Goal: Task Accomplishment & Management: Manage account settings

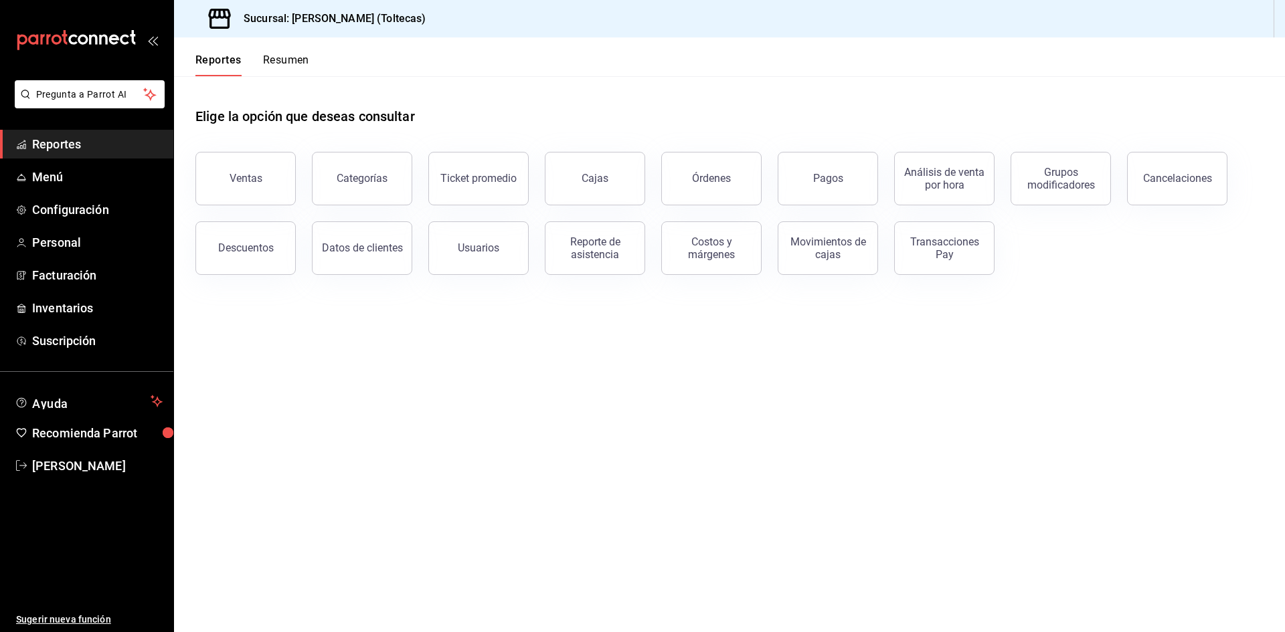
click at [643, 473] on main "Elige la opción que deseas consultar Ventas Categorías Ticket promedio Cajas Ór…" at bounding box center [729, 354] width 1111 height 556
click at [420, 491] on main "Elige la opción que deseas consultar Ventas Categorías Ticket promedio Cajas Ór…" at bounding box center [729, 354] width 1111 height 556
click at [430, 449] on main "Elige la opción que deseas consultar Ventas Categorías Ticket promedio Cajas Ór…" at bounding box center [729, 354] width 1111 height 556
drag, startPoint x: 476, startPoint y: 469, endPoint x: 418, endPoint y: 405, distance: 86.3
click at [476, 469] on main "Elige la opción que deseas consultar Ventas Categorías Ticket promedio Cajas Ór…" at bounding box center [729, 354] width 1111 height 556
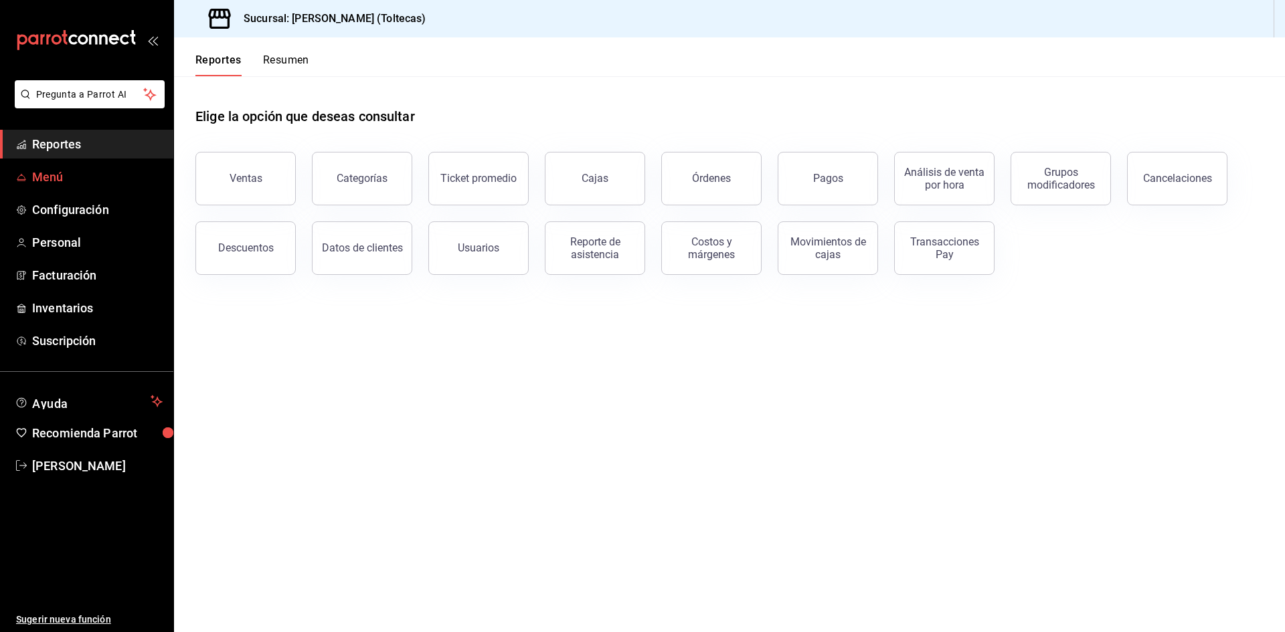
click at [89, 180] on span "Menú" at bounding box center [97, 177] width 131 height 18
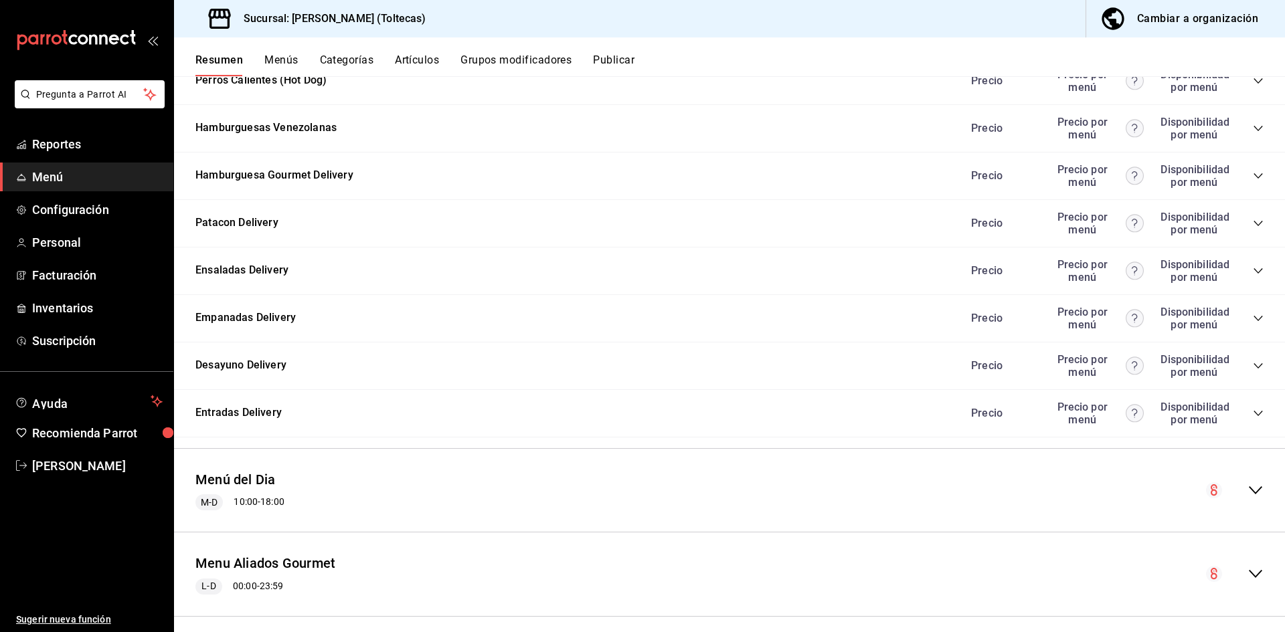
scroll to position [1373, 0]
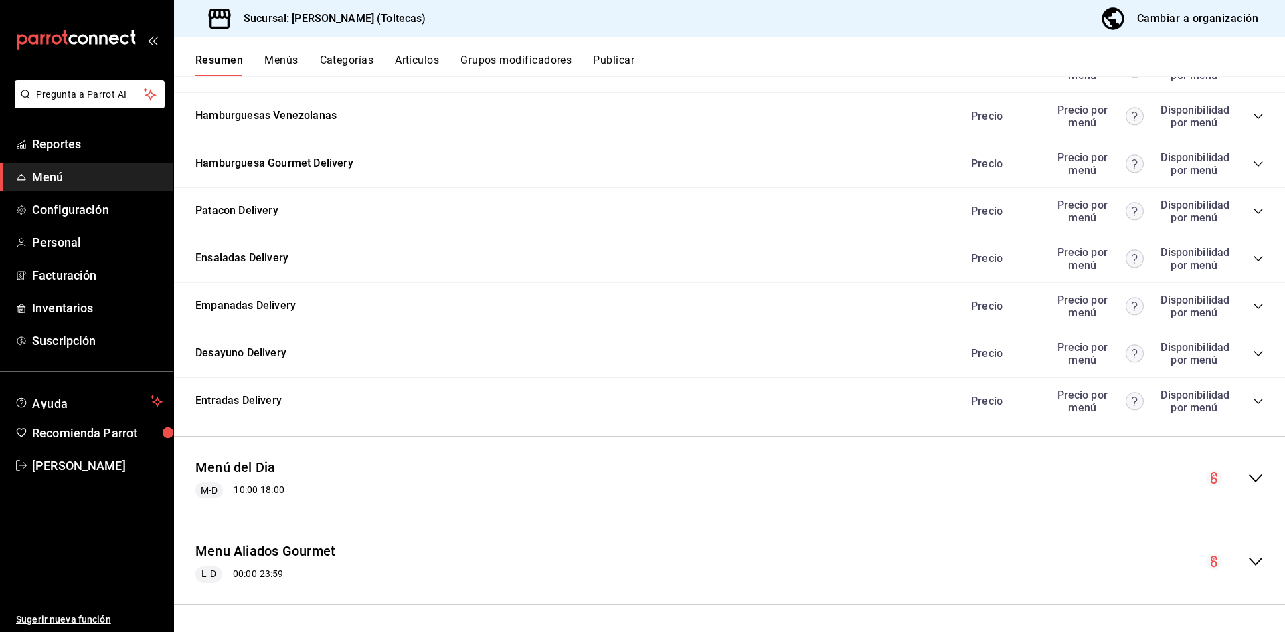
click at [1248, 472] on icon "collapse-menu-row" at bounding box center [1256, 479] width 16 height 16
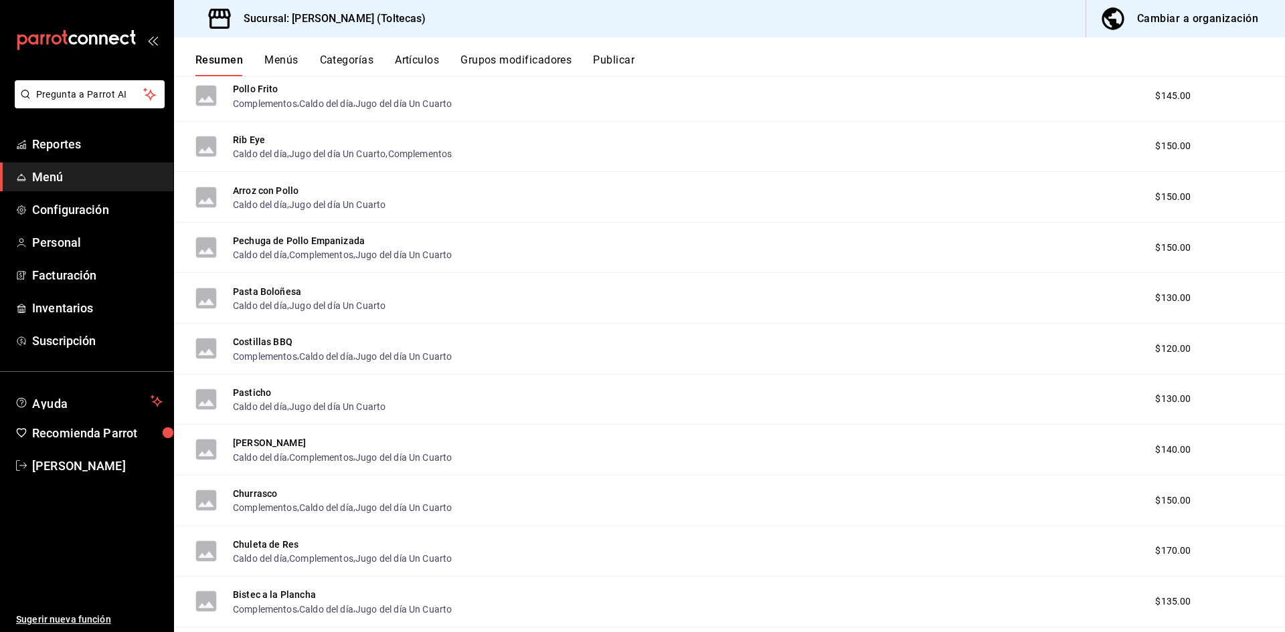
scroll to position [2913, 0]
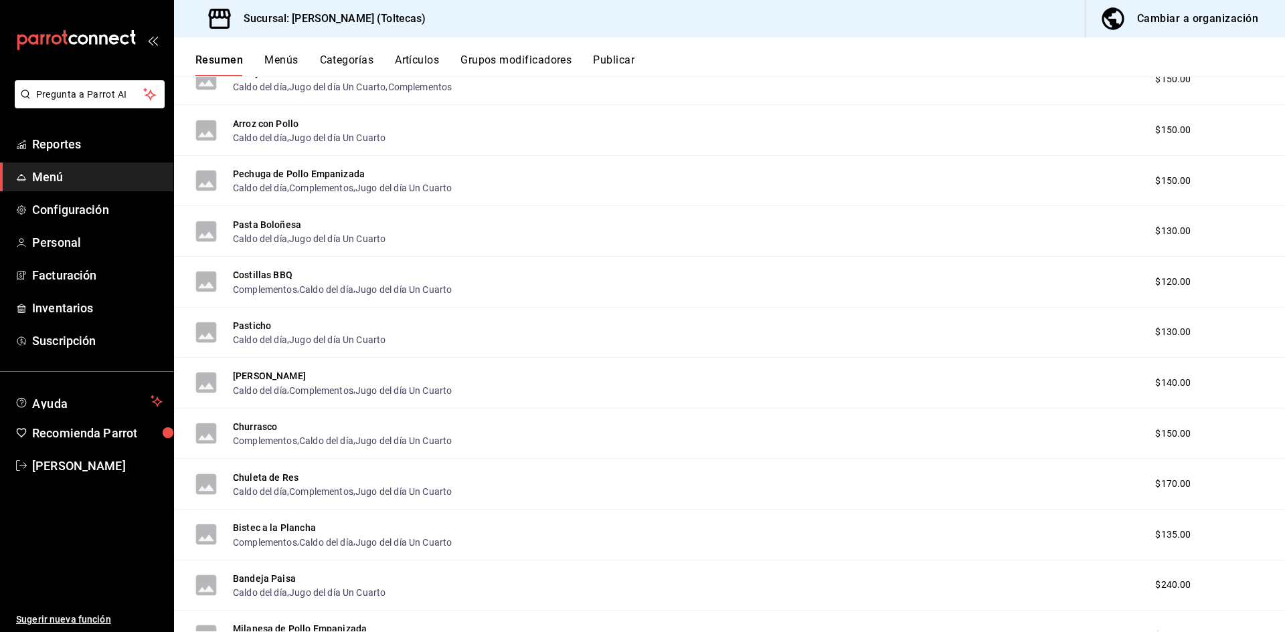
click at [416, 54] on button "Artículos" at bounding box center [417, 65] width 44 height 23
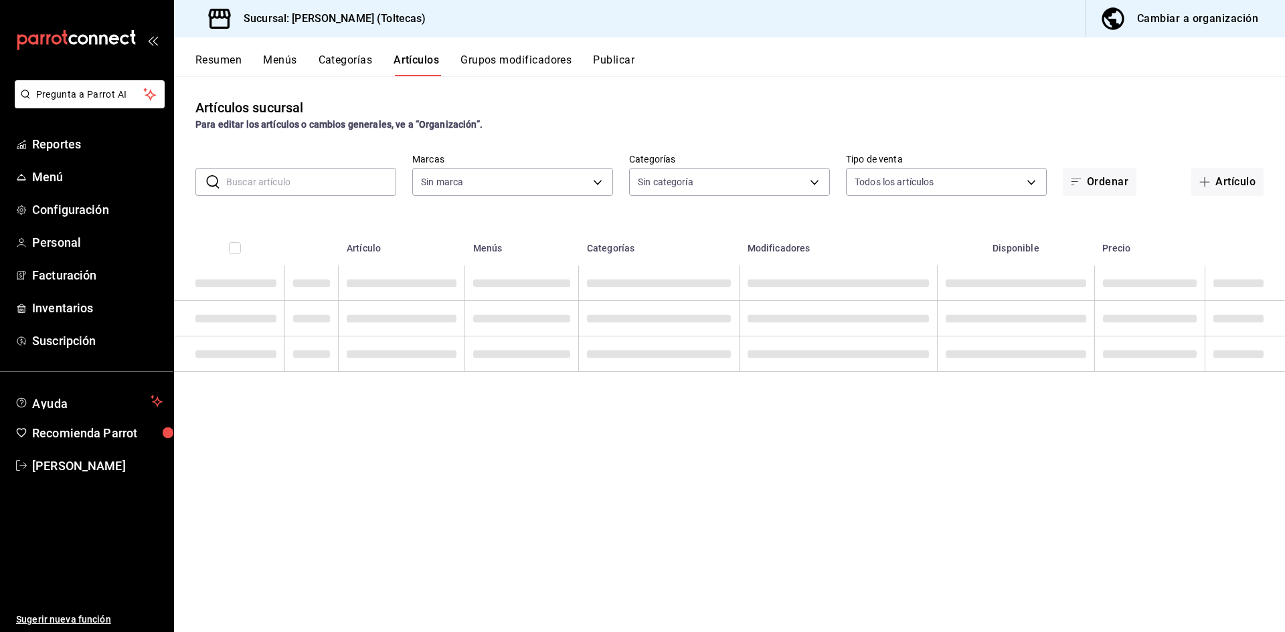
type input "0138ea5e-59c4-49f1-8472-1983a076d5a2"
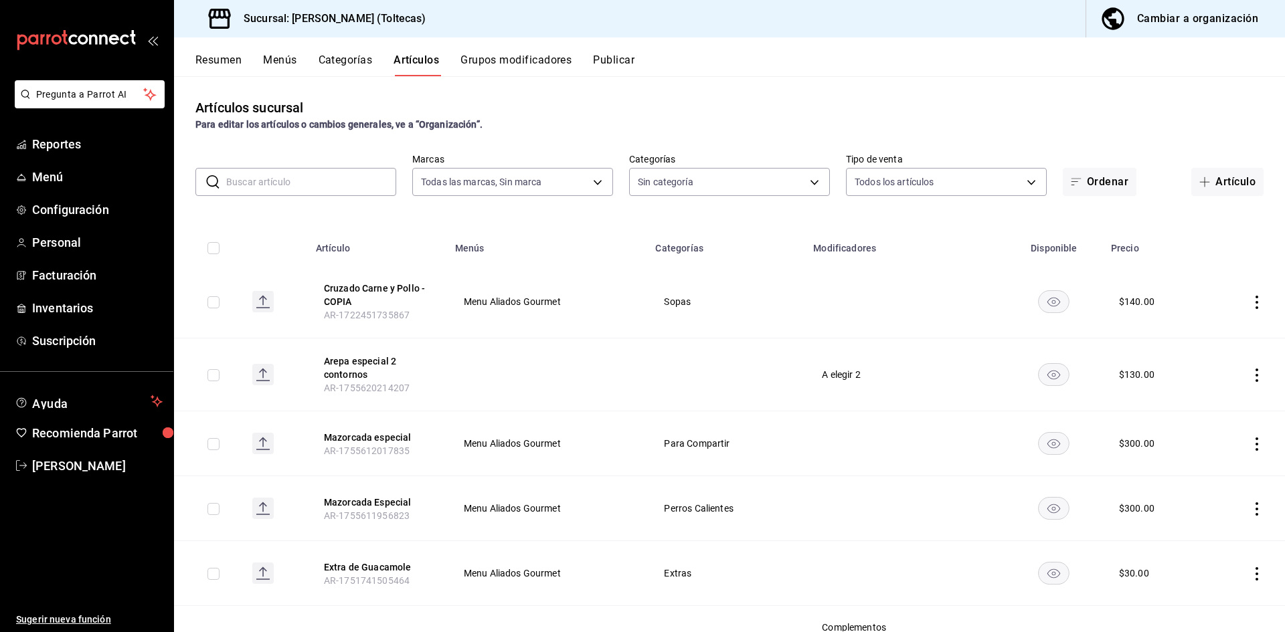
click at [250, 182] on input "text" at bounding box center [311, 182] width 170 height 27
type input "b505b2ee-1845-40b3-bc67-7d0c06232f24,dffe96e5-9814-48d3-b550-517859938173,6918b…"
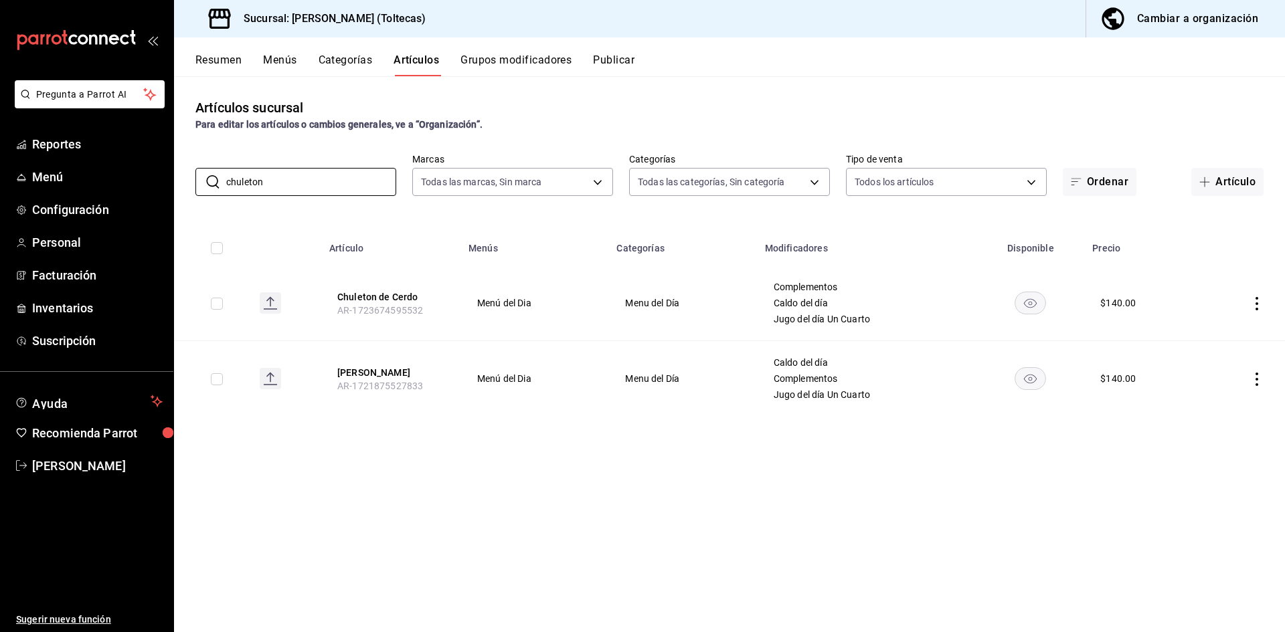
type input "chuleton"
click at [1256, 305] on icon "actions" at bounding box center [1256, 303] width 13 height 13
drag, startPoint x: 1202, startPoint y: 334, endPoint x: 877, endPoint y: 410, distance: 333.5
click at [1202, 333] on span "Editar" at bounding box center [1216, 334] width 35 height 14
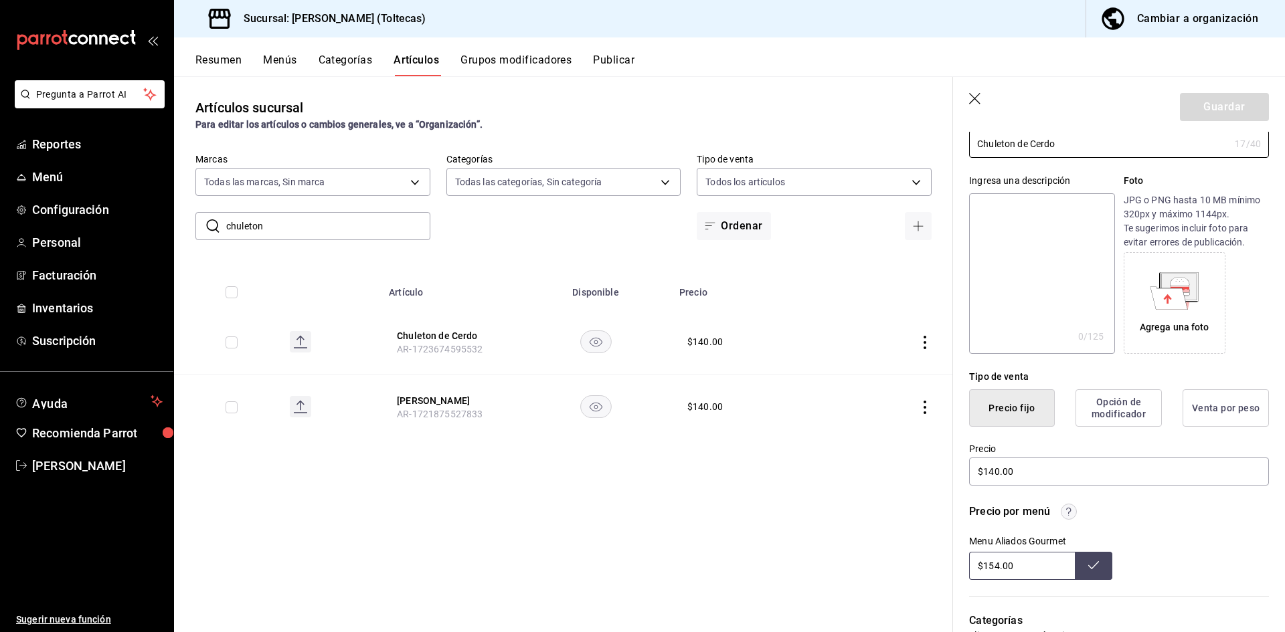
scroll to position [201, 0]
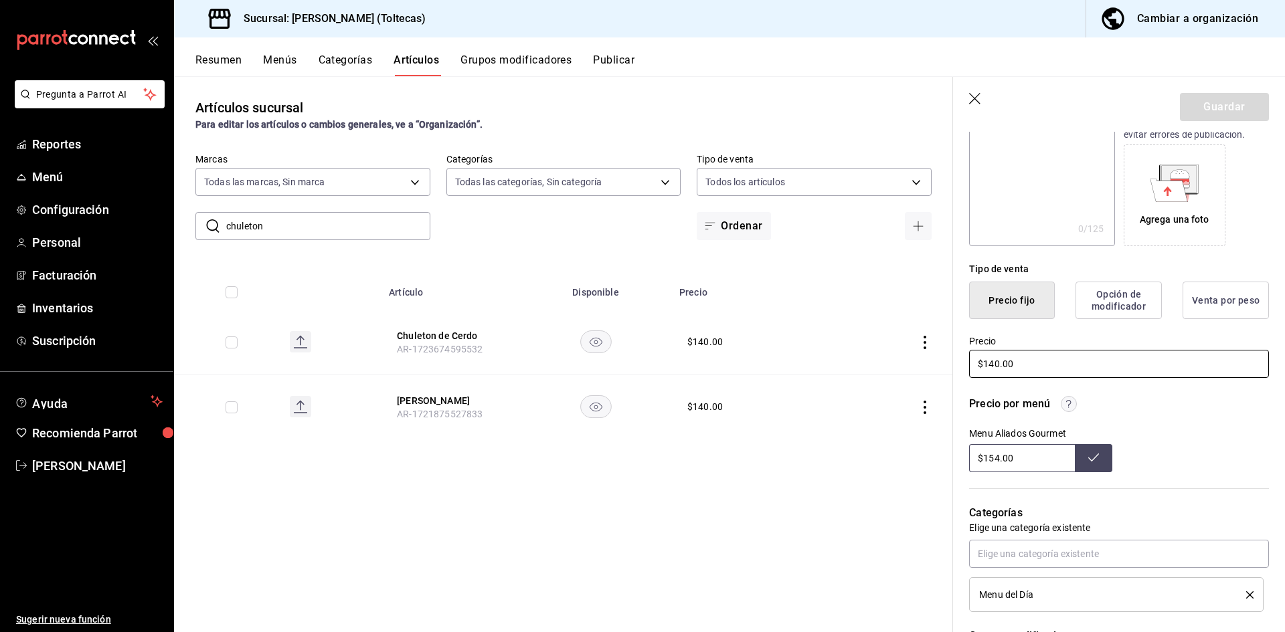
drag, startPoint x: 1027, startPoint y: 358, endPoint x: 874, endPoint y: 355, distance: 152.6
click at [874, 355] on main "Artículos sucursal Para editar los artículos o cambios generales, ve a “Organiz…" at bounding box center [729, 354] width 1111 height 556
type input "$155.00"
drag, startPoint x: 1019, startPoint y: 461, endPoint x: 915, endPoint y: 462, distance: 103.7
click at [915, 462] on main "Artículos sucursal Para editar los artículos o cambios generales, ve a “Organiz…" at bounding box center [729, 354] width 1111 height 556
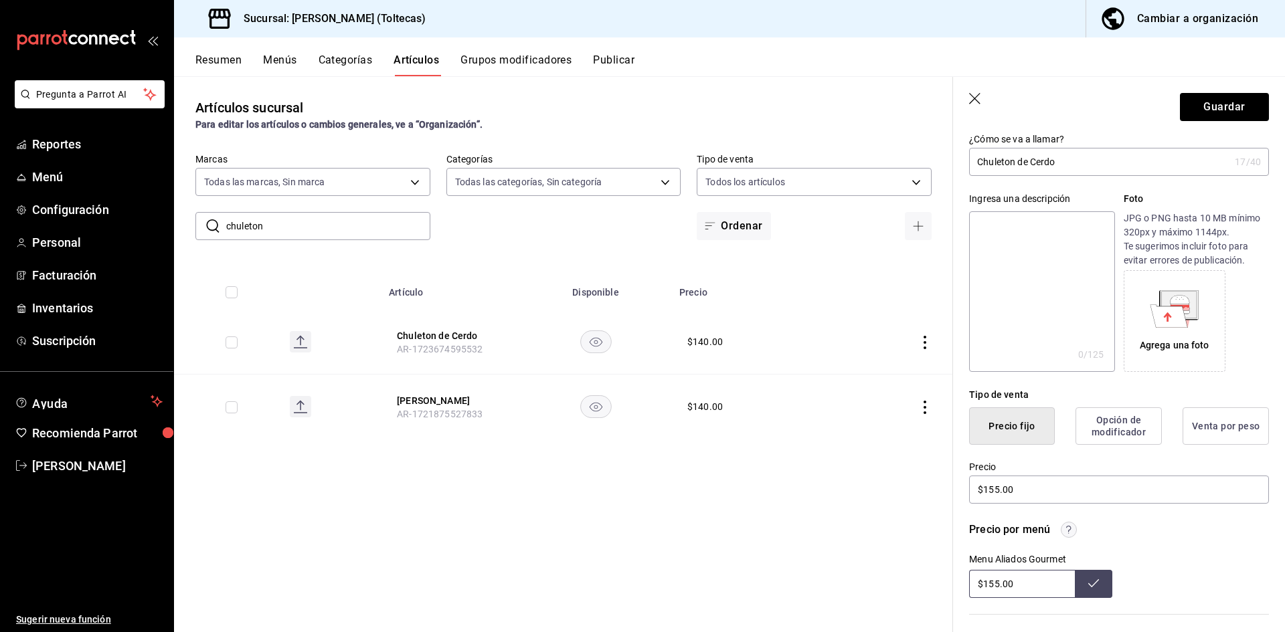
scroll to position [67, 0]
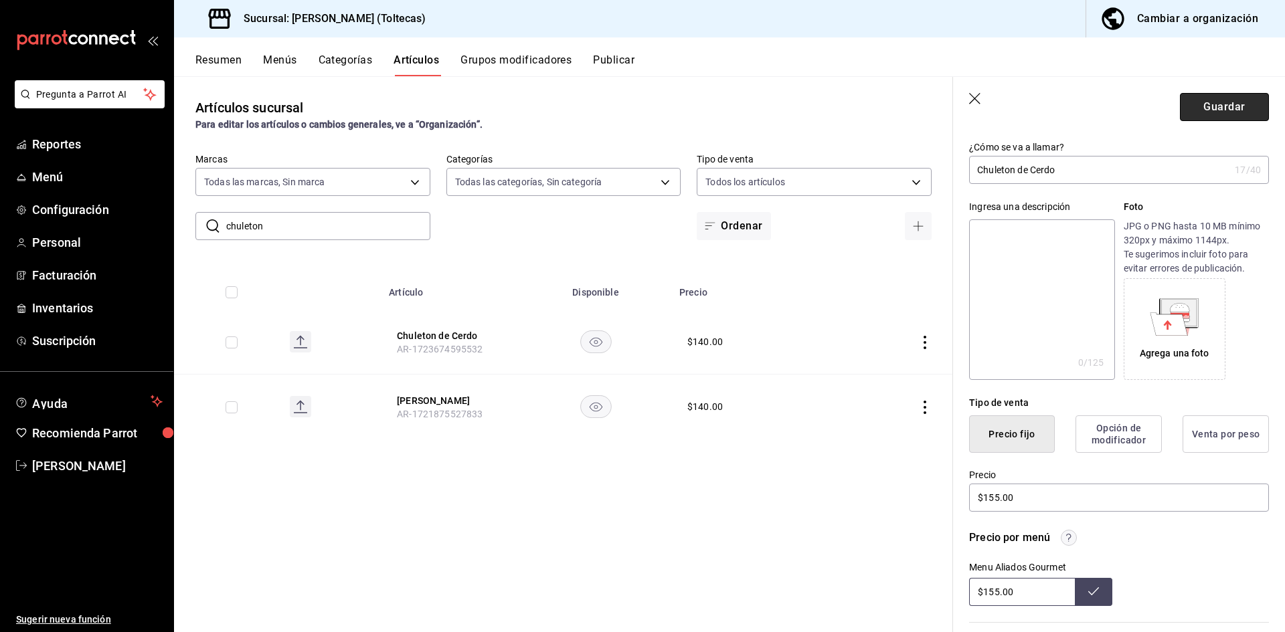
click at [1219, 111] on button "Guardar" at bounding box center [1224, 107] width 89 height 28
type input "$154.00"
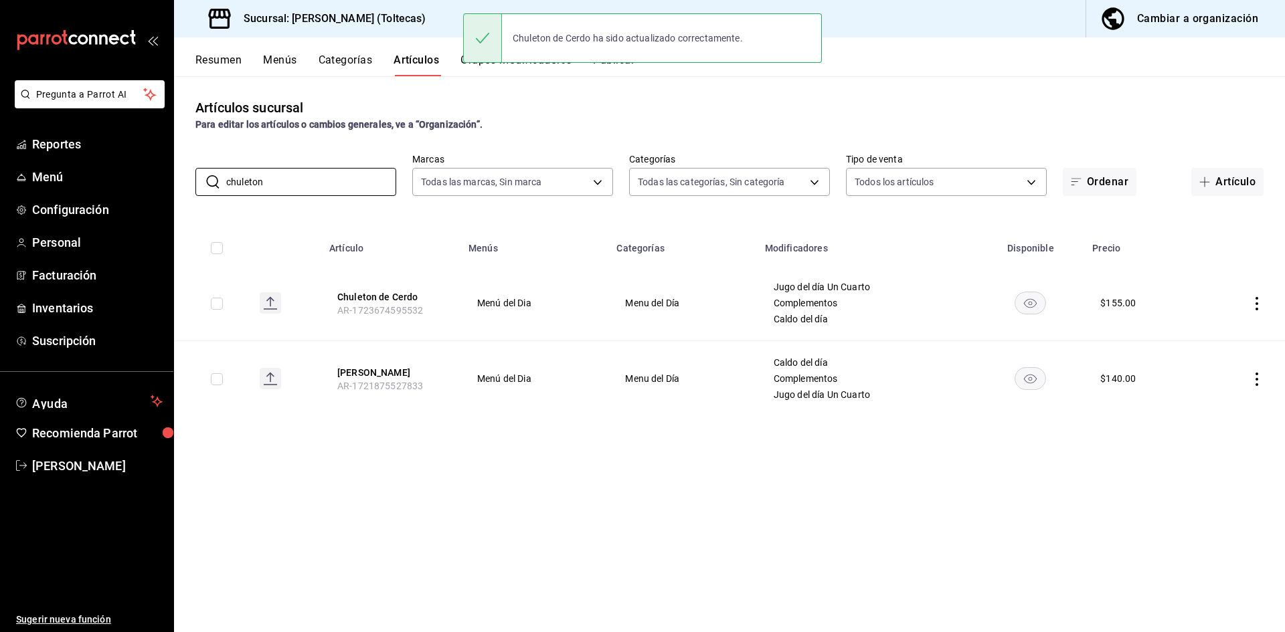
drag, startPoint x: 281, startPoint y: 185, endPoint x: 185, endPoint y: 183, distance: 95.7
click at [185, 183] on div "​ chuleton ​ Marcas Todas las marcas, Sin marca 0138ea5e-59c4-49f1-8472-1983a07…" at bounding box center [729, 174] width 1111 height 43
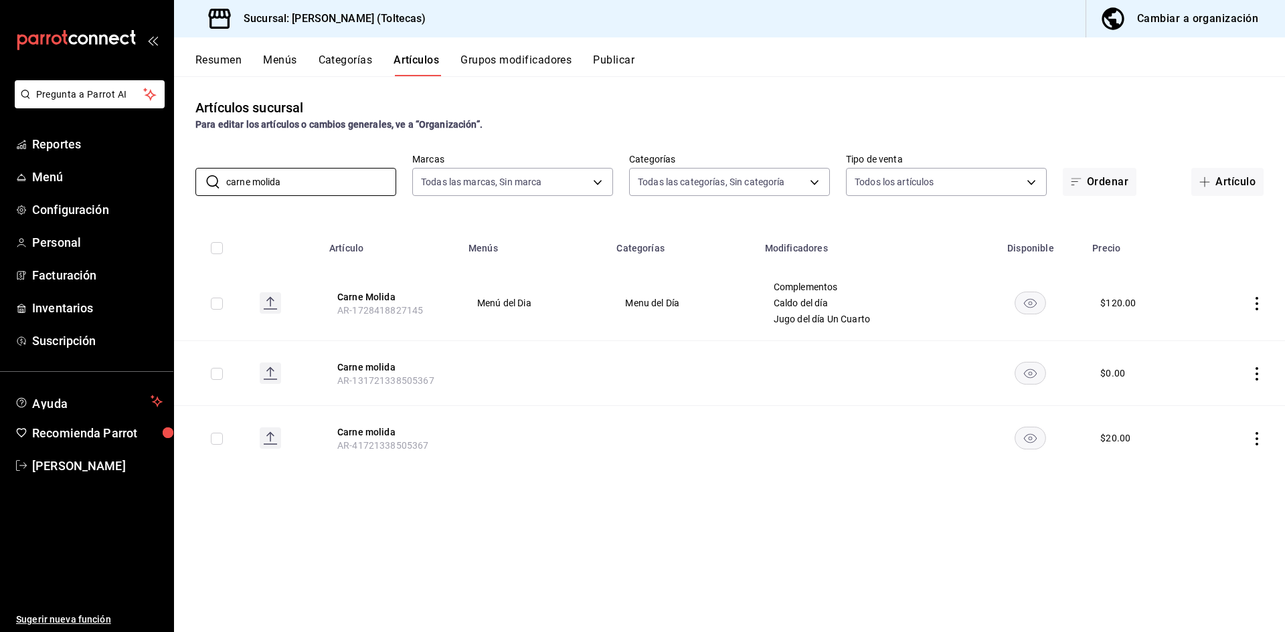
type input "carne molida"
click at [1256, 301] on icon "actions" at bounding box center [1256, 303] width 13 height 13
click at [1209, 331] on span "Editar" at bounding box center [1216, 334] width 35 height 14
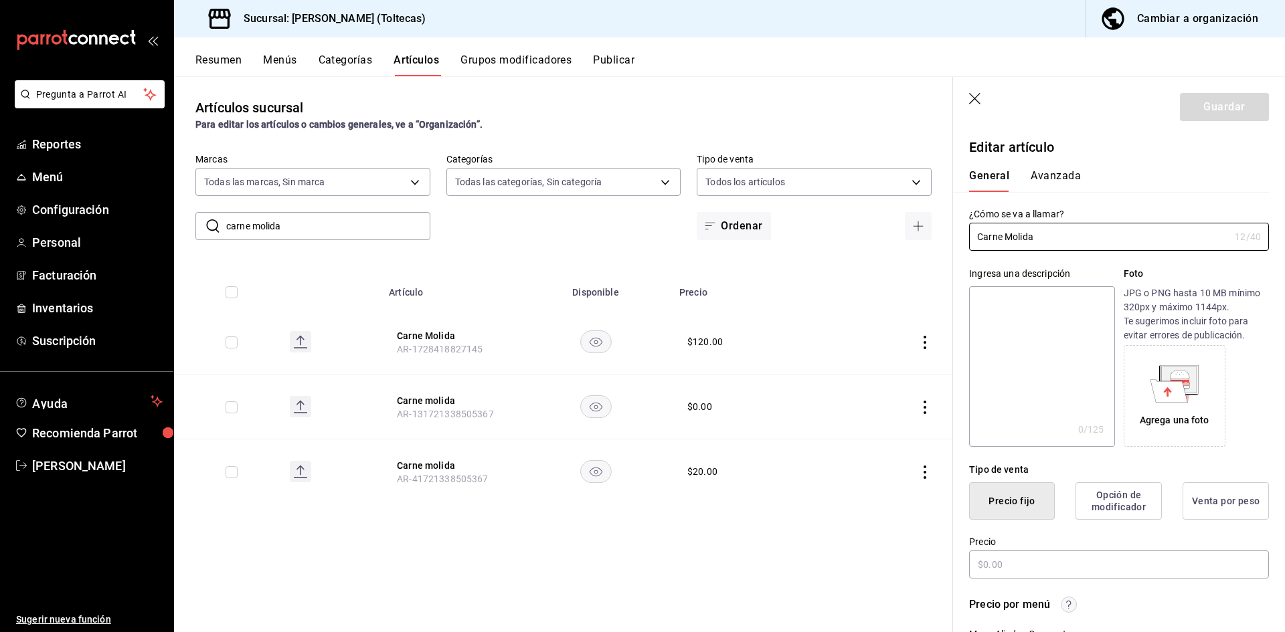
type input "$120.00"
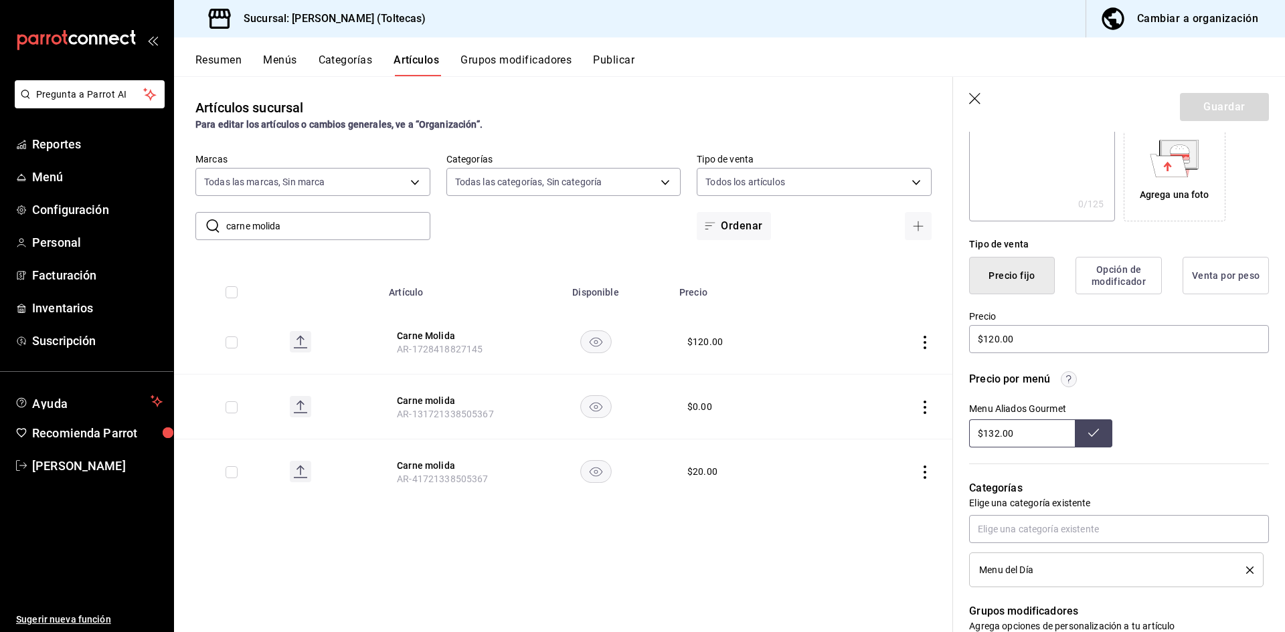
scroll to position [268, 0]
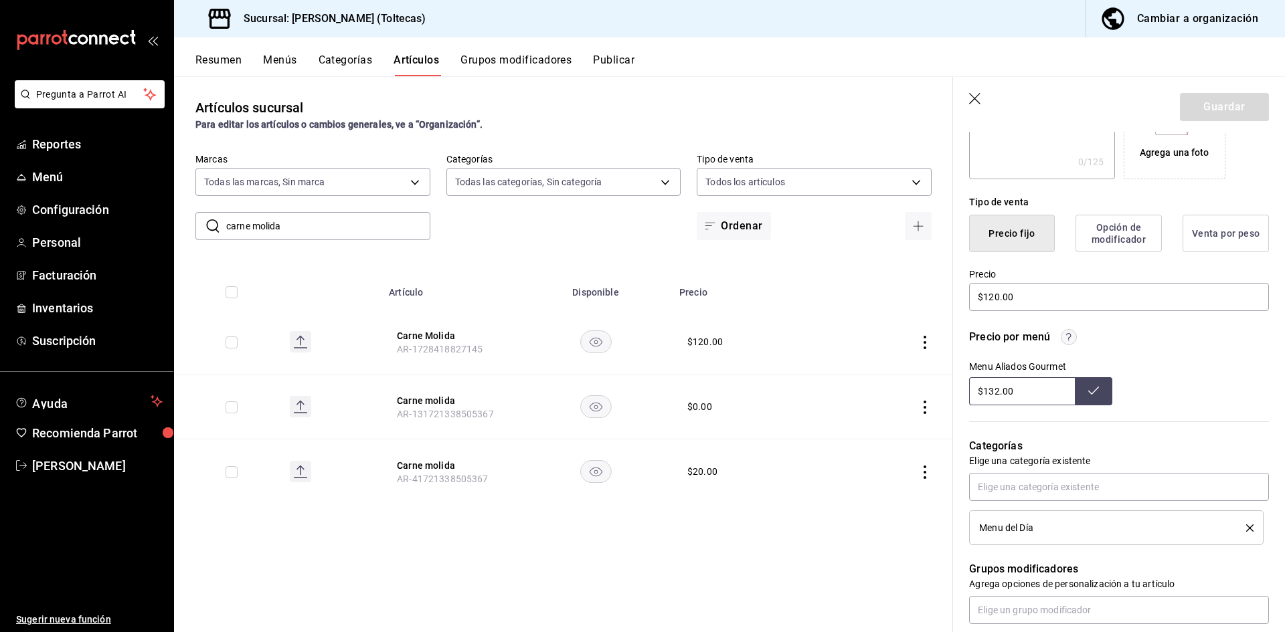
drag, startPoint x: 1017, startPoint y: 390, endPoint x: 911, endPoint y: 386, distance: 105.8
click at [911, 386] on main "Artículos sucursal Para editar los artículos o cambios generales, ve a “Organiz…" at bounding box center [729, 354] width 1111 height 556
type input "$132.00"
drag, startPoint x: 1025, startPoint y: 286, endPoint x: 938, endPoint y: 290, distance: 87.8
click at [938, 290] on main "Artículos sucursal Para editar los artículos o cambios generales, ve a “Organiz…" at bounding box center [729, 354] width 1111 height 556
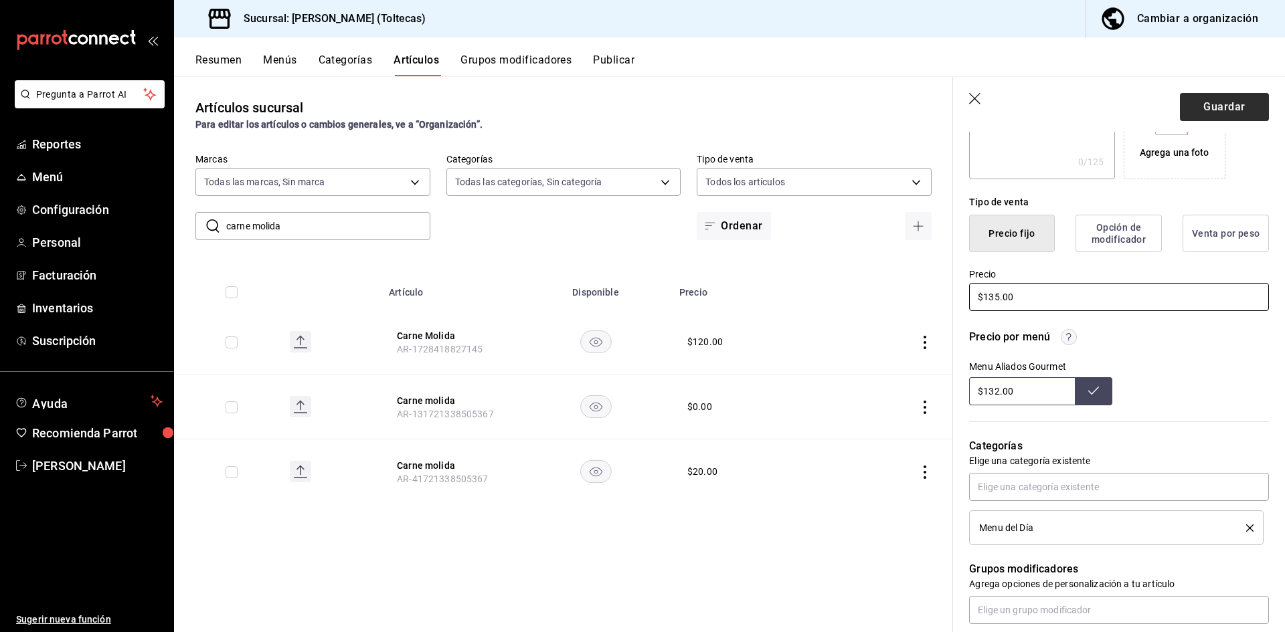
type input "$135.00"
click at [1206, 107] on button "Guardar" at bounding box center [1224, 107] width 89 height 28
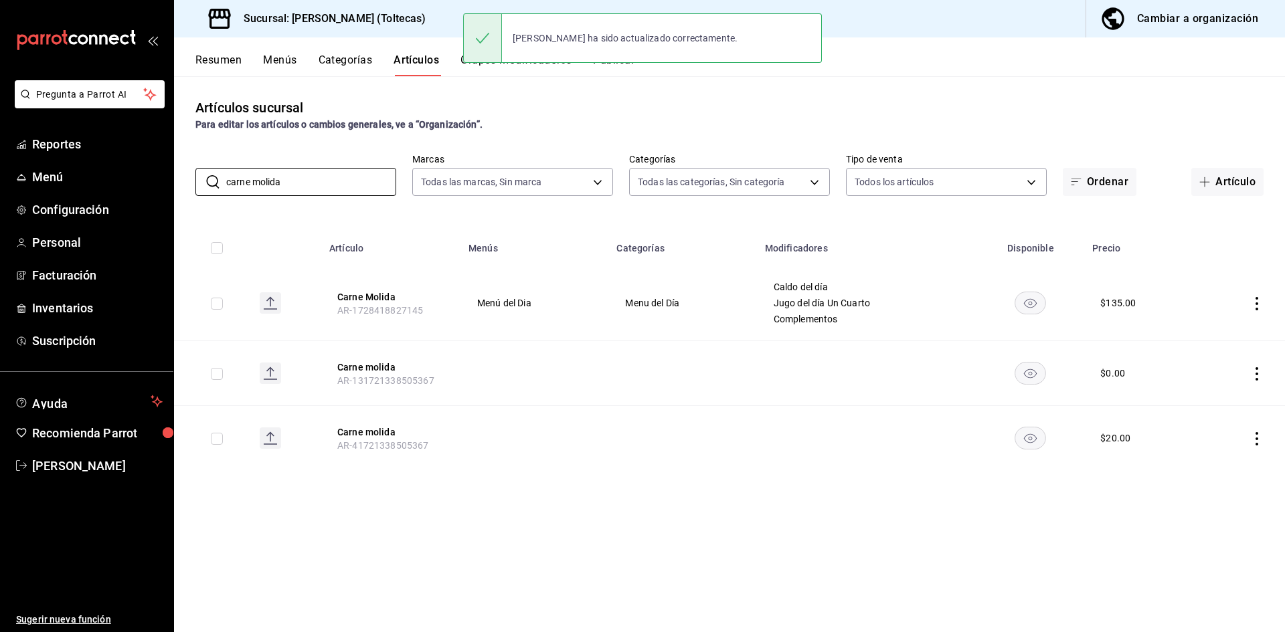
drag, startPoint x: 332, startPoint y: 188, endPoint x: 194, endPoint y: 185, distance: 137.9
click at [194, 185] on div "​ carne molida ​ Marcas Todas las marcas, Sin marca 0138ea5e-59c4-49f1-8472-198…" at bounding box center [729, 174] width 1111 height 43
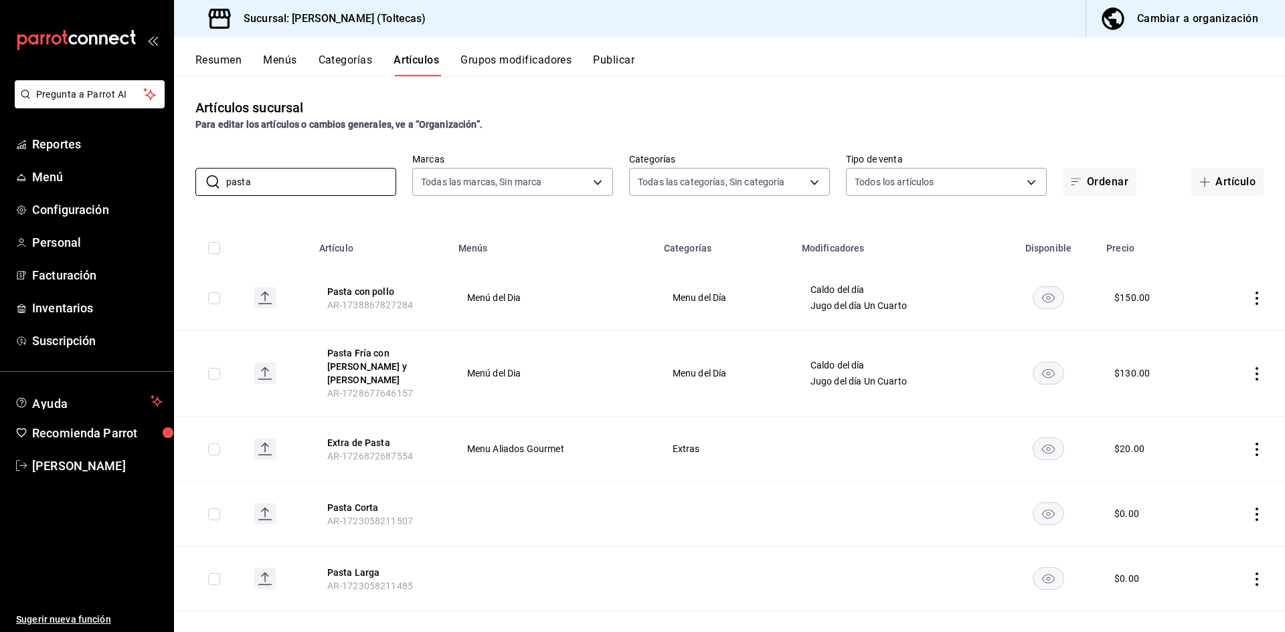
type input "pasta"
click at [1250, 372] on icon "actions" at bounding box center [1256, 373] width 13 height 13
click at [1202, 399] on span "Editar" at bounding box center [1206, 398] width 35 height 14
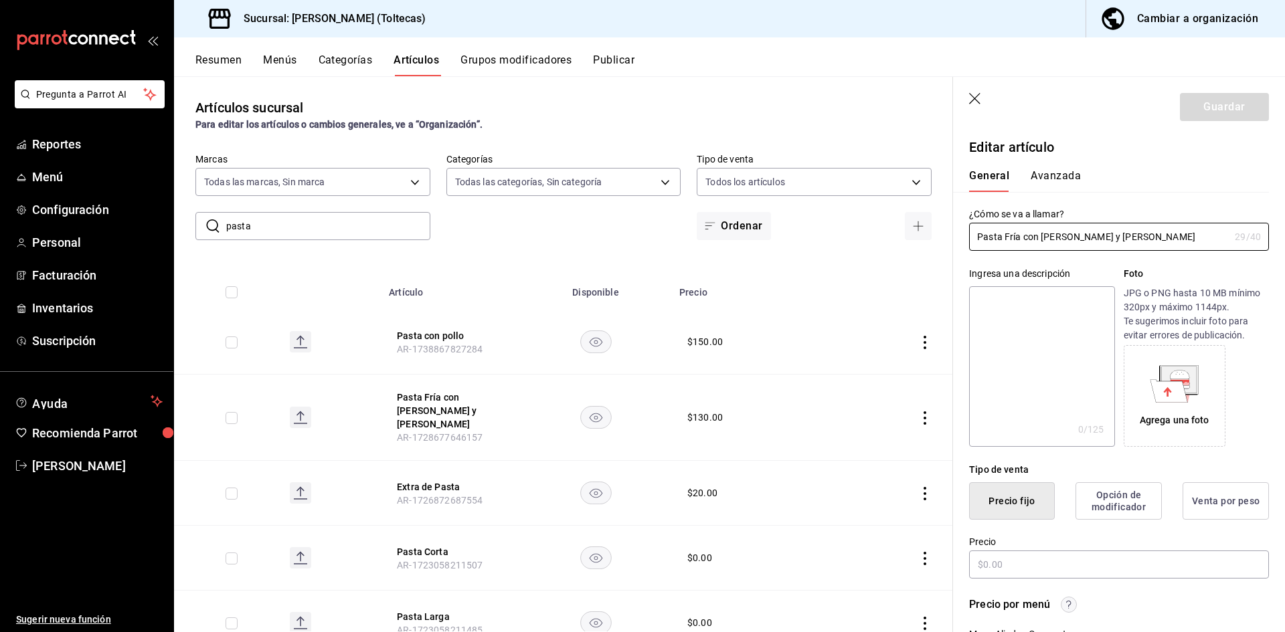
type input "$130.00"
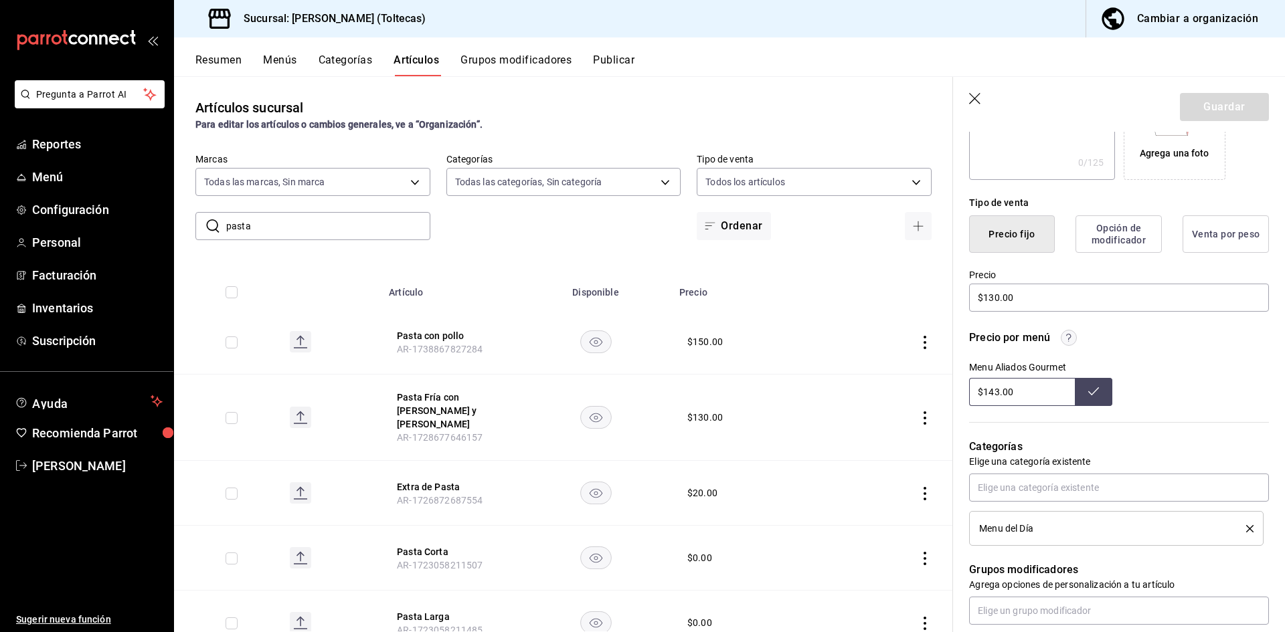
scroll to position [268, 0]
drag, startPoint x: 1041, startPoint y: 392, endPoint x: 879, endPoint y: 383, distance: 162.2
click at [879, 383] on main "Artículos sucursal Para editar los artículos o cambios generales, ve a “Organiz…" at bounding box center [729, 354] width 1111 height 556
type input "$143.00"
drag, startPoint x: 1023, startPoint y: 297, endPoint x: 942, endPoint y: 297, distance: 81.7
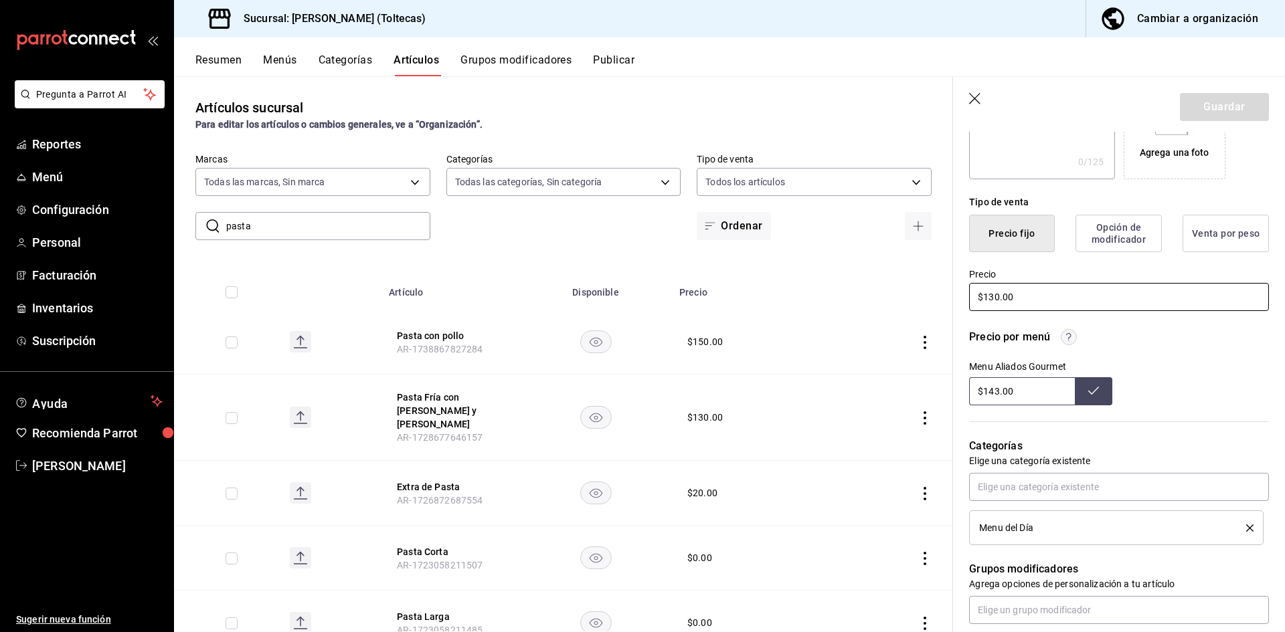
click at [942, 297] on main "Artículos sucursal Para editar los artículos o cambios generales, ve a “Organiz…" at bounding box center [729, 354] width 1111 height 556
type input "$145.00"
click at [1207, 99] on button "Guardar" at bounding box center [1224, 107] width 89 height 28
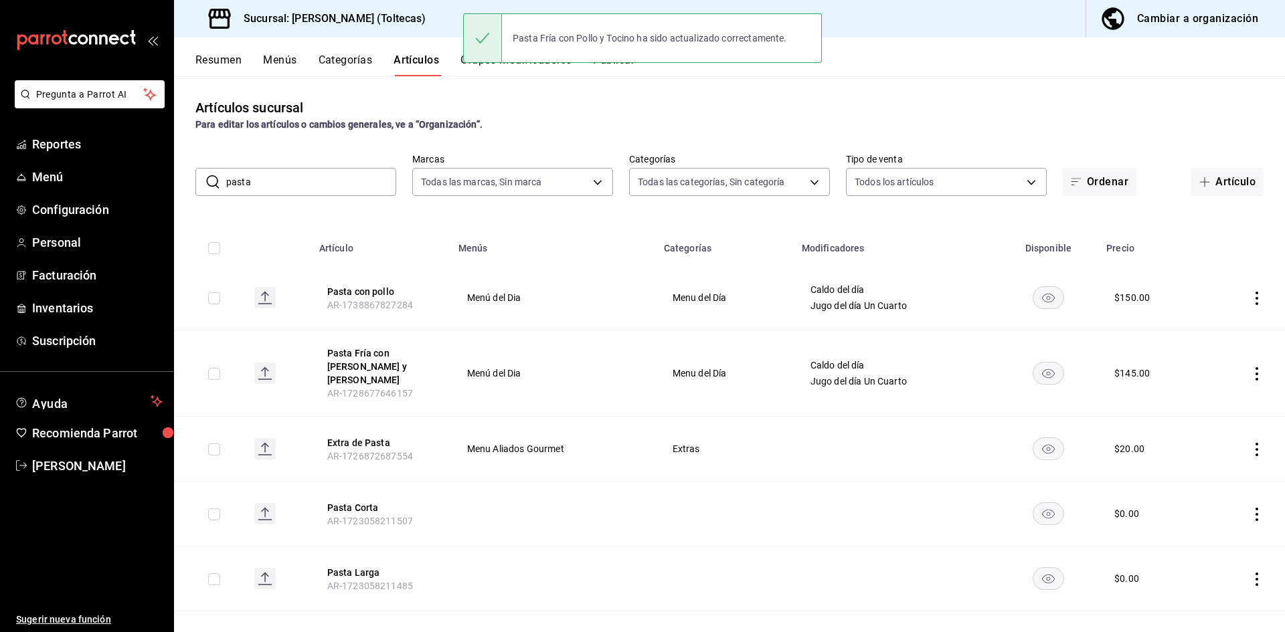
click at [297, 181] on input "pasta" at bounding box center [311, 182] width 170 height 27
drag, startPoint x: 297, startPoint y: 181, endPoint x: 157, endPoint y: 173, distance: 139.5
click at [159, 173] on div "Pregunta a Parrot AI Reportes Menú Configuración Personal Facturación Inventari…" at bounding box center [642, 316] width 1285 height 632
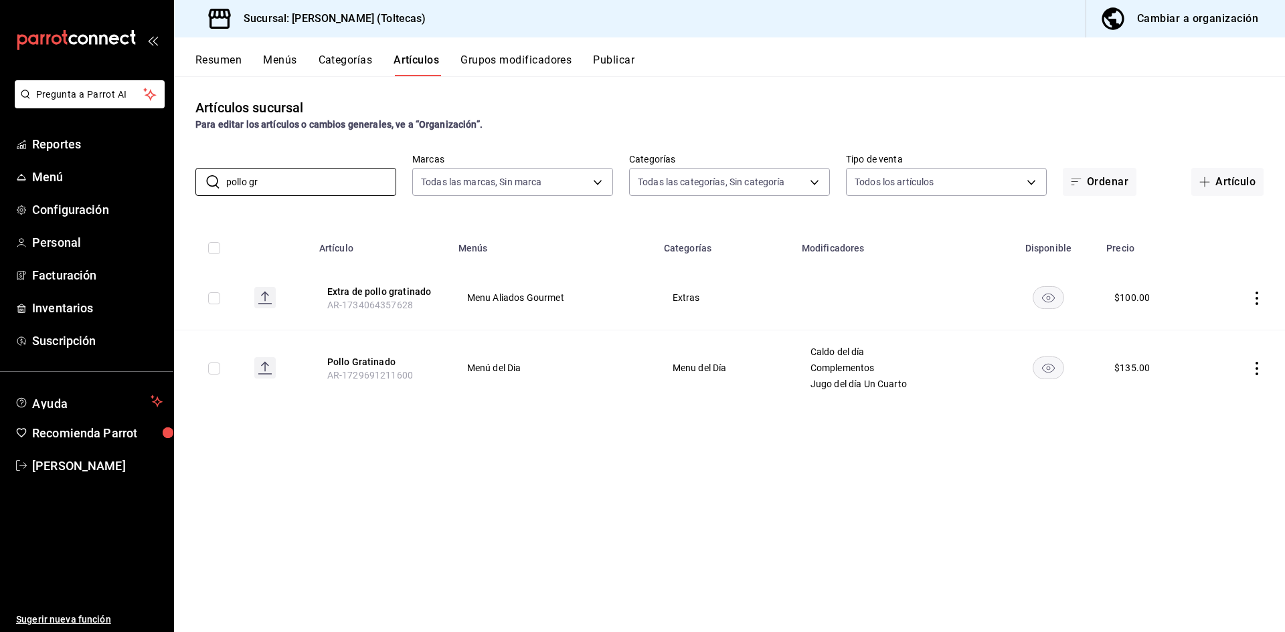
type input "pollo gr"
click at [1258, 368] on icon "actions" at bounding box center [1256, 368] width 13 height 13
click at [1201, 398] on span "Editar" at bounding box center [1216, 399] width 35 height 14
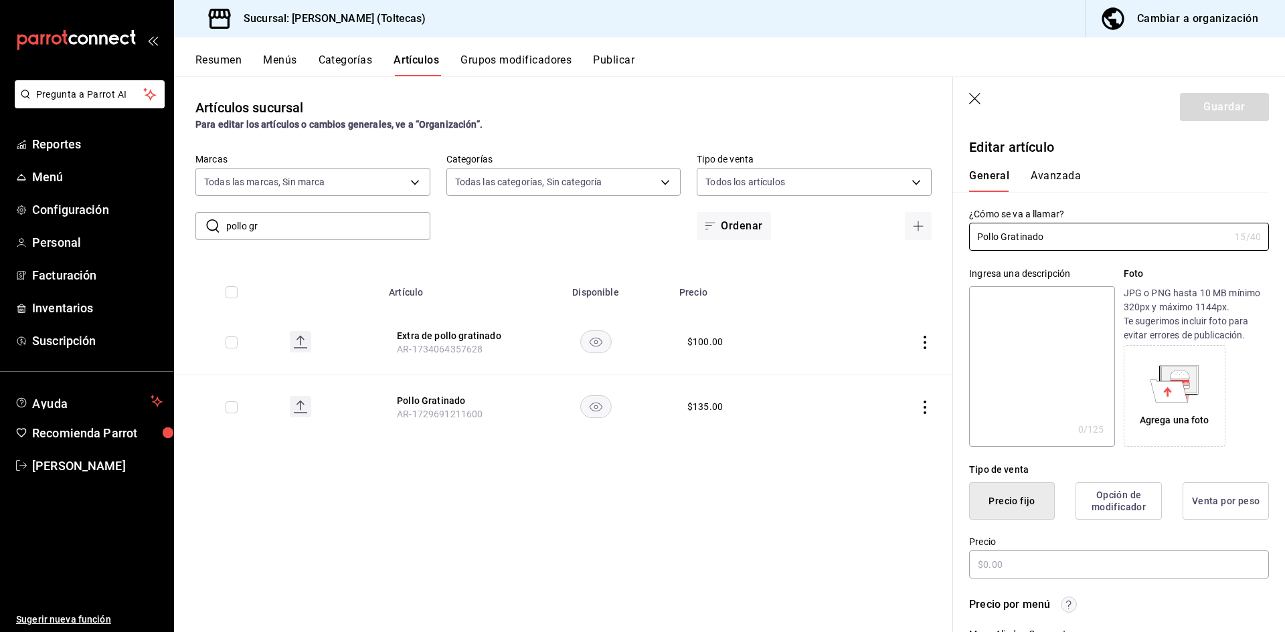
type input "$135.00"
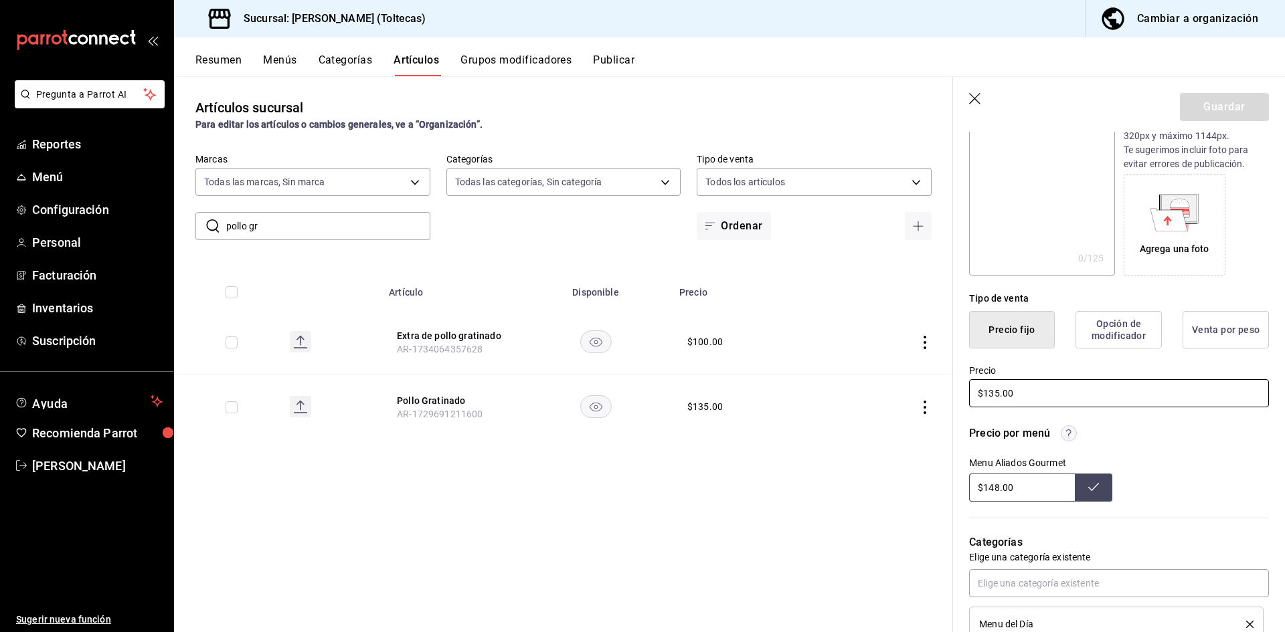
scroll to position [201, 0]
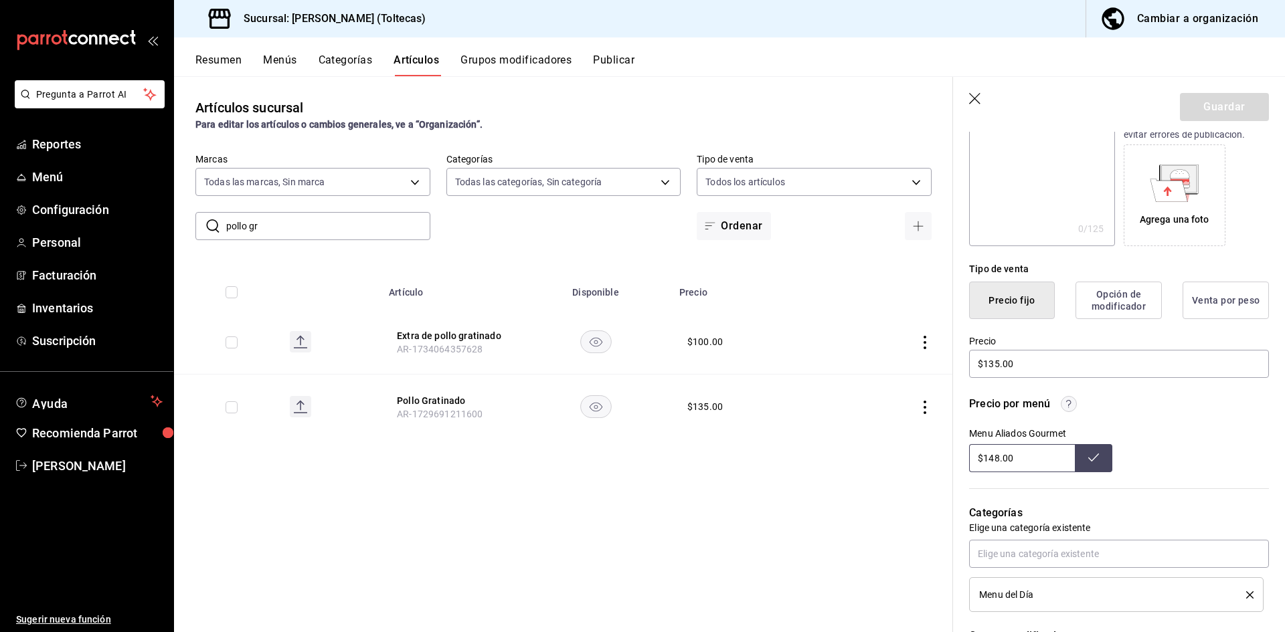
drag, startPoint x: 1019, startPoint y: 461, endPoint x: 941, endPoint y: 449, distance: 78.6
click at [941, 449] on main "Artículos sucursal Para editar los artículos o cambios generales, ve a “Organiz…" at bounding box center [729, 354] width 1111 height 556
type input "$148.00"
drag, startPoint x: 1043, startPoint y: 365, endPoint x: 926, endPoint y: 367, distance: 117.1
click at [932, 366] on main "Artículos sucursal Para editar los artículos o cambios generales, ve a “Organiz…" at bounding box center [729, 354] width 1111 height 556
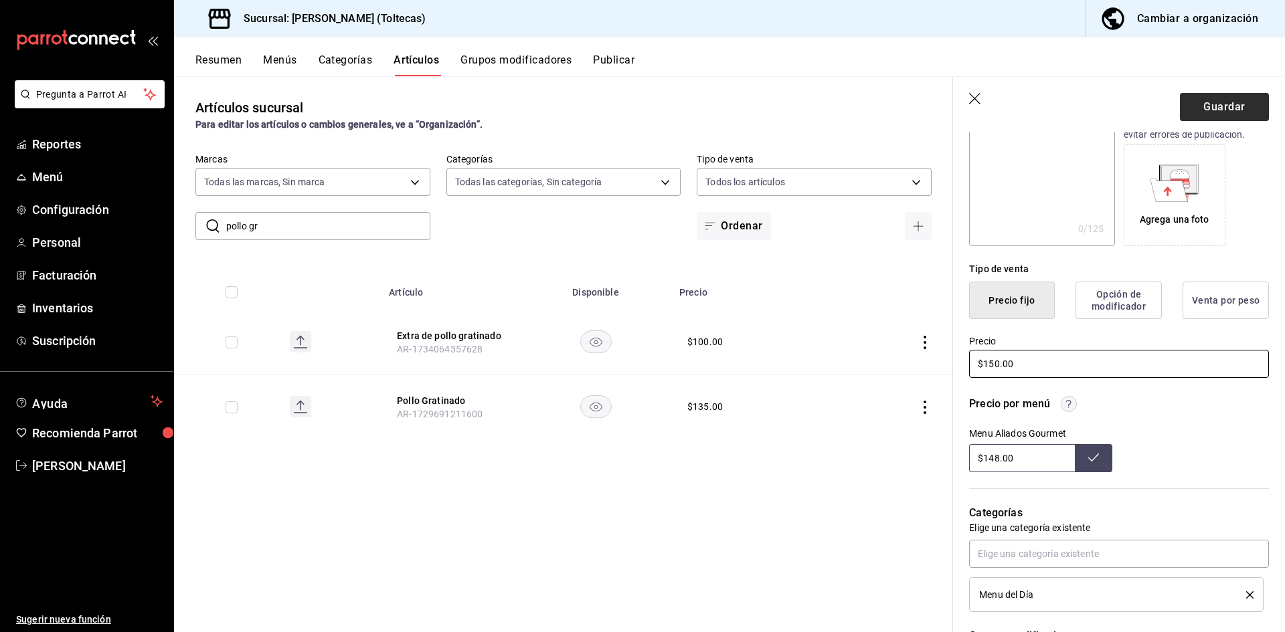
type input "$150.00"
click at [1235, 112] on button "Guardar" at bounding box center [1224, 107] width 89 height 28
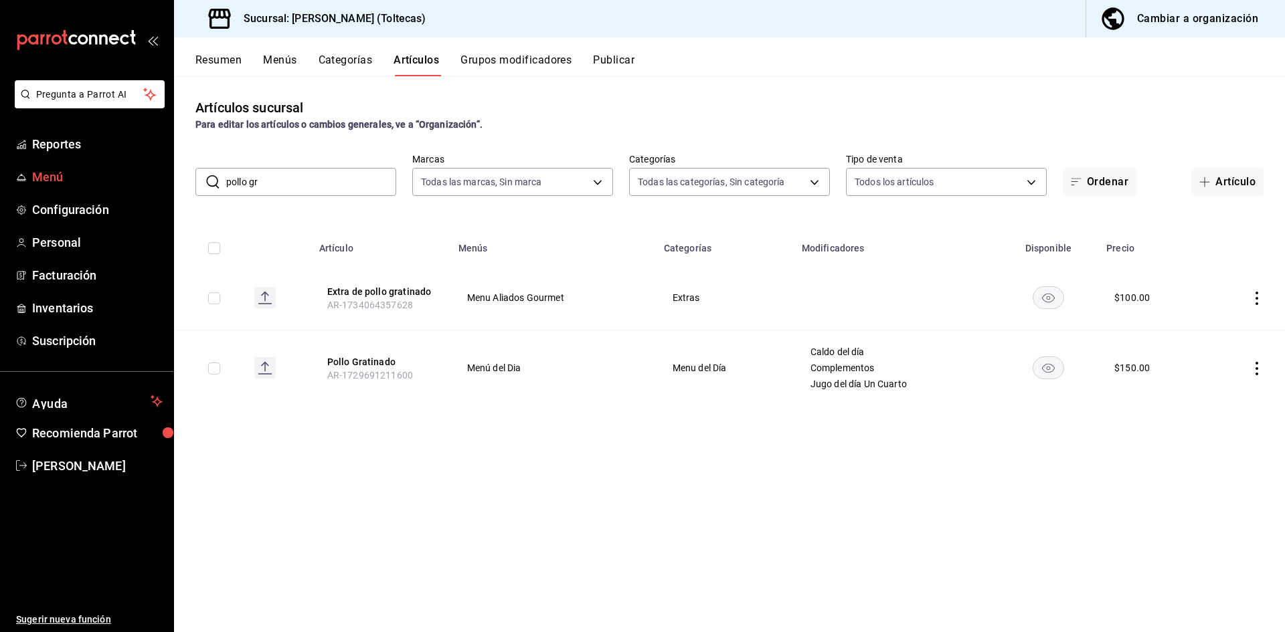
click at [53, 175] on span "Menú" at bounding box center [97, 177] width 131 height 18
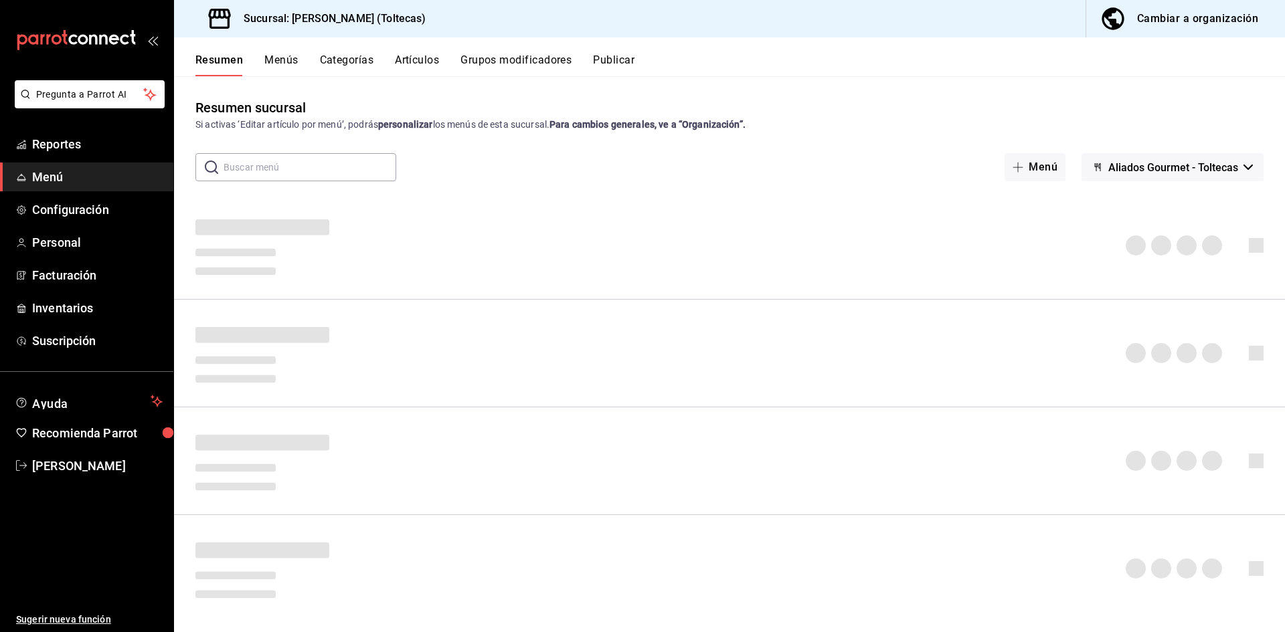
click at [424, 58] on button "Artículos" at bounding box center [417, 65] width 44 height 23
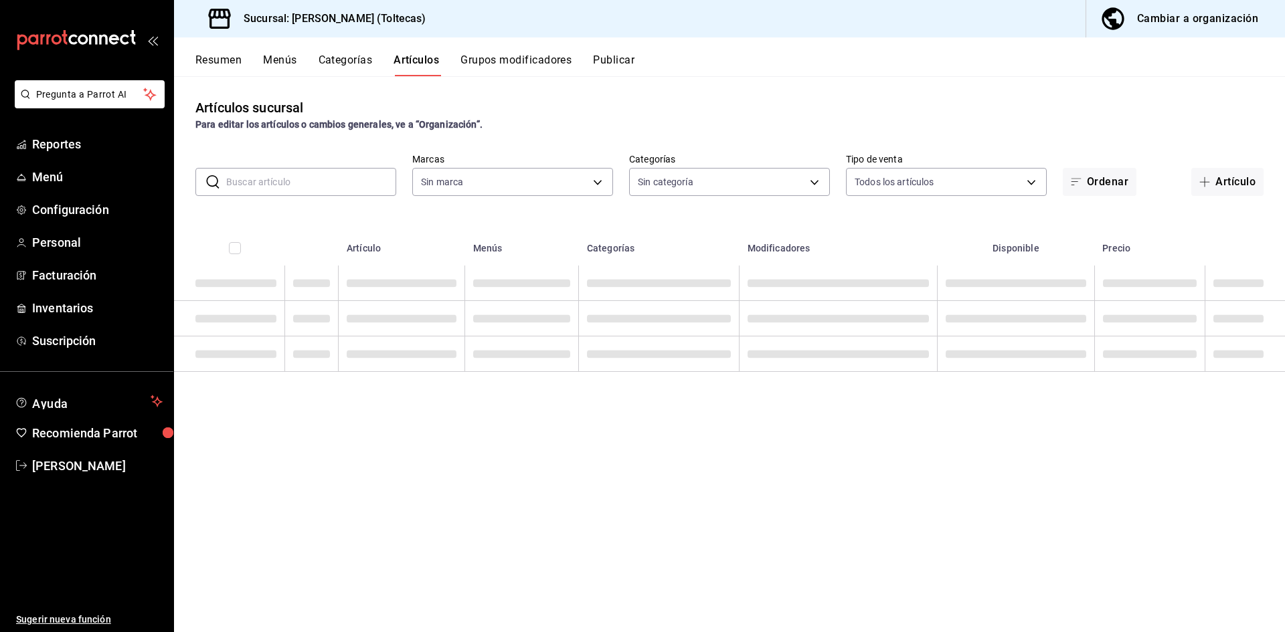
click at [297, 183] on input "text" at bounding box center [311, 182] width 170 height 27
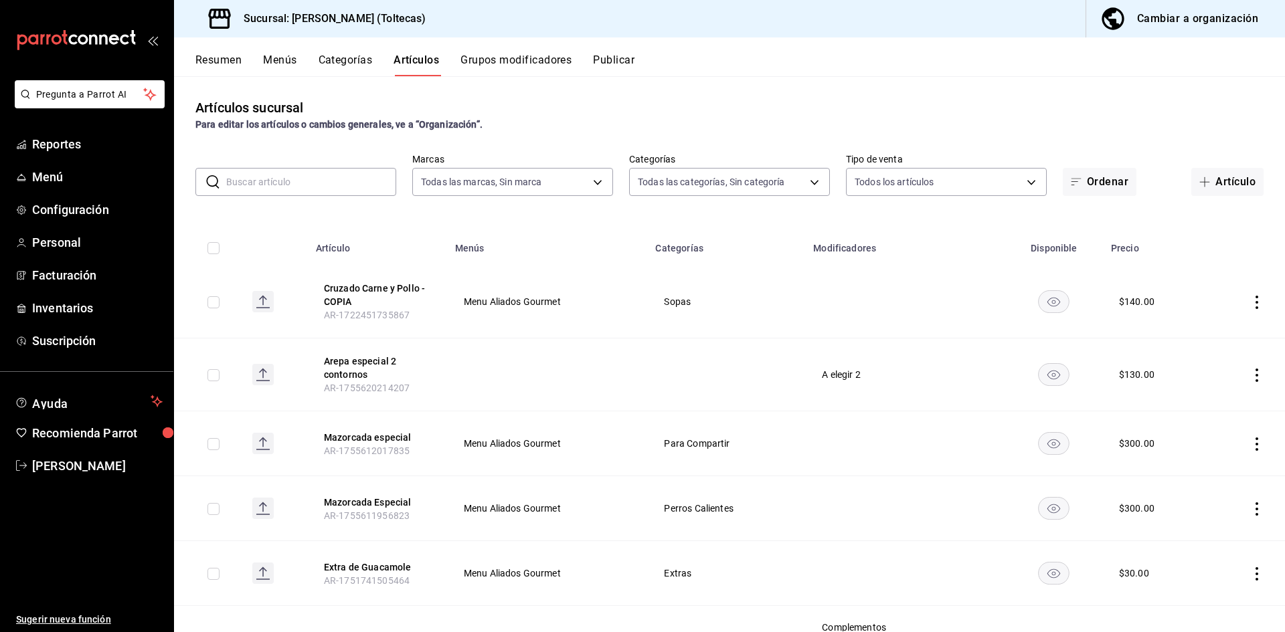
type input "0138ea5e-59c4-49f1-8472-1983a076d5a2"
type input "b505b2ee-1845-40b3-bc67-7d0c06232f24,dffe96e5-9814-48d3-b550-517859938173,6918b…"
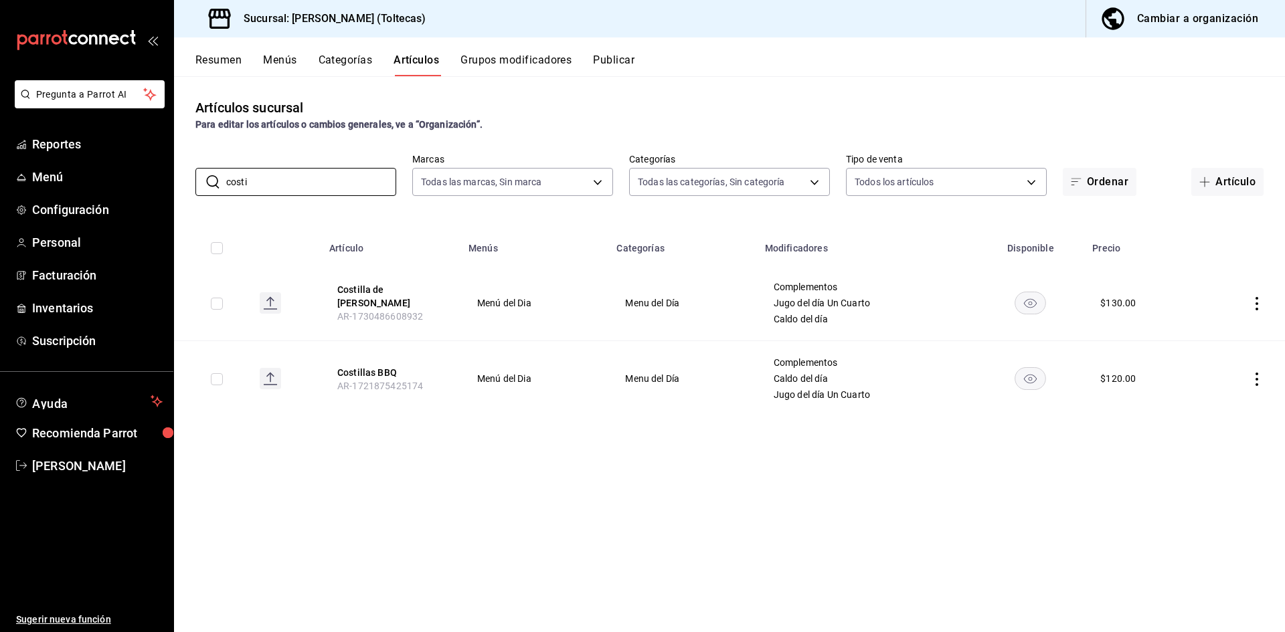
type input "costi"
click at [1252, 301] on icon "actions" at bounding box center [1256, 303] width 13 height 13
click at [1199, 338] on div at bounding box center [1187, 335] width 24 height 16
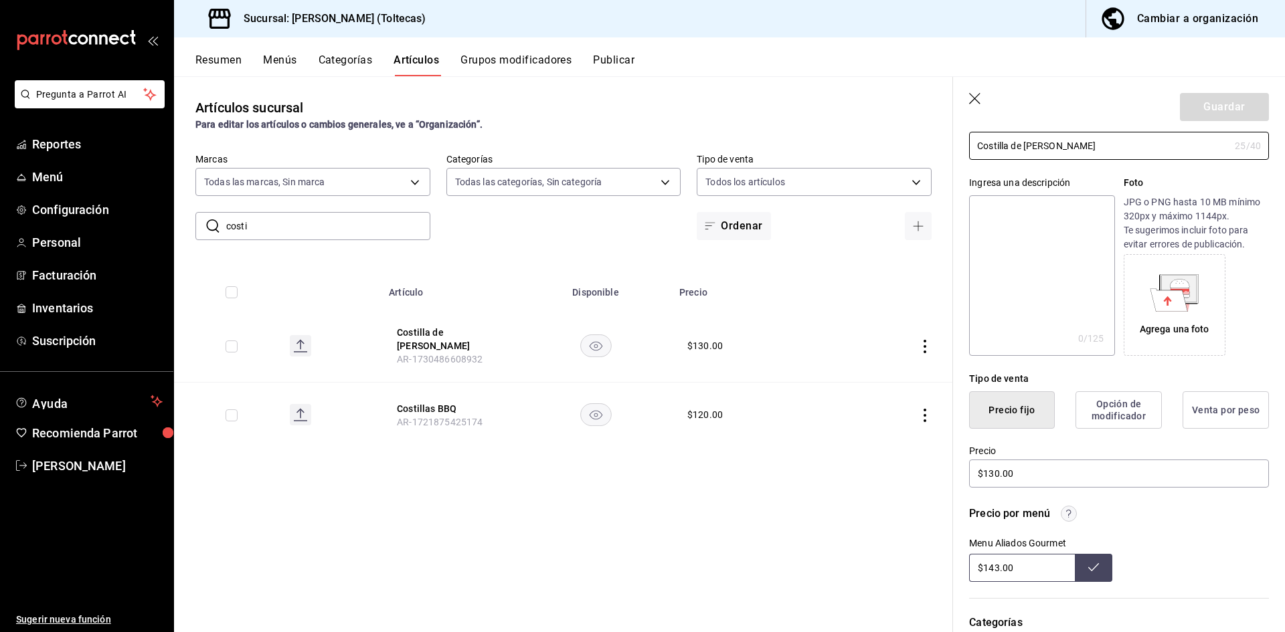
scroll to position [268, 0]
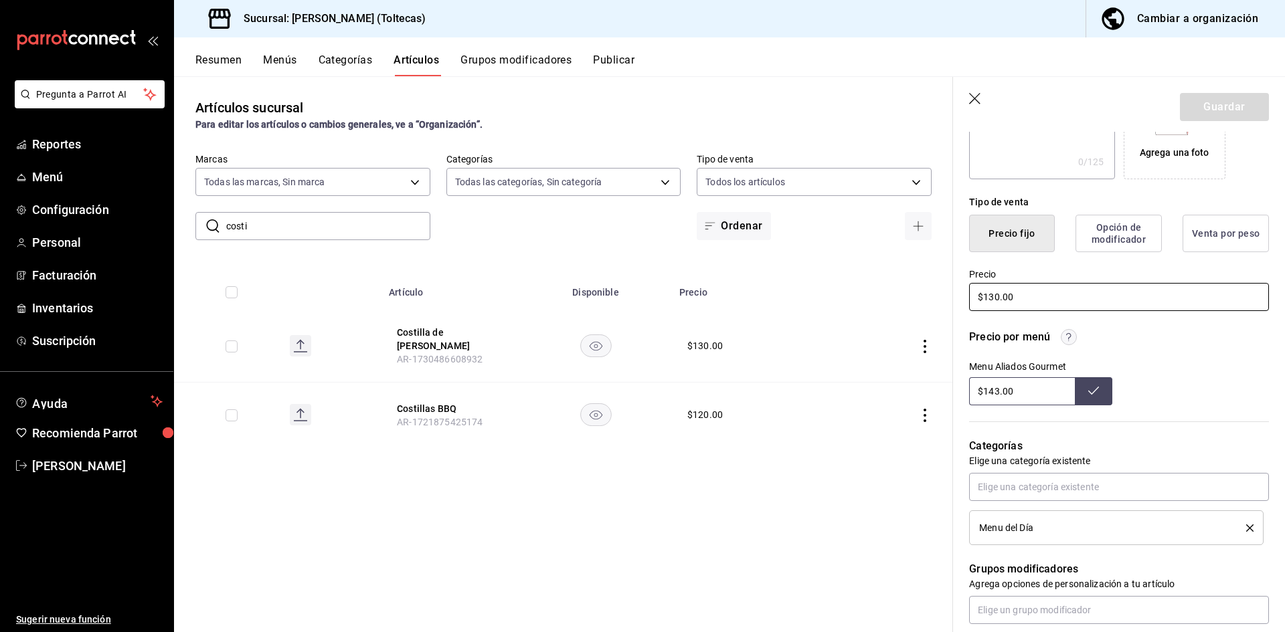
drag, startPoint x: 1034, startPoint y: 301, endPoint x: 884, endPoint y: 301, distance: 149.9
click at [884, 301] on main "Artículos sucursal Para editar los artículos o cambios generales, ve a “Organiz…" at bounding box center [729, 354] width 1111 height 556
type input "$145.00"
drag, startPoint x: 1017, startPoint y: 397, endPoint x: 900, endPoint y: 397, distance: 117.8
click at [900, 397] on main "Artículos sucursal Para editar los artículos o cambios generales, ve a “Organiz…" at bounding box center [729, 354] width 1111 height 556
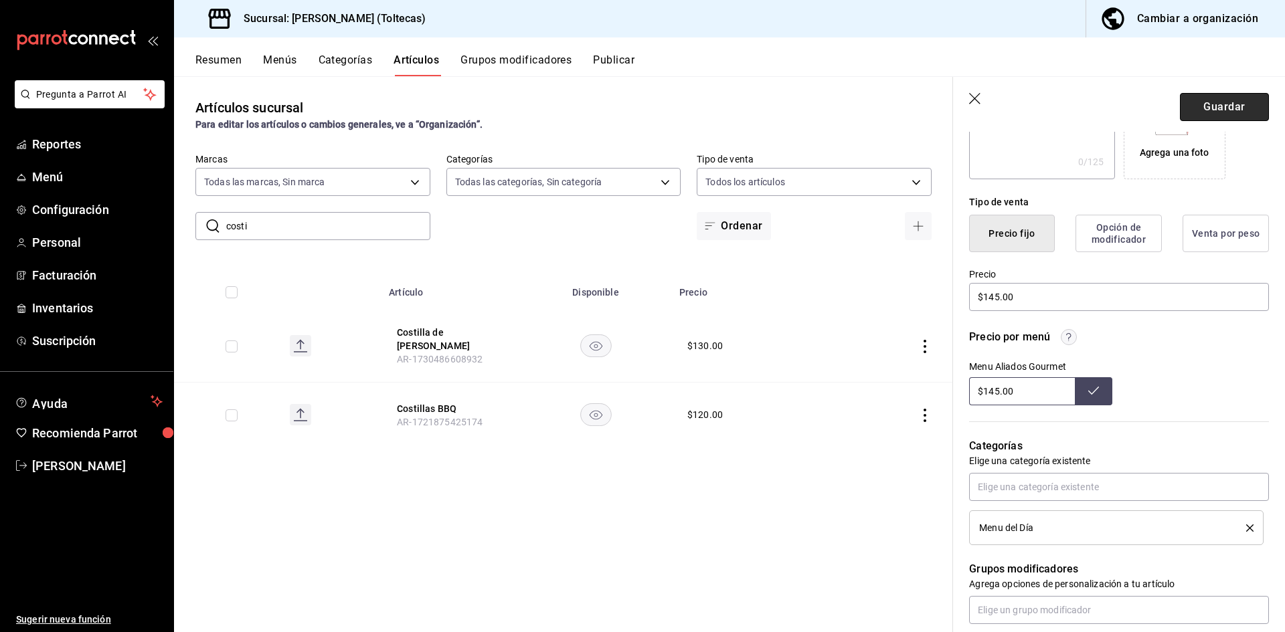
click at [1199, 102] on button "Guardar" at bounding box center [1224, 107] width 89 height 28
type input "$143.00"
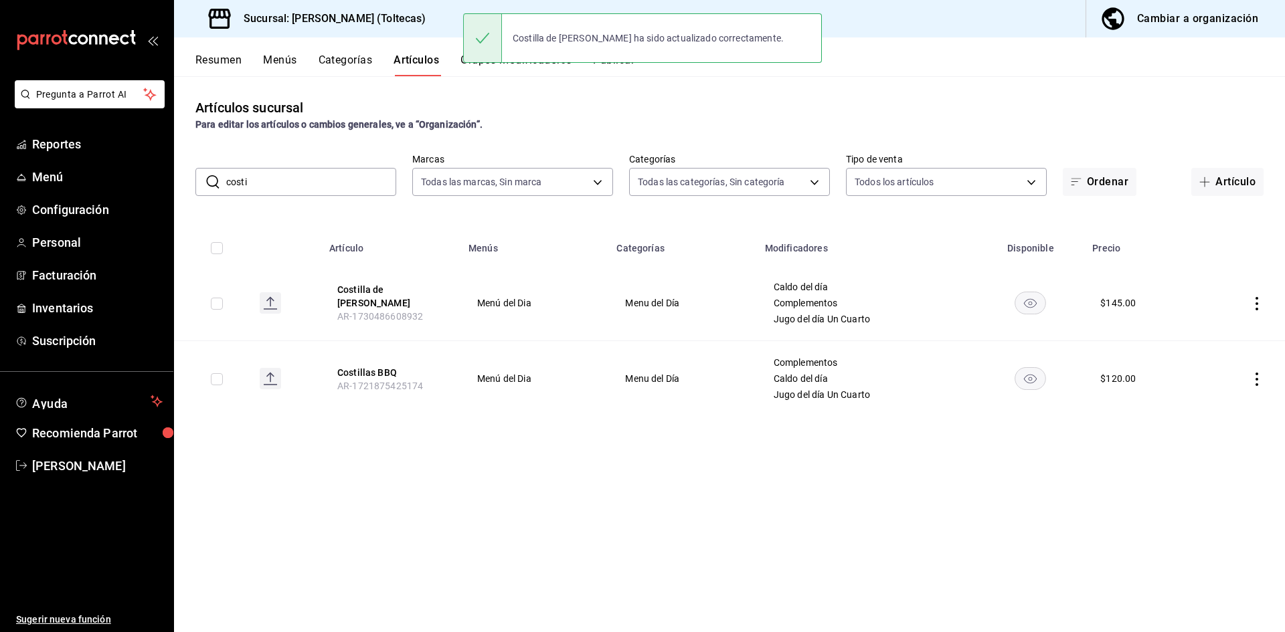
click at [1258, 382] on icon "actions" at bounding box center [1256, 379] width 13 height 13
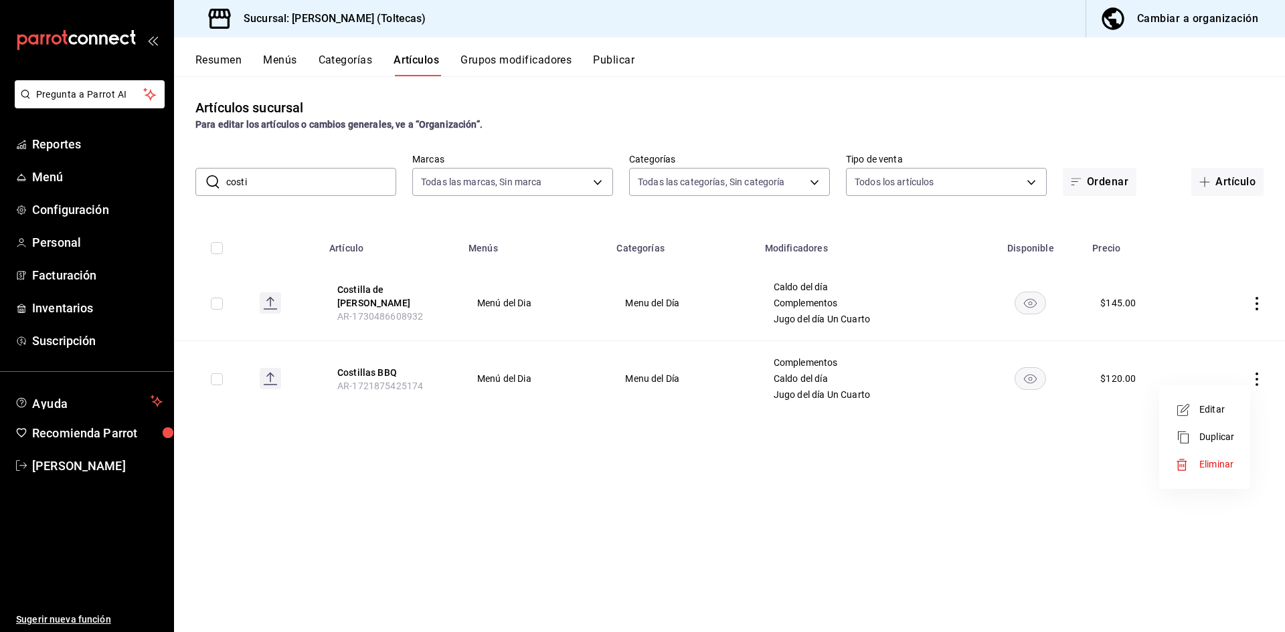
click at [1192, 412] on div at bounding box center [1187, 410] width 24 height 16
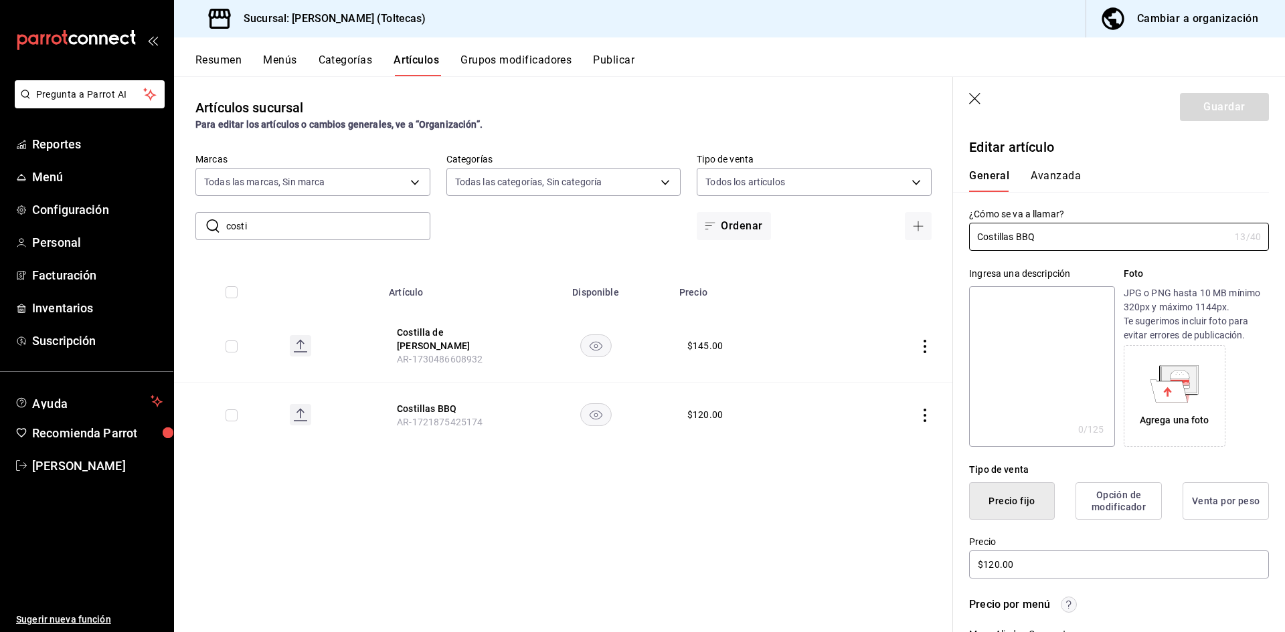
scroll to position [201, 0]
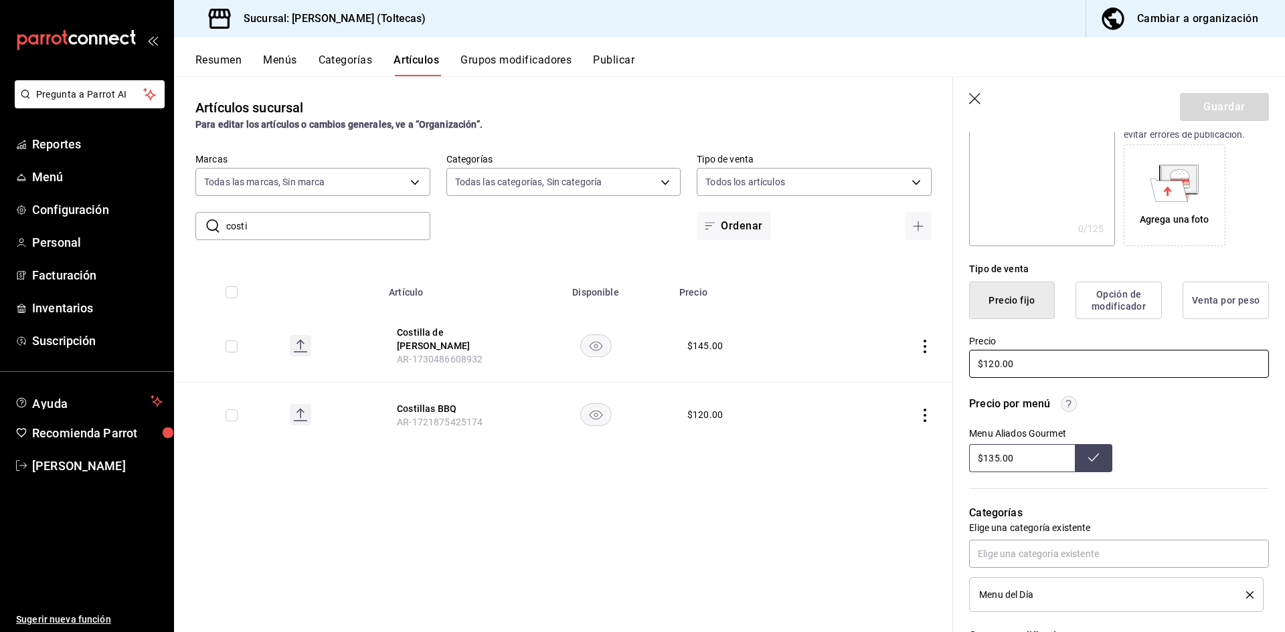
drag, startPoint x: 1025, startPoint y: 364, endPoint x: 902, endPoint y: 361, distance: 123.2
click at [902, 361] on main "Artículos sucursal Para editar los artículos o cambios generales, ve a “Organiz…" at bounding box center [729, 354] width 1111 height 556
type input "$135.00"
click at [1231, 106] on button "Guardar" at bounding box center [1224, 107] width 89 height 28
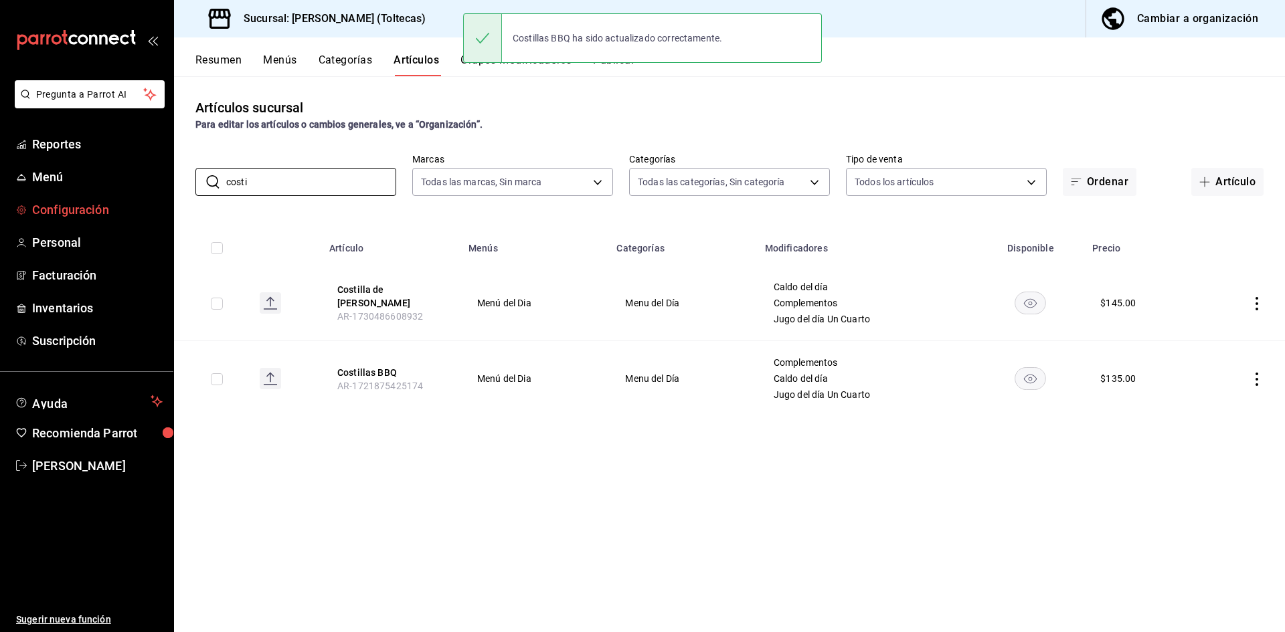
drag, startPoint x: 291, startPoint y: 175, endPoint x: 54, endPoint y: 201, distance: 238.4
click at [54, 201] on div "Pregunta a Parrot AI Reportes Menú Configuración Personal Facturación Inventari…" at bounding box center [642, 316] width 1285 height 632
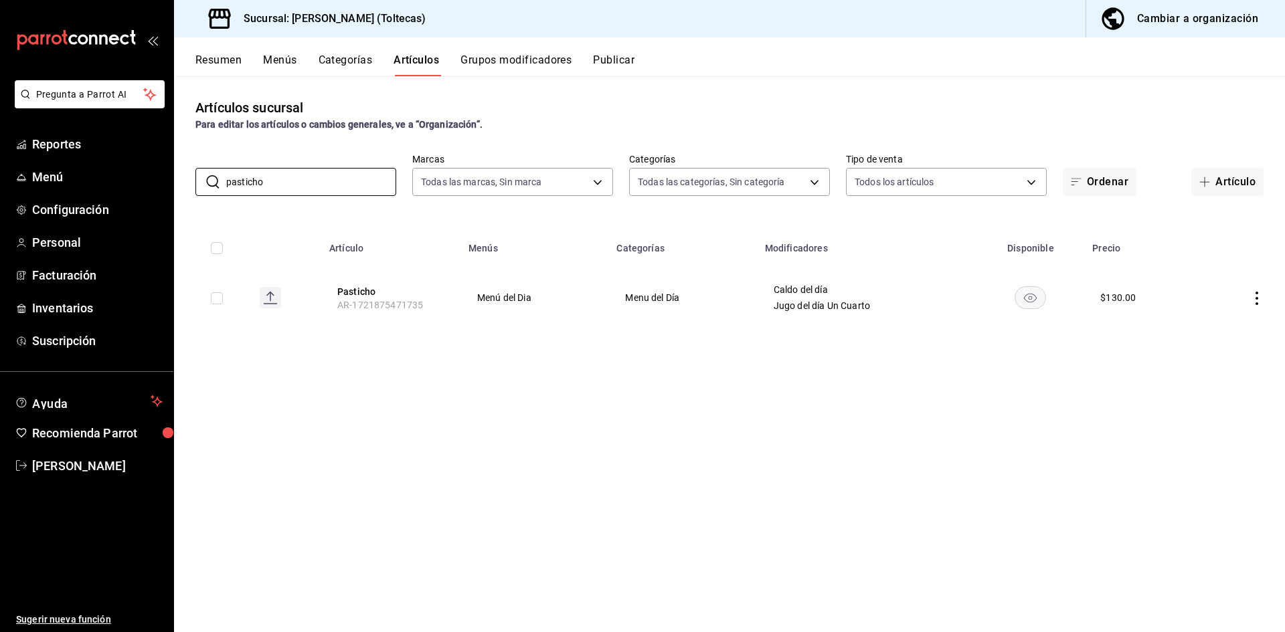
type input "pasticho"
click at [1254, 299] on icon "actions" at bounding box center [1256, 298] width 13 height 13
click at [1223, 327] on span "Editar" at bounding box center [1216, 329] width 35 height 14
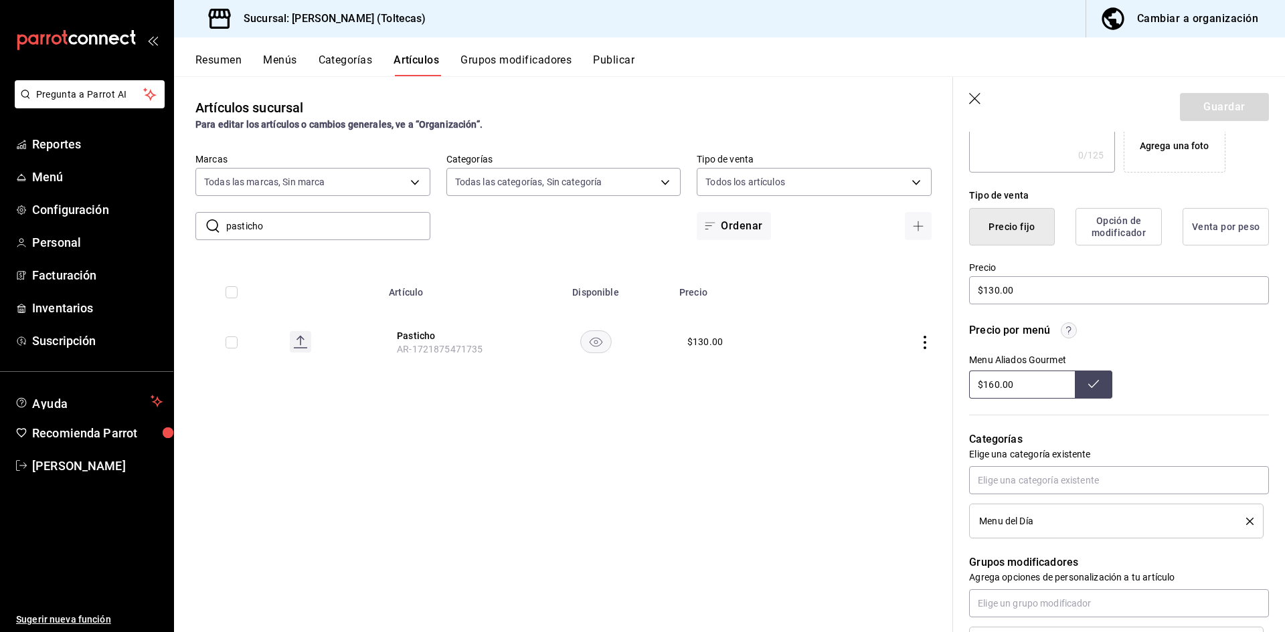
scroll to position [134, 0]
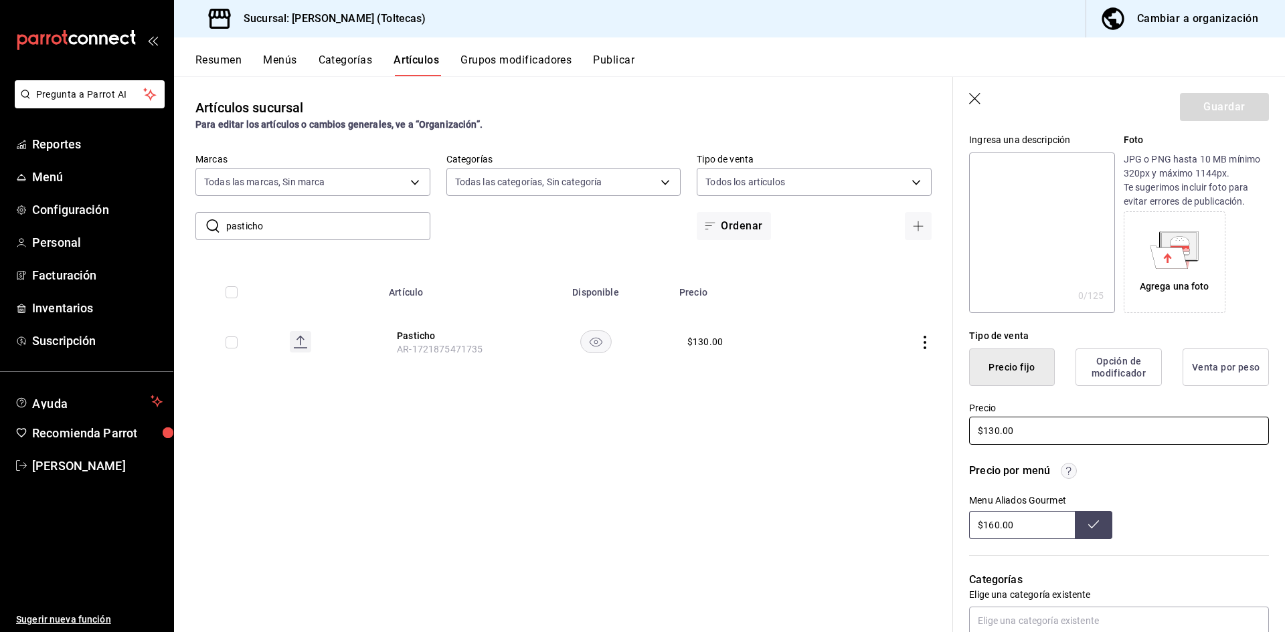
drag, startPoint x: 1028, startPoint y: 434, endPoint x: 912, endPoint y: 431, distance: 115.8
click at [912, 431] on main "Artículos sucursal Para editar los artículos o cambios generales, ve a “Organiz…" at bounding box center [729, 354] width 1111 height 556
type input "$160.00"
click at [1211, 98] on button "Guardar" at bounding box center [1224, 107] width 89 height 28
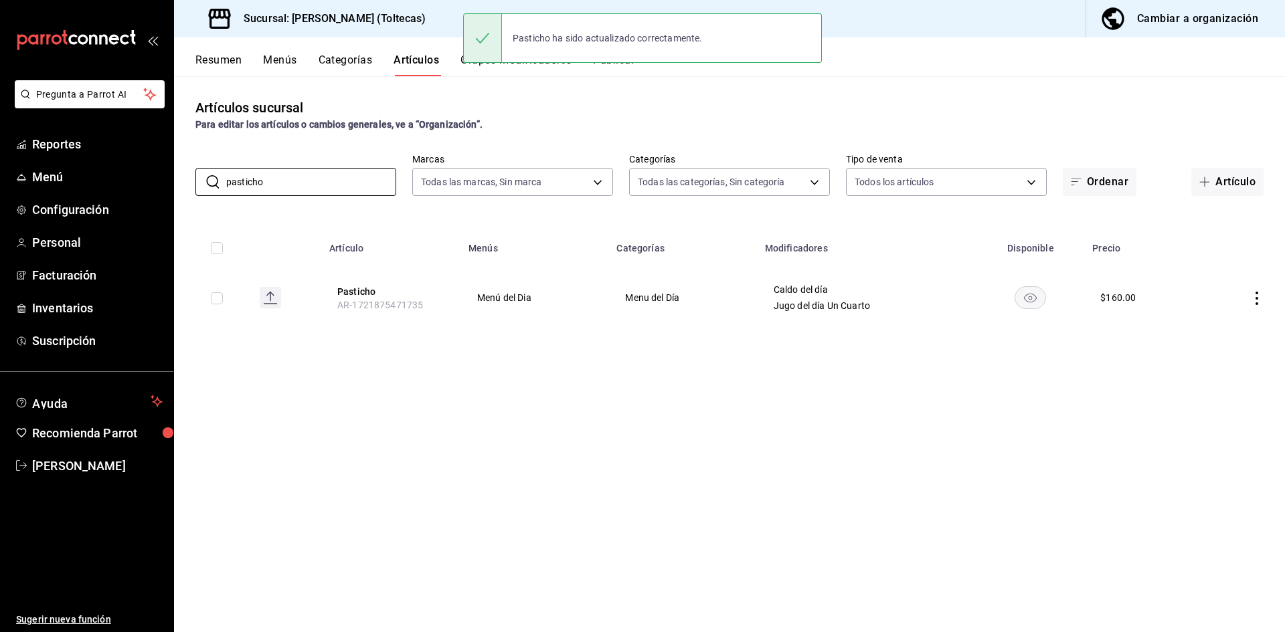
drag, startPoint x: 289, startPoint y: 179, endPoint x: 180, endPoint y: 193, distance: 110.0
click at [180, 193] on div "​ pasticho ​ Marcas Todas las marcas, Sin marca 0138ea5e-59c4-49f1-8472-1983a07…" at bounding box center [729, 174] width 1111 height 43
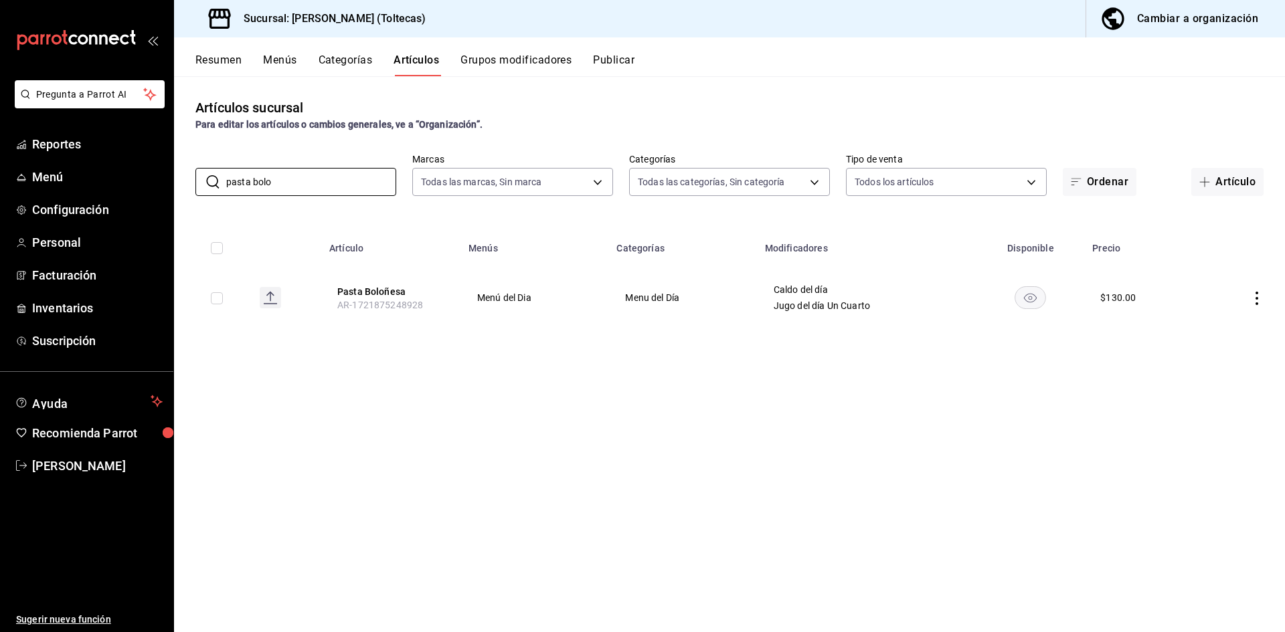
type input "pasta bolo"
click at [1257, 304] on icon "actions" at bounding box center [1257, 298] width 3 height 13
click at [1213, 325] on span "Editar" at bounding box center [1216, 329] width 35 height 14
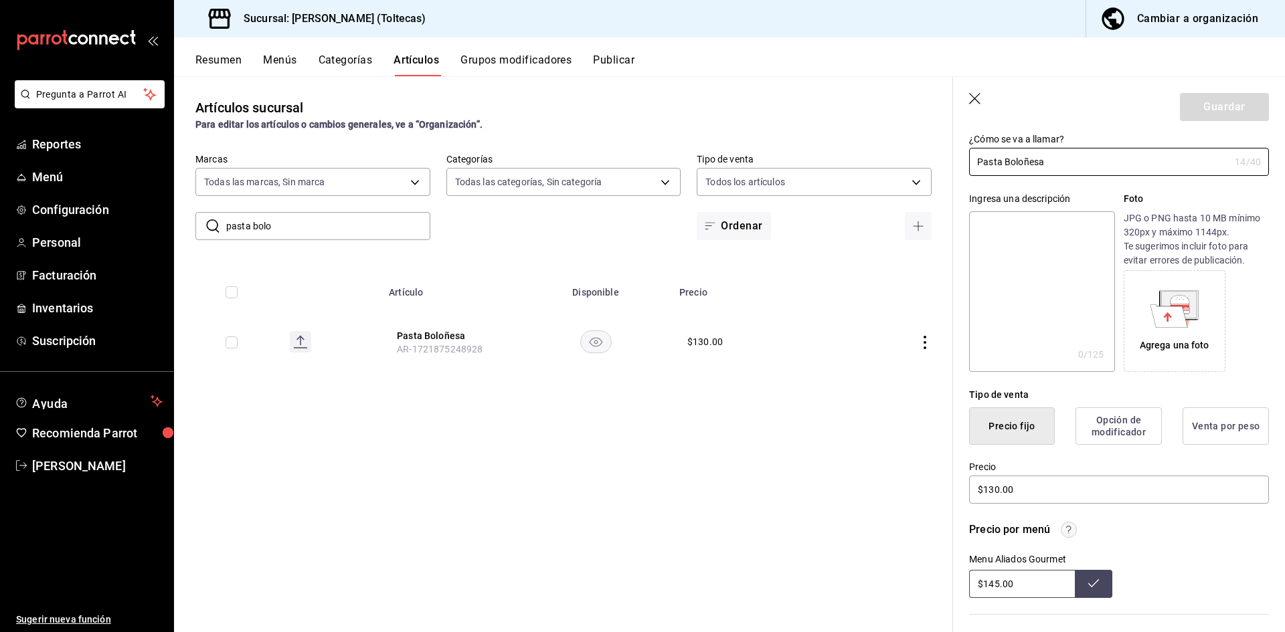
scroll to position [201, 0]
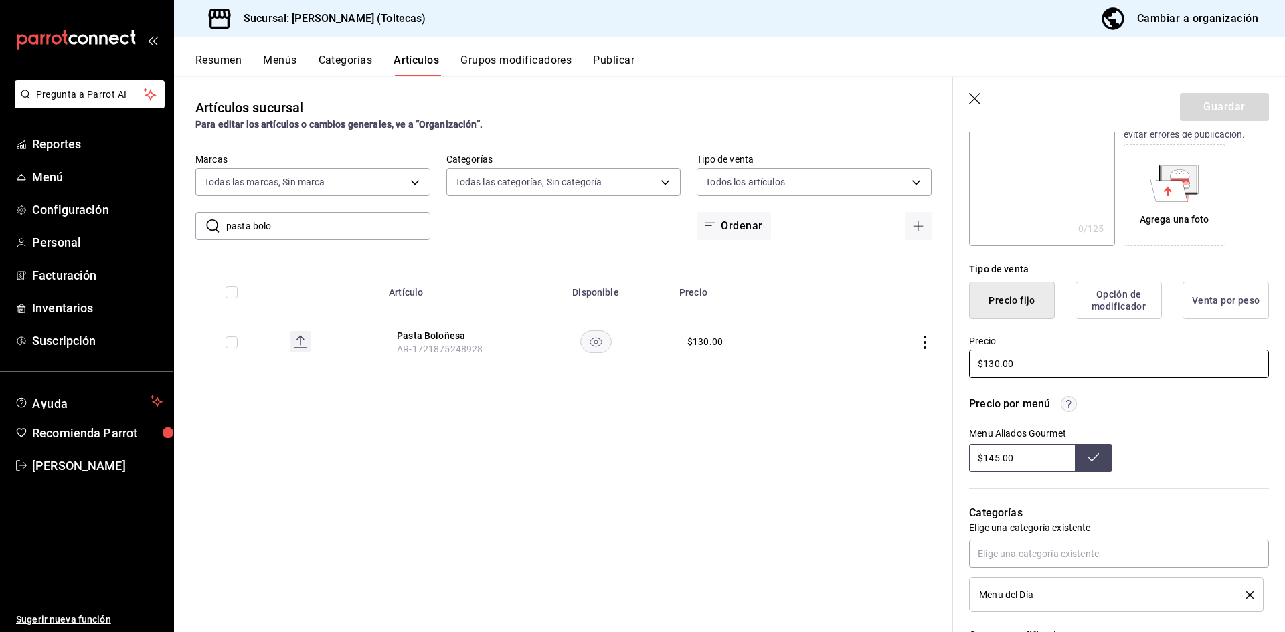
drag, startPoint x: 1043, startPoint y: 371, endPoint x: 935, endPoint y: 367, distance: 108.5
click at [935, 367] on main "Artículos sucursal Para editar los artículos o cambios generales, ve a “Organiz…" at bounding box center [729, 354] width 1111 height 556
type input "$145.00"
click at [1201, 114] on button "Guardar" at bounding box center [1224, 107] width 89 height 28
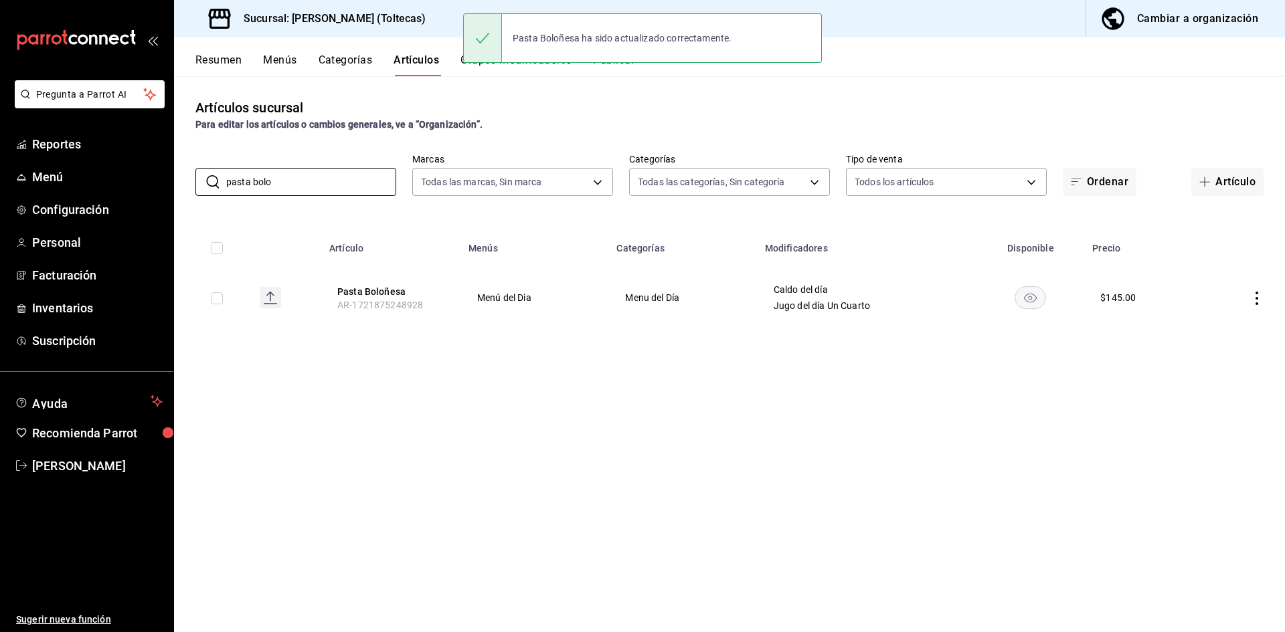
drag, startPoint x: 292, startPoint y: 186, endPoint x: 176, endPoint y: 169, distance: 117.8
click at [176, 169] on div "​ pasta bolo ​ Marcas Todas las marcas, Sin marca 0138ea5e-59c4-49f1-8472-1983a…" at bounding box center [729, 174] width 1111 height 43
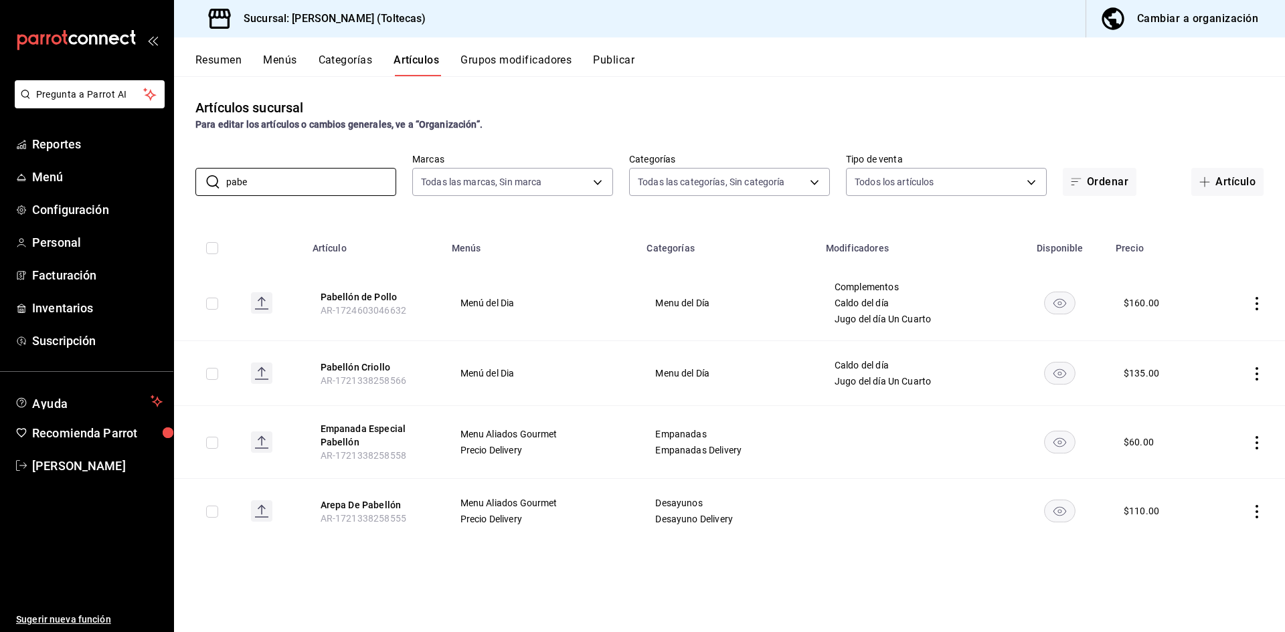
type input "pabe"
click at [1260, 303] on icon "actions" at bounding box center [1256, 303] width 13 height 13
click at [1211, 328] on span "Editar" at bounding box center [1216, 334] width 35 height 14
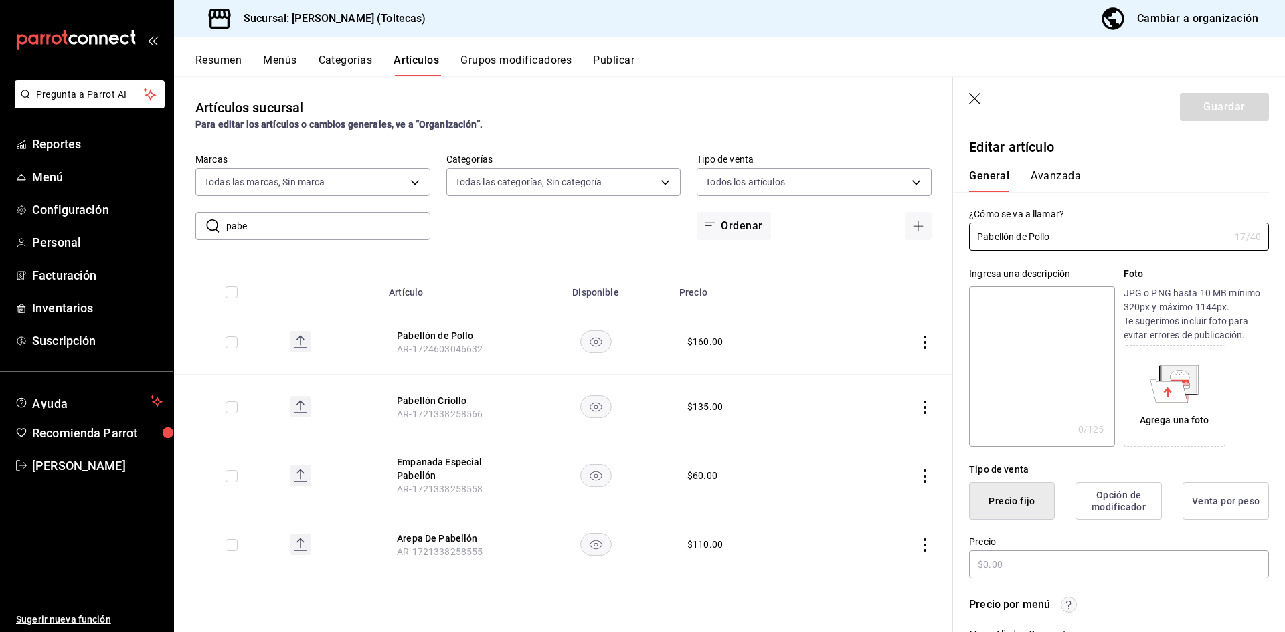
type input "$160.00"
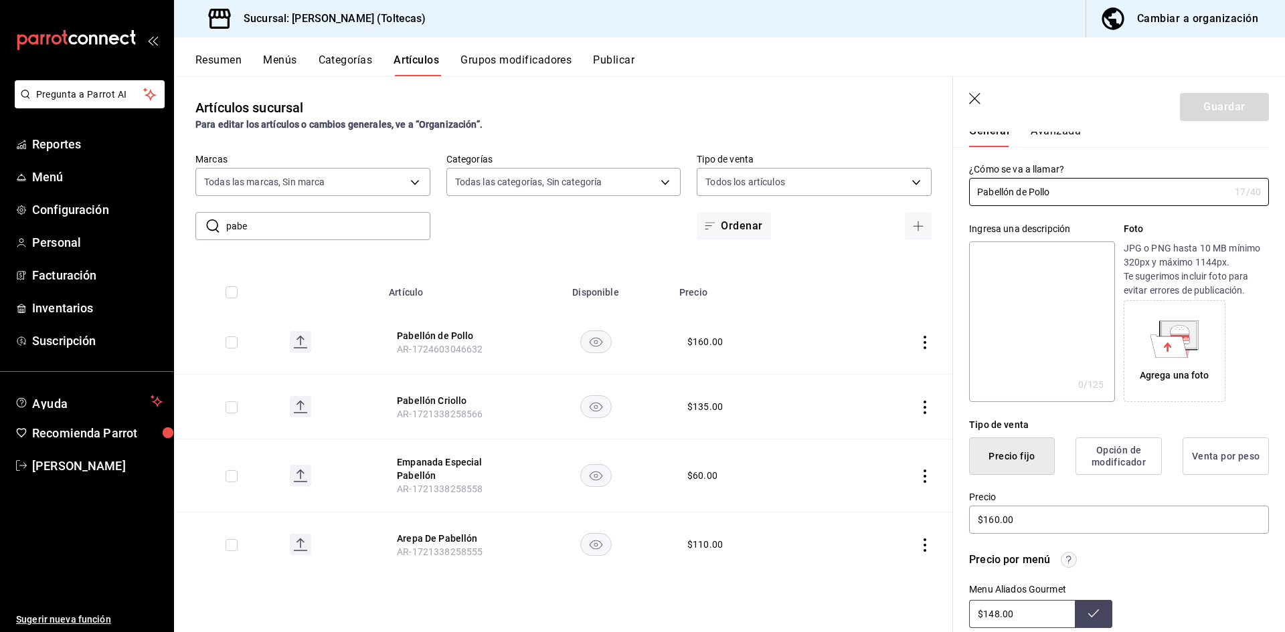
scroll to position [134, 0]
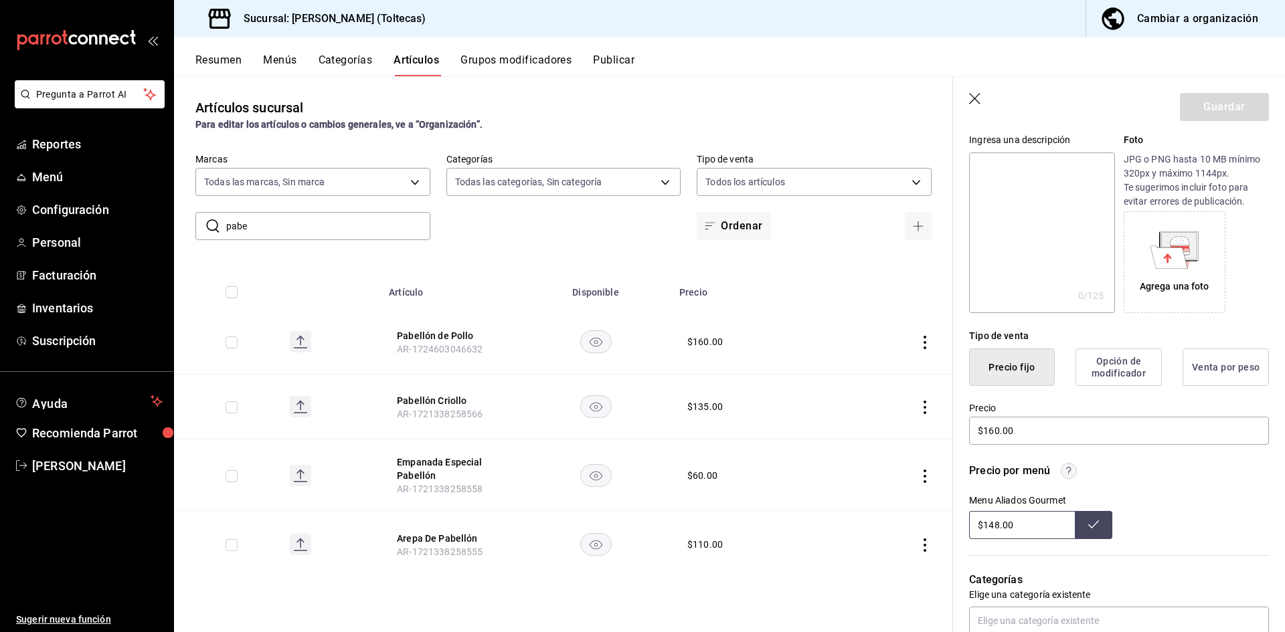
click at [1025, 520] on input "$148.00" at bounding box center [1022, 525] width 106 height 28
drag, startPoint x: 1025, startPoint y: 521, endPoint x: 934, endPoint y: 521, distance: 90.4
click at [934, 521] on main "Artículos sucursal Para editar los artículos o cambios generales, ve a “Organiz…" at bounding box center [729, 354] width 1111 height 556
type input "$160.00"
click at [1094, 520] on icon at bounding box center [1093, 524] width 11 height 11
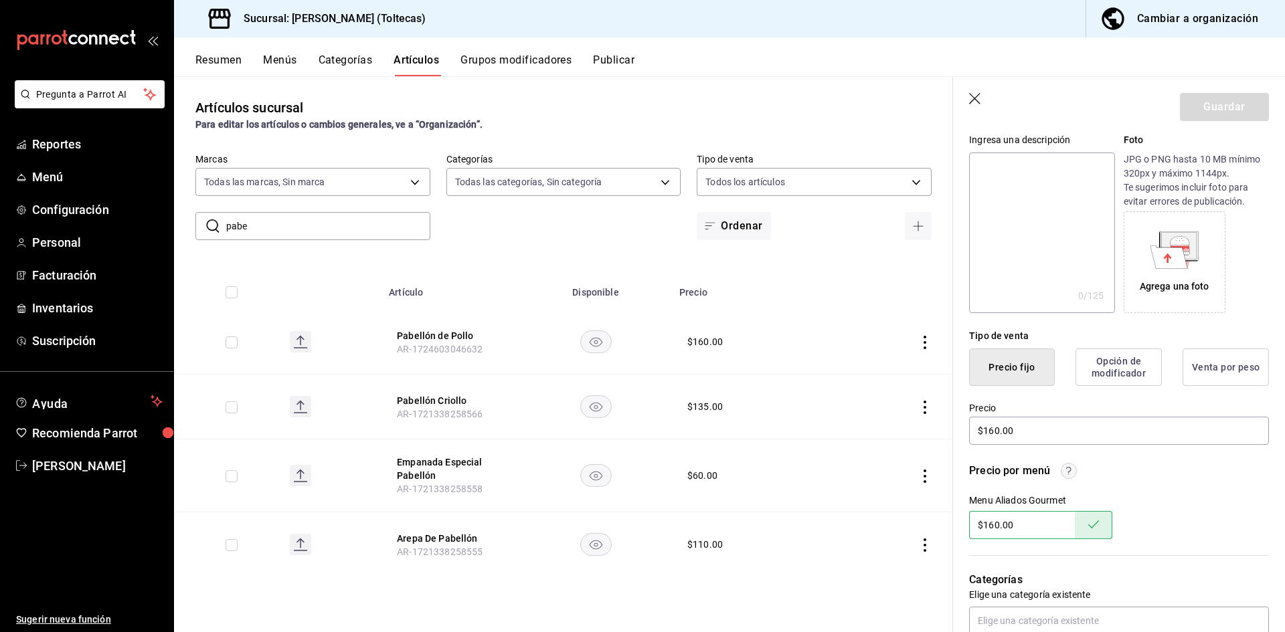
click at [1149, 497] on div "Menu Aliados Gourmet $160.00" at bounding box center [1119, 517] width 300 height 44
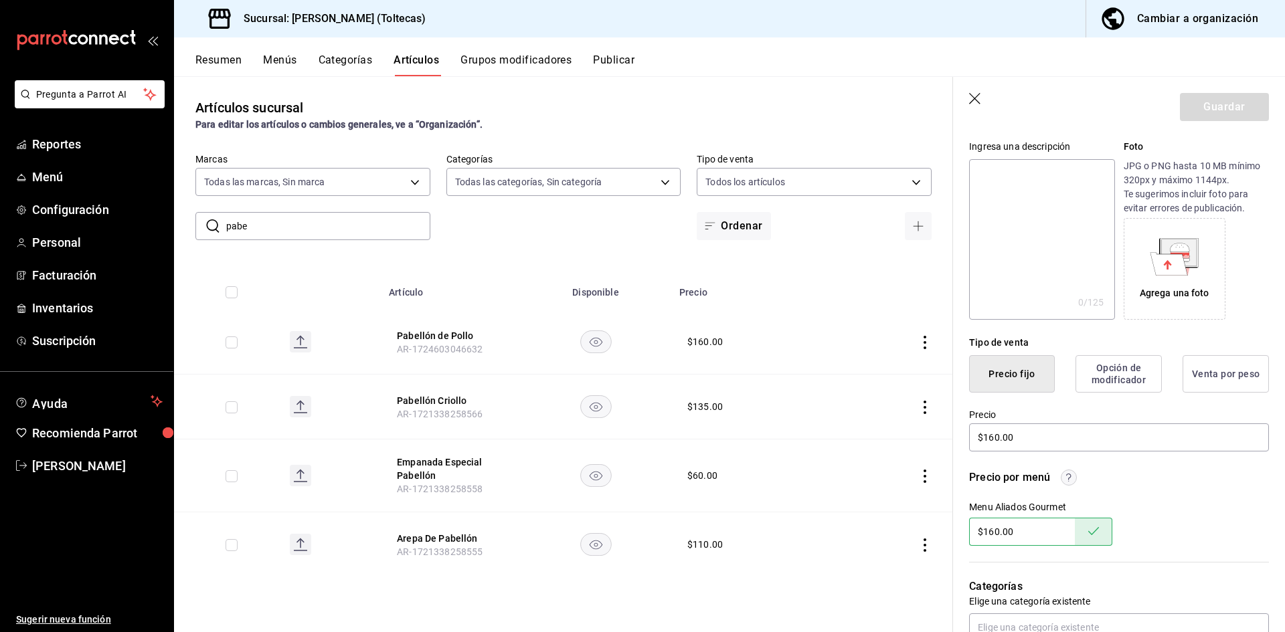
scroll to position [201, 0]
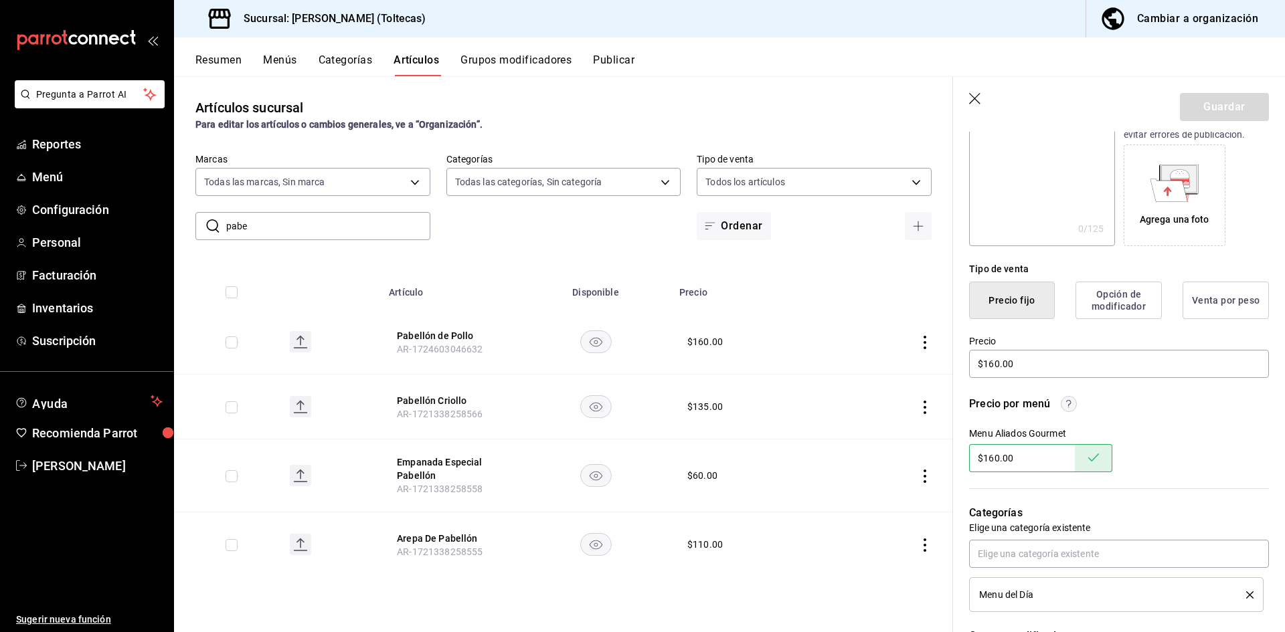
click at [1203, 99] on div "Guardar" at bounding box center [1224, 107] width 89 height 28
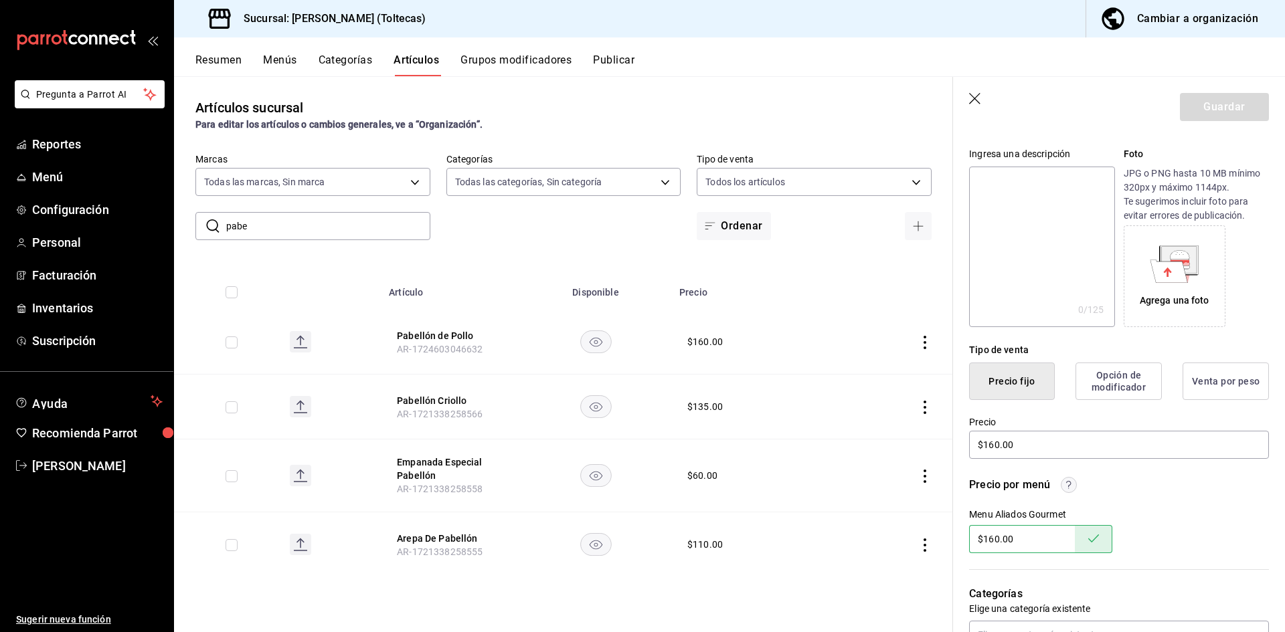
scroll to position [0, 0]
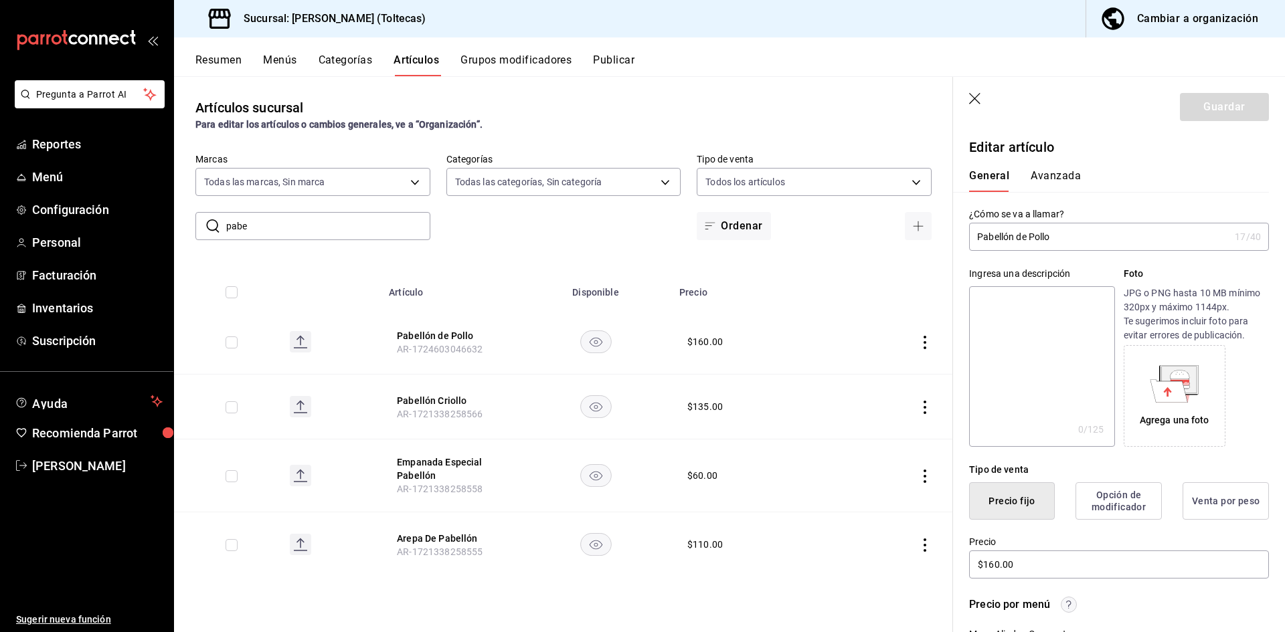
click at [793, 286] on th "Precio" at bounding box center [751, 288] width 161 height 43
click at [972, 101] on icon "button" at bounding box center [975, 99] width 13 height 13
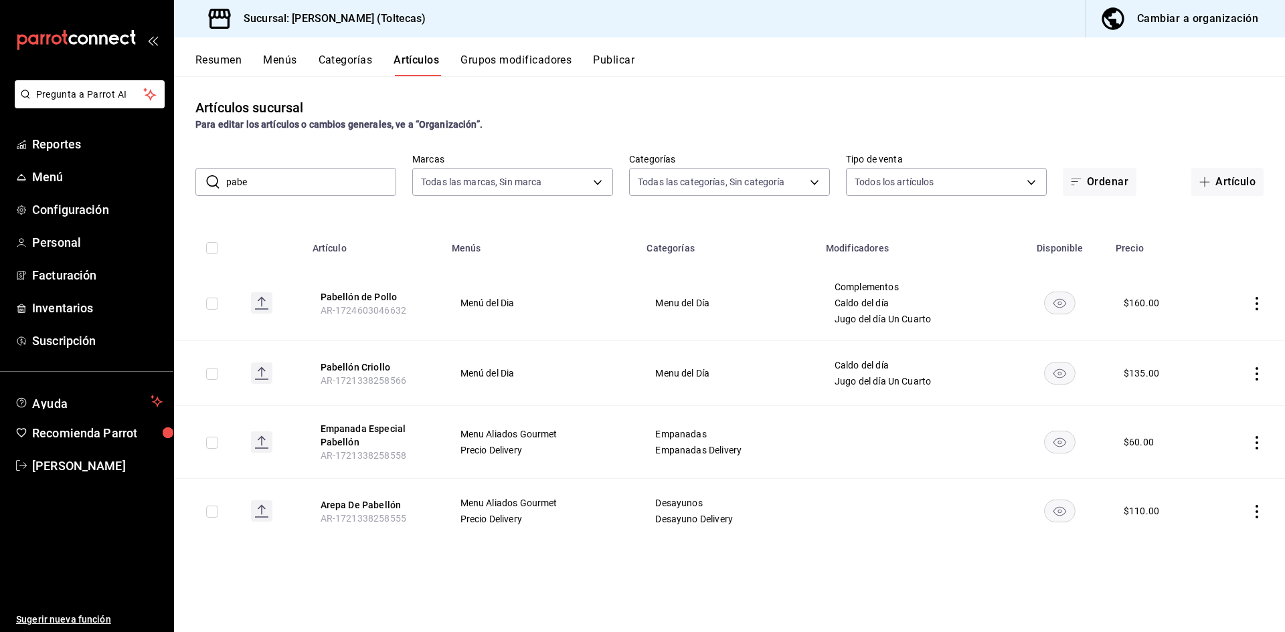
click at [1258, 377] on icon "actions" at bounding box center [1256, 373] width 13 height 13
click at [1185, 406] on icon at bounding box center [1183, 405] width 16 height 16
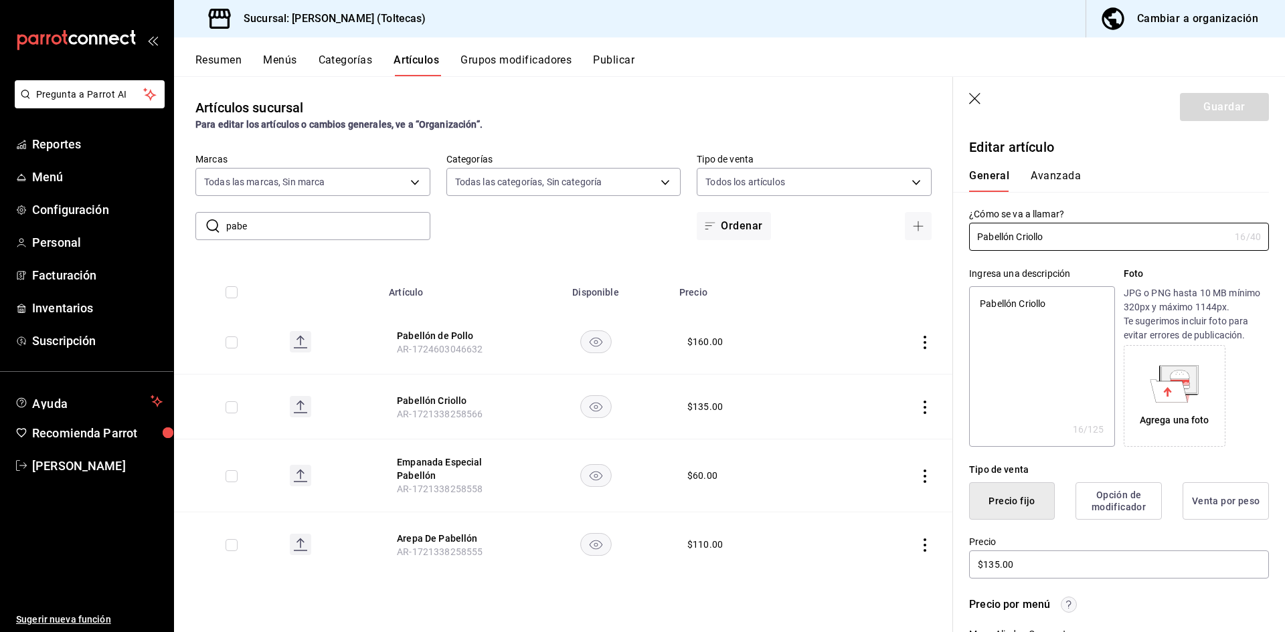
type textarea "x"
type input "$135.00"
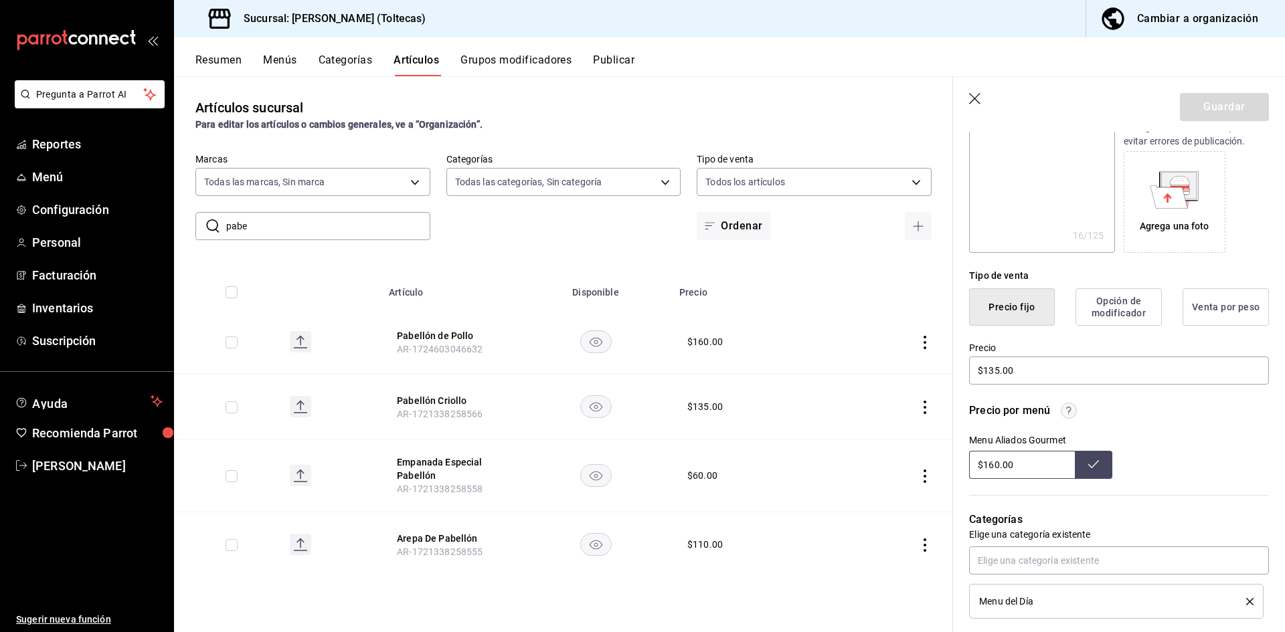
scroll to position [201, 0]
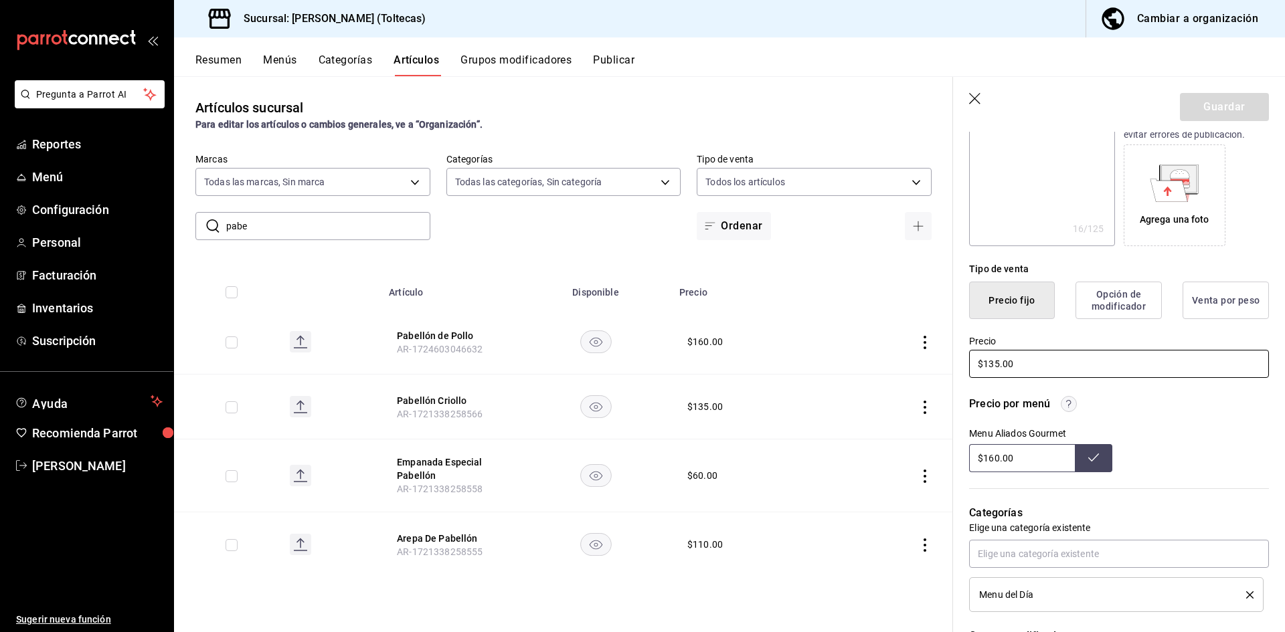
click at [1033, 351] on input "$135.00" at bounding box center [1119, 364] width 300 height 28
drag, startPoint x: 1033, startPoint y: 351, endPoint x: 1000, endPoint y: 351, distance: 33.5
click at [1001, 351] on input "$135.00" at bounding box center [1119, 364] width 300 height 28
type textarea "x"
type input "$1.00"
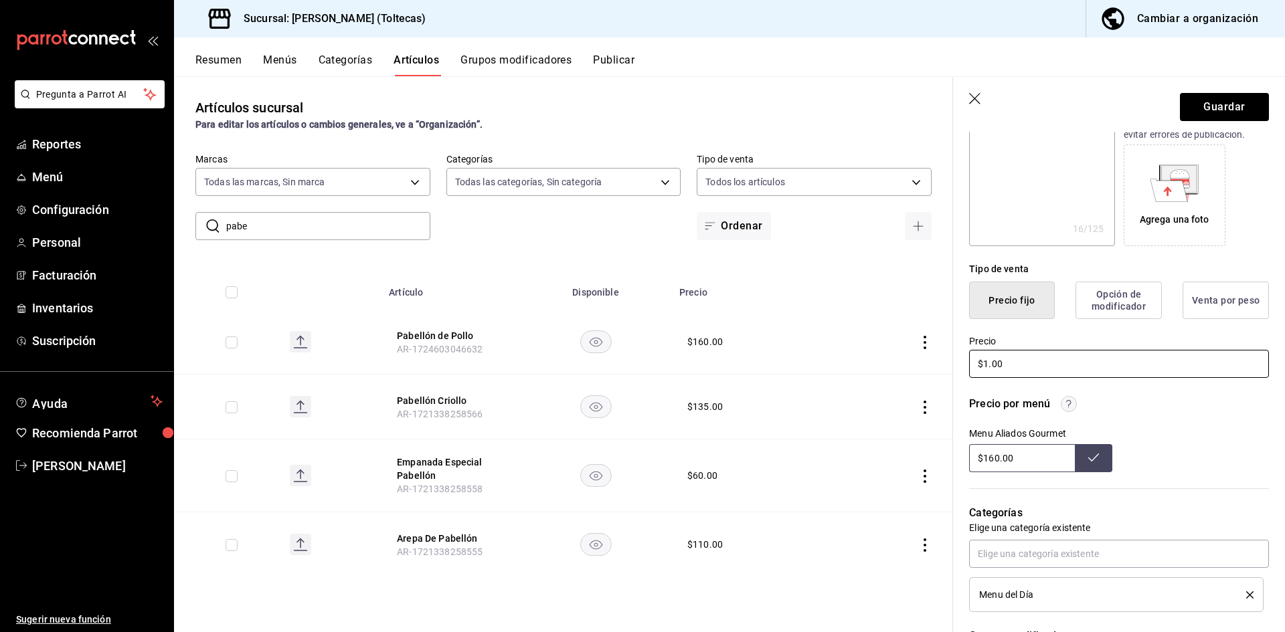
type textarea "x"
type input "$160.00"
type textarea "x"
type input "$160.00"
click at [1230, 102] on button "Guardar" at bounding box center [1224, 107] width 89 height 28
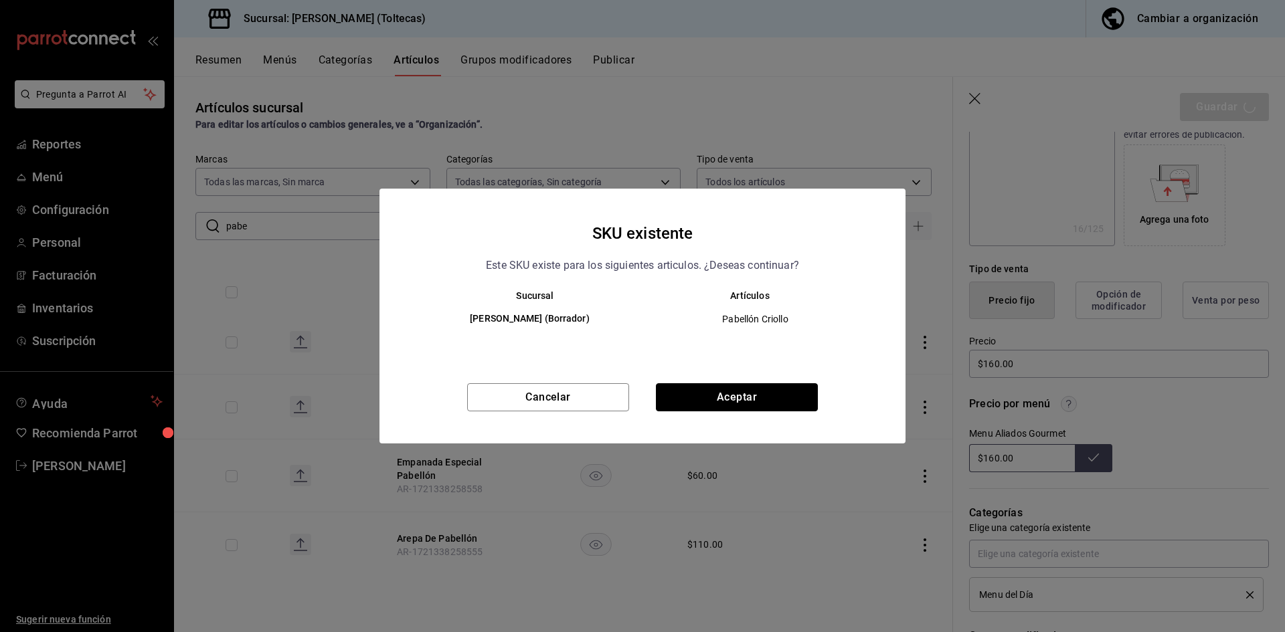
click at [713, 401] on button "Aceptar" at bounding box center [737, 398] width 162 height 28
type textarea "x"
type input "AR-1755713458739"
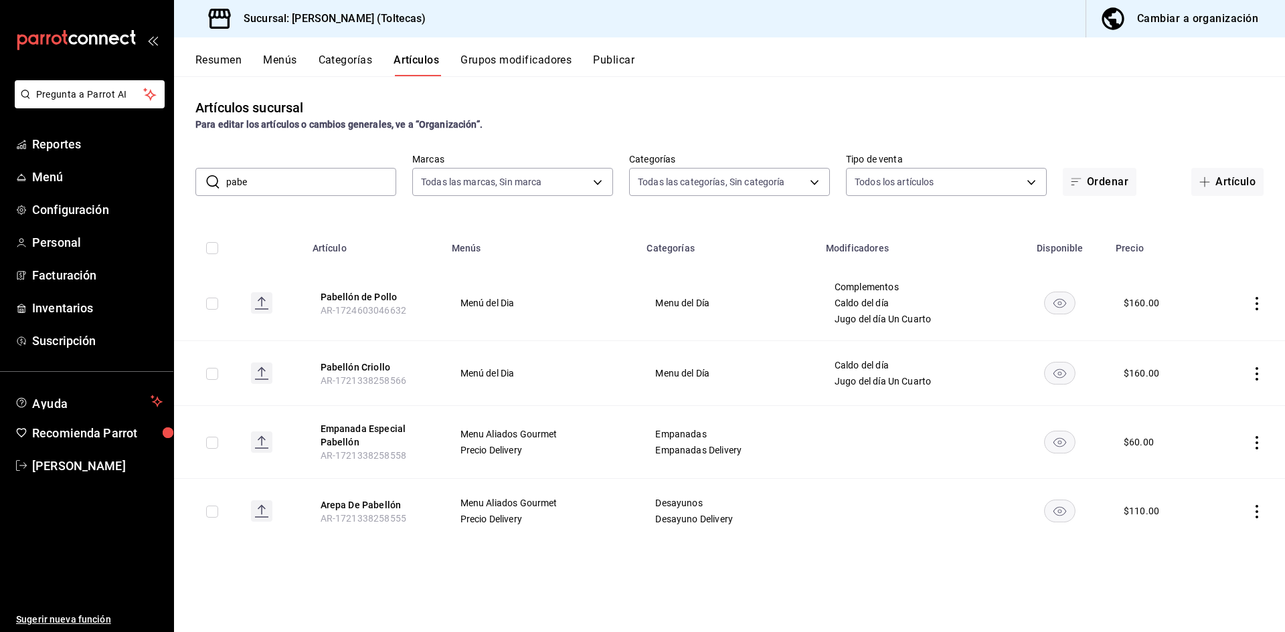
click at [529, 61] on button "Grupos modificadores" at bounding box center [515, 65] width 111 height 23
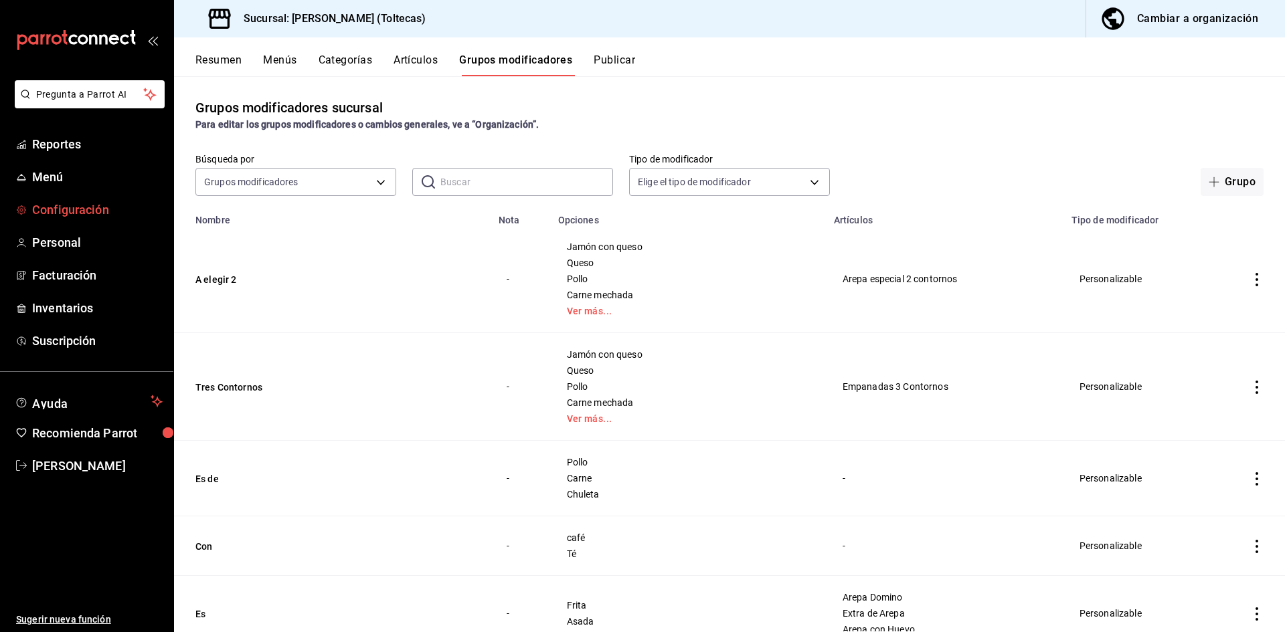
click at [58, 214] on span "Configuración" at bounding box center [97, 210] width 131 height 18
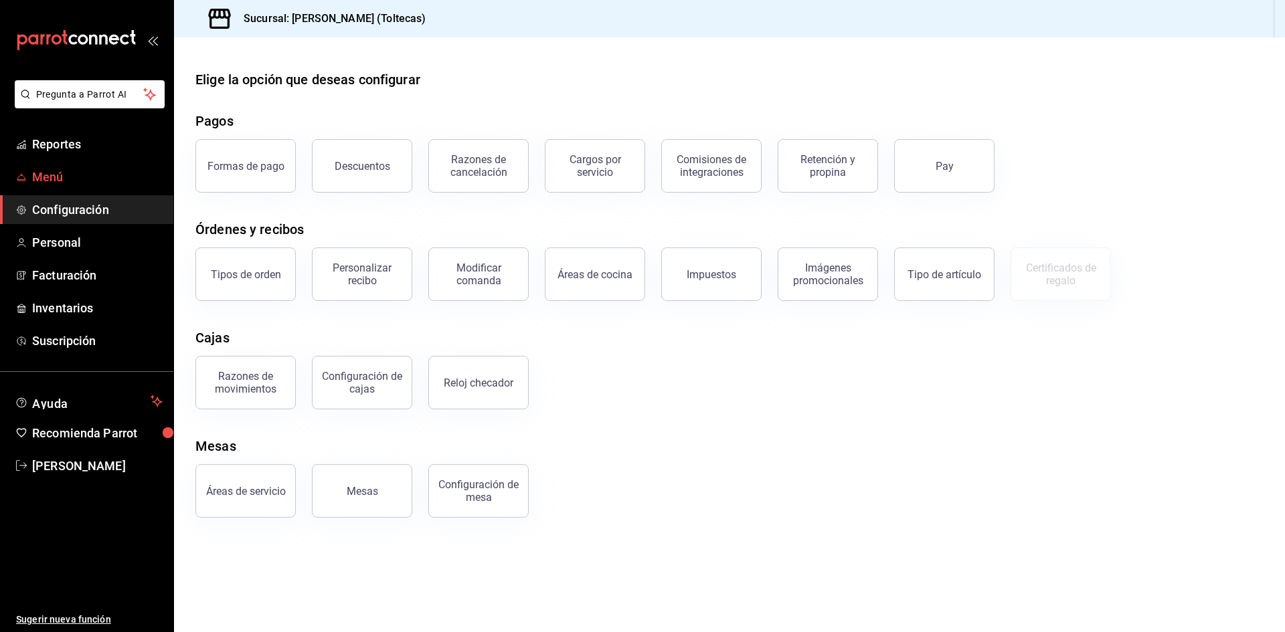
click at [50, 179] on span "Menú" at bounding box center [97, 177] width 131 height 18
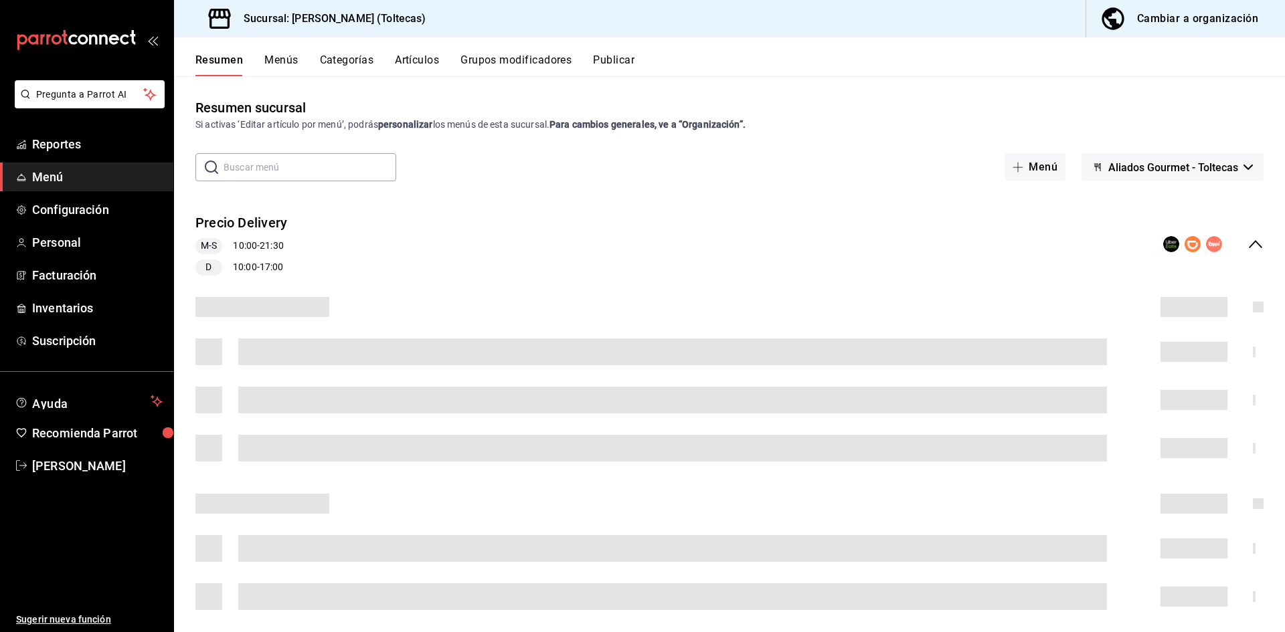
click at [417, 57] on button "Artículos" at bounding box center [417, 65] width 44 height 23
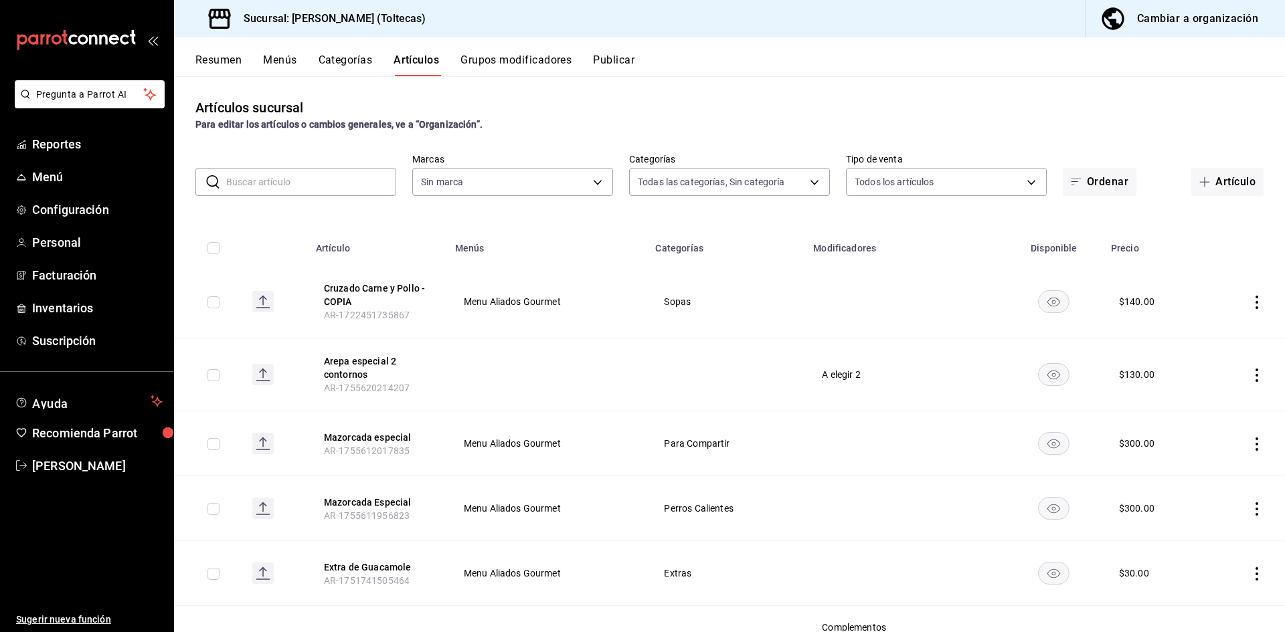
click at [283, 182] on input "text" at bounding box center [311, 182] width 170 height 27
type input "b505b2ee-1845-40b3-bc67-7d0c06232f24,dffe96e5-9814-48d3-b550-517859938173,6918b…"
type input "0138ea5e-59c4-49f1-8472-1983a076d5a2"
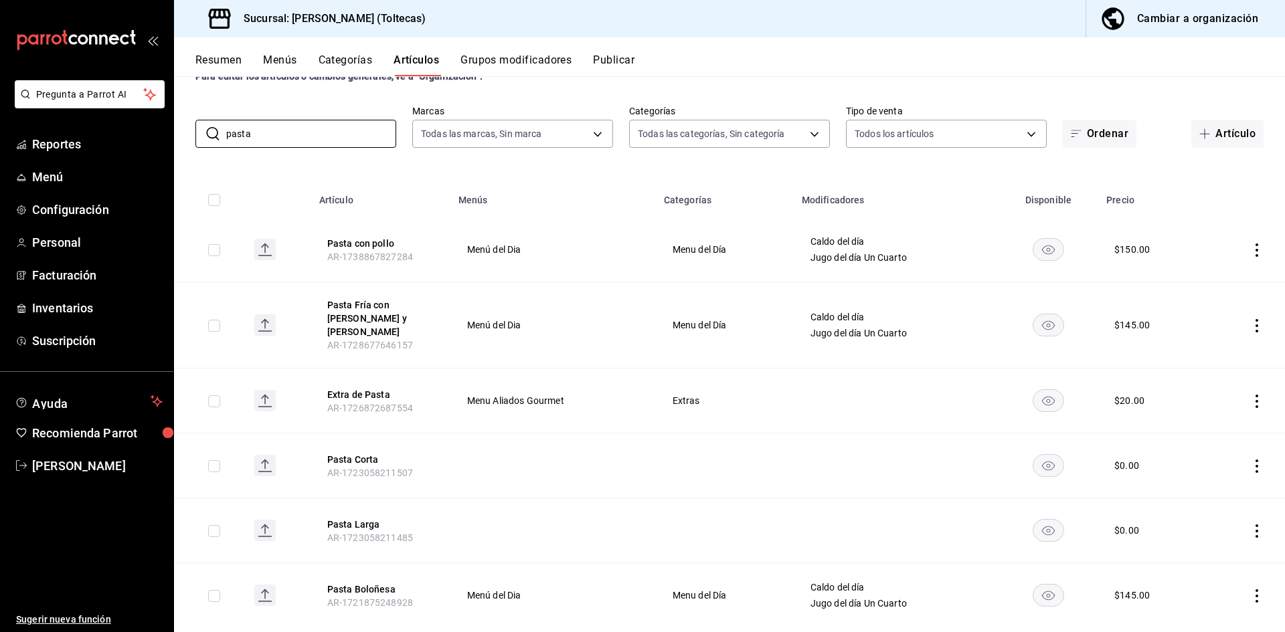
scroll to position [63, 0]
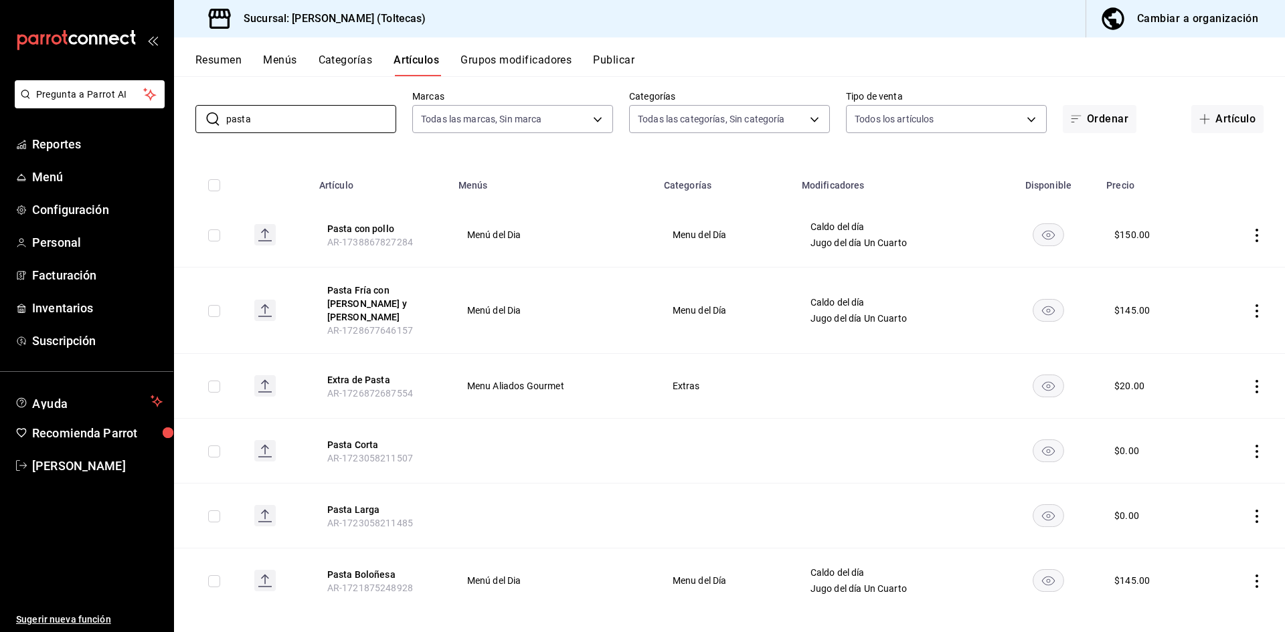
type input "pasta"
click at [1250, 575] on icon "actions" at bounding box center [1256, 581] width 13 height 13
click at [1195, 545] on span "Editar" at bounding box center [1206, 542] width 35 height 14
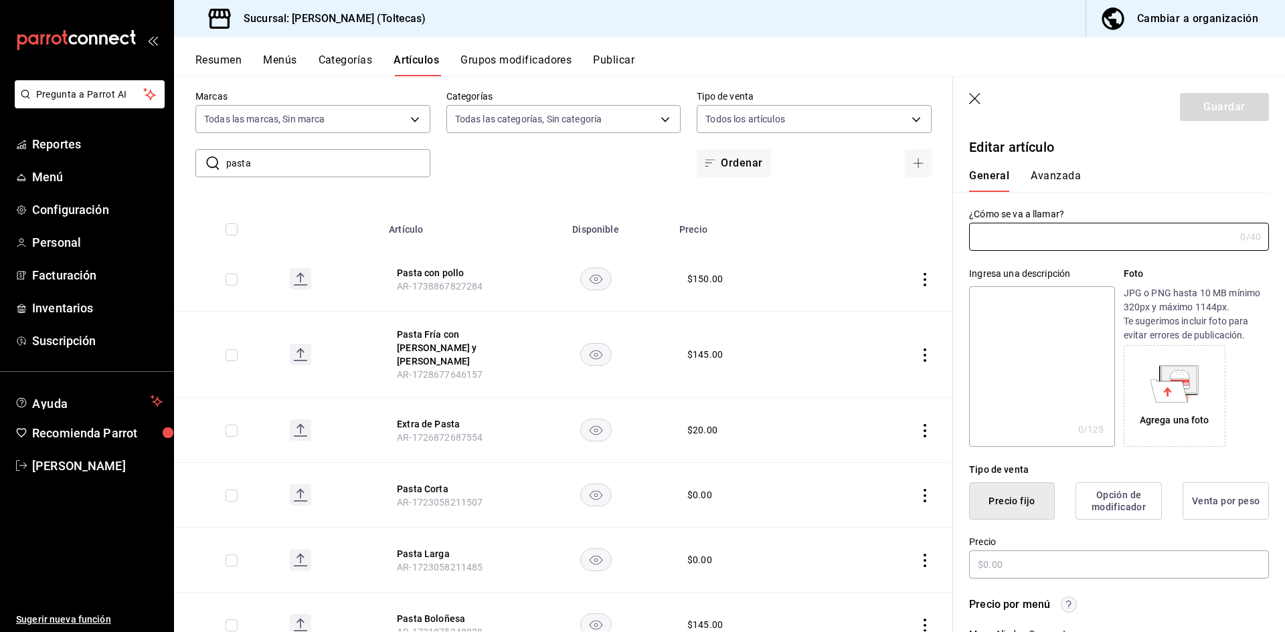
type input "Pasta Boloñesa"
type input "AR-1721875248928"
type input "$145.00"
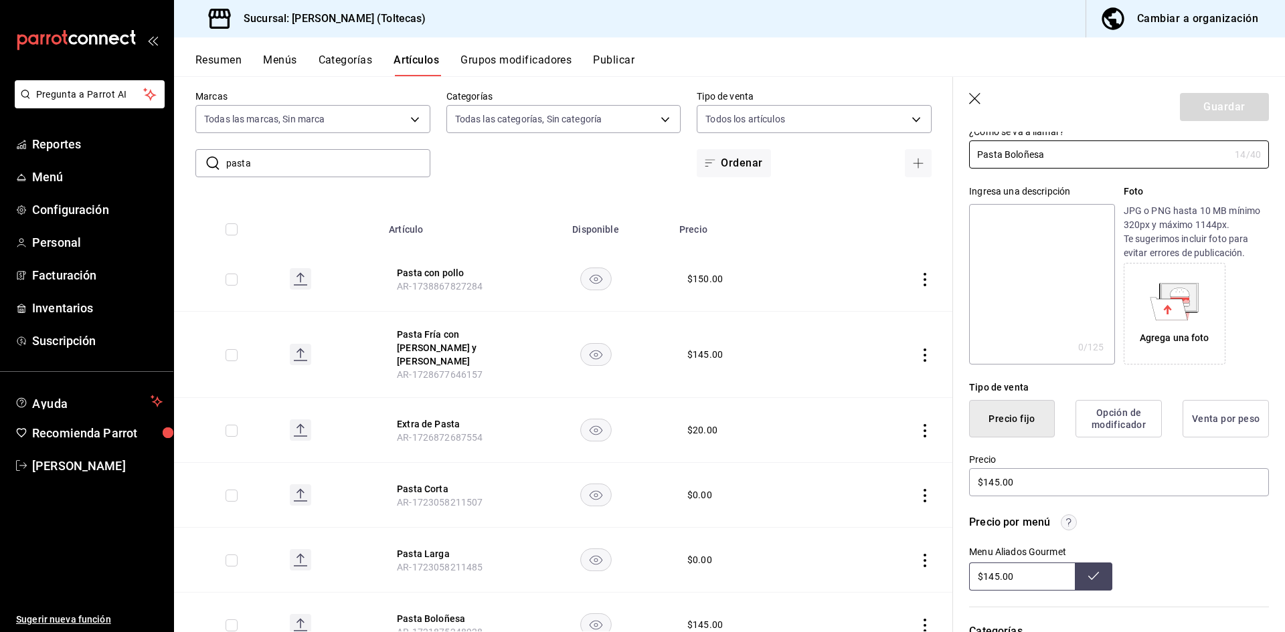
scroll to position [201, 0]
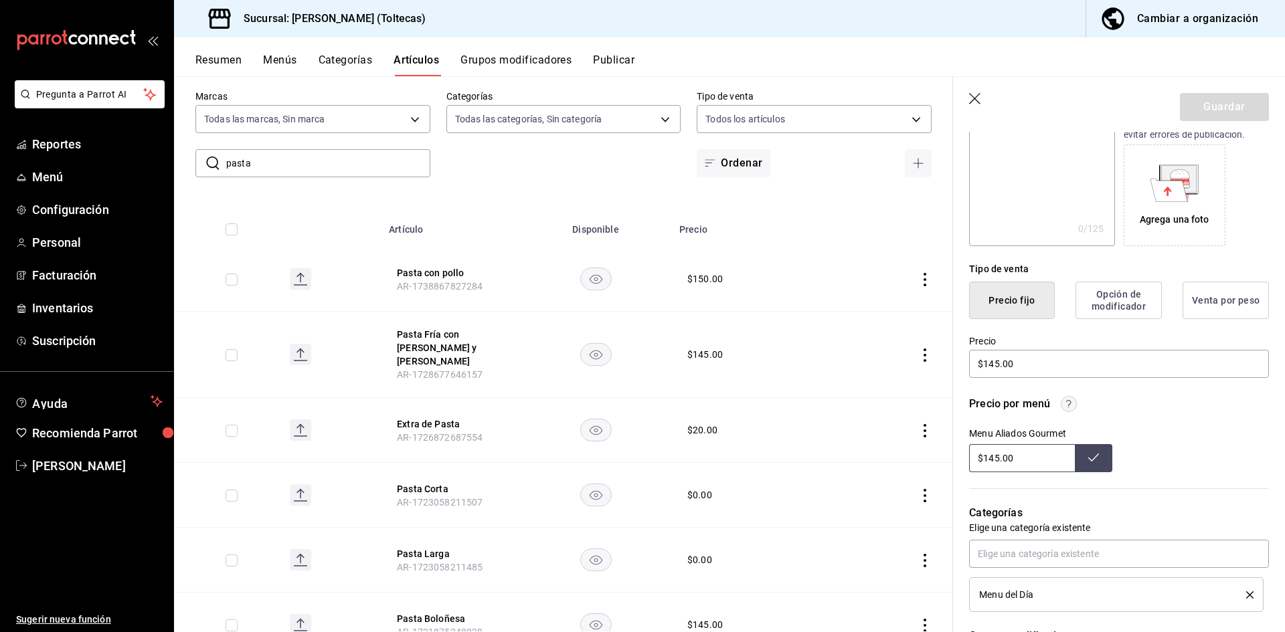
click at [858, 217] on th at bounding box center [892, 225] width 121 height 43
click at [857, 216] on th at bounding box center [892, 225] width 121 height 43
click at [46, 177] on span "Menú" at bounding box center [97, 177] width 131 height 18
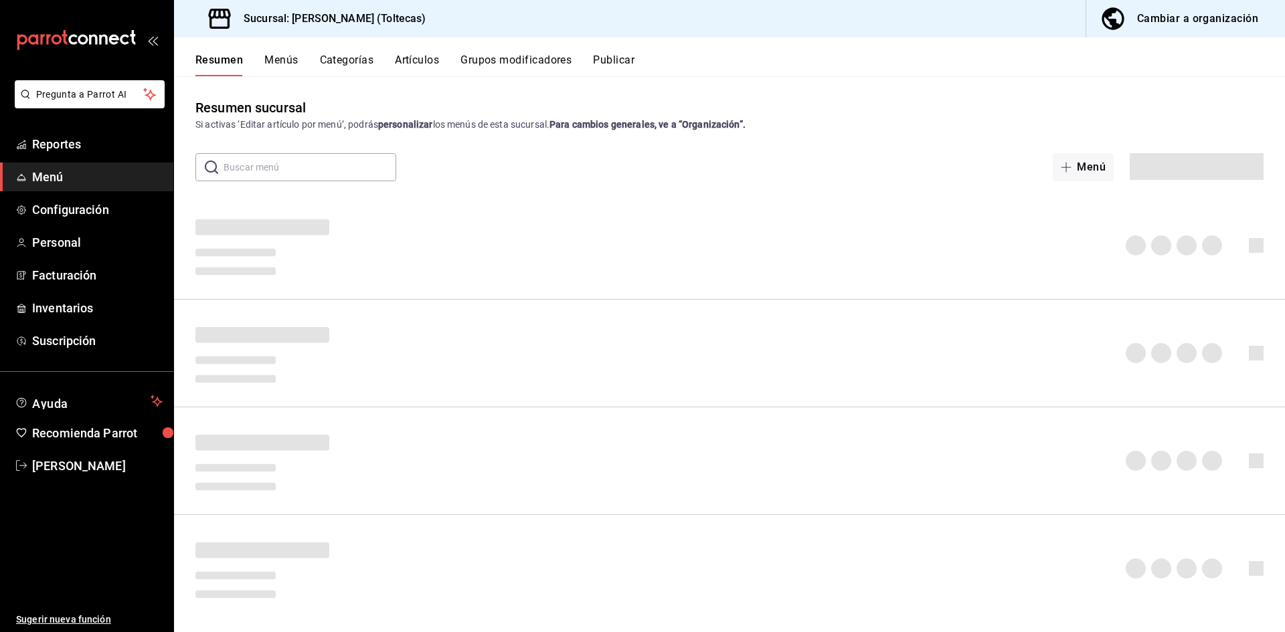
click at [240, 172] on input "text" at bounding box center [310, 167] width 173 height 27
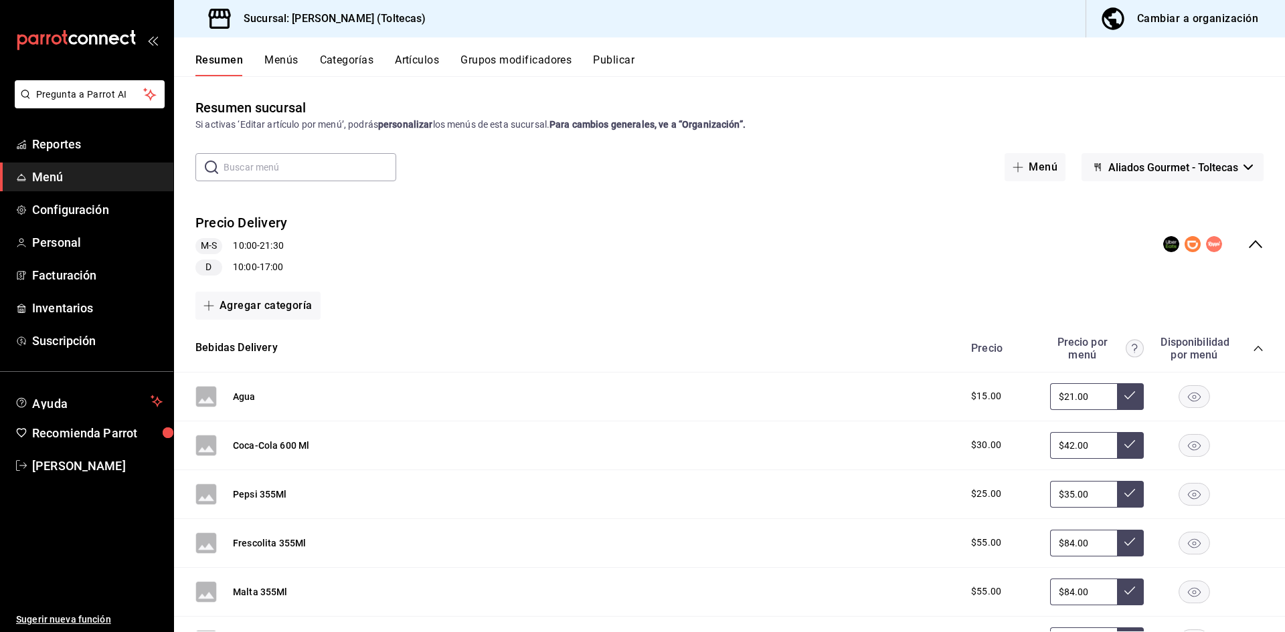
click at [558, 178] on div "​ ​ Menú Aliados Gourmet - Toltecas" at bounding box center [729, 167] width 1111 height 28
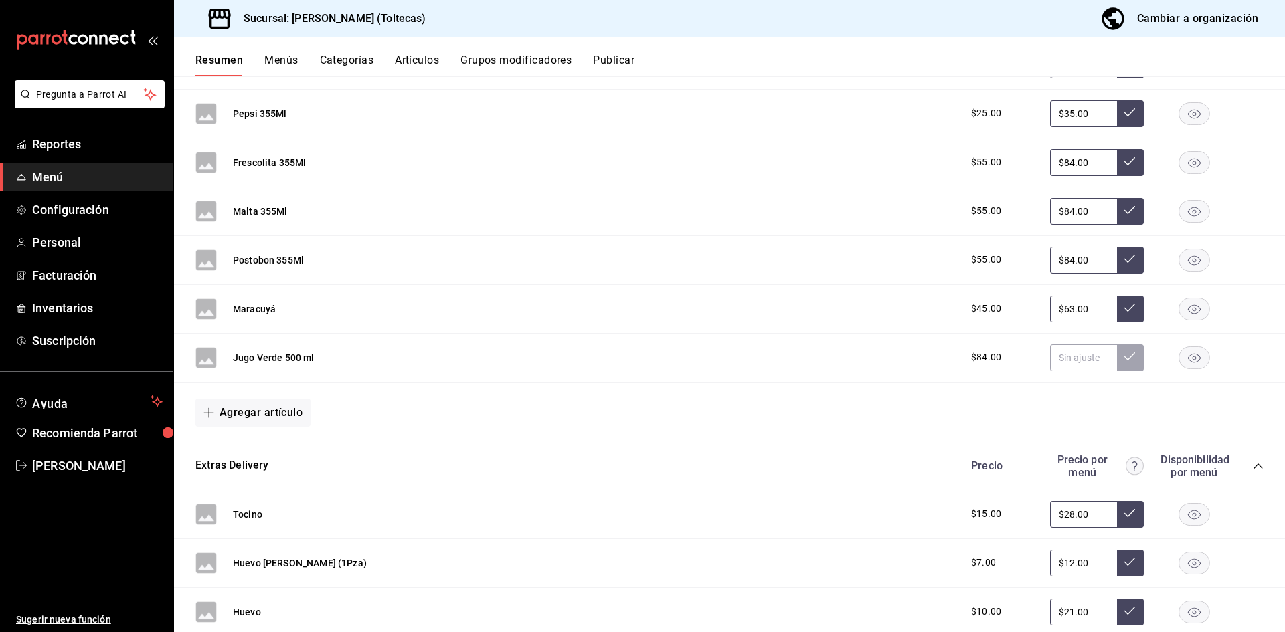
scroll to position [402, 0]
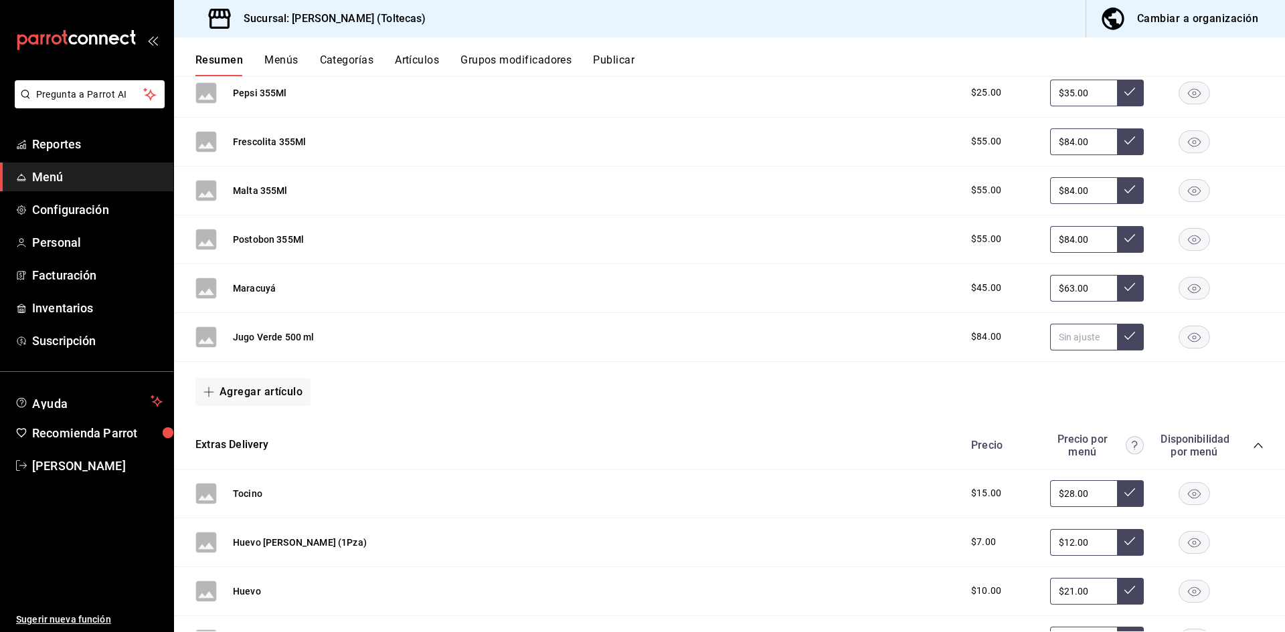
click at [1075, 341] on input "text" at bounding box center [1083, 337] width 67 height 27
type input "$85.00"
click at [1124, 337] on icon at bounding box center [1129, 336] width 11 height 11
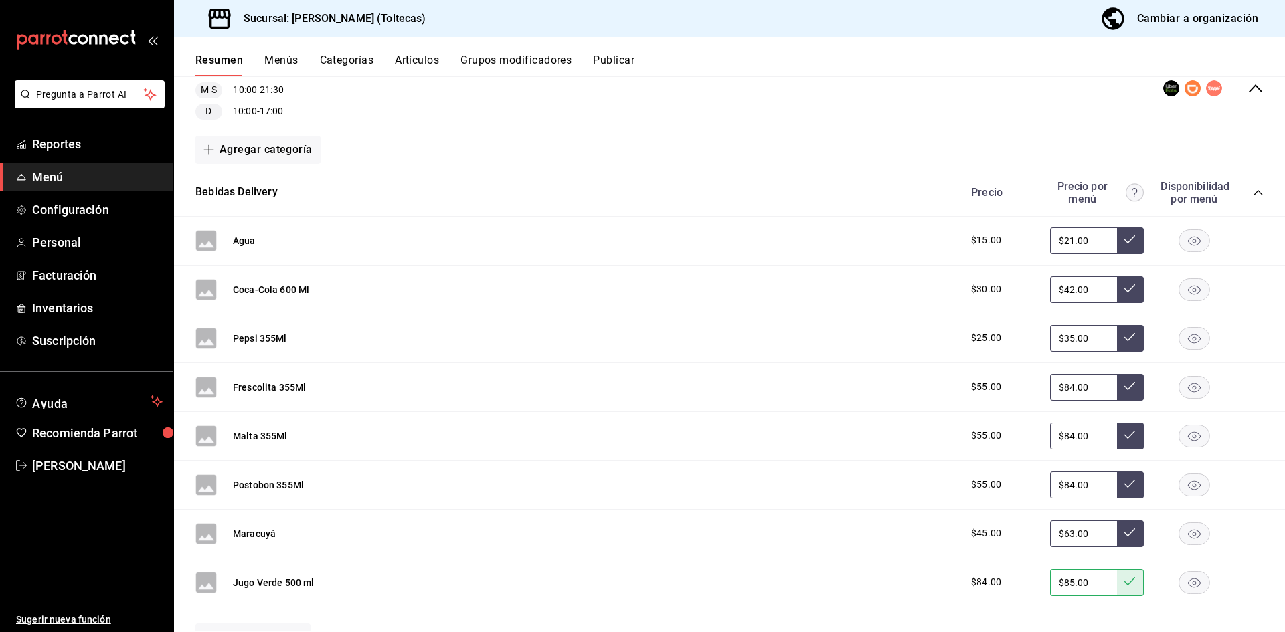
scroll to position [335, 0]
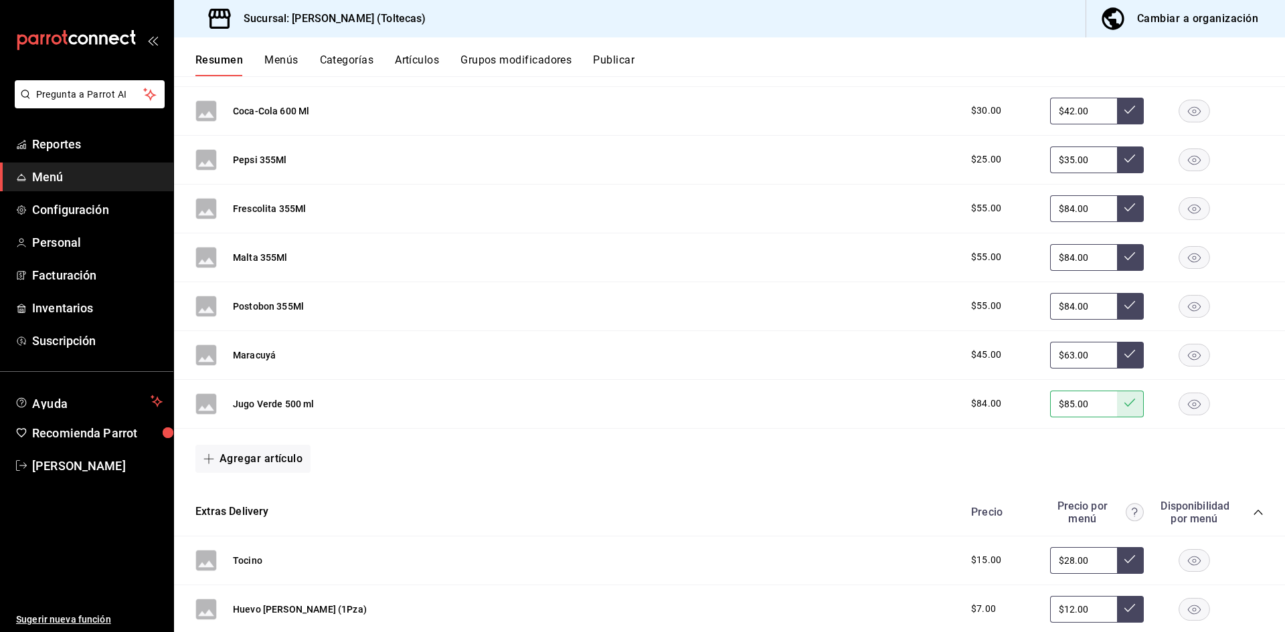
drag, startPoint x: 66, startPoint y: 177, endPoint x: 196, endPoint y: 91, distance: 155.9
click at [66, 177] on span "Menú" at bounding box center [97, 177] width 131 height 18
click at [53, 179] on span "Menú" at bounding box center [97, 177] width 131 height 18
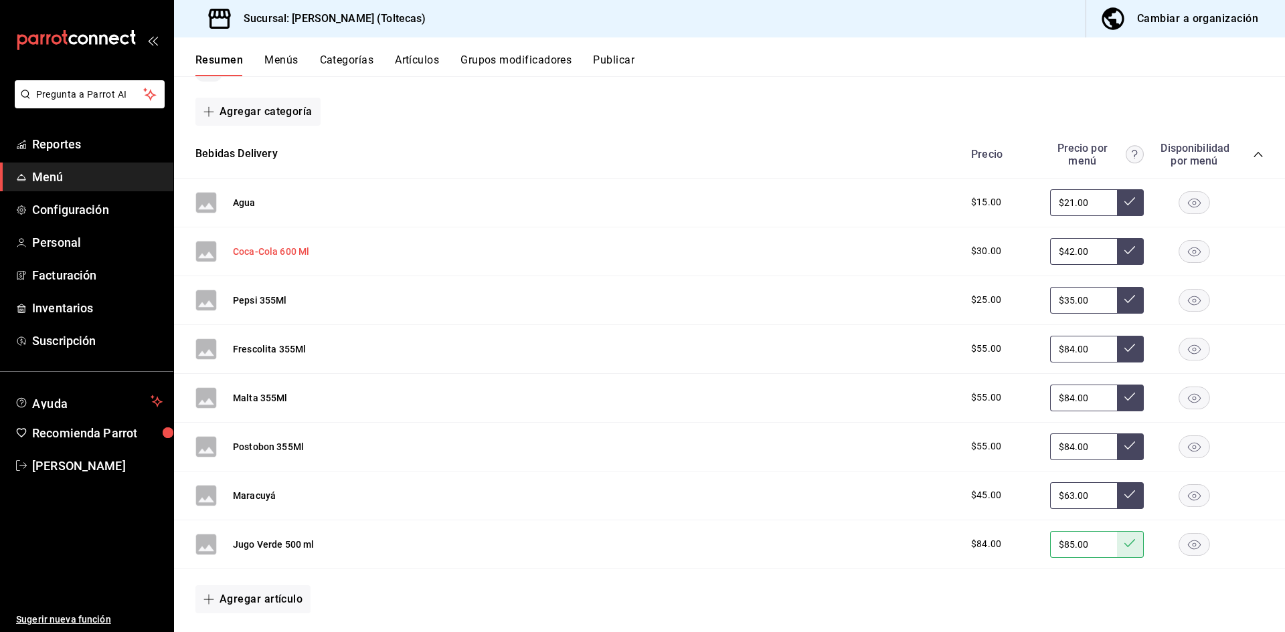
scroll to position [0, 0]
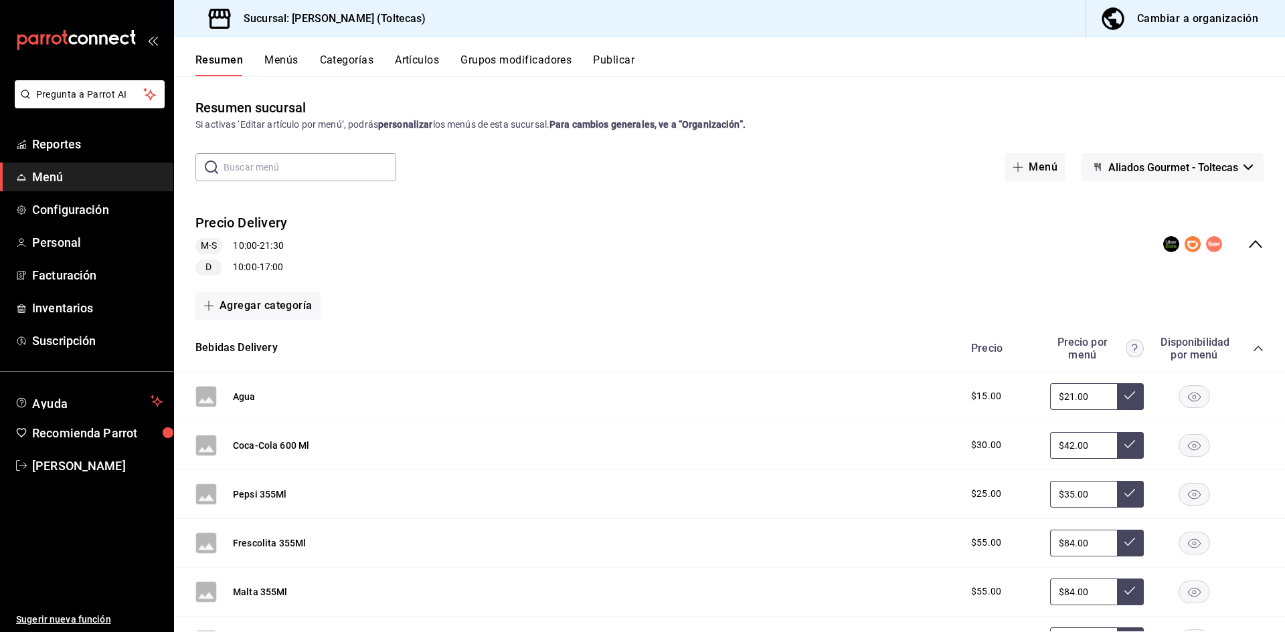
click at [411, 62] on button "Artículos" at bounding box center [417, 65] width 44 height 23
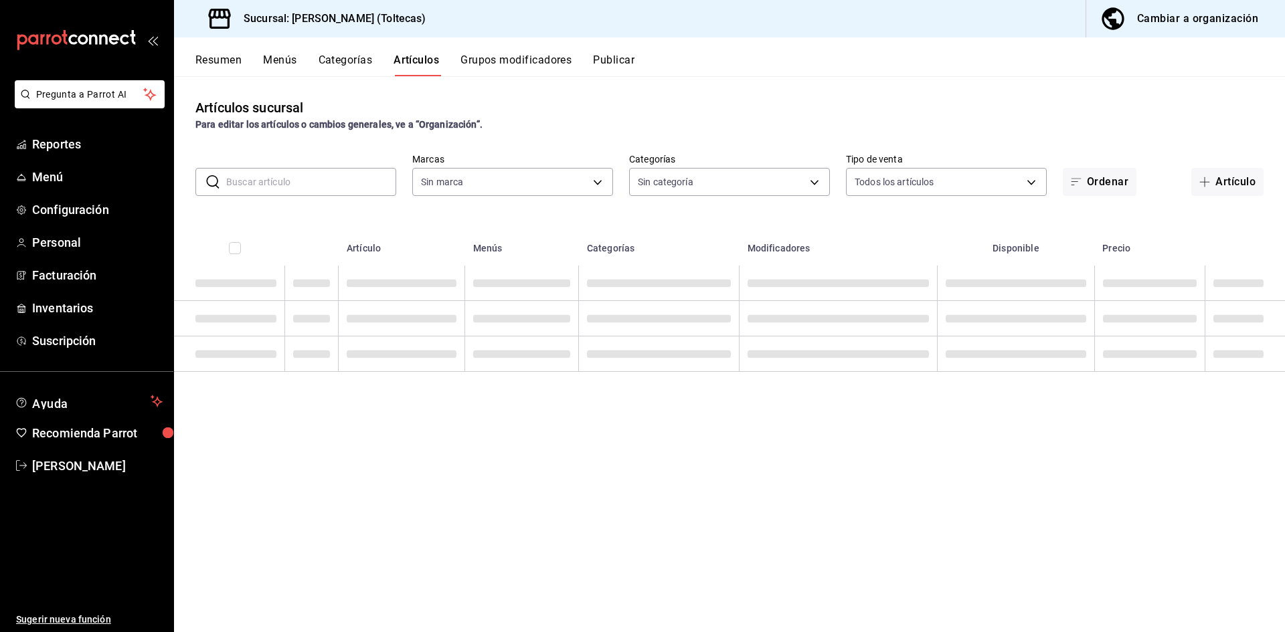
click at [270, 183] on input "text" at bounding box center [311, 182] width 170 height 27
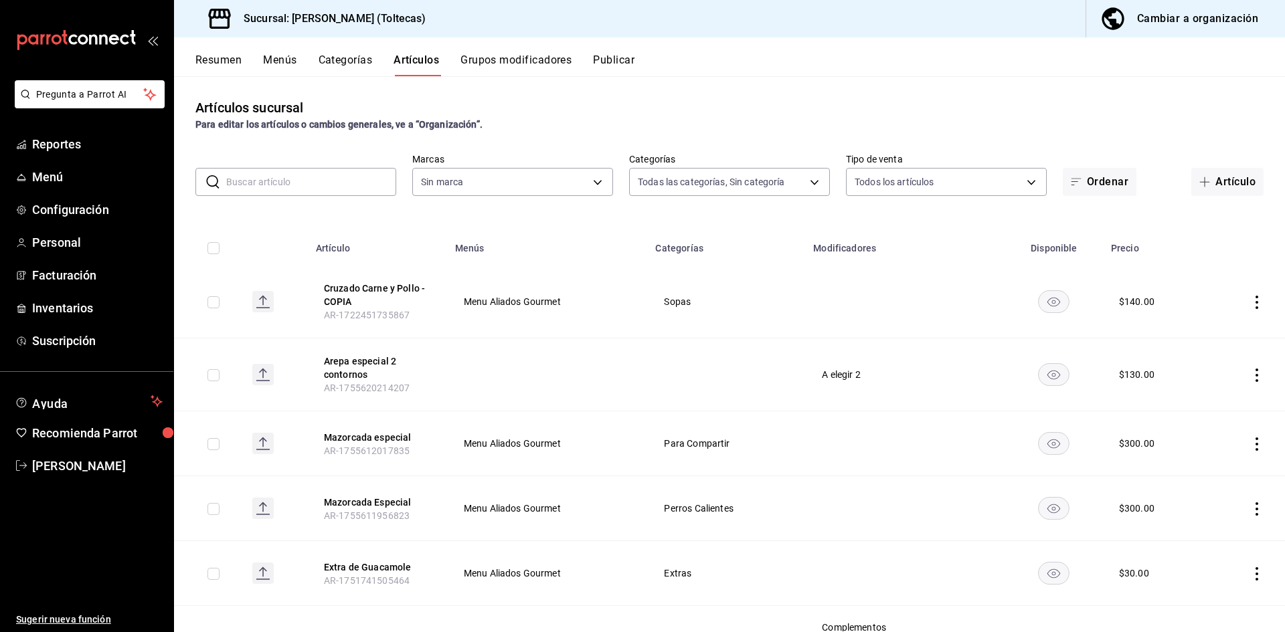
type input "b505b2ee-1845-40b3-bc67-7d0c06232f24,dffe96e5-9814-48d3-b550-517859938173,6918b…"
type input "m"
type input "0138ea5e-59c4-49f1-8472-1983a076d5a2"
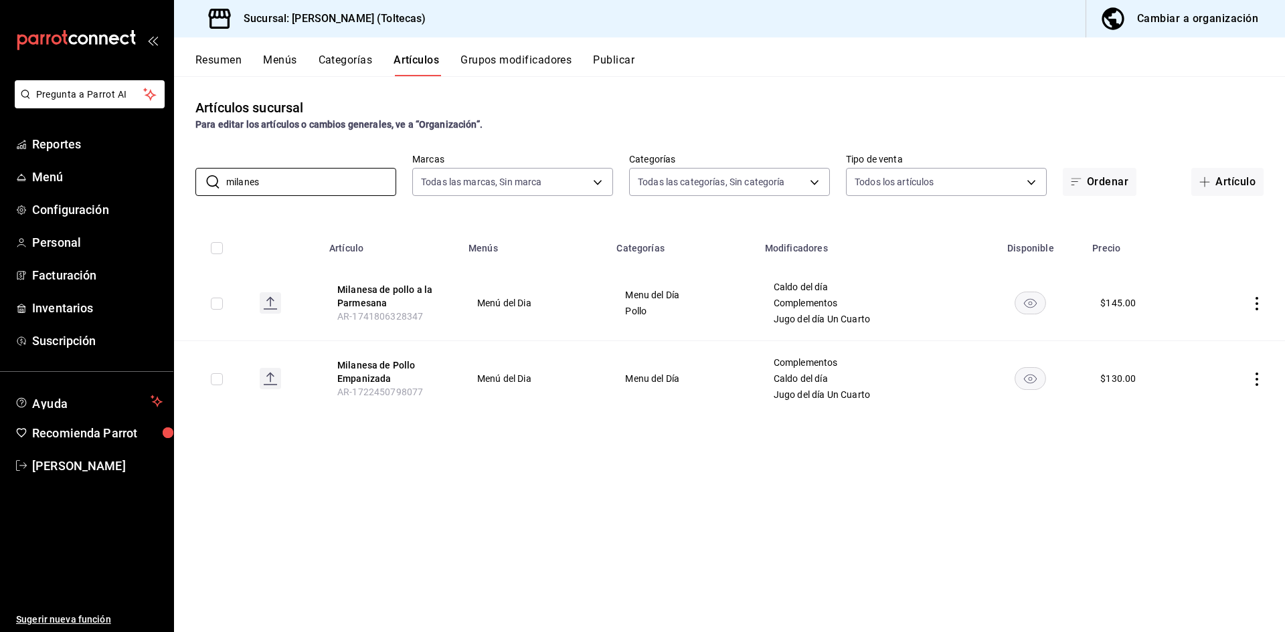
type input "milanes"
click at [1256, 309] on icon "actions" at bounding box center [1256, 303] width 13 height 13
click at [1138, 509] on div at bounding box center [642, 316] width 1285 height 632
click at [1253, 381] on icon "actions" at bounding box center [1256, 379] width 13 height 13
click at [1217, 410] on span "Editar" at bounding box center [1216, 410] width 35 height 14
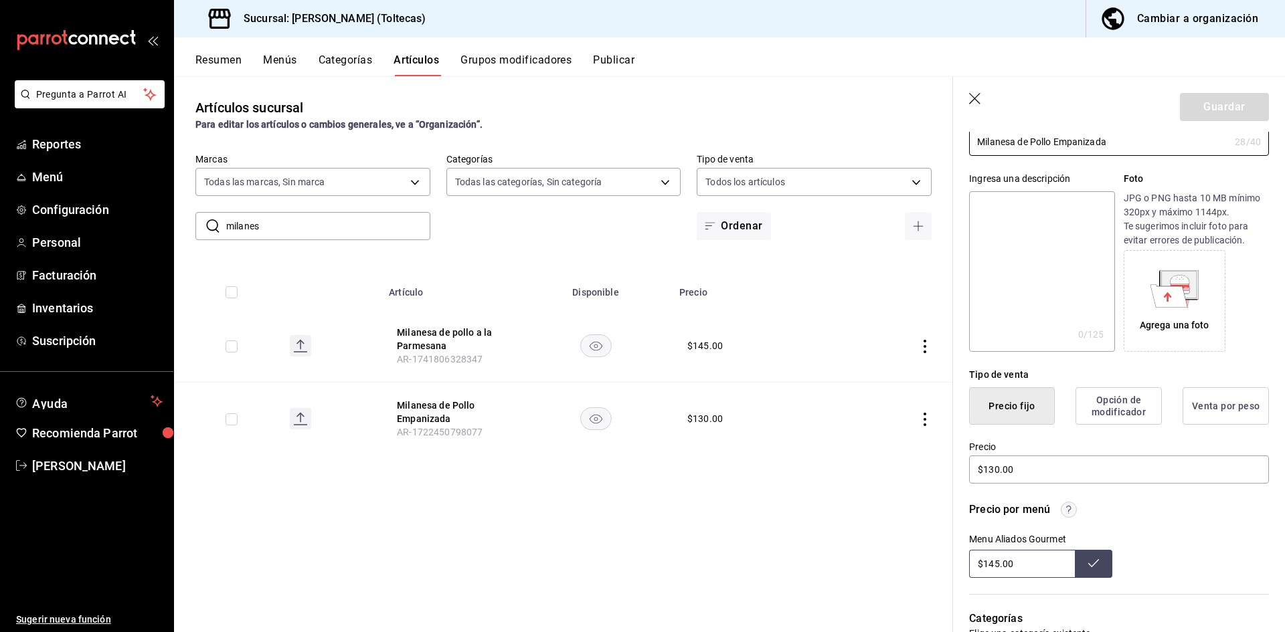
scroll to position [268, 0]
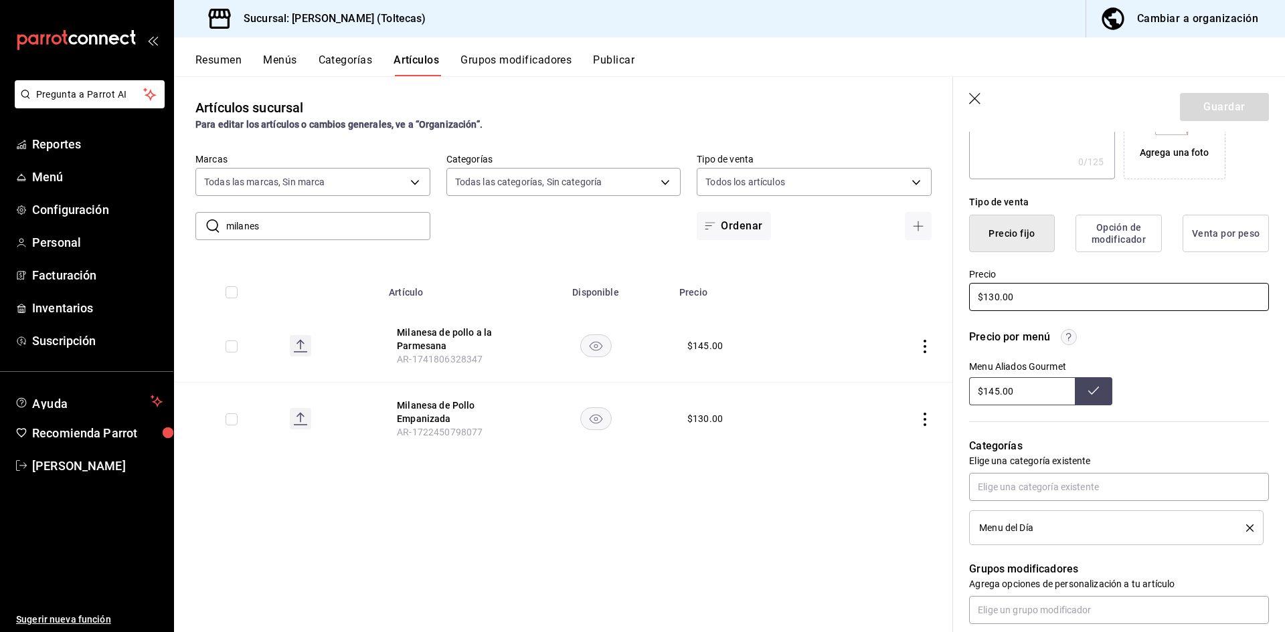
drag, startPoint x: 1040, startPoint y: 295, endPoint x: 907, endPoint y: 295, distance: 133.2
click at [907, 295] on main "Artículos sucursal Para editar los artículos o cambios generales, ve a “Organiz…" at bounding box center [729, 354] width 1111 height 556
type input "$145.00"
click at [1205, 100] on button "Guardar" at bounding box center [1224, 107] width 89 height 28
click at [1026, 389] on input "$145.00" at bounding box center [1022, 391] width 106 height 28
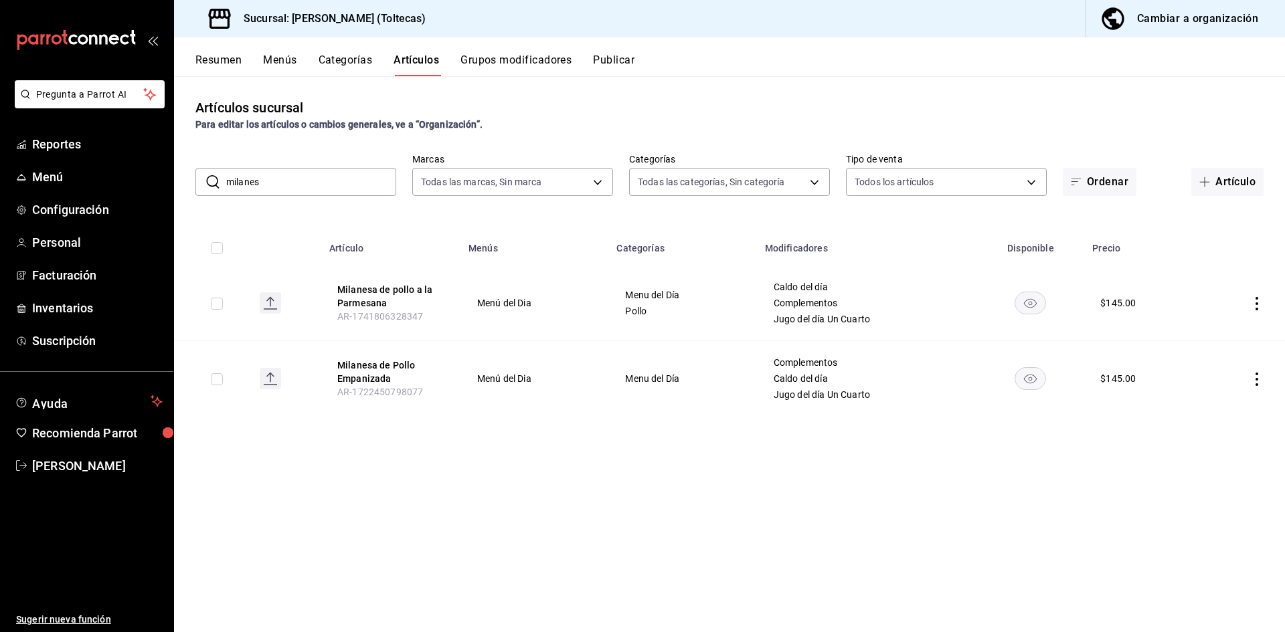
click at [1256, 373] on icon "actions" at bounding box center [1256, 379] width 13 height 13
click at [1183, 410] on icon at bounding box center [1183, 410] width 16 height 16
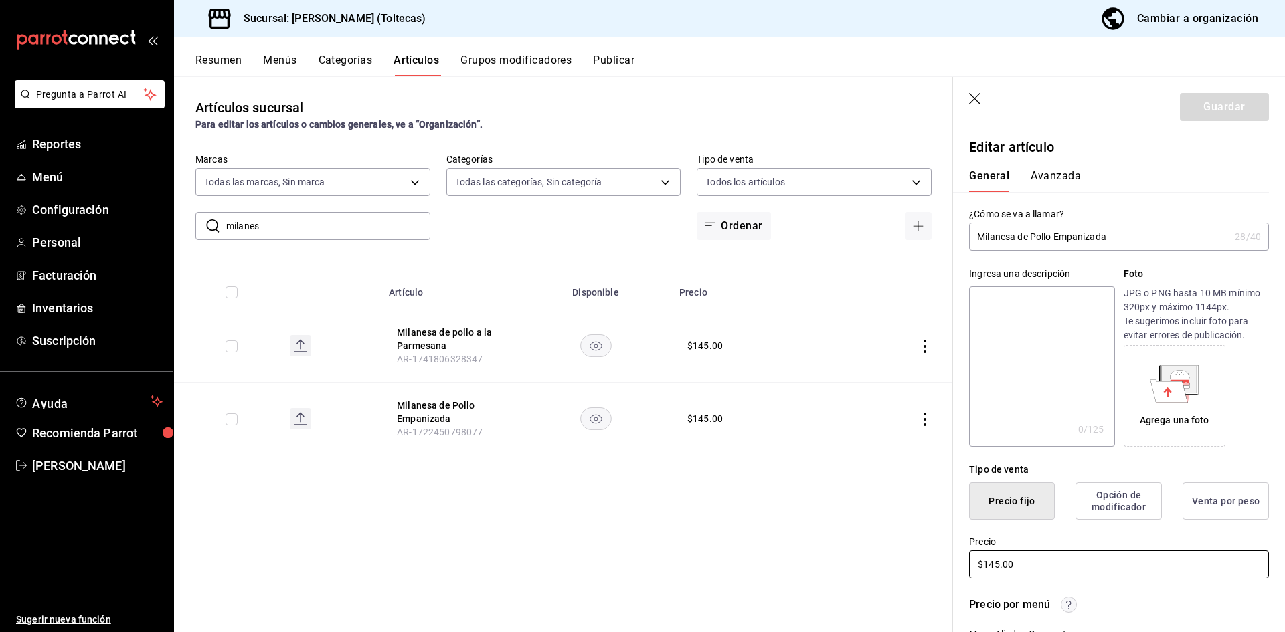
drag, startPoint x: 1027, startPoint y: 564, endPoint x: 934, endPoint y: 560, distance: 93.2
click at [934, 560] on main "Artículos sucursal Para editar los artículos o cambios generales, ve a “Organiz…" at bounding box center [729, 354] width 1111 height 556
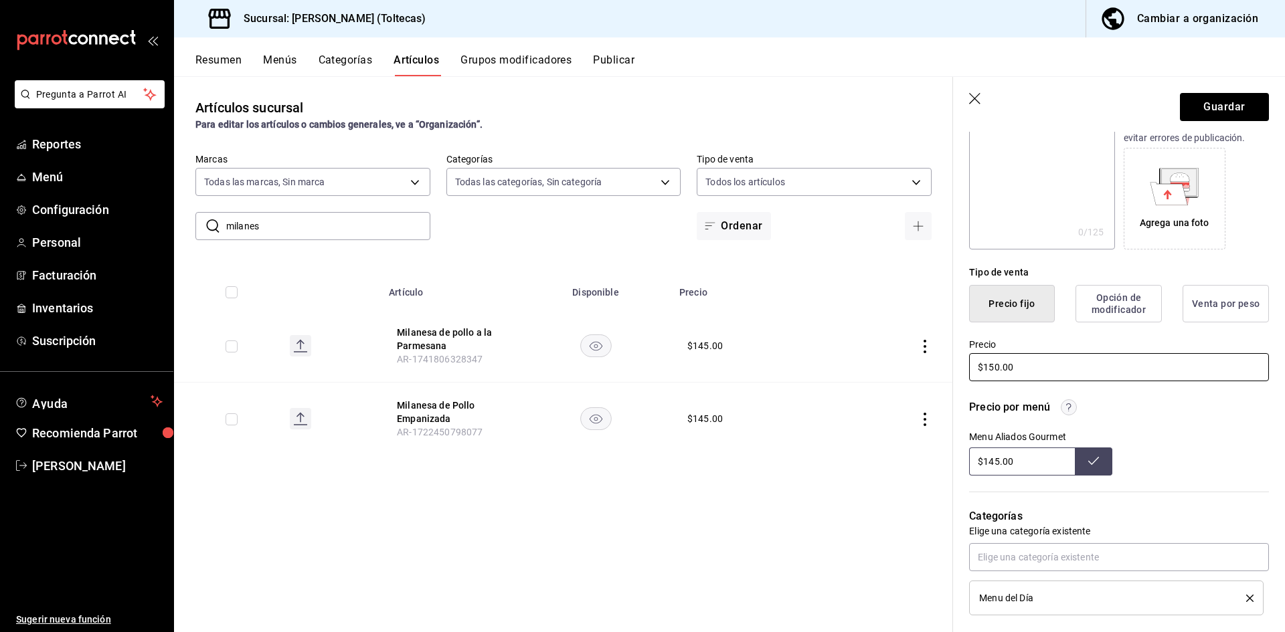
scroll to position [201, 0]
type input "$150.00"
drag, startPoint x: 1039, startPoint y: 467, endPoint x: 941, endPoint y: 463, distance: 98.4
click at [941, 463] on main "Artículos sucursal Para editar los artículos o cambios generales, ve a “Organiz…" at bounding box center [729, 354] width 1111 height 556
click at [1205, 102] on button "Guardar" at bounding box center [1224, 107] width 89 height 28
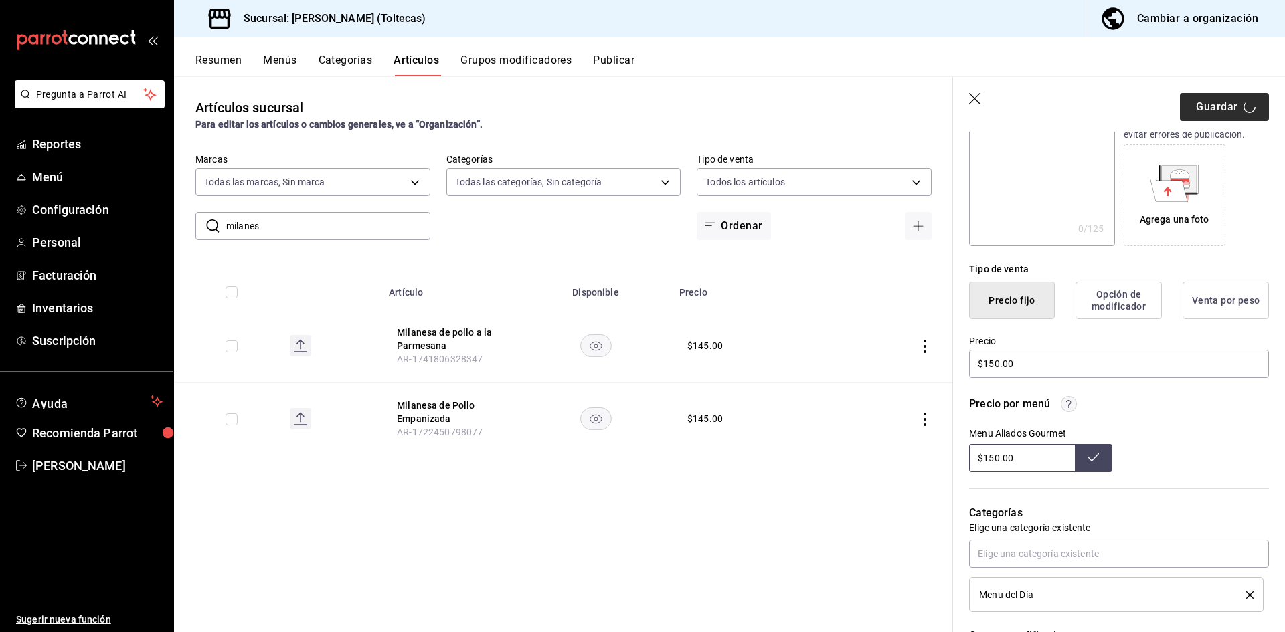
type input "$145.00"
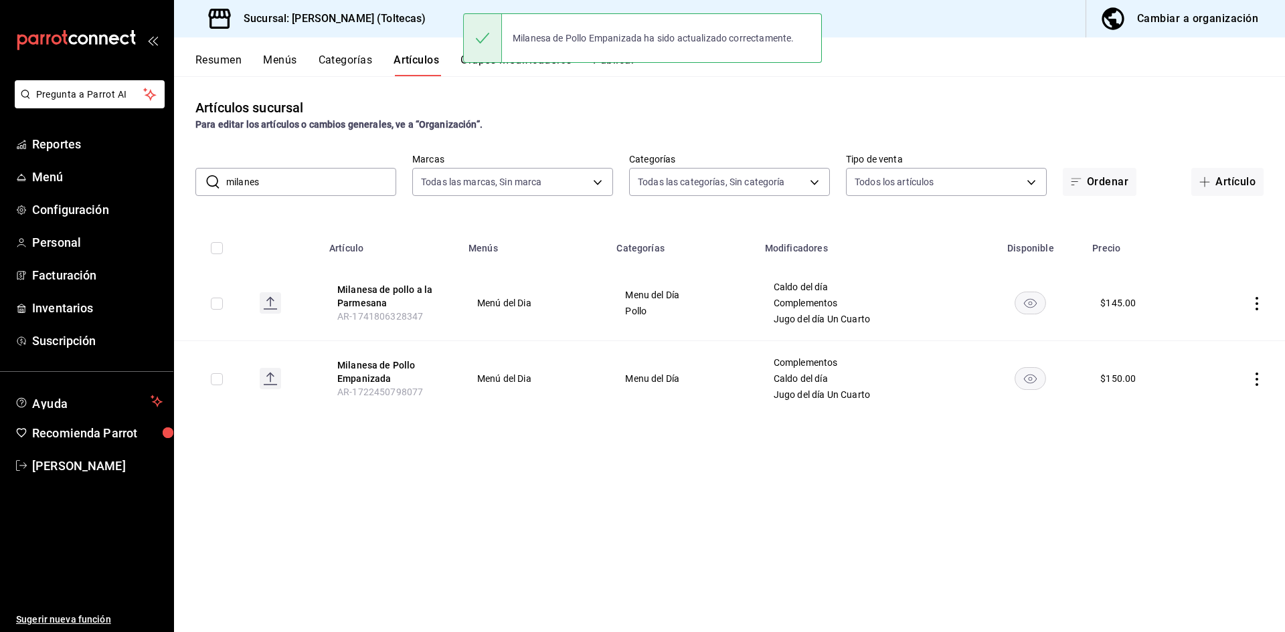
click at [1256, 380] on icon "actions" at bounding box center [1256, 379] width 13 height 13
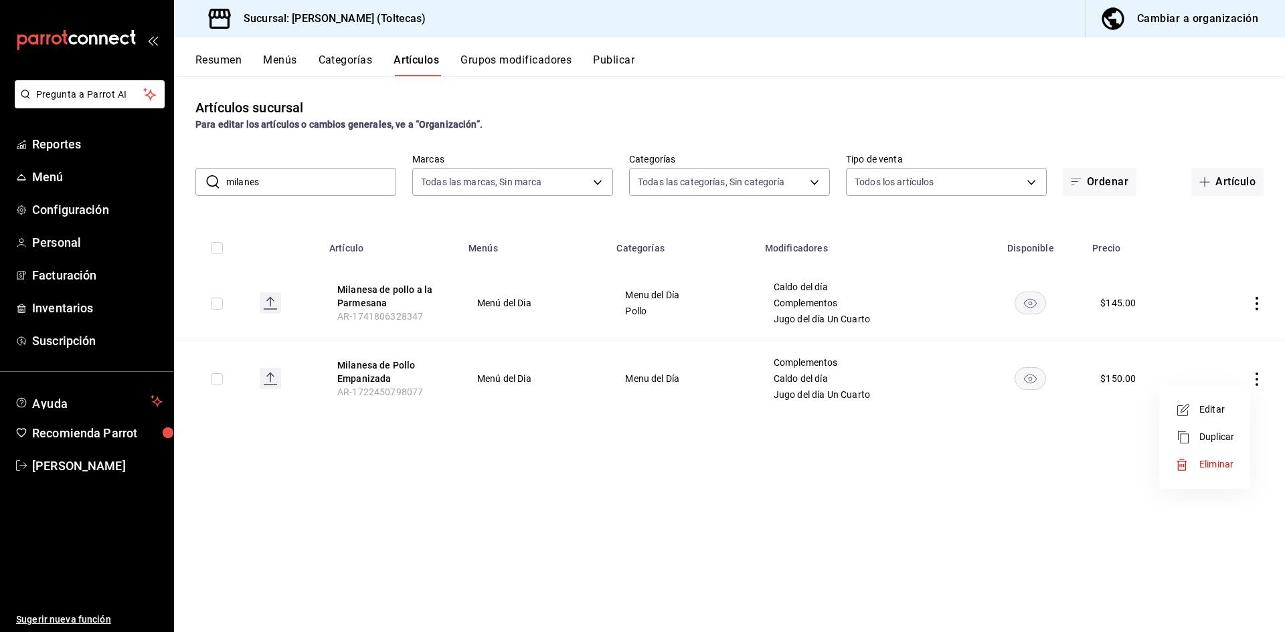
click at [1217, 408] on span "Editar" at bounding box center [1216, 410] width 35 height 14
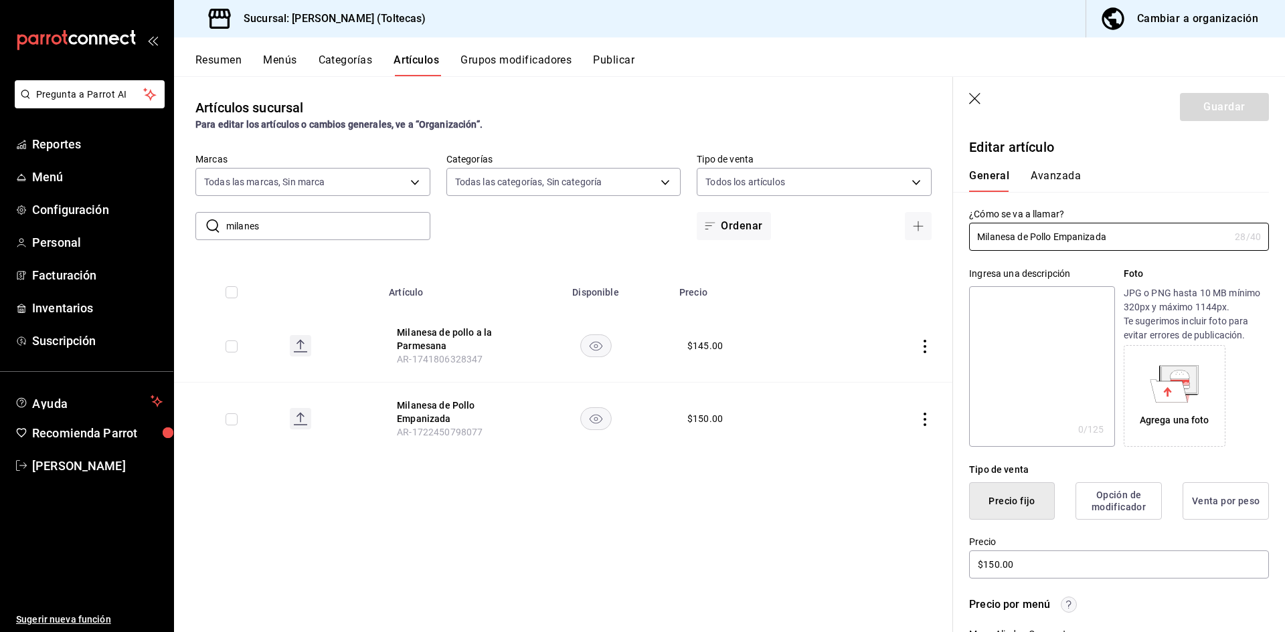
type input "$150.00"
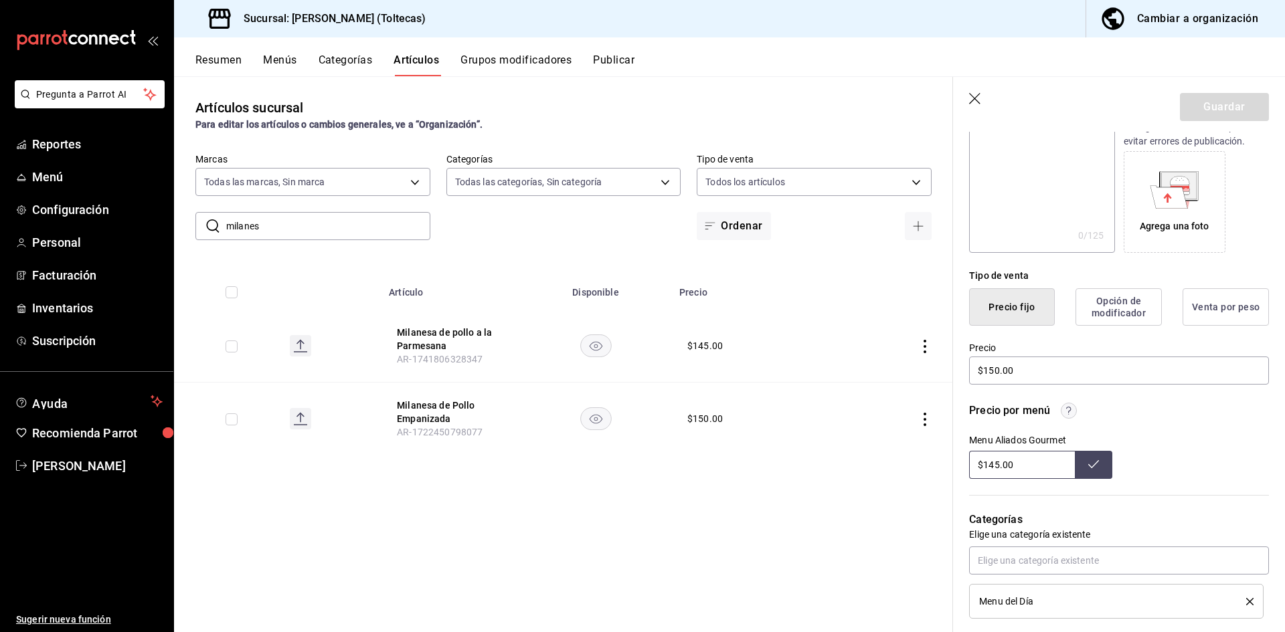
scroll to position [268, 0]
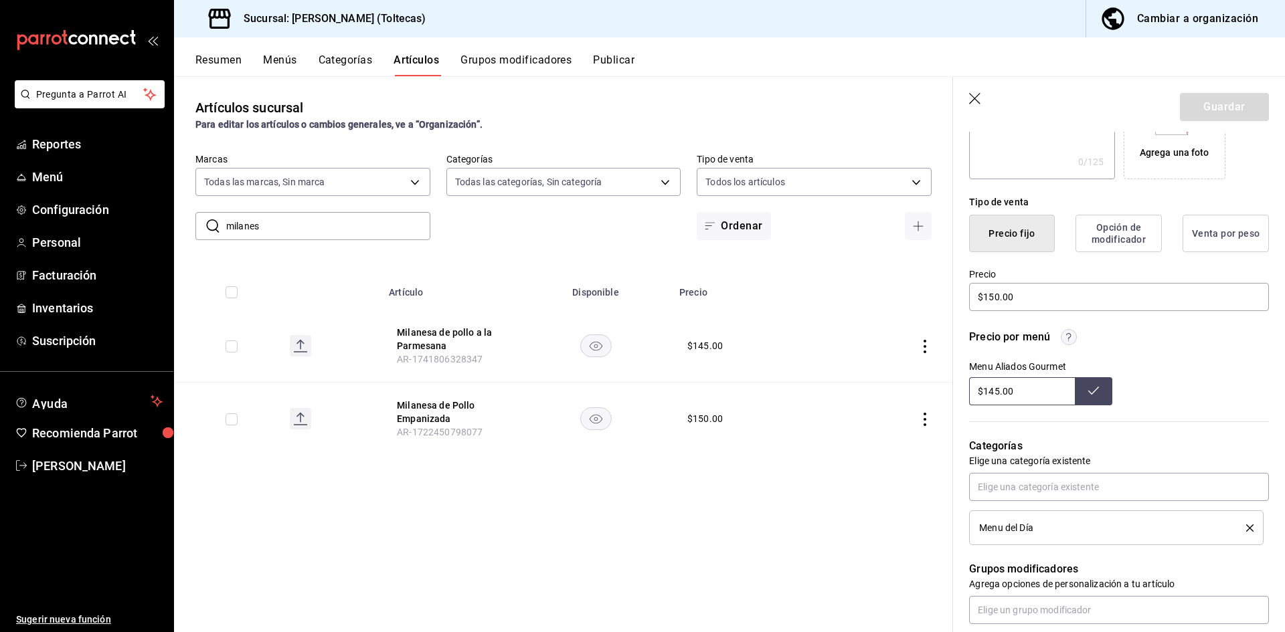
drag, startPoint x: 1021, startPoint y: 388, endPoint x: 912, endPoint y: 398, distance: 109.5
click at [912, 398] on main "Artículos sucursal Para editar los artículos o cambios generales, ve a “Organiz…" at bounding box center [729, 354] width 1111 height 556
type input "$150.00"
click at [1090, 394] on icon at bounding box center [1093, 391] width 11 height 11
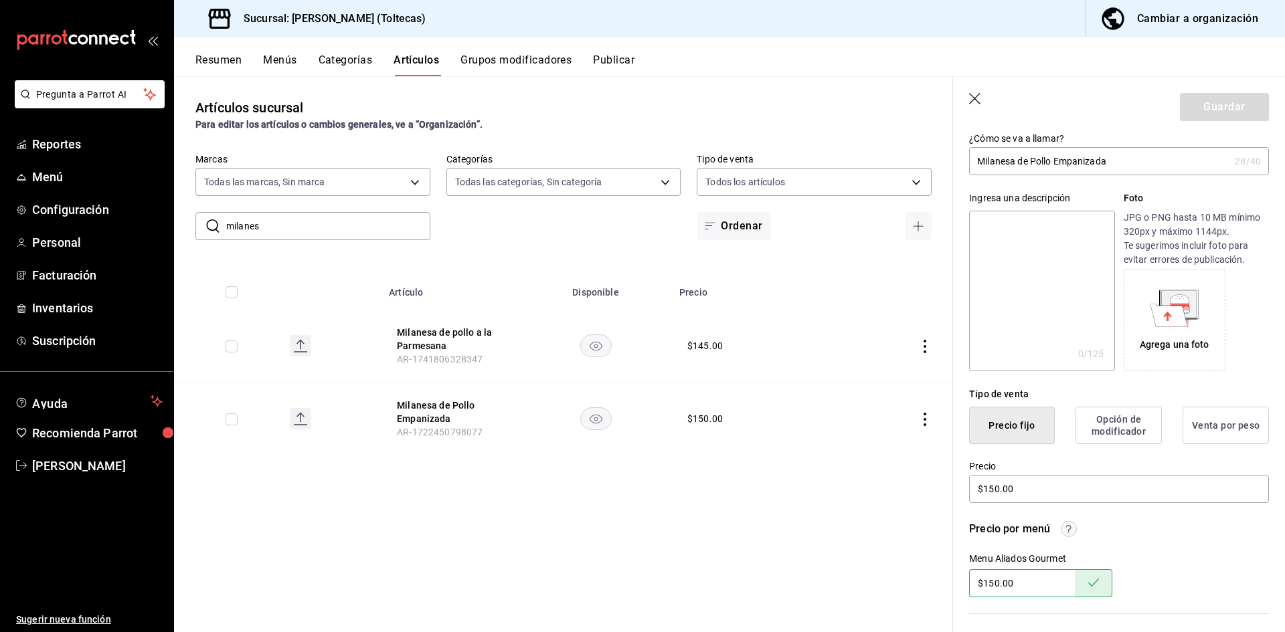
scroll to position [0, 0]
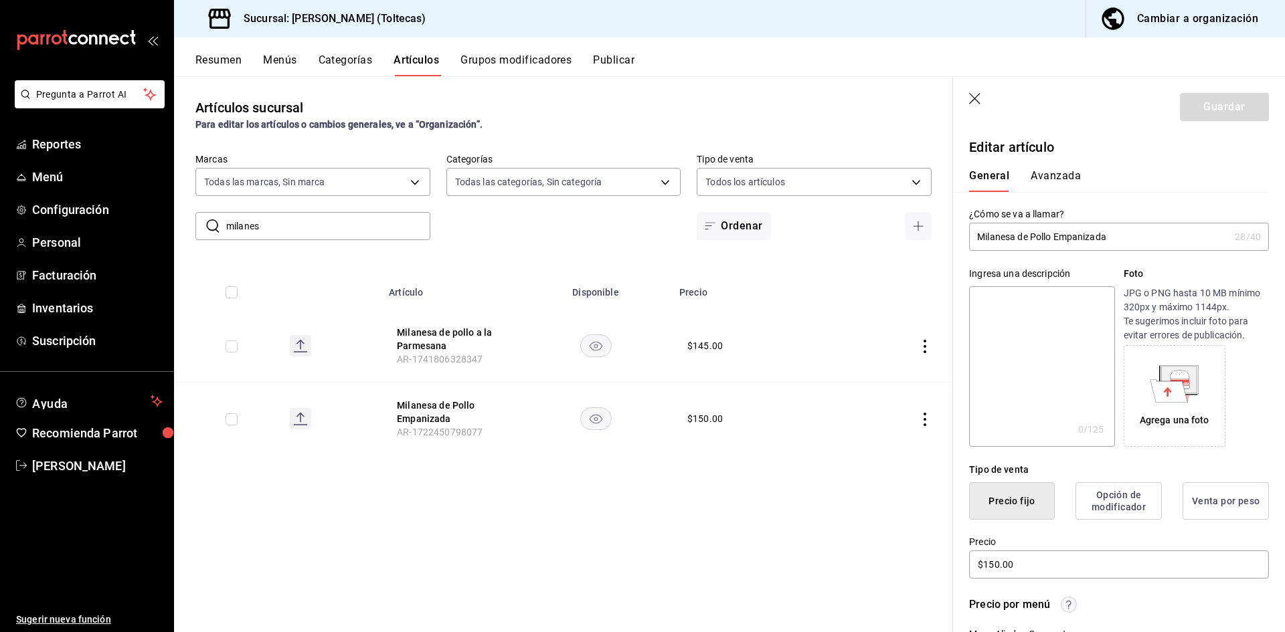
click at [464, 517] on div "Artículos sucursal Para editar los artículos o cambios generales, ve a “Organiz…" at bounding box center [563, 354] width 779 height 556
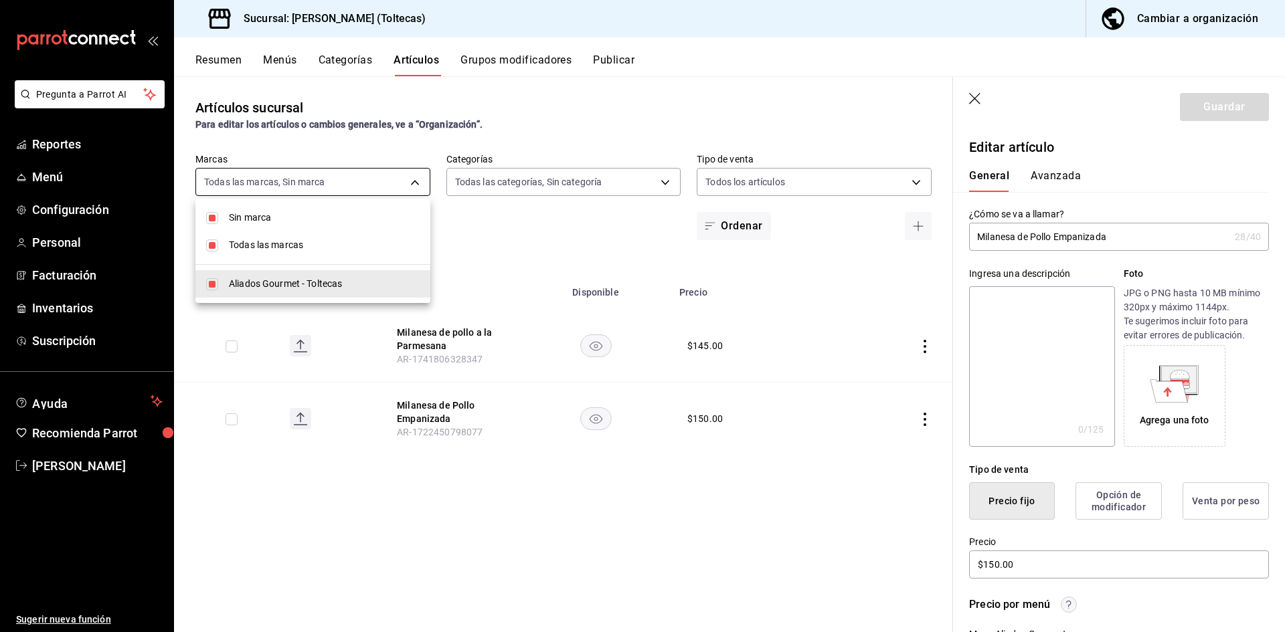
click at [280, 185] on body "Pregunta a Parrot AI Reportes Menú Configuración Personal Facturación Inventari…" at bounding box center [642, 316] width 1285 height 632
click at [278, 182] on div at bounding box center [642, 316] width 1285 height 632
click at [262, 179] on body "Pregunta a Parrot AI Reportes Menú Configuración Personal Facturación Inventari…" at bounding box center [642, 316] width 1285 height 632
click at [232, 183] on div at bounding box center [642, 316] width 1285 height 632
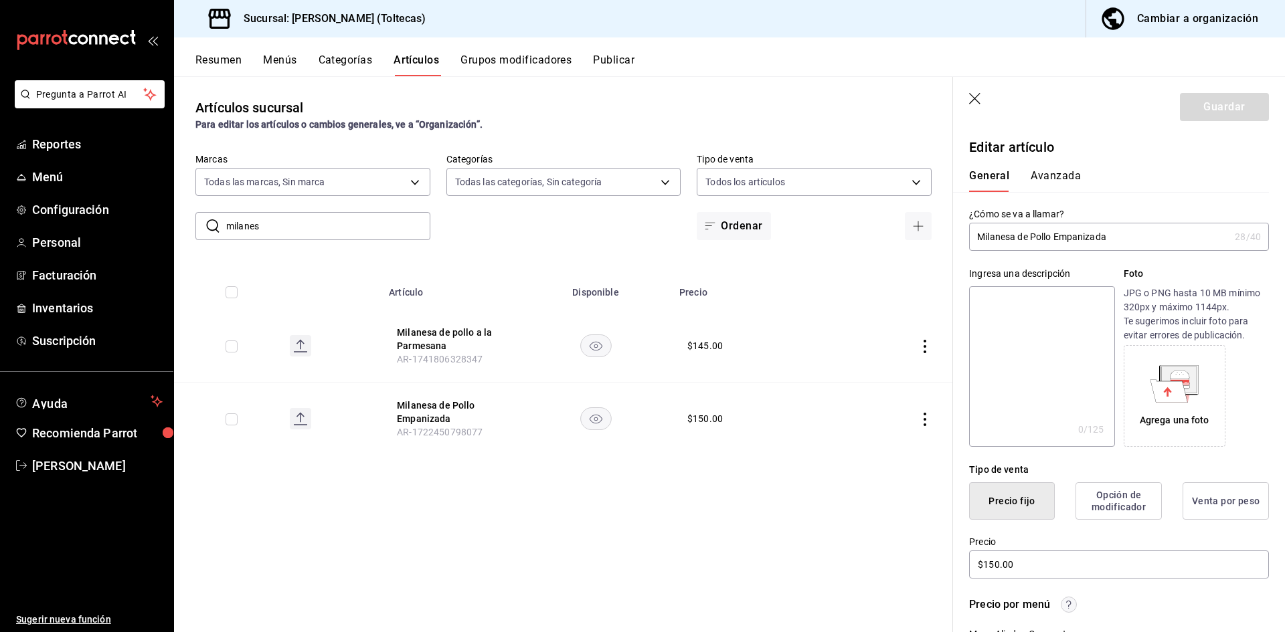
click at [973, 99] on icon "button" at bounding box center [975, 99] width 13 height 13
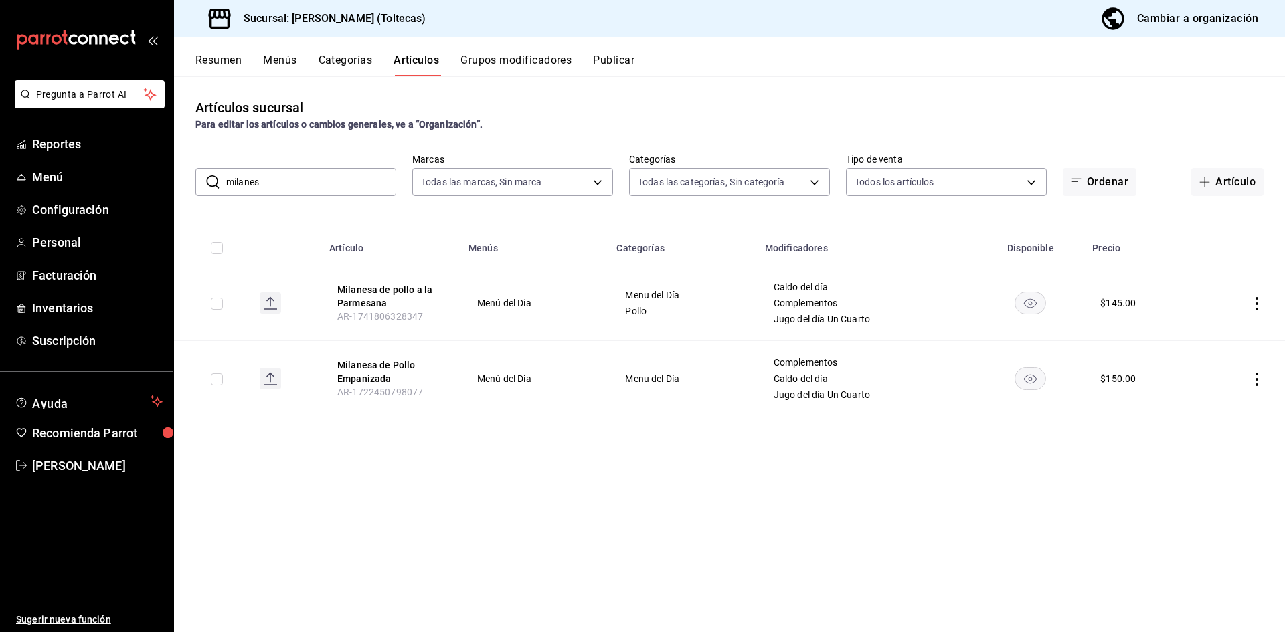
click at [239, 191] on input "milanes" at bounding box center [311, 182] width 170 height 27
drag, startPoint x: 284, startPoint y: 187, endPoint x: 169, endPoint y: 175, distance: 115.7
click at [171, 175] on div "Pregunta a Parrot AI Reportes Menú Configuración Personal Facturación Inventari…" at bounding box center [642, 316] width 1285 height 632
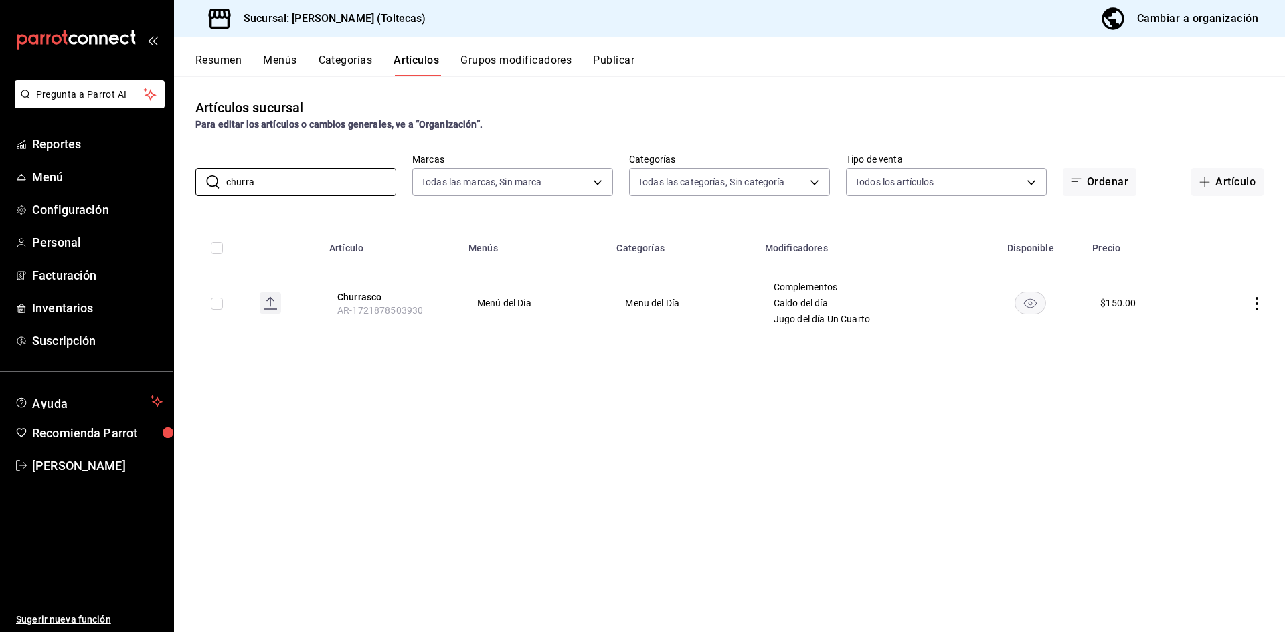
type input "churra"
click at [1258, 300] on icon "actions" at bounding box center [1256, 303] width 13 height 13
click at [1219, 336] on span "Editar" at bounding box center [1216, 334] width 35 height 14
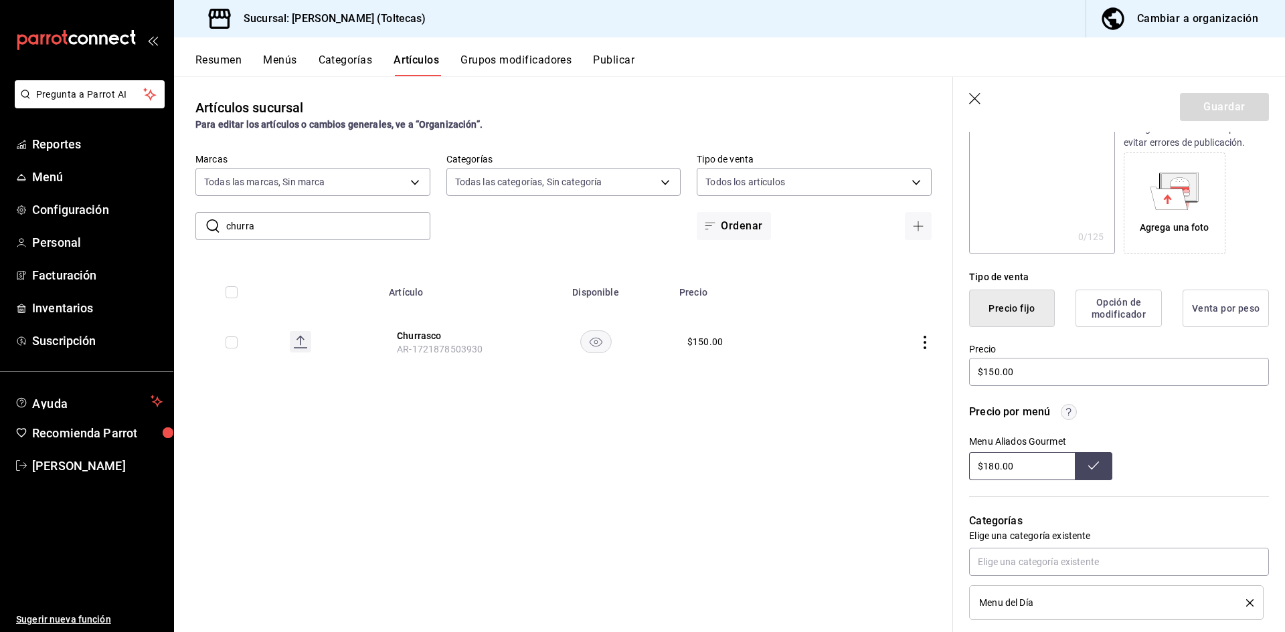
scroll to position [201, 0]
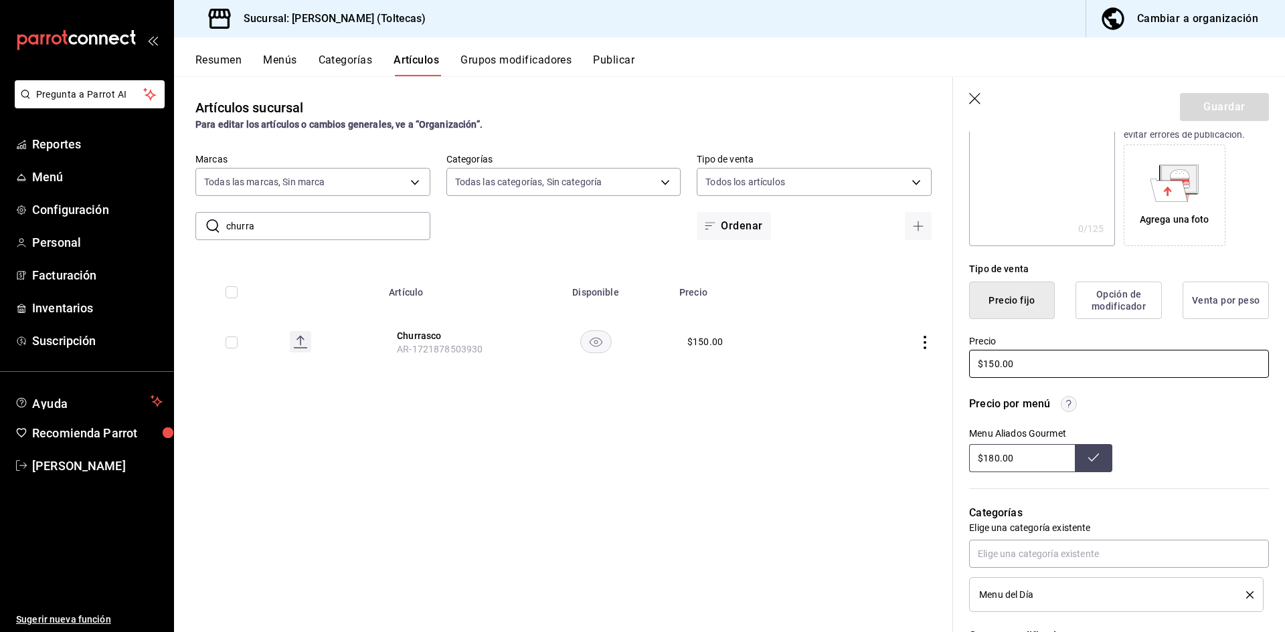
drag, startPoint x: 1021, startPoint y: 361, endPoint x: 896, endPoint y: 353, distance: 125.4
click at [896, 353] on main "Artículos sucursal Para editar los artículos o cambios generales, ve a “Organiz…" at bounding box center [729, 354] width 1111 height 556
type input "$180.00"
click at [1203, 106] on button "Guardar" at bounding box center [1224, 107] width 89 height 28
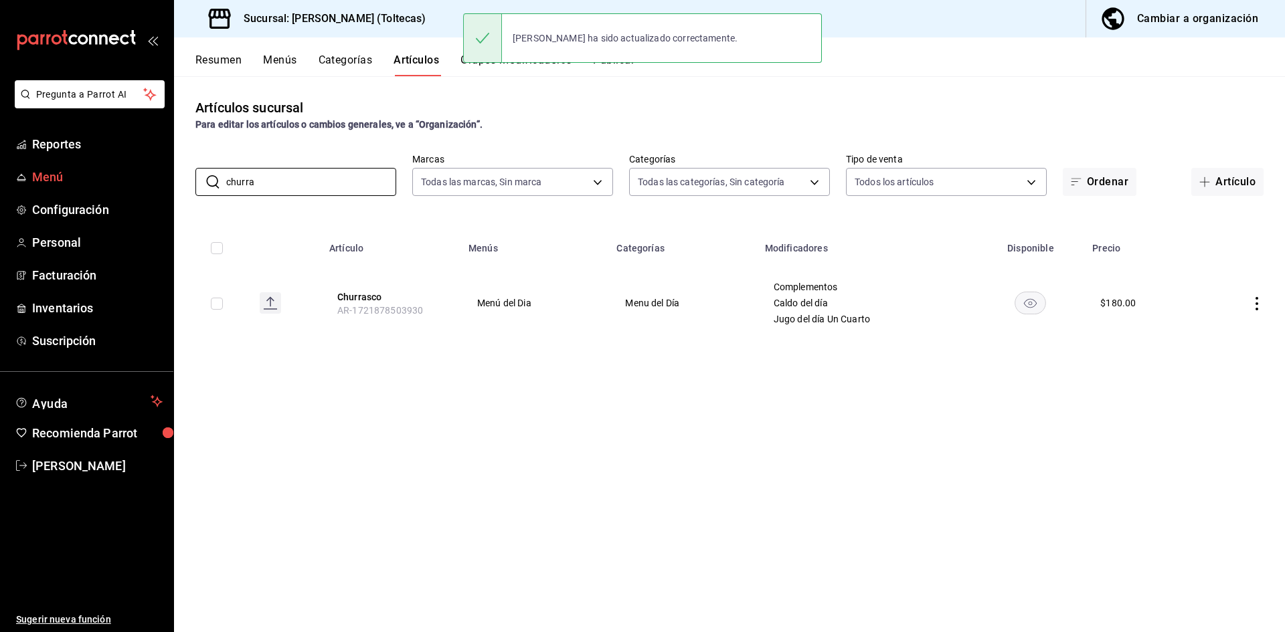
drag, startPoint x: 344, startPoint y: 180, endPoint x: 163, endPoint y: 177, distance: 180.7
click at [163, 177] on div "Pregunta a Parrot AI Reportes Menú Configuración Personal Facturación Inventari…" at bounding box center [642, 316] width 1285 height 632
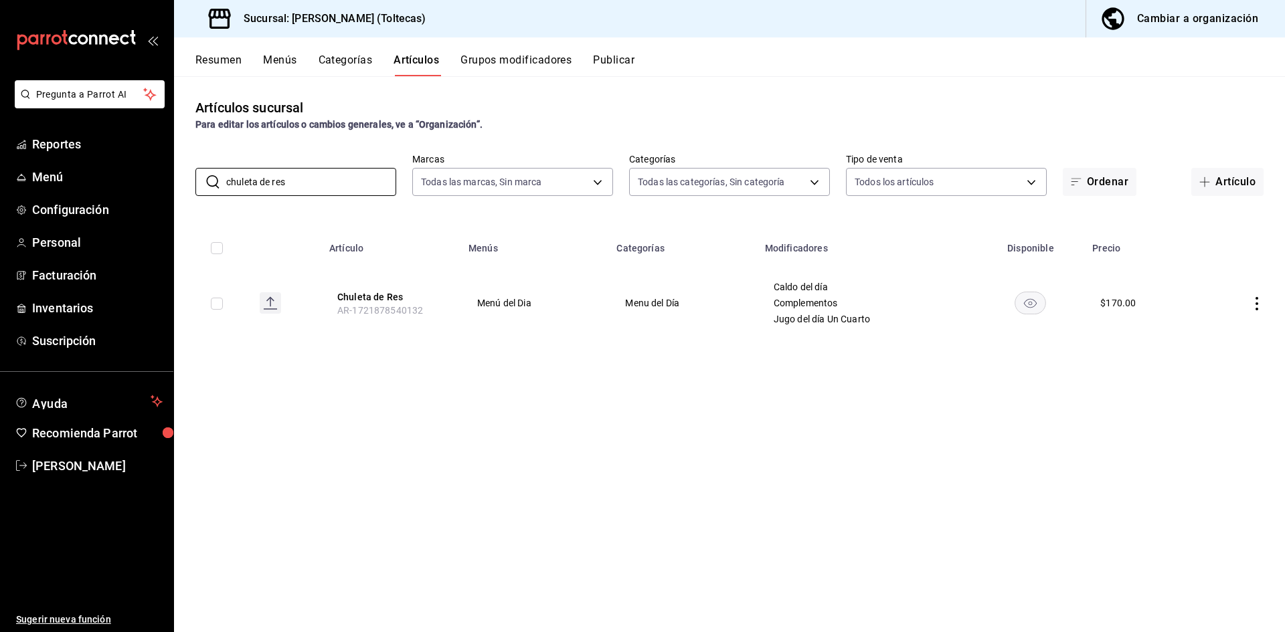
type input "chuleta de res"
click at [1257, 297] on icon "actions" at bounding box center [1257, 303] width 3 height 13
click at [1195, 329] on div at bounding box center [1187, 335] width 24 height 16
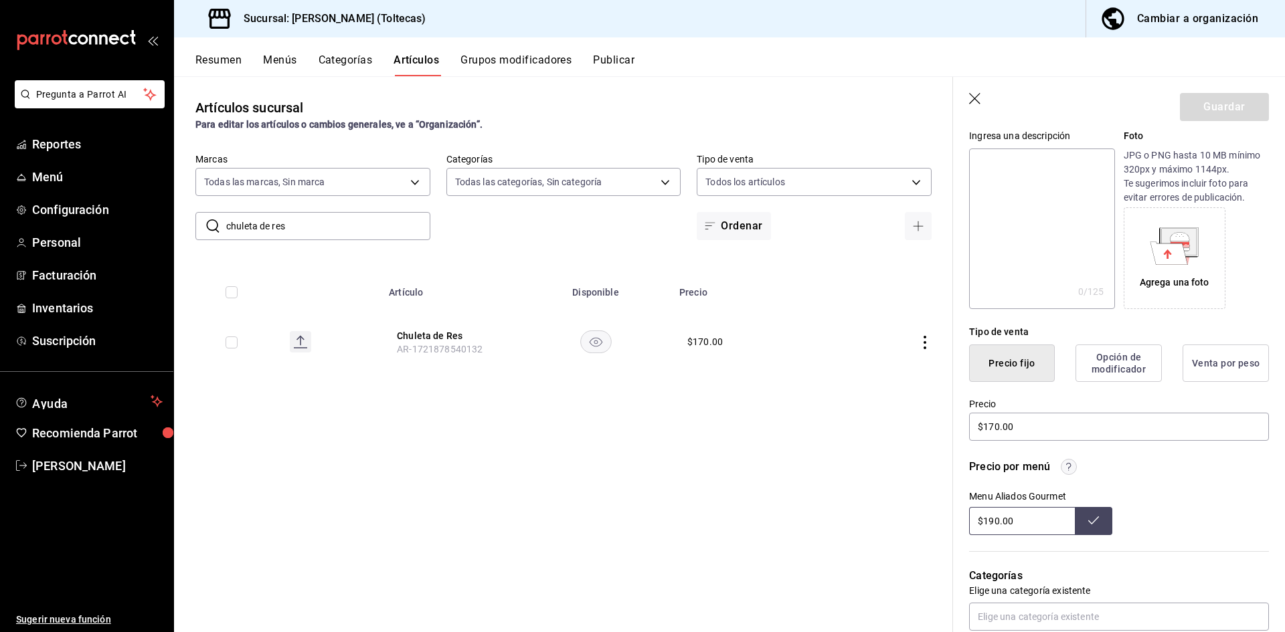
scroll to position [268, 0]
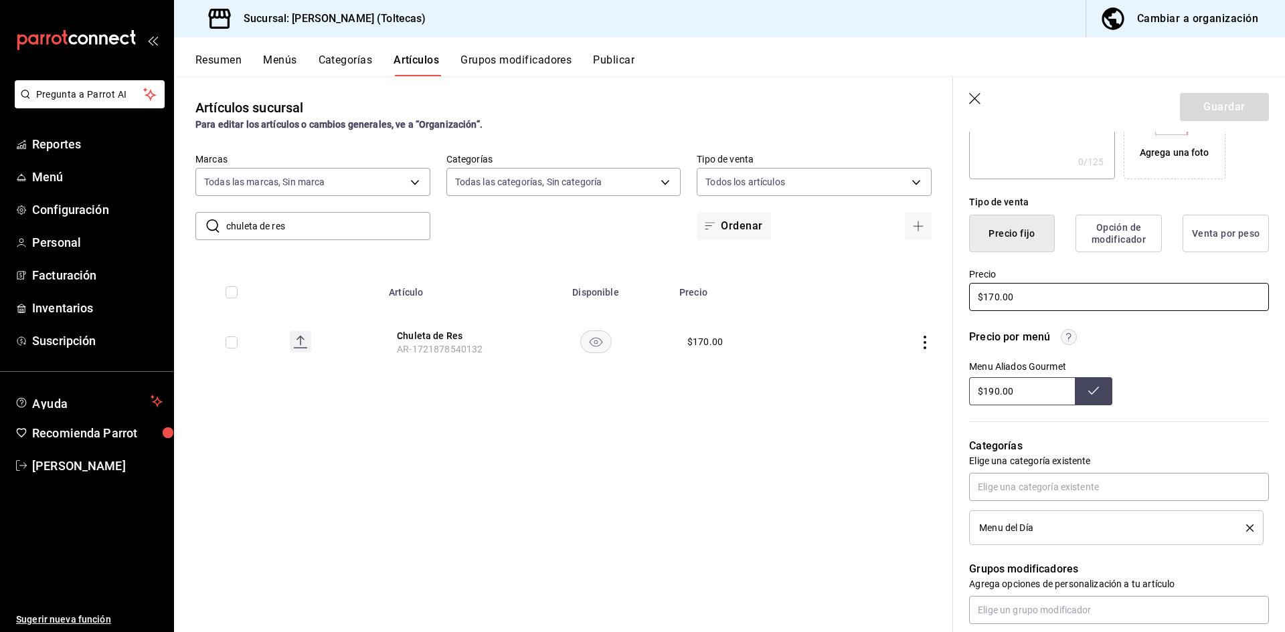
drag, startPoint x: 1033, startPoint y: 295, endPoint x: 882, endPoint y: 284, distance: 151.7
click at [882, 284] on main "Artículos sucursal Para editar los artículos o cambios generales, ve a “Organiz…" at bounding box center [729, 354] width 1111 height 556
type input "$190.00"
click at [1236, 110] on button "Guardar" at bounding box center [1224, 107] width 89 height 28
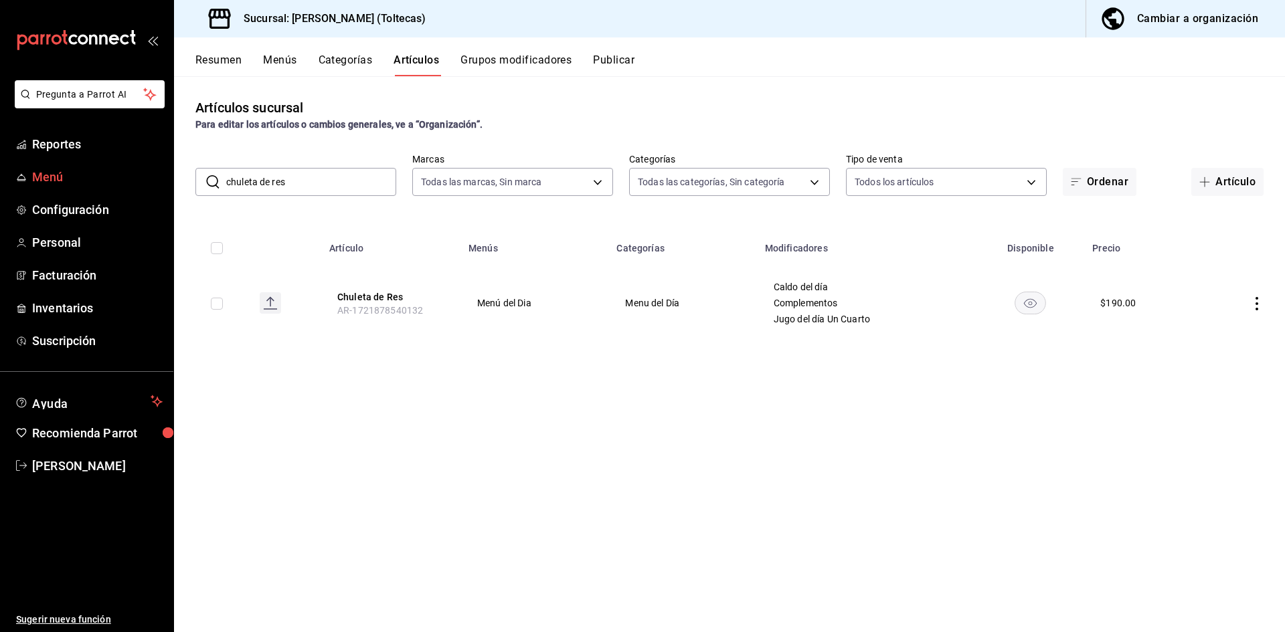
click at [57, 185] on span "Menú" at bounding box center [97, 177] width 131 height 18
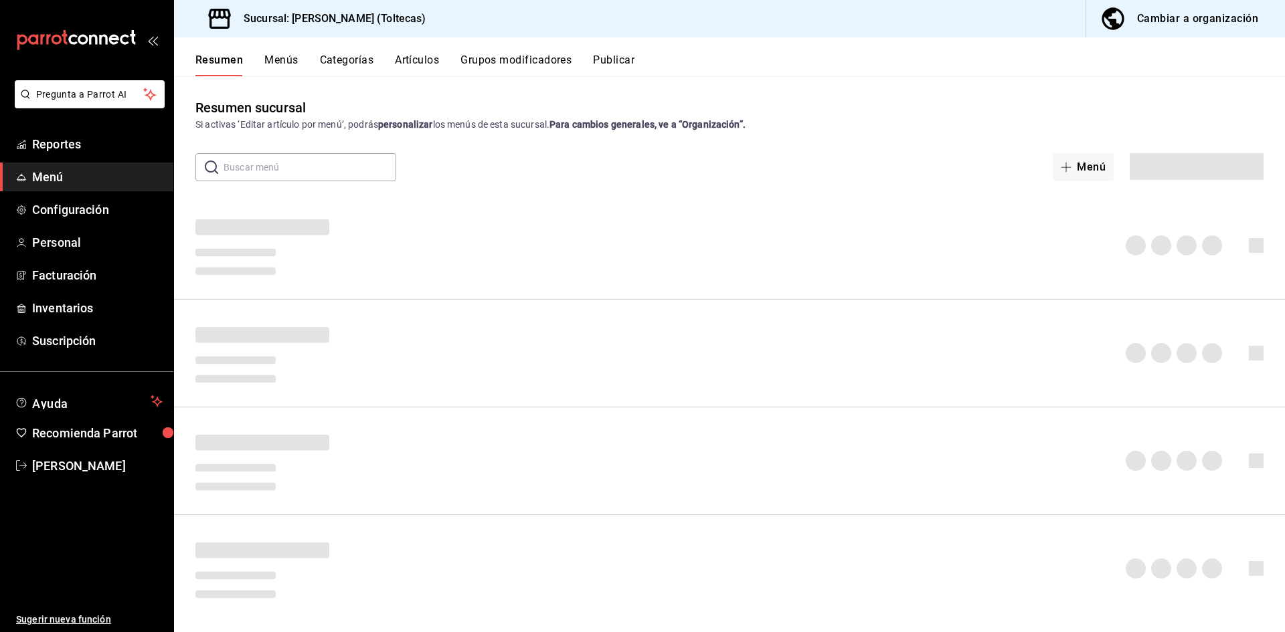
click at [335, 174] on input "text" at bounding box center [310, 167] width 173 height 27
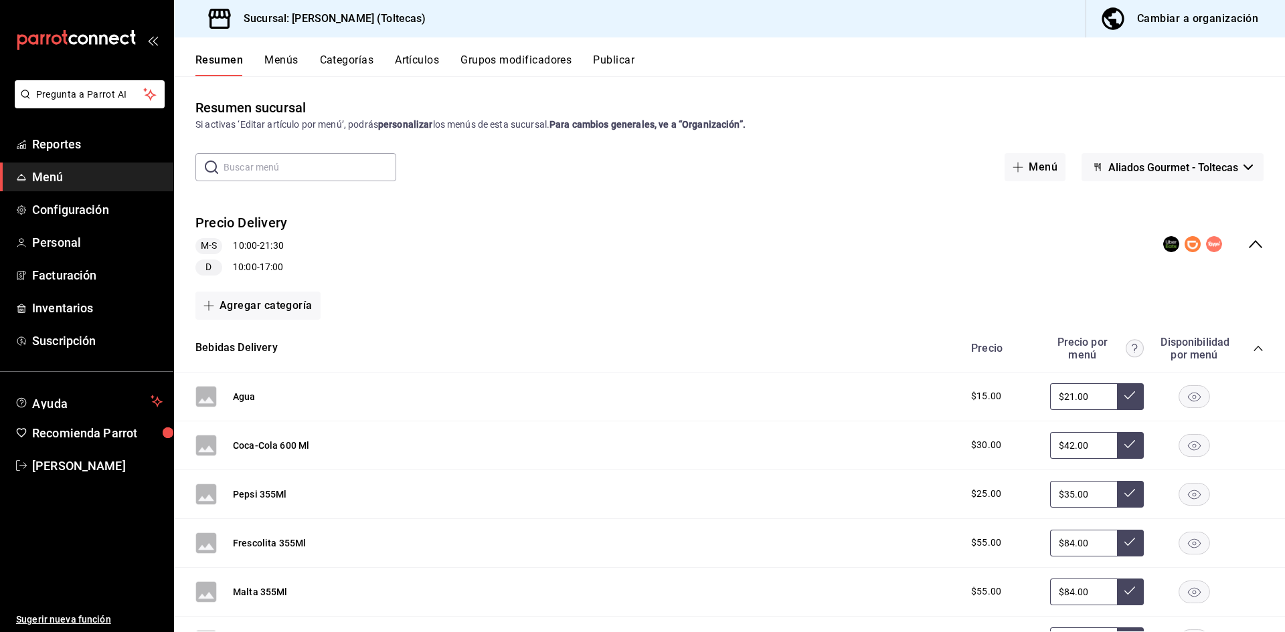
click at [68, 177] on span "Menú" at bounding box center [97, 177] width 131 height 18
click at [416, 63] on button "Artículos" at bounding box center [417, 65] width 44 height 23
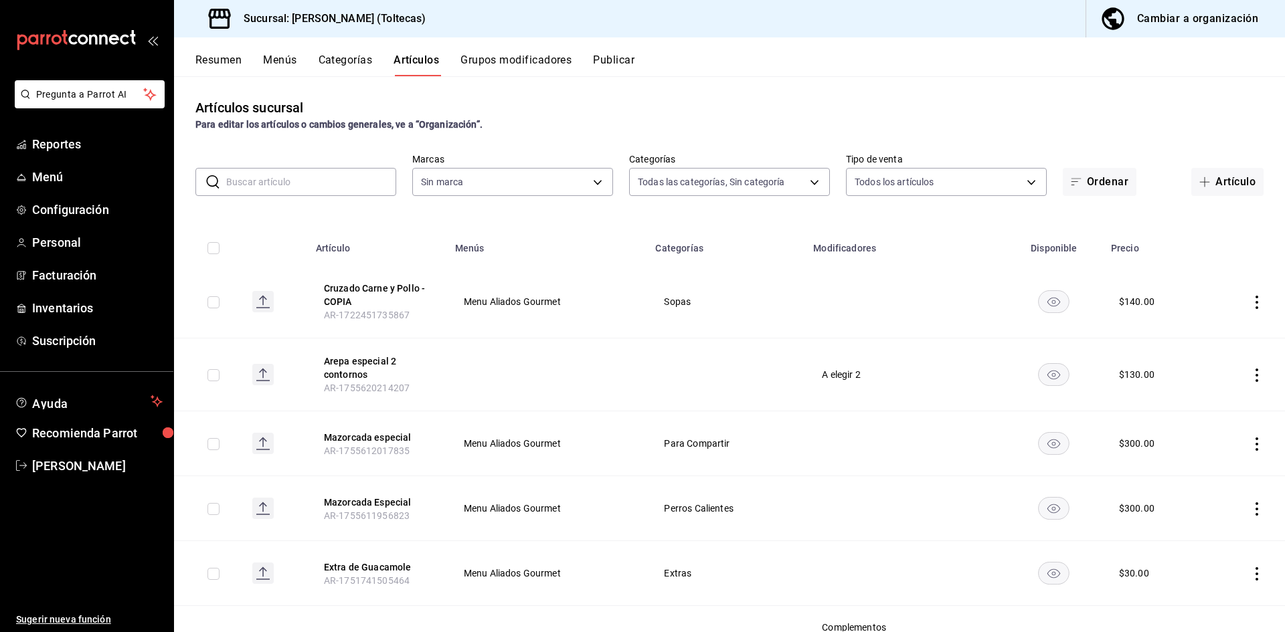
type input "b505b2ee-1845-40b3-bc67-7d0c06232f24,dffe96e5-9814-48d3-b550-517859938173,6918b…"
click at [258, 184] on input "text" at bounding box center [311, 182] width 170 height 27
type input "0138ea5e-59c4-49f1-8472-1983a076d5a2"
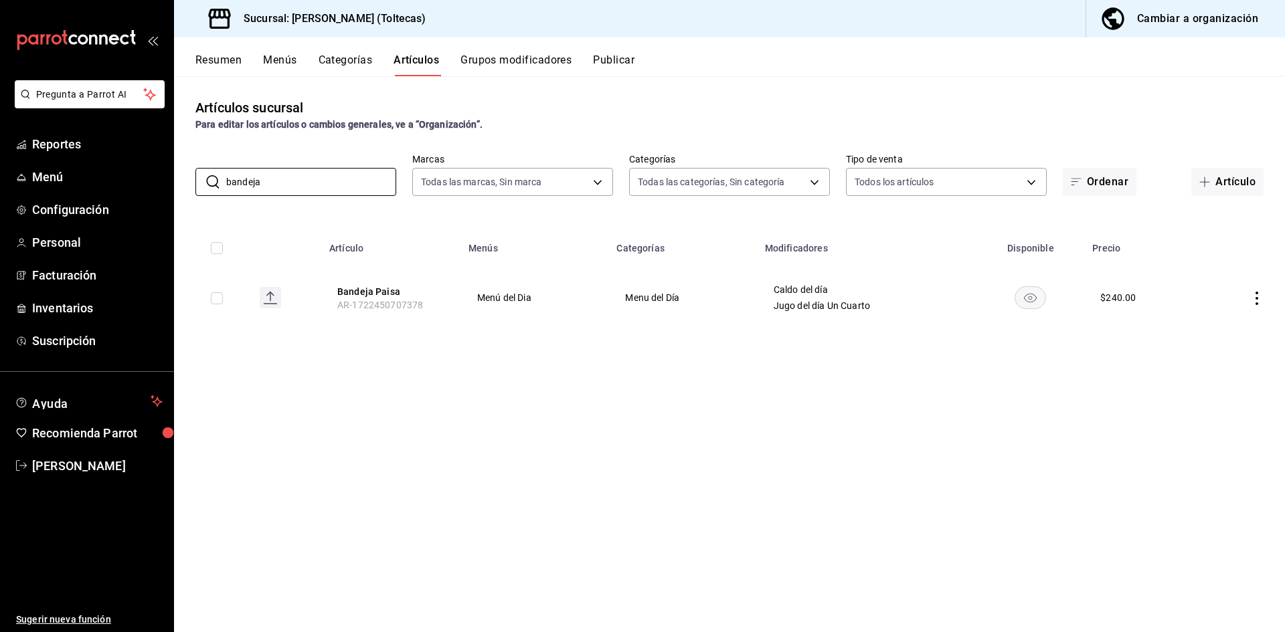
type input "bandeja"
click at [1260, 297] on icon "actions" at bounding box center [1256, 298] width 13 height 13
click at [1223, 329] on span "Editar" at bounding box center [1216, 329] width 35 height 14
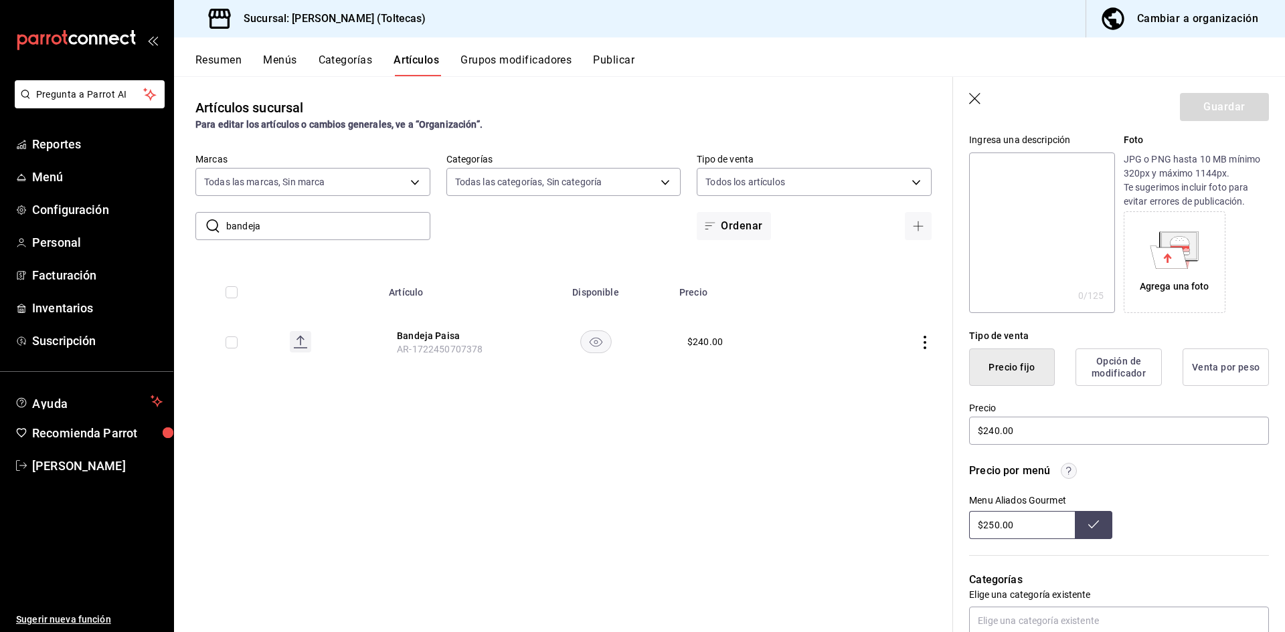
scroll to position [268, 0]
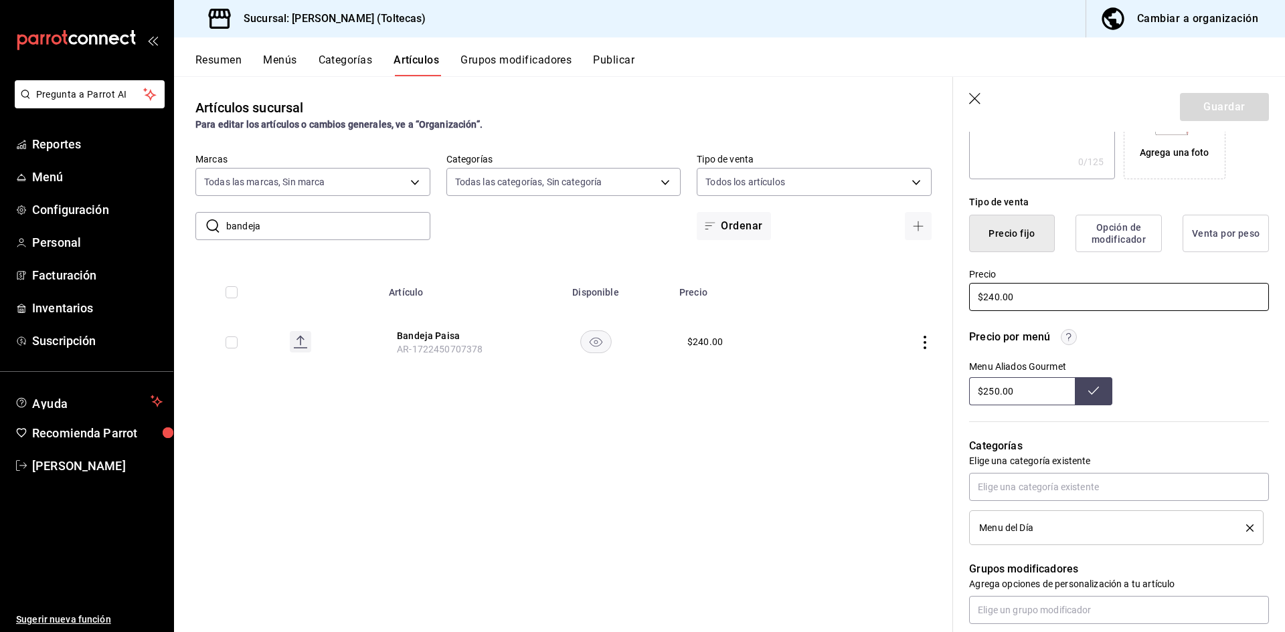
drag, startPoint x: 1042, startPoint y: 300, endPoint x: 909, endPoint y: 299, distance: 133.2
click at [909, 299] on main "Artículos sucursal Para editar los artículos o cambios generales, ve a “Organiz…" at bounding box center [729, 354] width 1111 height 556
type input "$250.00"
click at [1203, 96] on button "Guardar" at bounding box center [1224, 107] width 89 height 28
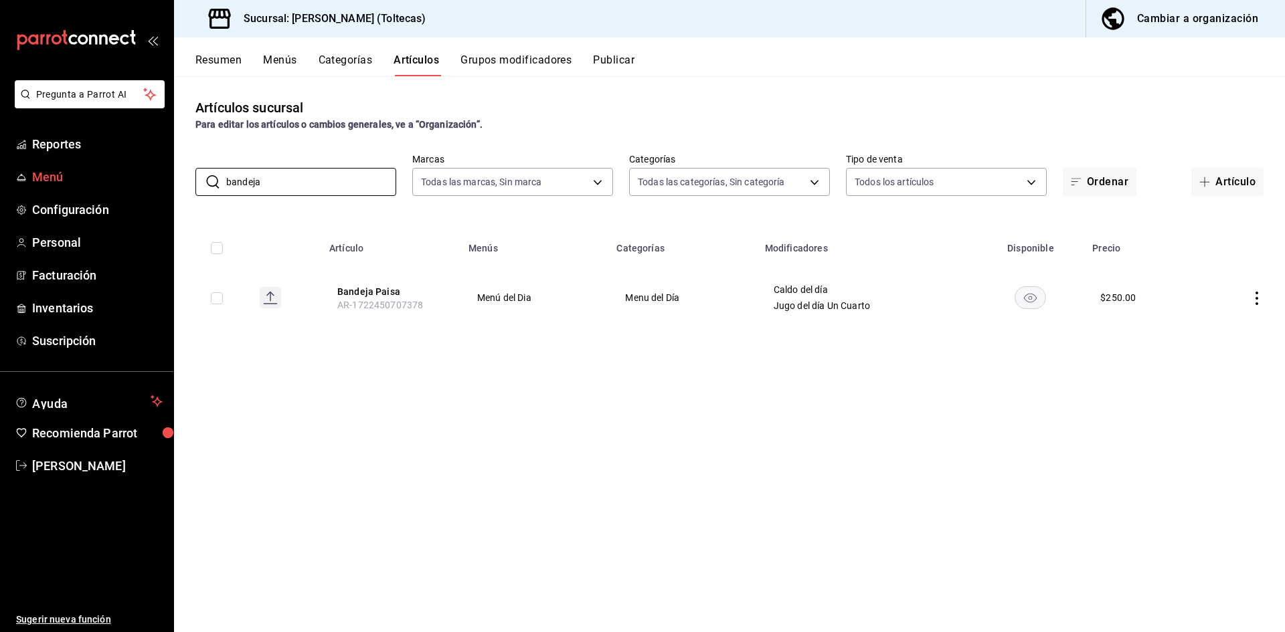
drag, startPoint x: 332, startPoint y: 193, endPoint x: 161, endPoint y: 180, distance: 171.1
click at [161, 180] on div "Pregunta a Parrot AI Reportes Menú Configuración Personal Facturación Inventari…" at bounding box center [642, 316] width 1285 height 632
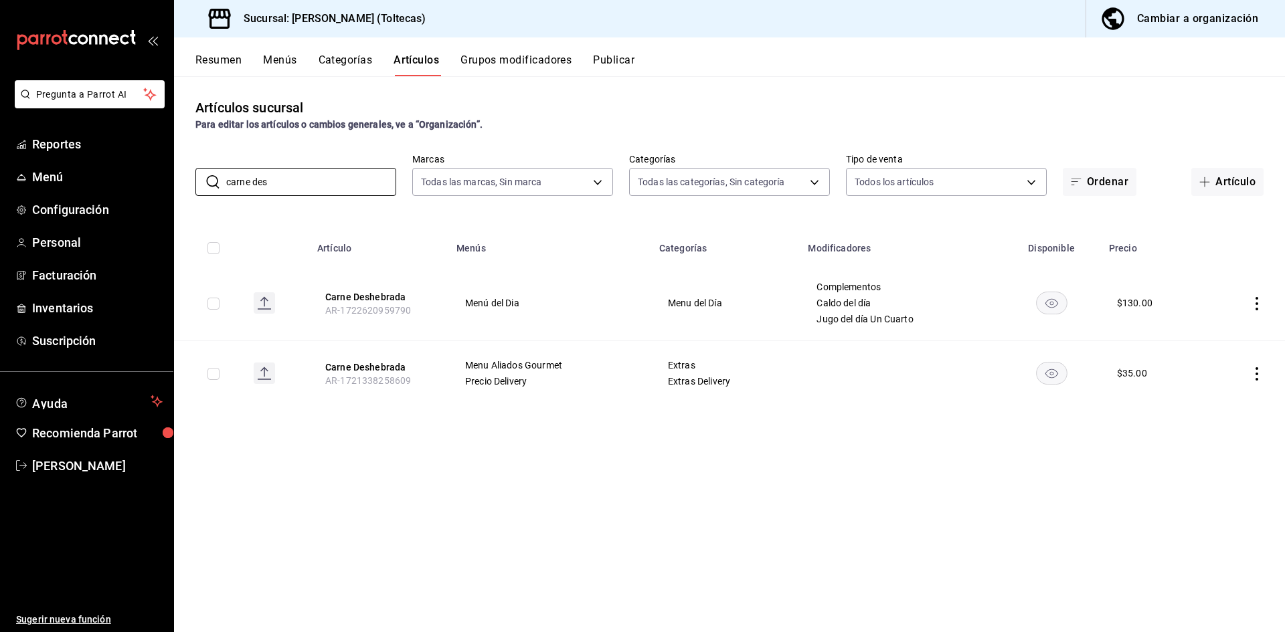
type input "carne des"
click at [1256, 307] on icon "actions" at bounding box center [1256, 303] width 13 height 13
click at [1226, 331] on span "Editar" at bounding box center [1216, 334] width 35 height 14
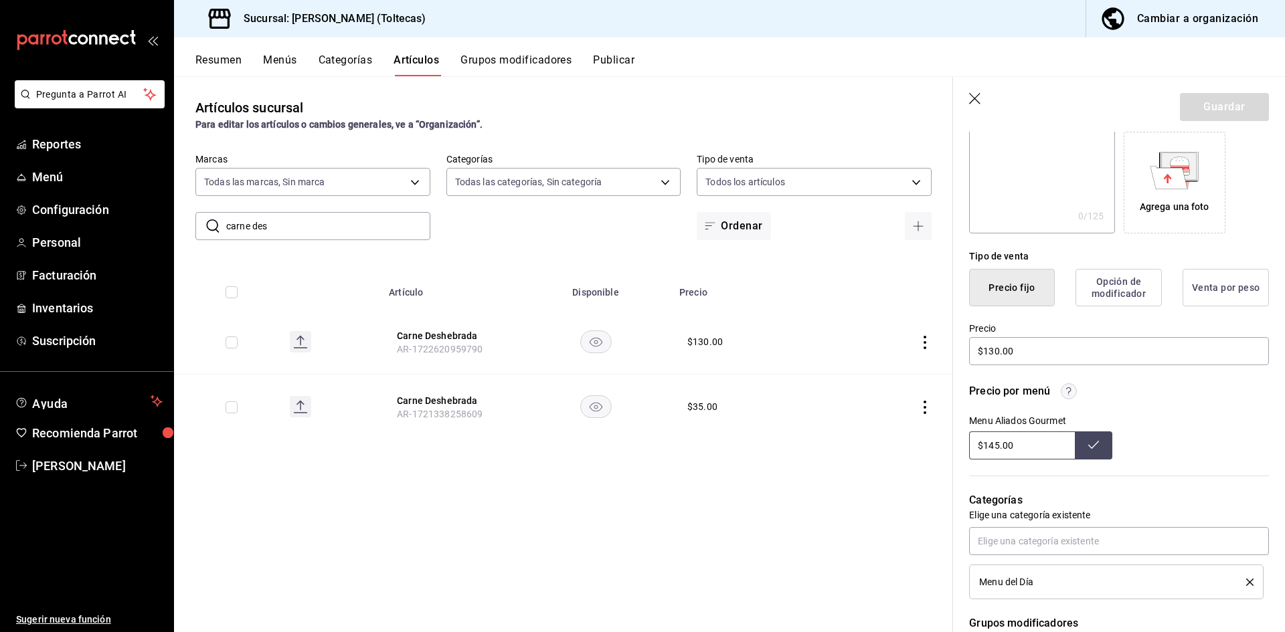
scroll to position [201, 0]
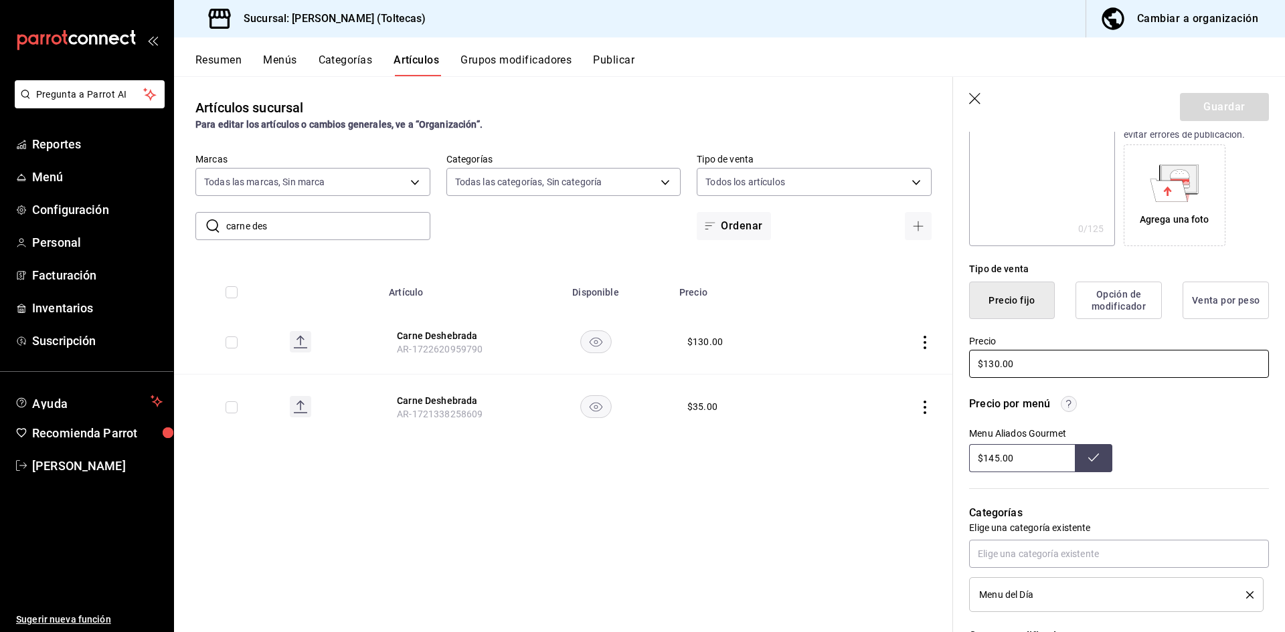
drag, startPoint x: 1031, startPoint y: 364, endPoint x: 927, endPoint y: 365, distance: 103.8
click at [927, 365] on main "Artículos sucursal Para editar los artículos o cambios generales, ve a “Organiz…" at bounding box center [729, 354] width 1111 height 556
type input "$145.00"
click at [1207, 102] on button "Guardar" at bounding box center [1224, 107] width 89 height 28
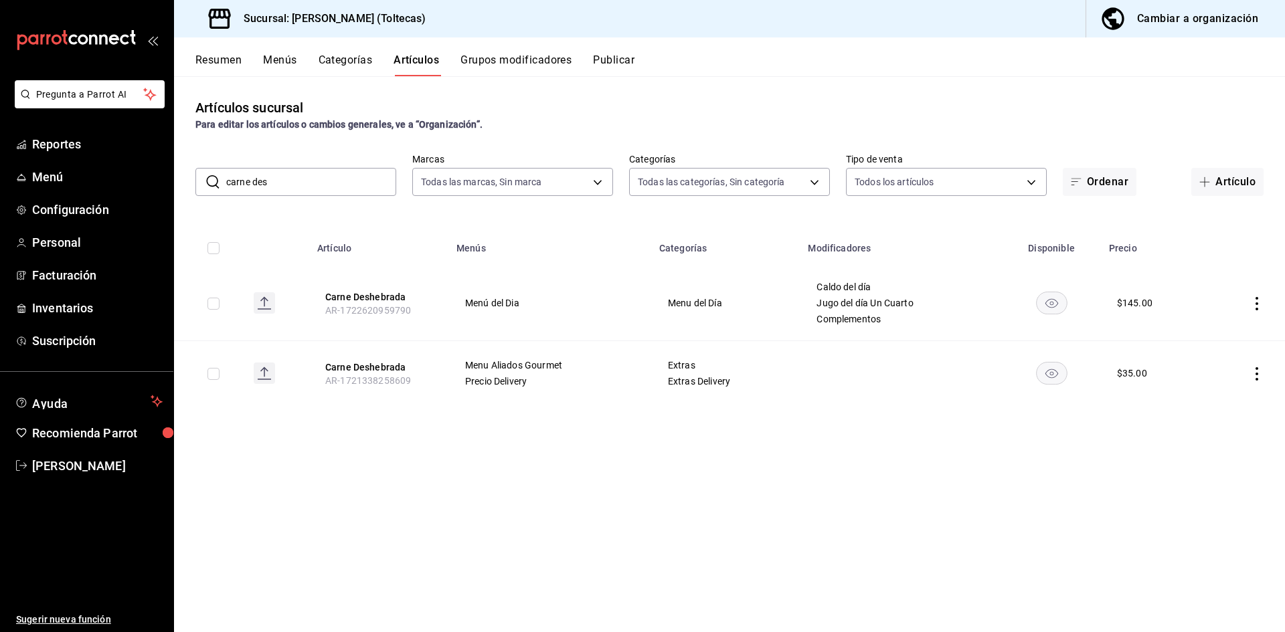
click at [1256, 377] on icon "actions" at bounding box center [1256, 373] width 13 height 13
click at [1203, 399] on span "Editar" at bounding box center [1216, 405] width 35 height 14
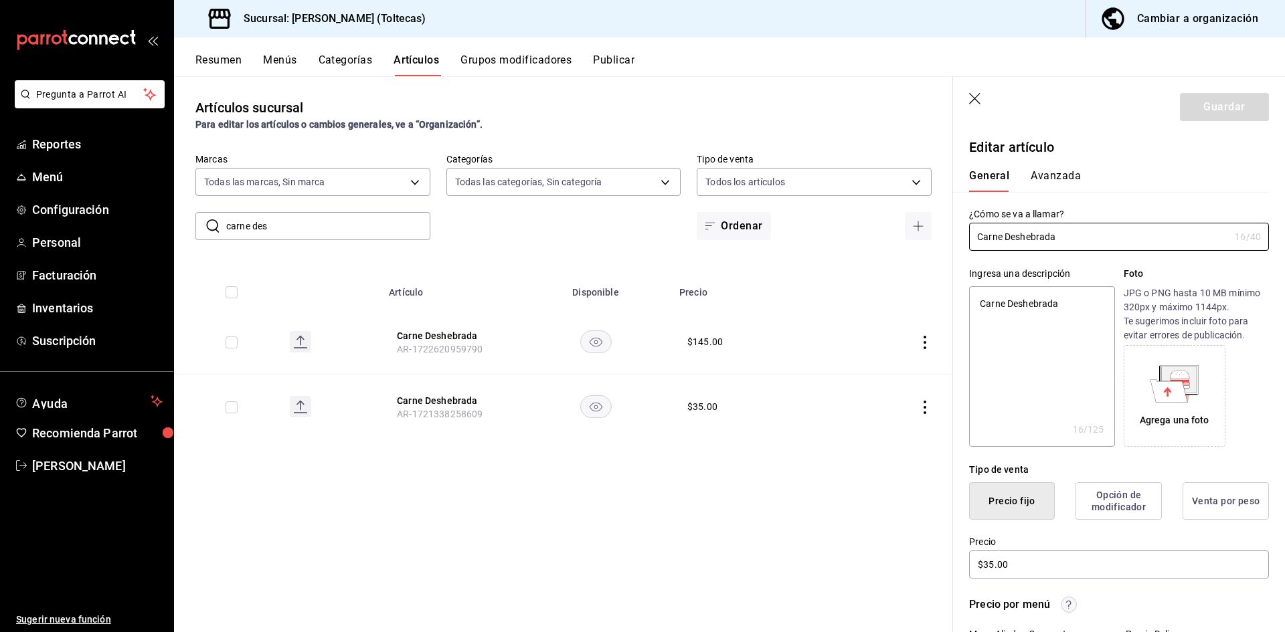
type textarea "x"
type input "$35.00"
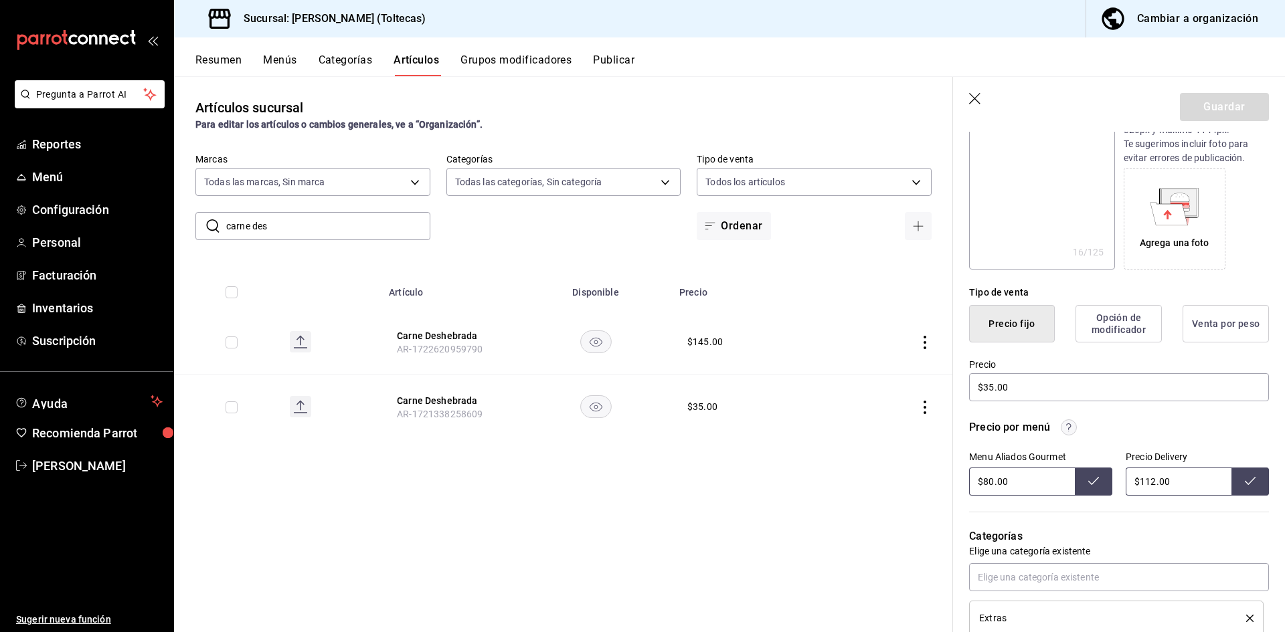
scroll to position [201, 0]
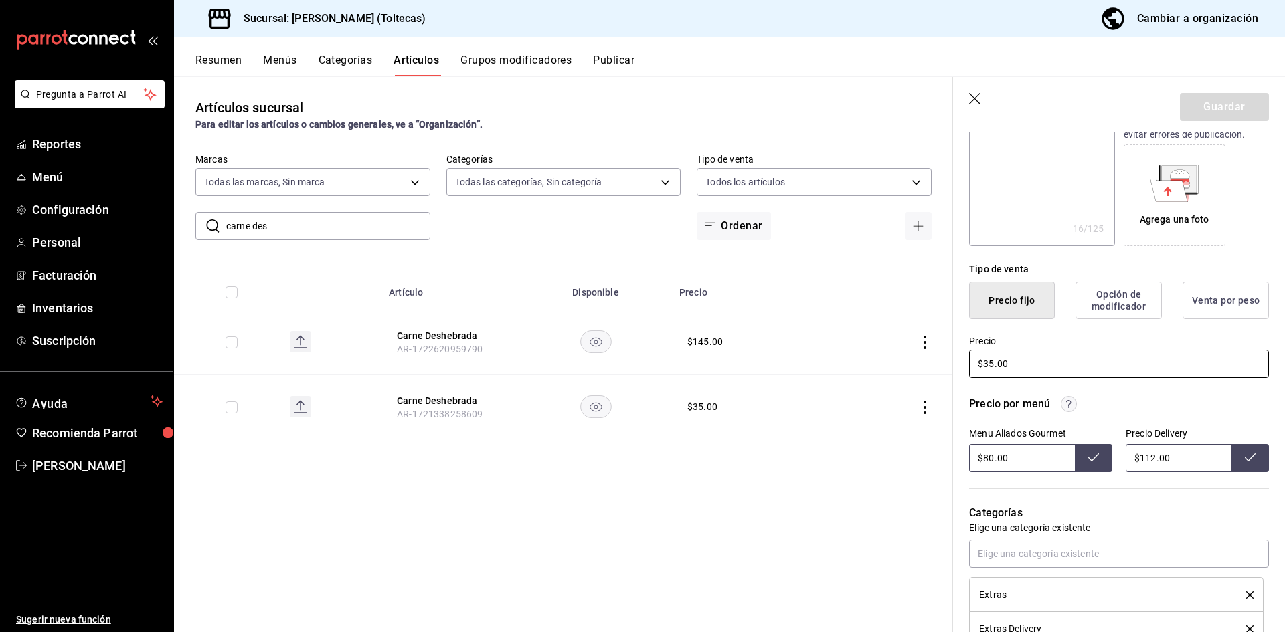
click at [1017, 351] on input "$35.00" at bounding box center [1119, 364] width 300 height 28
drag, startPoint x: 1018, startPoint y: 359, endPoint x: 939, endPoint y: 359, distance: 79.0
click at [939, 359] on main "Artículos sucursal Para editar los artículos o cambios generales, ve a “Organiz…" at bounding box center [729, 354] width 1111 height 556
type textarea "x"
type input "$80.00"
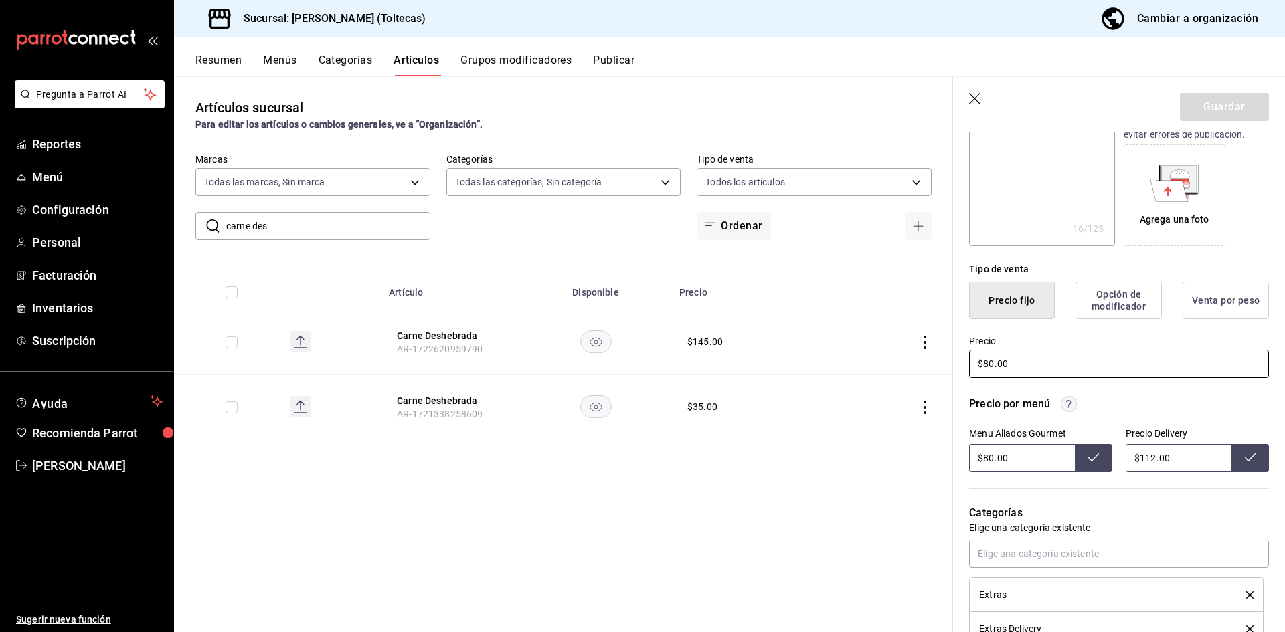
type textarea "x"
type input "$80.00"
click at [1021, 456] on input "$80.00" at bounding box center [1022, 458] width 106 height 28
drag, startPoint x: 1017, startPoint y: 373, endPoint x: 939, endPoint y: 359, distance: 78.9
click at [939, 359] on main "Artículos sucursal Para editar los artículos o cambios generales, ve a “Organiz…" at bounding box center [729, 354] width 1111 height 556
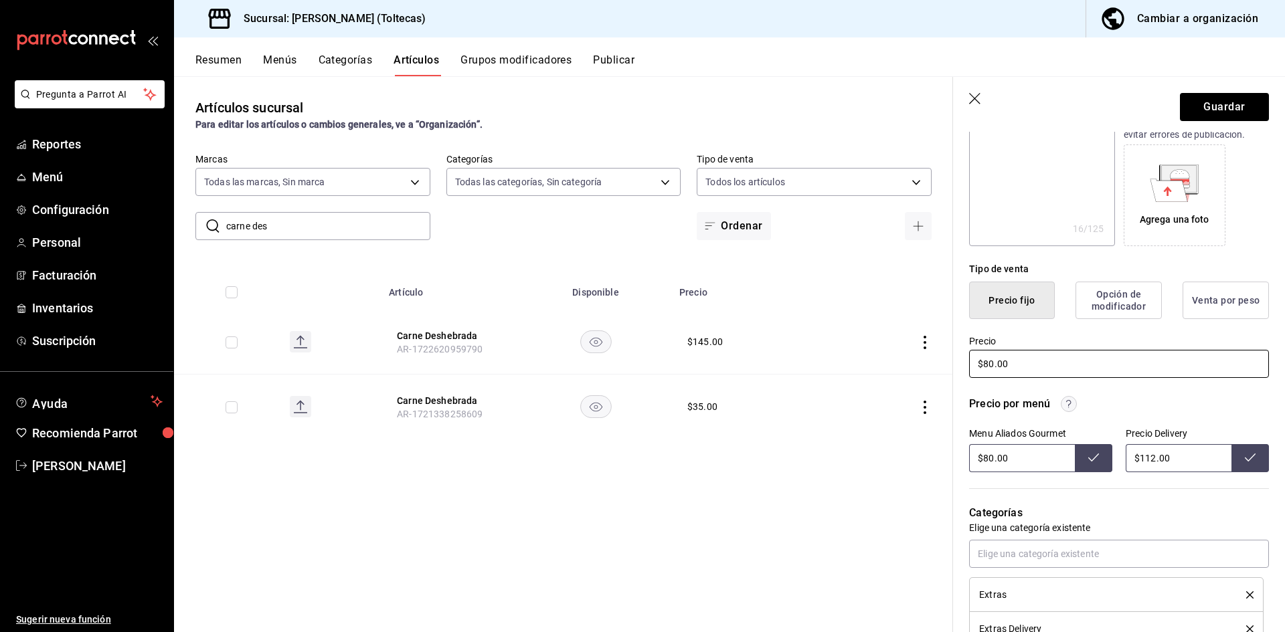
type textarea "x"
type input "$90.00"
type textarea "x"
type input "$90.00"
drag, startPoint x: 1013, startPoint y: 467, endPoint x: 946, endPoint y: 458, distance: 68.1
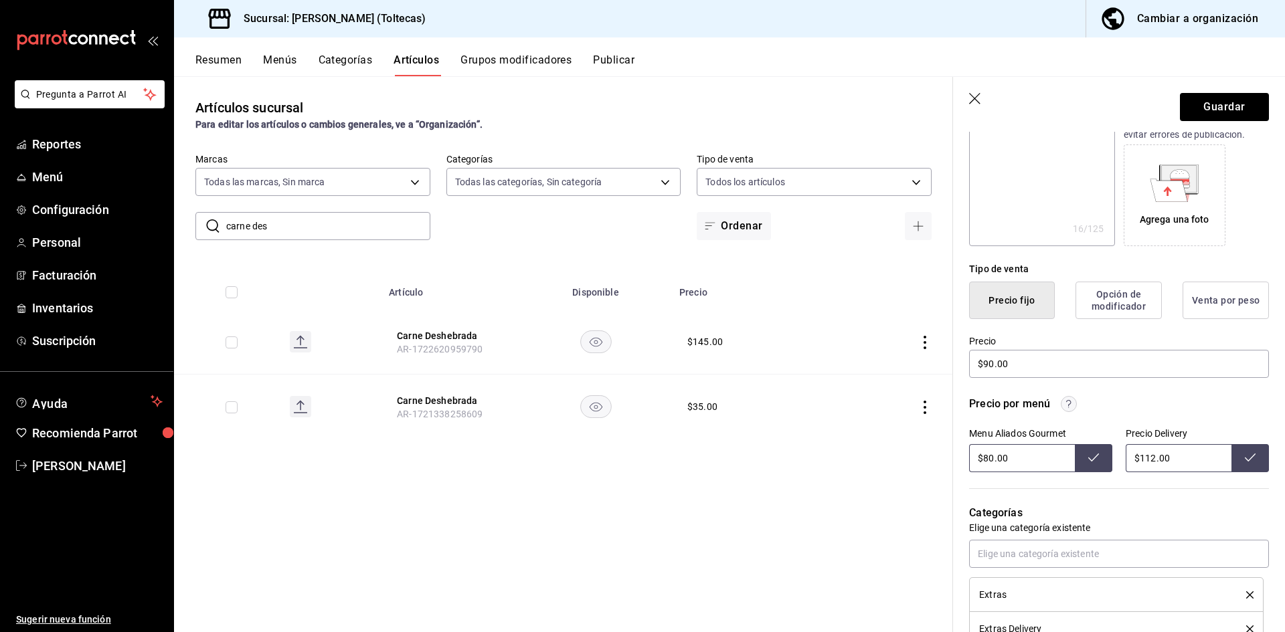
click at [946, 458] on main "Artículos sucursal Para editar los artículos o cambios generales, ve a “Organiz…" at bounding box center [729, 354] width 1111 height 556
type input "$90.00"
click at [1089, 460] on icon at bounding box center [1093, 457] width 11 height 11
click at [1197, 109] on button "Guardar" at bounding box center [1224, 107] width 89 height 28
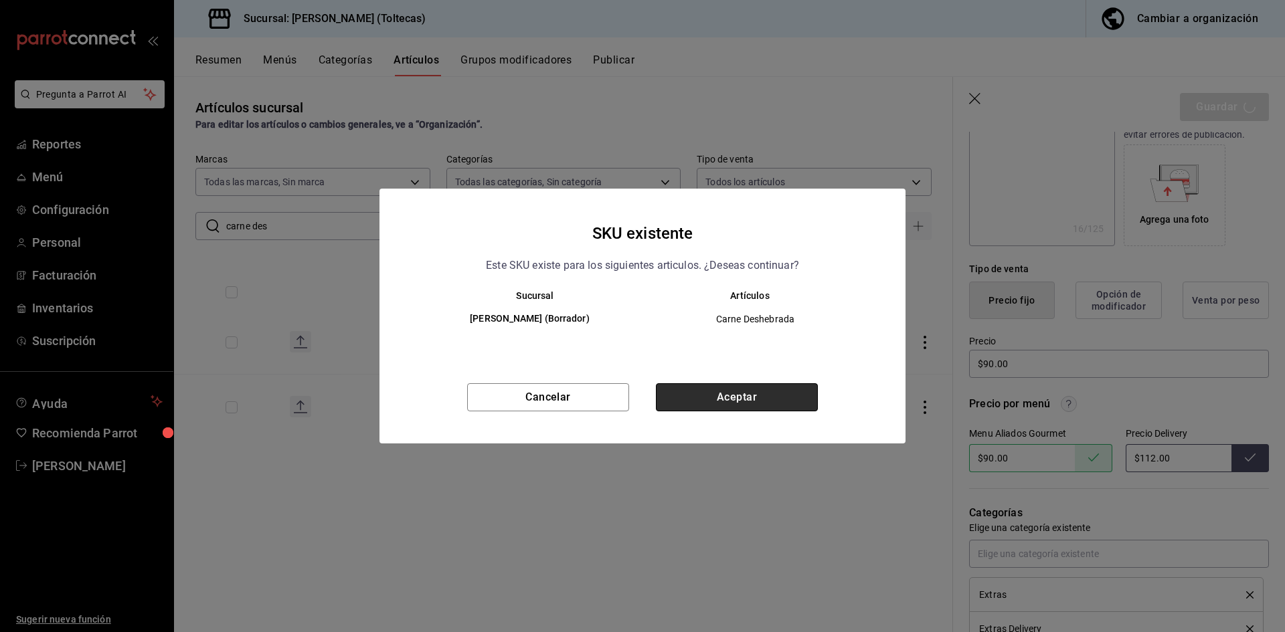
click at [764, 396] on button "Aceptar" at bounding box center [737, 398] width 162 height 28
type textarea "x"
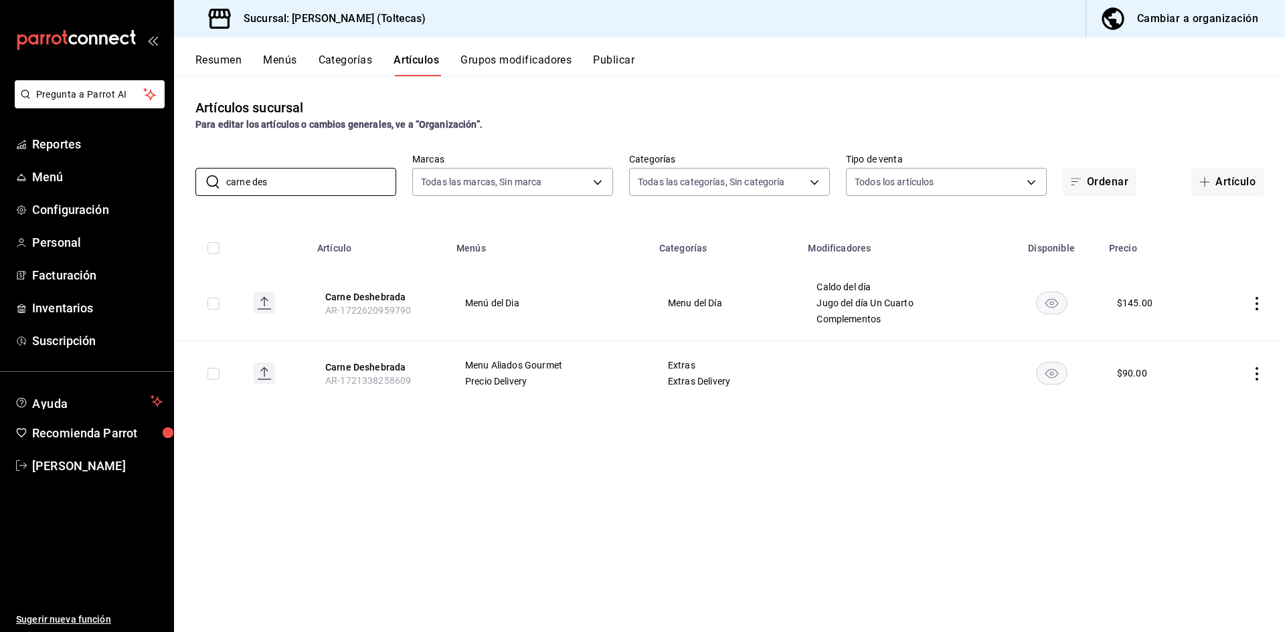
drag, startPoint x: 299, startPoint y: 186, endPoint x: 177, endPoint y: 186, distance: 121.8
click at [177, 186] on div "​ carne des ​ Marcas Todas las marcas, Sin marca 0138ea5e-59c4-49f1-8472-1983a0…" at bounding box center [729, 174] width 1111 height 43
type input "pollo de"
click at [1258, 307] on icon "actions" at bounding box center [1256, 303] width 13 height 13
click at [1217, 330] on span "Editar" at bounding box center [1216, 334] width 35 height 14
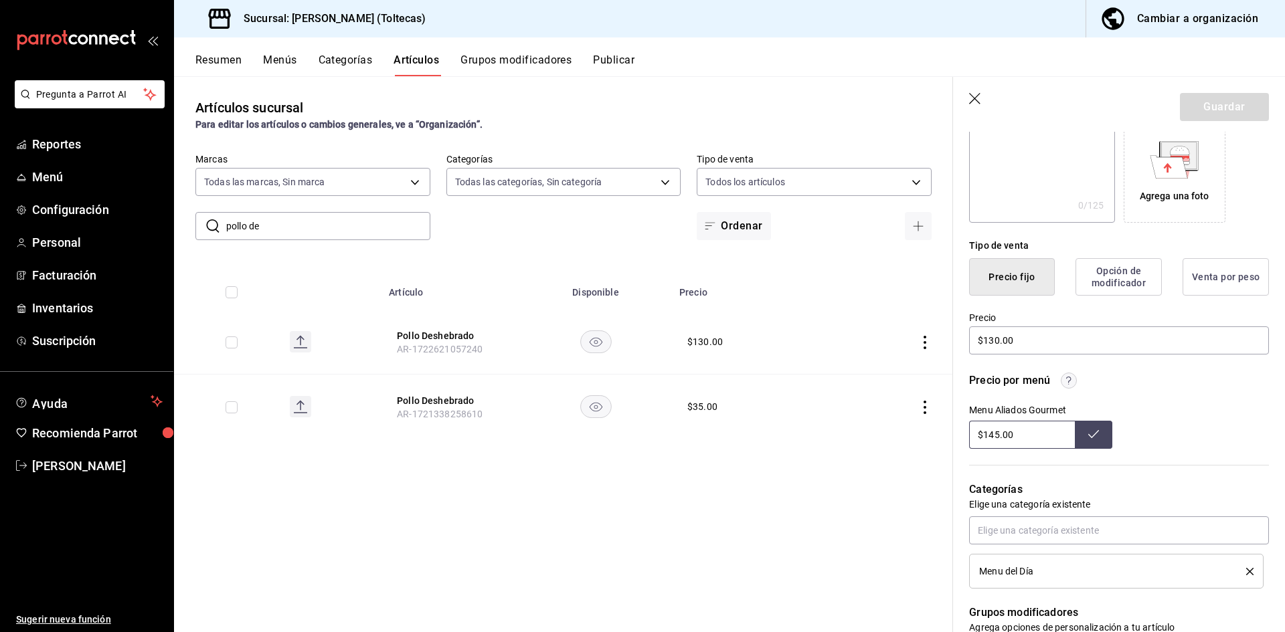
scroll to position [201, 0]
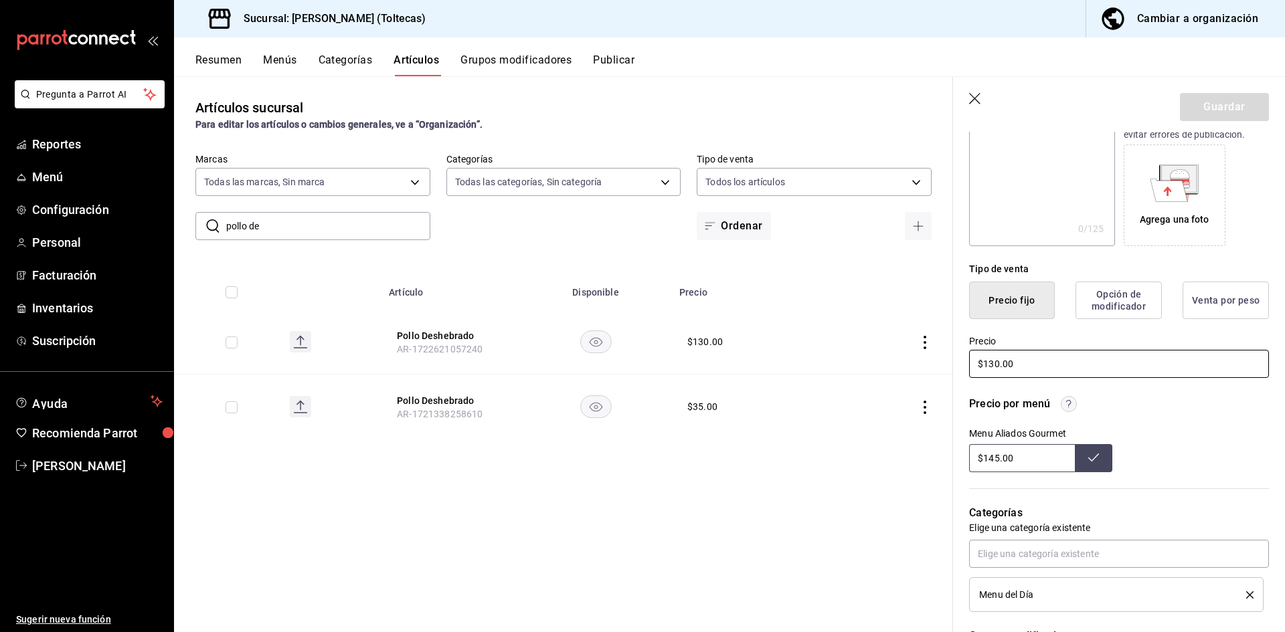
drag, startPoint x: 1018, startPoint y: 364, endPoint x: 890, endPoint y: 357, distance: 128.0
click at [890, 357] on main "Artículos sucursal Para editar los artículos o cambios generales, ve a “Organiz…" at bounding box center [729, 354] width 1111 height 556
type input "$145.00"
click at [1213, 100] on button "Guardar" at bounding box center [1224, 107] width 89 height 28
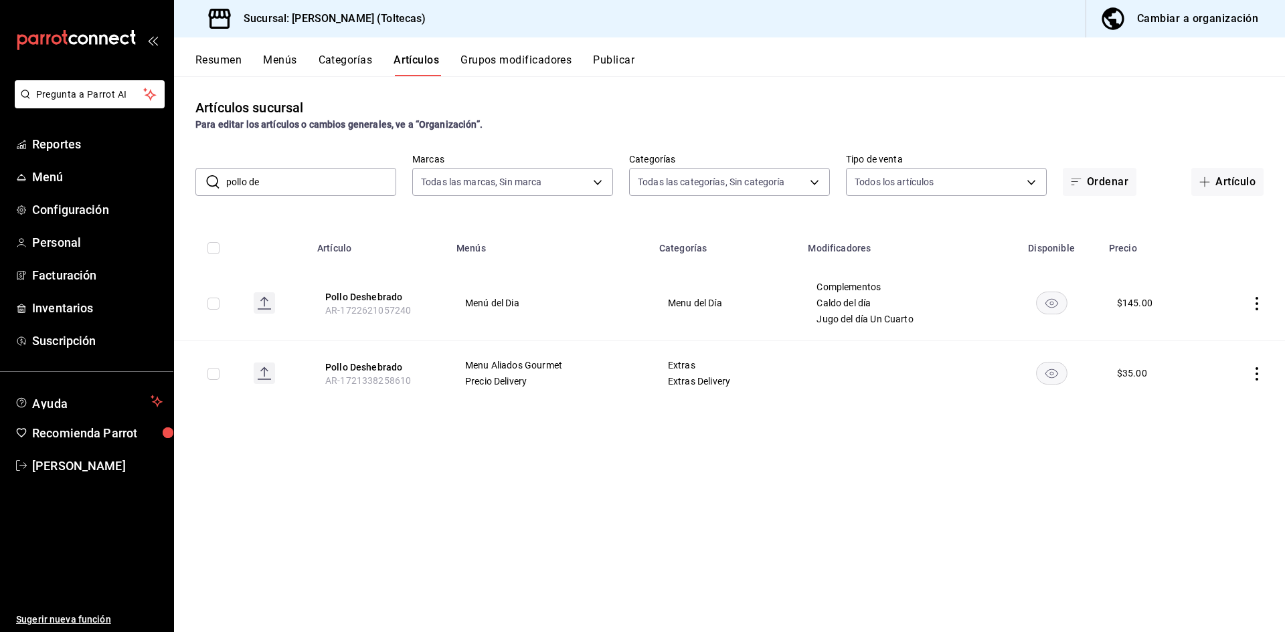
click at [1258, 373] on icon "actions" at bounding box center [1256, 373] width 13 height 13
click at [1207, 402] on span "Editar" at bounding box center [1216, 405] width 35 height 14
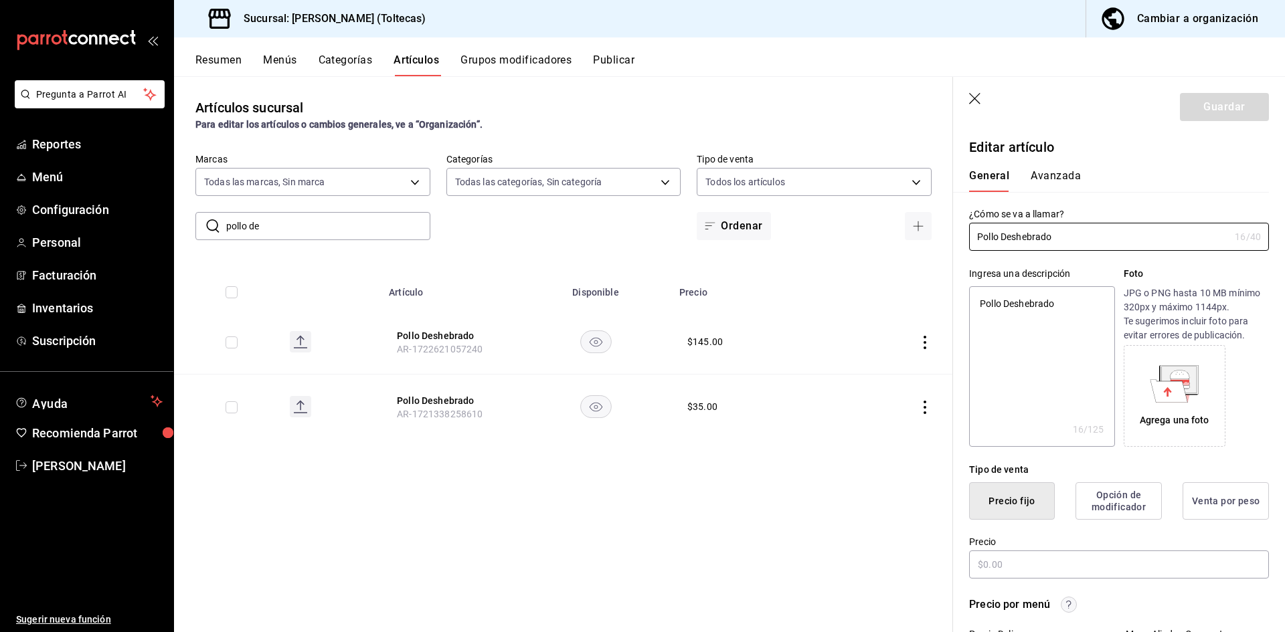
type textarea "x"
type input "$35.00"
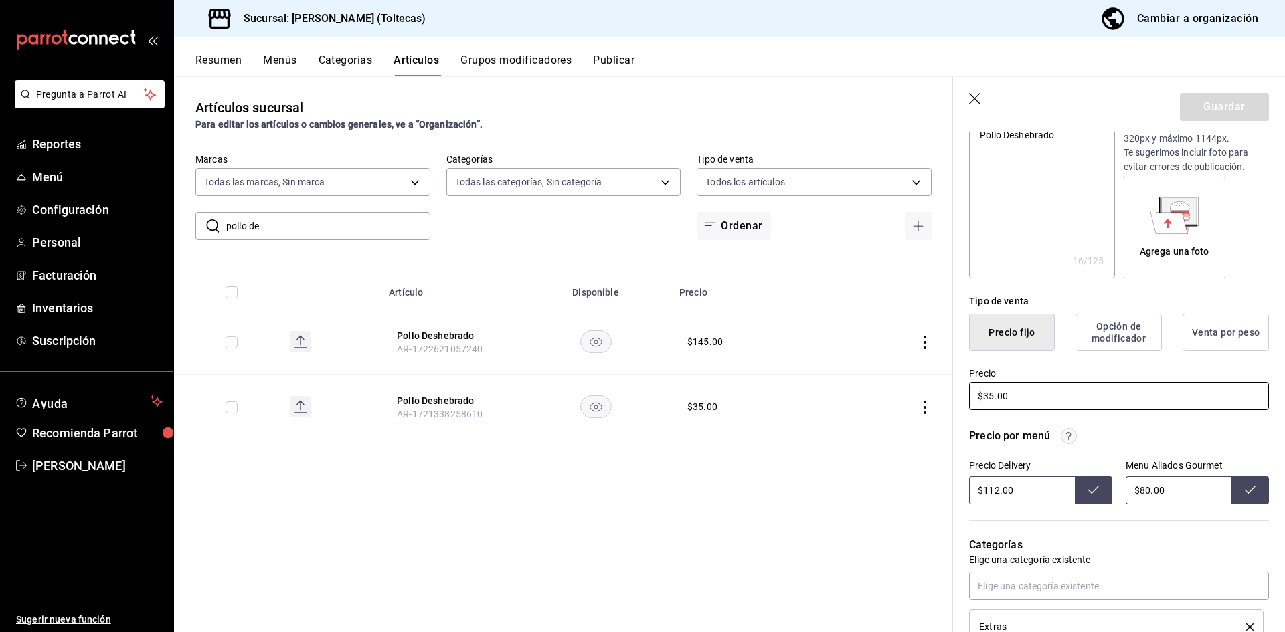
scroll to position [201, 0]
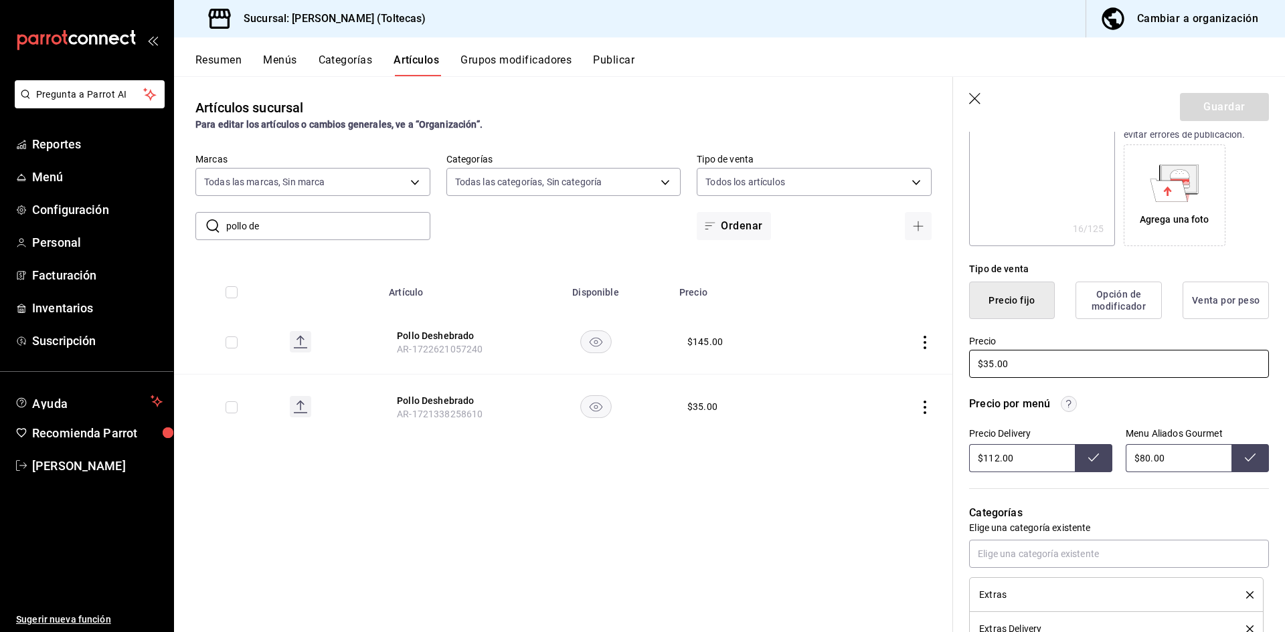
drag, startPoint x: 1050, startPoint y: 362, endPoint x: 848, endPoint y: 365, distance: 202.1
click at [848, 365] on main "Artículos sucursal Para editar los artículos o cambios generales, ve a “Organiz…" at bounding box center [729, 354] width 1111 height 556
type textarea "x"
type input "$90.00"
type textarea "x"
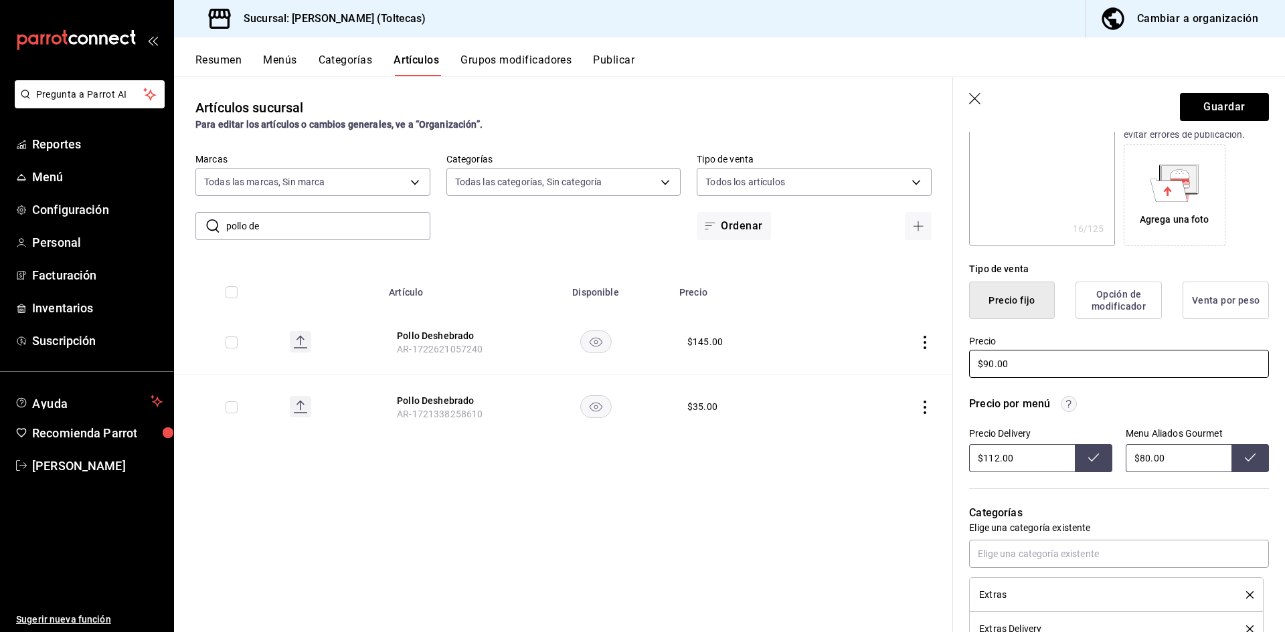
type input "$90.00"
drag, startPoint x: 1184, startPoint y: 456, endPoint x: 1047, endPoint y: 458, distance: 136.5
click at [1047, 458] on div "Precio Delivery $112.00 Menu Aliados Gourmet $80.00" at bounding box center [1119, 450] width 300 height 44
type input "$90.00"
click at [1234, 116] on button "Guardar" at bounding box center [1224, 107] width 89 height 28
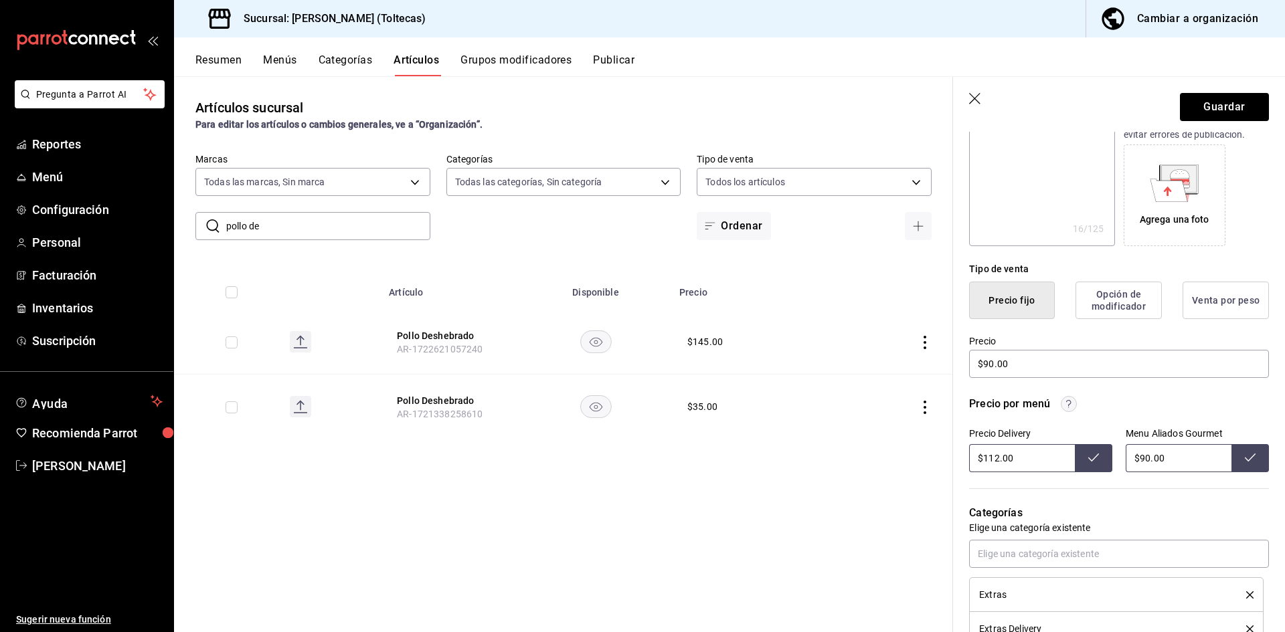
type textarea "x"
type input "$80.00"
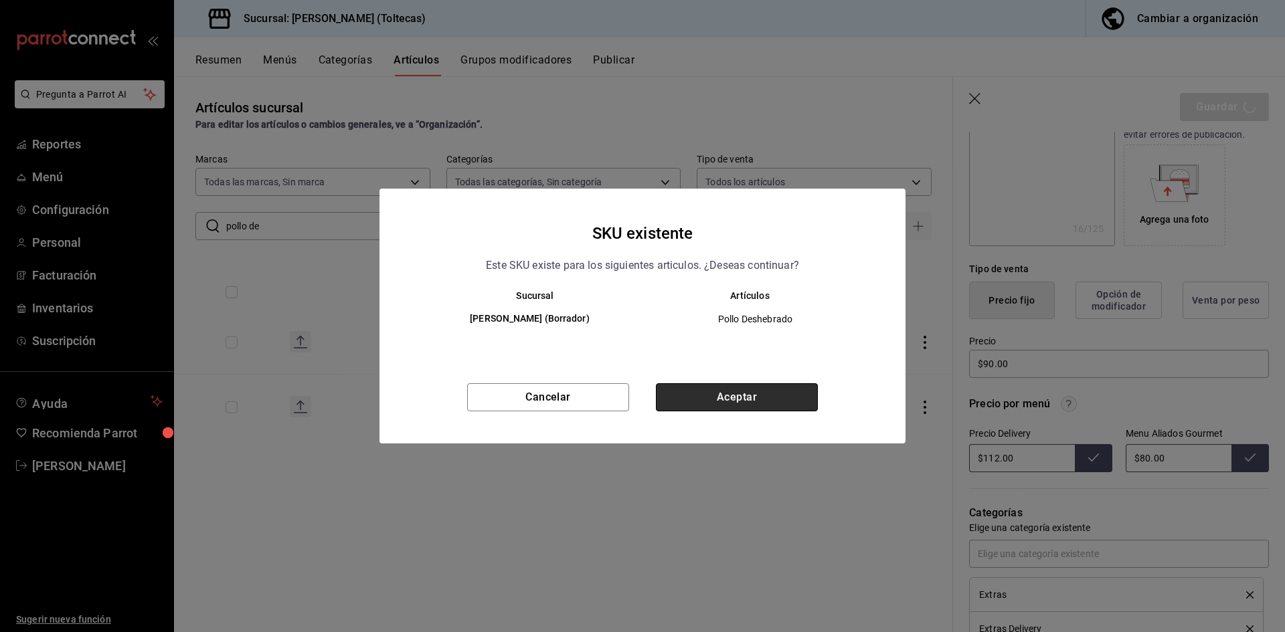
click at [761, 385] on button "Aceptar" at bounding box center [737, 398] width 162 height 28
type textarea "x"
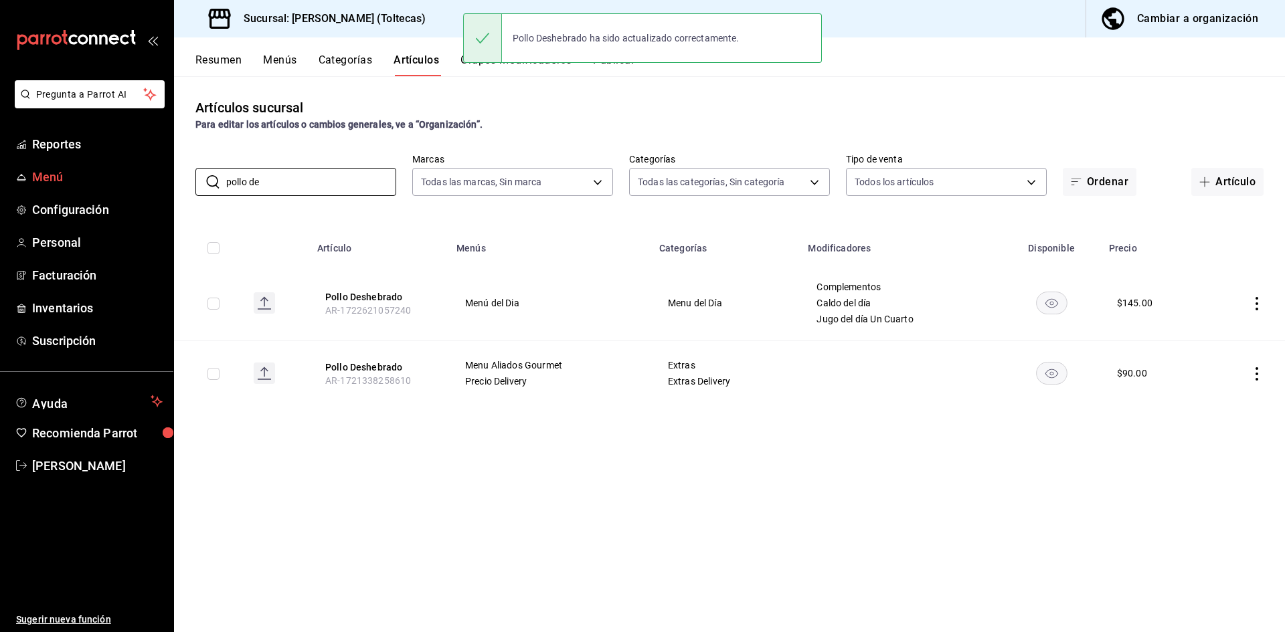
drag, startPoint x: 297, startPoint y: 184, endPoint x: 129, endPoint y: 170, distance: 168.6
click at [129, 170] on div "Pregunta a Parrot AI Reportes Menú Configuración Personal Facturación Inventari…" at bounding box center [642, 316] width 1285 height 632
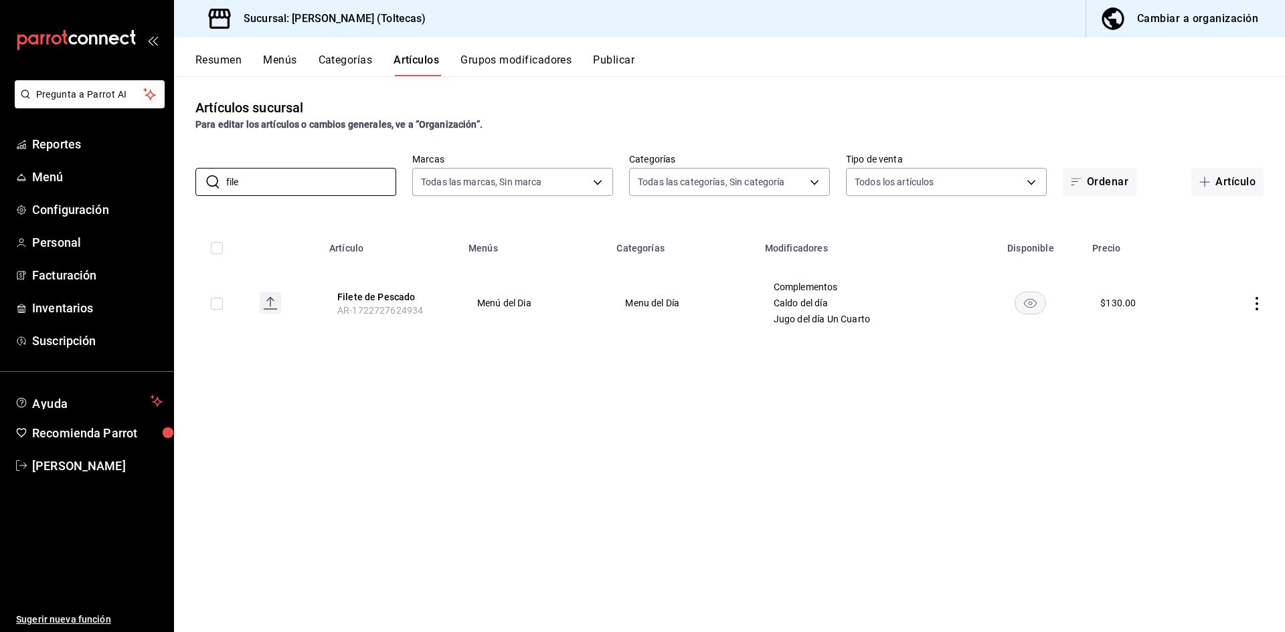
type input "file"
click at [1260, 311] on td at bounding box center [1242, 303] width 86 height 75
click at [1258, 297] on icon "actions" at bounding box center [1256, 303] width 13 height 13
click at [1216, 328] on span "Editar" at bounding box center [1216, 334] width 35 height 14
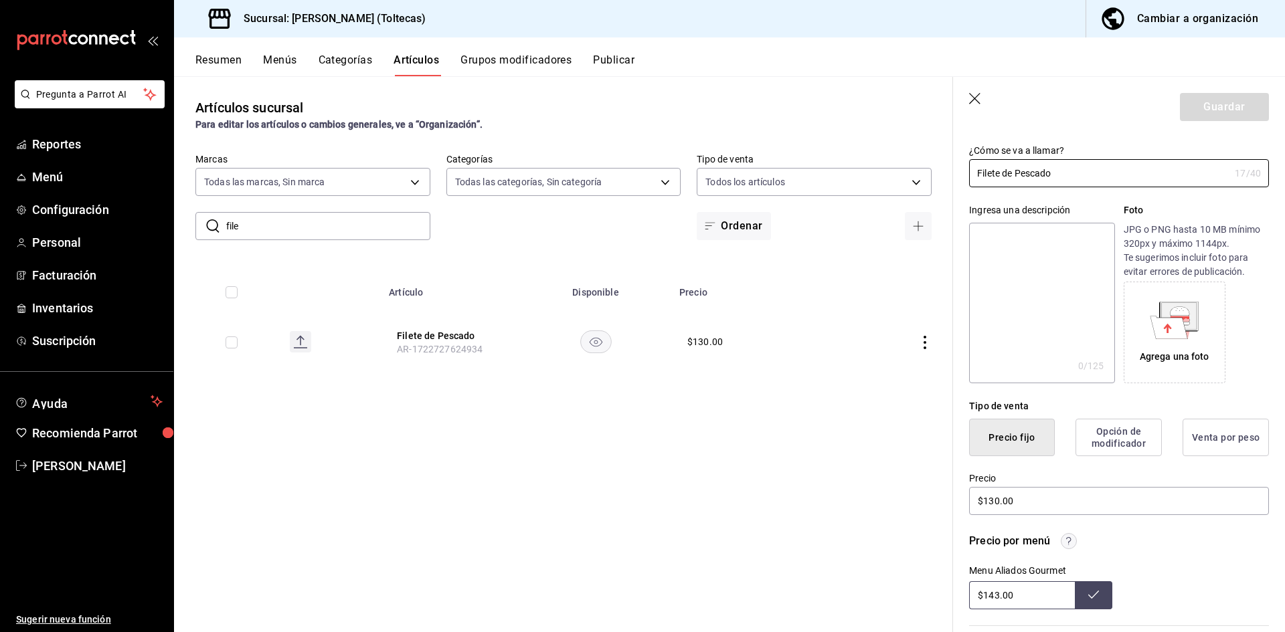
scroll to position [201, 0]
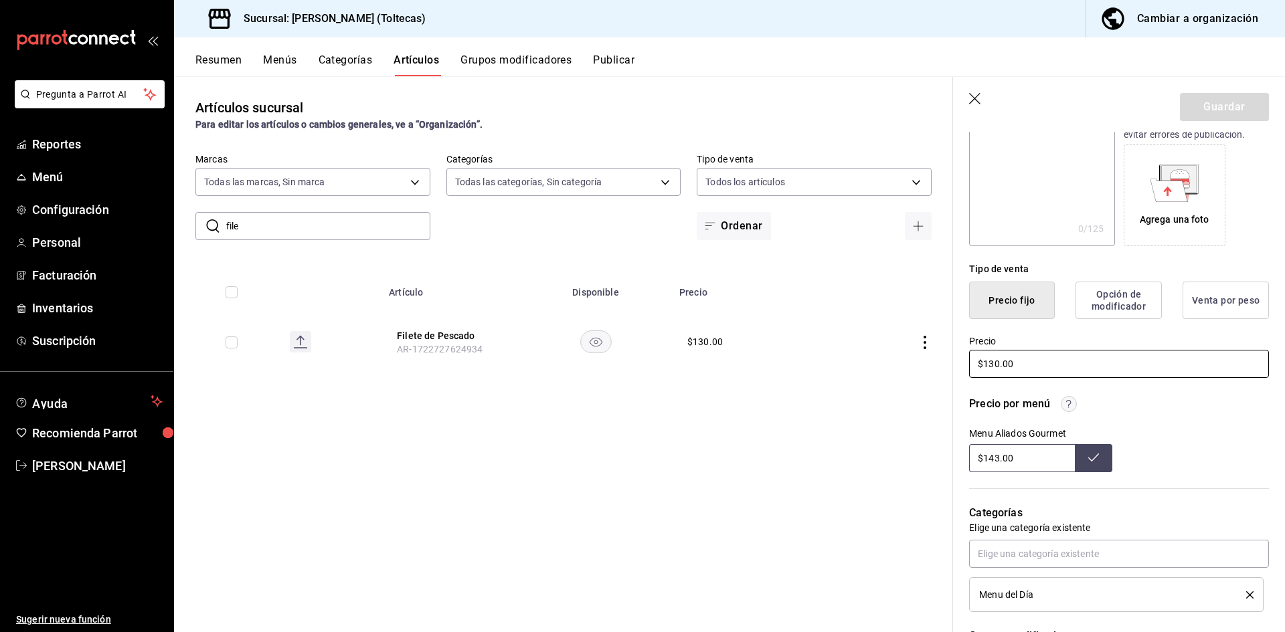
click at [1005, 356] on input "$130.00" at bounding box center [1119, 364] width 300 height 28
drag, startPoint x: 1022, startPoint y: 365, endPoint x: 884, endPoint y: 345, distance: 139.2
click at [884, 345] on main "Artículos sucursal Para editar los artículos o cambios generales, ve a “Organiz…" at bounding box center [729, 354] width 1111 height 556
type input "$145.00"
drag, startPoint x: 1029, startPoint y: 455, endPoint x: 907, endPoint y: 459, distance: 121.9
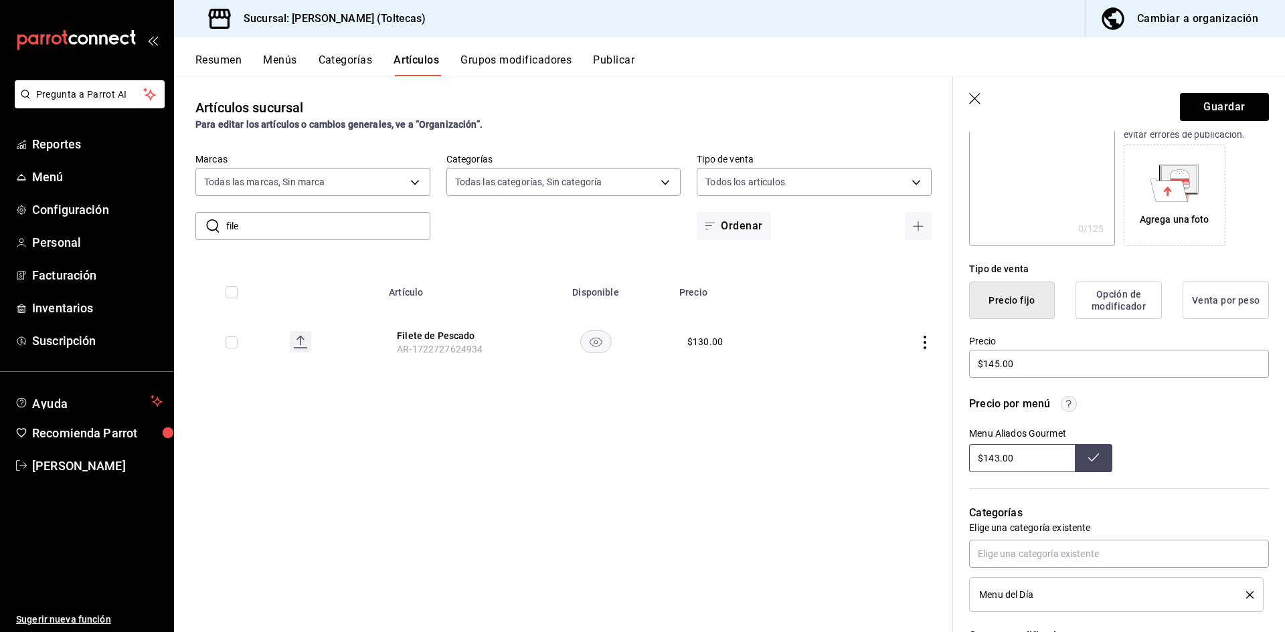
click at [907, 459] on main "Artículos sucursal Para editar los artículos o cambios generales, ve a “Organiz…" at bounding box center [729, 354] width 1111 height 556
click at [1207, 104] on button "Guardar" at bounding box center [1224, 107] width 89 height 28
type input "$143.00"
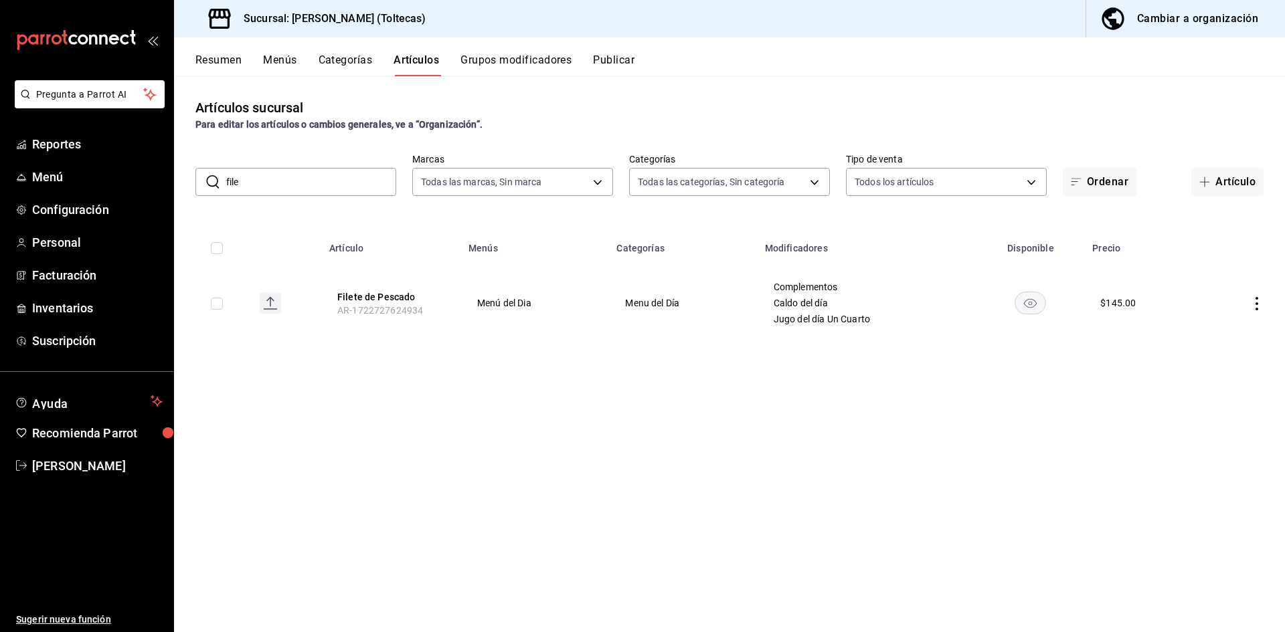
drag, startPoint x: 252, startPoint y: 185, endPoint x: 207, endPoint y: 183, distance: 44.2
click at [207, 183] on div "​ file ​" at bounding box center [295, 182] width 201 height 28
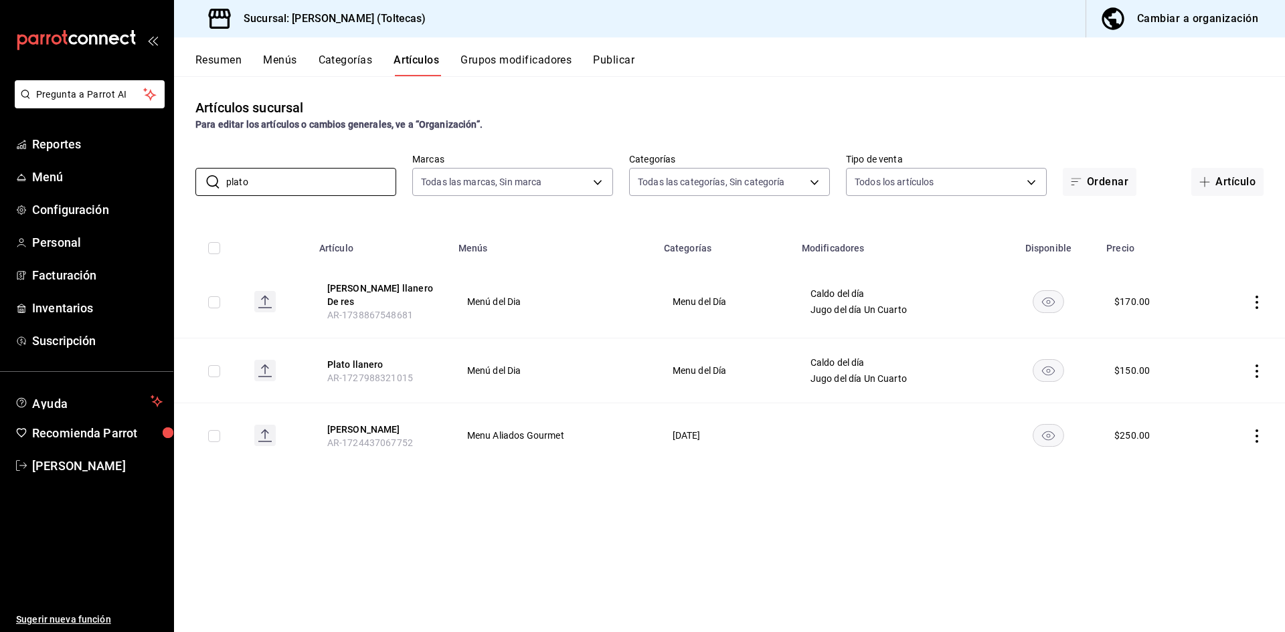
type input "plato"
click at [1256, 365] on icon "actions" at bounding box center [1256, 371] width 13 height 13
click at [865, 507] on div at bounding box center [642, 316] width 1285 height 632
click at [1258, 365] on icon "actions" at bounding box center [1256, 371] width 13 height 13
click at [1206, 393] on span "Editar" at bounding box center [1216, 394] width 35 height 14
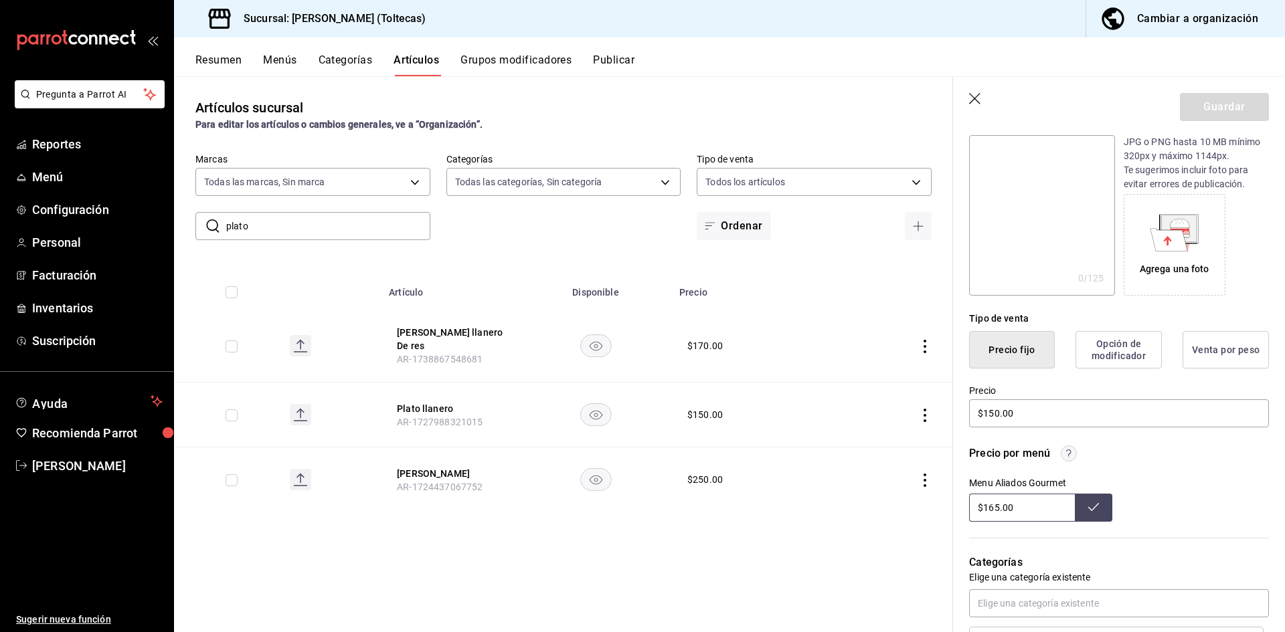
scroll to position [201, 0]
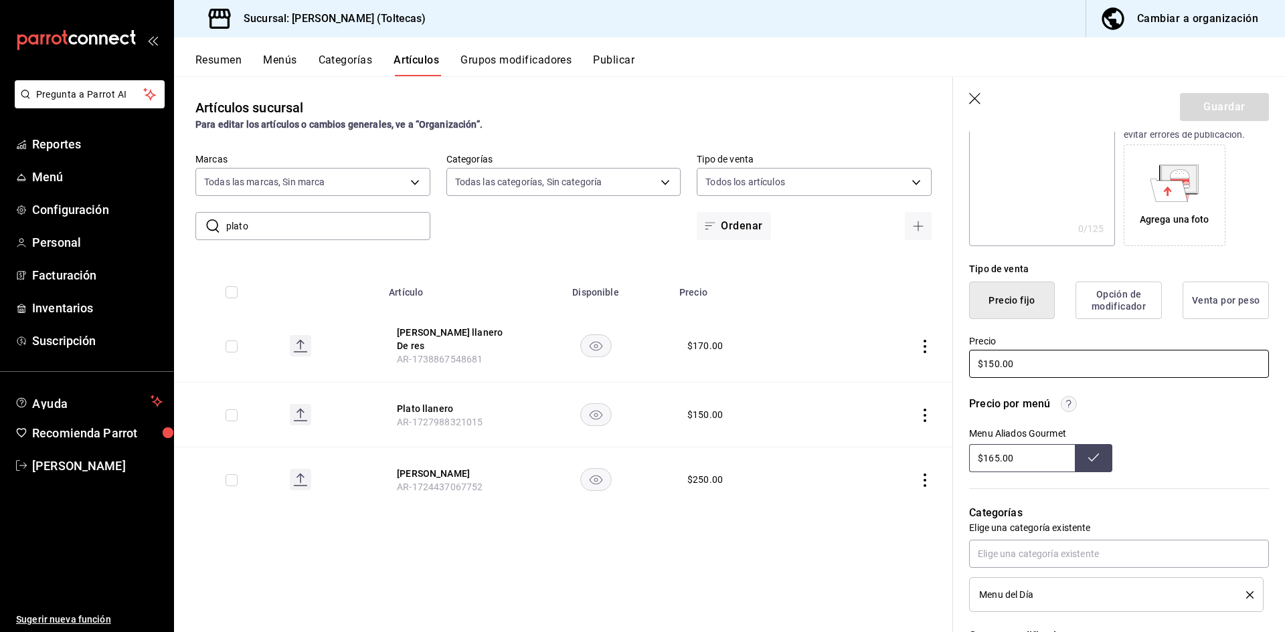
drag, startPoint x: 1051, startPoint y: 359, endPoint x: 958, endPoint y: 365, distance: 93.2
click at [958, 365] on div "Precio $150.00" at bounding box center [1111, 349] width 316 height 61
type input "$165.00"
click at [1242, 102] on button "Guardar" at bounding box center [1224, 107] width 89 height 28
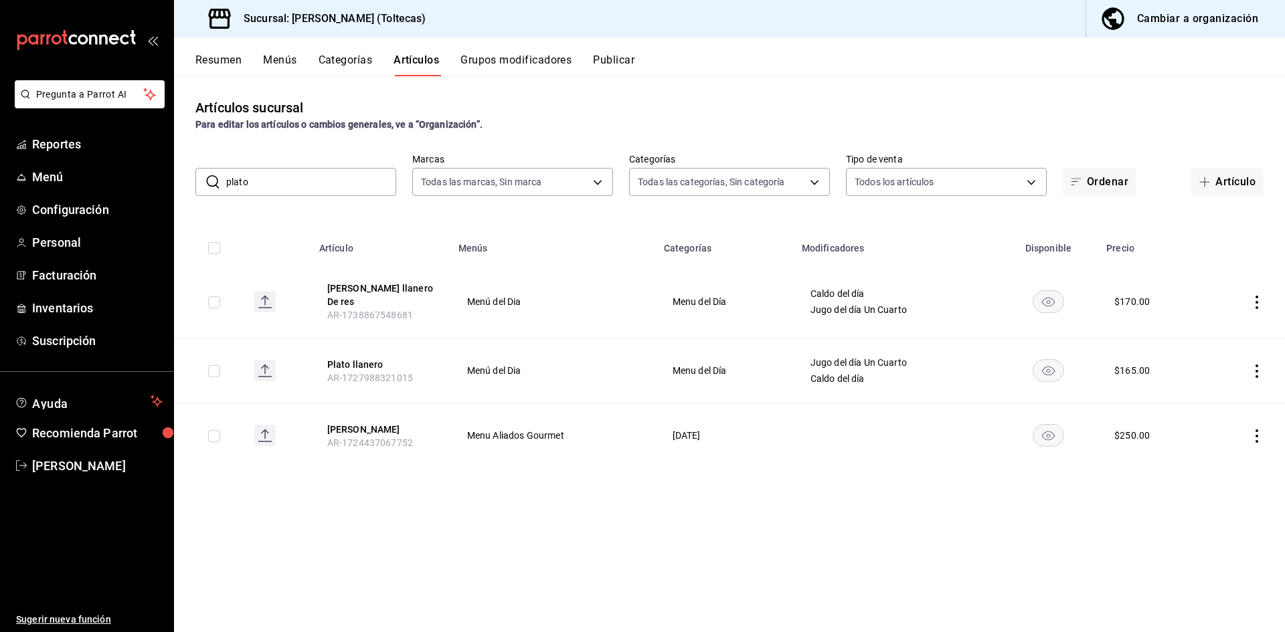
click at [1260, 296] on icon "actions" at bounding box center [1256, 302] width 13 height 13
click at [1216, 315] on li "Editar" at bounding box center [1205, 328] width 80 height 27
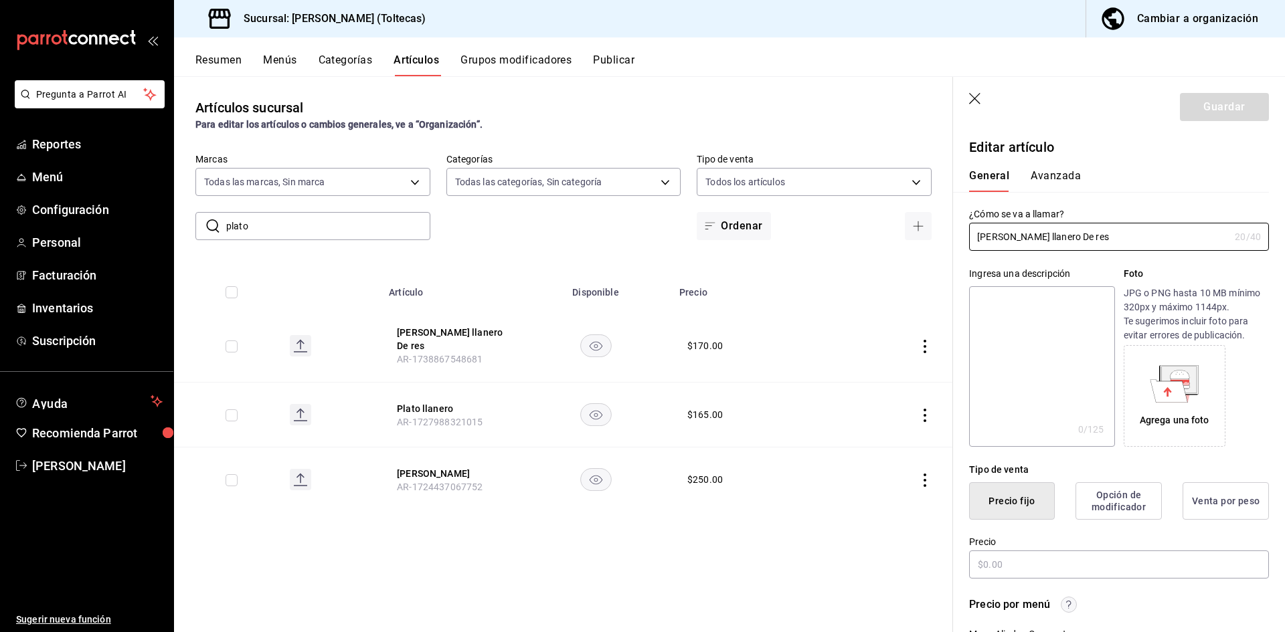
type input "$170.00"
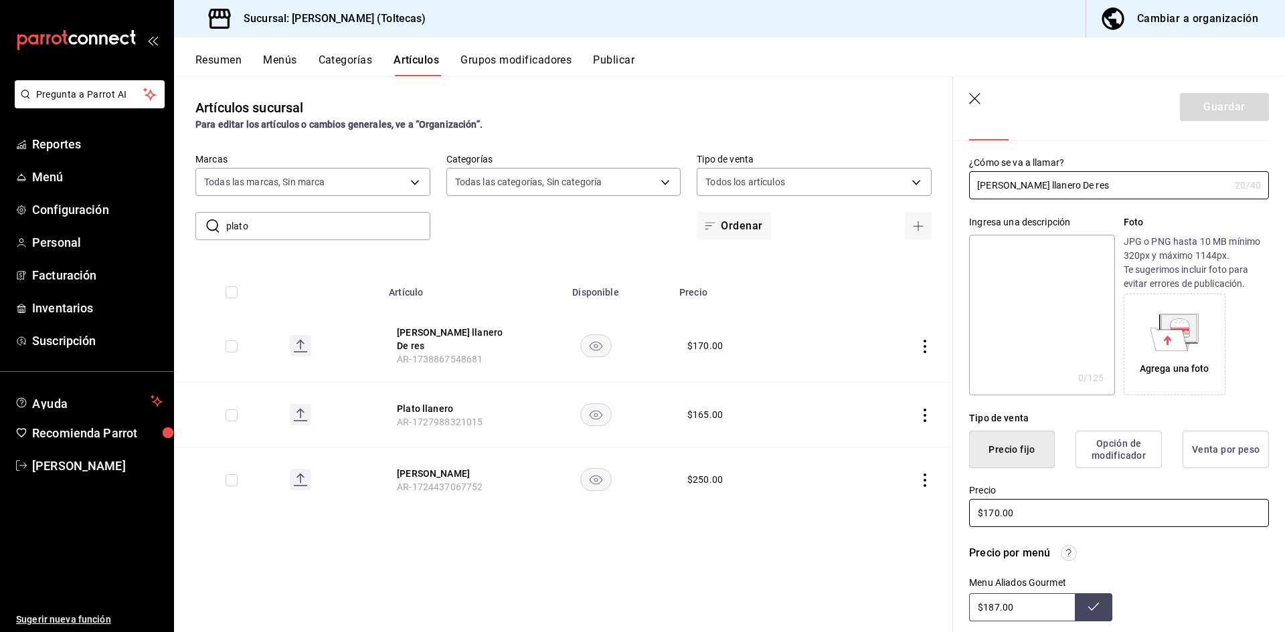
scroll to position [134, 0]
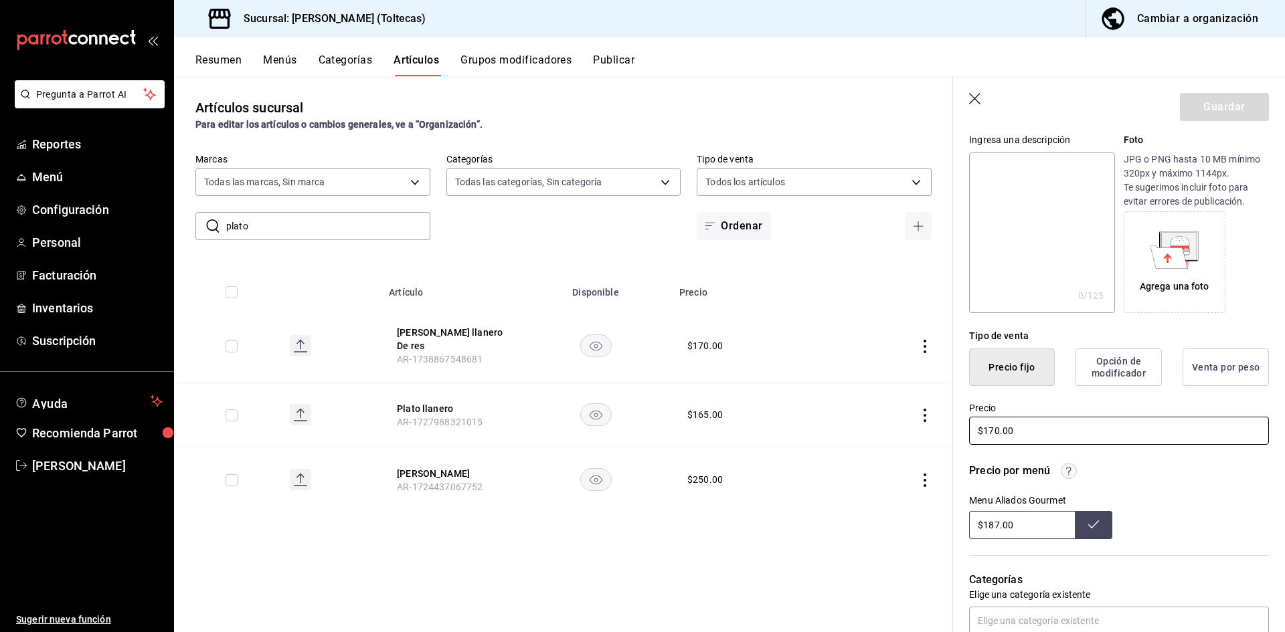
drag, startPoint x: 1032, startPoint y: 431, endPoint x: 892, endPoint y: 430, distance: 139.9
click at [892, 430] on main "Artículos sucursal Para editar los artículos o cambios generales, ve a “Organiz…" at bounding box center [729, 354] width 1111 height 556
drag, startPoint x: 1034, startPoint y: 529, endPoint x: 970, endPoint y: 523, distance: 64.5
click at [970, 523] on input "$187.00" at bounding box center [1022, 525] width 106 height 28
type input "$187.00"
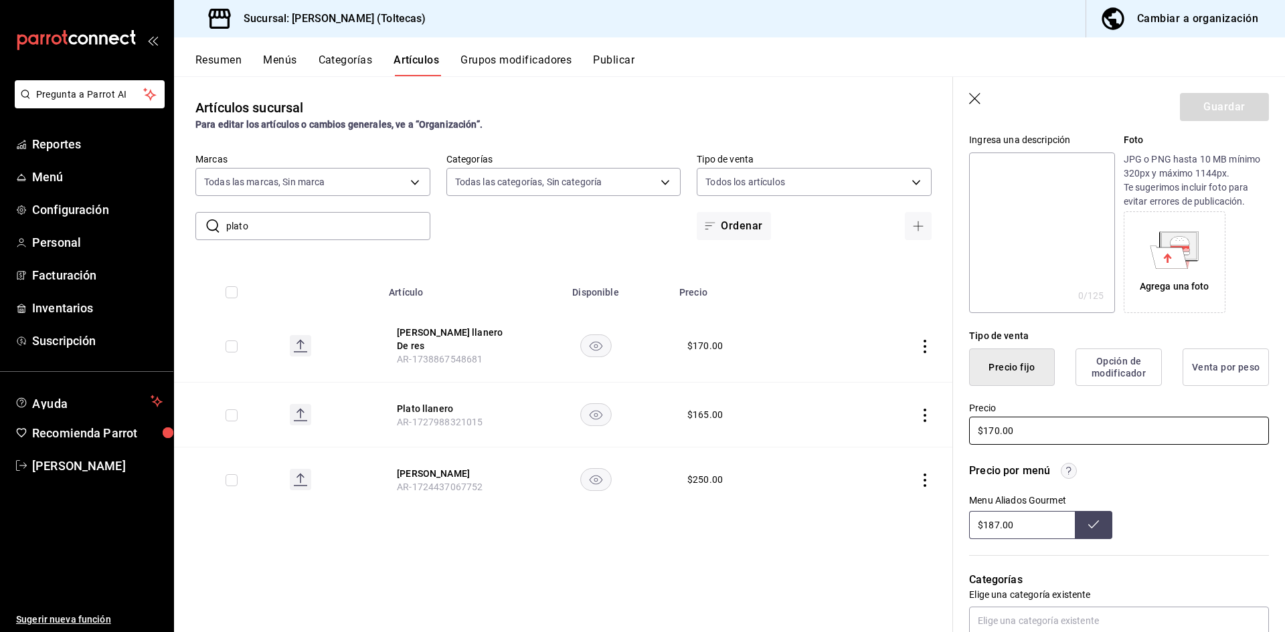
drag, startPoint x: 1045, startPoint y: 428, endPoint x: 908, endPoint y: 437, distance: 136.9
click at [908, 437] on main "Artículos sucursal Para editar los artículos o cambios generales, ve a “Organiz…" at bounding box center [729, 354] width 1111 height 556
type input "$190.00"
drag, startPoint x: 1025, startPoint y: 529, endPoint x: 963, endPoint y: 529, distance: 61.6
click at [963, 529] on div "Precio por menú Menu Aliados Gourmet $187.00" at bounding box center [1111, 493] width 316 height 92
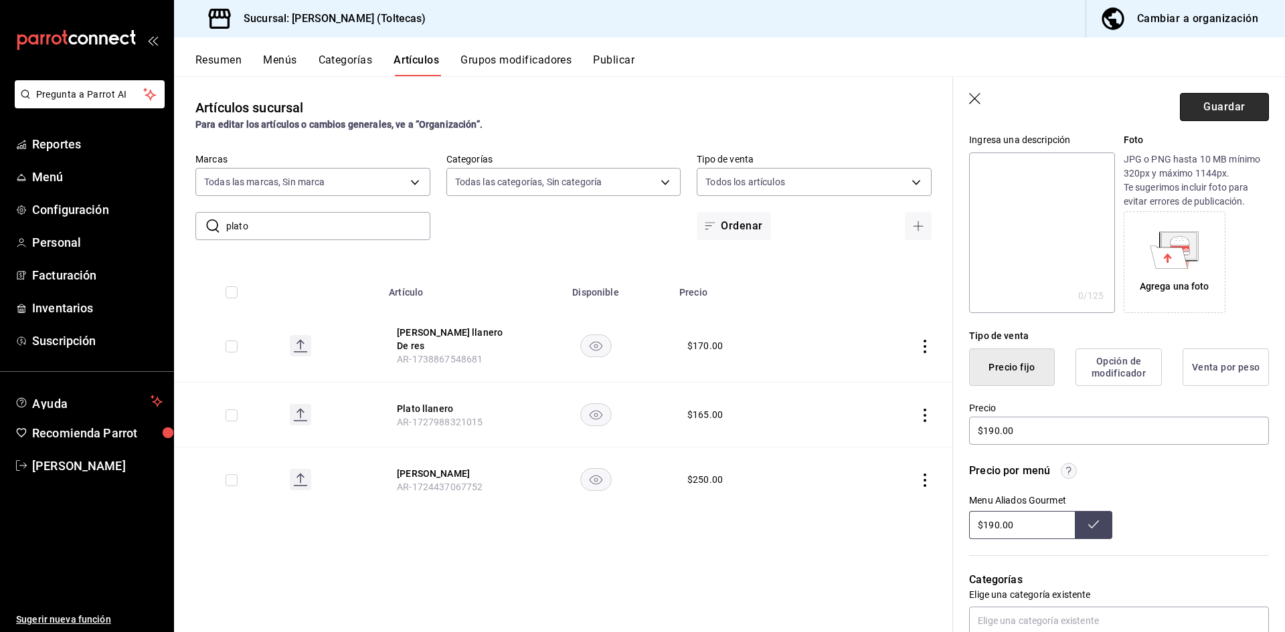
click at [1209, 109] on button "Guardar" at bounding box center [1224, 107] width 89 height 28
type input "$187.00"
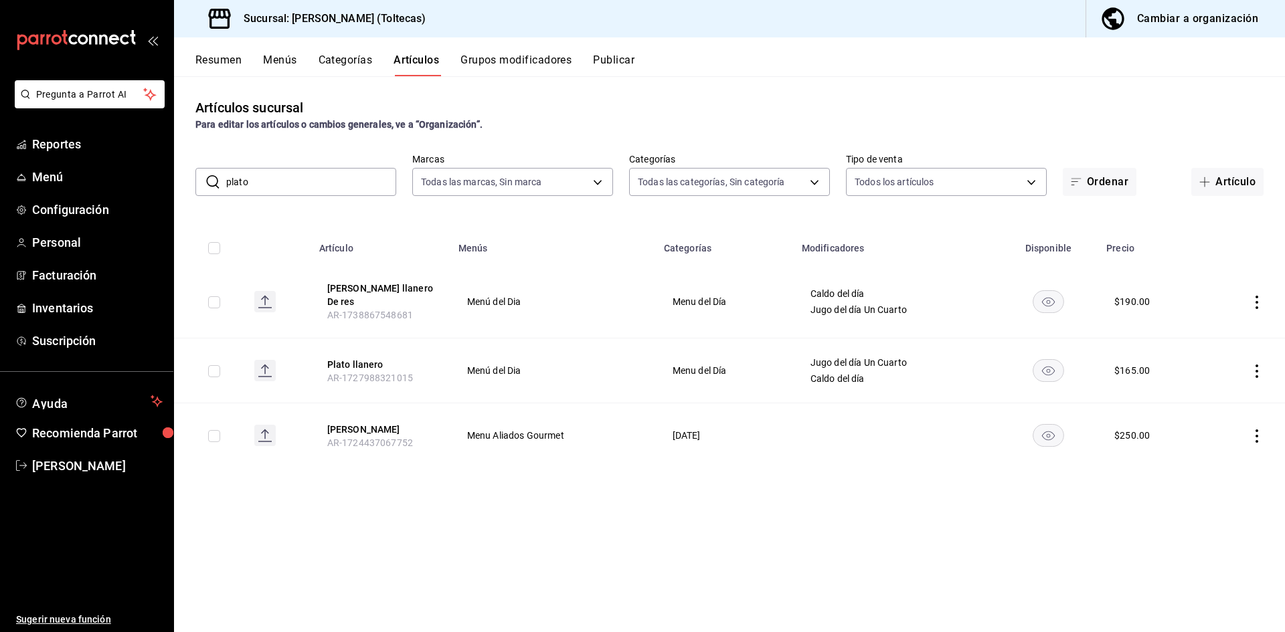
click at [1258, 298] on icon "actions" at bounding box center [1257, 302] width 3 height 13
click at [1206, 327] on span "Editar" at bounding box center [1216, 329] width 35 height 14
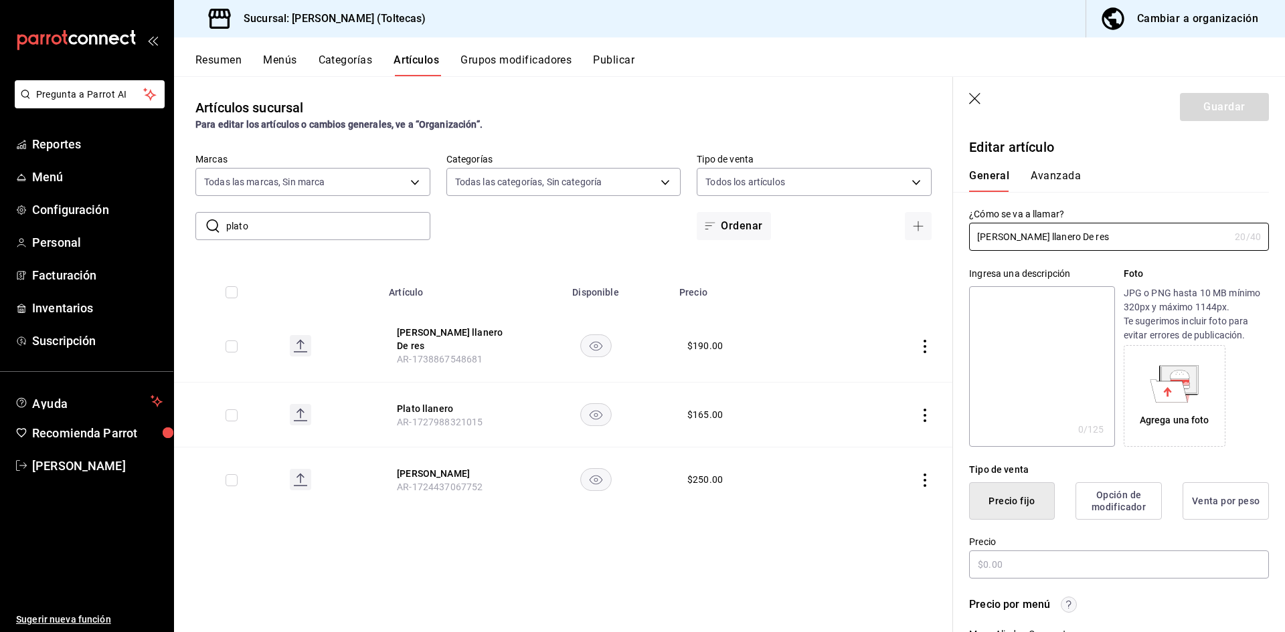
type input "$190.00"
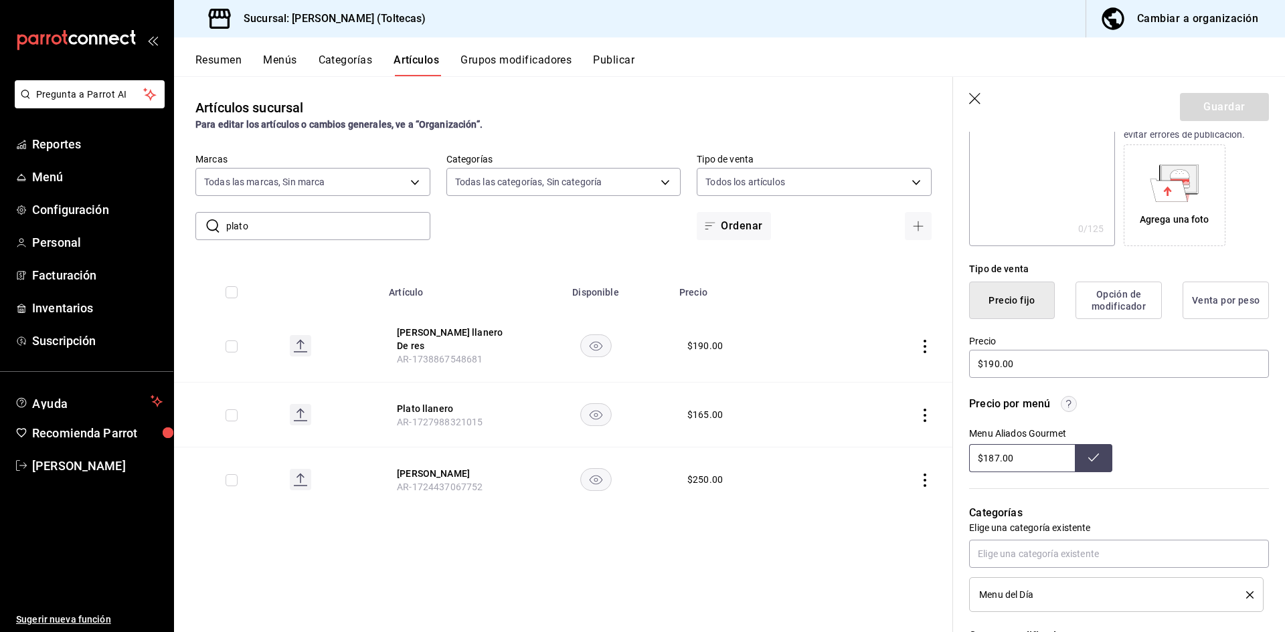
drag, startPoint x: 1014, startPoint y: 460, endPoint x: 942, endPoint y: 452, distance: 72.8
click at [942, 452] on main "Artículos sucursal Para editar los artículos o cambios generales, ve a “Organiz…" at bounding box center [729, 354] width 1111 height 556
type input "$190.00"
click at [1075, 452] on button at bounding box center [1093, 458] width 37 height 28
click at [978, 98] on icon "button" at bounding box center [975, 99] width 13 height 13
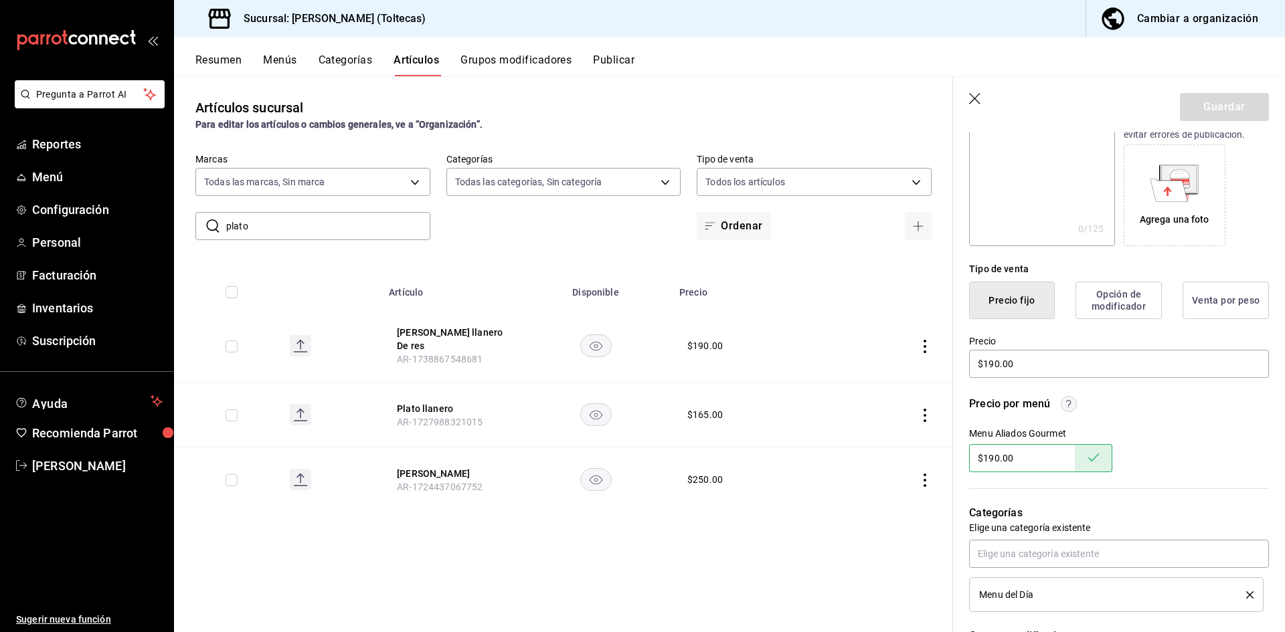
click at [298, 213] on input "plato" at bounding box center [328, 226] width 204 height 27
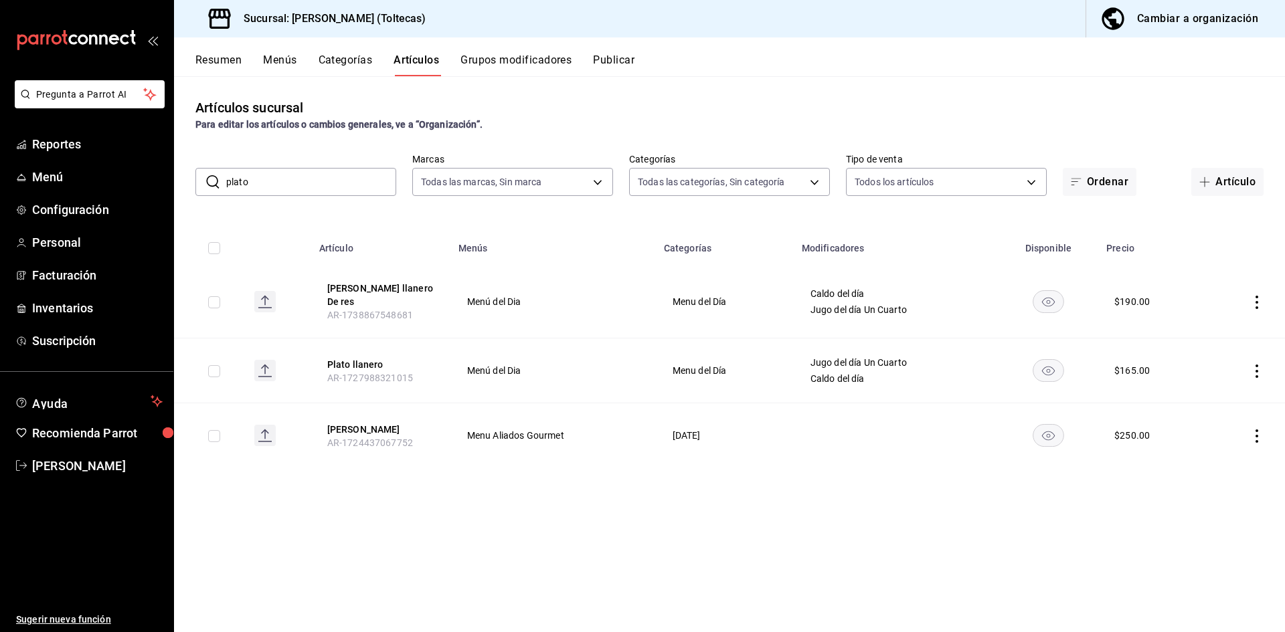
drag, startPoint x: 256, startPoint y: 171, endPoint x: 266, endPoint y: 184, distance: 16.6
click at [250, 174] on input "plato" at bounding box center [311, 182] width 170 height 27
drag, startPoint x: 272, startPoint y: 186, endPoint x: 173, endPoint y: 175, distance: 99.0
click at [173, 175] on div "Pregunta a Parrot AI Reportes Menú Configuración Personal Facturación Inventari…" at bounding box center [642, 316] width 1285 height 632
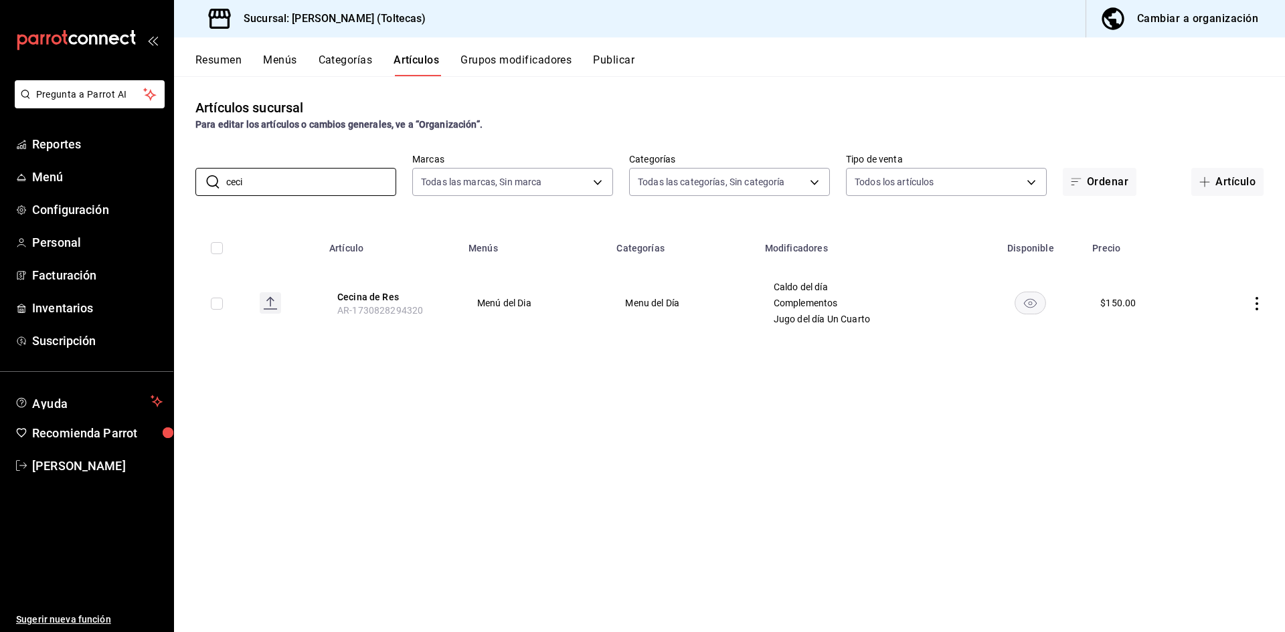
type input "ceci"
click at [1261, 303] on icon "actions" at bounding box center [1256, 303] width 13 height 13
click at [1227, 331] on span "Editar" at bounding box center [1216, 334] width 35 height 14
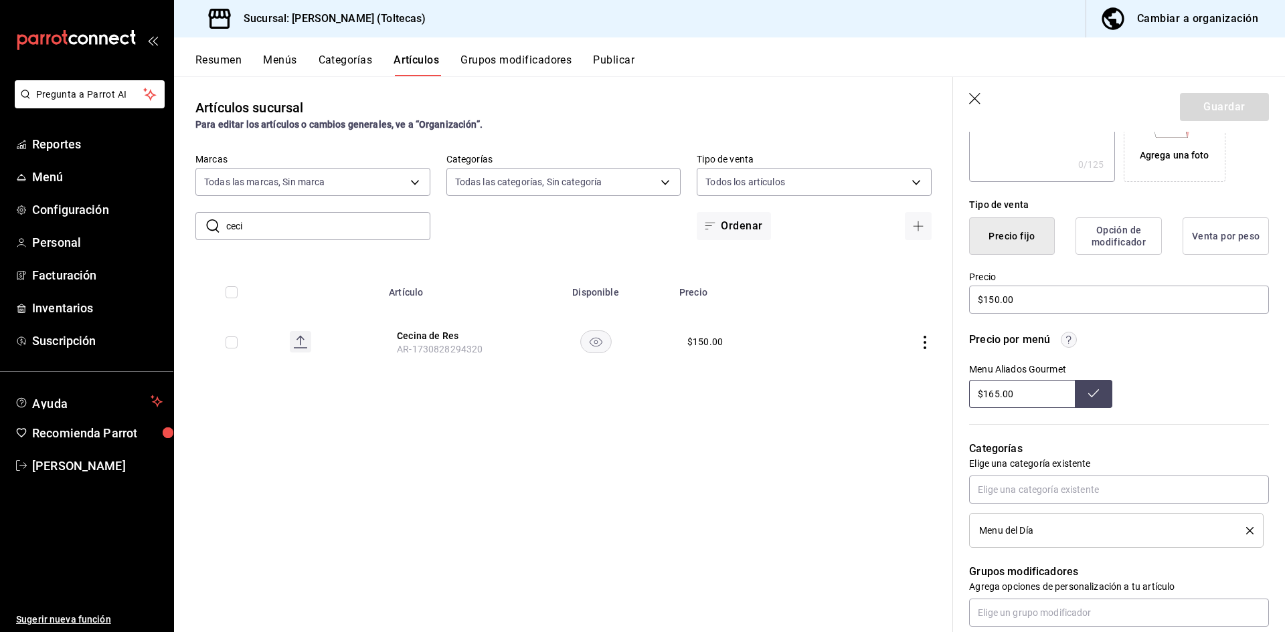
scroll to position [268, 0]
drag, startPoint x: 1039, startPoint y: 298, endPoint x: 883, endPoint y: 292, distance: 156.1
click at [883, 292] on main "Artículos sucursal Para editar los artículos o cambios generales, ve a “Organiz…" at bounding box center [729, 354] width 1111 height 556
type input "$165.00"
drag, startPoint x: 1035, startPoint y: 396, endPoint x: 944, endPoint y: 392, distance: 90.5
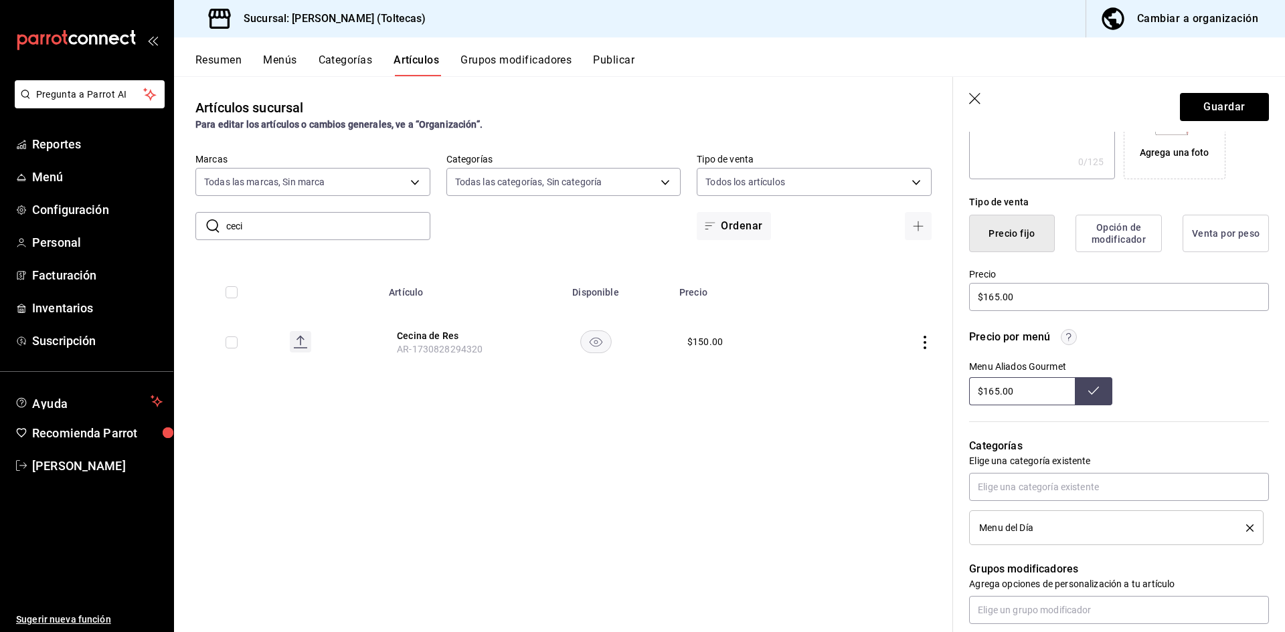
click at [944, 392] on main "Artículos sucursal Para editar los artículos o cambios generales, ve a “Organiz…" at bounding box center [729, 354] width 1111 height 556
type input "$165.00"
drag, startPoint x: 1022, startPoint y: 294, endPoint x: 881, endPoint y: 292, distance: 140.6
click at [881, 292] on main "Artículos sucursal Para editar los artículos o cambios generales, ve a “Organiz…" at bounding box center [729, 354] width 1111 height 556
type input "$180.00"
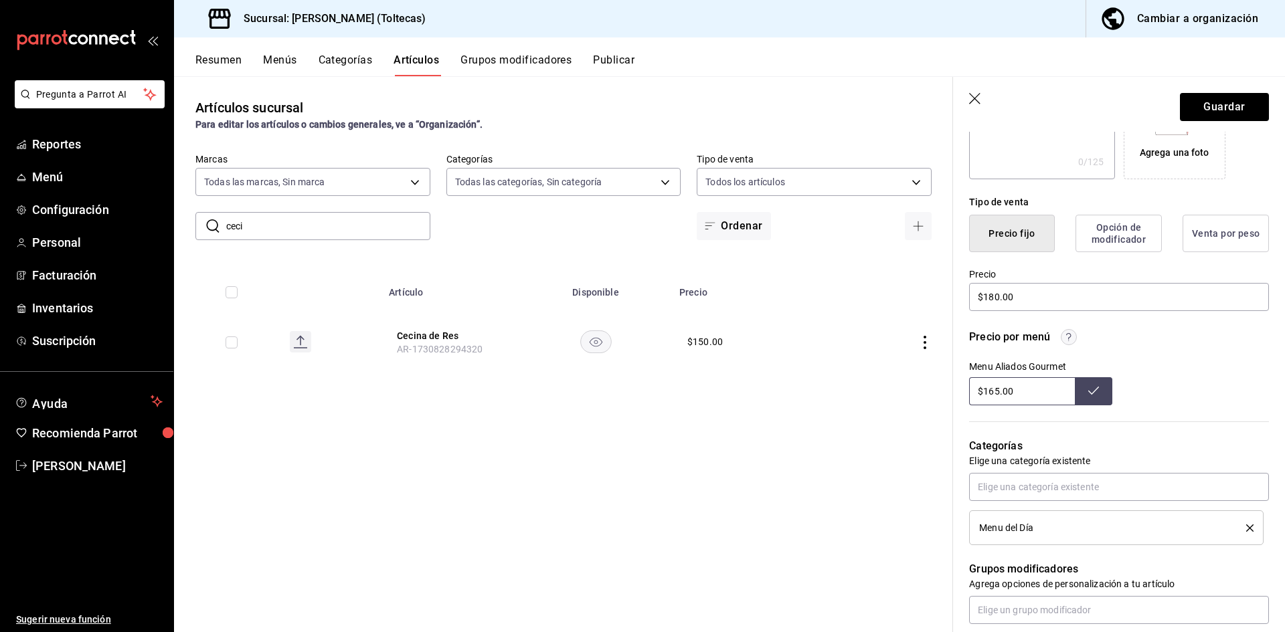
click at [1093, 396] on icon at bounding box center [1093, 391] width 11 height 11
click at [1223, 106] on button "Guardar" at bounding box center [1224, 107] width 89 height 28
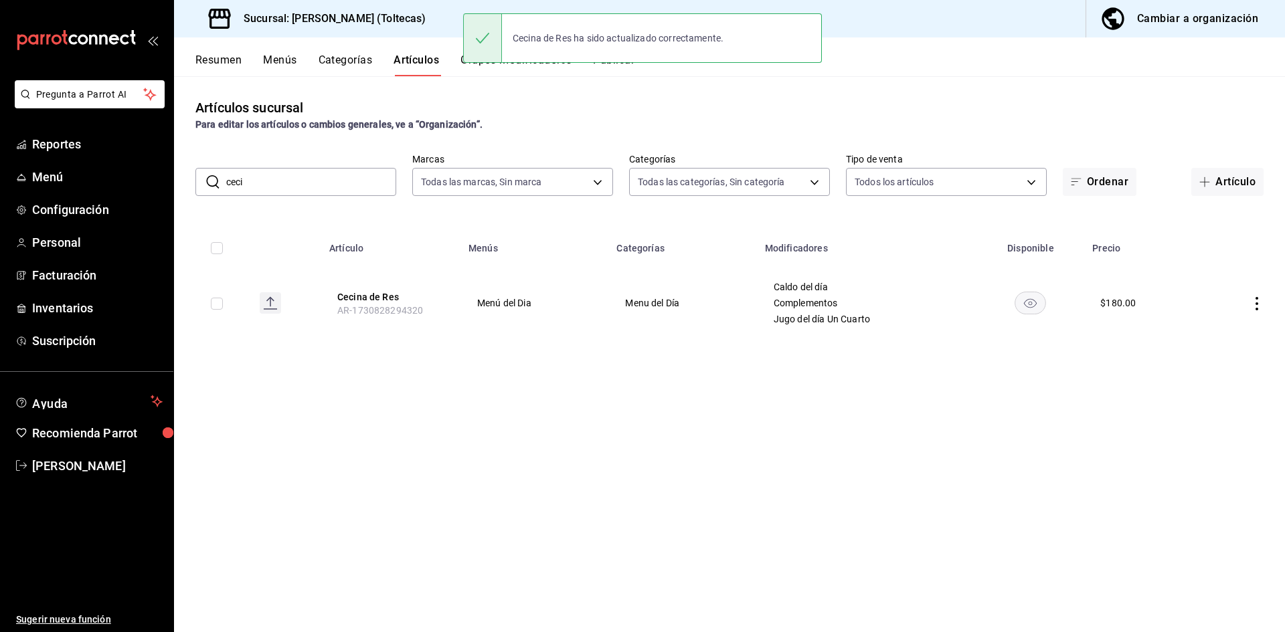
click at [1256, 305] on icon "actions" at bounding box center [1256, 303] width 13 height 13
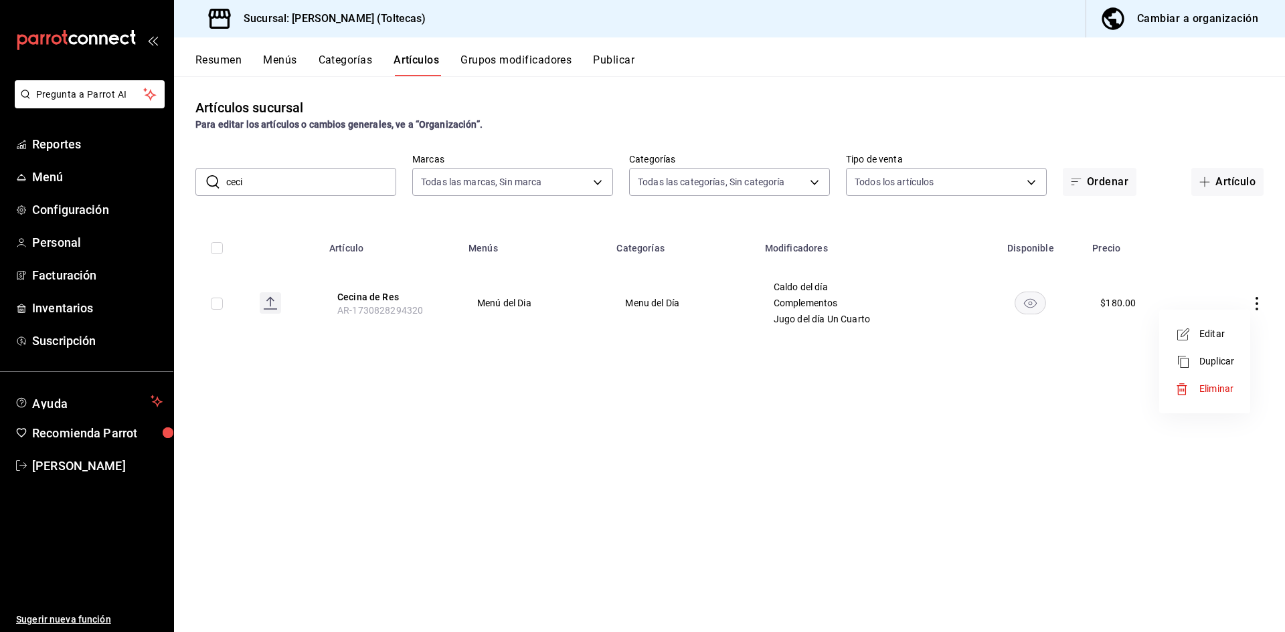
click at [1179, 365] on icon at bounding box center [1183, 362] width 16 height 16
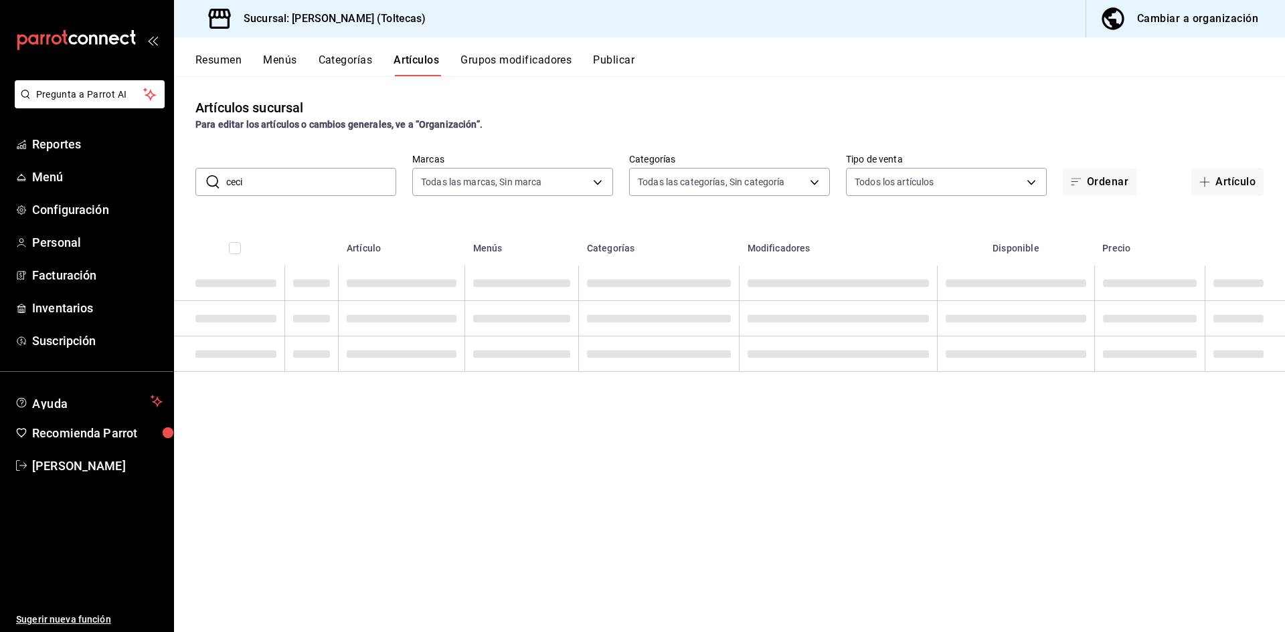
click at [275, 184] on input "ceci" at bounding box center [311, 182] width 170 height 27
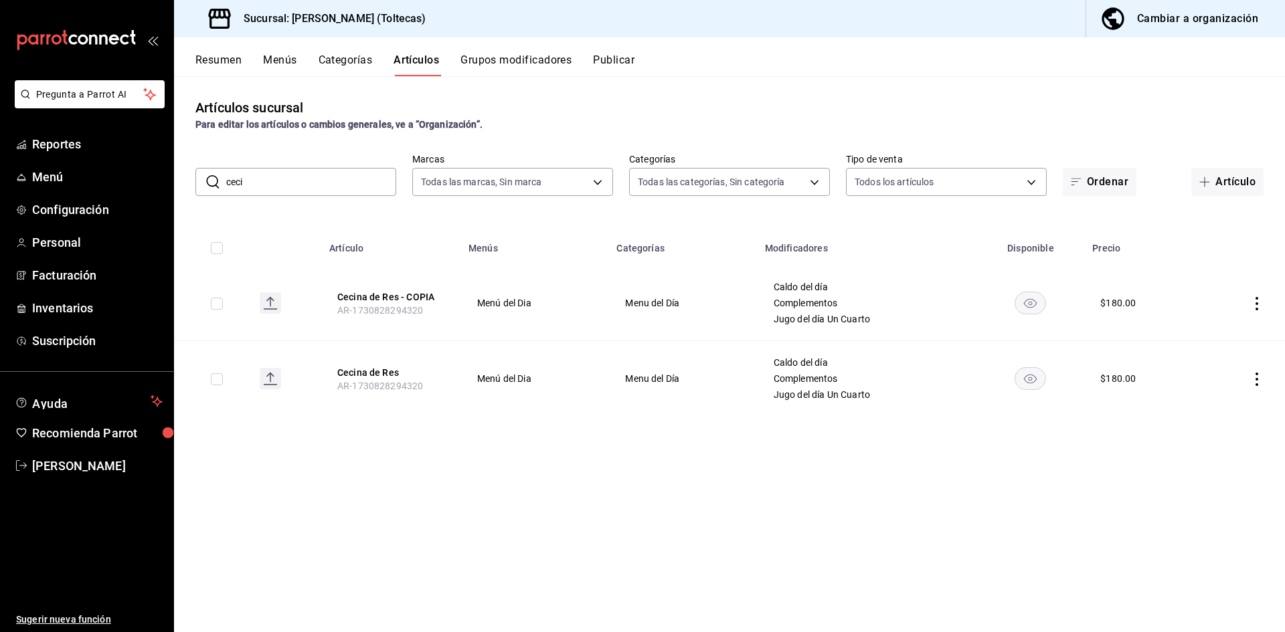
click at [1258, 305] on icon "actions" at bounding box center [1256, 303] width 13 height 13
click at [1205, 390] on span "Eliminar" at bounding box center [1216, 389] width 34 height 11
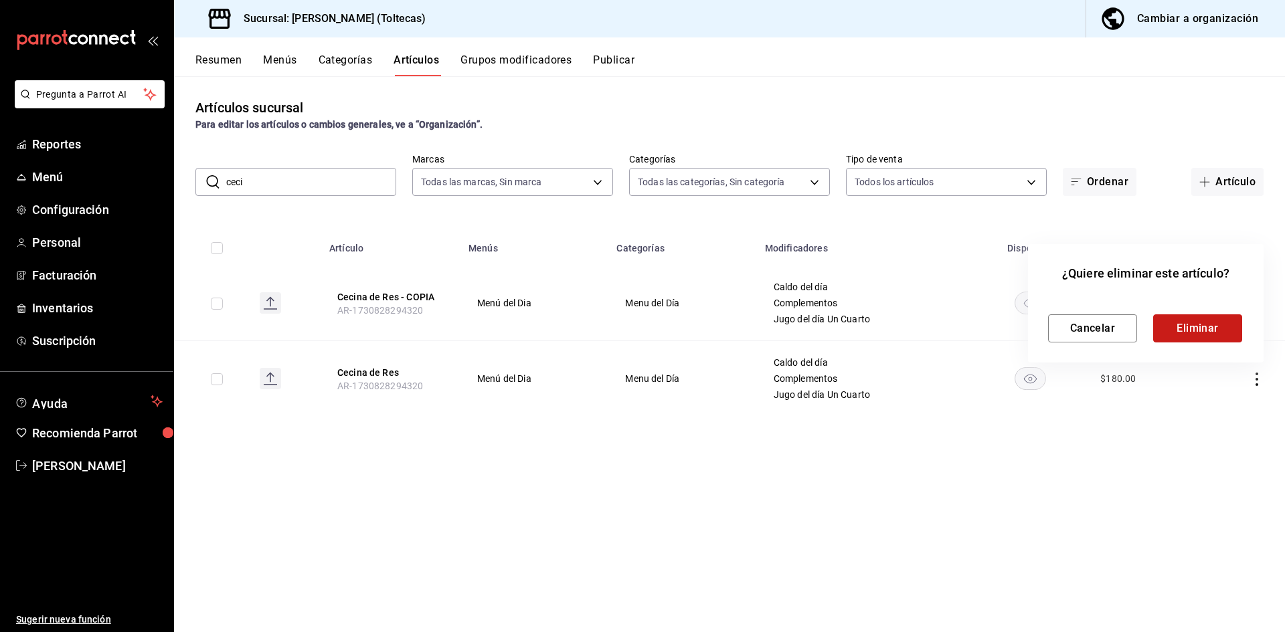
click at [1174, 323] on button "Eliminar" at bounding box center [1197, 329] width 89 height 28
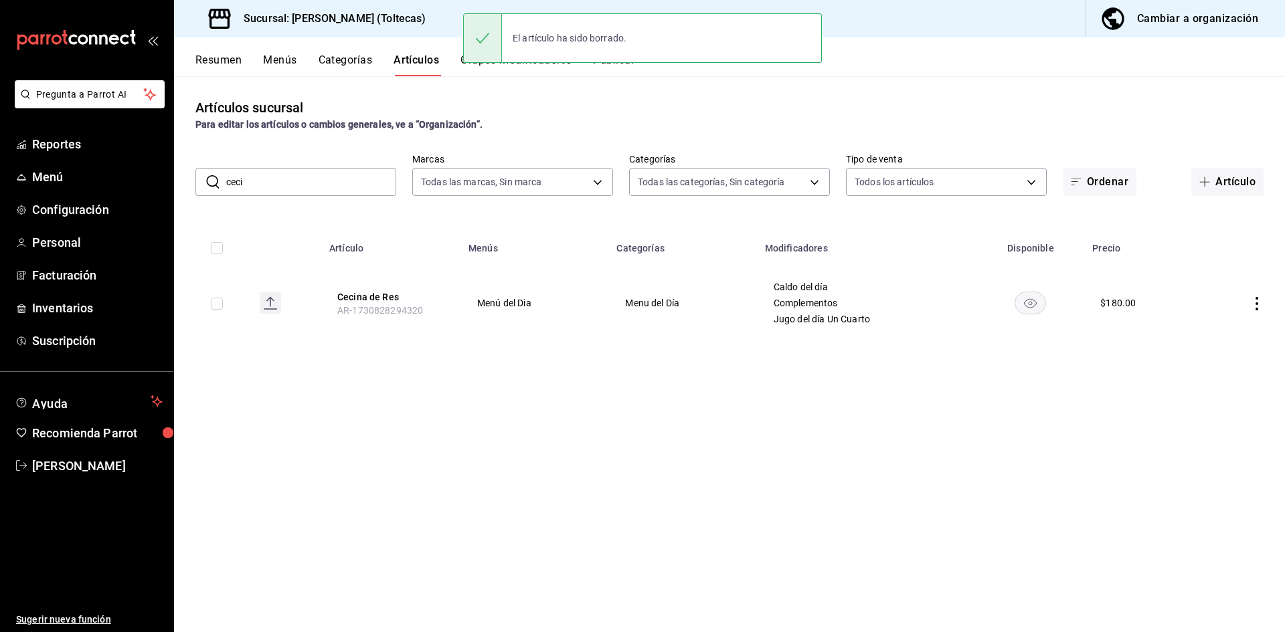
click at [1254, 305] on icon "actions" at bounding box center [1256, 303] width 13 height 13
click at [1216, 339] on span "Editar" at bounding box center [1216, 334] width 35 height 14
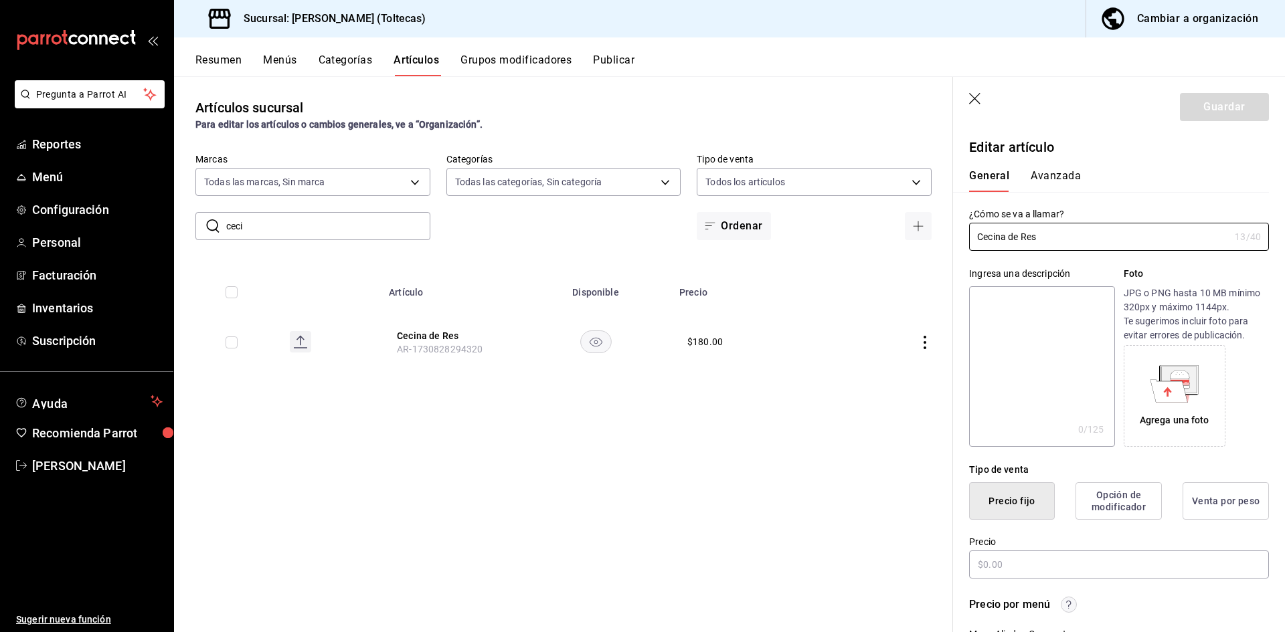
type input "$180.00"
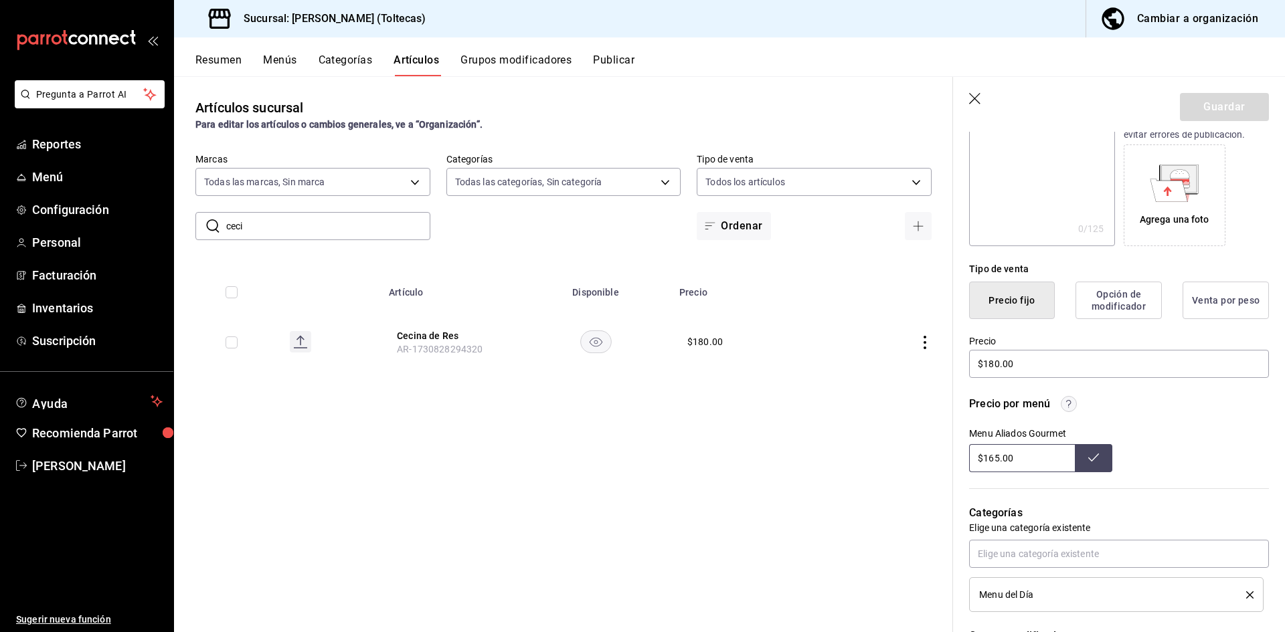
drag, startPoint x: 1023, startPoint y: 465, endPoint x: 981, endPoint y: 454, distance: 43.7
click at [981, 454] on input "$165.00" at bounding box center [1022, 458] width 106 height 28
type input "$180.00"
drag, startPoint x: 1045, startPoint y: 462, endPoint x: 969, endPoint y: 457, distance: 75.8
click at [969, 457] on input "$180.00" at bounding box center [1022, 458] width 106 height 28
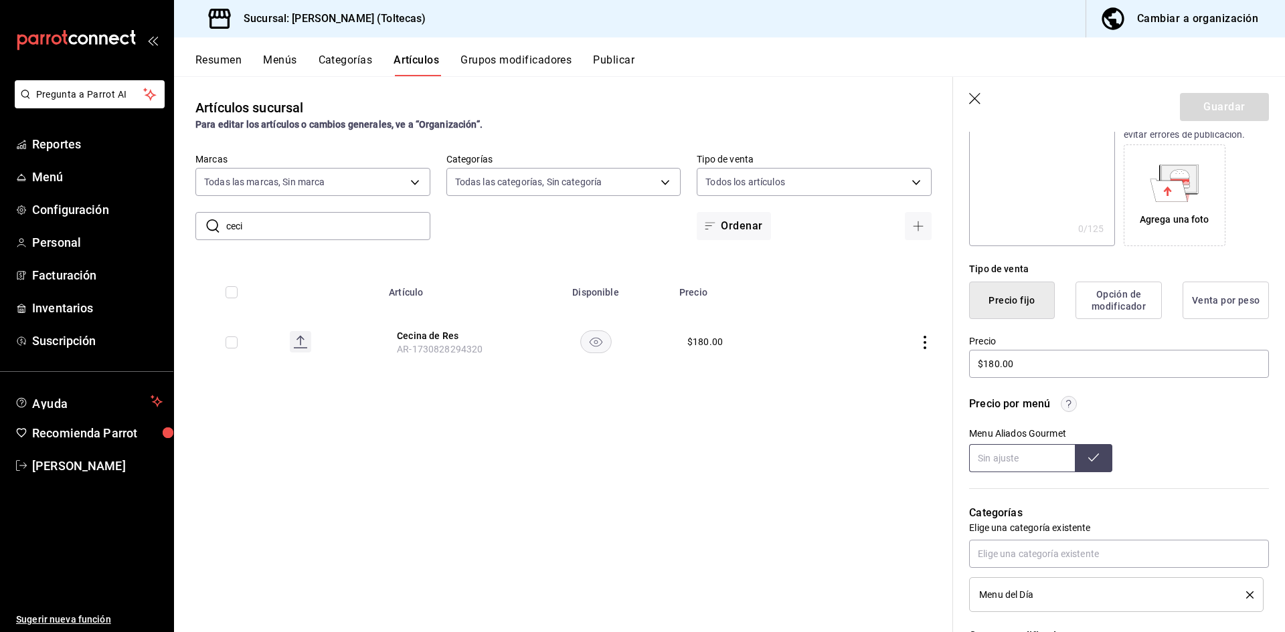
click at [1096, 462] on button at bounding box center [1093, 458] width 37 height 28
click at [1173, 438] on div "Menu Aliados Gourmet" at bounding box center [1119, 450] width 300 height 44
click at [876, 417] on div "Artículos sucursal Para editar los artículos o cambios generales, ve a “Organiz…" at bounding box center [563, 354] width 779 height 556
click at [975, 100] on icon "button" at bounding box center [975, 99] width 13 height 13
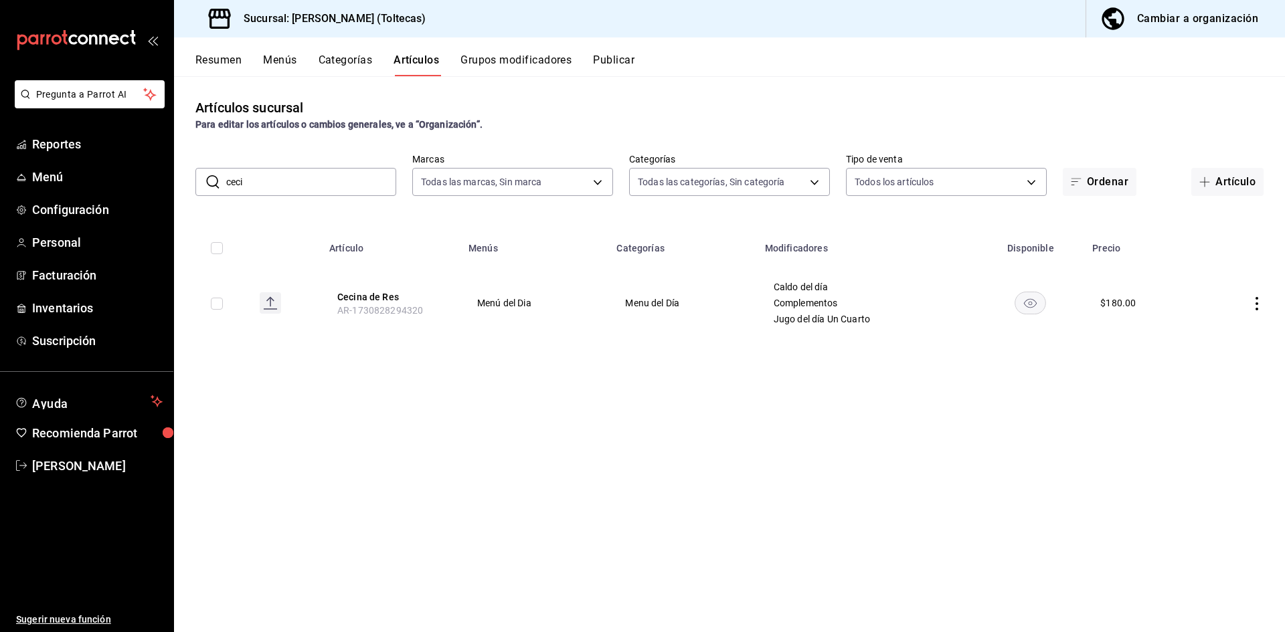
drag, startPoint x: 292, startPoint y: 184, endPoint x: 222, endPoint y: 181, distance: 71.0
click at [222, 181] on div "​ ceci ​" at bounding box center [295, 182] width 201 height 28
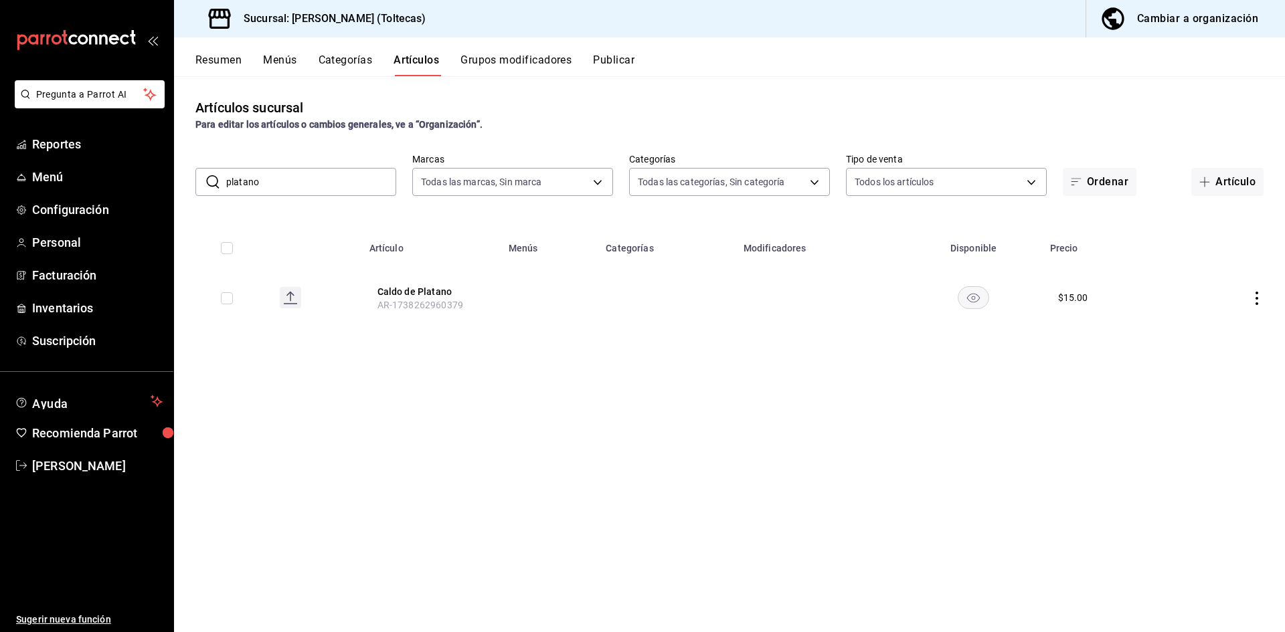
click at [236, 183] on input "platano" at bounding box center [311, 182] width 170 height 27
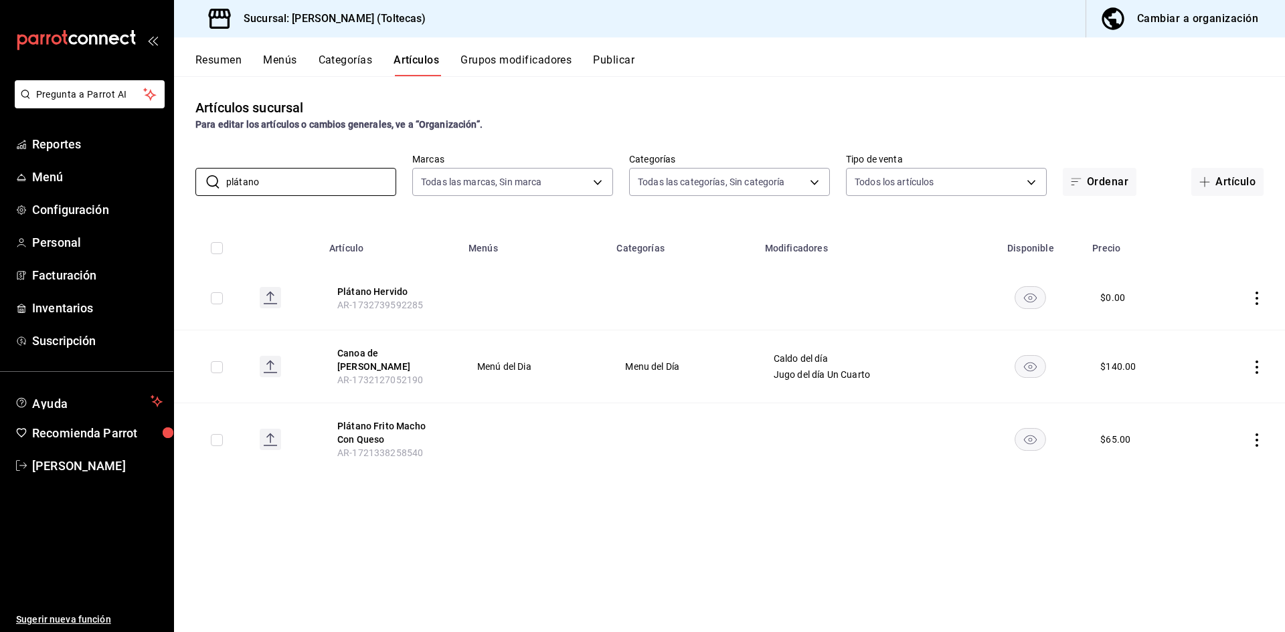
type input "plátano"
click at [1252, 367] on icon "actions" at bounding box center [1256, 367] width 13 height 13
click at [1214, 402] on span "Editar" at bounding box center [1216, 398] width 35 height 14
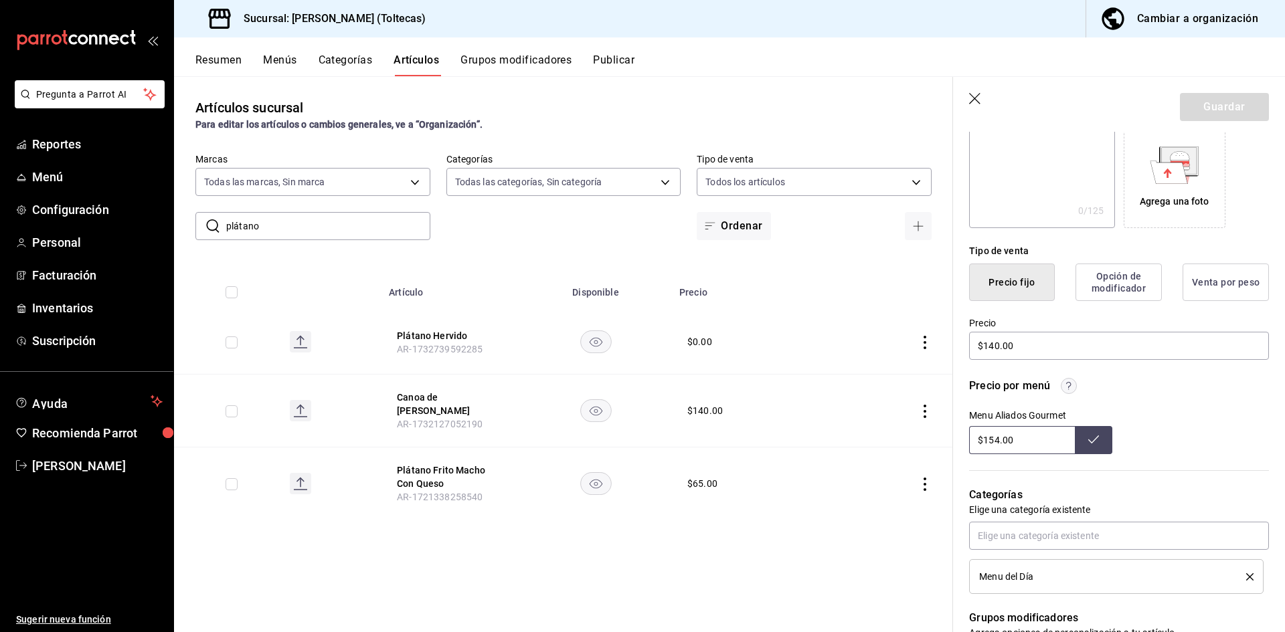
scroll to position [268, 0]
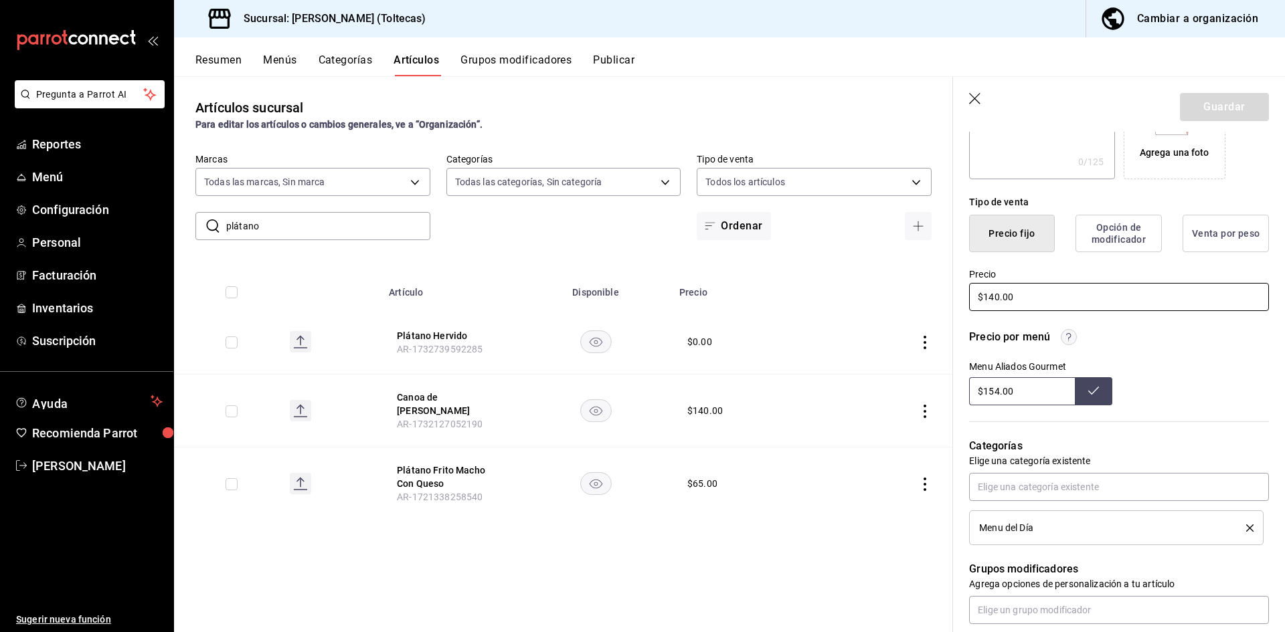
drag, startPoint x: 1023, startPoint y: 294, endPoint x: 920, endPoint y: 292, distance: 103.1
click at [920, 292] on main "Artículos sucursal Para editar los artículos o cambios generales, ve a “Organiz…" at bounding box center [729, 354] width 1111 height 556
type input "$155.00"
drag, startPoint x: 1020, startPoint y: 395, endPoint x: 914, endPoint y: 402, distance: 106.6
click at [935, 402] on main "Artículos sucursal Para editar los artículos o cambios generales, ve a “Organiz…" at bounding box center [729, 354] width 1111 height 556
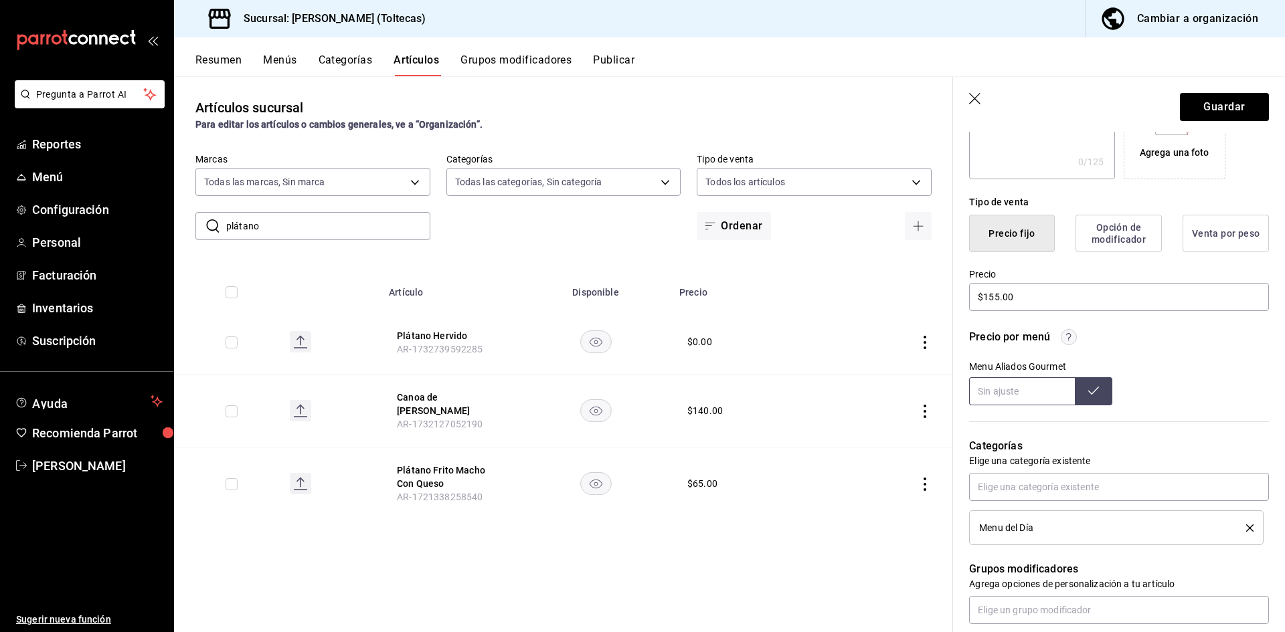
click at [1098, 387] on button at bounding box center [1093, 391] width 37 height 28
click at [1226, 106] on button "Guardar" at bounding box center [1224, 107] width 89 height 28
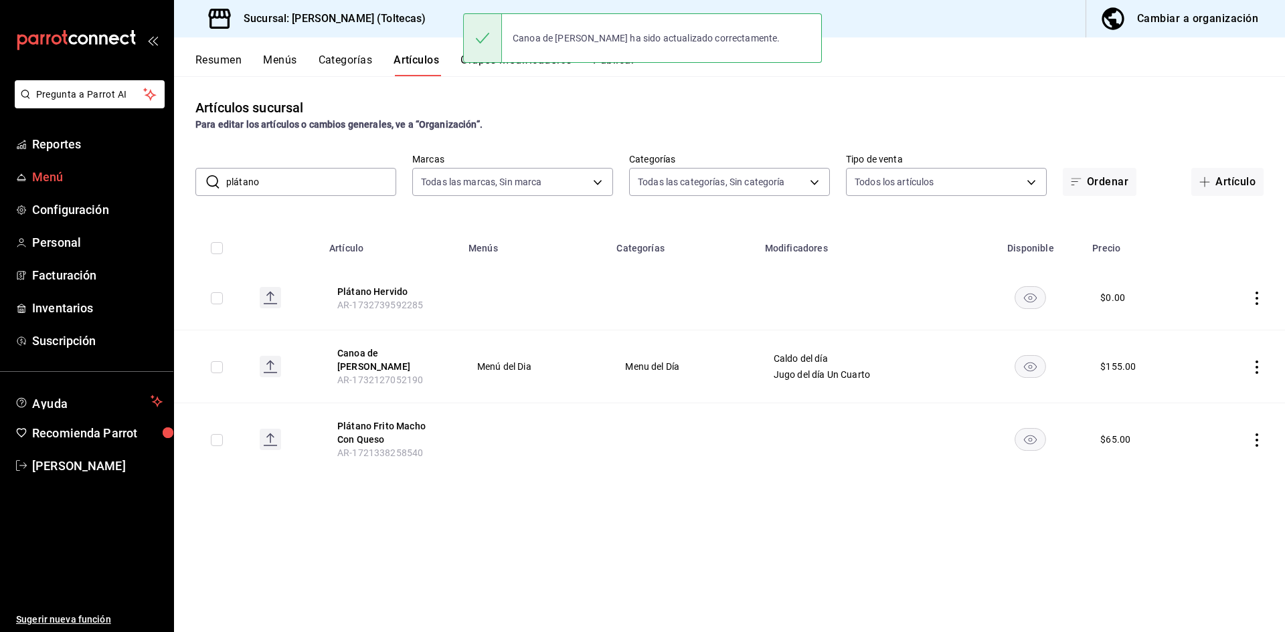
click at [58, 181] on span "Menú" at bounding box center [97, 177] width 131 height 18
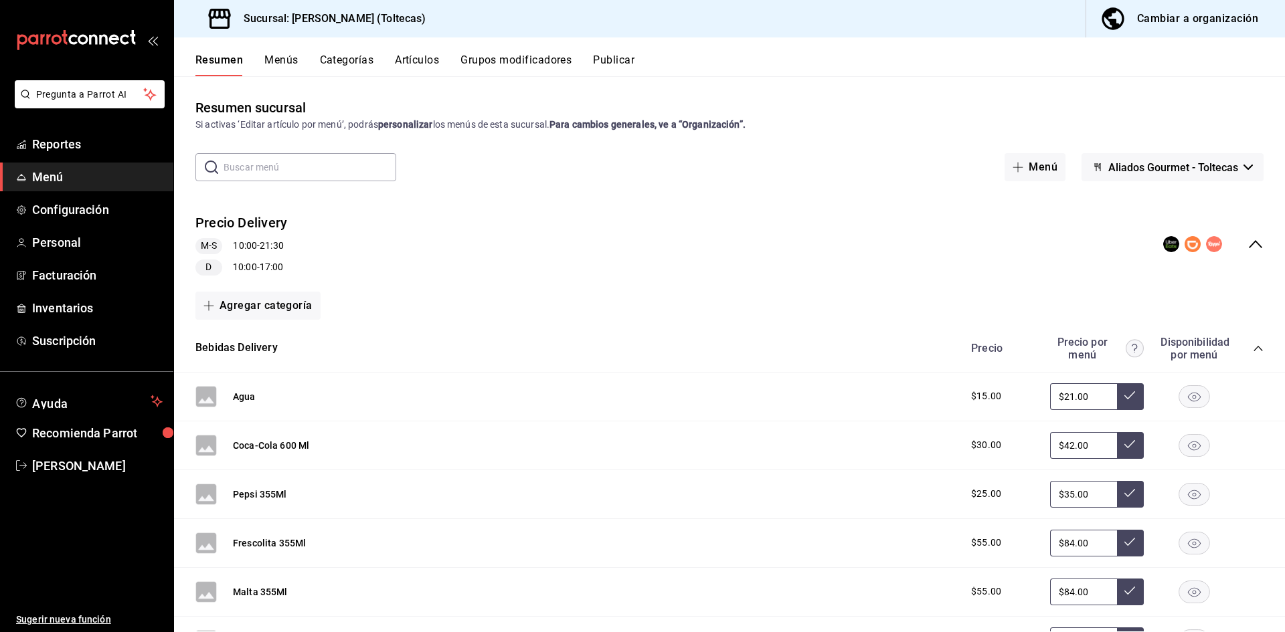
click at [616, 63] on button "Publicar" at bounding box center [613, 65] width 41 height 23
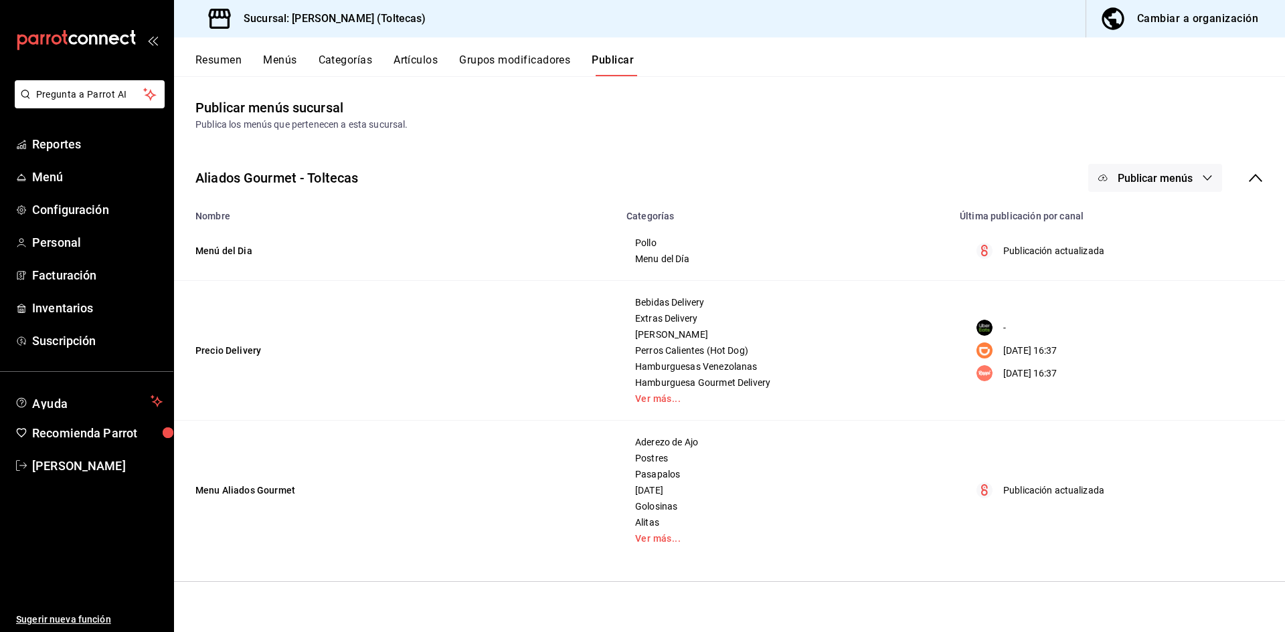
click at [1149, 183] on span "Publicar menús" at bounding box center [1155, 178] width 75 height 13
click at [1145, 221] on span "Punto de venta" at bounding box center [1175, 222] width 64 height 14
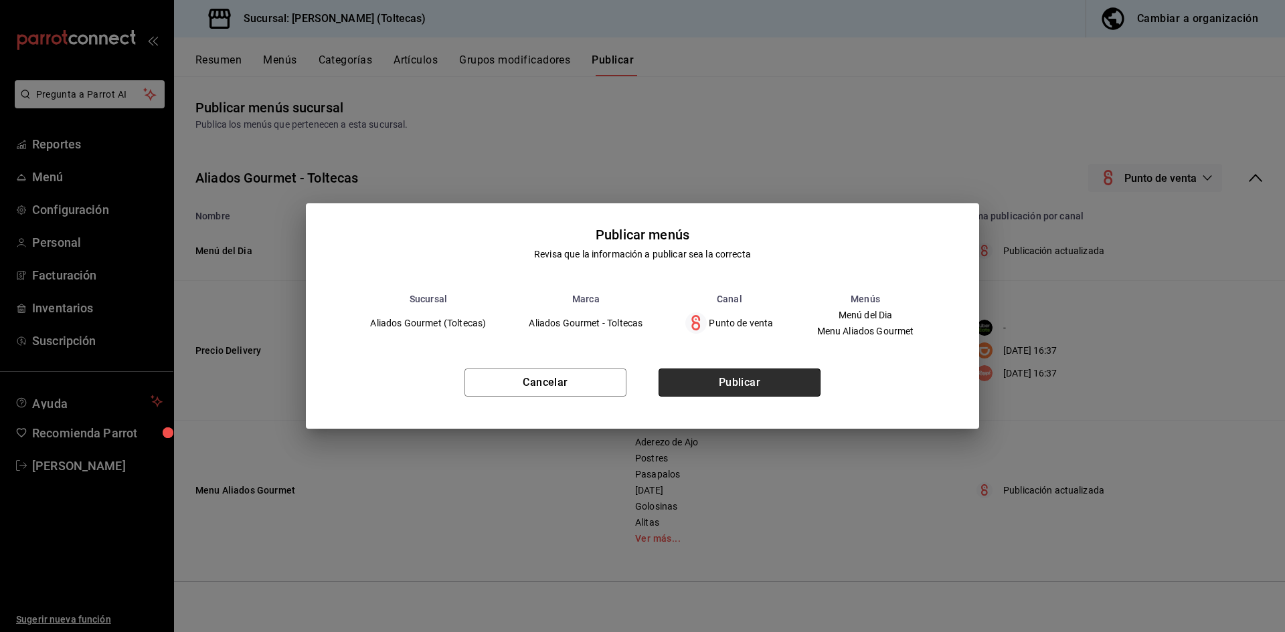
click at [742, 392] on button "Publicar" at bounding box center [740, 383] width 162 height 28
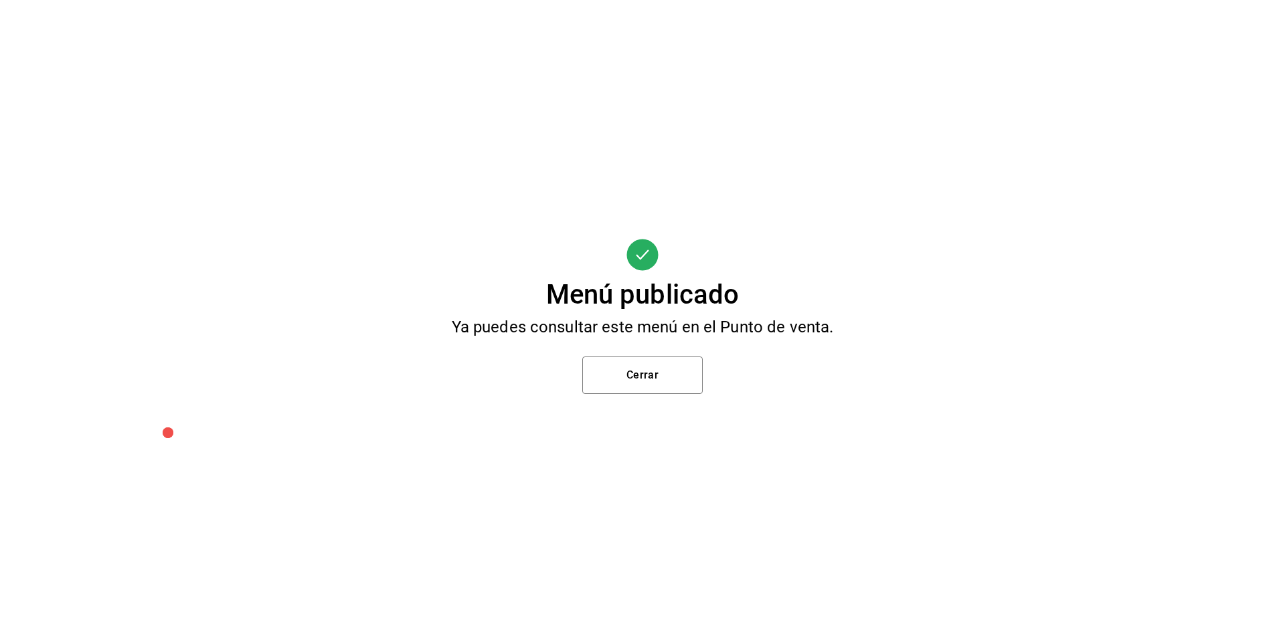
click at [1021, 314] on div "Menú publicado Ya puedes consultar este menú en el Punto de venta. Cerrar" at bounding box center [642, 316] width 1285 height 632
drag, startPoint x: 604, startPoint y: 383, endPoint x: 611, endPoint y: 381, distance: 7.6
click at [606, 382] on button "Cerrar" at bounding box center [642, 375] width 120 height 37
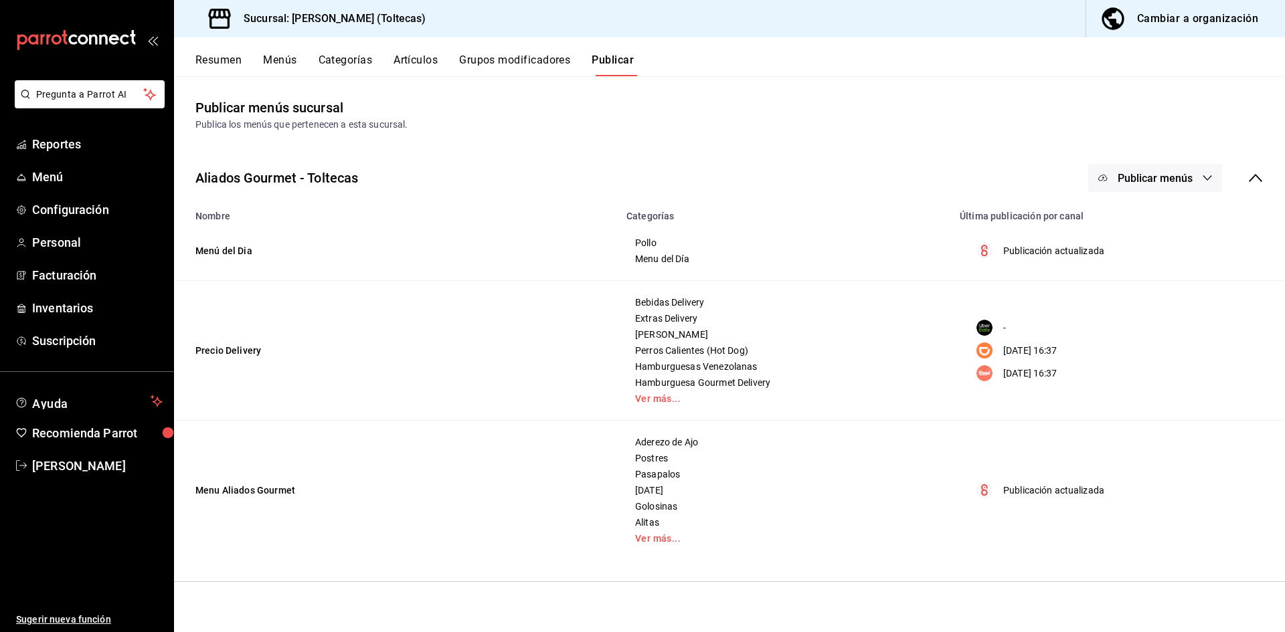
click at [432, 65] on button "Artículos" at bounding box center [416, 65] width 44 height 23
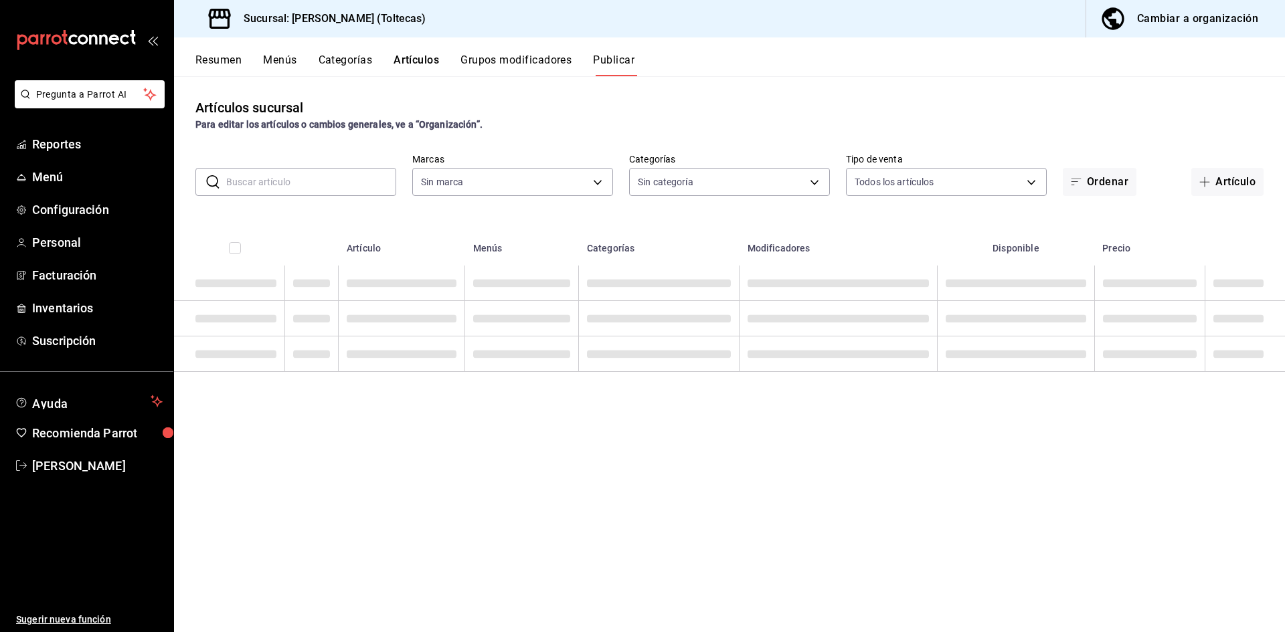
type input "0138ea5e-59c4-49f1-8472-1983a076d5a2"
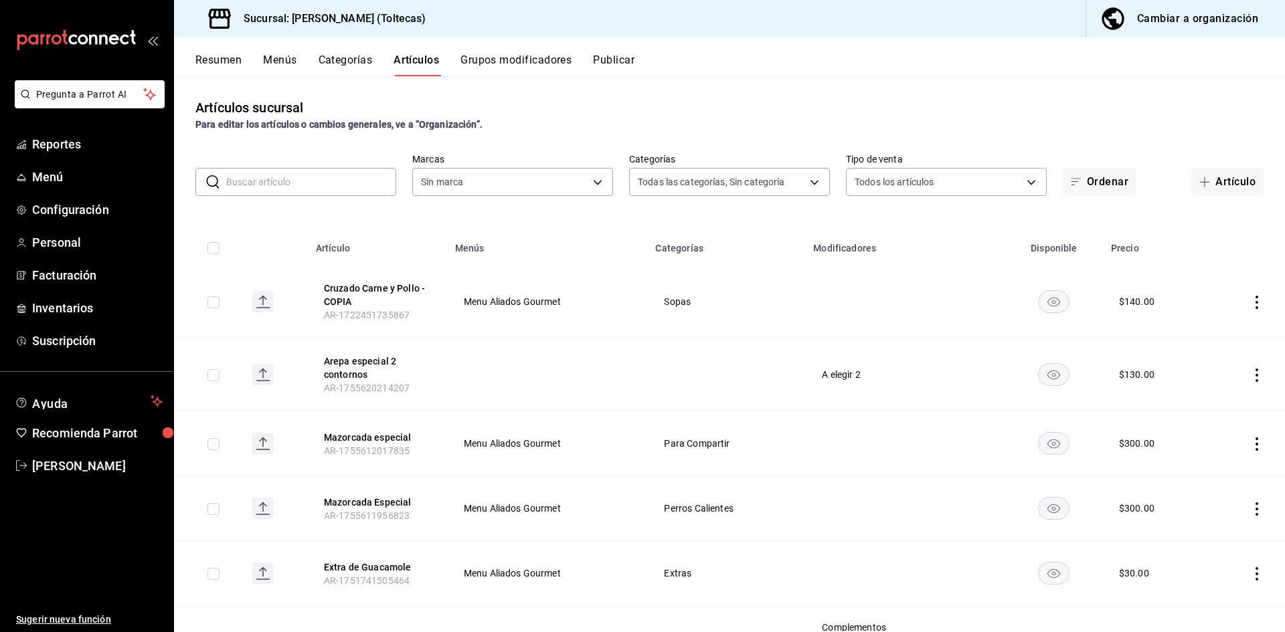
type input "b505b2ee-1845-40b3-bc67-7d0c06232f24,dffe96e5-9814-48d3-b550-517859938173,6918b…"
click at [252, 177] on input "text" at bounding box center [311, 182] width 170 height 27
type input "0138ea5e-59c4-49f1-8472-1983a076d5a2"
click at [252, 178] on input "text" at bounding box center [311, 182] width 170 height 27
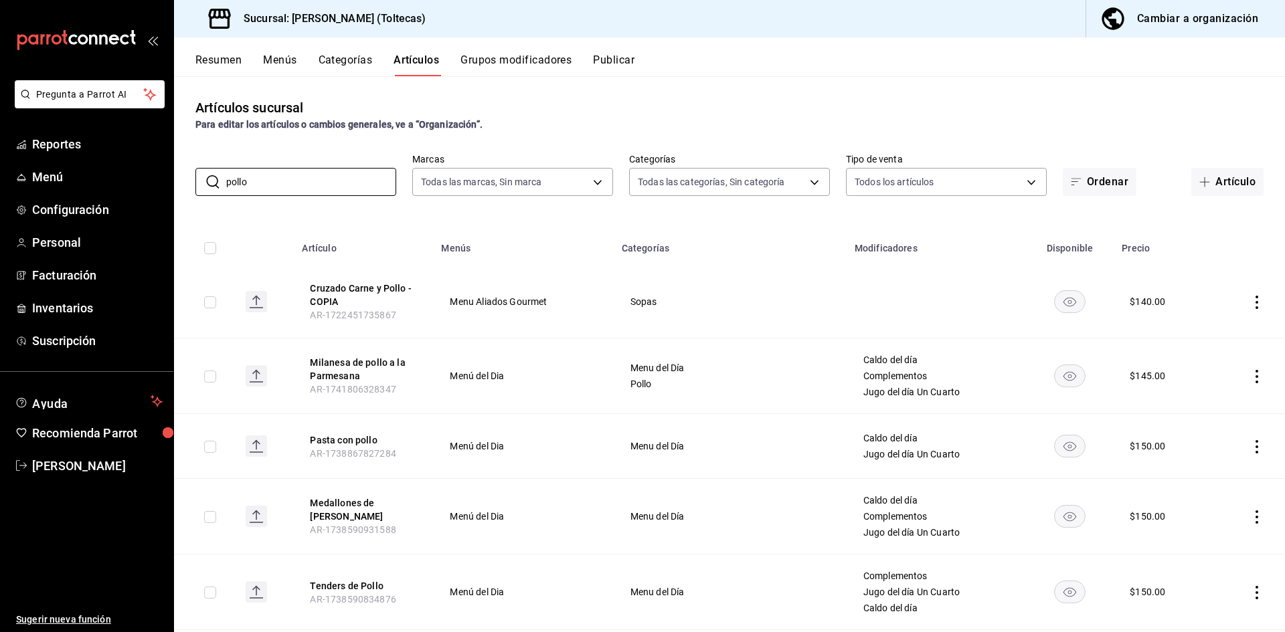
type input "pollo g"
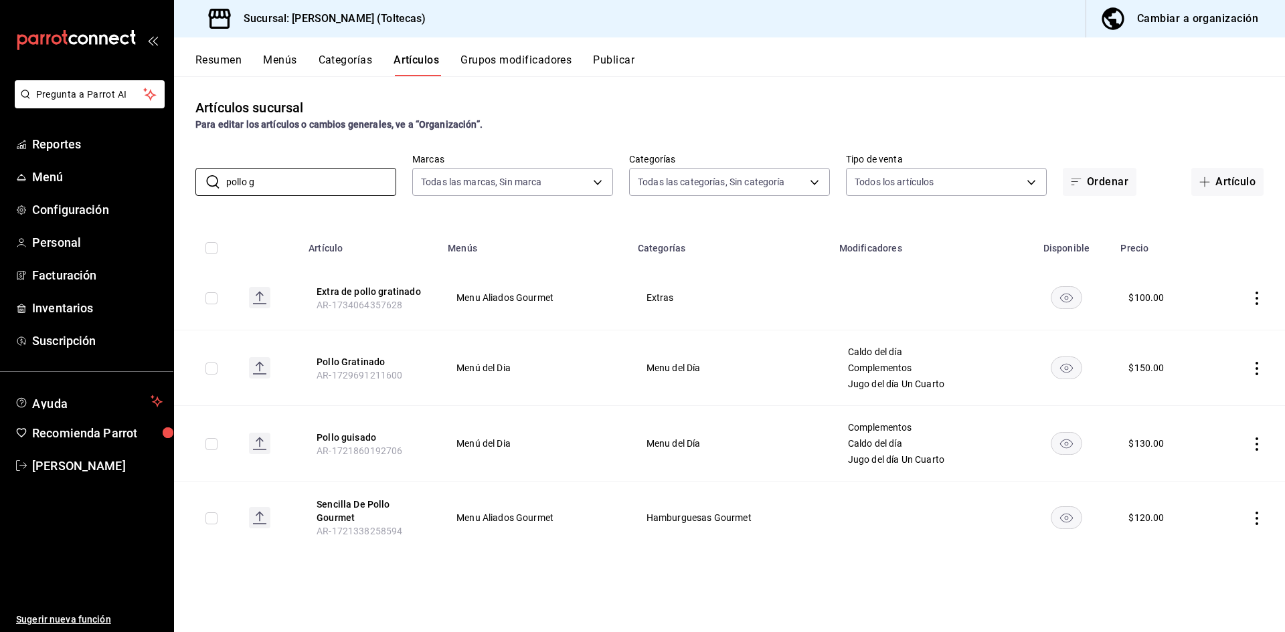
type input "pollo g"
click at [1254, 445] on icon "actions" at bounding box center [1256, 444] width 13 height 13
click at [1209, 471] on span "Editar" at bounding box center [1216, 475] width 35 height 14
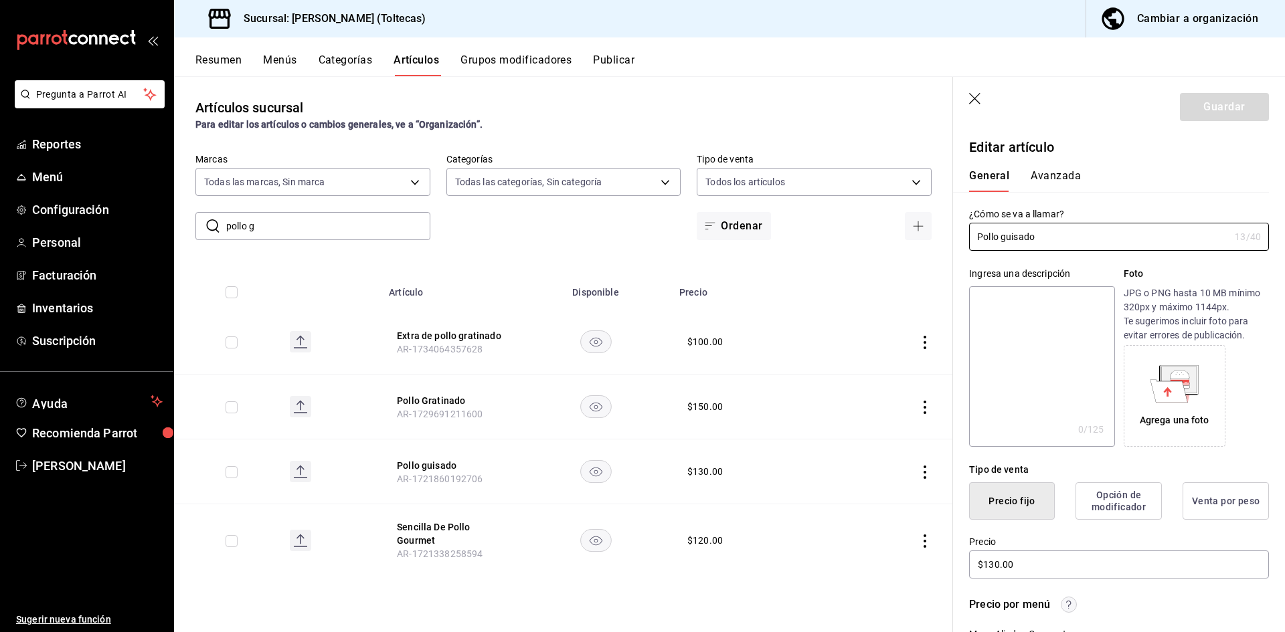
scroll to position [201, 0]
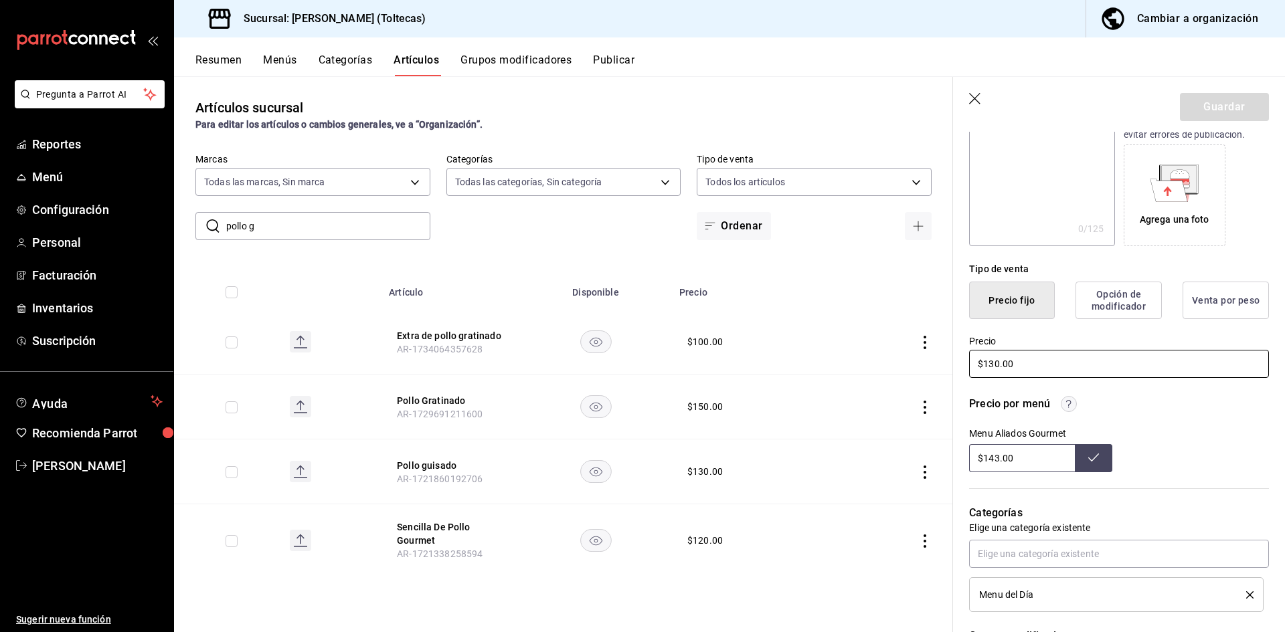
drag, startPoint x: 1028, startPoint y: 363, endPoint x: 883, endPoint y: 357, distance: 145.3
click at [883, 357] on main "Artículos sucursal Para editar los artículos o cambios generales, ve a “Organiz…" at bounding box center [729, 354] width 1111 height 556
type input "$145.00"
drag, startPoint x: 1026, startPoint y: 460, endPoint x: 965, endPoint y: 460, distance: 60.9
click at [965, 460] on div "Precio por menú Menu Aliados Gourmet $143.00" at bounding box center [1111, 426] width 316 height 92
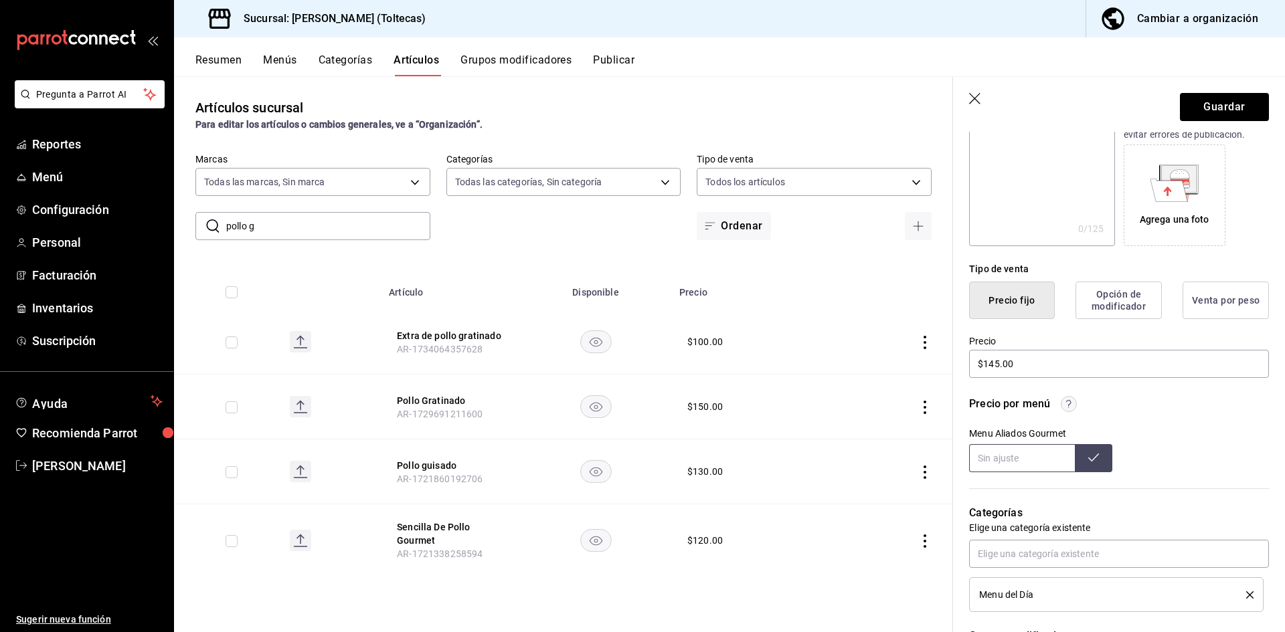
click at [1106, 457] on button at bounding box center [1093, 458] width 37 height 28
click at [1210, 104] on button "Guardar" at bounding box center [1224, 107] width 89 height 28
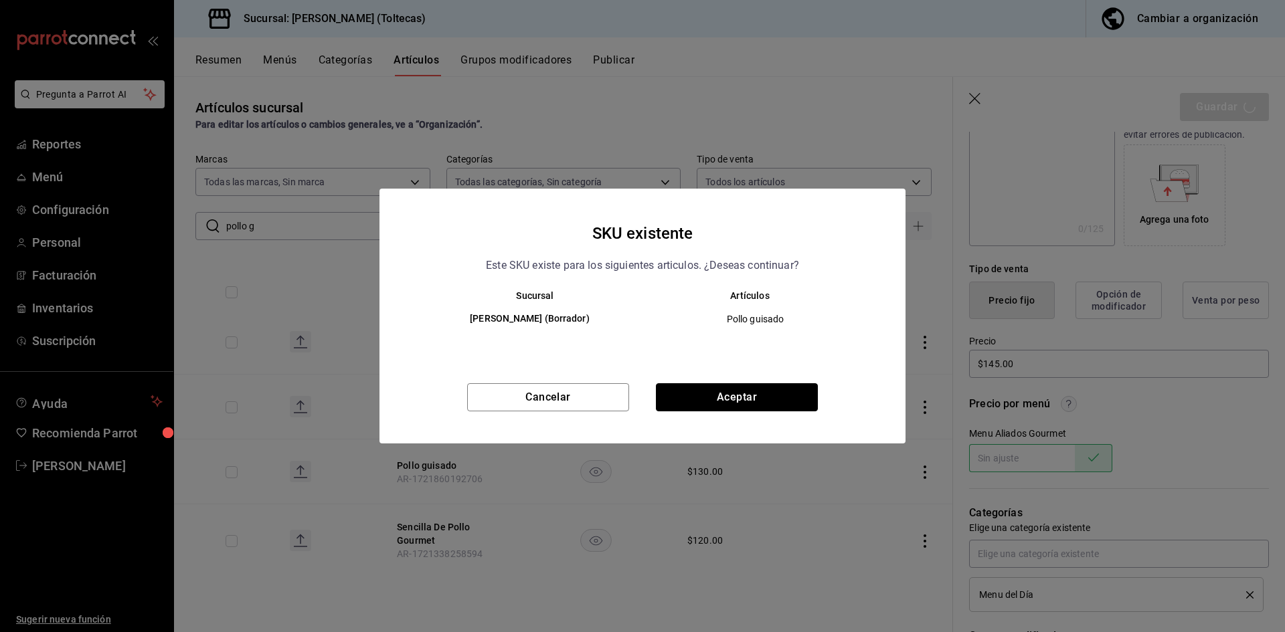
click at [709, 392] on button "Aceptar" at bounding box center [737, 398] width 162 height 28
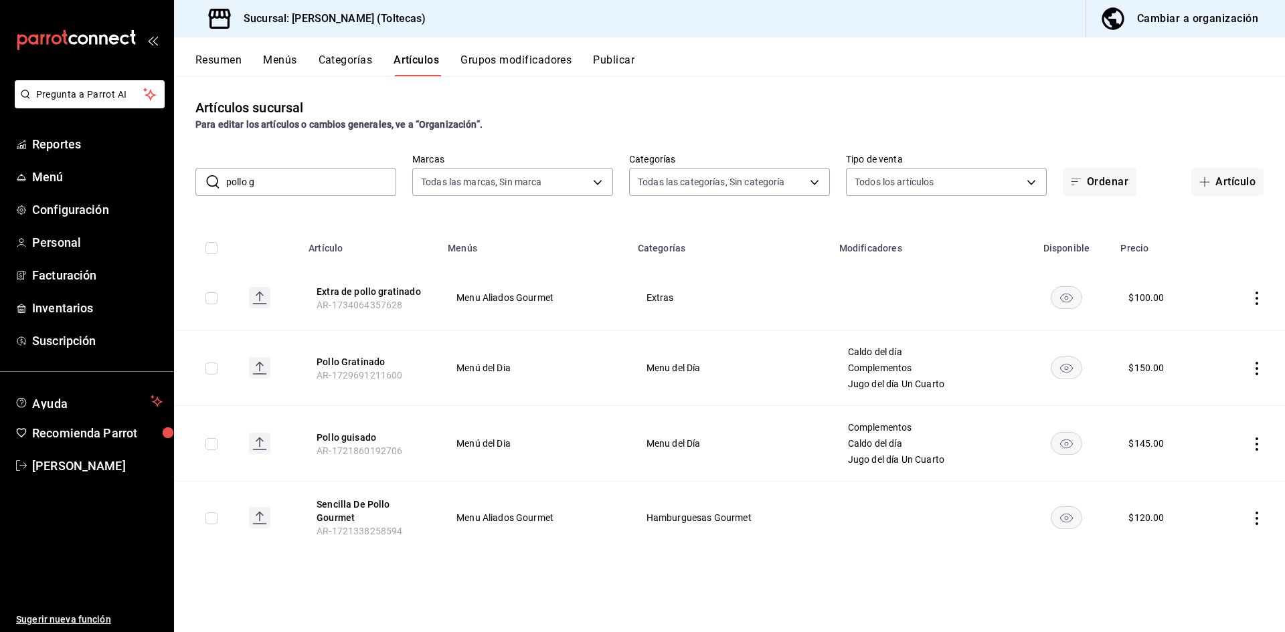
click at [1264, 299] on td at bounding box center [1248, 298] width 74 height 65
click at [1261, 299] on icon "actions" at bounding box center [1256, 298] width 13 height 13
click at [559, 270] on div at bounding box center [642, 316] width 1285 height 632
drag, startPoint x: 276, startPoint y: 181, endPoint x: 175, endPoint y: 175, distance: 101.9
click at [187, 178] on div "​ pollo g ​ Marcas Todas las marcas, Sin marca 0138ea5e-59c4-49f1-8472-1983a076…" at bounding box center [729, 174] width 1111 height 43
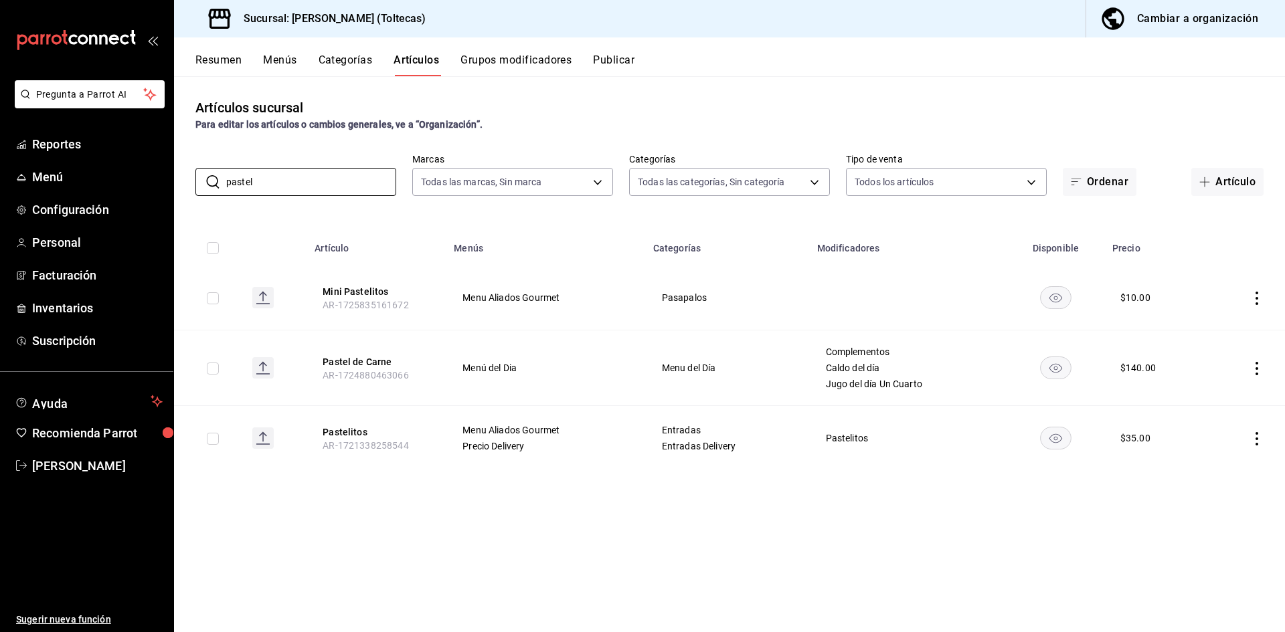
type input "pastel"
click at [1258, 372] on icon "actions" at bounding box center [1256, 368] width 13 height 13
click at [1213, 400] on span "Editar" at bounding box center [1216, 399] width 35 height 14
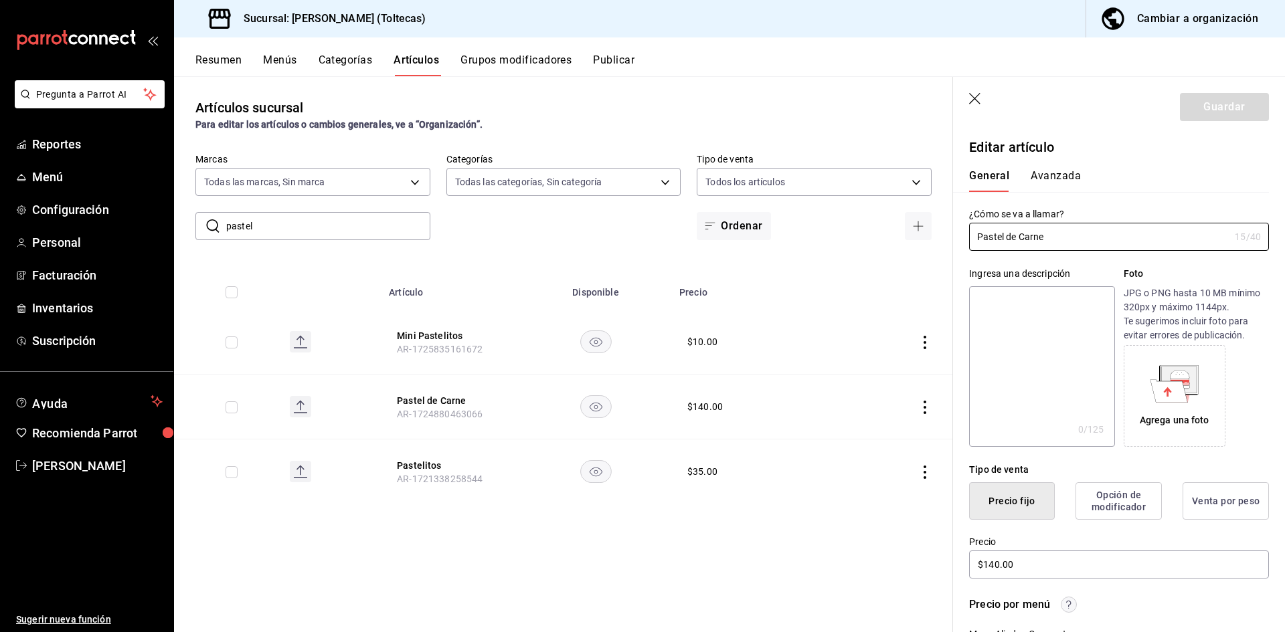
scroll to position [268, 0]
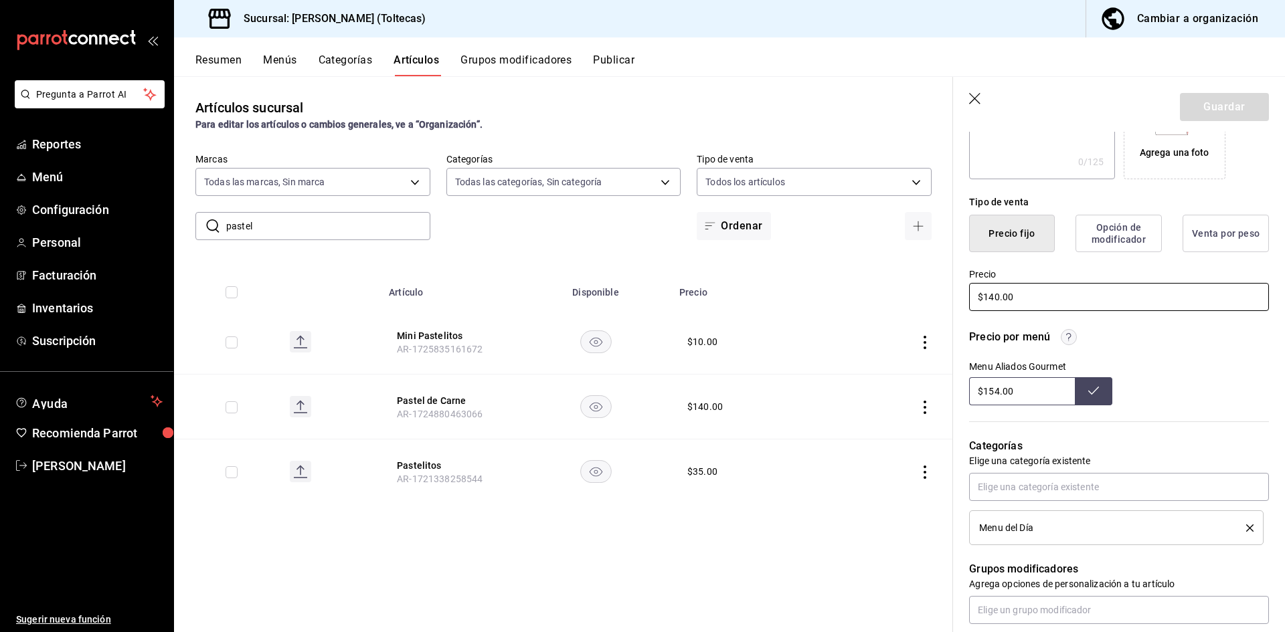
drag, startPoint x: 1019, startPoint y: 301, endPoint x: 888, endPoint y: 303, distance: 131.9
click at [888, 303] on main "Artículos sucursal Para editar los artículos o cambios generales, ve a “Organiz…" at bounding box center [729, 354] width 1111 height 556
type input "$155.00"
drag, startPoint x: 1027, startPoint y: 400, endPoint x: 919, endPoint y: 387, distance: 108.6
click at [919, 387] on main "Artículos sucursal Para editar los artículos o cambios generales, ve a “Organiz…" at bounding box center [729, 354] width 1111 height 556
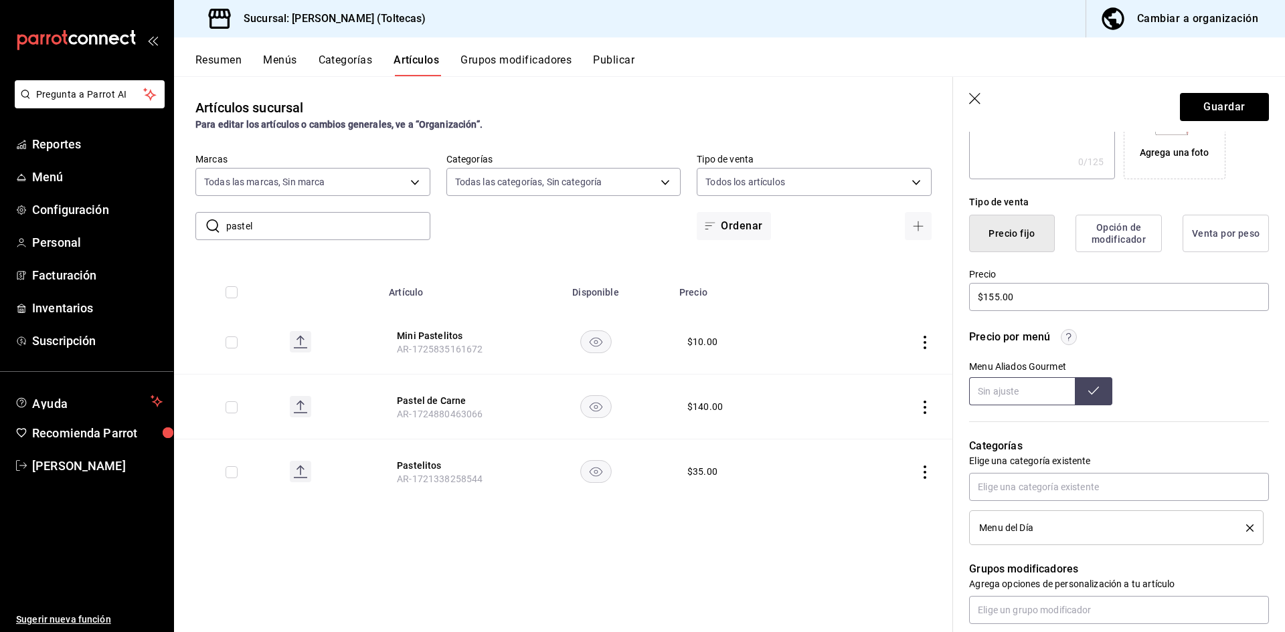
click at [1088, 393] on icon at bounding box center [1093, 391] width 11 height 11
click at [1189, 100] on button "Guardar" at bounding box center [1224, 107] width 89 height 28
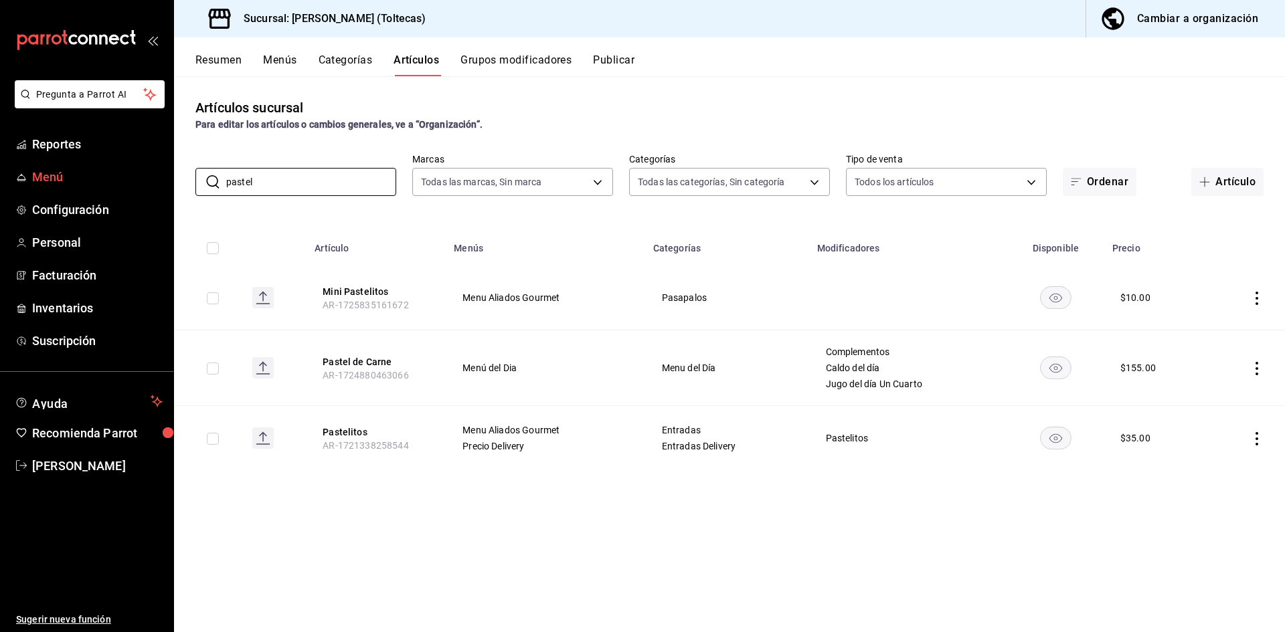
drag, startPoint x: 264, startPoint y: 189, endPoint x: 156, endPoint y: 183, distance: 108.6
click at [156, 183] on div "Pregunta a Parrot AI Reportes Menú Configuración Personal Facturación Inventari…" at bounding box center [642, 316] width 1285 height 632
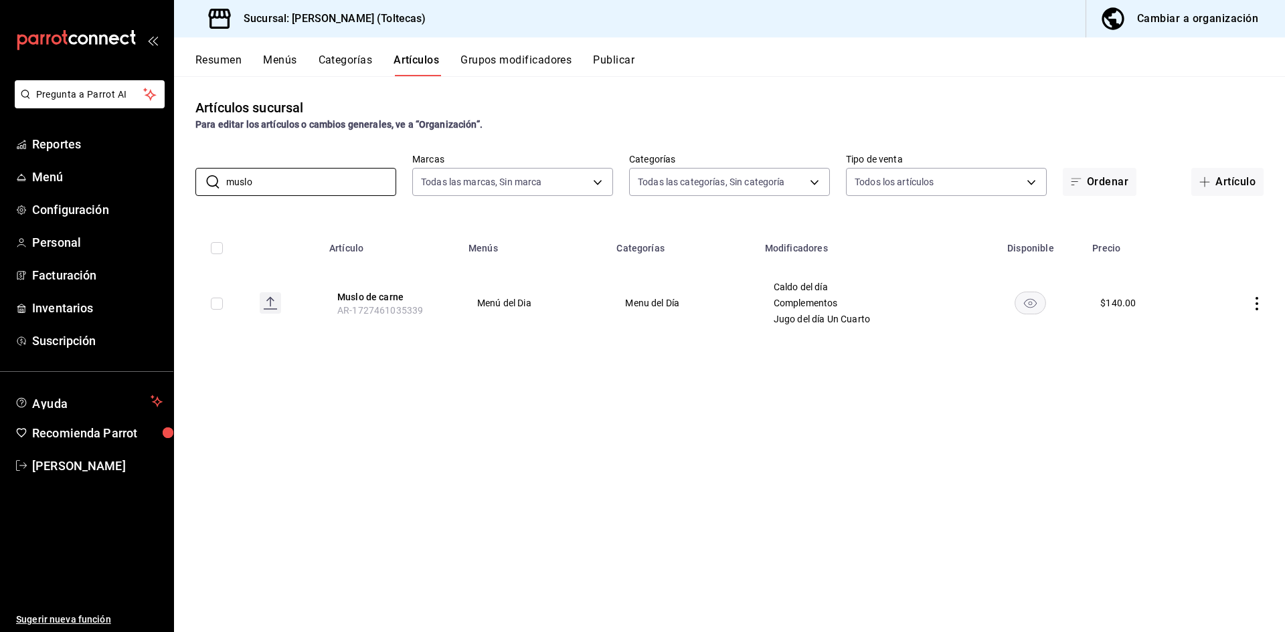
type input "muslo"
click at [1252, 307] on icon "actions" at bounding box center [1256, 303] width 13 height 13
click at [1216, 329] on span "Editar" at bounding box center [1216, 334] width 35 height 14
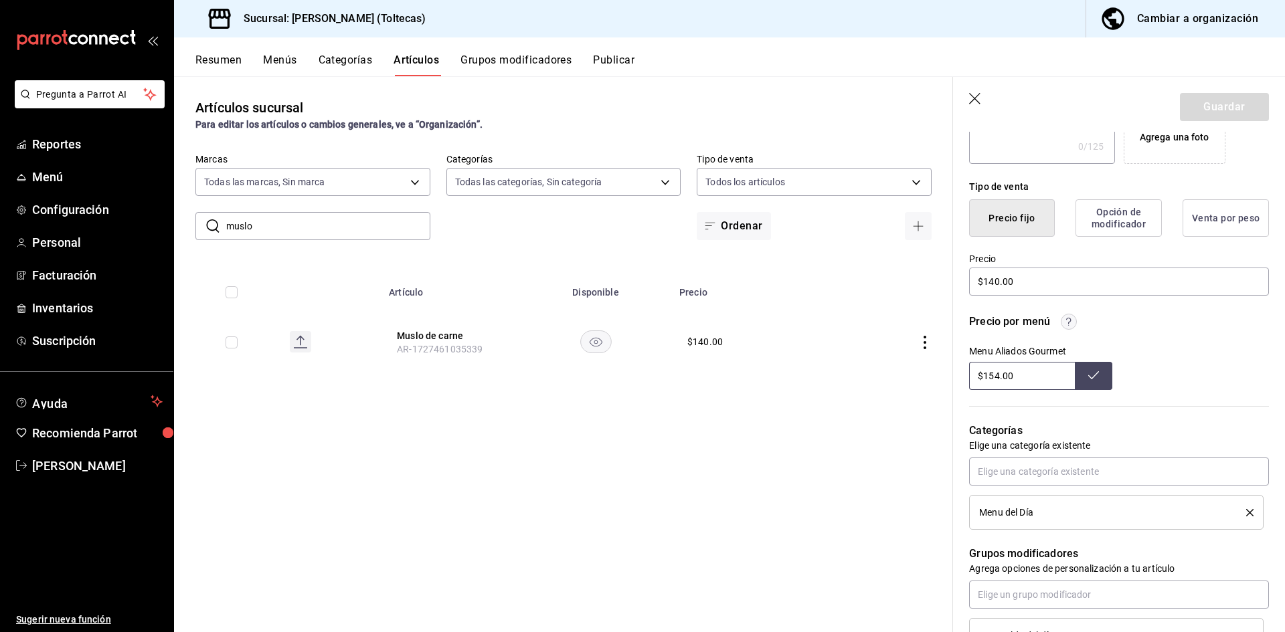
scroll to position [268, 0]
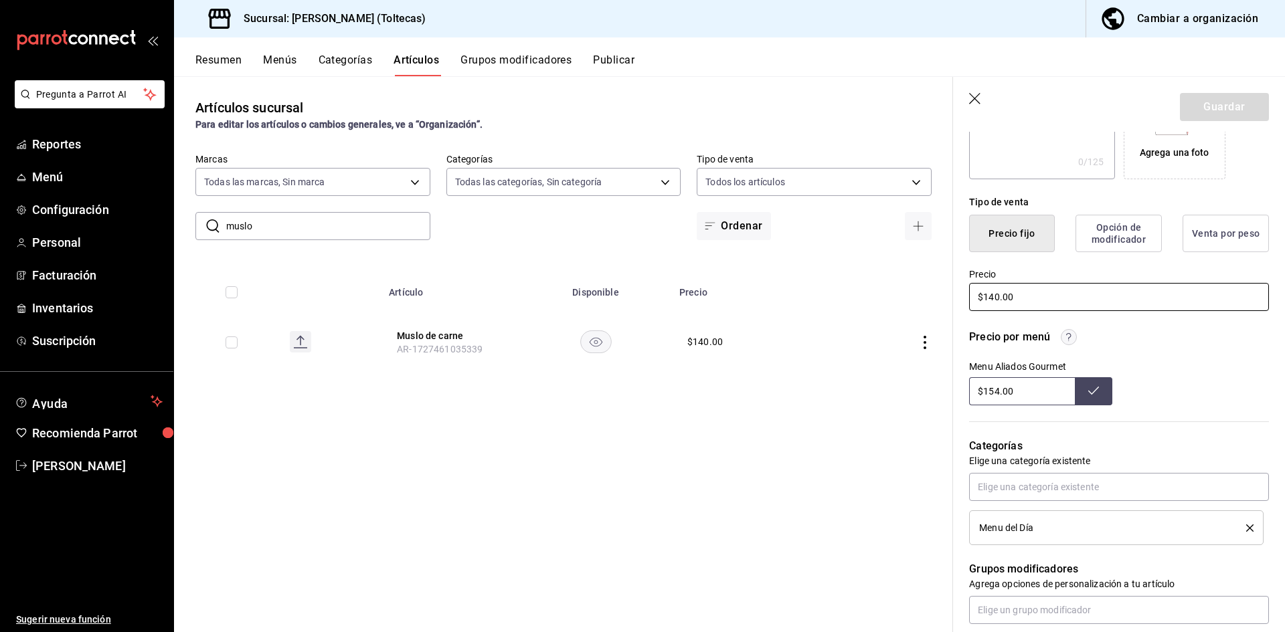
drag, startPoint x: 1029, startPoint y: 297, endPoint x: 907, endPoint y: 298, distance: 122.5
click at [907, 298] on main "Artículos sucursal Para editar los artículos o cambios generales, ve a “Organiz…" at bounding box center [729, 354] width 1111 height 556
type input "$155.00"
drag, startPoint x: 1015, startPoint y: 390, endPoint x: 916, endPoint y: 391, distance: 99.1
click at [916, 391] on main "Artículos sucursal Para editar los artículos o cambios generales, ve a “Organiz…" at bounding box center [729, 354] width 1111 height 556
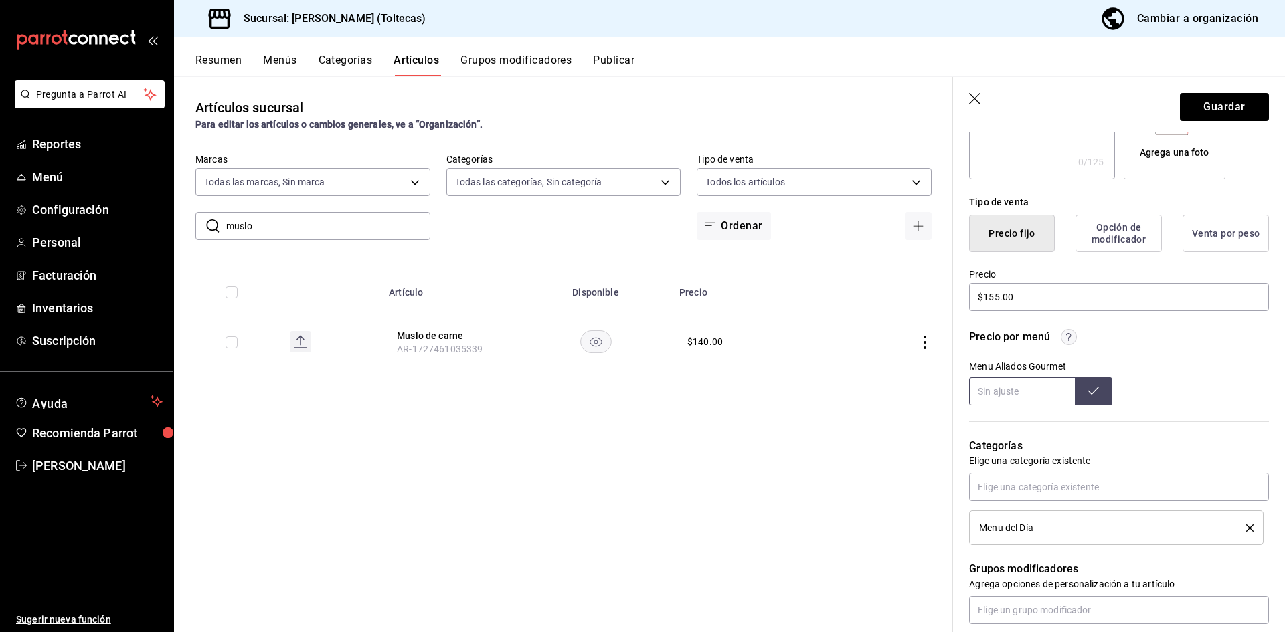
click at [1096, 390] on button at bounding box center [1093, 391] width 37 height 28
click at [1229, 106] on button "Guardar" at bounding box center [1224, 107] width 89 height 28
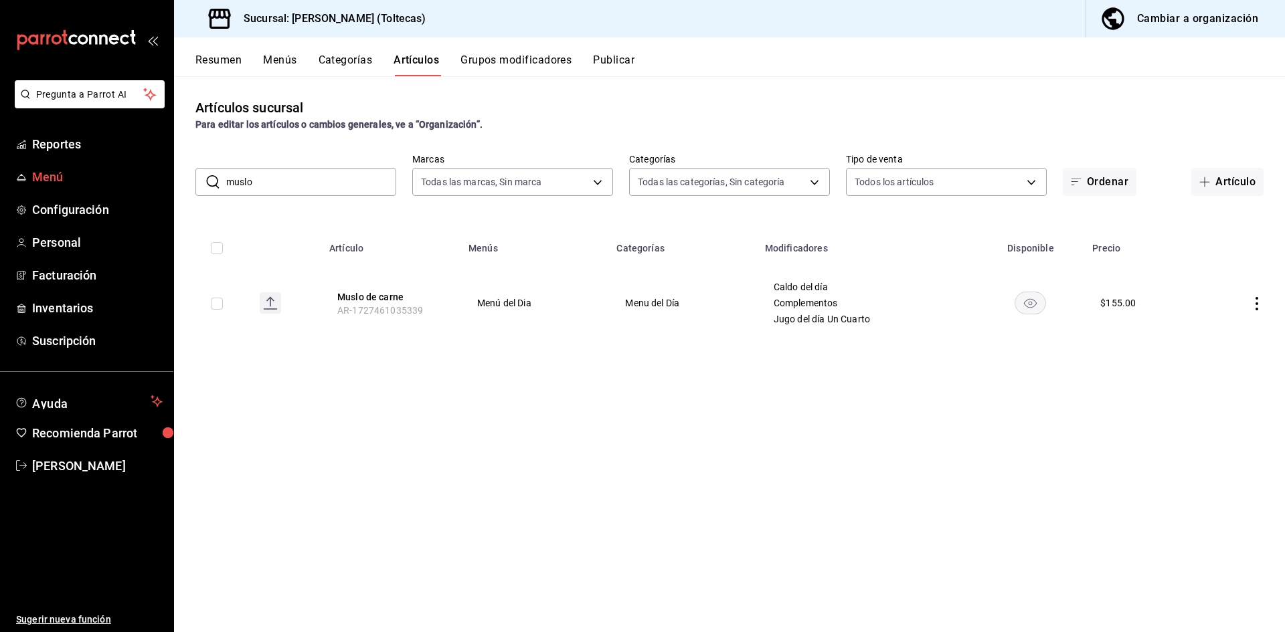
click at [47, 178] on span "Menú" at bounding box center [97, 177] width 131 height 18
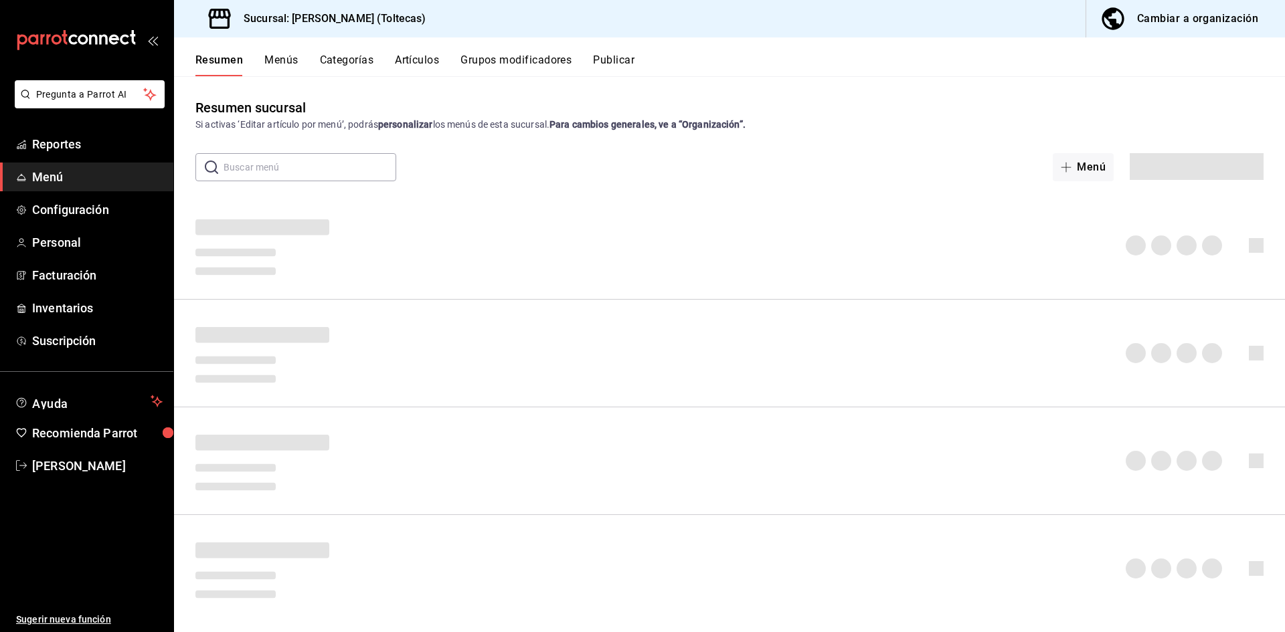
click at [605, 52] on div "Resumen Menús Categorías Artículos Grupos modificadores Publicar" at bounding box center [729, 56] width 1111 height 39
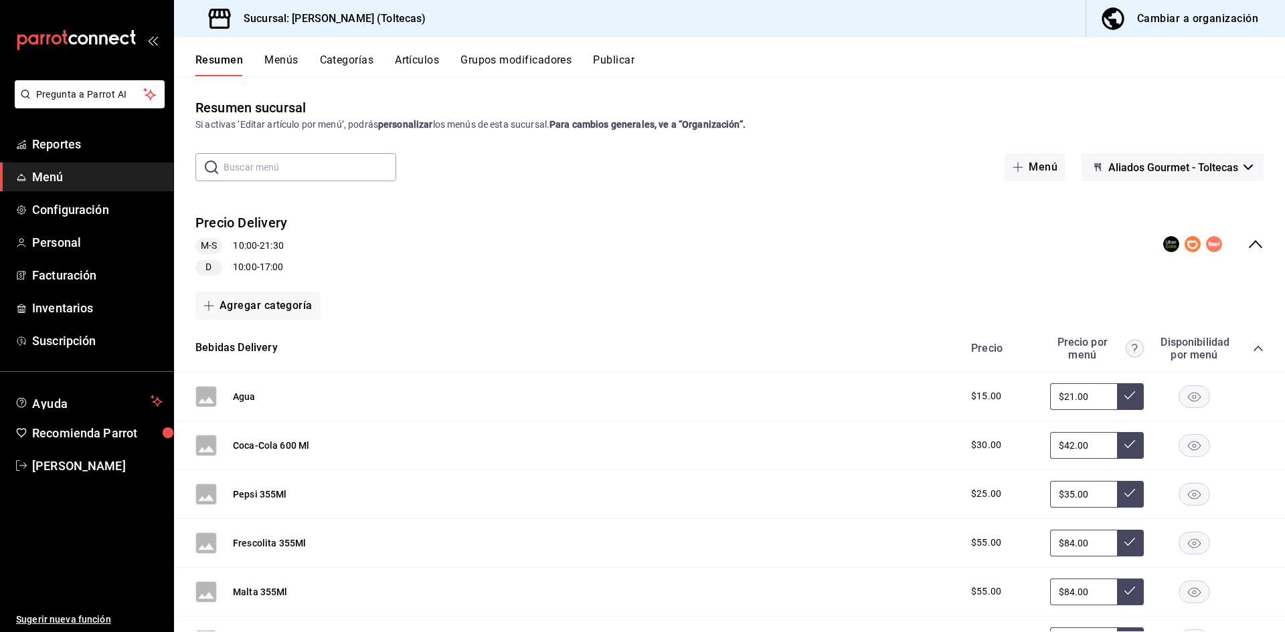
click at [625, 61] on button "Publicar" at bounding box center [613, 65] width 41 height 23
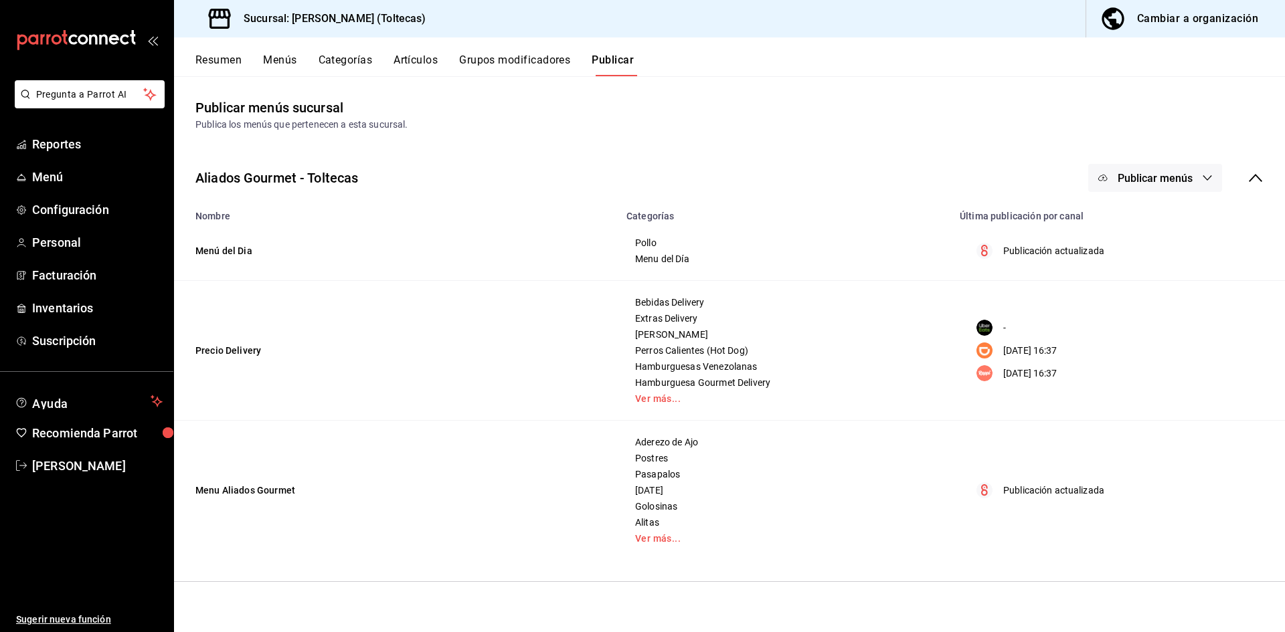
click at [1102, 159] on div "Aliados Gourmet - Toltecas Publicar menús" at bounding box center [729, 178] width 1111 height 50
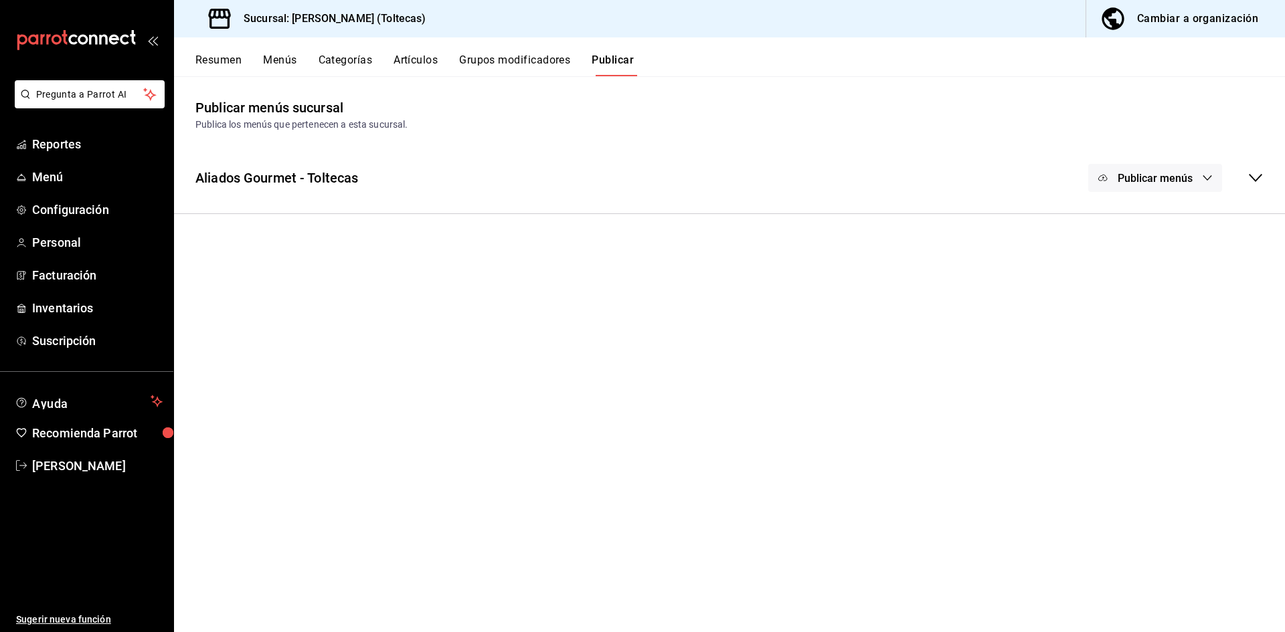
click at [1135, 174] on span "Publicar menús" at bounding box center [1155, 178] width 75 height 13
click at [1156, 218] on span "Punto de venta" at bounding box center [1175, 222] width 64 height 14
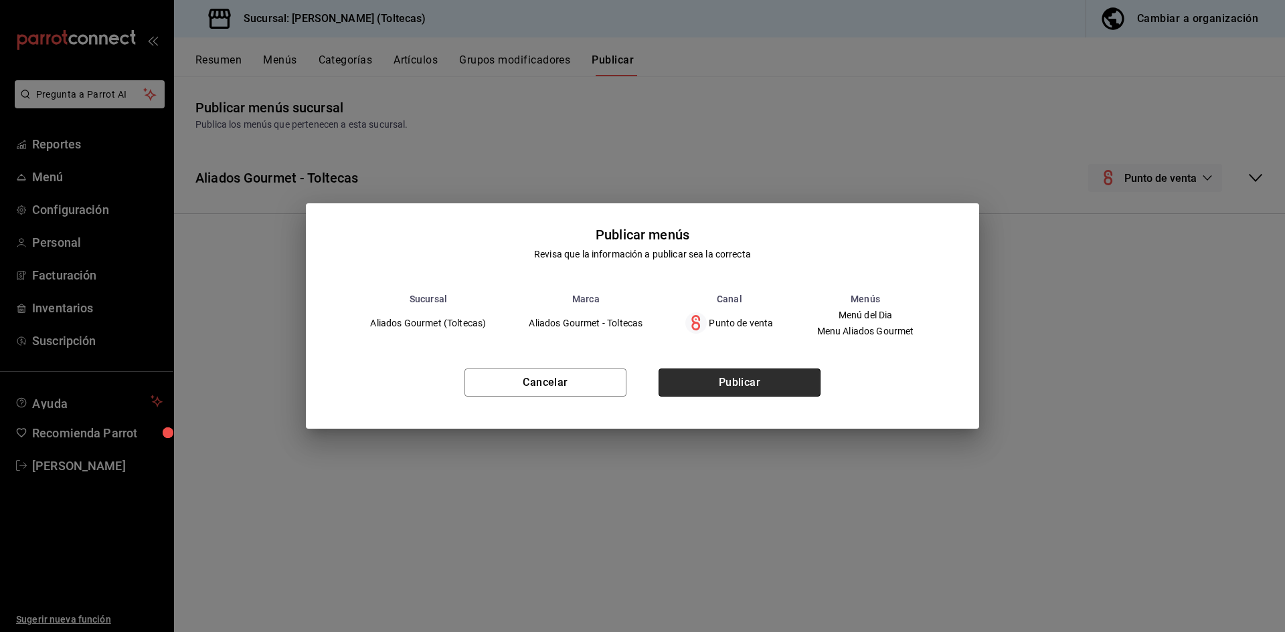
click at [780, 384] on button "Publicar" at bounding box center [740, 383] width 162 height 28
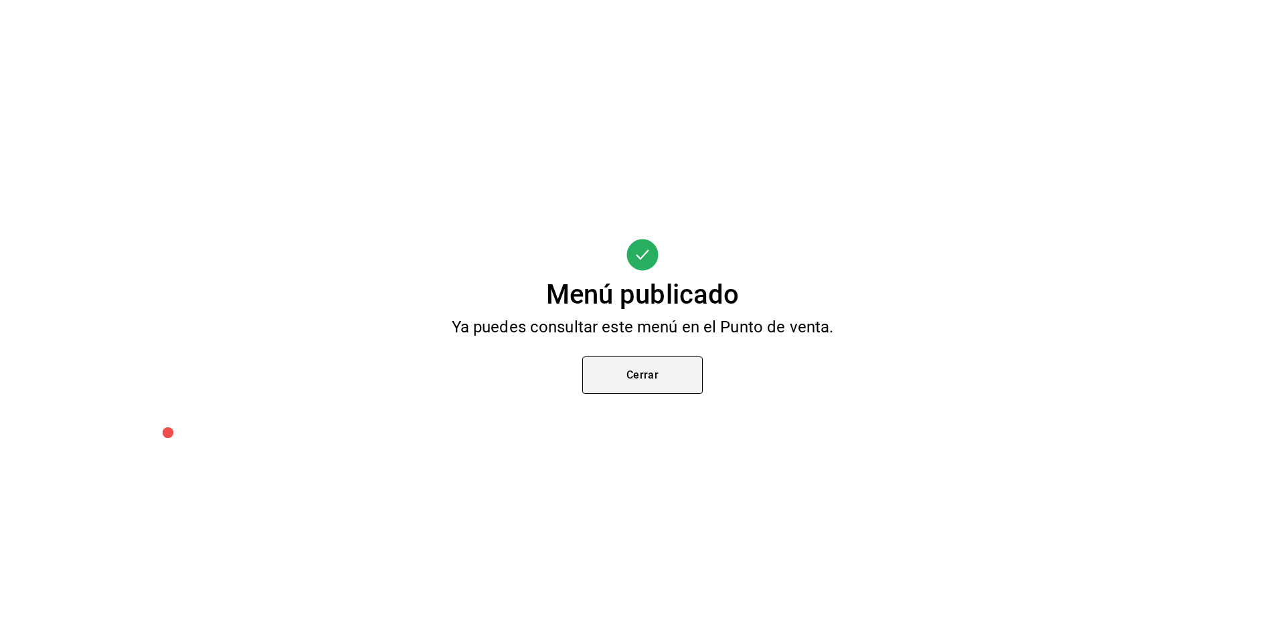
click at [632, 379] on button "Cerrar" at bounding box center [642, 375] width 120 height 37
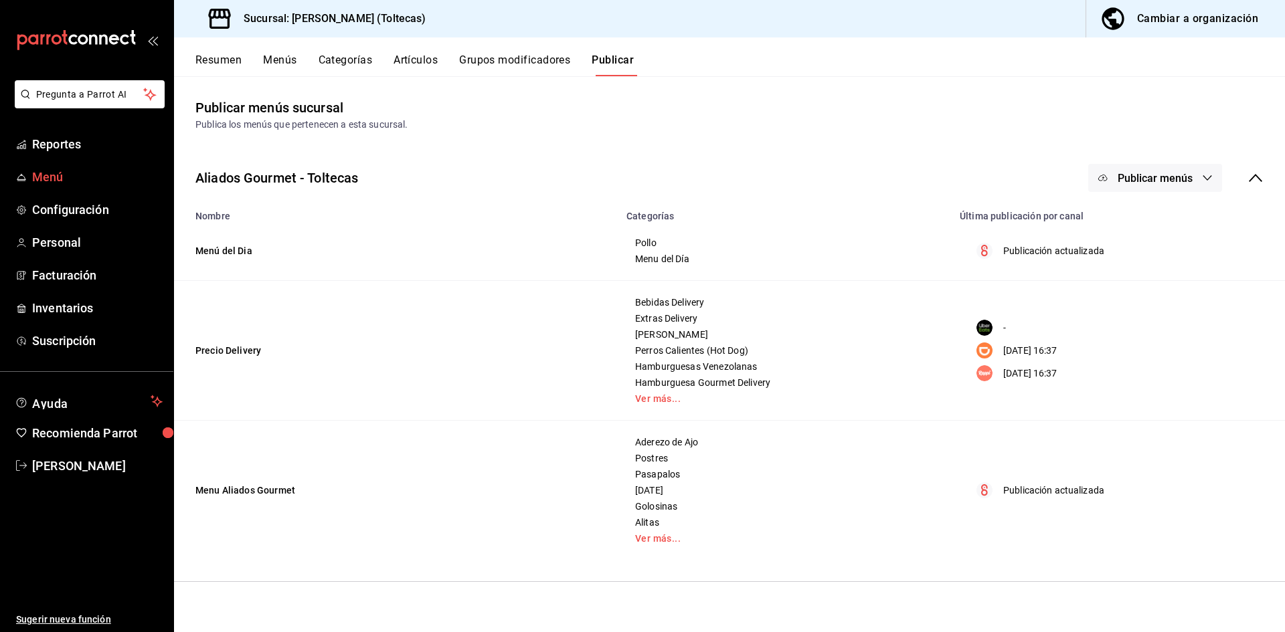
click at [48, 173] on span "Menú" at bounding box center [97, 177] width 131 height 18
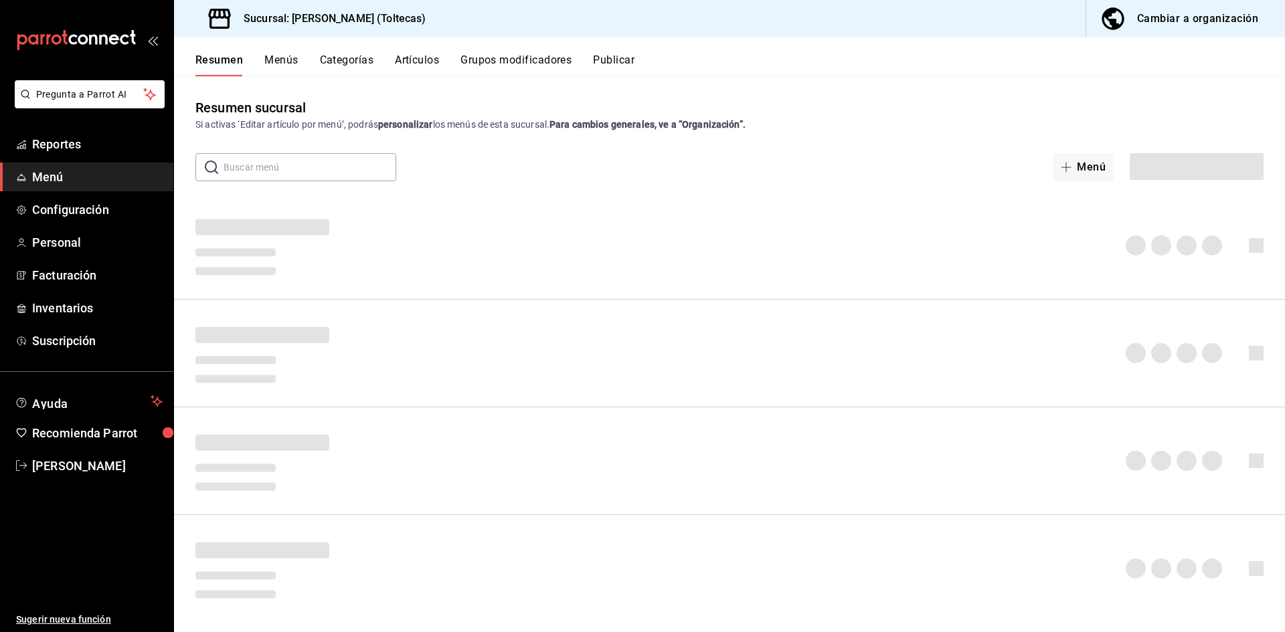
click at [408, 62] on button "Artículos" at bounding box center [417, 65] width 44 height 23
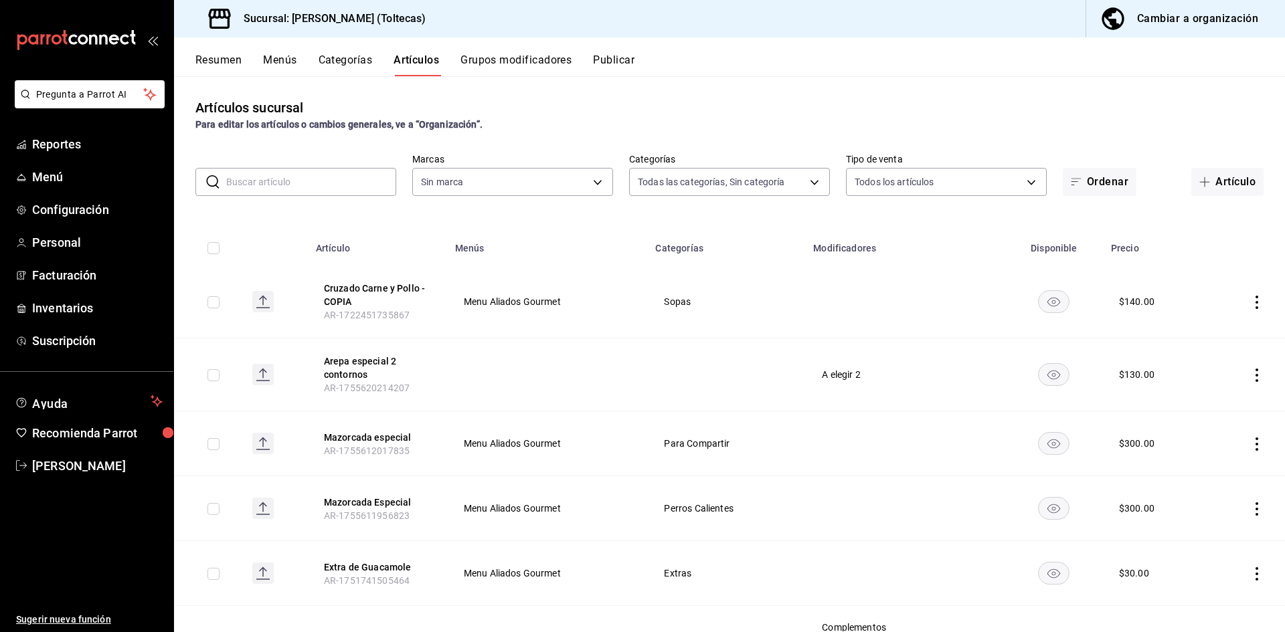
click at [292, 181] on input "text" at bounding box center [311, 182] width 170 height 27
type input "b505b2ee-1845-40b3-bc67-7d0c06232f24,dffe96e5-9814-48d3-b550-517859938173,6918b…"
type input "0138ea5e-59c4-49f1-8472-1983a076d5a2"
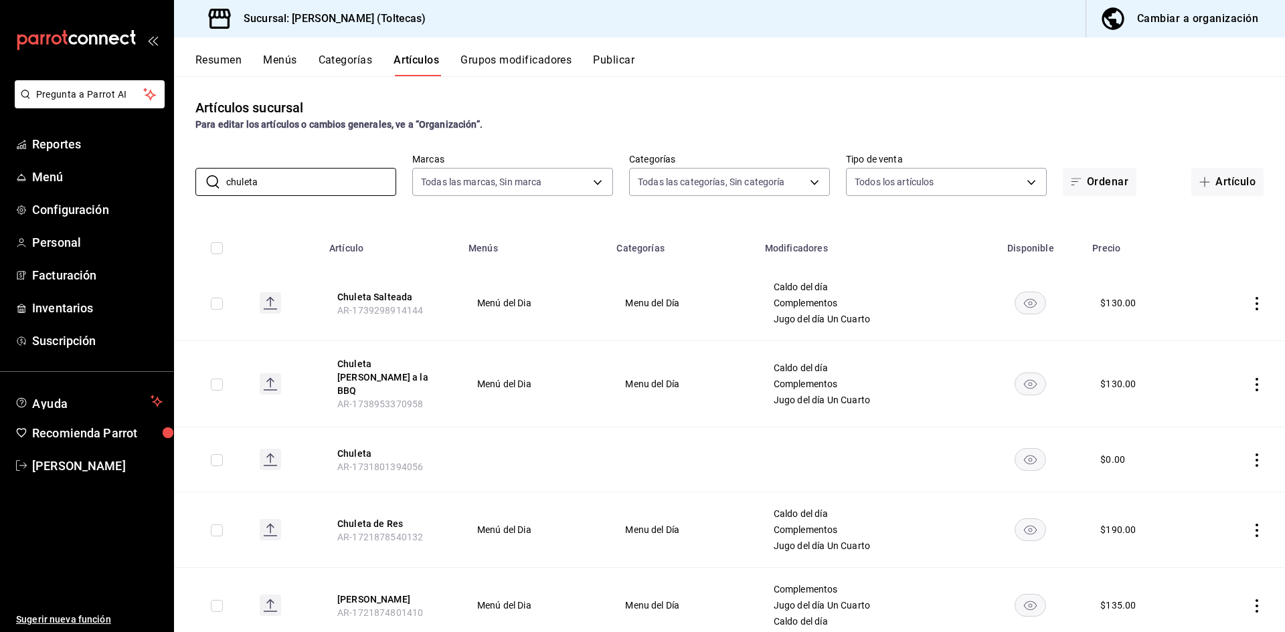
type input "chuleta"
drag, startPoint x: 1247, startPoint y: 379, endPoint x: 1191, endPoint y: 414, distance: 66.1
click at [1256, 379] on icon "actions" at bounding box center [1257, 384] width 3 height 13
click at [1199, 404] on span "Editar" at bounding box center [1206, 410] width 35 height 14
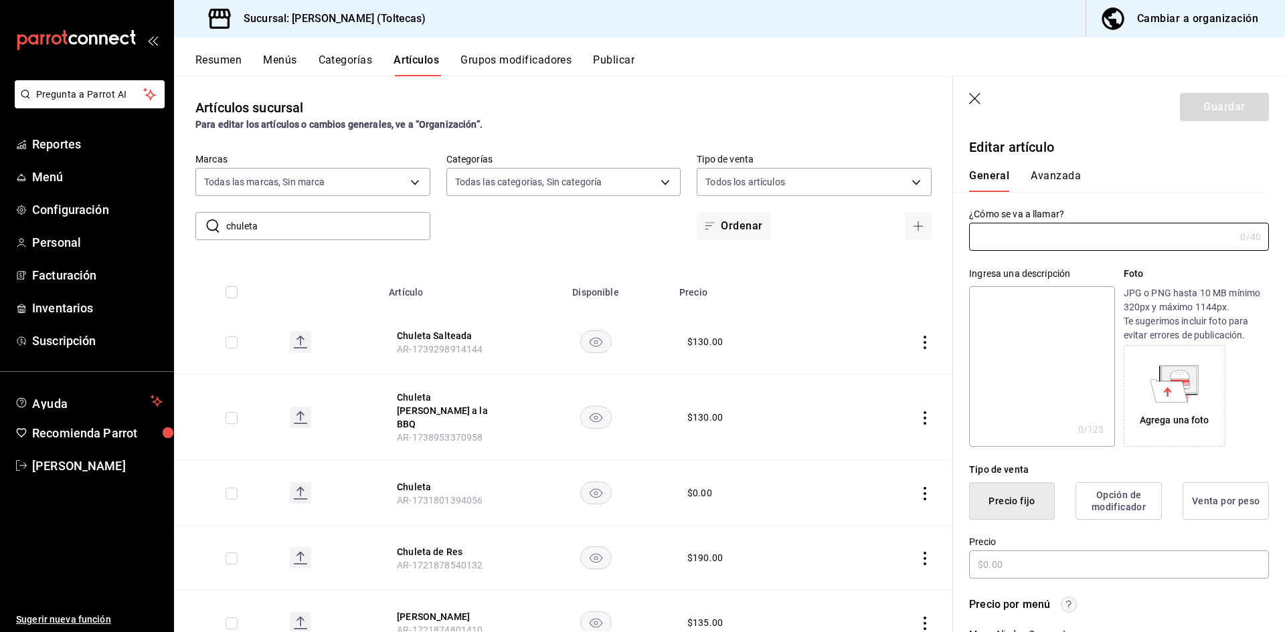
type input "Chuleta ahumada a la BBQ"
type input "AR-1738953370958"
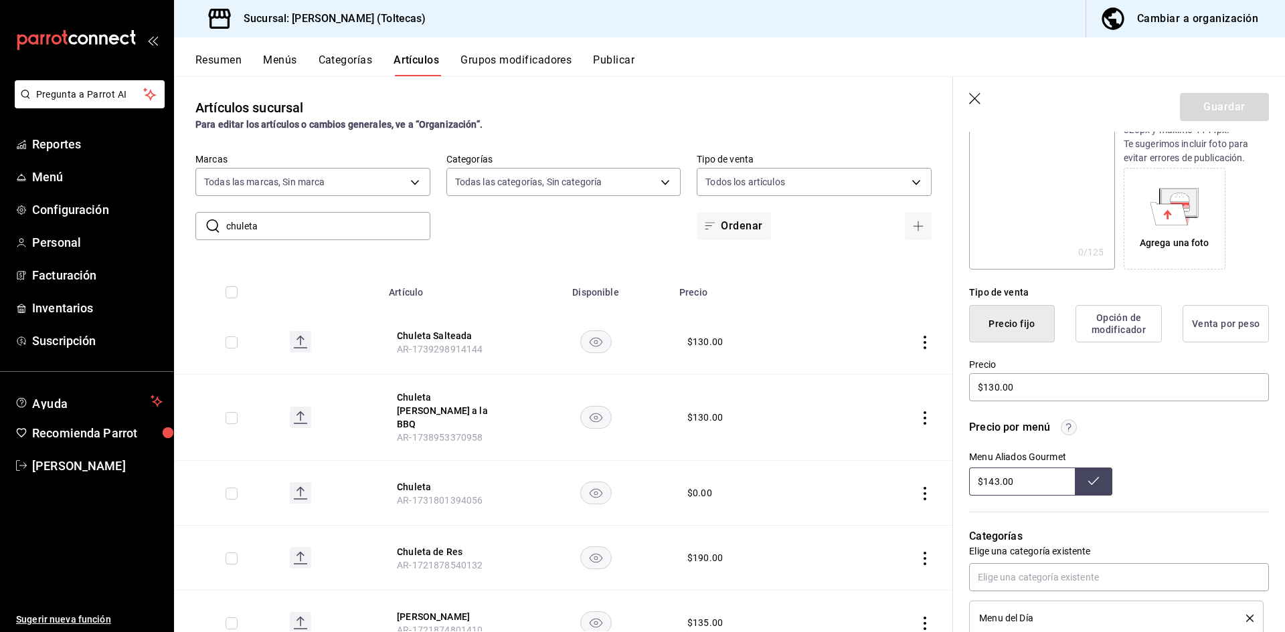
type input "$130.00"
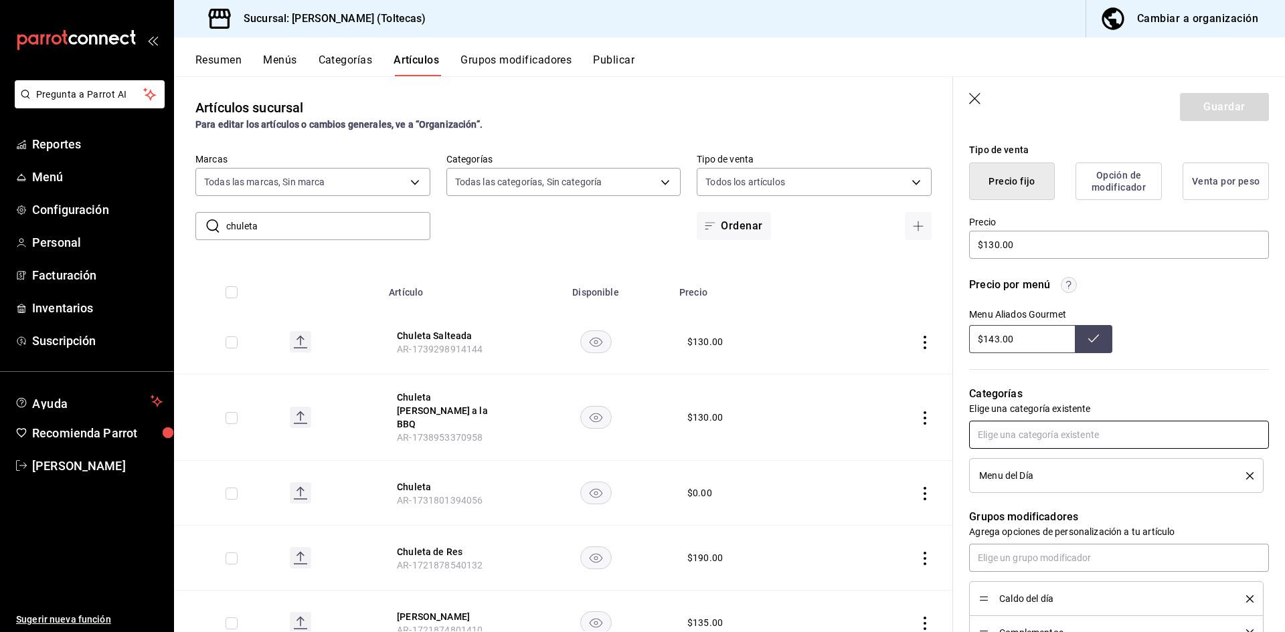
scroll to position [335, 0]
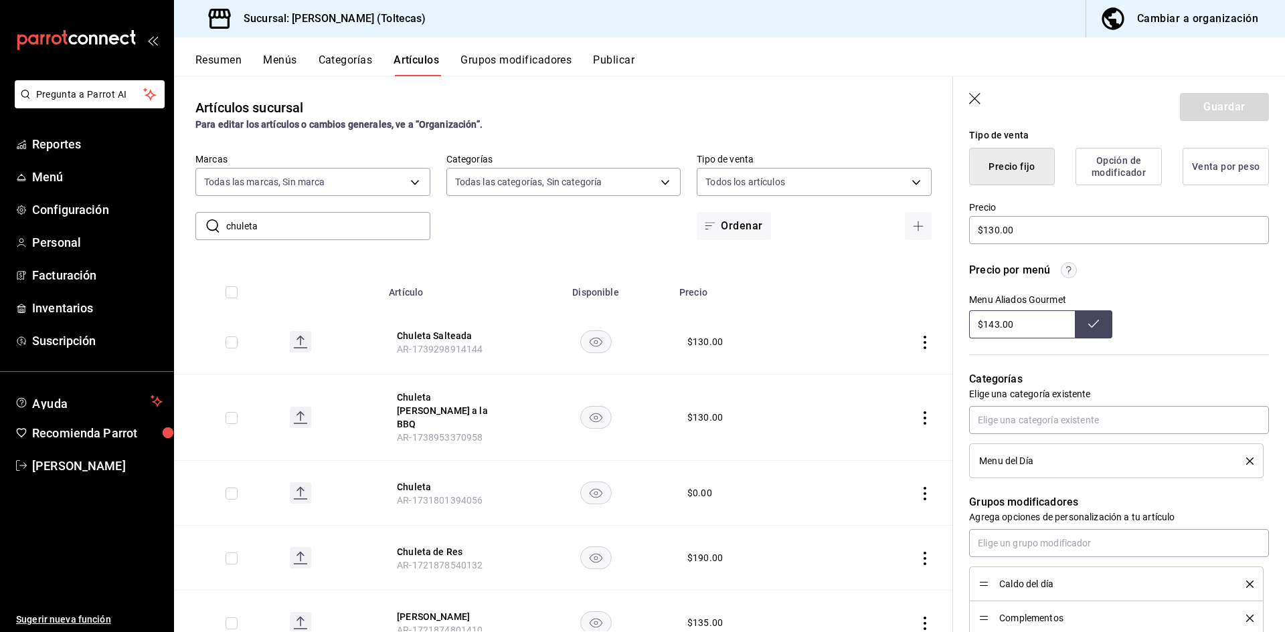
drag, startPoint x: 1040, startPoint y: 321, endPoint x: 857, endPoint y: 331, distance: 183.7
click at [857, 331] on main "Artículos sucursal Para editar los artículos o cambios generales, ve a “Organiz…" at bounding box center [729, 354] width 1111 height 556
type input "$143.00"
drag, startPoint x: 1027, startPoint y: 228, endPoint x: 953, endPoint y: 228, distance: 73.6
click at [954, 228] on div "Precio $130.00" at bounding box center [1111, 215] width 316 height 61
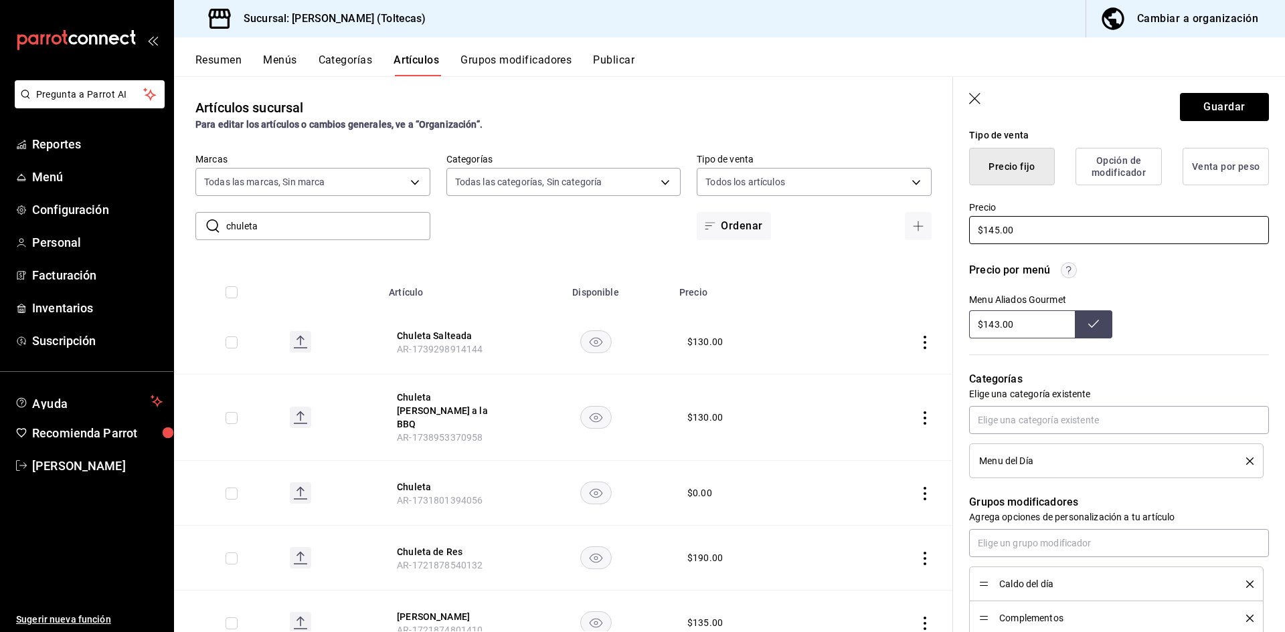
type input "$145.00"
drag, startPoint x: 1020, startPoint y: 332, endPoint x: 925, endPoint y: 331, distance: 95.0
click at [927, 331] on main "Artículos sucursal Para editar los artículos o cambios generales, ve a “Organiz…" at bounding box center [729, 354] width 1111 height 556
click at [1082, 331] on button at bounding box center [1093, 325] width 37 height 28
click at [1219, 107] on button "Guardar" at bounding box center [1224, 107] width 89 height 28
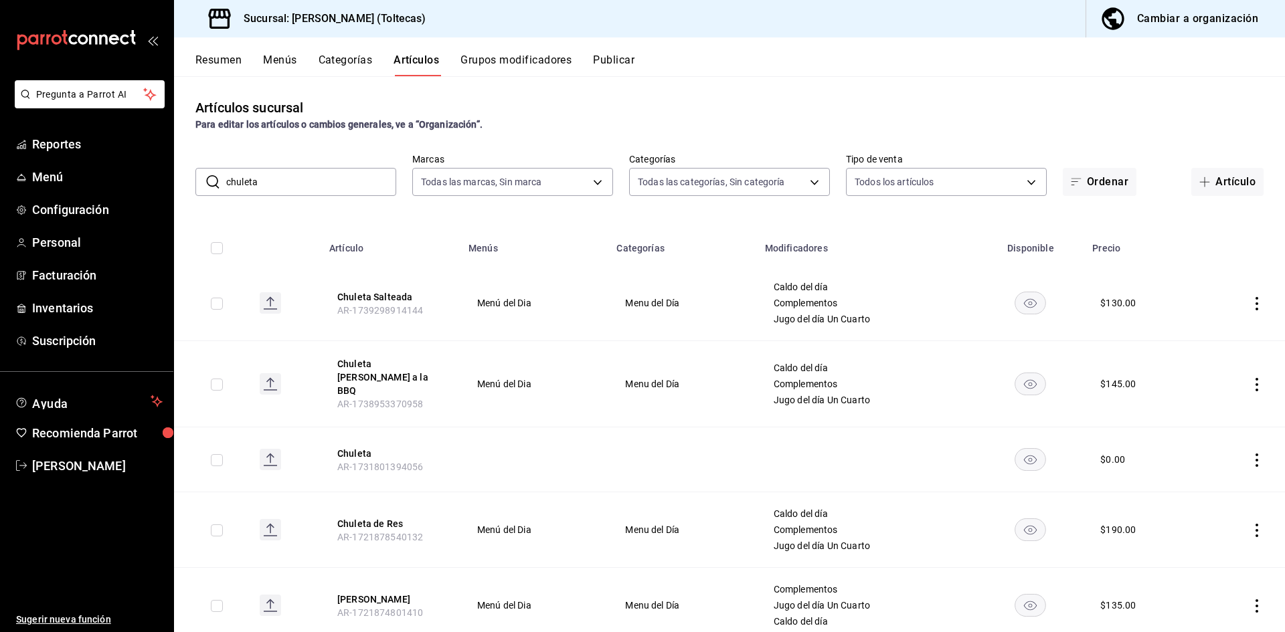
click at [1250, 305] on icon "actions" at bounding box center [1256, 303] width 13 height 13
drag, startPoint x: 1214, startPoint y: 331, endPoint x: 1020, endPoint y: 508, distance: 262.5
click at [1213, 331] on span "Editar" at bounding box center [1206, 334] width 35 height 14
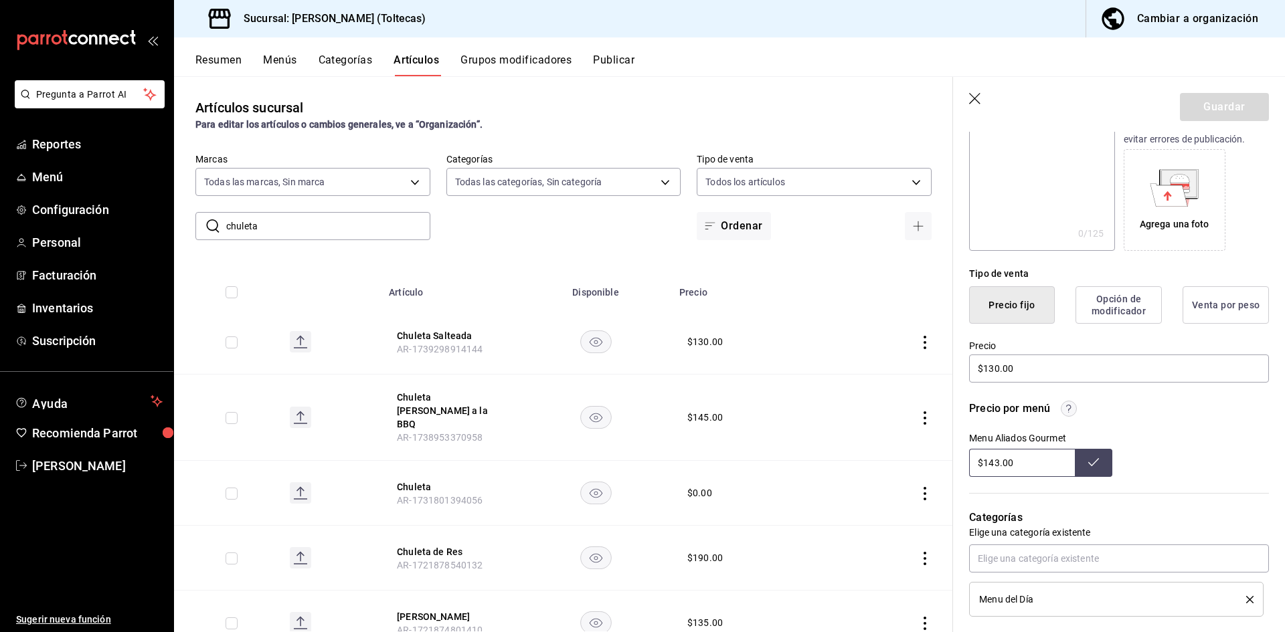
scroll to position [201, 0]
drag, startPoint x: 1041, startPoint y: 363, endPoint x: 932, endPoint y: 363, distance: 109.1
click at [932, 363] on main "Artículos sucursal Para editar los artículos o cambios generales, ve a “Organiz…" at bounding box center [729, 354] width 1111 height 556
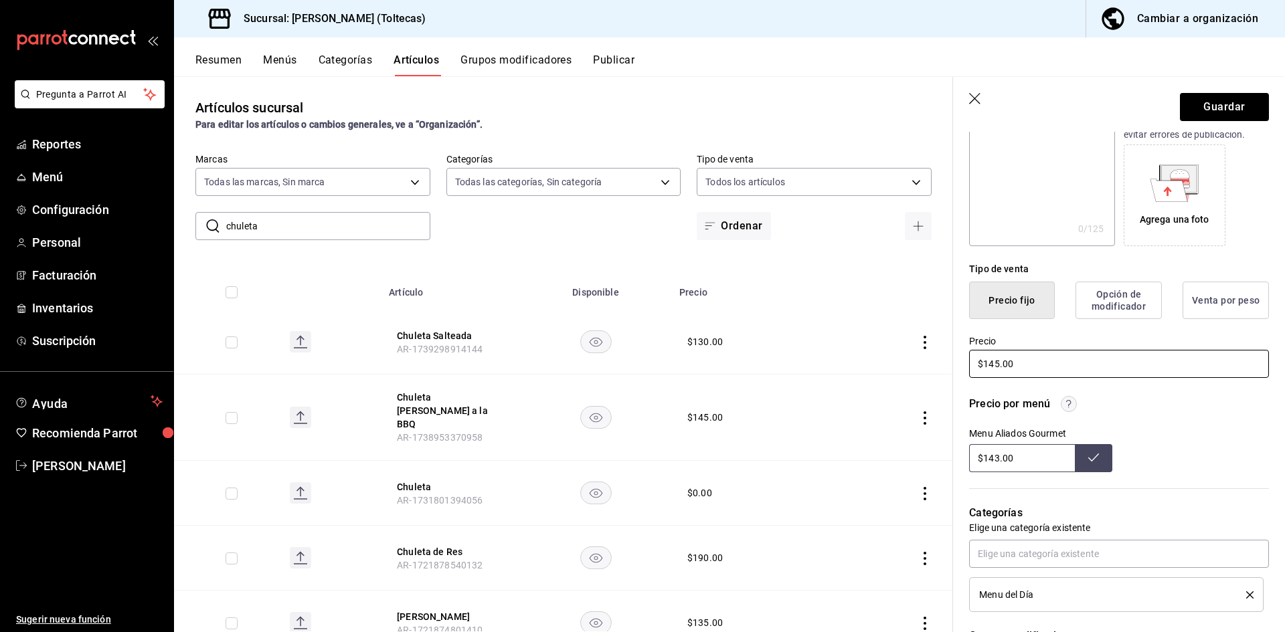
type input "$145.00"
drag, startPoint x: 1034, startPoint y: 458, endPoint x: 920, endPoint y: 452, distance: 114.0
click at [920, 452] on main "Artículos sucursal Para editar los artículos o cambios generales, ve a “Organiz…" at bounding box center [729, 354] width 1111 height 556
click at [1088, 462] on icon at bounding box center [1093, 457] width 11 height 11
click at [1219, 113] on button "Guardar" at bounding box center [1224, 107] width 89 height 28
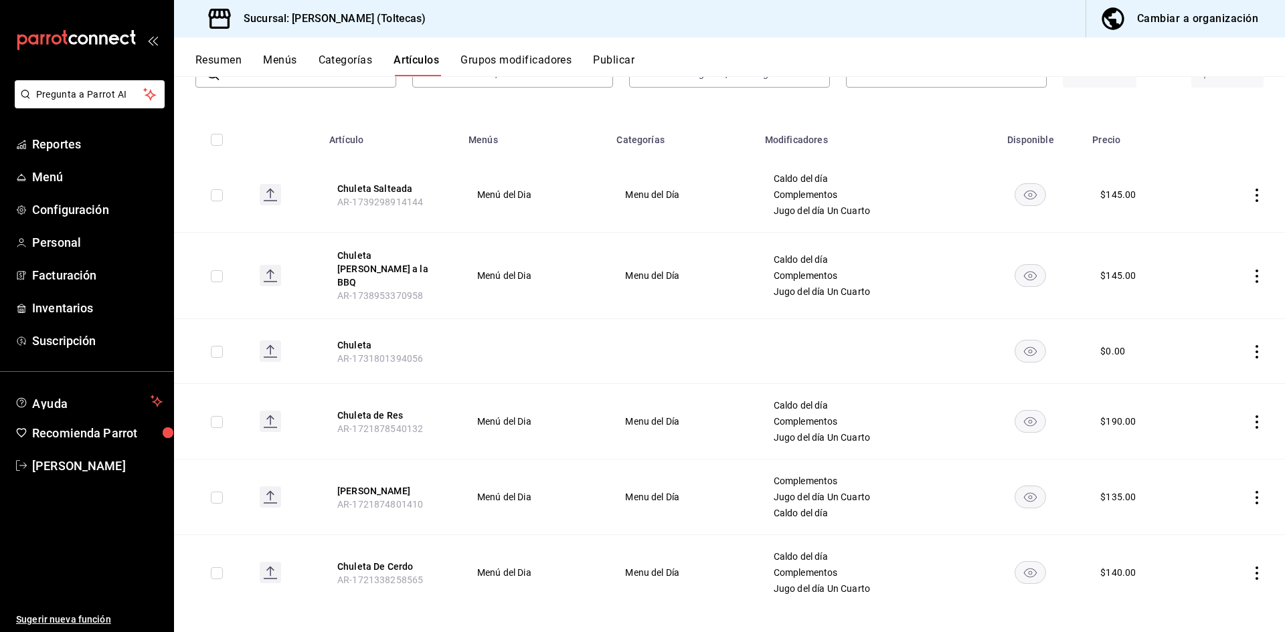
scroll to position [41, 0]
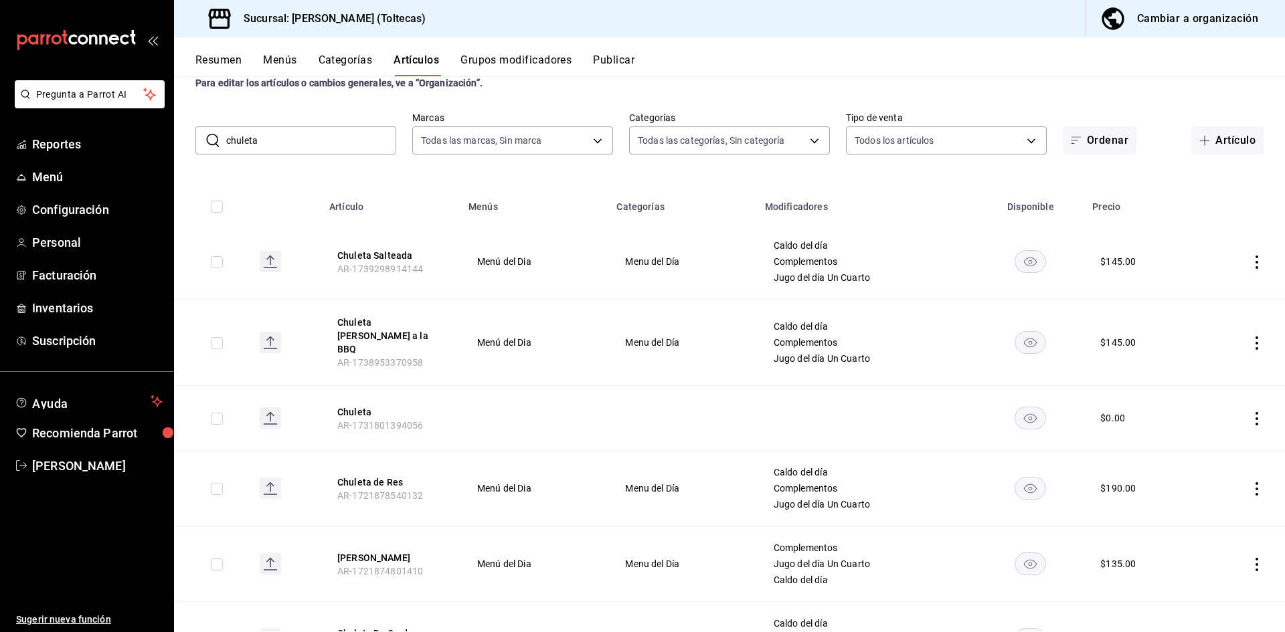
click at [625, 62] on button "Publicar" at bounding box center [613, 65] width 41 height 23
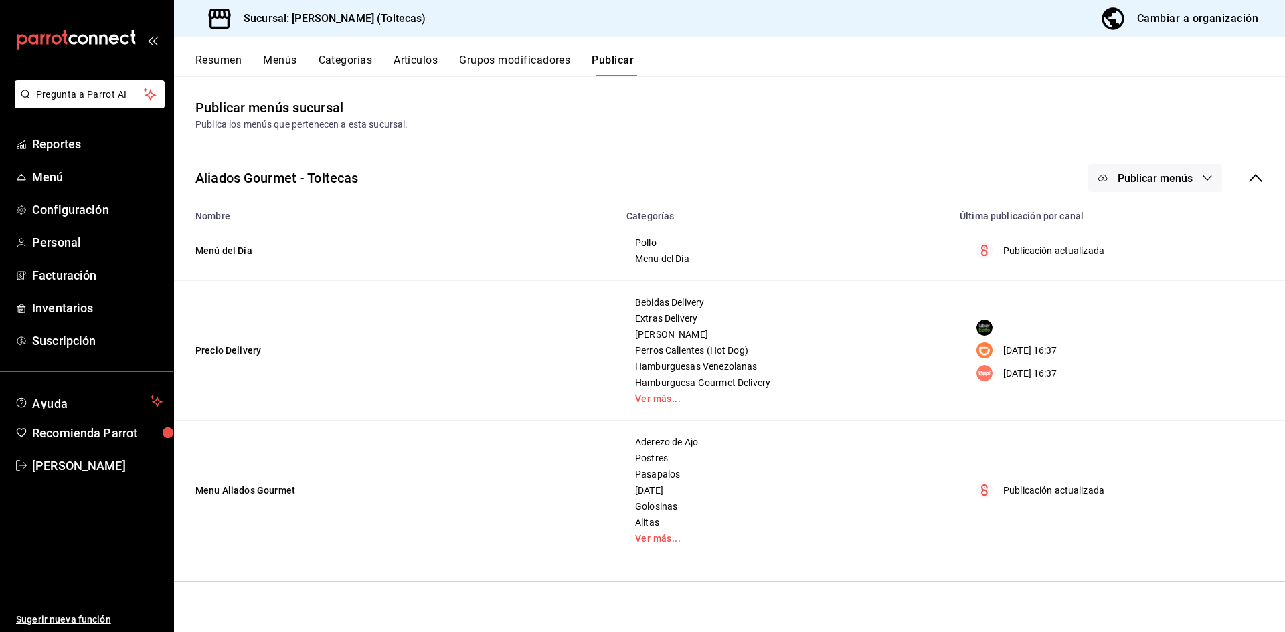
click at [1172, 175] on span "Publicar menús" at bounding box center [1155, 178] width 75 height 13
click at [1171, 223] on span "Punto de venta" at bounding box center [1175, 222] width 64 height 14
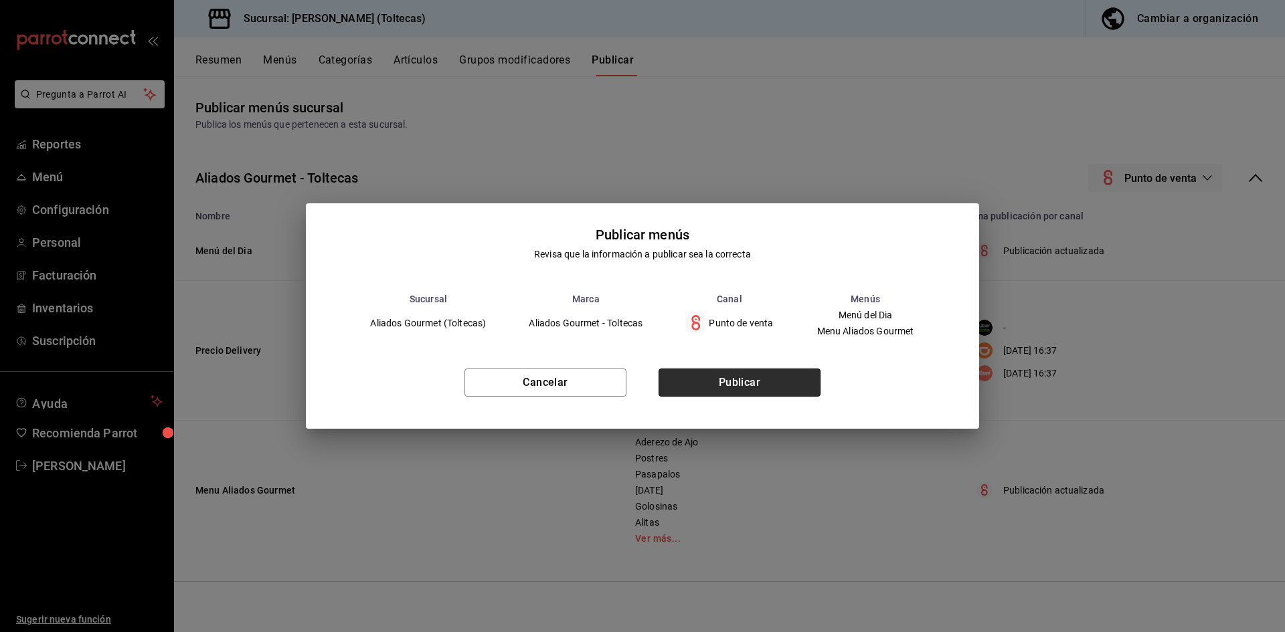
click at [745, 382] on button "Publicar" at bounding box center [740, 383] width 162 height 28
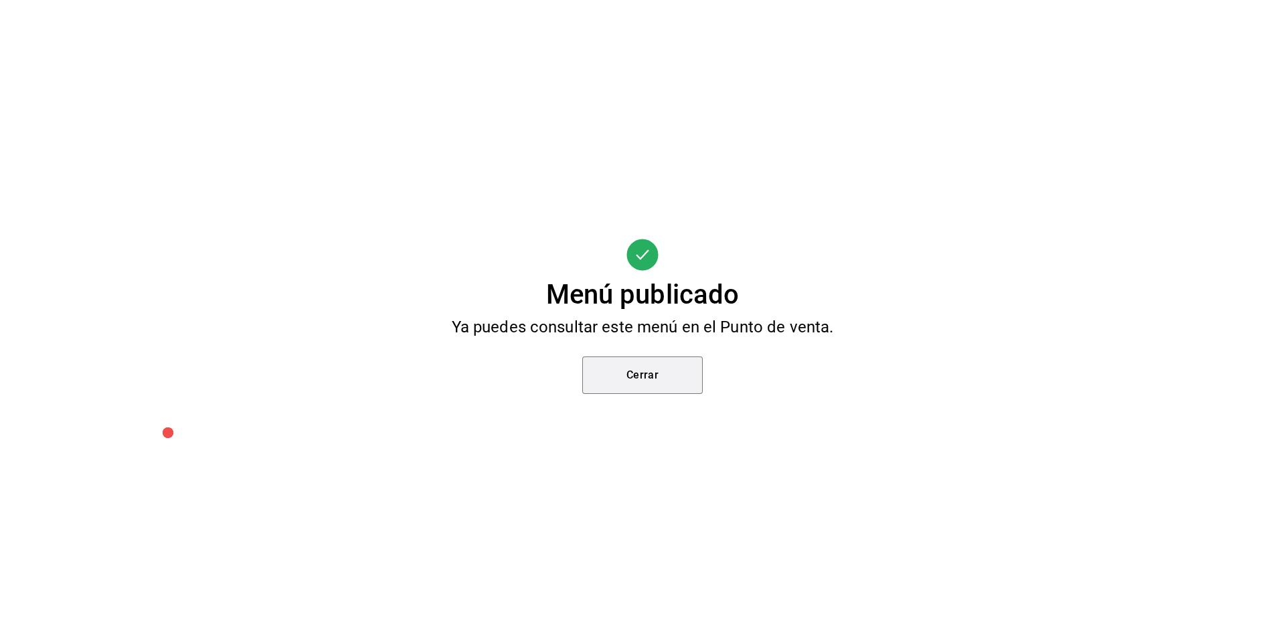
click at [653, 382] on button "Cerrar" at bounding box center [642, 375] width 120 height 37
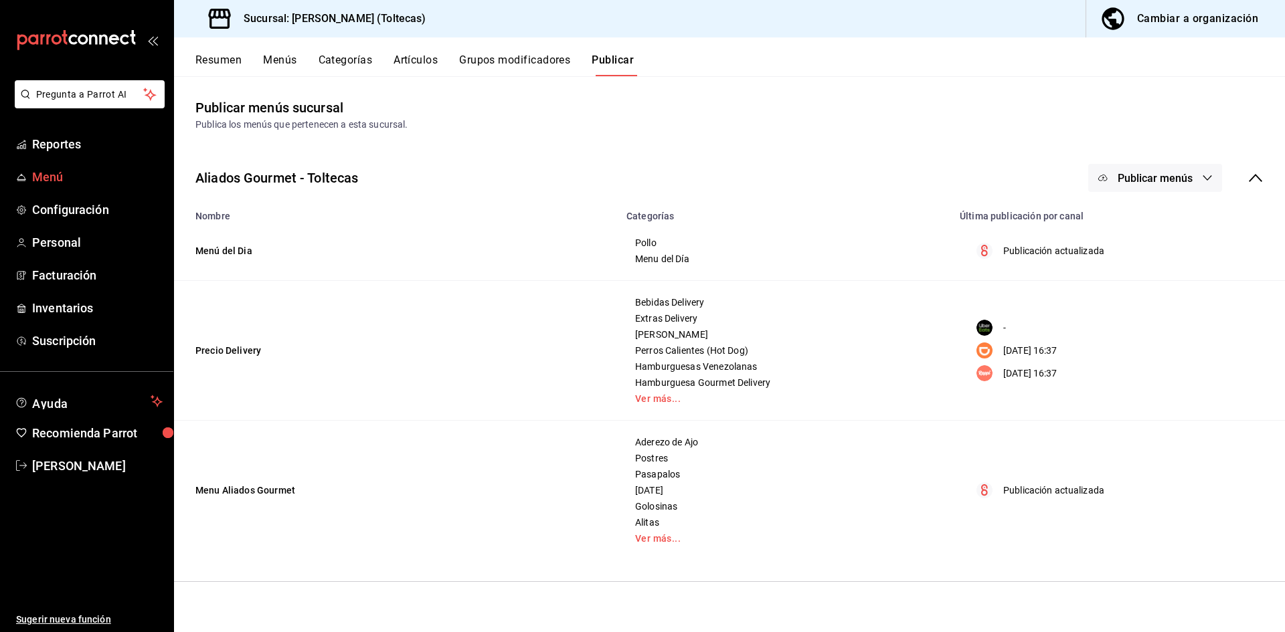
click at [56, 177] on span "Menú" at bounding box center [97, 177] width 131 height 18
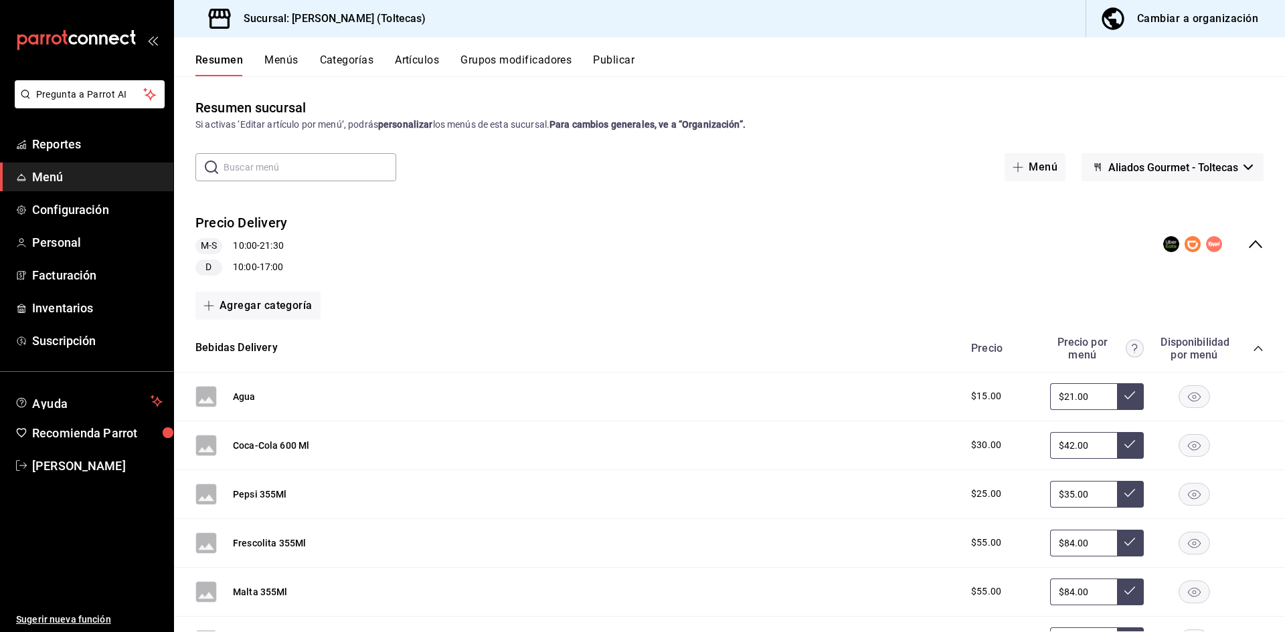
click at [416, 59] on button "Artículos" at bounding box center [417, 65] width 44 height 23
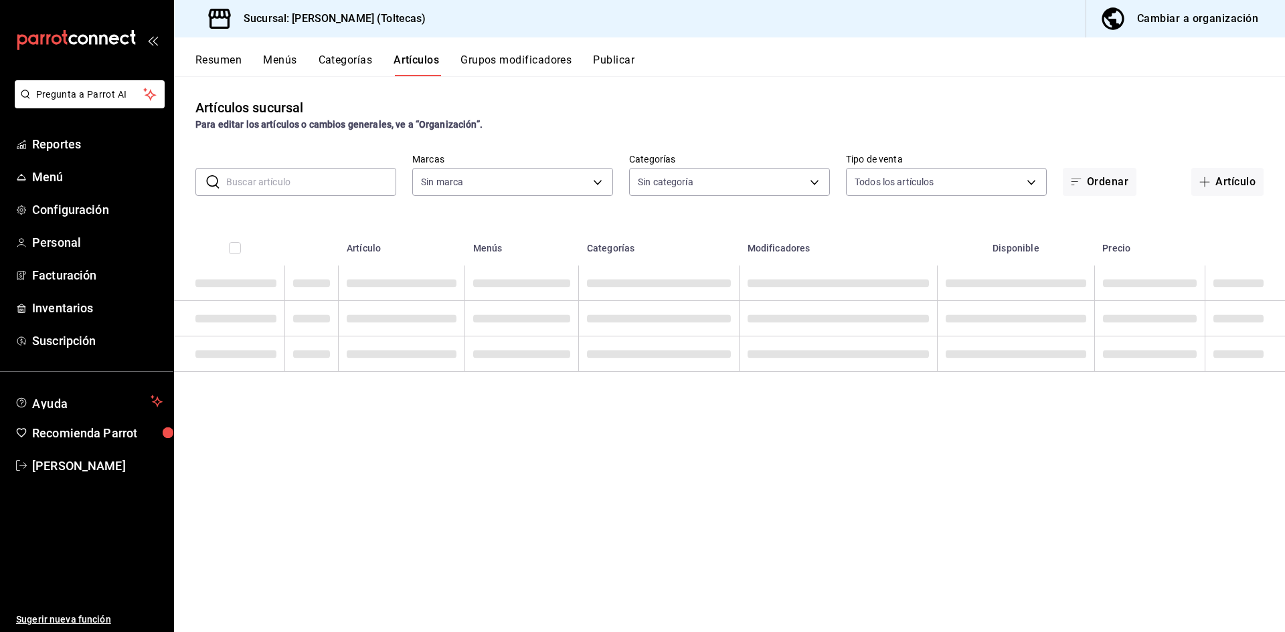
click at [259, 183] on input "text" at bounding box center [311, 182] width 170 height 27
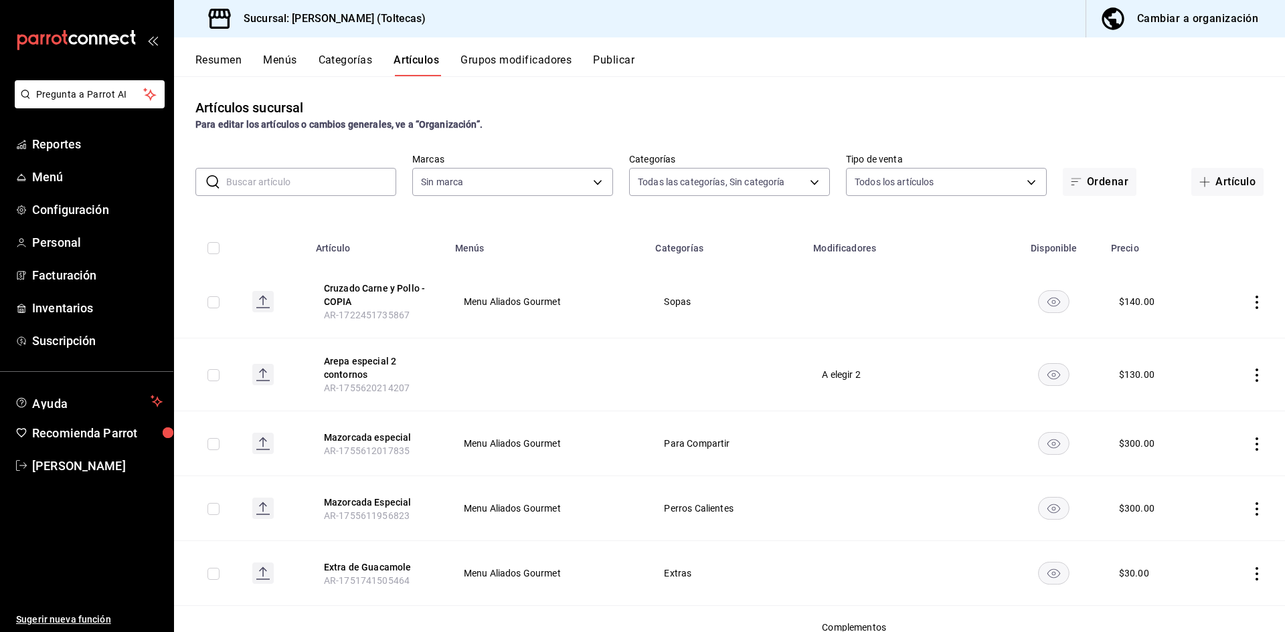
type input "b505b2ee-1845-40b3-bc67-7d0c06232f24,dffe96e5-9814-48d3-b550-517859938173,6918b…"
type input "p"
type input "0138ea5e-59c4-49f1-8472-1983a076d5a2"
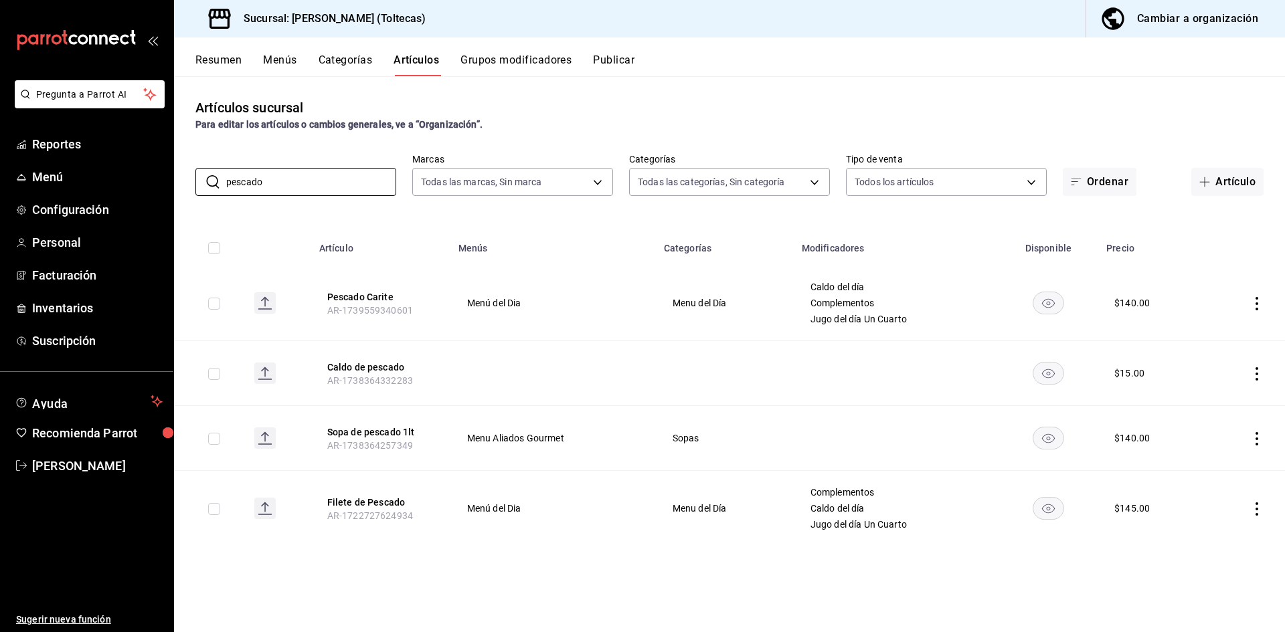
type input "pescado"
click at [1256, 297] on icon "actions" at bounding box center [1256, 303] width 13 height 13
click at [1207, 331] on span "Editar" at bounding box center [1216, 334] width 35 height 14
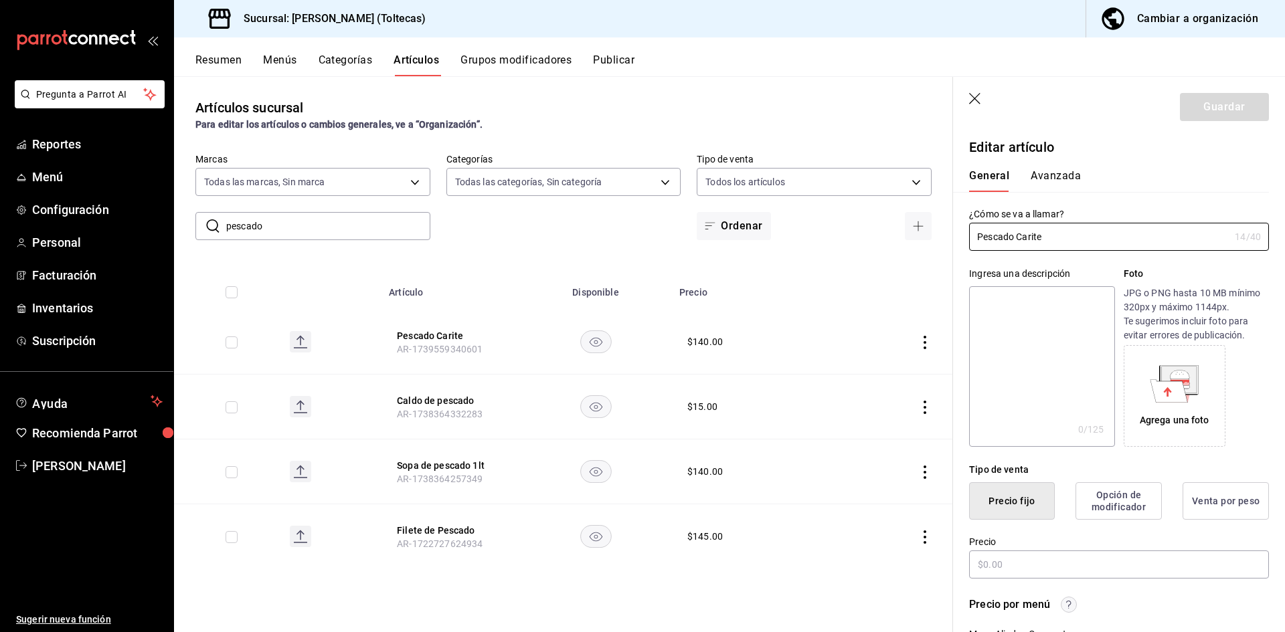
type input "$140.00"
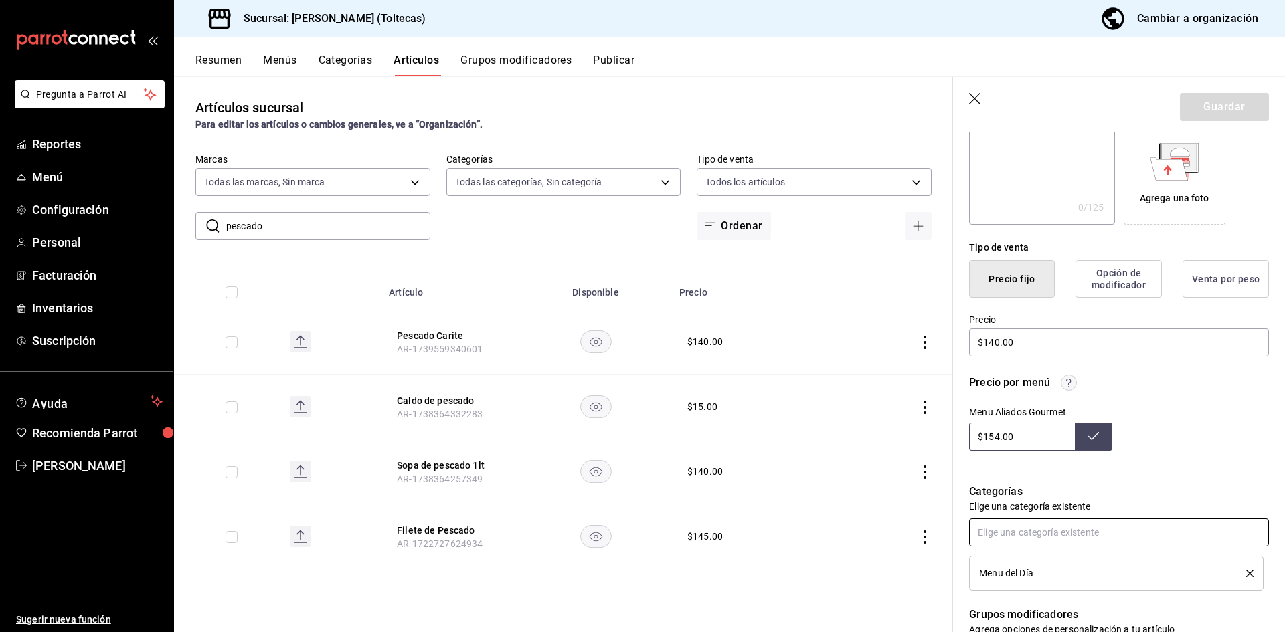
scroll to position [268, 0]
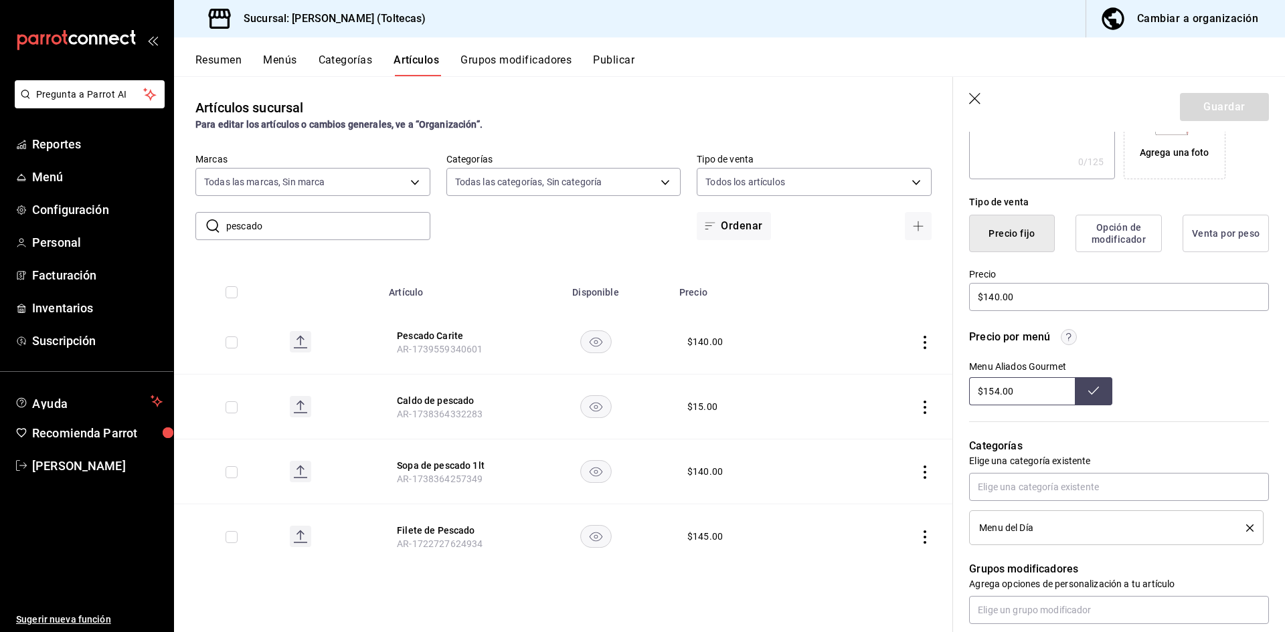
drag, startPoint x: 1016, startPoint y: 394, endPoint x: 893, endPoint y: 396, distance: 123.2
click at [893, 396] on main "Artículos sucursal Para editar los artículos o cambios generales, ve a “Organiz…" at bounding box center [729, 354] width 1111 height 556
drag, startPoint x: 1026, startPoint y: 294, endPoint x: 912, endPoint y: 294, distance: 113.8
click at [912, 294] on main "Artículos sucursal Para editar los artículos o cambios generales, ve a “Organiz…" at bounding box center [729, 354] width 1111 height 556
type input "$154.00"
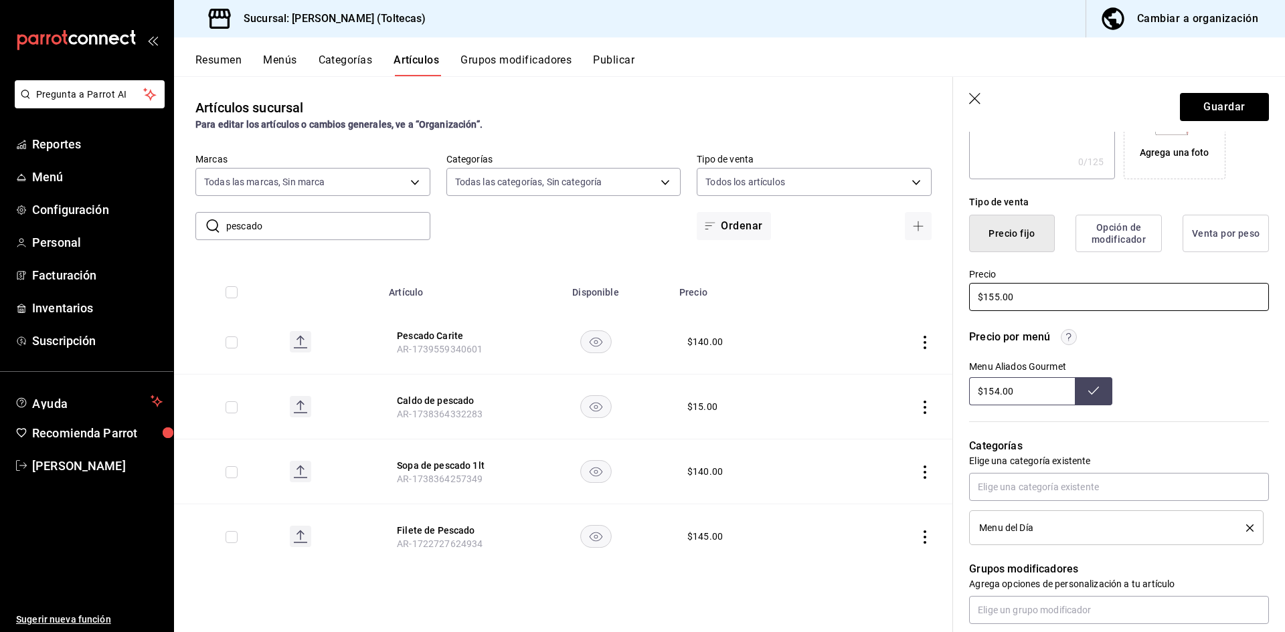
type input "$155.00"
drag, startPoint x: 1045, startPoint y: 397, endPoint x: 952, endPoint y: 392, distance: 92.5
click at [952, 392] on div "Guardar Editar artículo General Avanzada ¿Cómo se va a llamar? Pescado Carite 1…" at bounding box center [1118, 393] width 333 height 632
click at [1120, 390] on div "Menu Aliados Gourmet" at bounding box center [1119, 383] width 300 height 44
type input "$154.00"
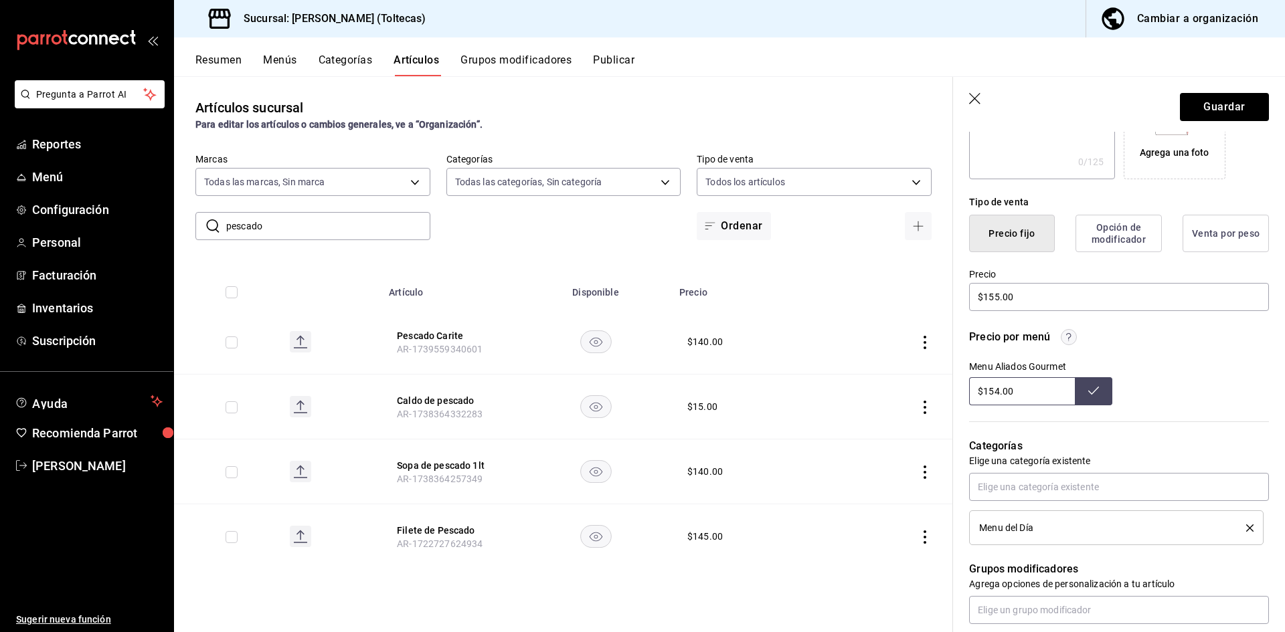
click at [1088, 387] on icon at bounding box center [1093, 391] width 11 height 11
click at [1088, 395] on icon at bounding box center [1093, 391] width 11 height 11
drag, startPoint x: 1033, startPoint y: 390, endPoint x: 903, endPoint y: 381, distance: 130.1
click at [903, 381] on main "Artículos sucursal Para editar los artículos o cambios generales, ve a “Organiz…" at bounding box center [729, 354] width 1111 height 556
click at [1090, 391] on icon at bounding box center [1093, 391] width 11 height 11
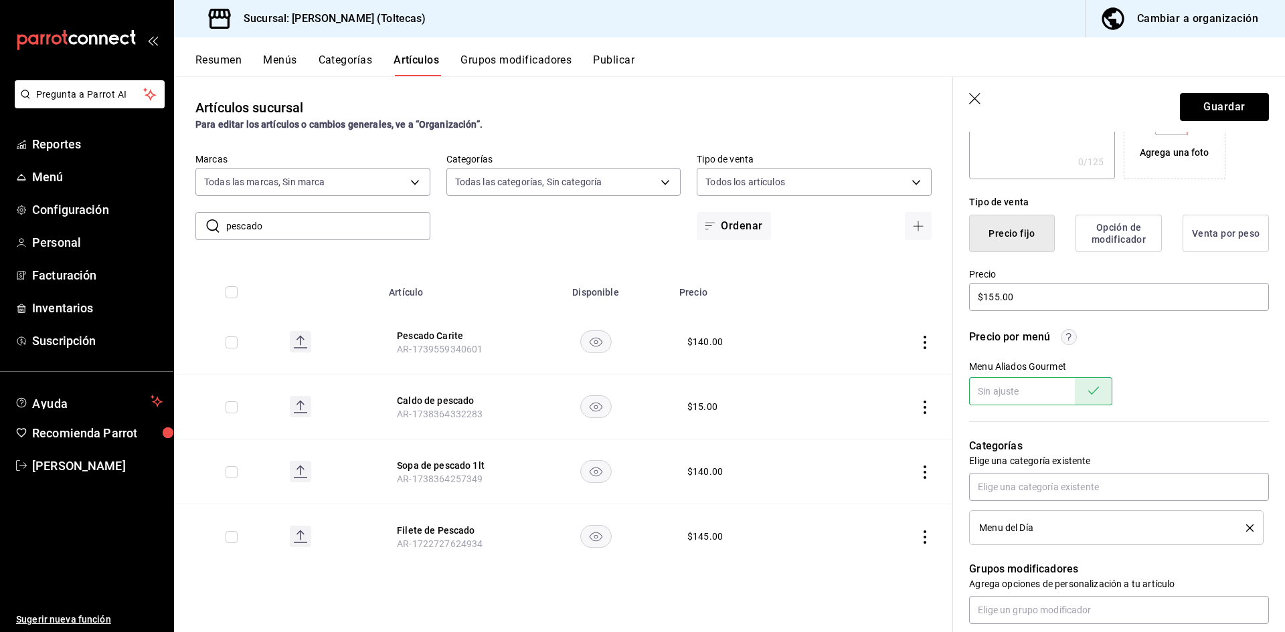
click at [1205, 112] on button "Guardar" at bounding box center [1224, 107] width 89 height 28
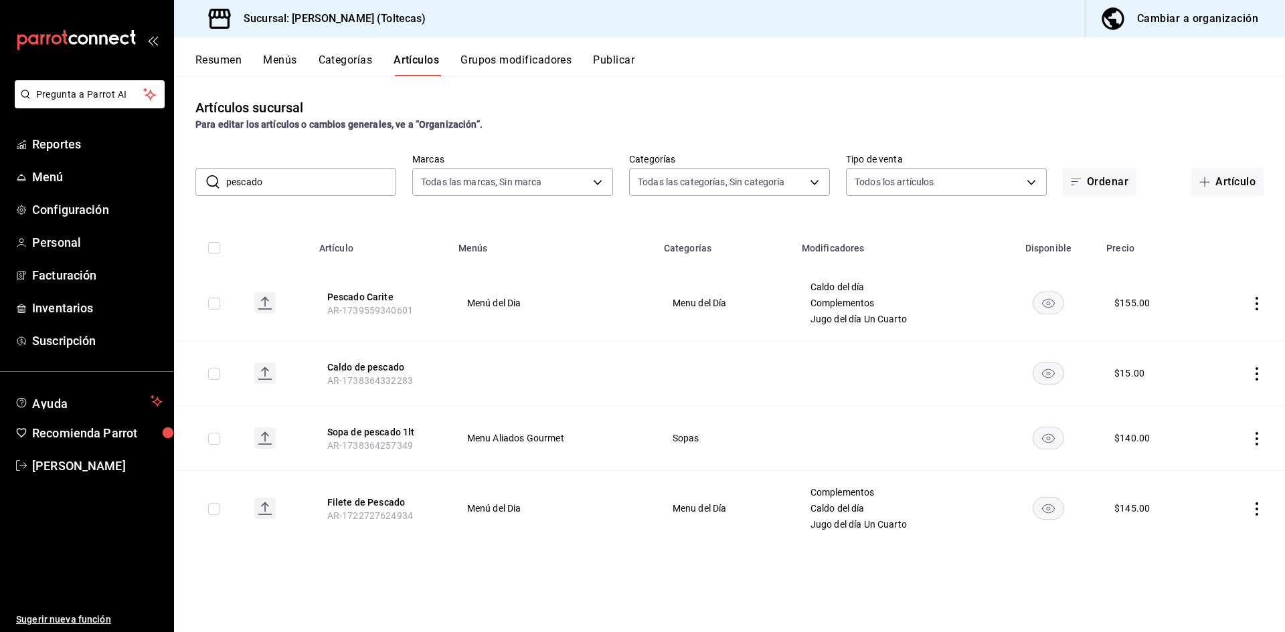
click at [1257, 441] on icon "actions" at bounding box center [1256, 438] width 13 height 13
click at [1199, 471] on div at bounding box center [1187, 470] width 24 height 16
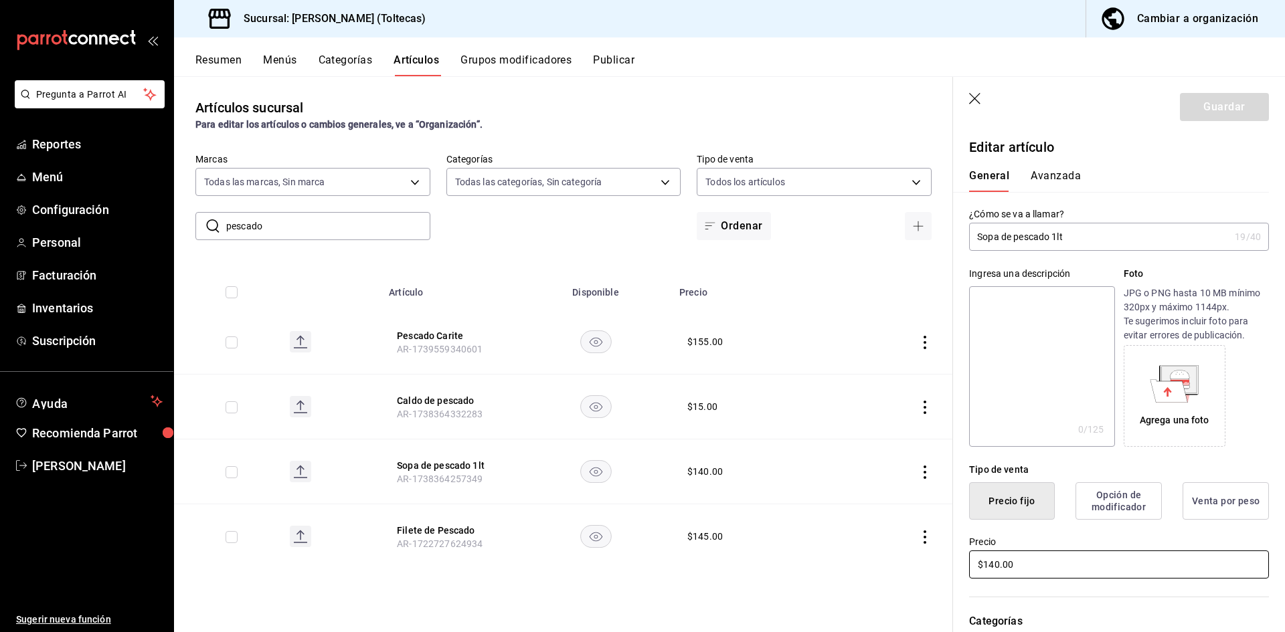
drag, startPoint x: 1029, startPoint y: 555, endPoint x: 937, endPoint y: 554, distance: 91.7
click at [938, 554] on main "Artículos sucursal Para editar los artículos o cambios generales, ve a “Organiz…" at bounding box center [729, 354] width 1111 height 556
type input "$200.00"
click at [1221, 112] on button "Guardar" at bounding box center [1224, 107] width 89 height 28
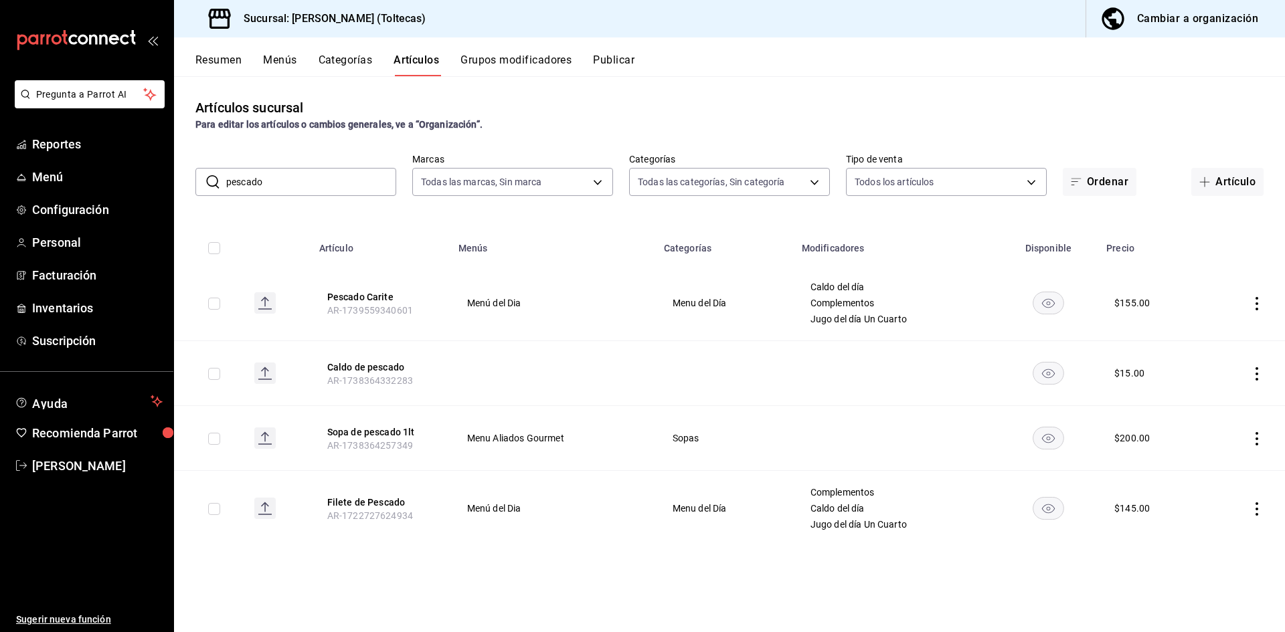
click at [613, 57] on button "Publicar" at bounding box center [613, 65] width 41 height 23
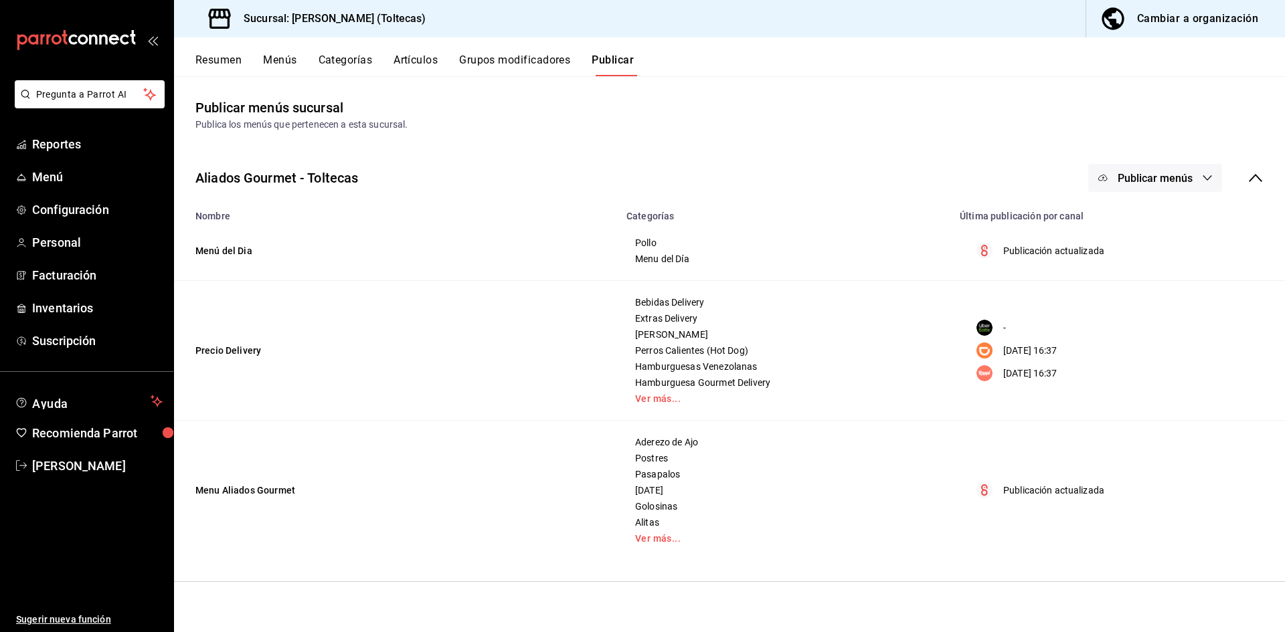
click at [1152, 178] on span "Publicar menús" at bounding box center [1155, 178] width 75 height 13
click at [1171, 228] on span "Punto de venta" at bounding box center [1175, 222] width 64 height 14
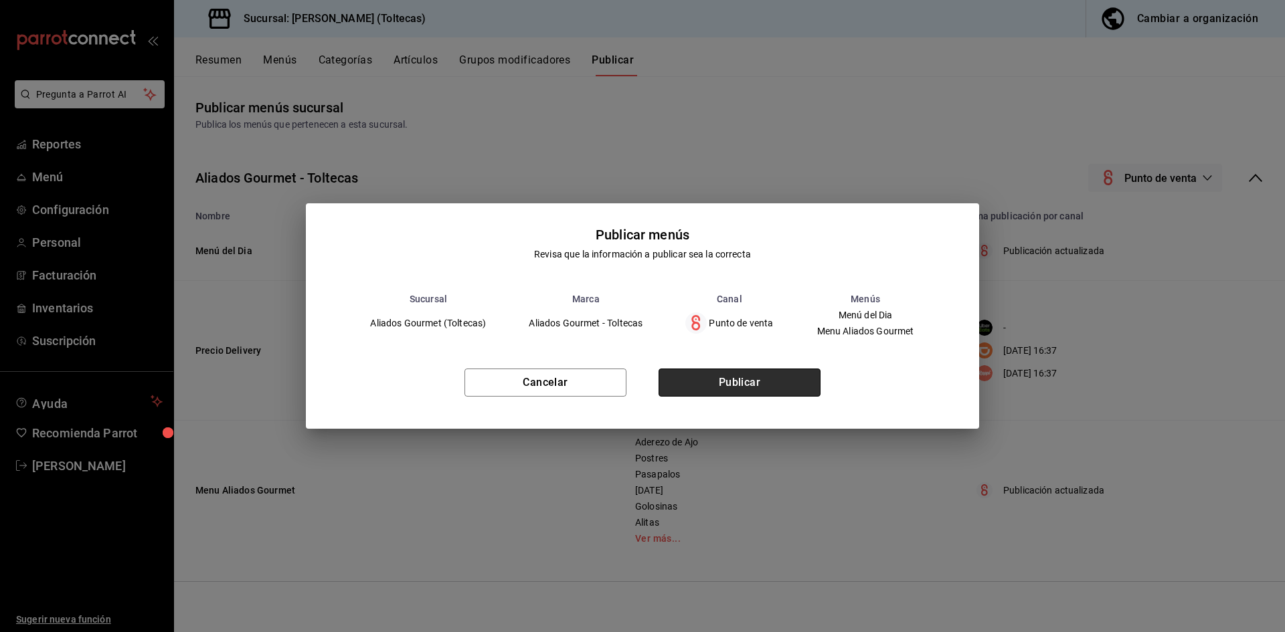
click at [715, 382] on button "Publicar" at bounding box center [740, 383] width 162 height 28
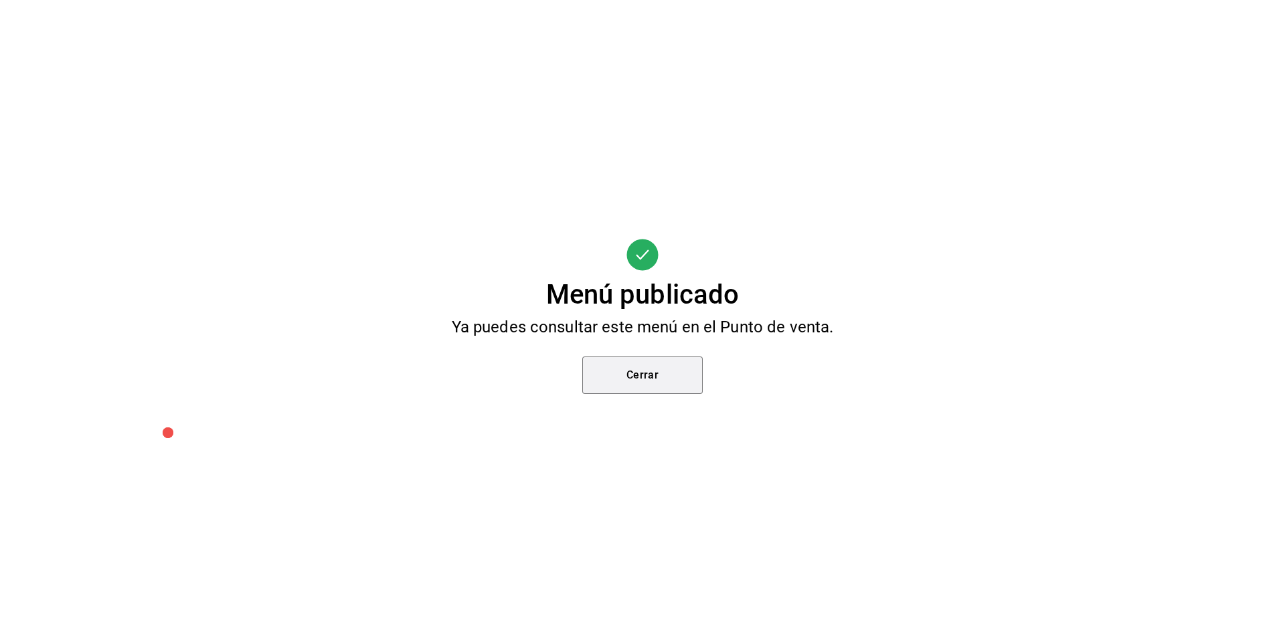
drag, startPoint x: 667, startPoint y: 384, endPoint x: 509, endPoint y: 304, distance: 176.6
click at [667, 384] on button "Cerrar" at bounding box center [642, 375] width 120 height 37
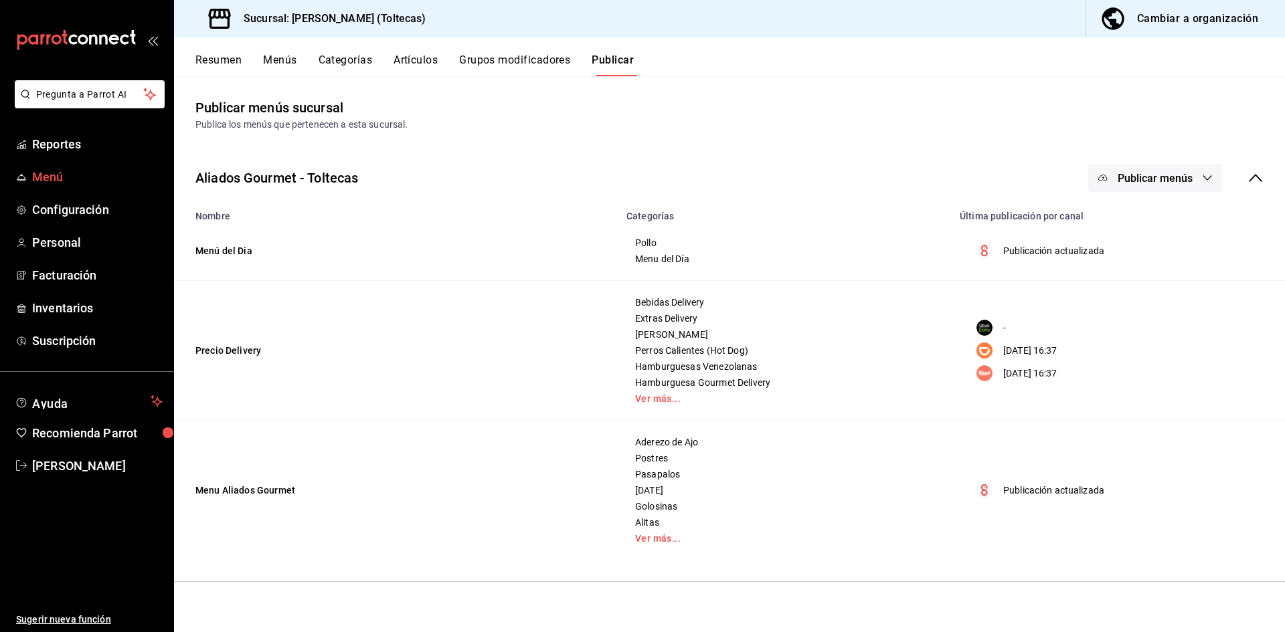
click at [41, 182] on span "Menú" at bounding box center [97, 177] width 131 height 18
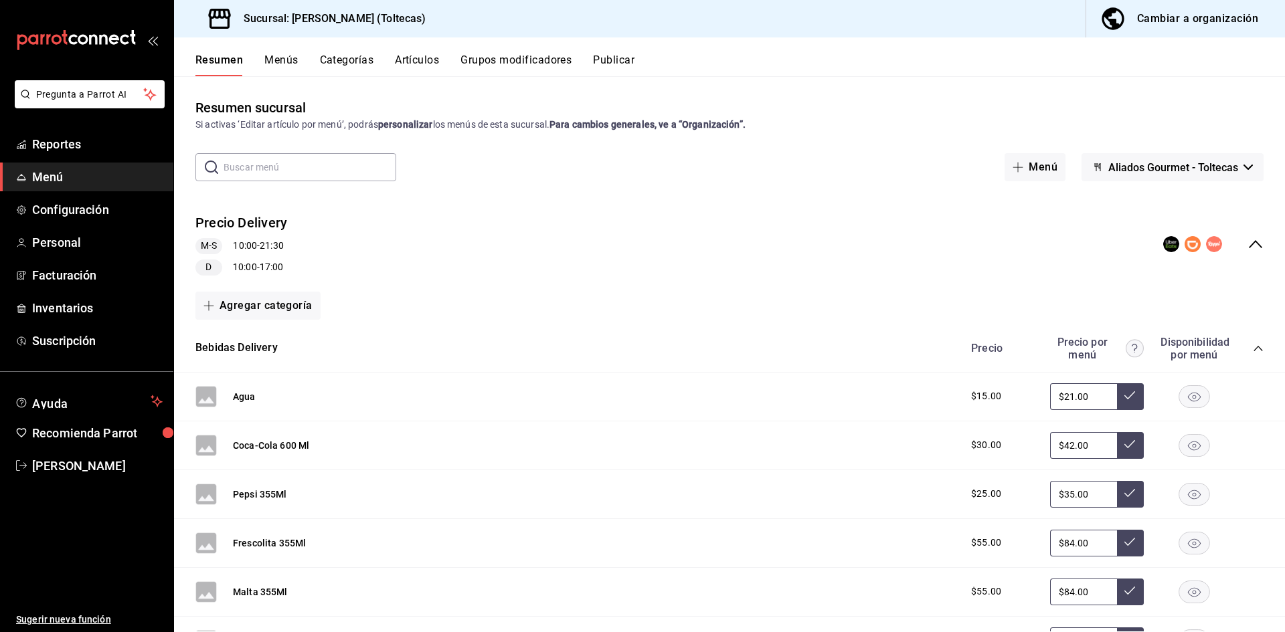
click at [428, 54] on button "Artículos" at bounding box center [417, 65] width 44 height 23
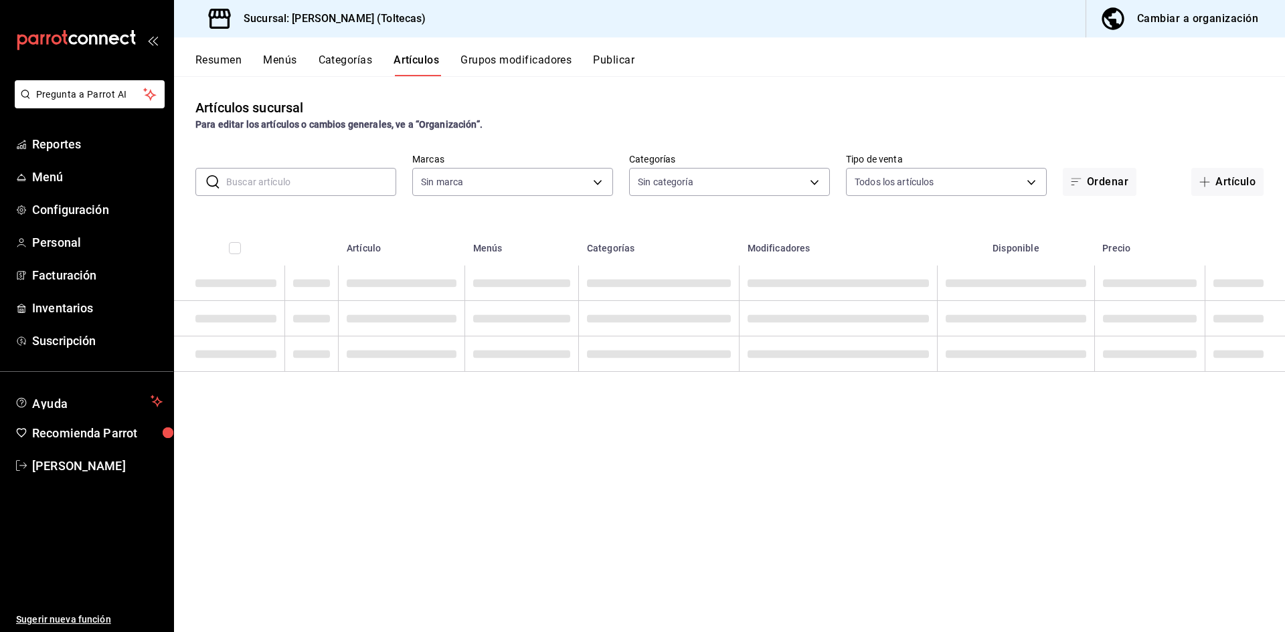
type input "0138ea5e-59c4-49f1-8472-1983a076d5a2"
click at [279, 185] on input "text" at bounding box center [311, 182] width 170 height 27
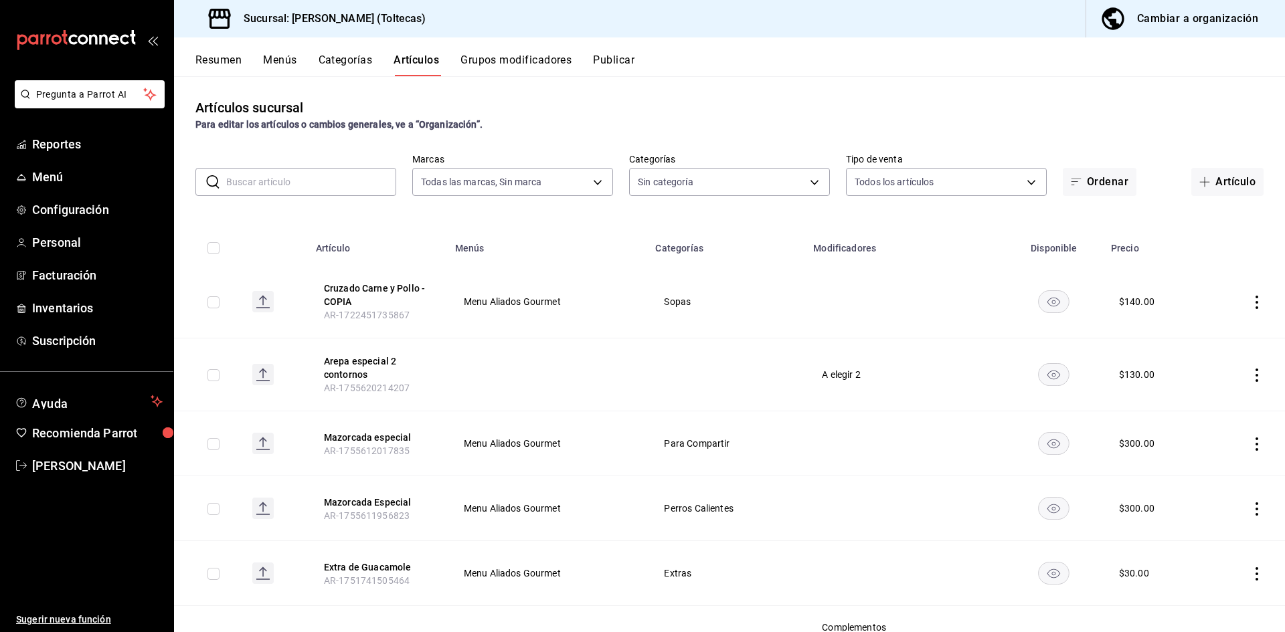
type input "r"
type input "b505b2ee-1845-40b3-bc67-7d0c06232f24,dffe96e5-9814-48d3-b550-517859938173,6918b…"
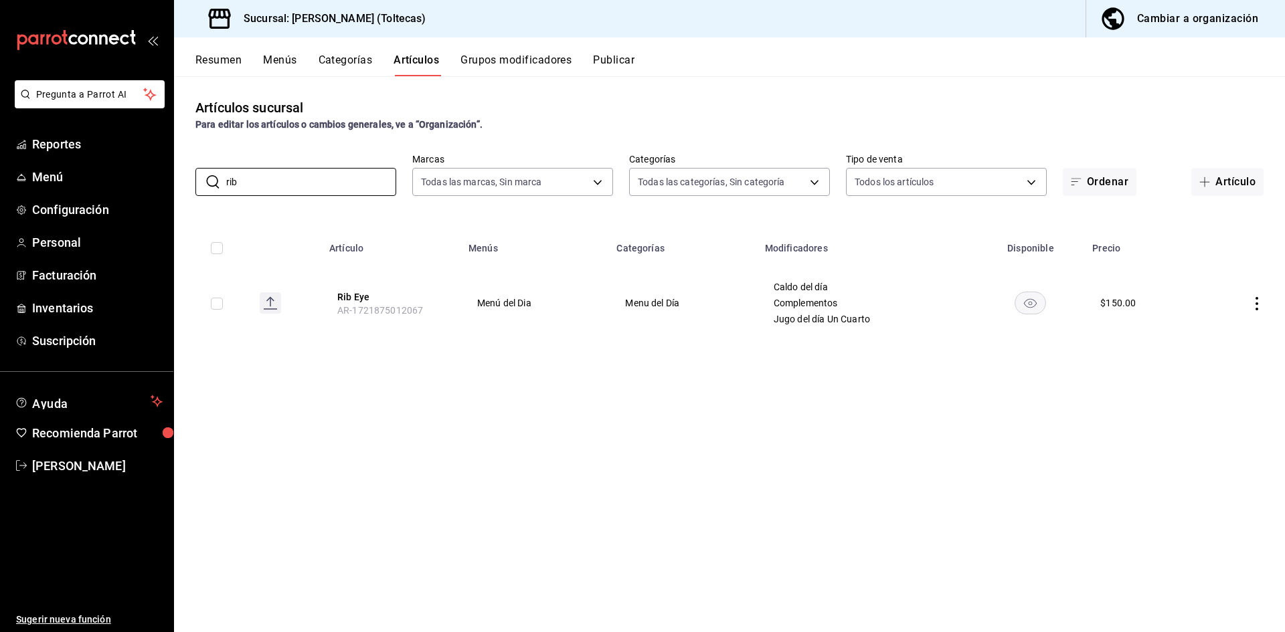
type input "rib"
click at [1262, 305] on icon "actions" at bounding box center [1256, 303] width 13 height 13
click at [1235, 331] on li "Editar" at bounding box center [1205, 334] width 80 height 27
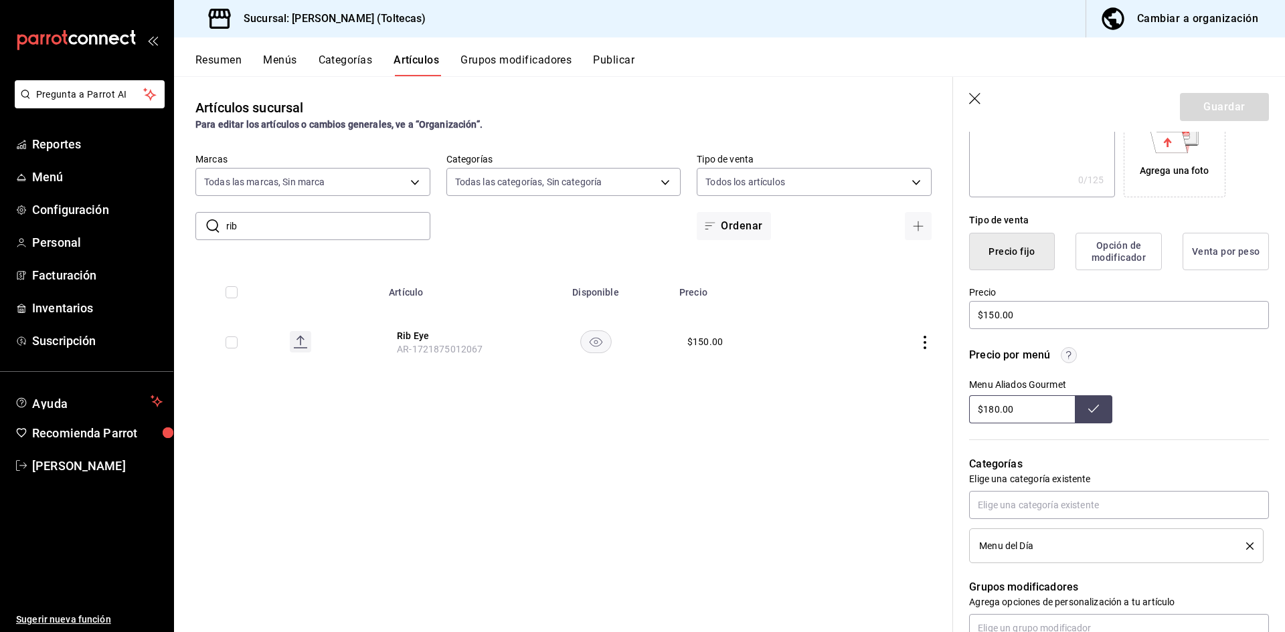
scroll to position [134, 0]
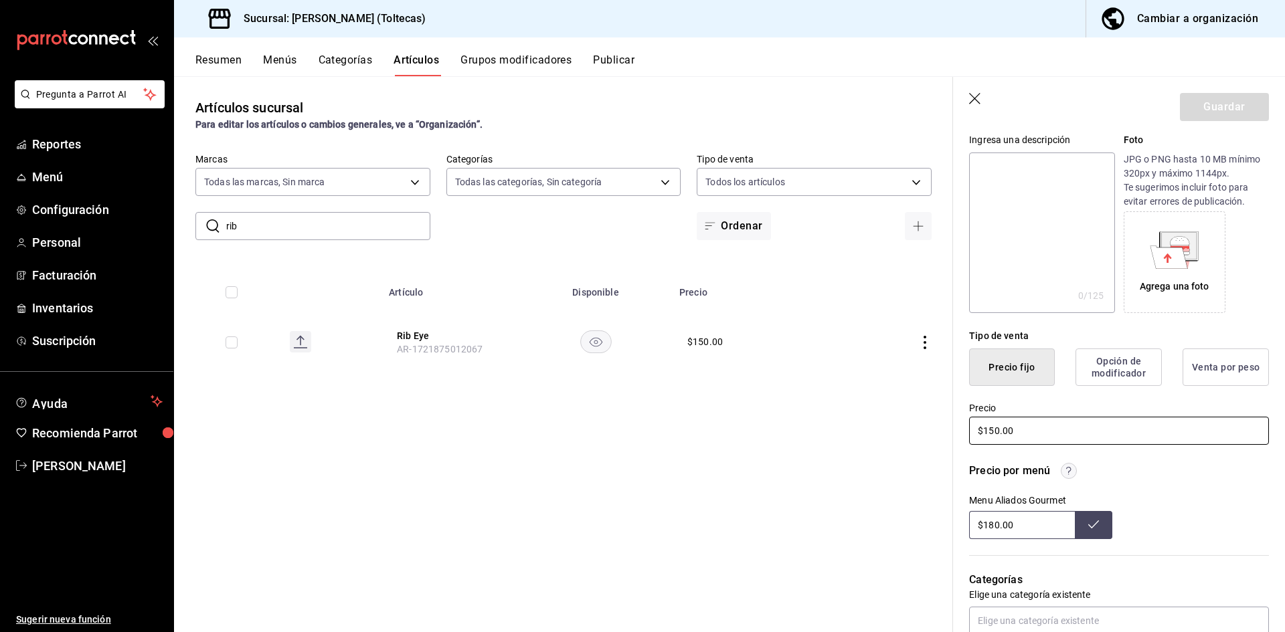
drag, startPoint x: 1047, startPoint y: 440, endPoint x: 912, endPoint y: 420, distance: 136.7
click at [912, 420] on main "Artículos sucursal Para editar los artículos o cambios generales, ve a “Organiz…" at bounding box center [729, 354] width 1111 height 556
type input "$180.00"
drag, startPoint x: 1026, startPoint y: 531, endPoint x: 968, endPoint y: 526, distance: 57.8
click at [969, 526] on input "$180.00" at bounding box center [1022, 525] width 106 height 28
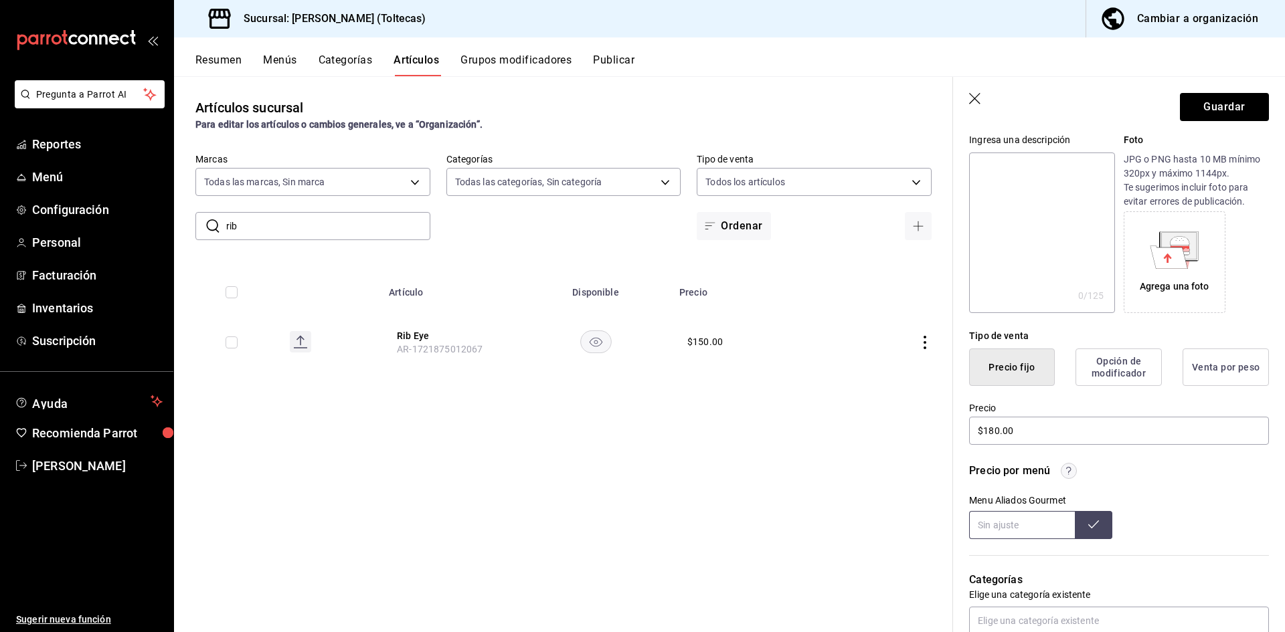
click at [1078, 527] on button at bounding box center [1093, 525] width 37 height 28
click at [1214, 110] on button "Guardar" at bounding box center [1224, 107] width 89 height 28
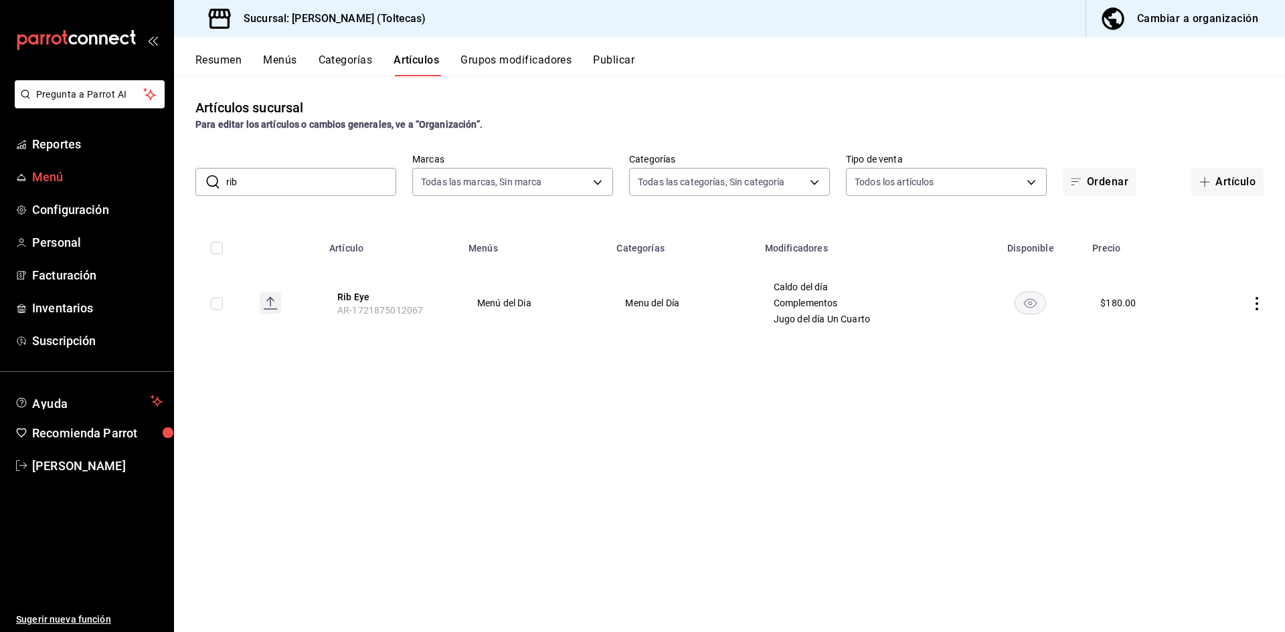
click at [50, 172] on span "Menú" at bounding box center [97, 177] width 131 height 18
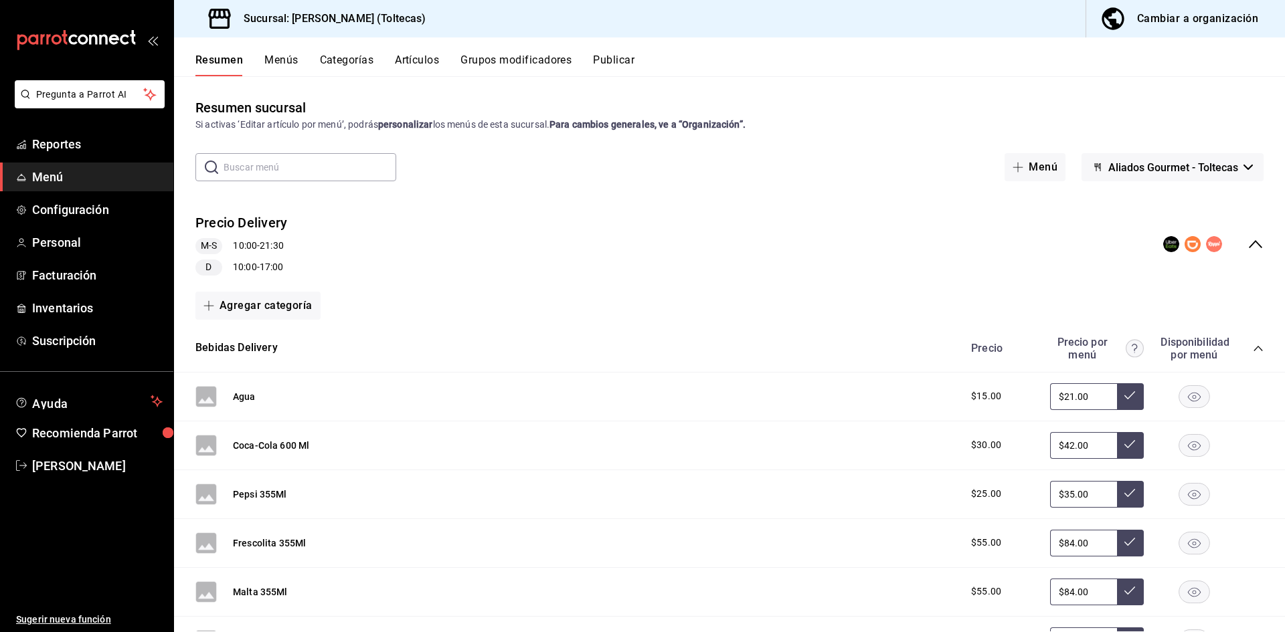
click at [424, 57] on button "Artículos" at bounding box center [417, 65] width 44 height 23
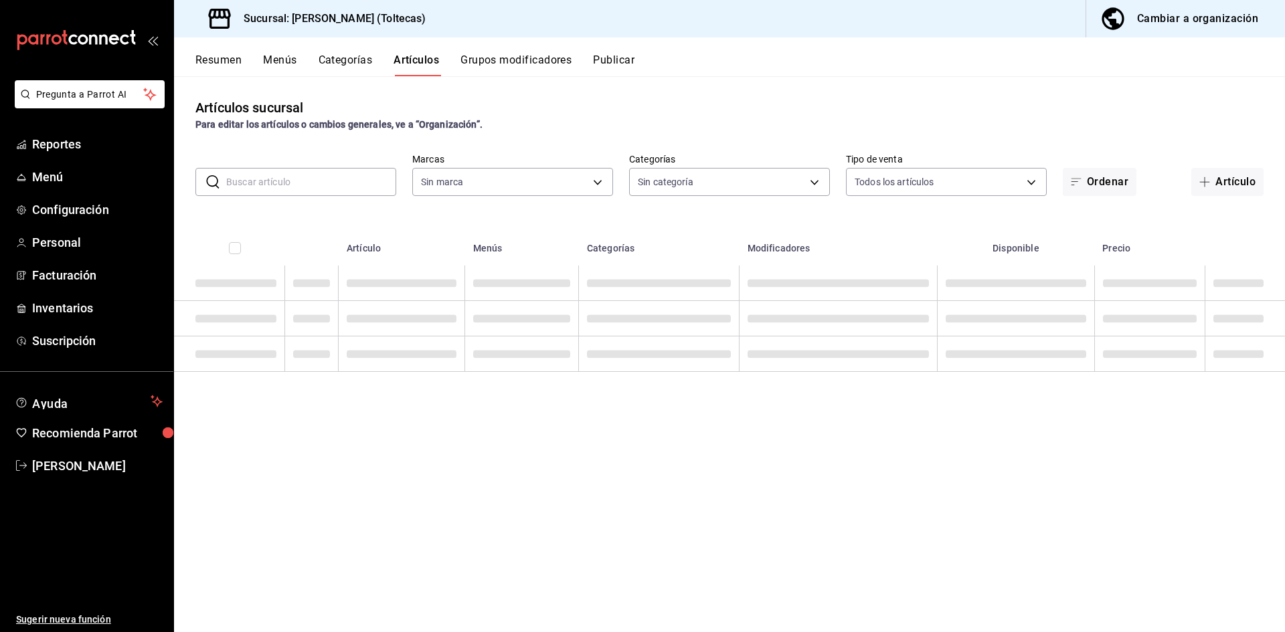
click at [269, 185] on input "text" at bounding box center [311, 182] width 170 height 27
type input "p"
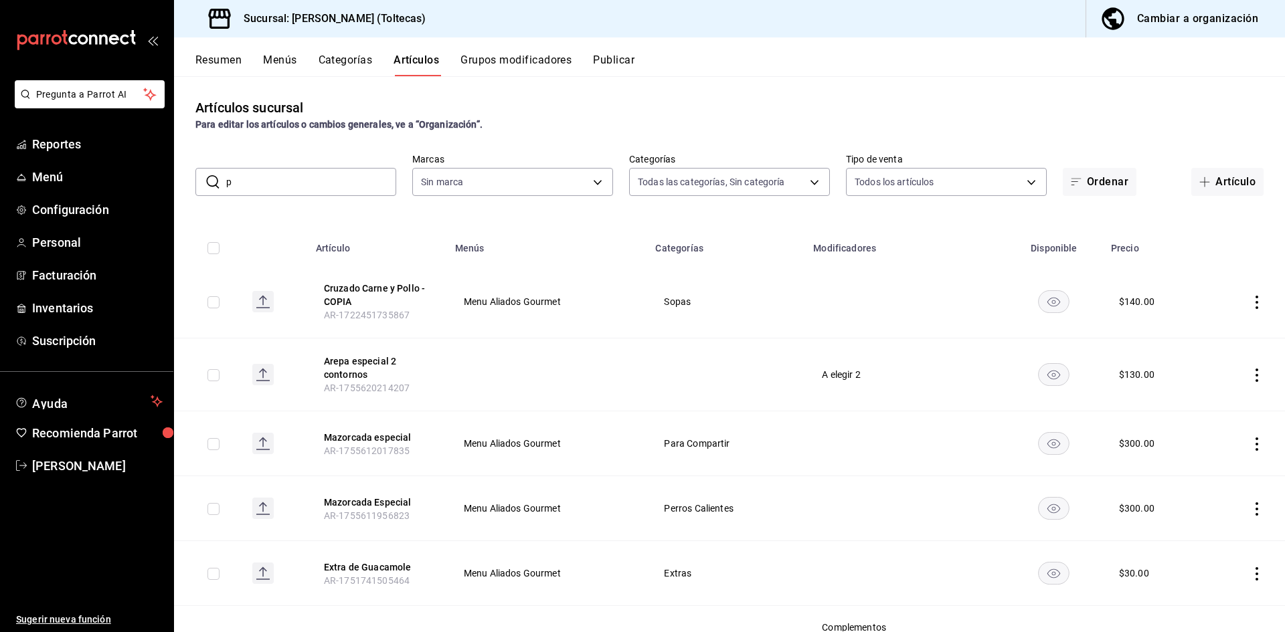
type input "b505b2ee-1845-40b3-bc67-7d0c06232f24,dffe96e5-9814-48d3-b550-517859938173,6918b…"
type input "0138ea5e-59c4-49f1-8472-1983a076d5a2"
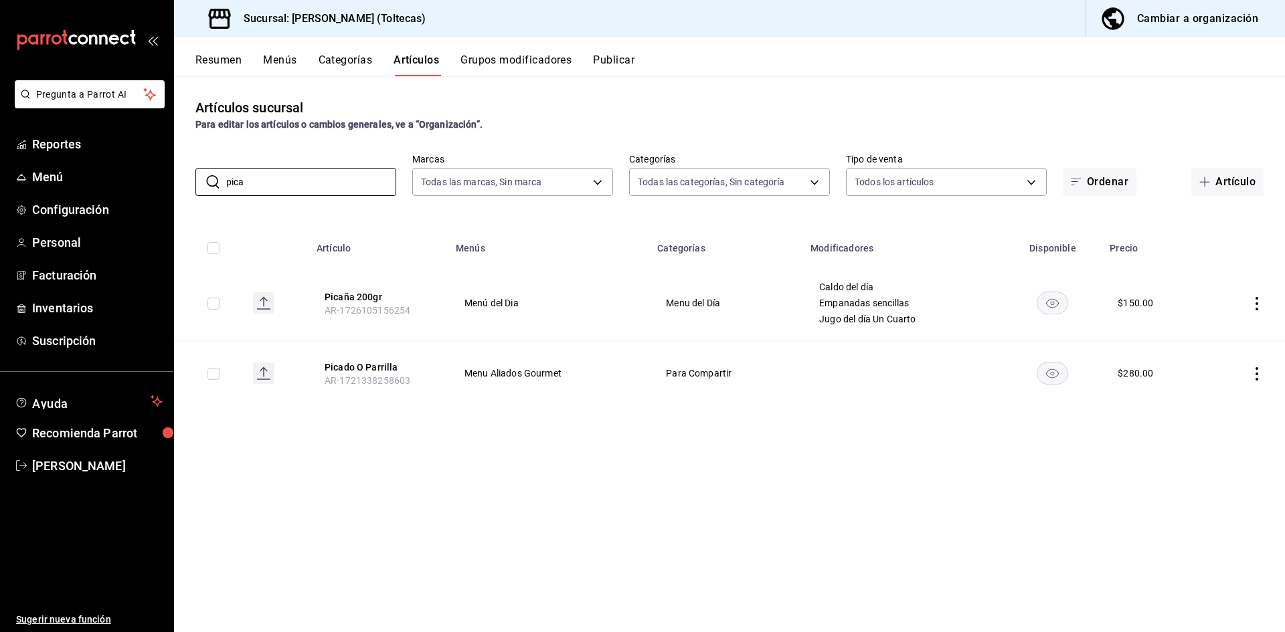
type input "pica"
click at [1255, 307] on icon "actions" at bounding box center [1256, 303] width 13 height 13
click at [1229, 338] on span "Editar" at bounding box center [1216, 334] width 35 height 14
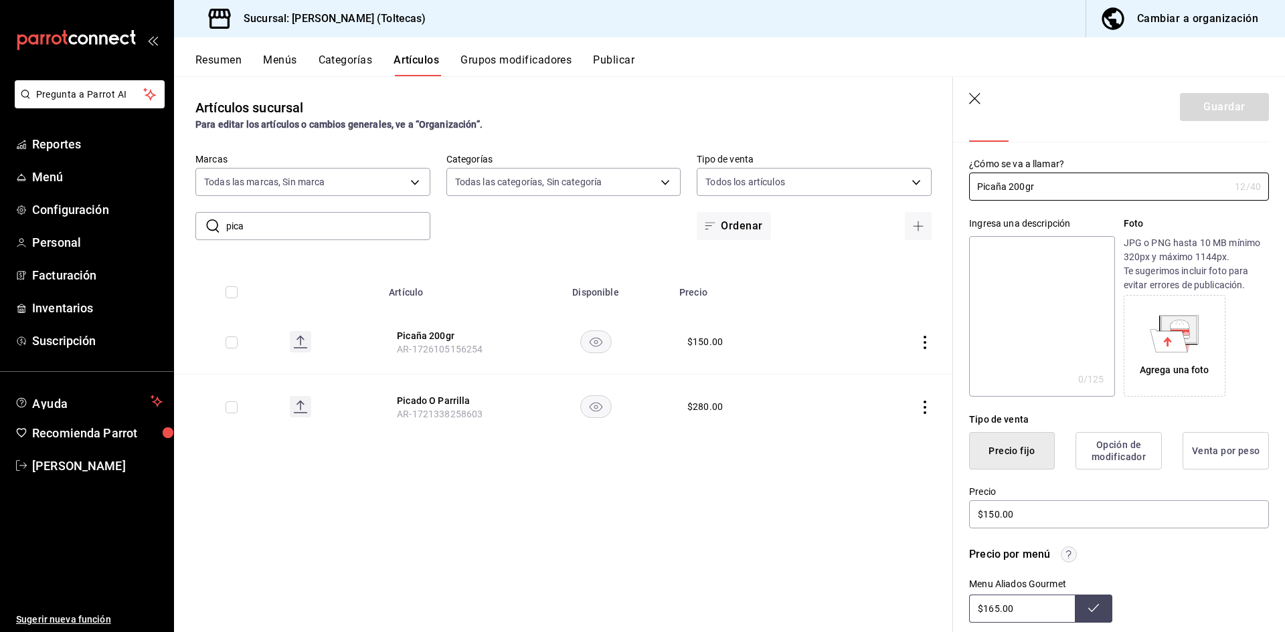
scroll to position [268, 0]
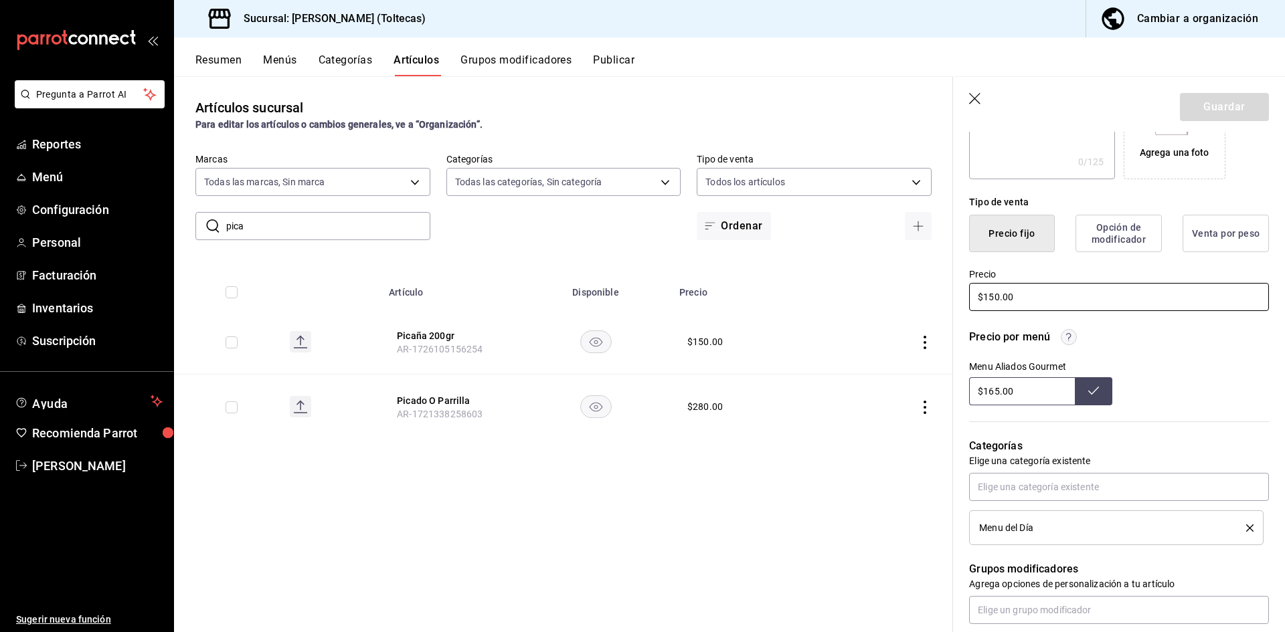
drag, startPoint x: 1001, startPoint y: 295, endPoint x: 922, endPoint y: 292, distance: 78.4
click at [922, 292] on main "Artículos sucursal Para editar los artículos o cambios generales, ve a “Organiz…" at bounding box center [729, 354] width 1111 height 556
type input "$165.00"
drag, startPoint x: 1021, startPoint y: 392, endPoint x: 934, endPoint y: 391, distance: 87.0
click at [934, 391] on main "Artículos sucursal Para editar los artículos o cambios generales, ve a “Organiz…" at bounding box center [729, 354] width 1111 height 556
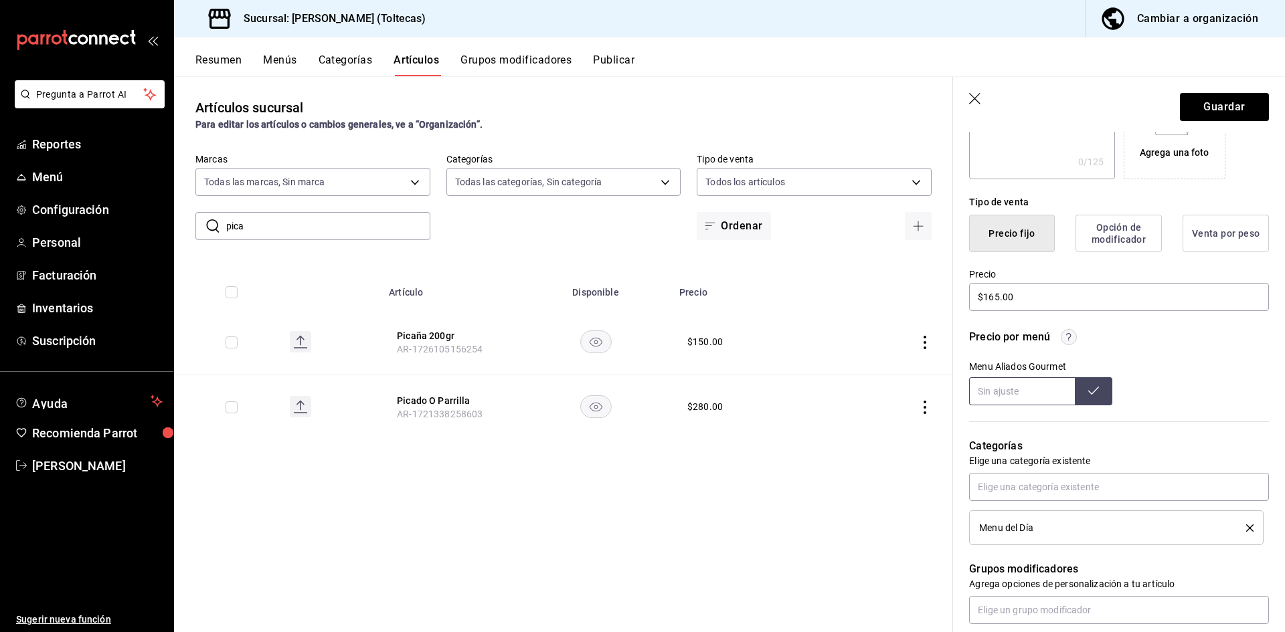
click at [1088, 393] on icon at bounding box center [1093, 391] width 11 height 11
click at [1209, 104] on button "Guardar" at bounding box center [1224, 107] width 89 height 28
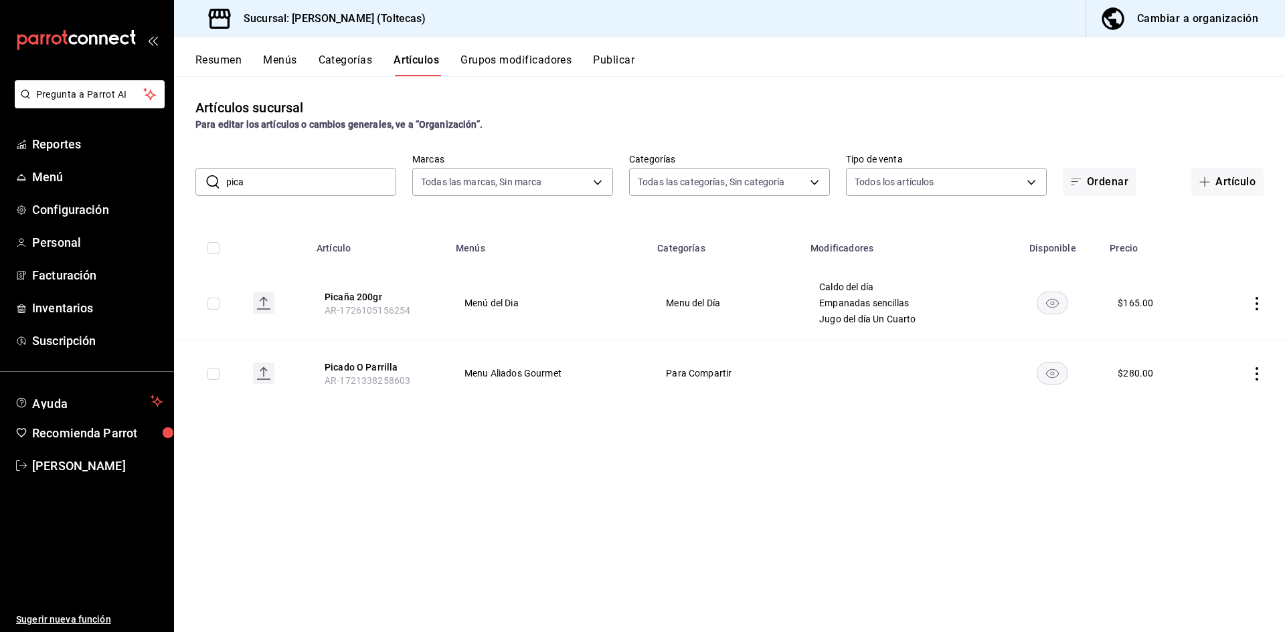
click at [1259, 370] on icon "actions" at bounding box center [1256, 373] width 13 height 13
drag, startPoint x: 1215, startPoint y: 403, endPoint x: 1008, endPoint y: 386, distance: 208.2
click at [1215, 403] on span "Editar" at bounding box center [1216, 405] width 35 height 14
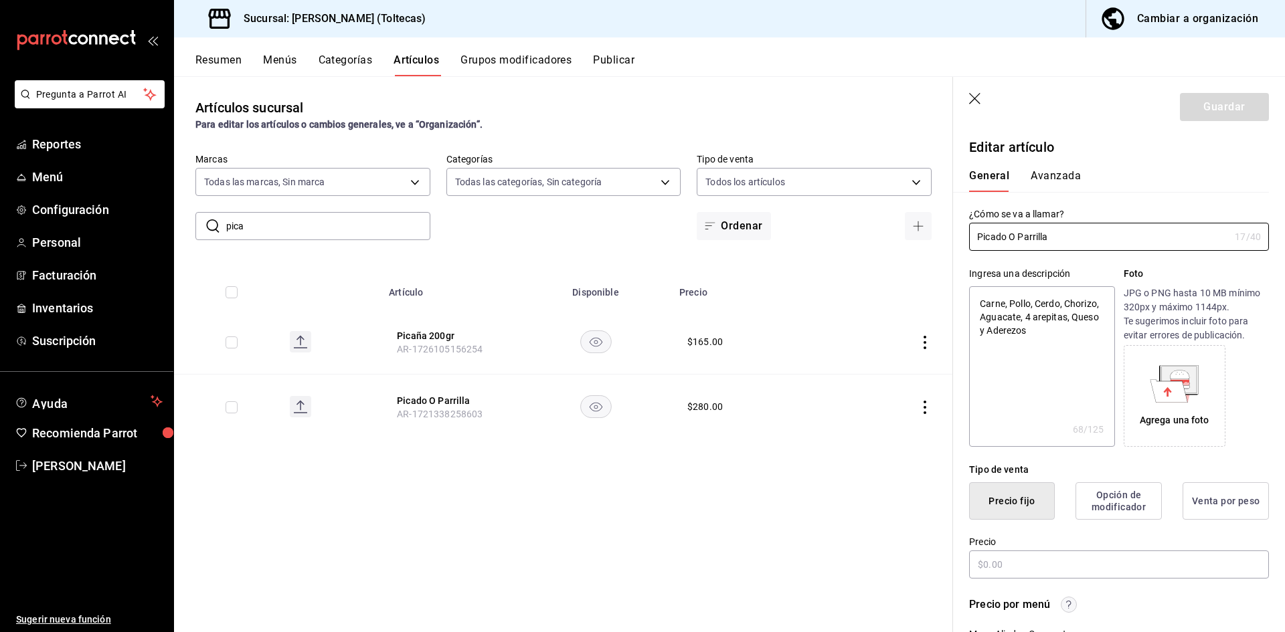
type textarea "x"
type input "$280.00"
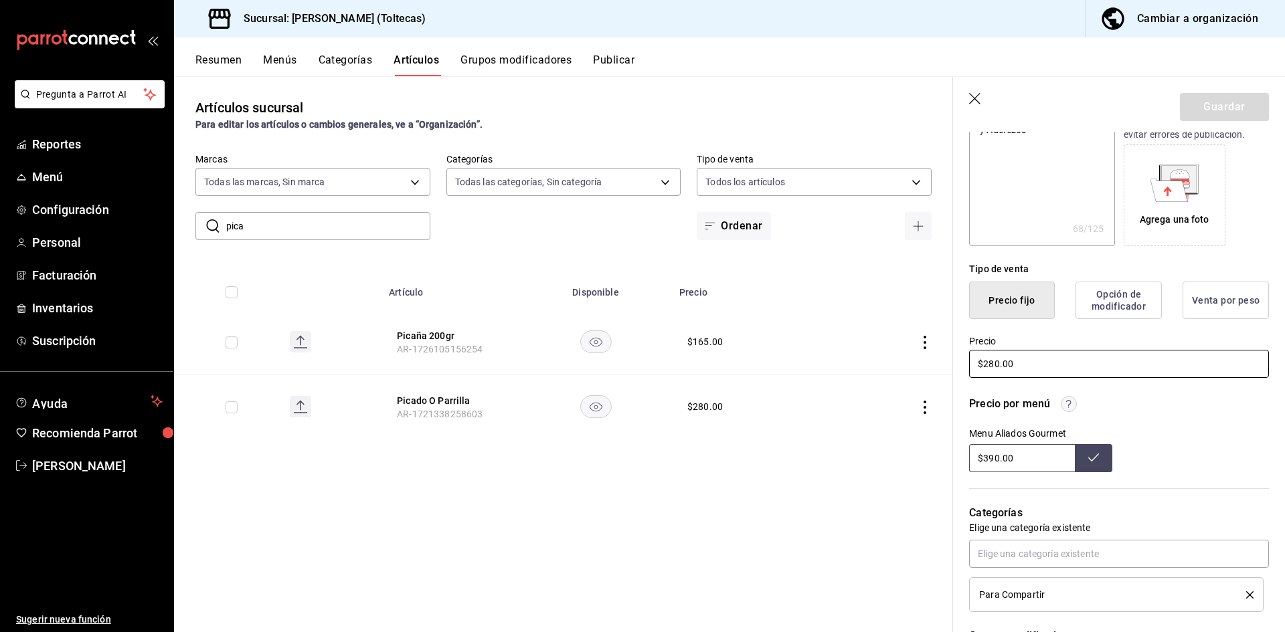
drag, startPoint x: 1048, startPoint y: 363, endPoint x: 891, endPoint y: 351, distance: 157.7
click at [891, 351] on main "Artículos sucursal Para editar los artículos o cambios generales, ve a “Organiz…" at bounding box center [729, 354] width 1111 height 556
type textarea "x"
type input "$3.00"
type textarea "x"
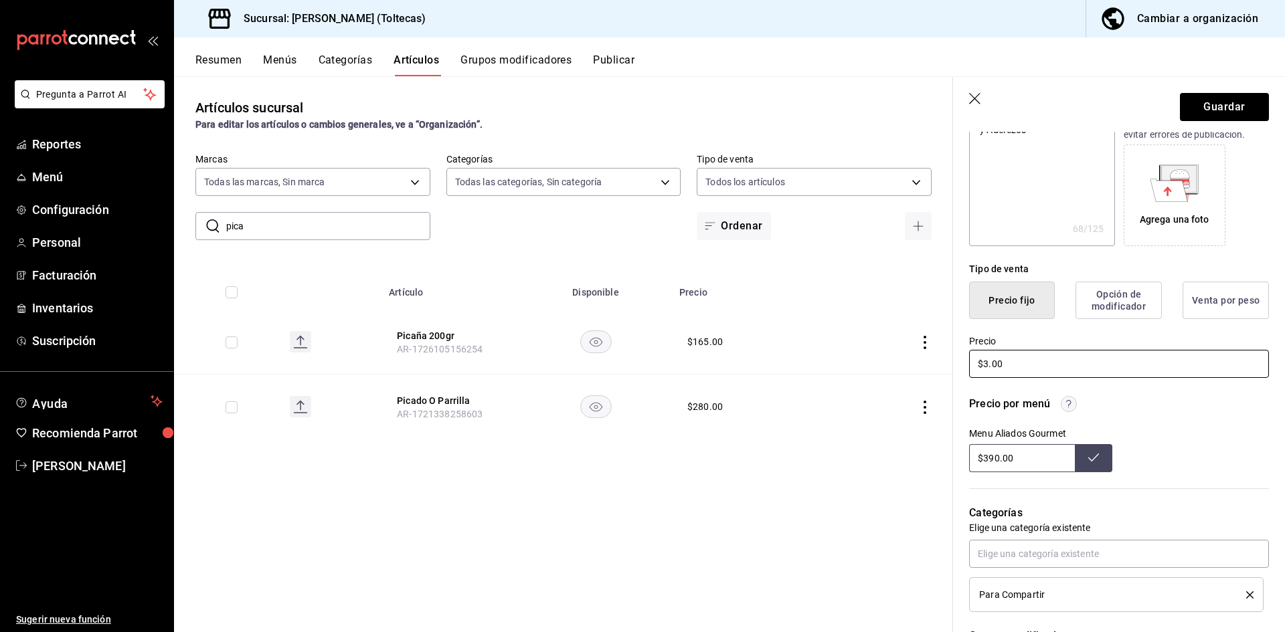
type input "$39.00"
type textarea "x"
type input "$390.00"
drag, startPoint x: 1019, startPoint y: 455, endPoint x: 928, endPoint y: 456, distance: 91.0
click at [928, 456] on main "Artículos sucursal Para editar los artículos o cambios generales, ve a “Organiz…" at bounding box center [729, 354] width 1111 height 556
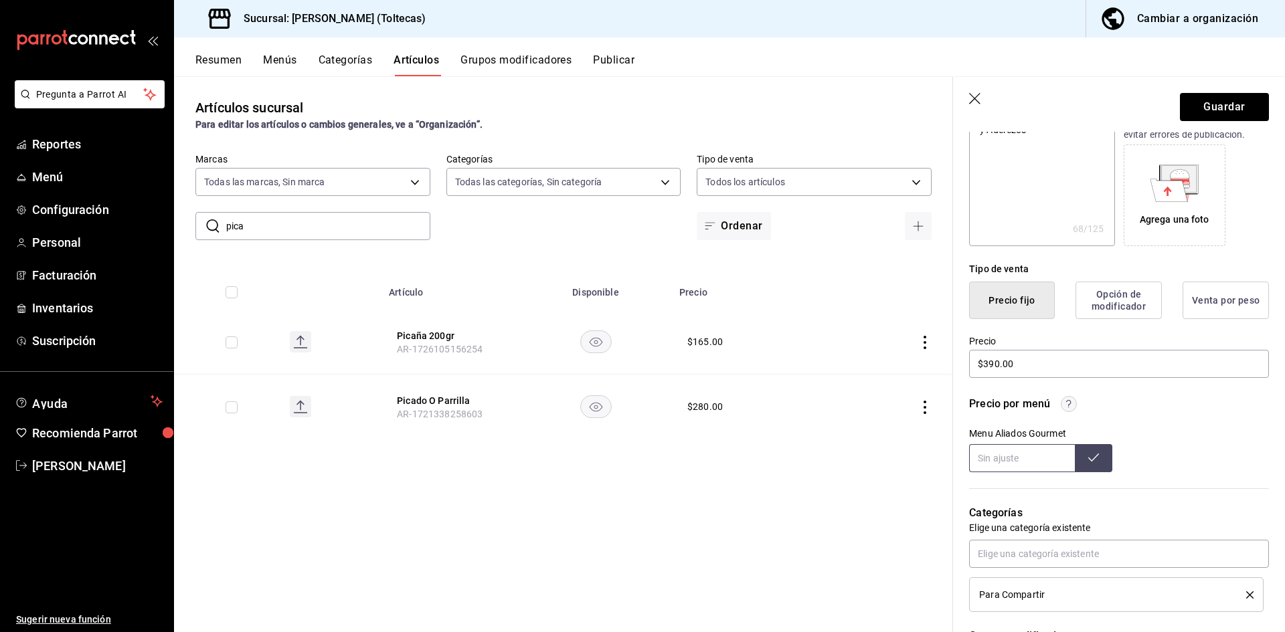
click at [1095, 456] on button at bounding box center [1093, 458] width 37 height 28
click at [1207, 105] on button "Guardar" at bounding box center [1224, 107] width 89 height 28
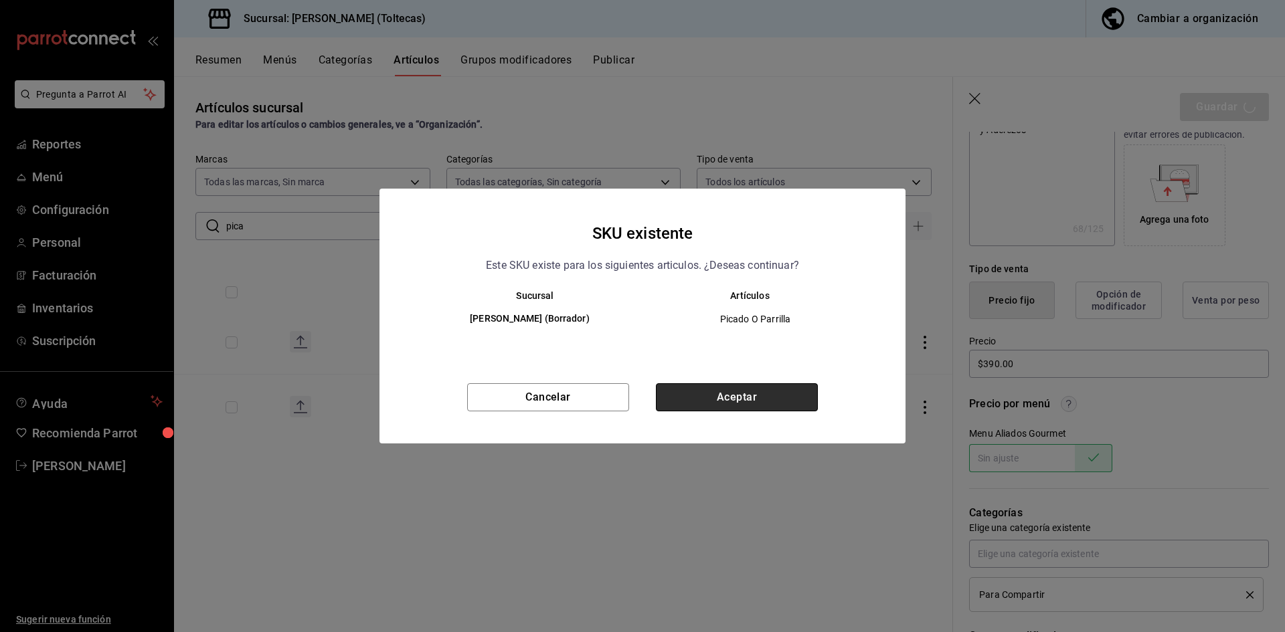
click at [754, 390] on button "Aceptar" at bounding box center [737, 398] width 162 height 28
type textarea "x"
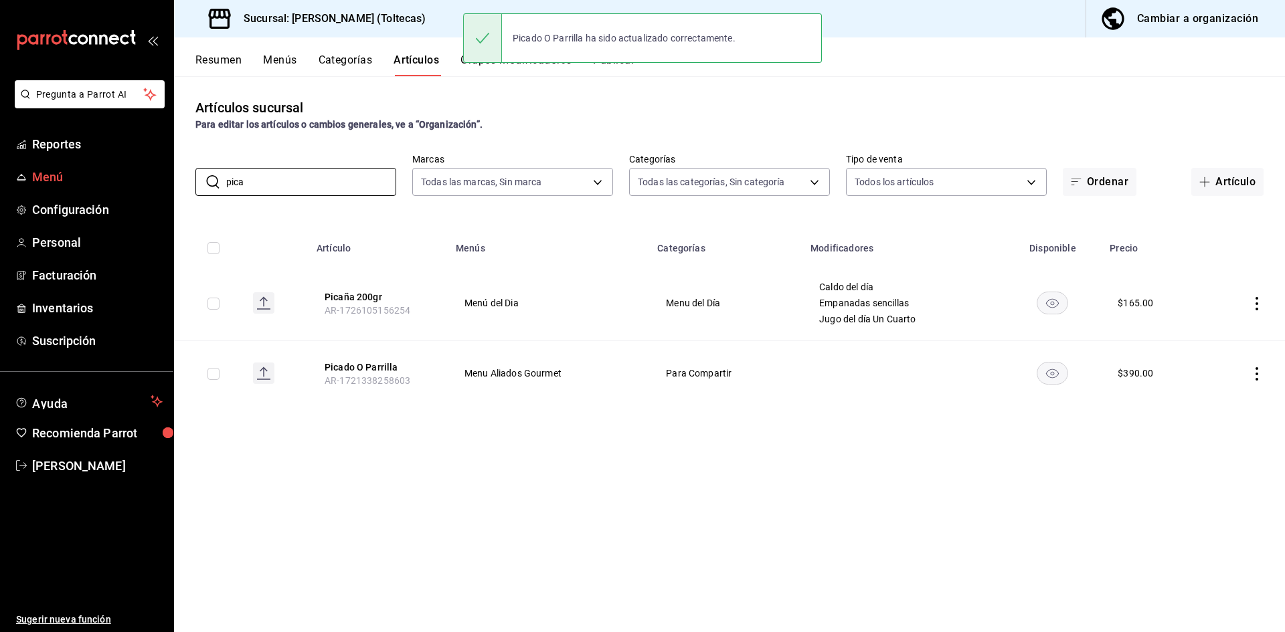
drag, startPoint x: 290, startPoint y: 173, endPoint x: 149, endPoint y: 176, distance: 140.6
click at [149, 176] on div "Pregunta a Parrot AI Reportes Menú Configuración Personal Facturación Inventari…" at bounding box center [642, 316] width 1285 height 632
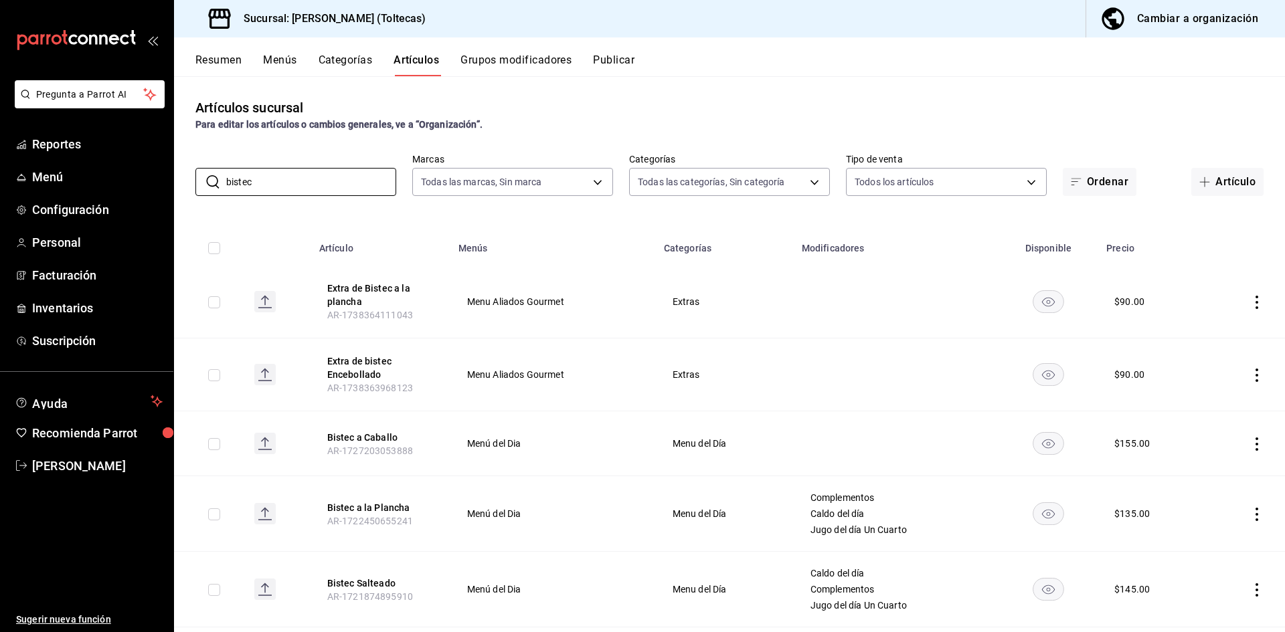
type input "bistec"
click at [1250, 446] on icon "actions" at bounding box center [1256, 444] width 13 height 13
click at [1203, 470] on span "Editar" at bounding box center [1206, 475] width 35 height 14
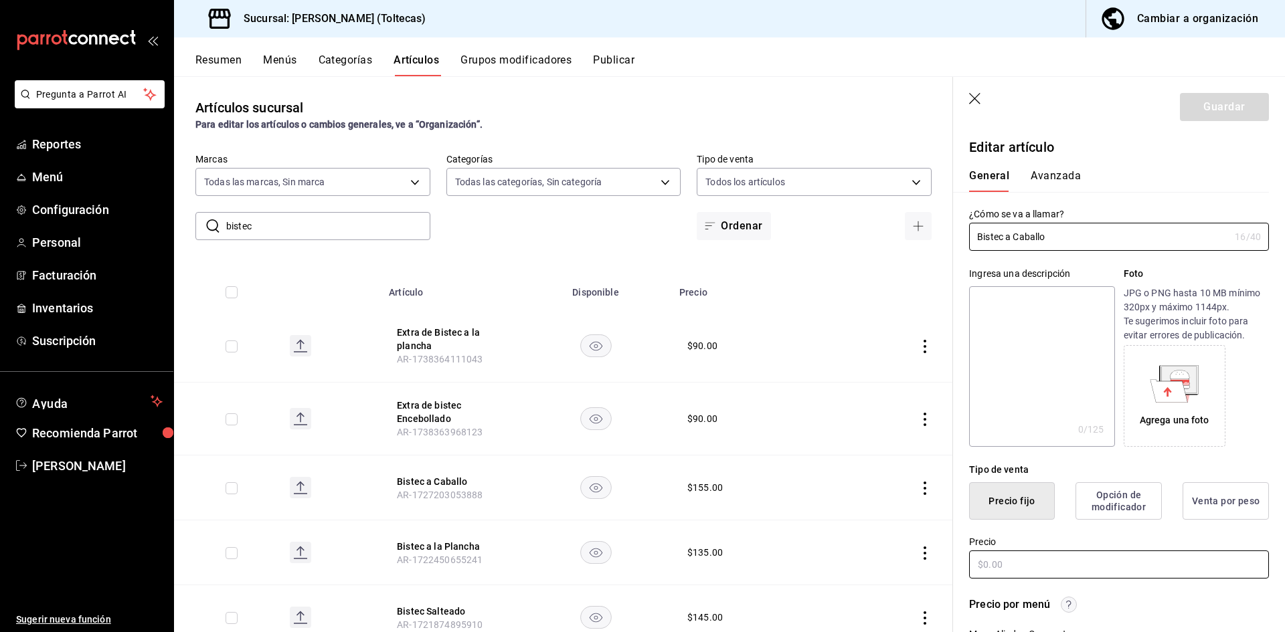
type input "$155.00"
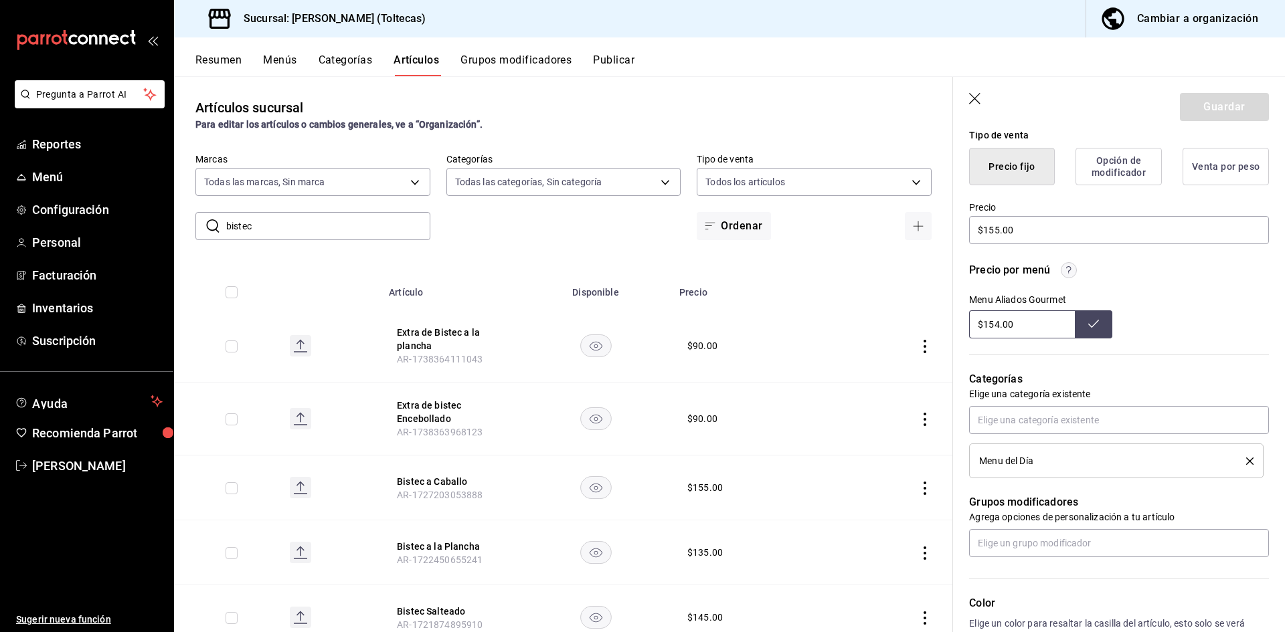
scroll to position [268, 0]
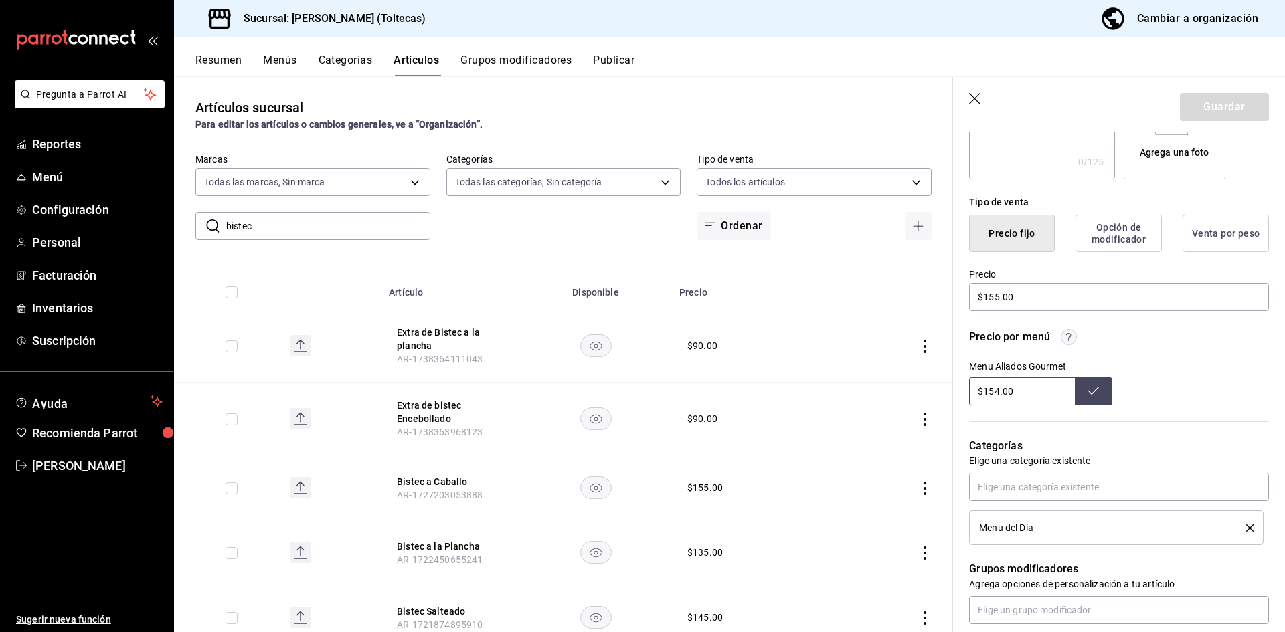
drag, startPoint x: 1035, startPoint y: 394, endPoint x: 859, endPoint y: 388, distance: 176.2
click at [859, 388] on main "Artículos sucursal Para editar los artículos o cambios generales, ve a “Organiz…" at bounding box center [729, 354] width 1111 height 556
click at [1094, 394] on button at bounding box center [1093, 391] width 37 height 28
drag, startPoint x: 977, startPoint y: 94, endPoint x: 619, endPoint y: 415, distance: 480.6
click at [976, 94] on icon "button" at bounding box center [975, 99] width 13 height 13
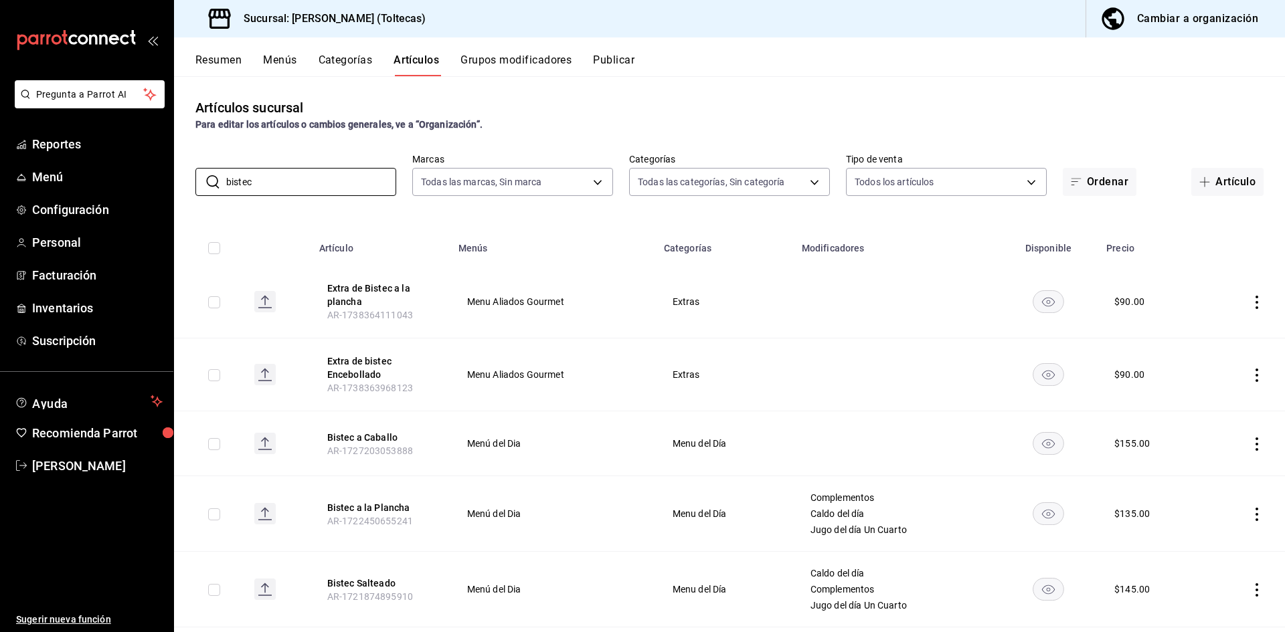
drag, startPoint x: 298, startPoint y: 194, endPoint x: 178, endPoint y: 172, distance: 121.8
click at [178, 172] on div "​ bistec ​ Marcas Todas las marcas, Sin marca 0138ea5e-59c4-49f1-8472-1983a076d…" at bounding box center [729, 174] width 1111 height 43
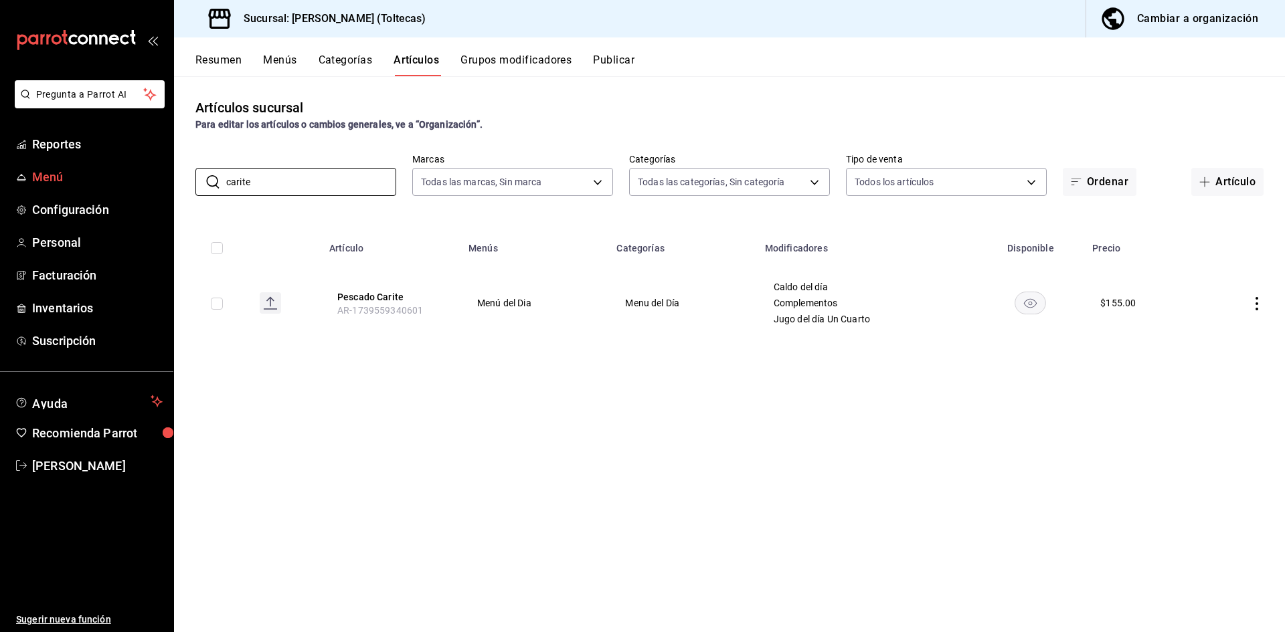
drag, startPoint x: 274, startPoint y: 188, endPoint x: 131, endPoint y: 173, distance: 144.7
click at [131, 173] on div "Pregunta a Parrot AI Reportes Menú Configuración Personal Facturación Inventari…" at bounding box center [642, 316] width 1285 height 632
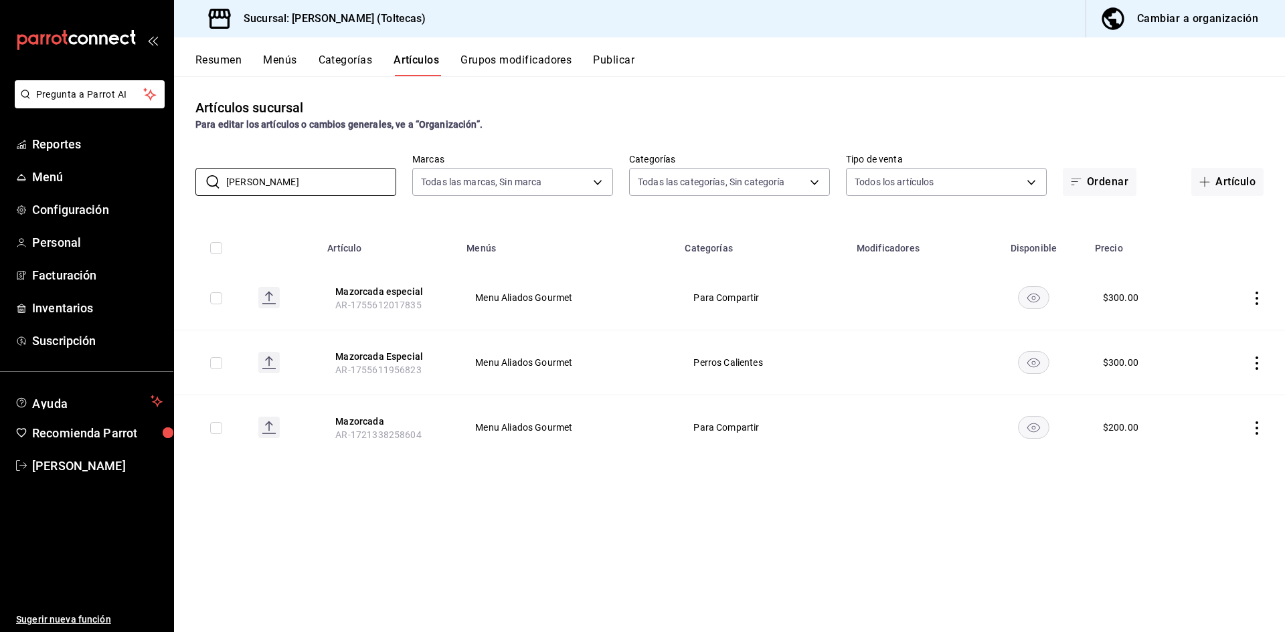
click at [1260, 359] on icon "actions" at bounding box center [1256, 363] width 13 height 13
click at [1214, 444] on span "Eliminar" at bounding box center [1216, 448] width 34 height 11
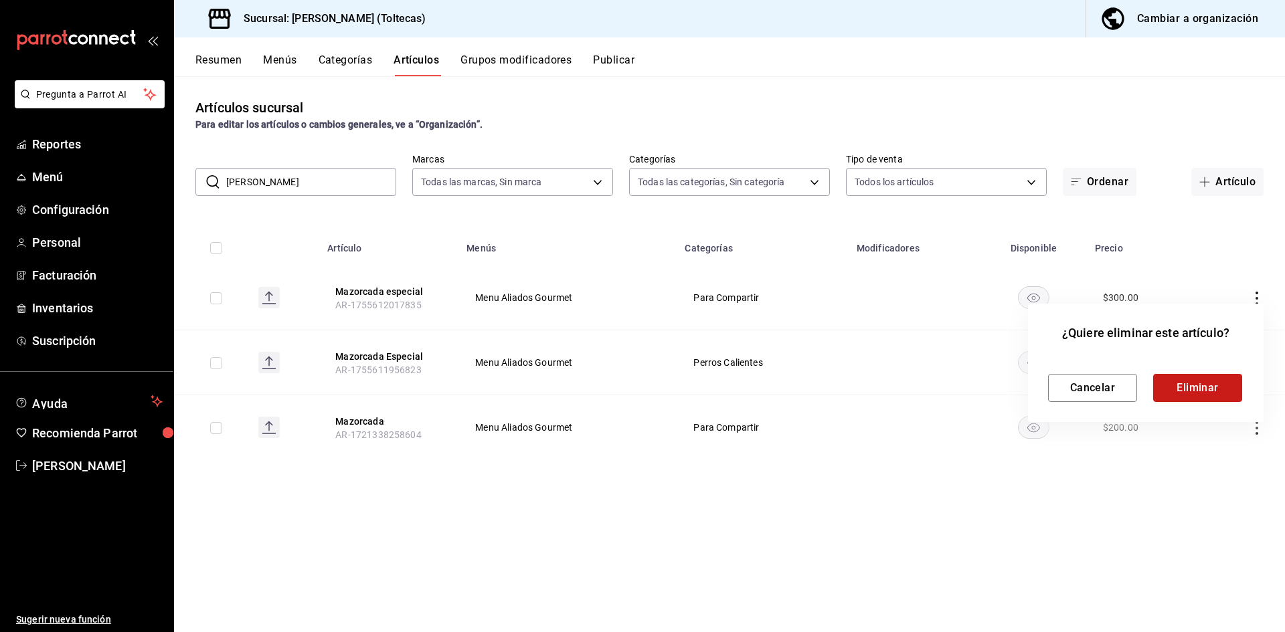
click at [1212, 392] on button "Eliminar" at bounding box center [1197, 388] width 89 height 28
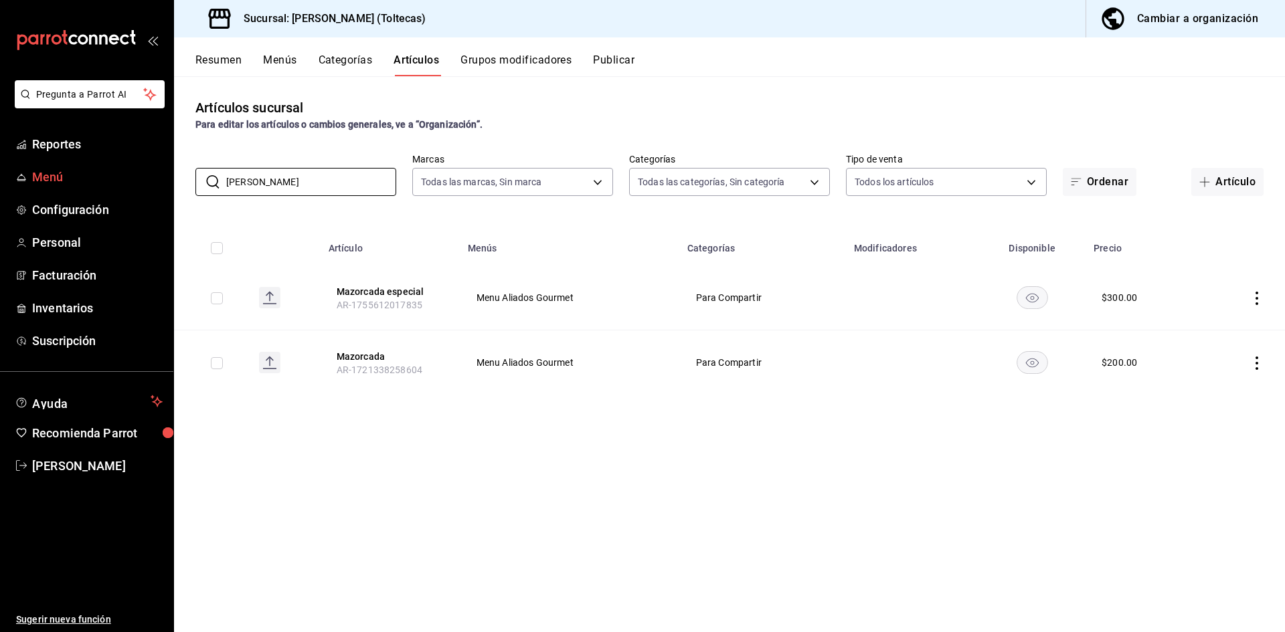
drag, startPoint x: 285, startPoint y: 187, endPoint x: 41, endPoint y: 175, distance: 243.9
click at [41, 175] on div "Pregunta a Parrot AI Reportes Menú Configuración Personal Facturación Inventari…" at bounding box center [642, 316] width 1285 height 632
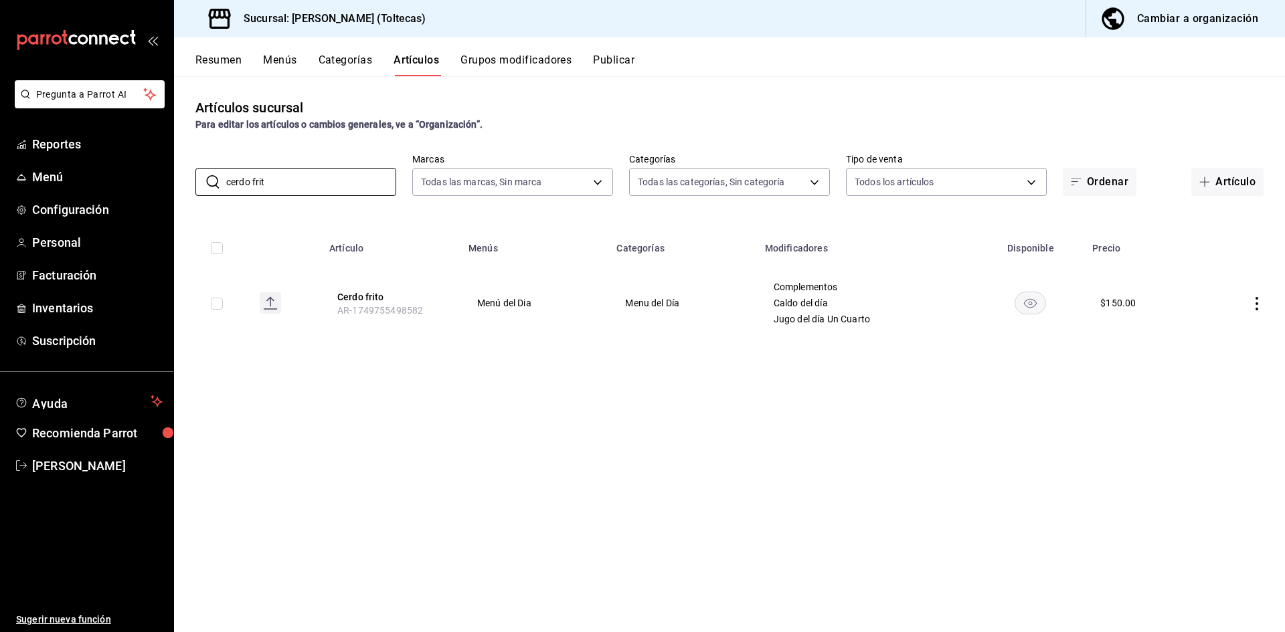
type input "cerdo frit"
click at [1260, 305] on icon "actions" at bounding box center [1256, 303] width 13 height 13
click at [1226, 346] on li "Editar" at bounding box center [1205, 334] width 80 height 27
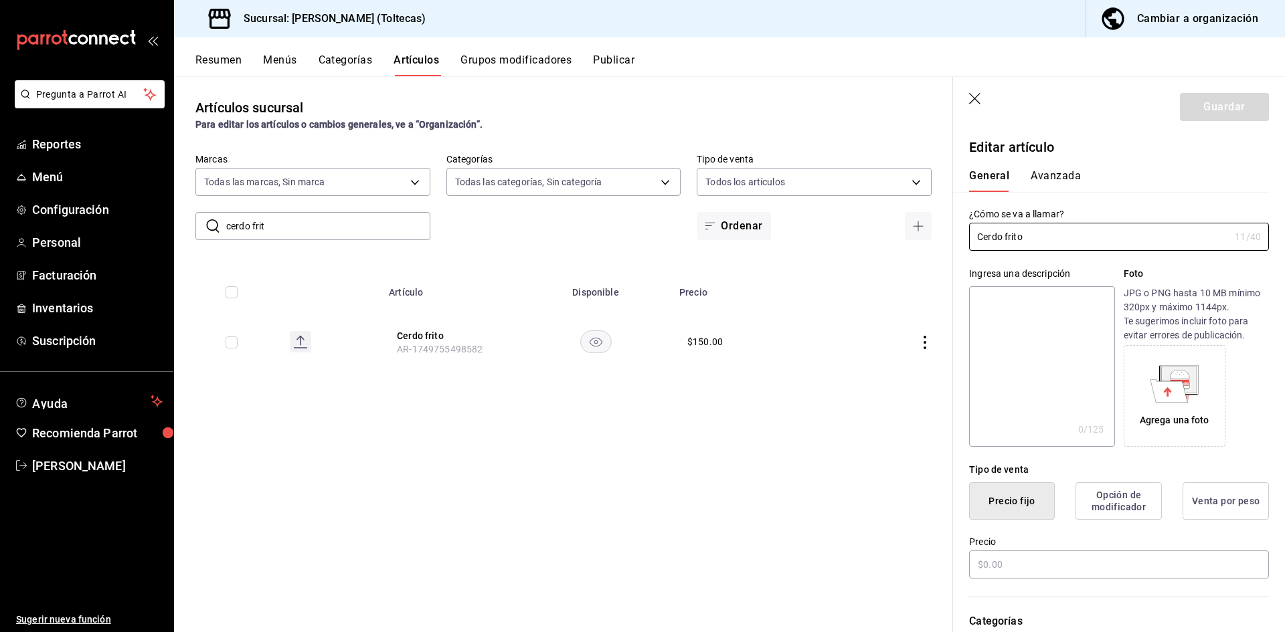
type input "$150.00"
click at [978, 97] on icon "button" at bounding box center [975, 99] width 13 height 13
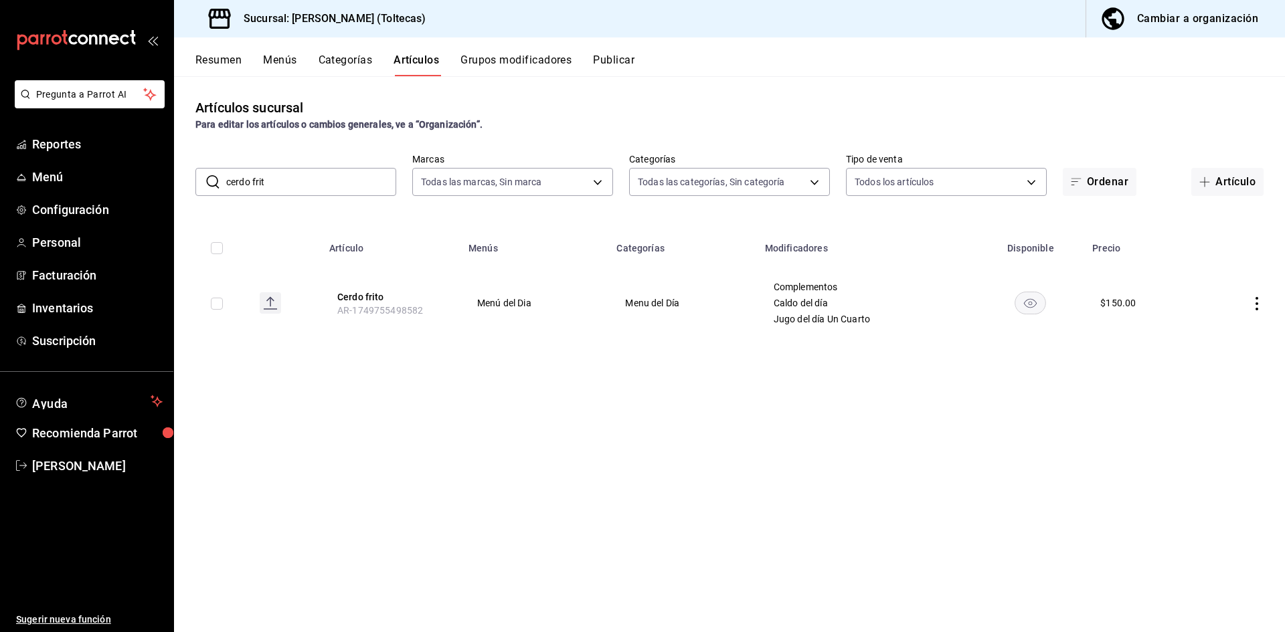
click at [610, 59] on button "Publicar" at bounding box center [613, 65] width 41 height 23
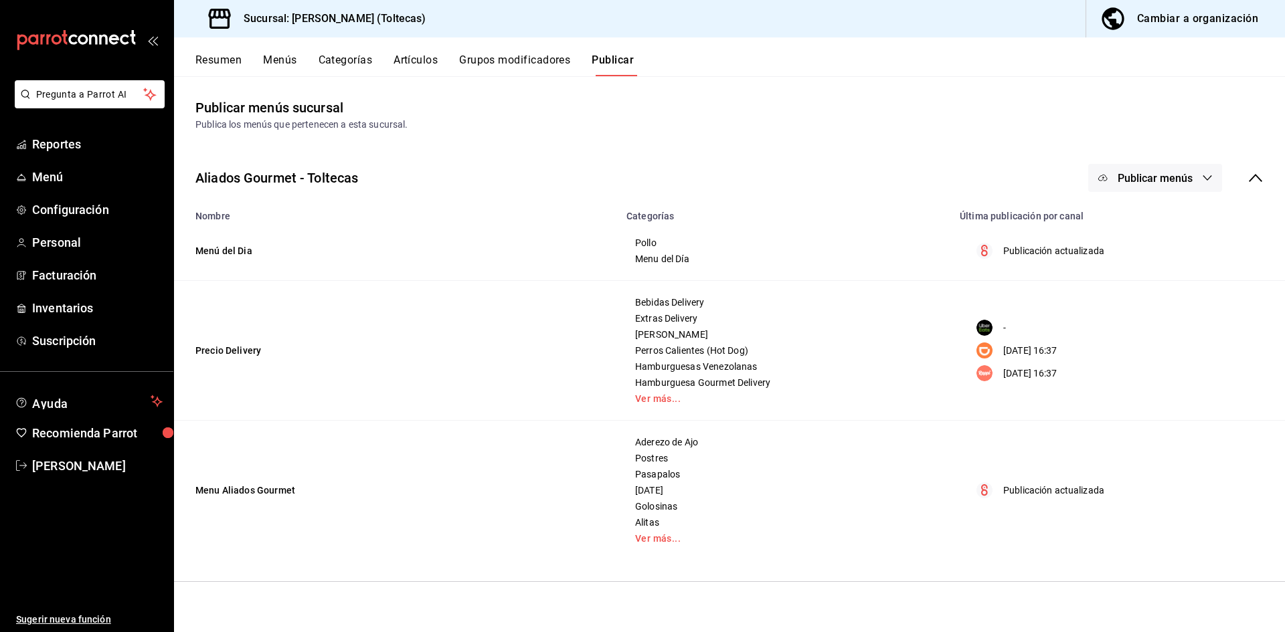
click at [1172, 184] on span "Publicar menús" at bounding box center [1155, 178] width 75 height 13
click at [1152, 223] on span "Punto de venta" at bounding box center [1175, 222] width 64 height 14
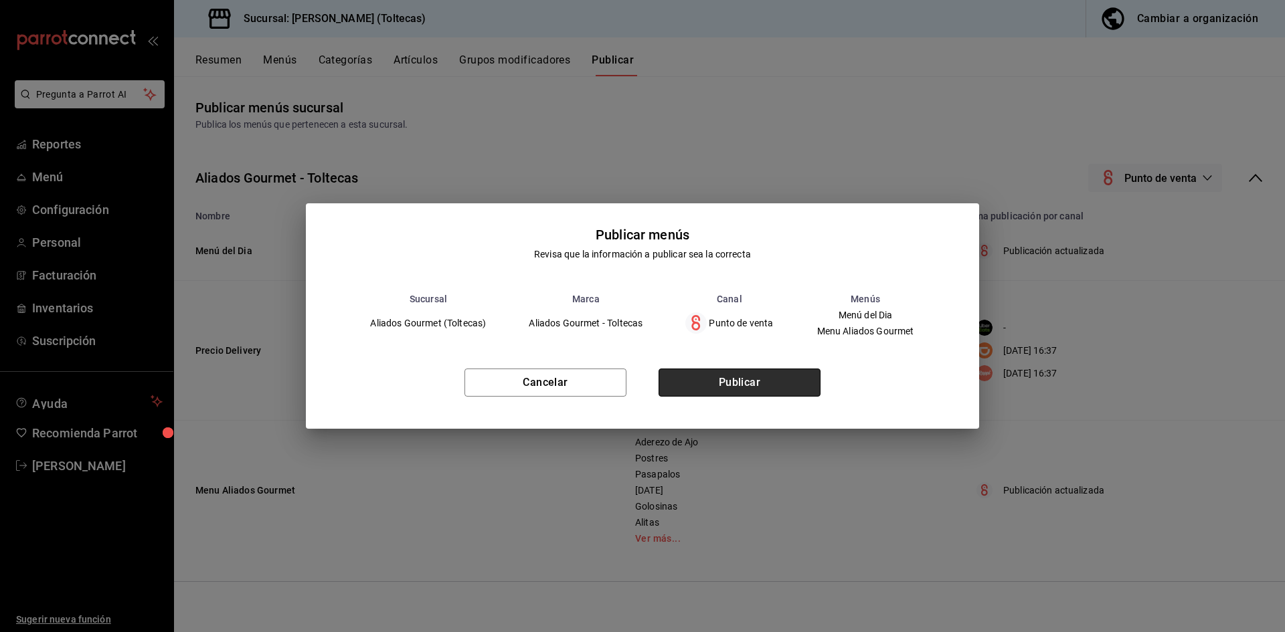
click at [771, 392] on button "Publicar" at bounding box center [740, 383] width 162 height 28
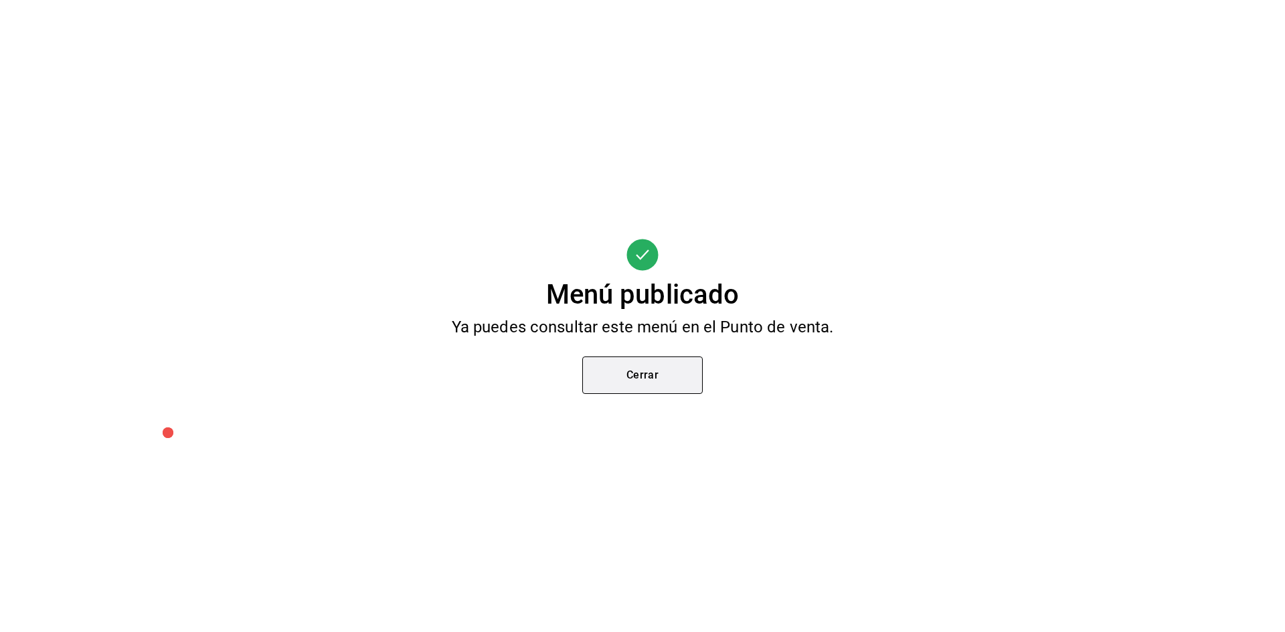
click at [637, 370] on button "Cerrar" at bounding box center [642, 375] width 120 height 37
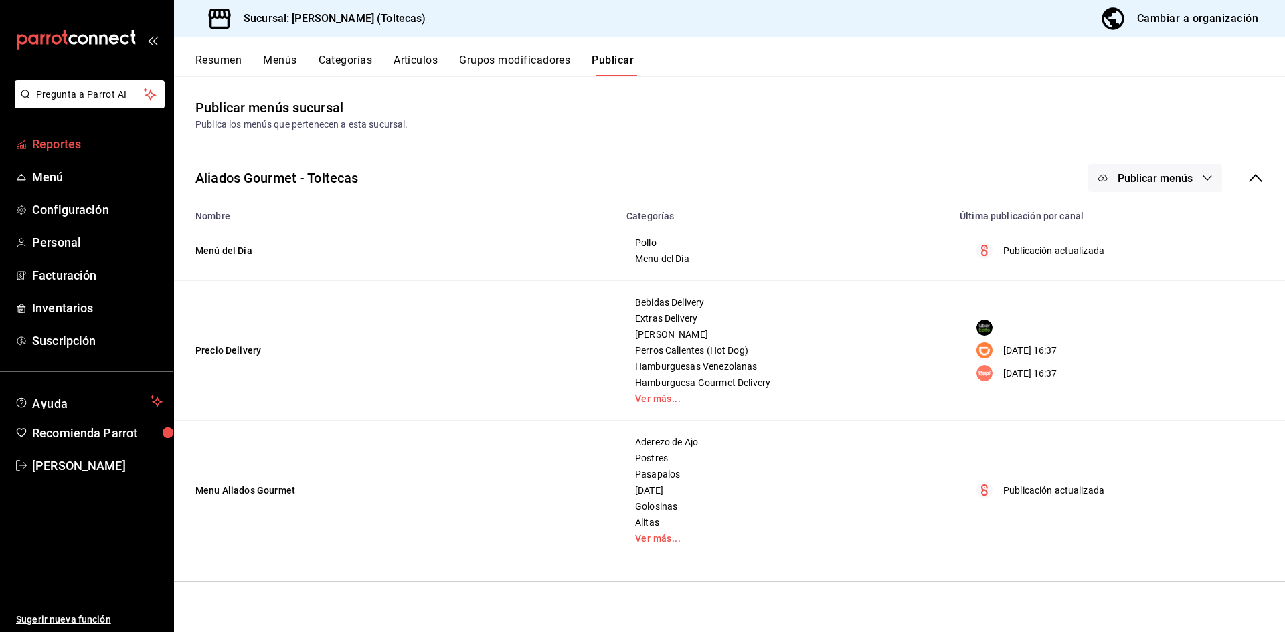
click at [60, 144] on span "Reportes" at bounding box center [97, 144] width 131 height 18
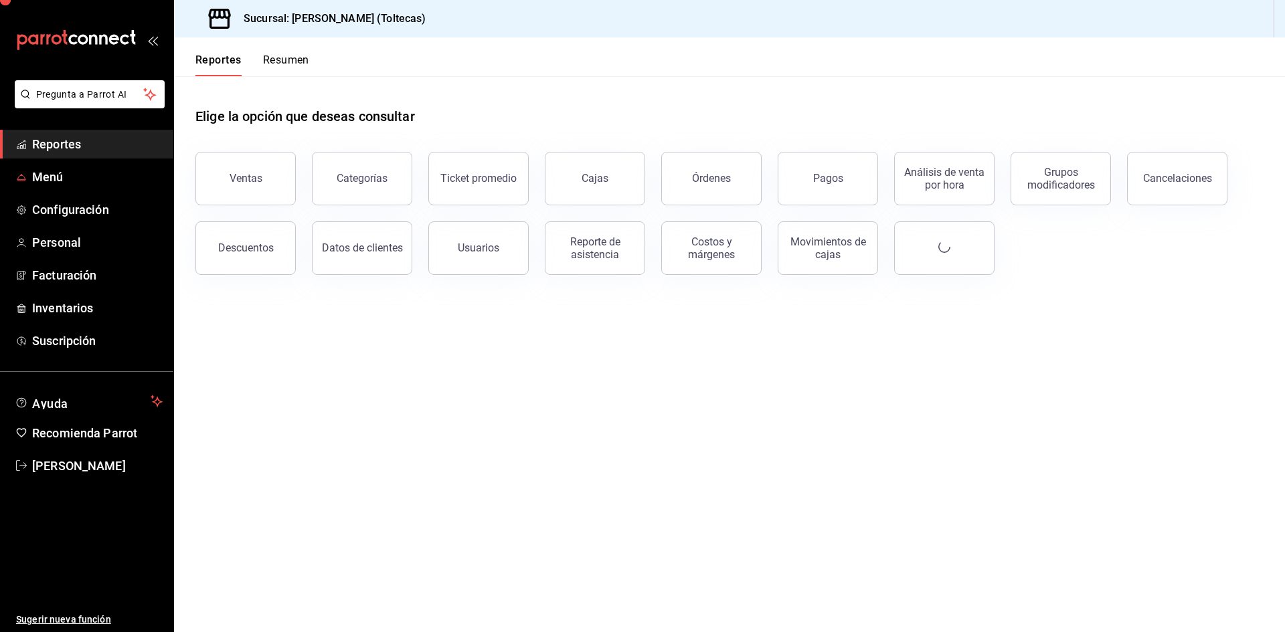
click at [51, 177] on span "Menú" at bounding box center [97, 177] width 131 height 18
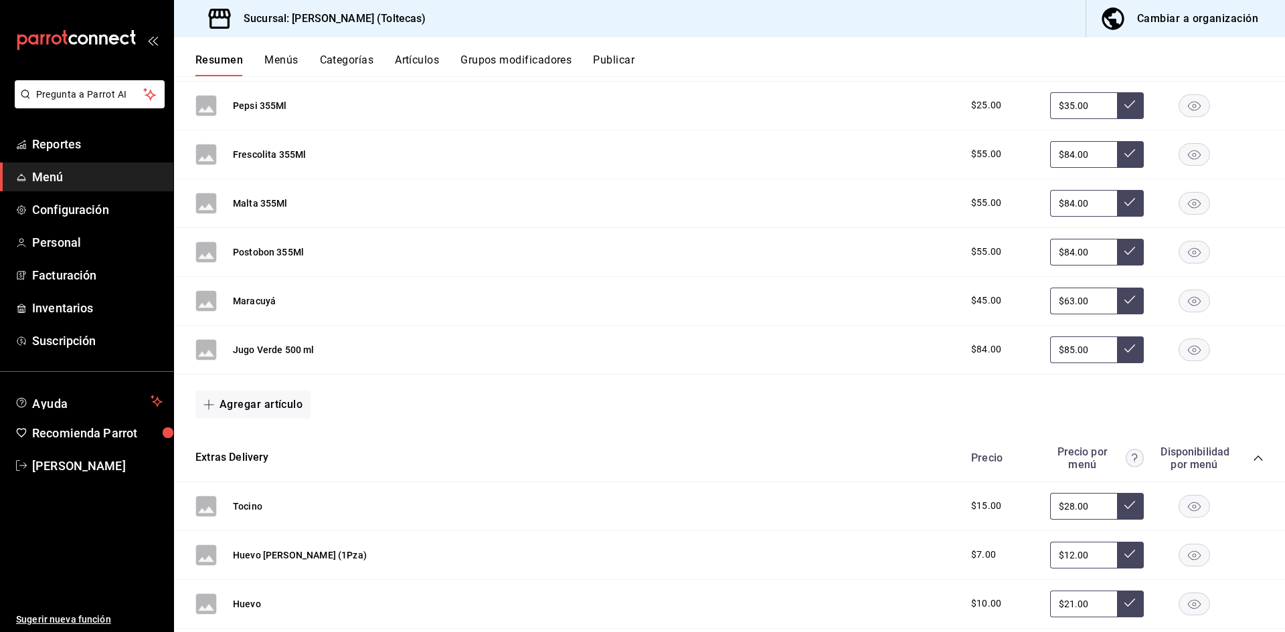
scroll to position [402, 0]
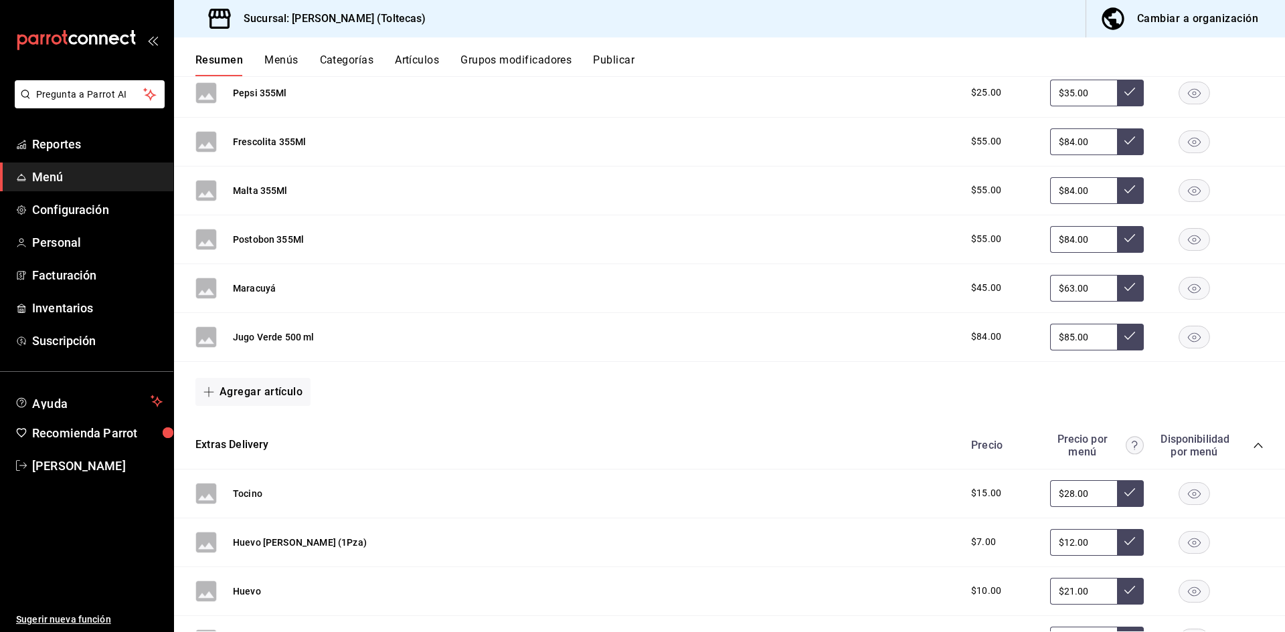
click at [114, 554] on ul "Sugerir nueva función" at bounding box center [86, 557] width 173 height 153
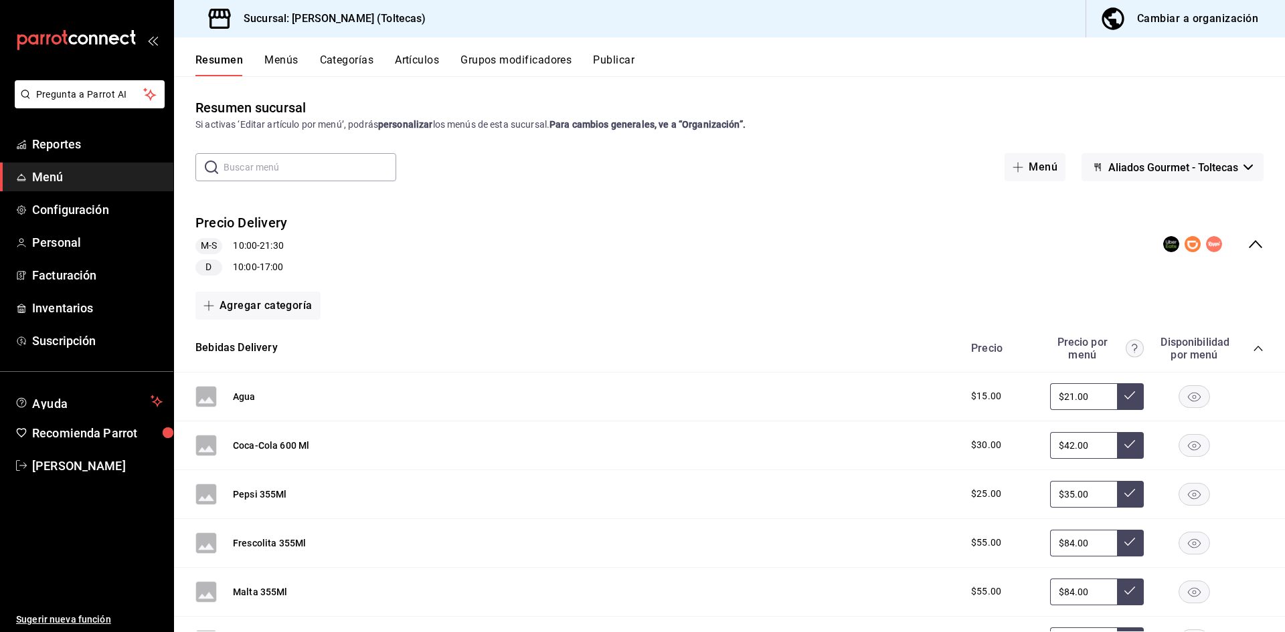
click at [637, 262] on div "Precio Delivery M-S 10:00 - 21:30 D 10:00 - 17:00" at bounding box center [729, 245] width 1111 height 84
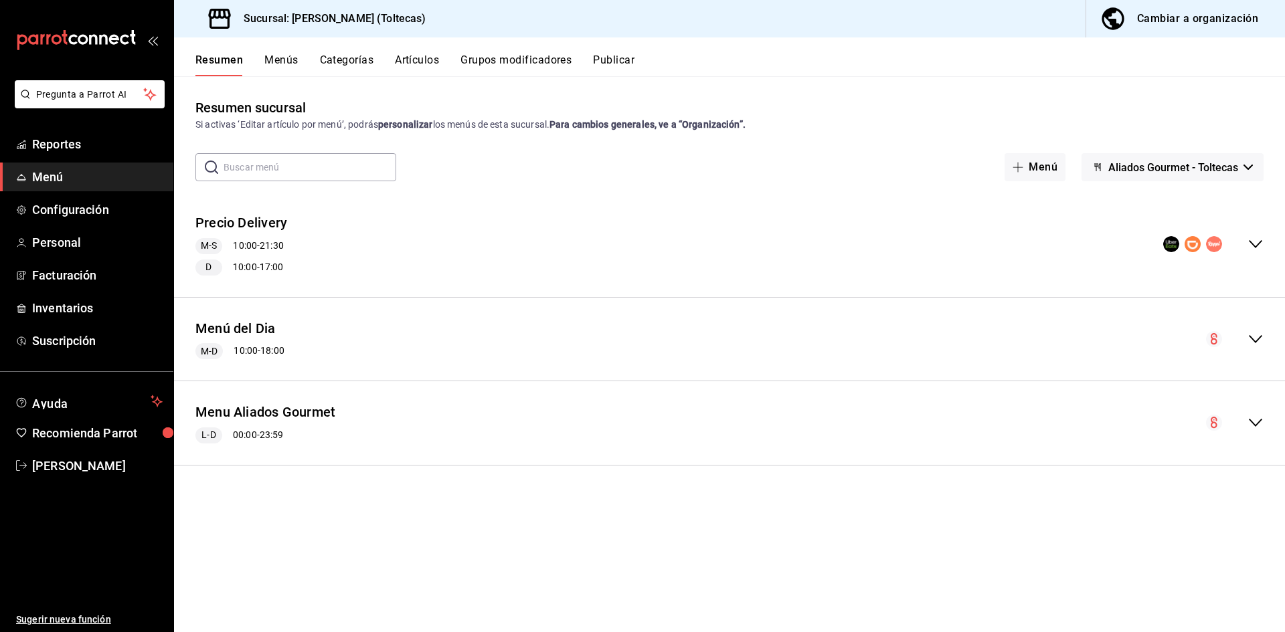
click at [1256, 341] on icon "collapse-menu-row" at bounding box center [1256, 339] width 16 height 16
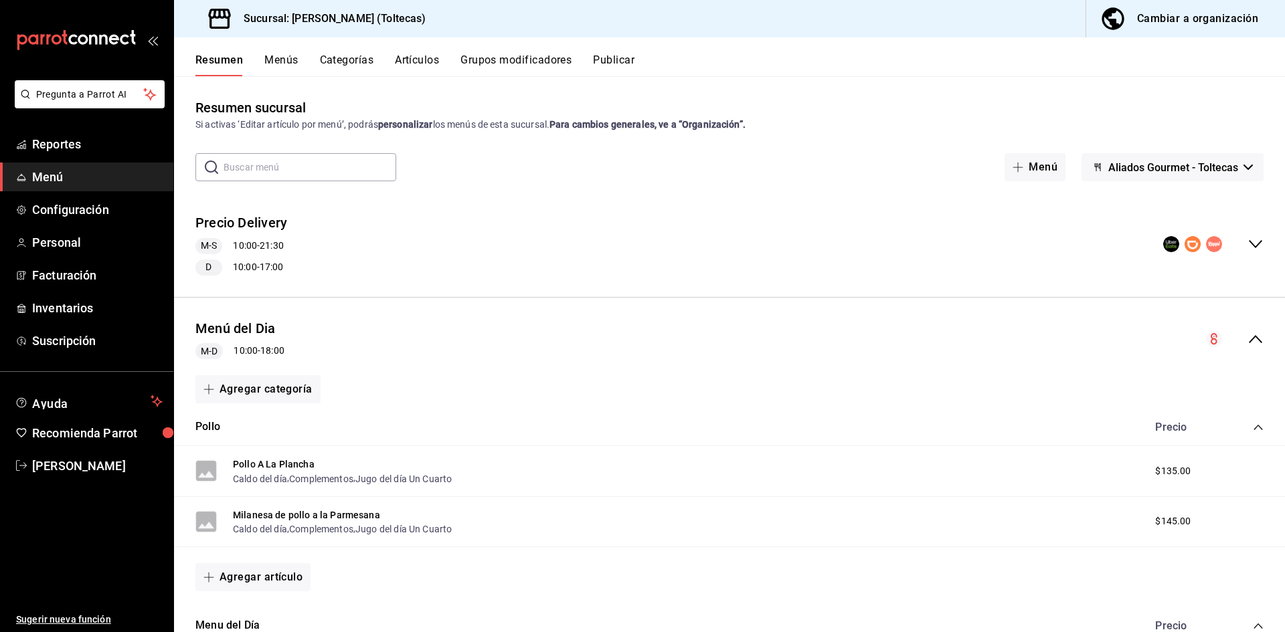
scroll to position [67, 0]
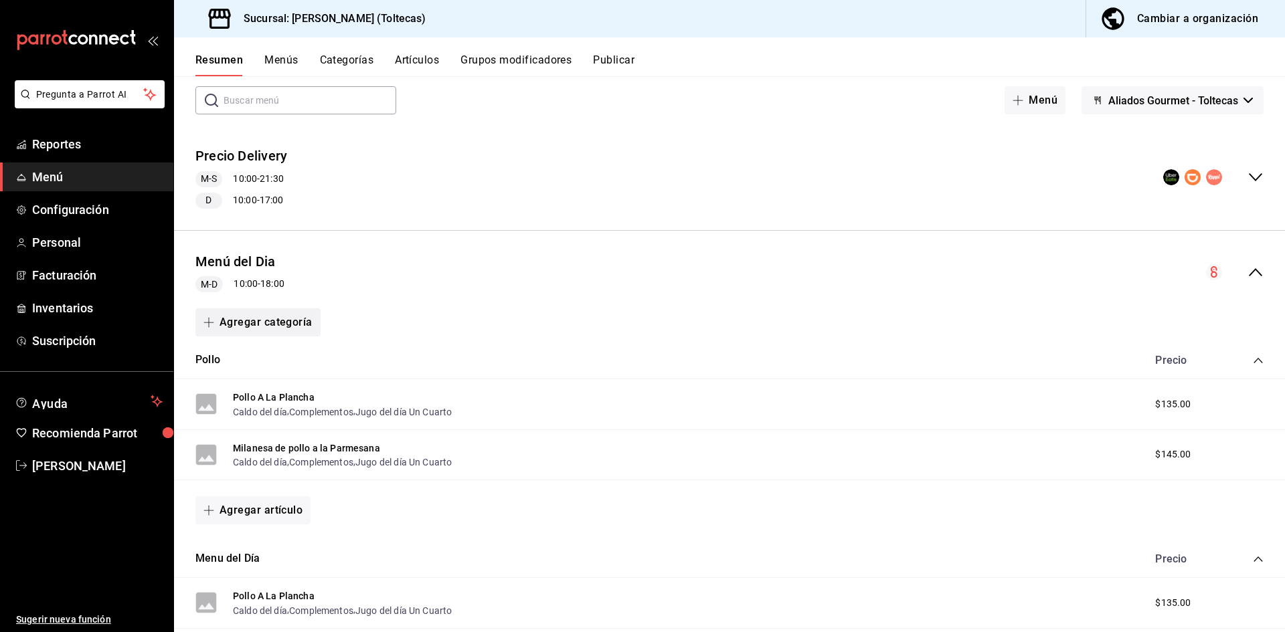
click at [271, 326] on button "Agregar categoría" at bounding box center [257, 323] width 125 height 28
click at [264, 392] on li "Categoría nueva" at bounding box center [252, 391] width 114 height 33
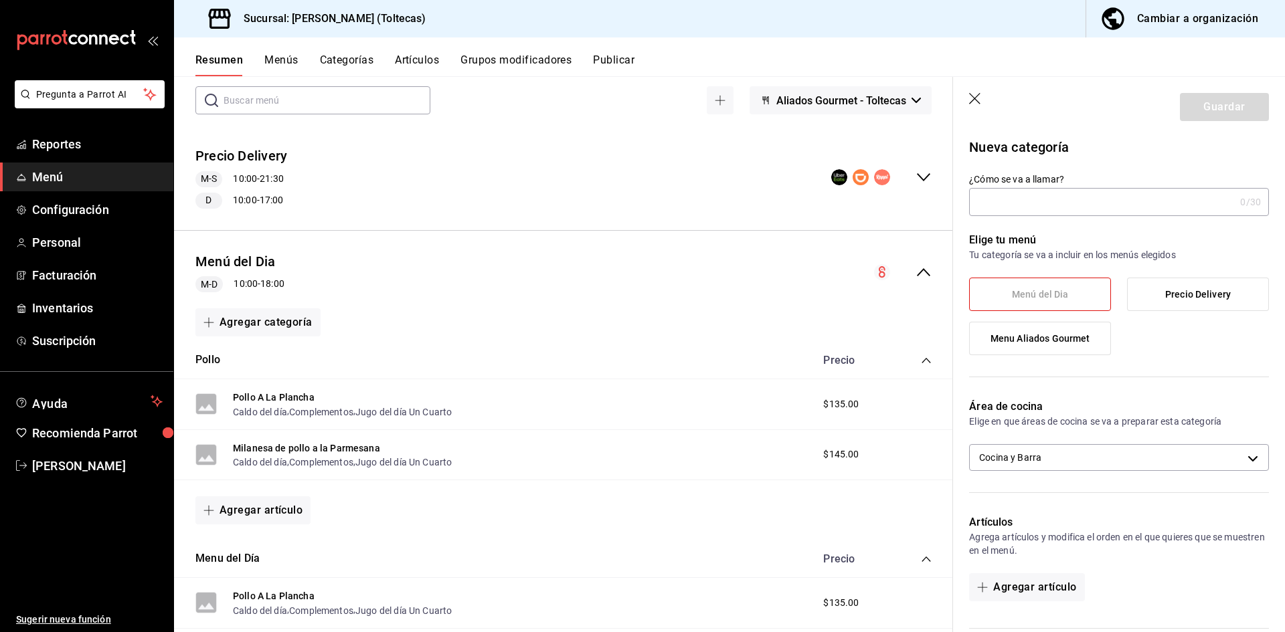
click at [1017, 203] on input "¿Cómo se va a llamar?" at bounding box center [1102, 202] width 266 height 27
type input "Carne de RES"
click at [1236, 112] on button "Guardar" at bounding box center [1224, 107] width 89 height 28
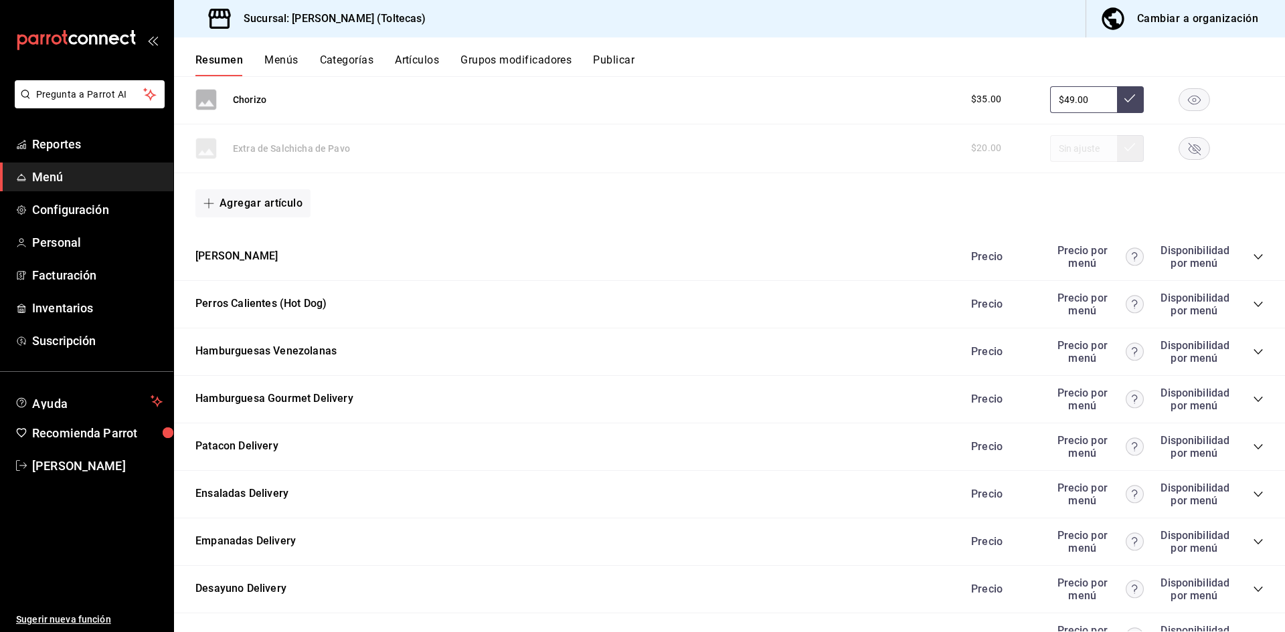
scroll to position [1071, 0]
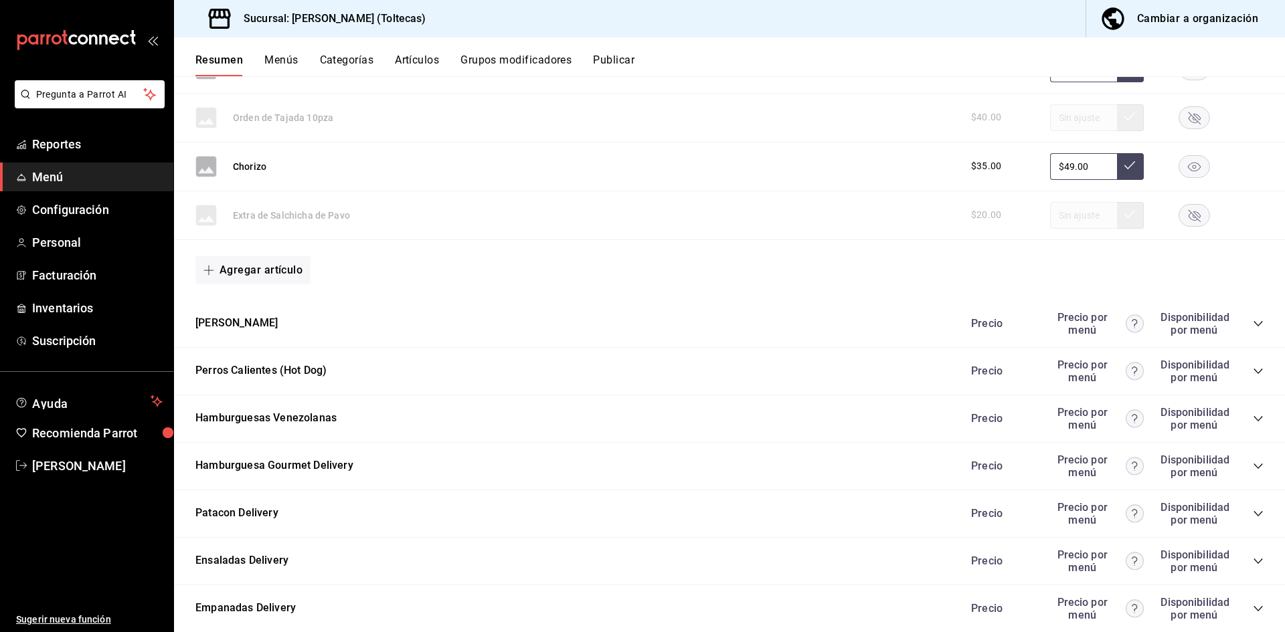
click at [52, 170] on span "Menú" at bounding box center [97, 177] width 131 height 18
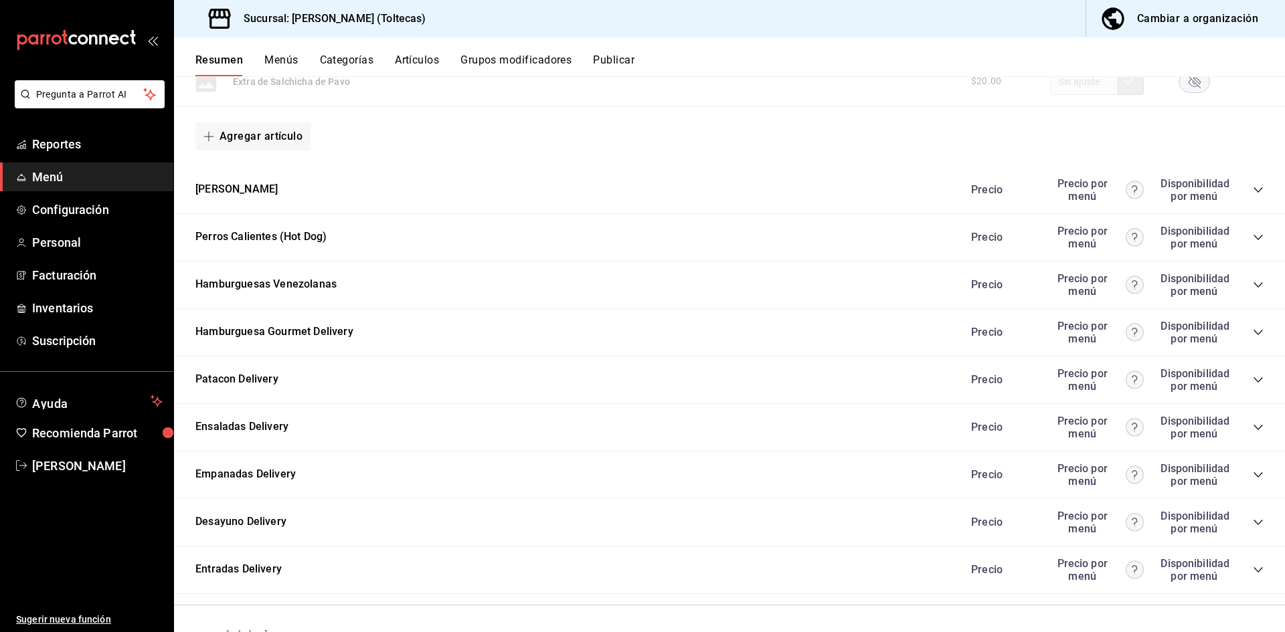
scroll to position [1373, 0]
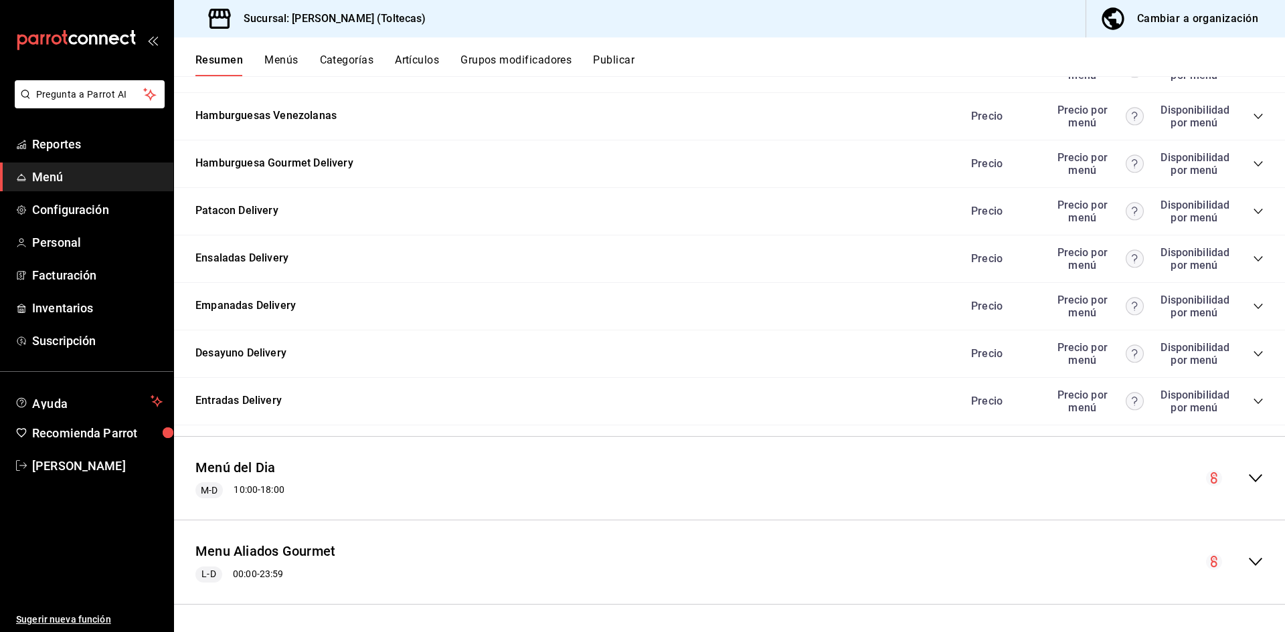
click at [1251, 478] on icon "collapse-menu-row" at bounding box center [1256, 479] width 16 height 16
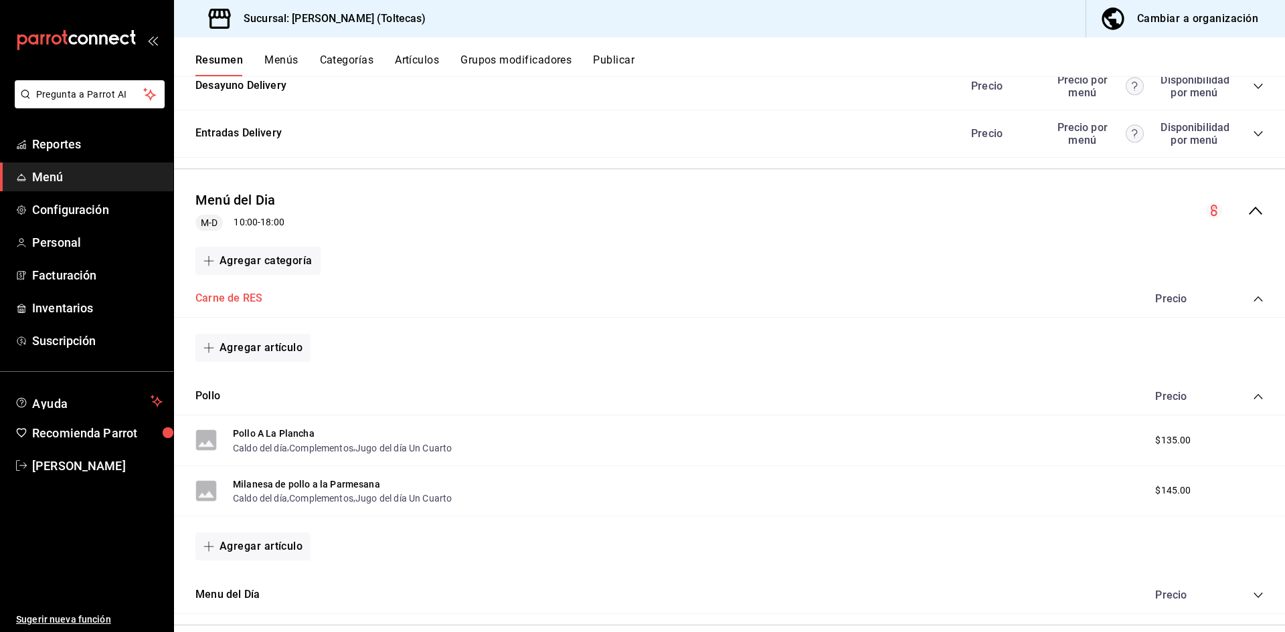
click at [237, 300] on button "Carne de RES" at bounding box center [228, 298] width 67 height 15
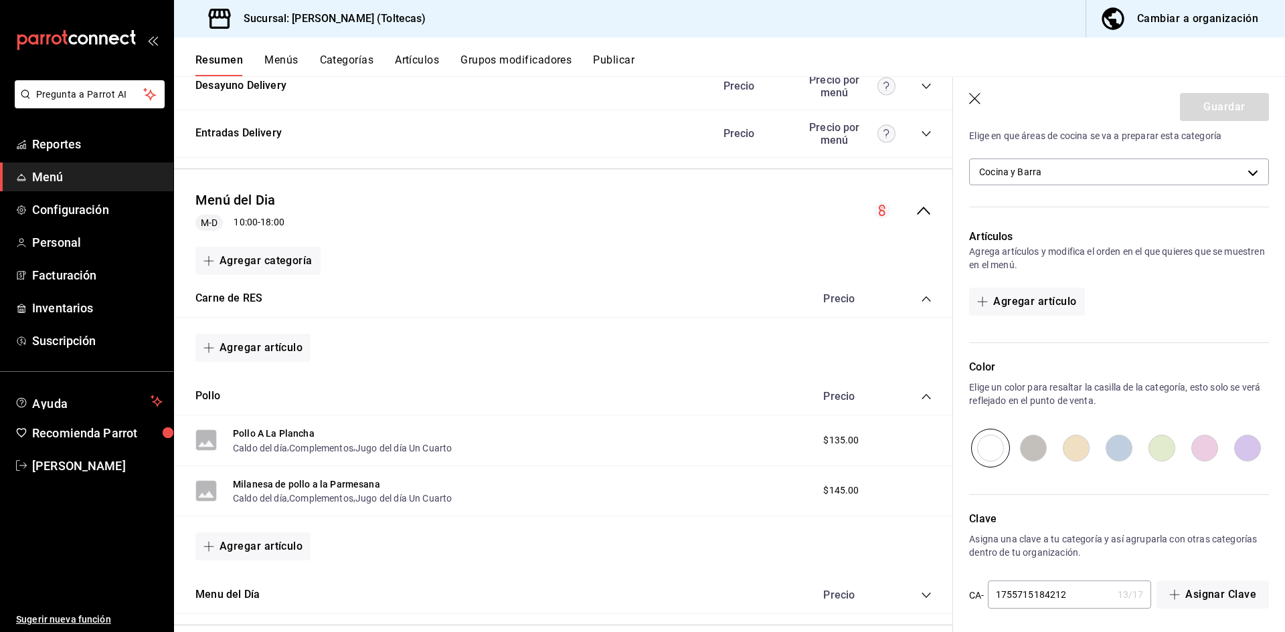
scroll to position [290, 0]
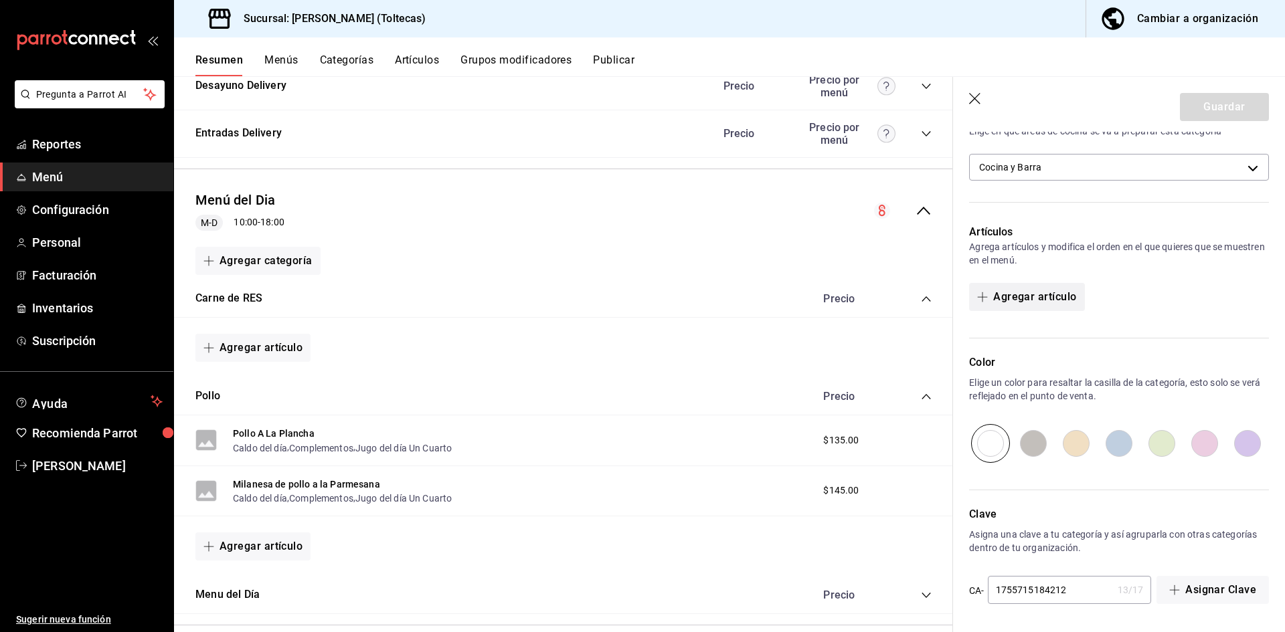
click at [1045, 305] on button "Agregar artículo" at bounding box center [1026, 297] width 115 height 28
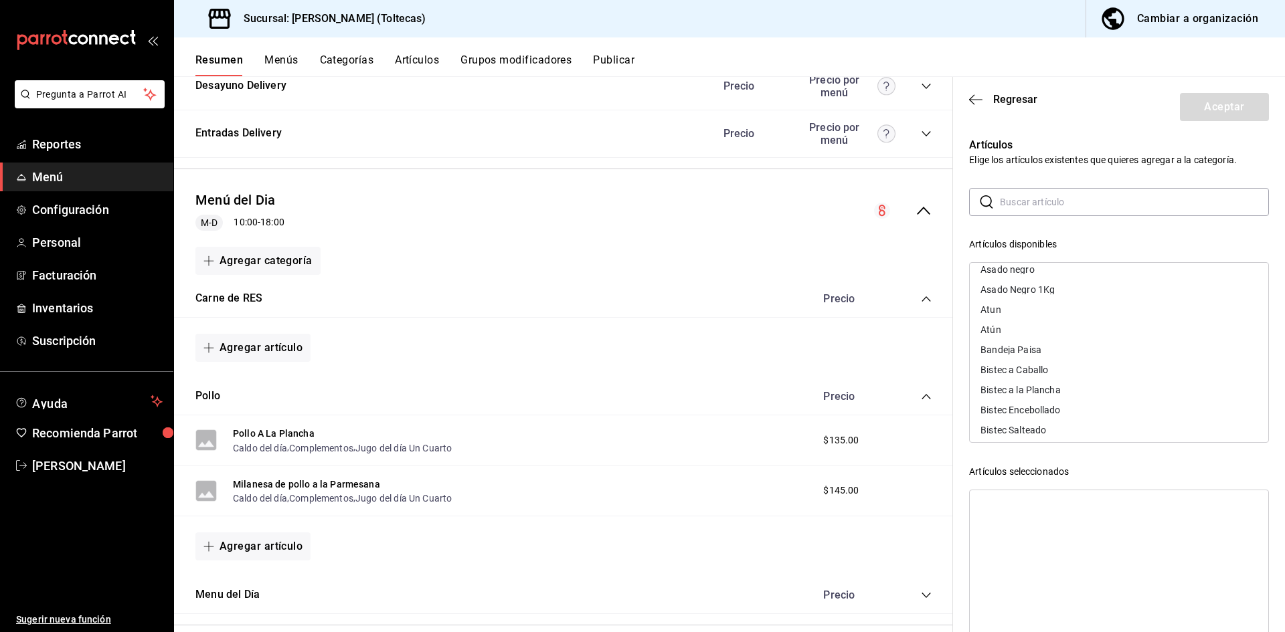
scroll to position [602, 0]
click at [1029, 203] on input "text" at bounding box center [1134, 202] width 269 height 27
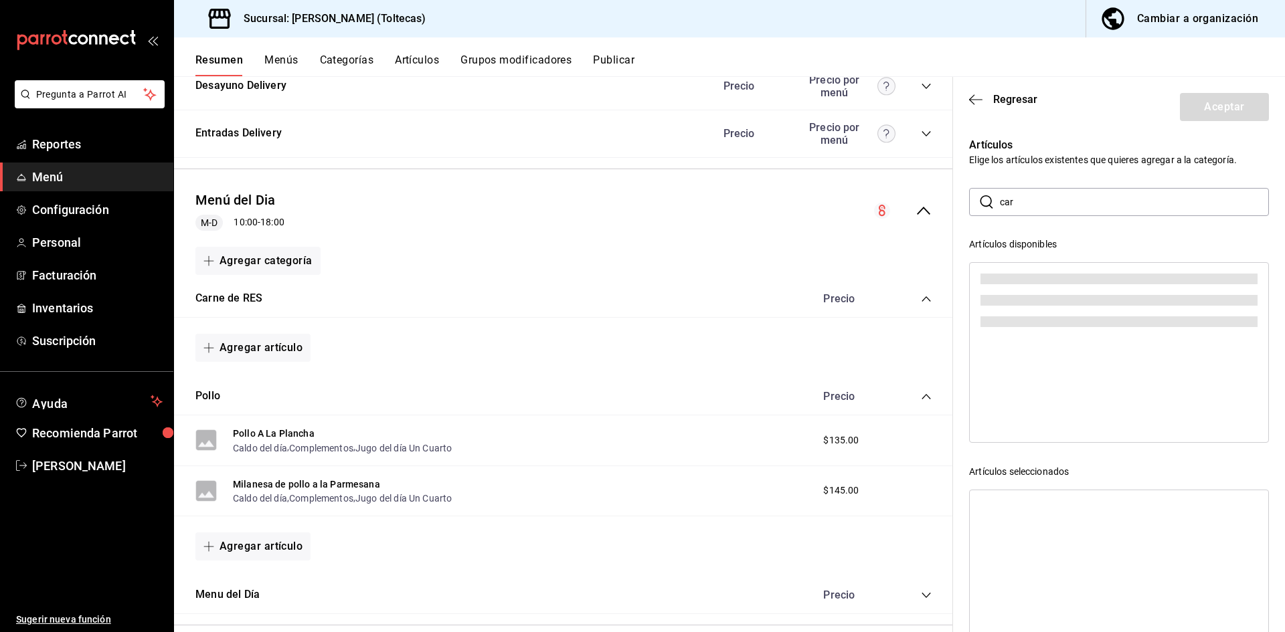
scroll to position [0, 0]
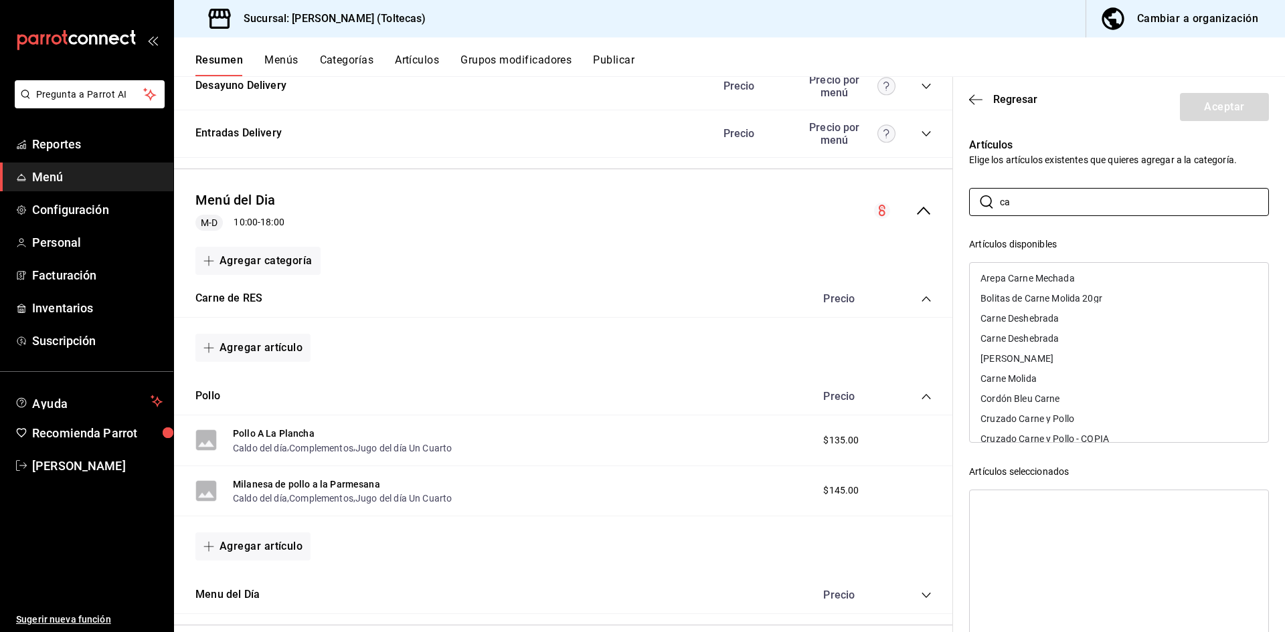
type input "c"
type input "bistec"
click at [1053, 276] on div "Bistec a Caballo" at bounding box center [1119, 278] width 299 height 20
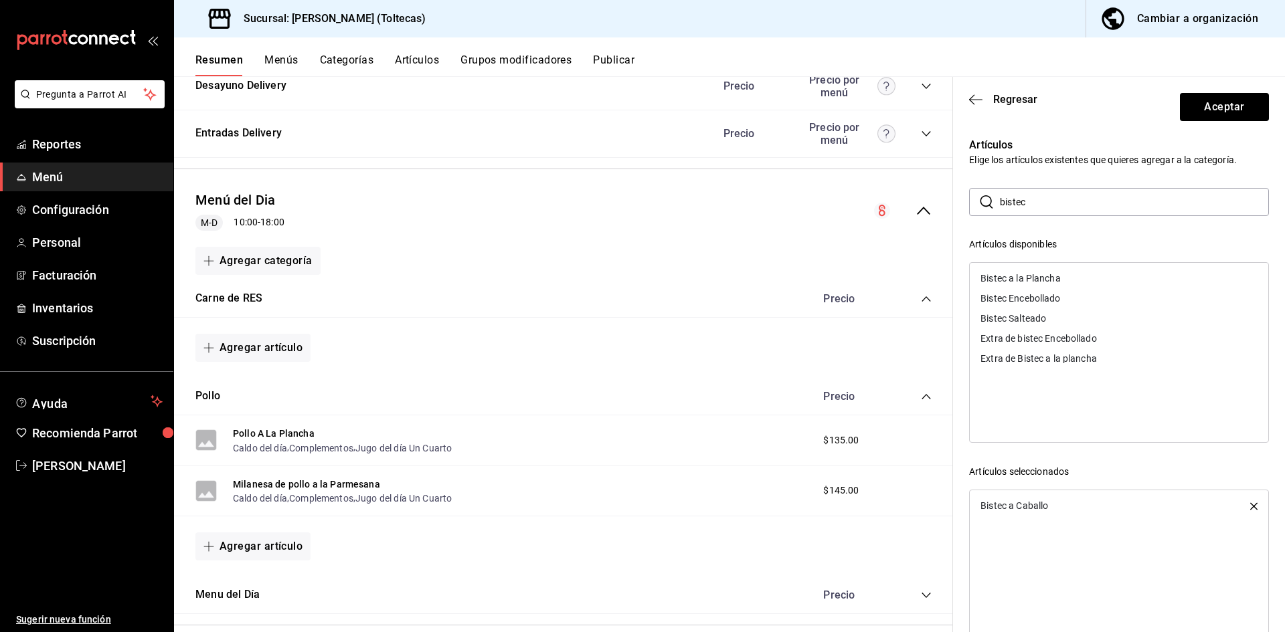
click at [1053, 276] on div "Bistec a la Plancha" at bounding box center [1021, 278] width 80 height 9
click at [1053, 276] on div "Bistec Encebollado" at bounding box center [1021, 278] width 80 height 9
click at [1053, 276] on div "Bistec Salteado" at bounding box center [1119, 278] width 299 height 20
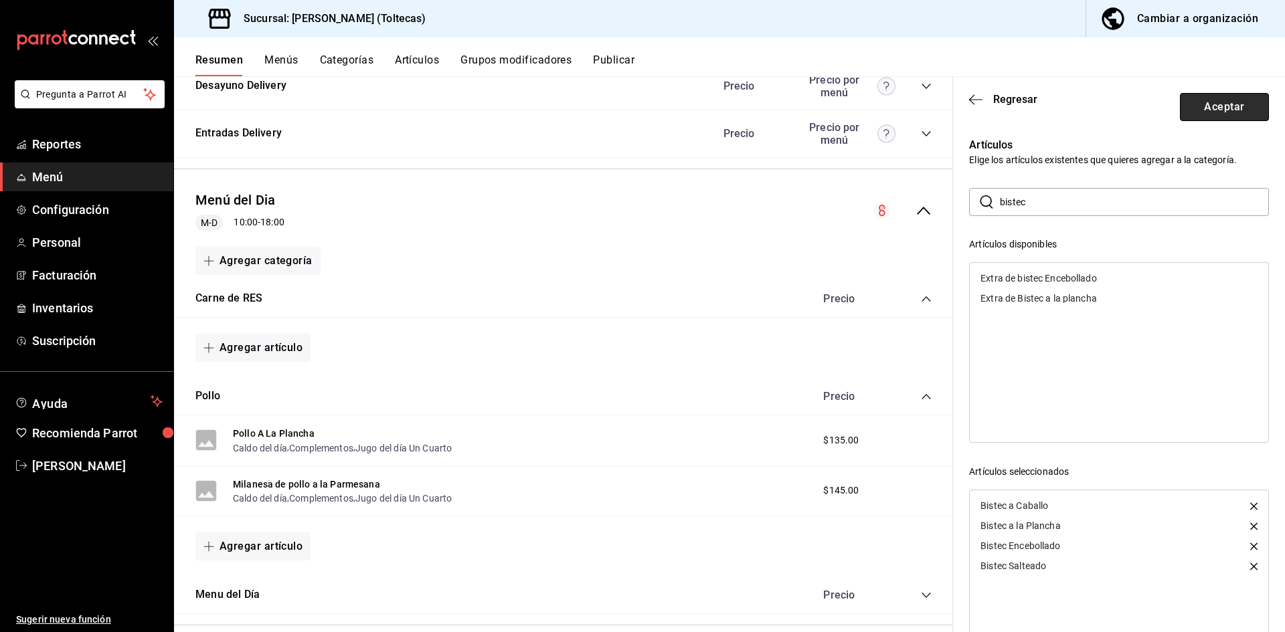
click at [1199, 109] on button "Aceptar" at bounding box center [1224, 107] width 89 height 28
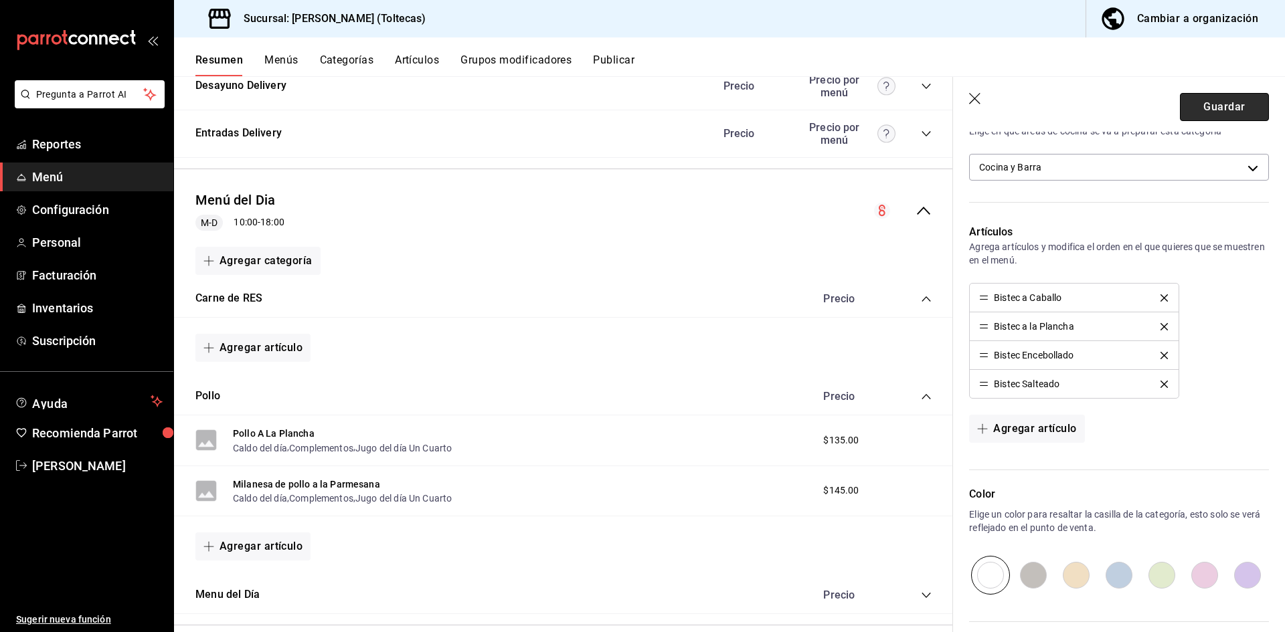
click at [1234, 96] on button "Guardar" at bounding box center [1224, 107] width 89 height 28
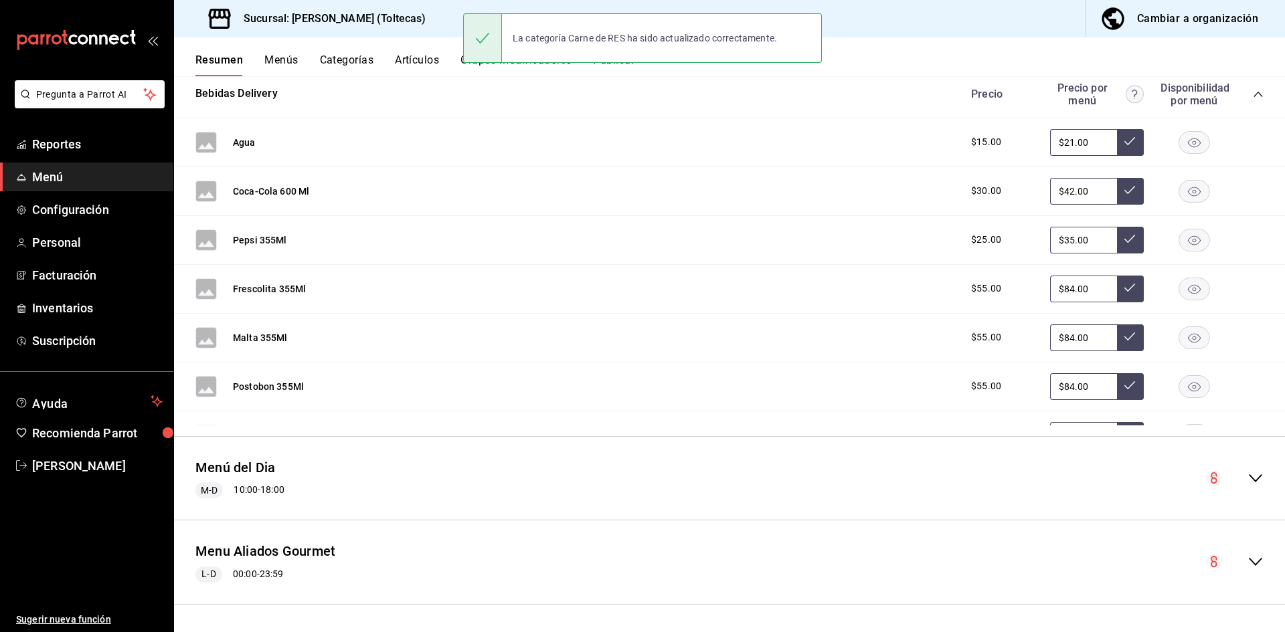
scroll to position [254, 0]
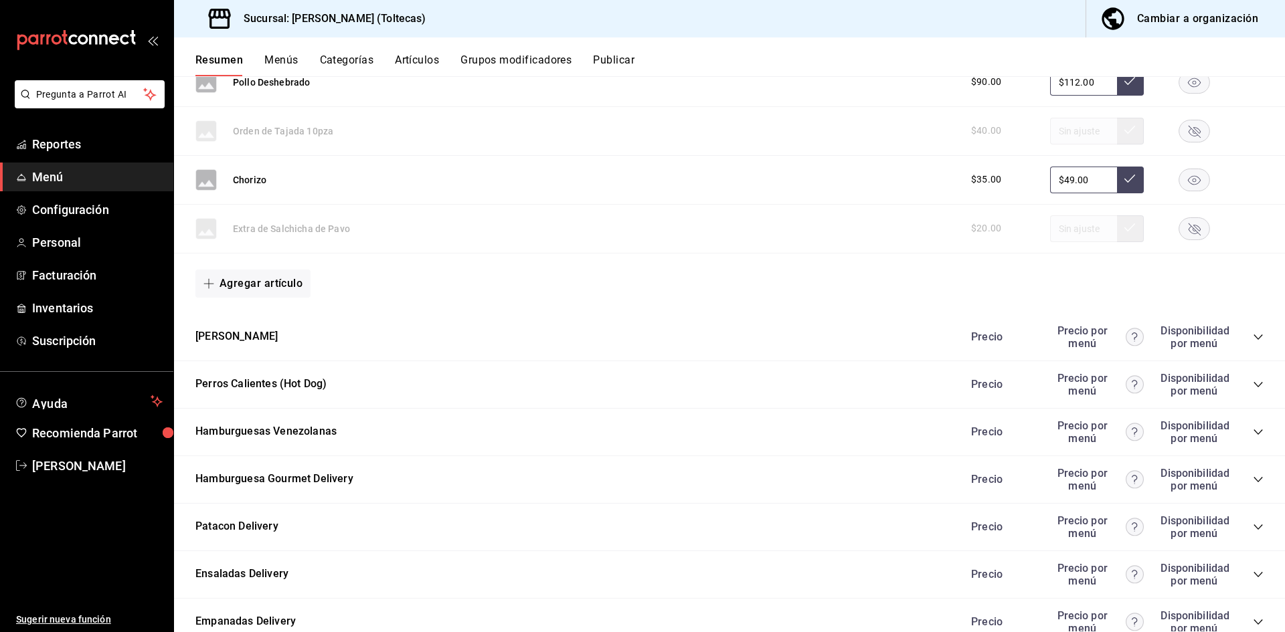
scroll to position [1373, 0]
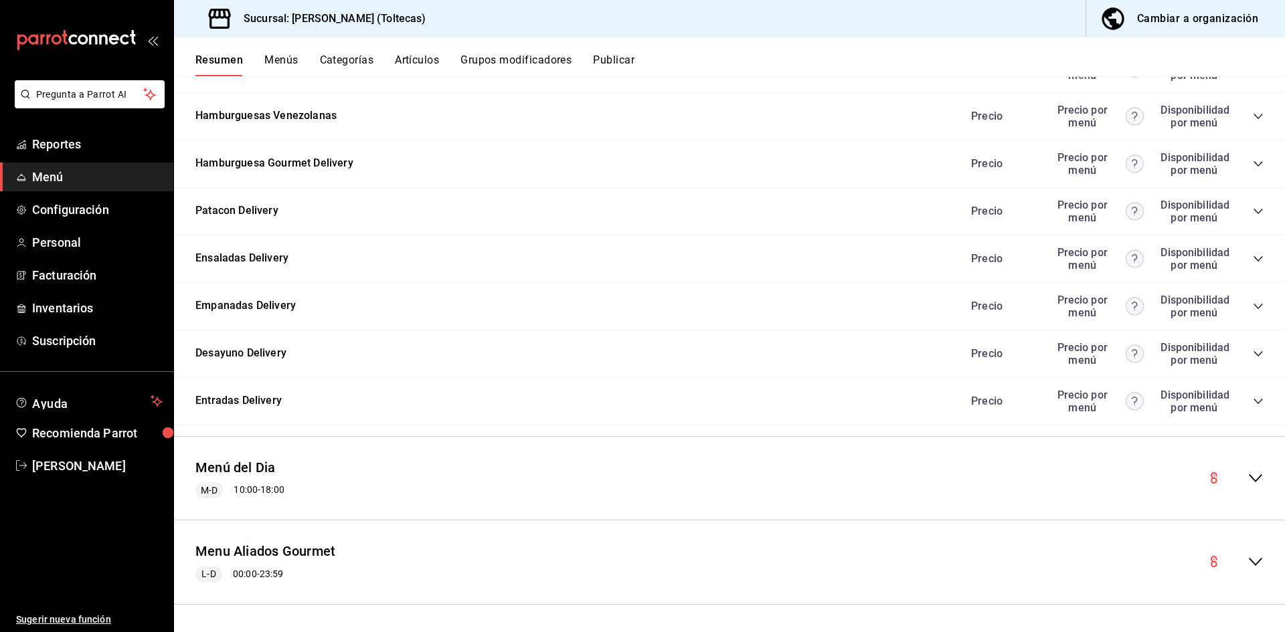
click at [1252, 479] on div "Menú del Dia M-D 10:00 - 18:00" at bounding box center [729, 479] width 1111 height 62
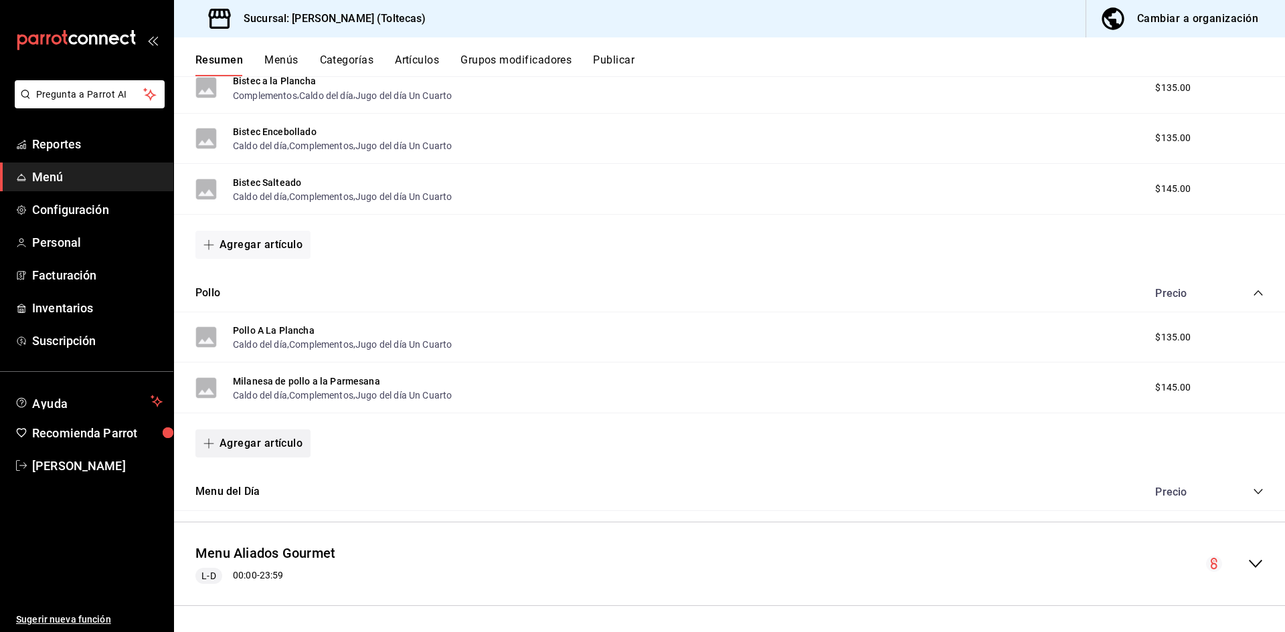
scroll to position [1941, 0]
click at [212, 288] on button "Pollo" at bounding box center [207, 291] width 25 height 15
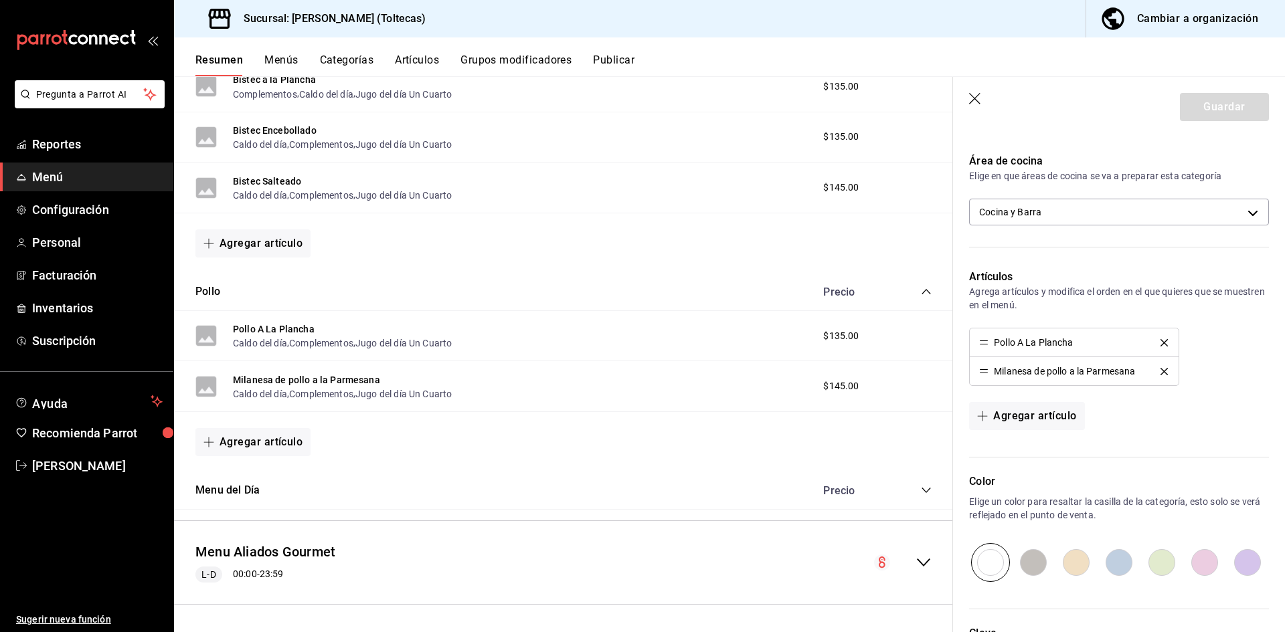
scroll to position [231, 0]
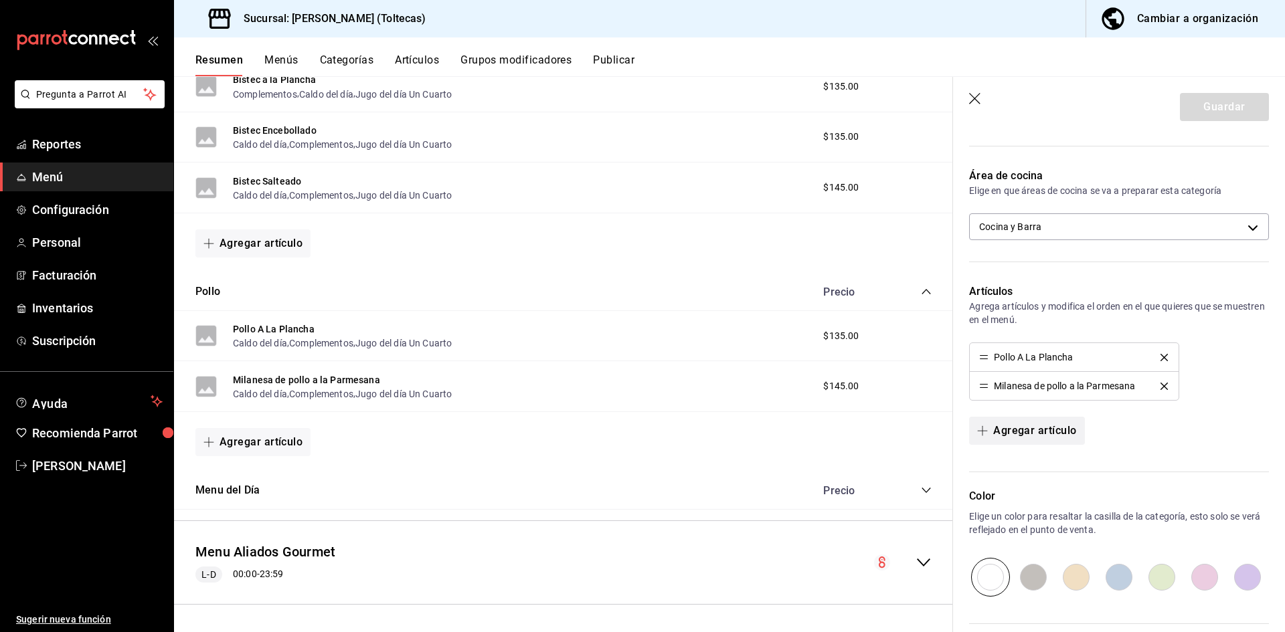
click at [1057, 430] on button "Agregar artículo" at bounding box center [1026, 431] width 115 height 28
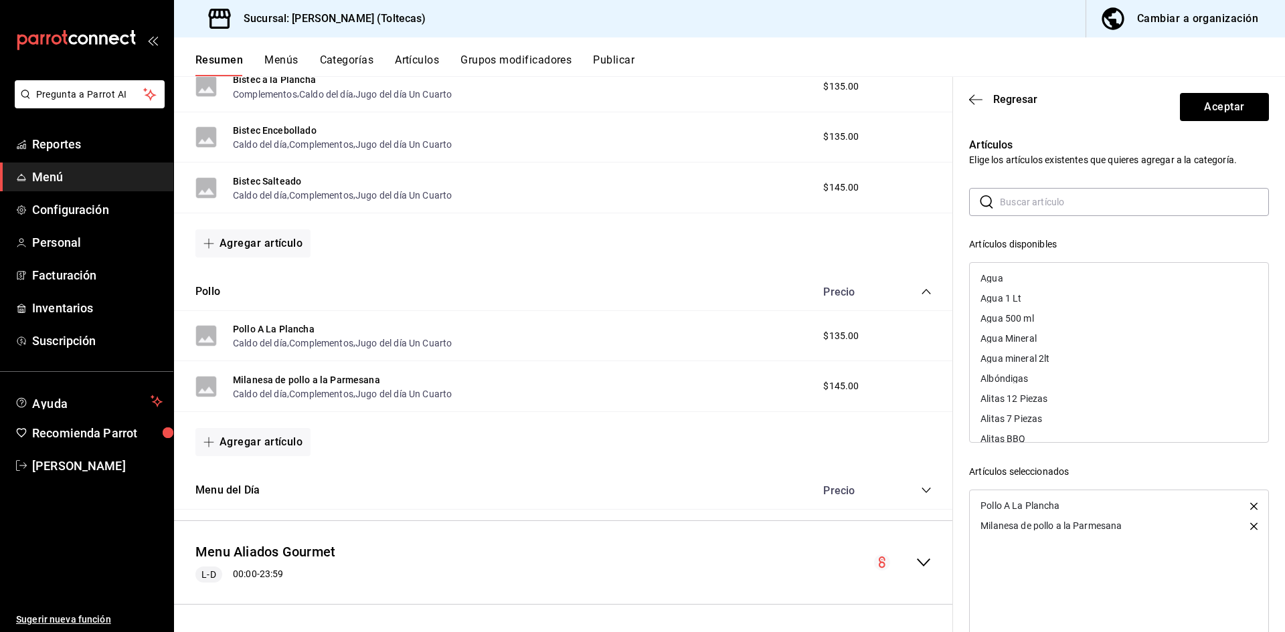
click at [1007, 207] on input "text" at bounding box center [1134, 202] width 269 height 27
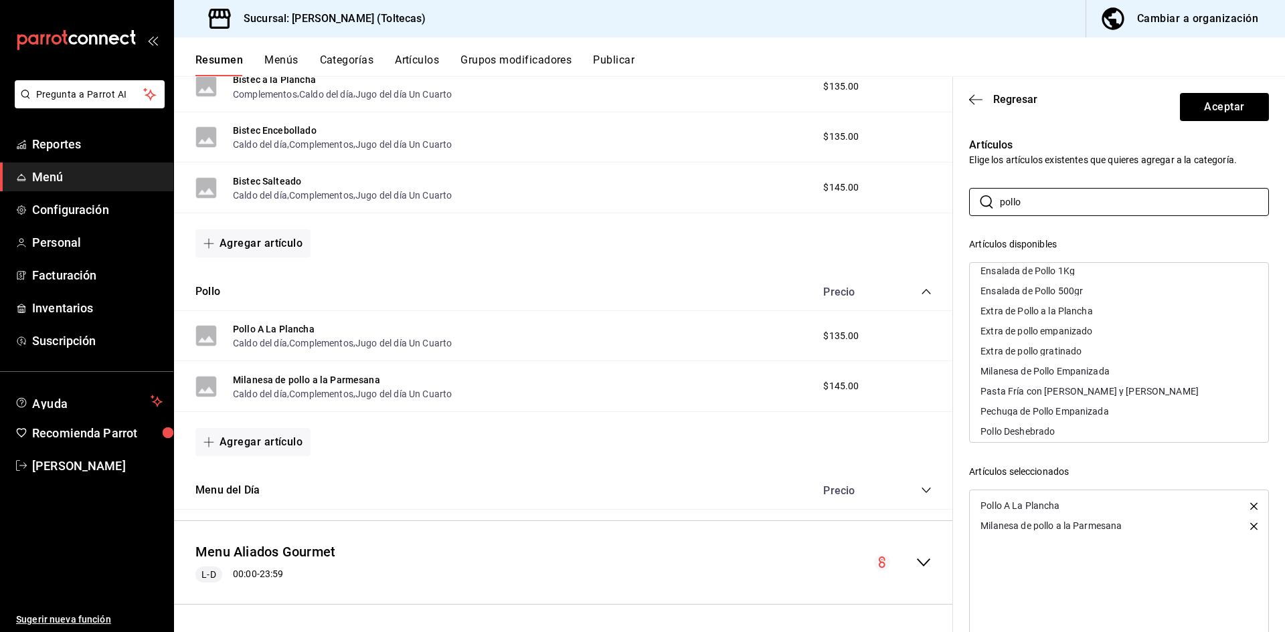
scroll to position [67, 0]
type input "pollo"
click at [1060, 355] on div "Milanesa de Pollo Empanizada" at bounding box center [1045, 351] width 129 height 9
click at [1064, 373] on div "Pechuga de Pollo Empanizada" at bounding box center [1045, 371] width 129 height 9
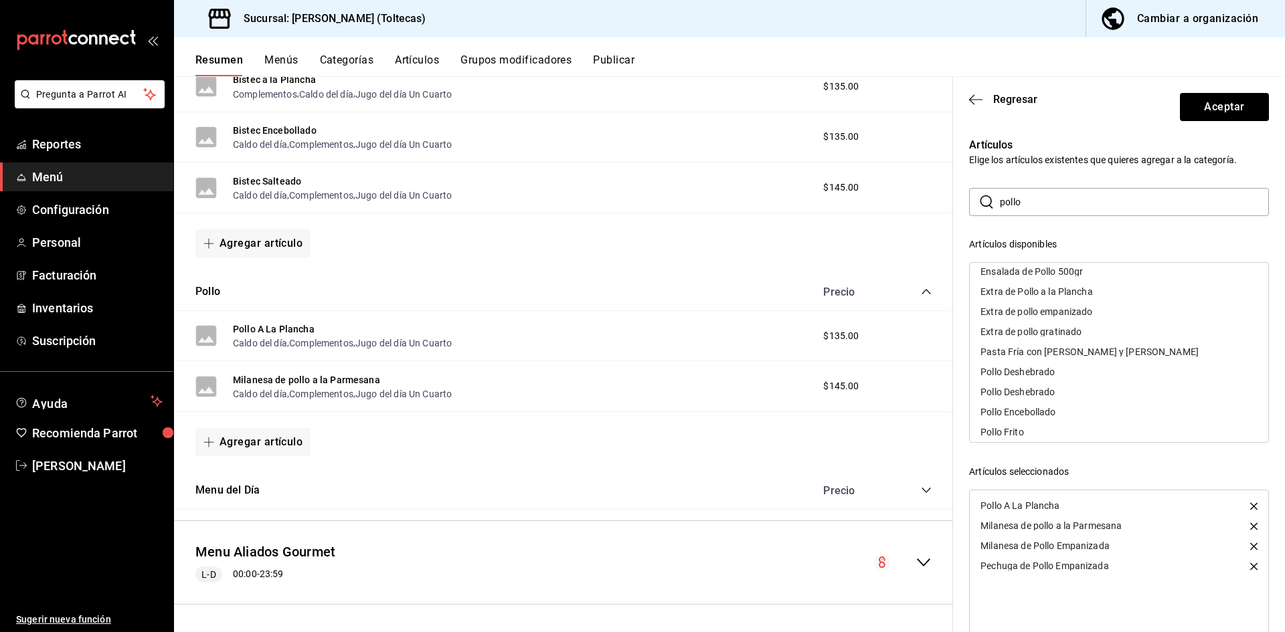
click at [1047, 373] on div "Pollo Deshebrado" at bounding box center [1018, 371] width 74 height 9
click at [1046, 371] on div "Pollo Deshebrado" at bounding box center [1018, 371] width 74 height 9
click at [1049, 373] on div "Pollo Encebollado" at bounding box center [1018, 371] width 75 height 9
click at [1048, 375] on div "Pollo Frito" at bounding box center [1119, 372] width 299 height 20
click at [1048, 375] on div "Pollo Gratinado" at bounding box center [1119, 372] width 299 height 20
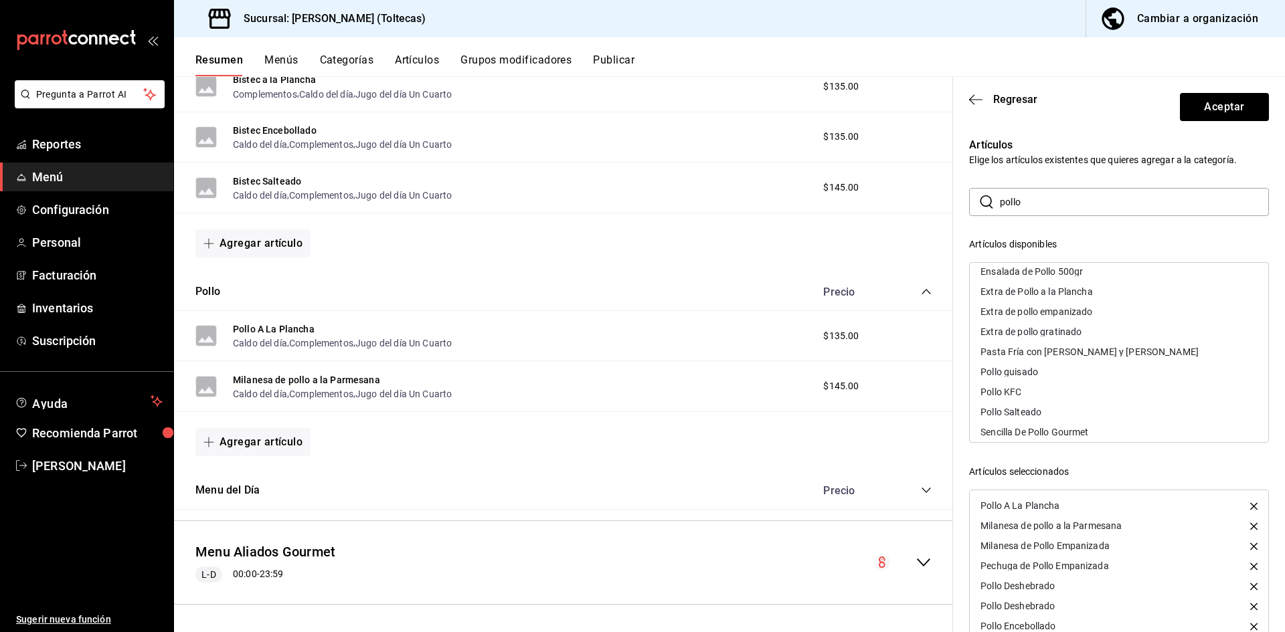
click at [1048, 373] on div "Pollo guisado" at bounding box center [1119, 372] width 299 height 20
click at [1045, 381] on div "Pollo KFC" at bounding box center [1119, 381] width 299 height 20
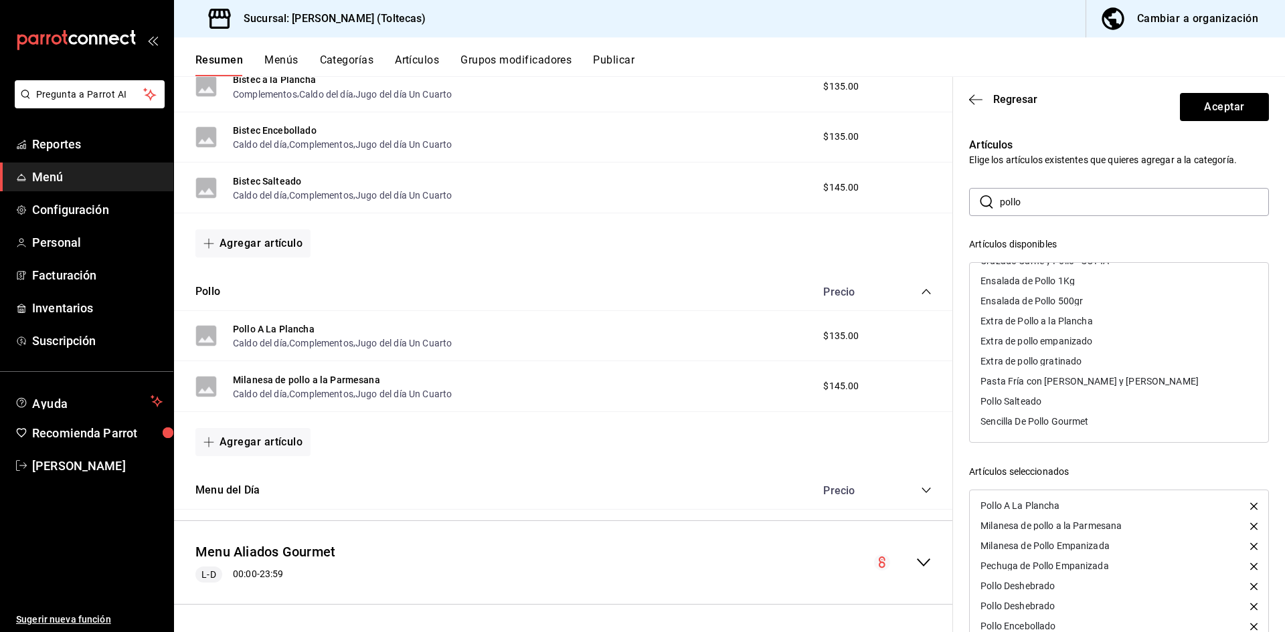
click at [1040, 404] on div "Pollo Salteado" at bounding box center [1011, 401] width 61 height 9
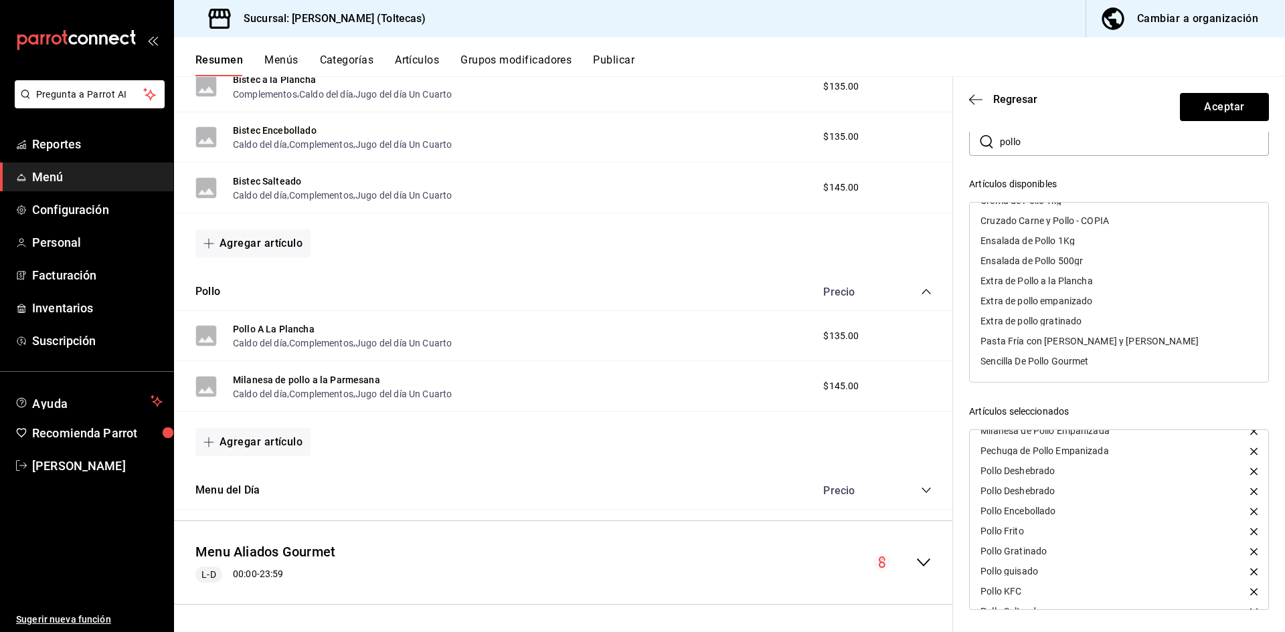
scroll to position [67, 0]
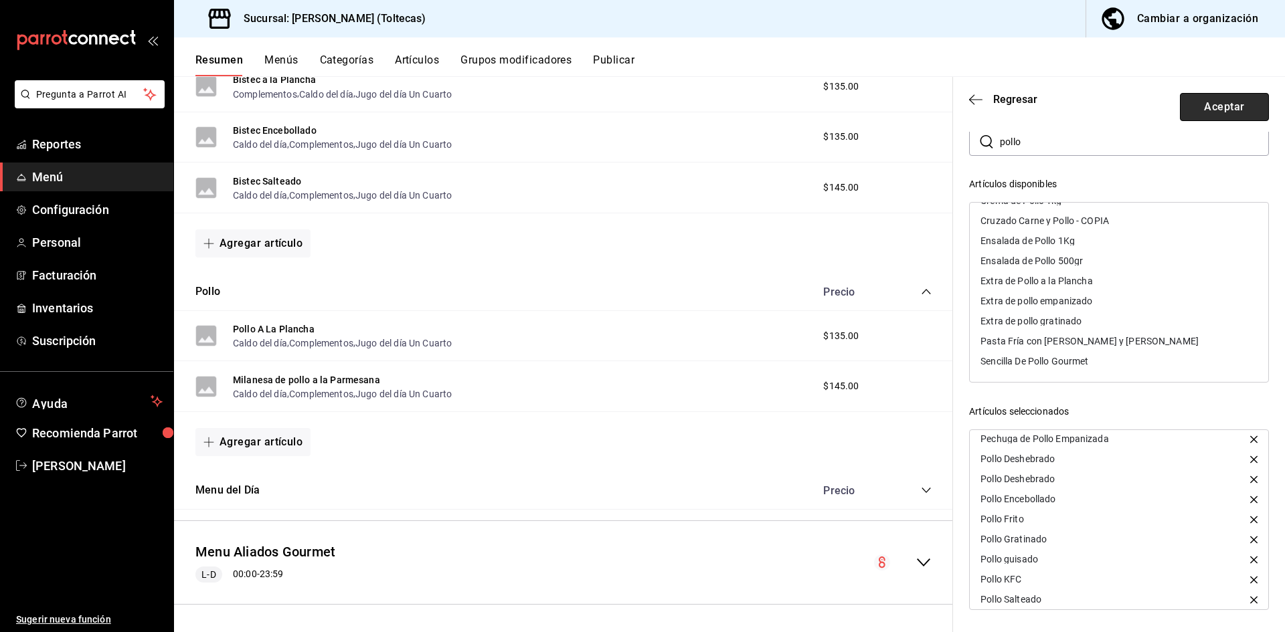
click at [1215, 101] on button "Aceptar" at bounding box center [1224, 107] width 89 height 28
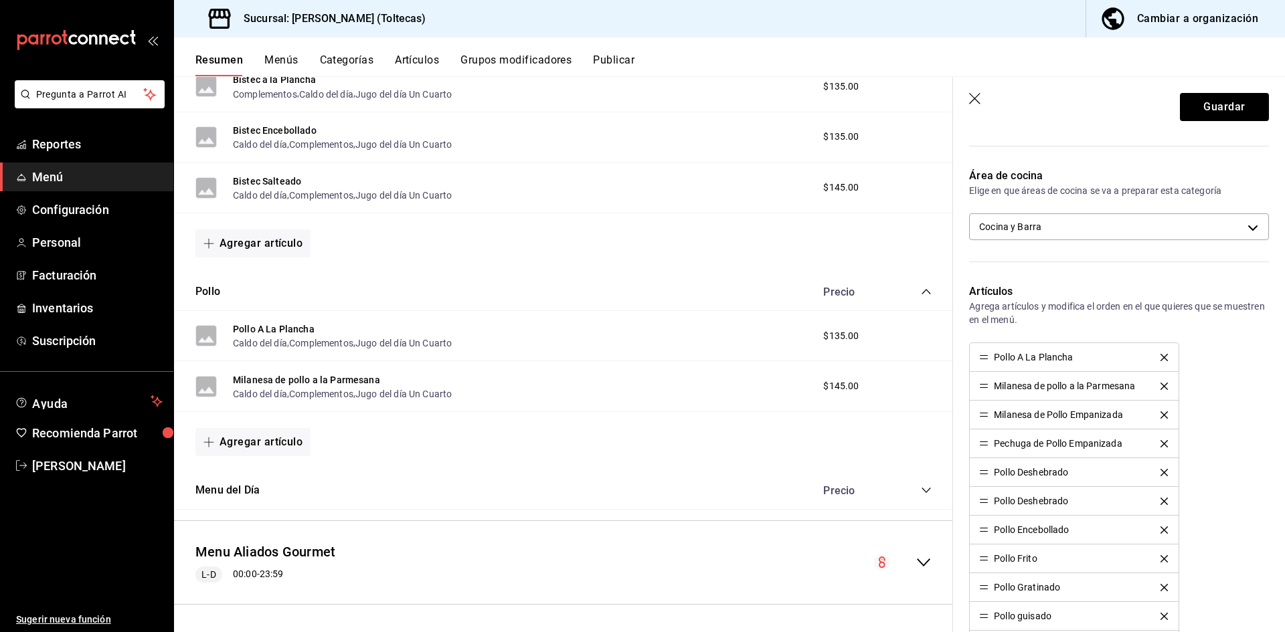
click at [1201, 125] on header "Guardar" at bounding box center [1119, 104] width 332 height 55
click at [1200, 96] on button "Guardar" at bounding box center [1224, 107] width 89 height 28
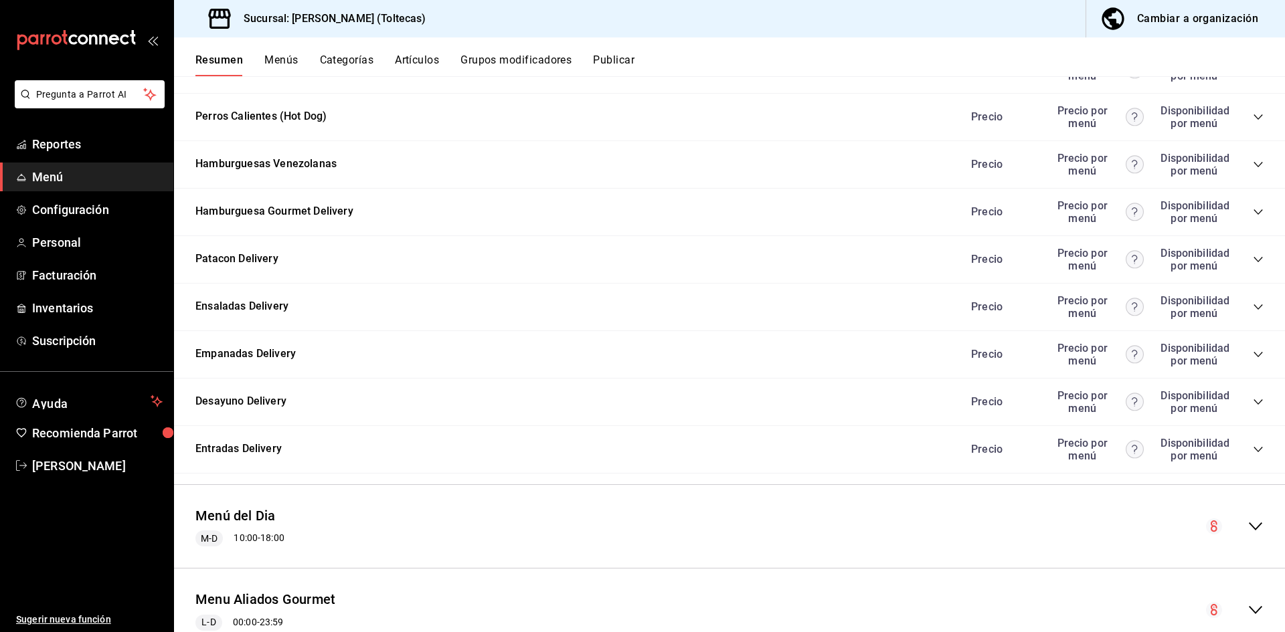
scroll to position [1373, 0]
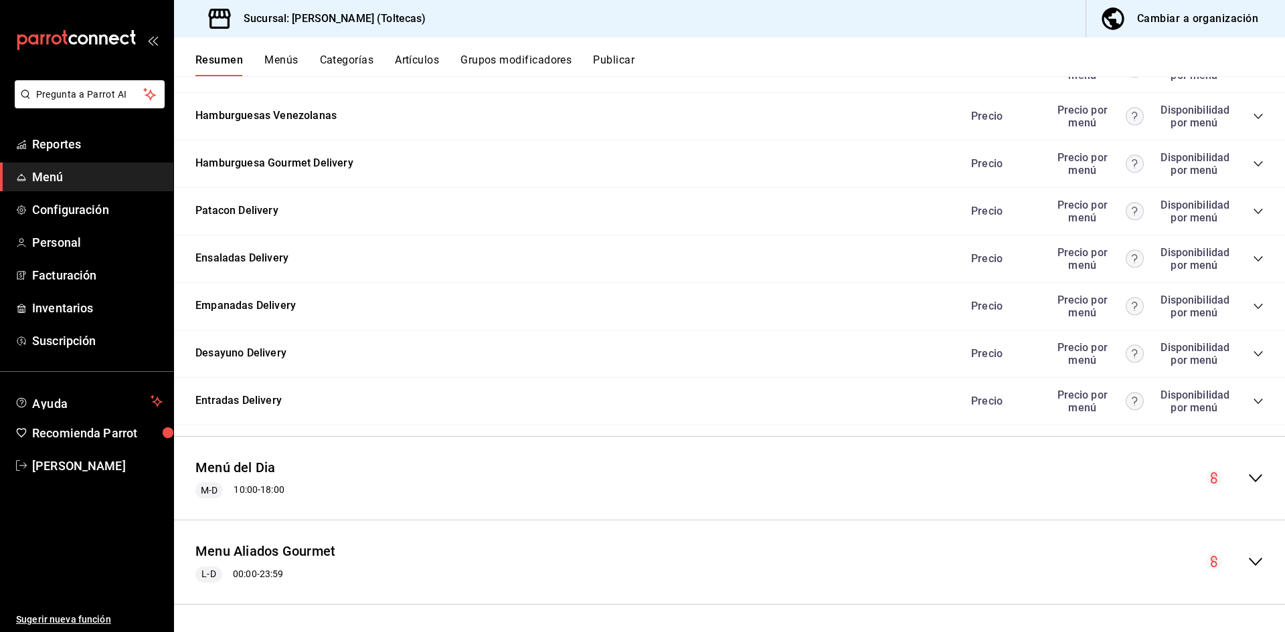
click at [1248, 475] on icon "collapse-menu-row" at bounding box center [1256, 479] width 16 height 16
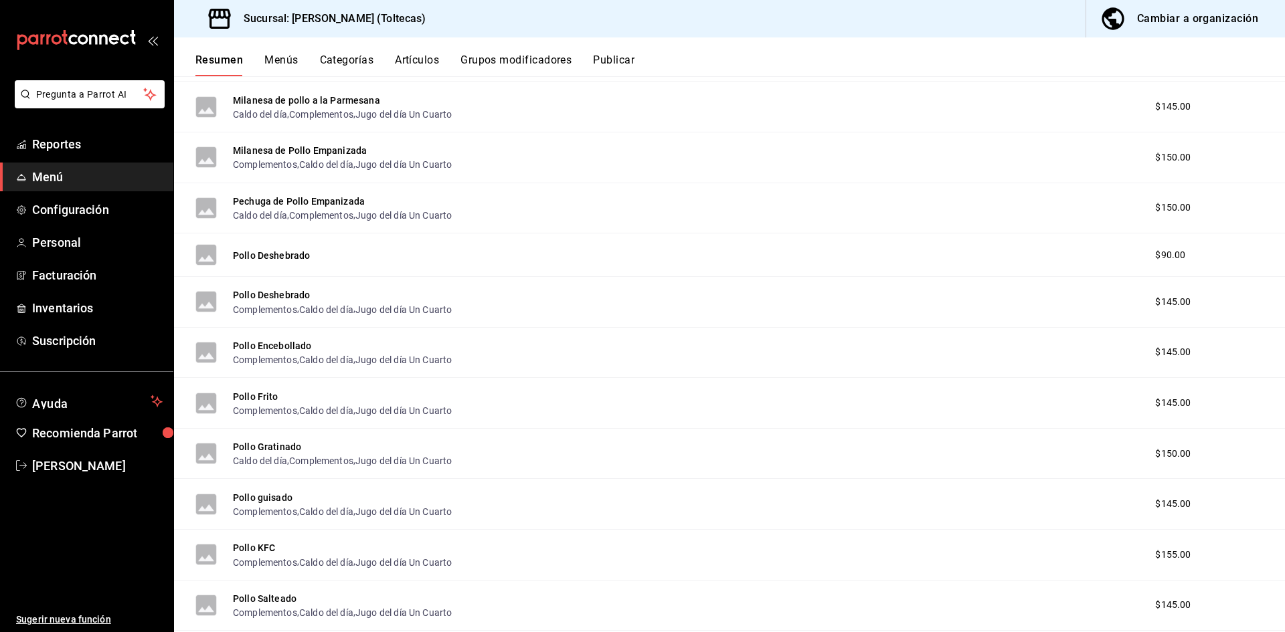
scroll to position [2244, 0]
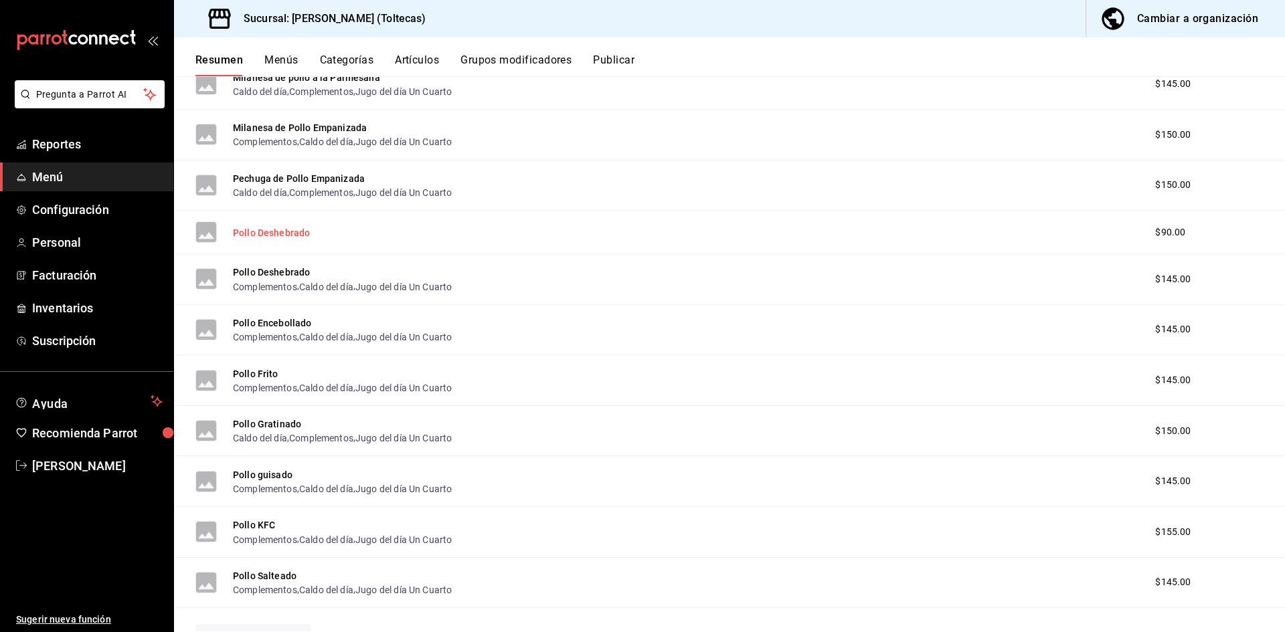
click at [276, 234] on button "Pollo Deshebrado" at bounding box center [271, 232] width 77 height 13
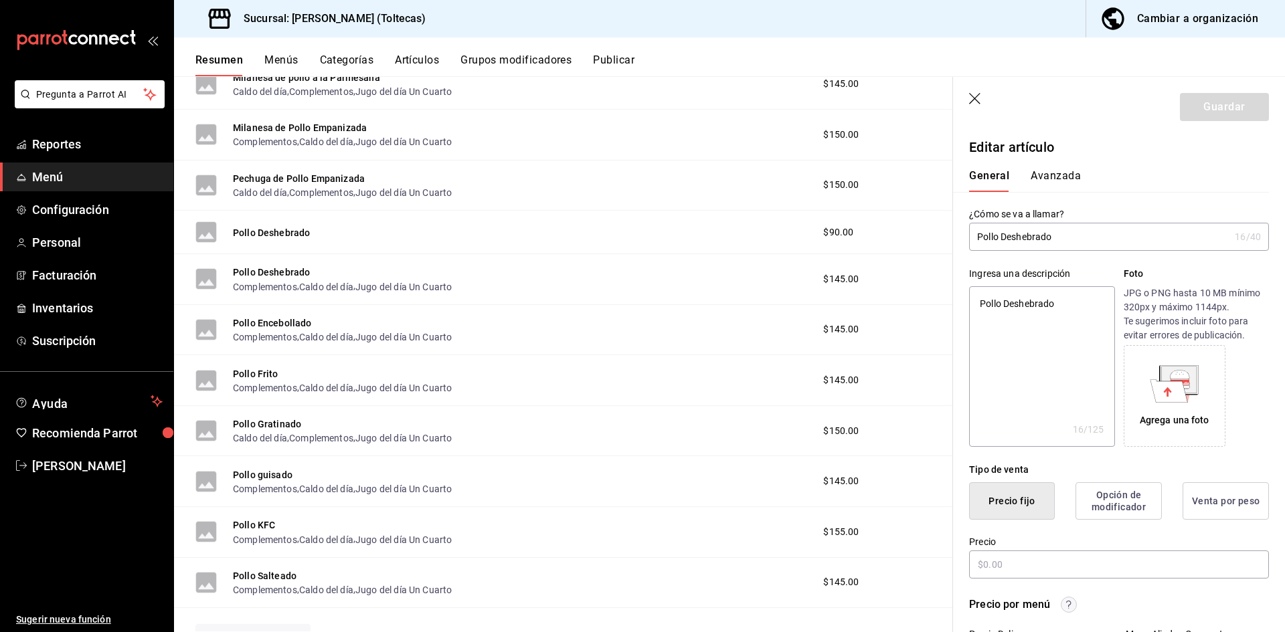
type textarea "x"
type input "$90.00"
click at [977, 238] on input "Pollo Deshebrado" at bounding box center [1099, 237] width 260 height 27
type input "EPollo Deshebrado"
type textarea "x"
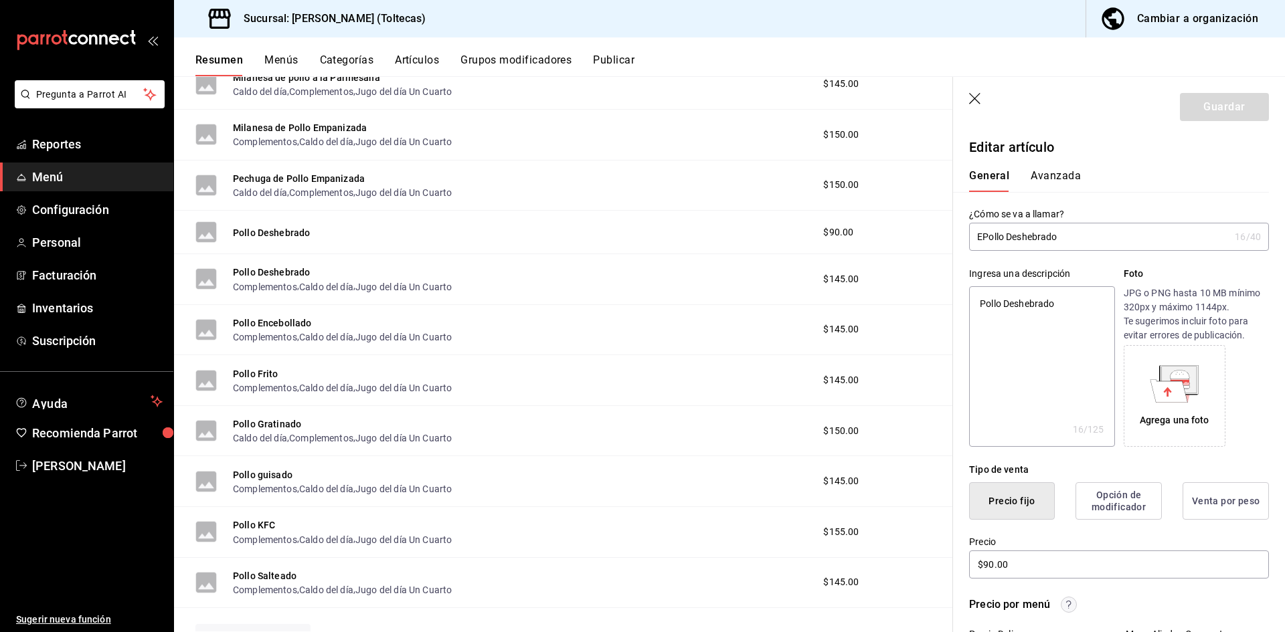
type input "ExPollo Deshebrado"
type textarea "x"
type input "ExrPollo Deshebrado"
type textarea "x"
type input "ExraPollo Deshebrado"
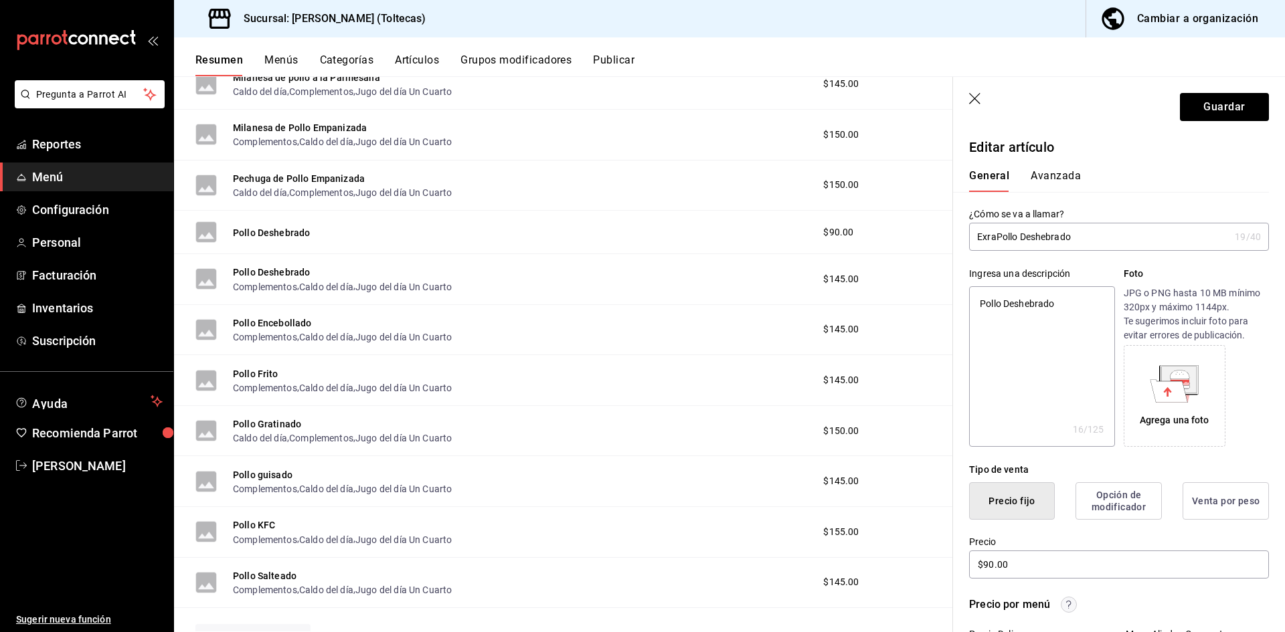
type textarea "x"
type input "ExrPollo Deshebrado"
type textarea "x"
type input "ExPollo Deshebrado"
type textarea "x"
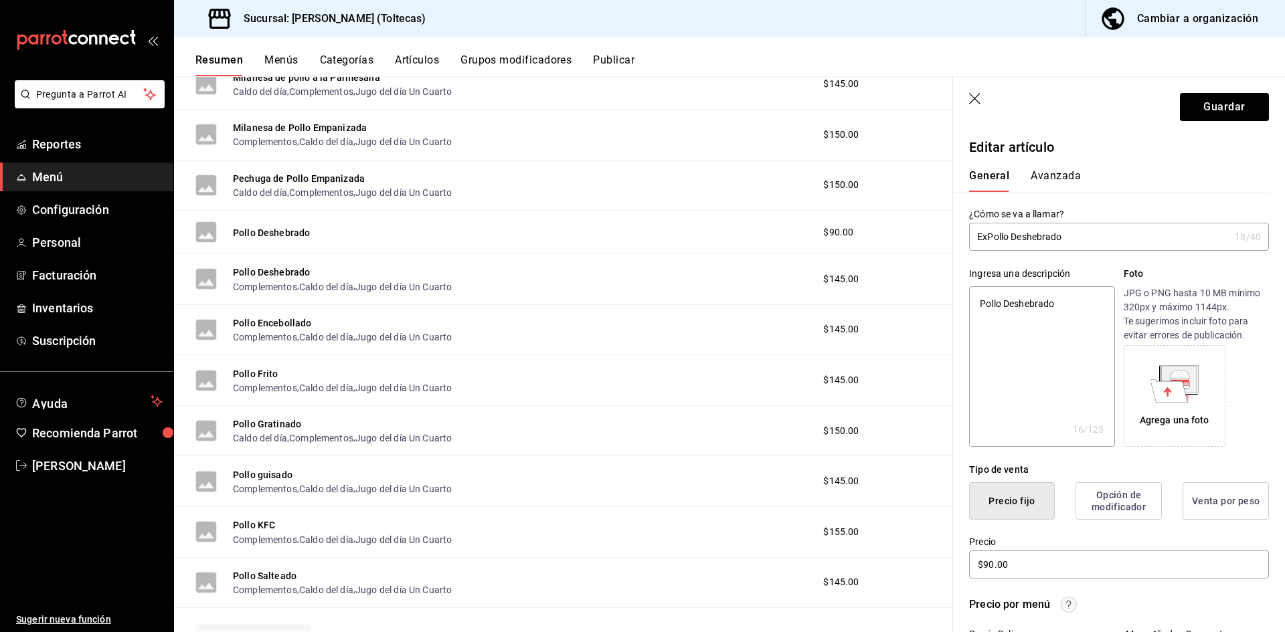
type input "ExrPollo Deshebrado"
type textarea "x"
type input "ExPollo Deshebrado"
type textarea "x"
type input "ExtraPollo Deshebrado"
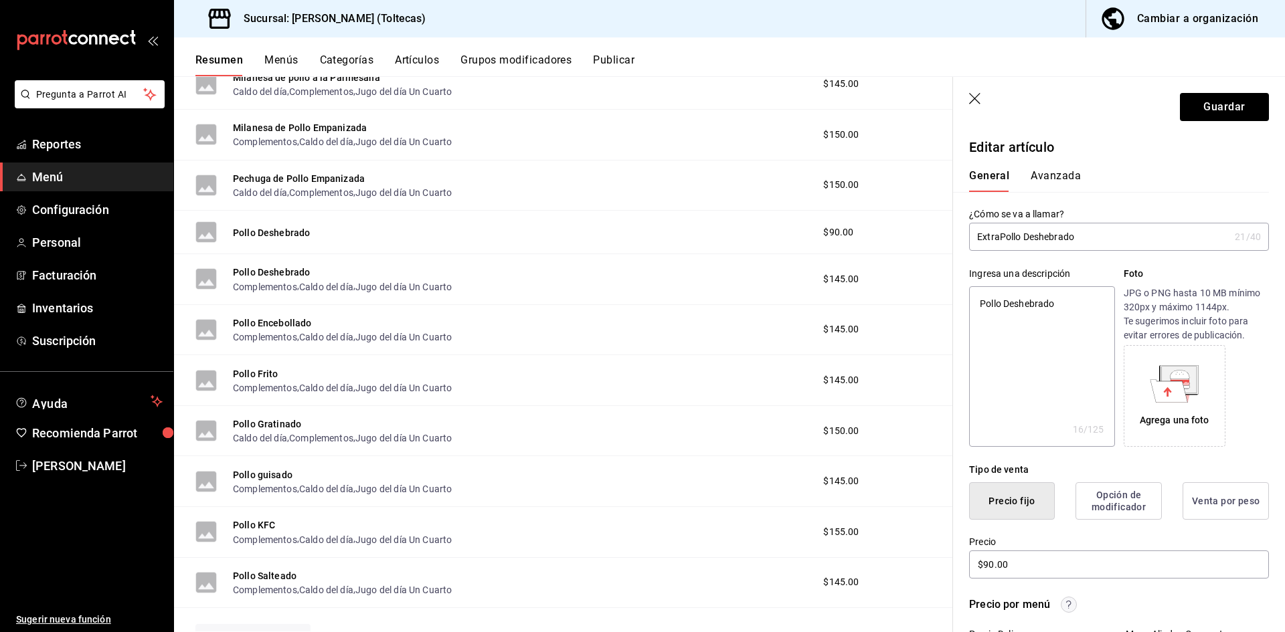
type textarea "x"
type input "Extra Pollo Deshebrado"
type textarea "x"
type input "Extra dPollo Deshebrado"
type textarea "x"
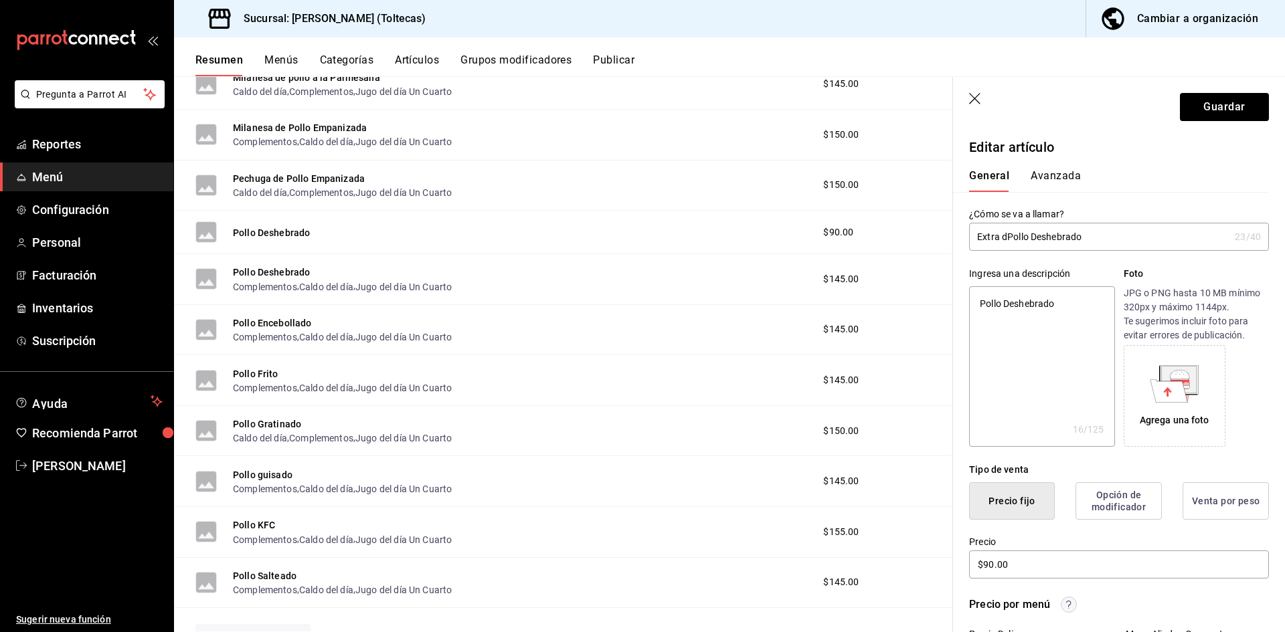
type input "Extra dePollo Deshebrado"
type textarea "x"
type input "Extra de Pollo Deshebrado"
type textarea "x"
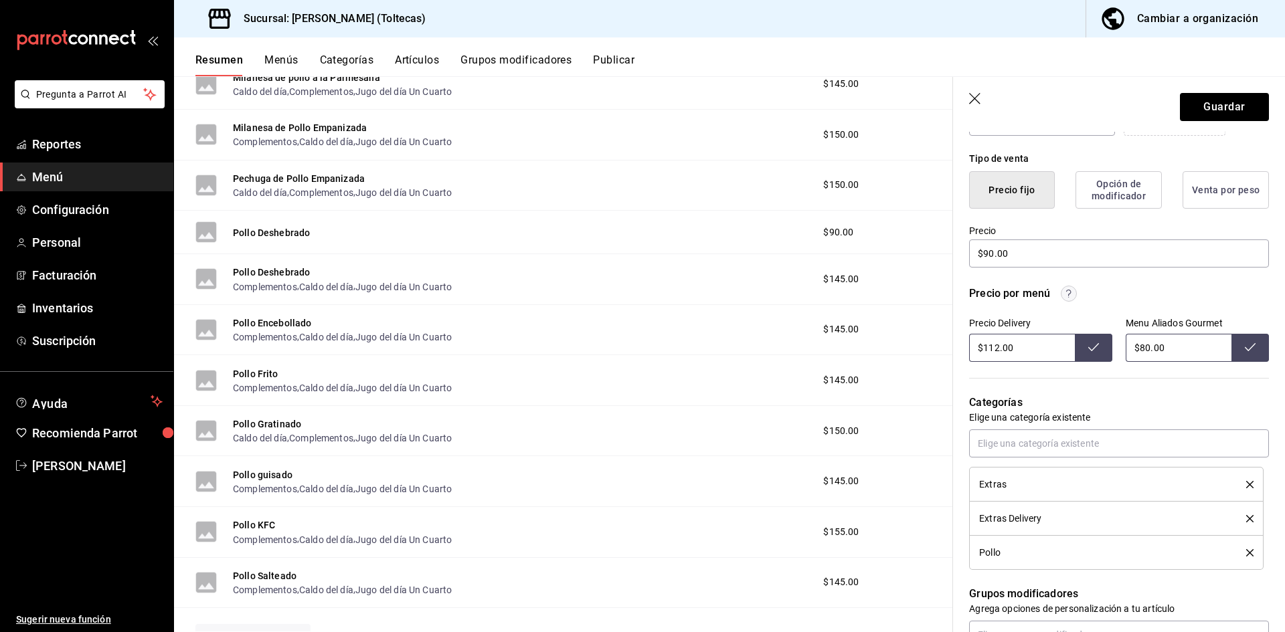
scroll to position [335, 0]
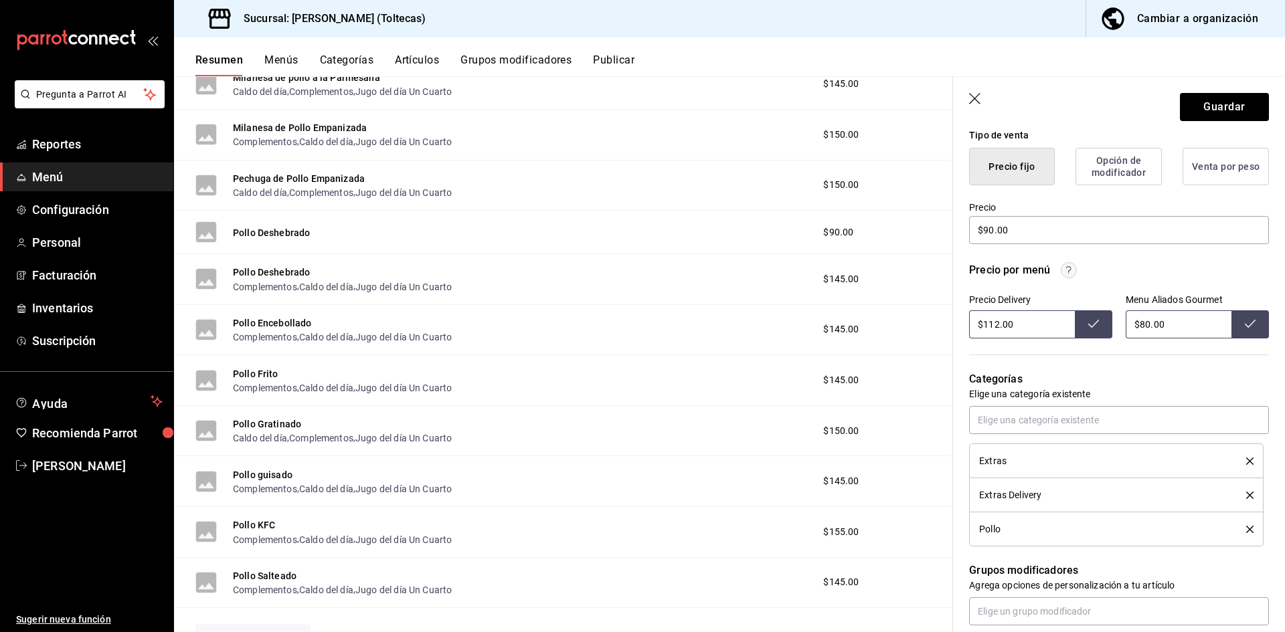
type input "Extra de Pollo Deshebrado"
click at [1246, 530] on icon "delete" at bounding box center [1249, 529] width 7 height 7
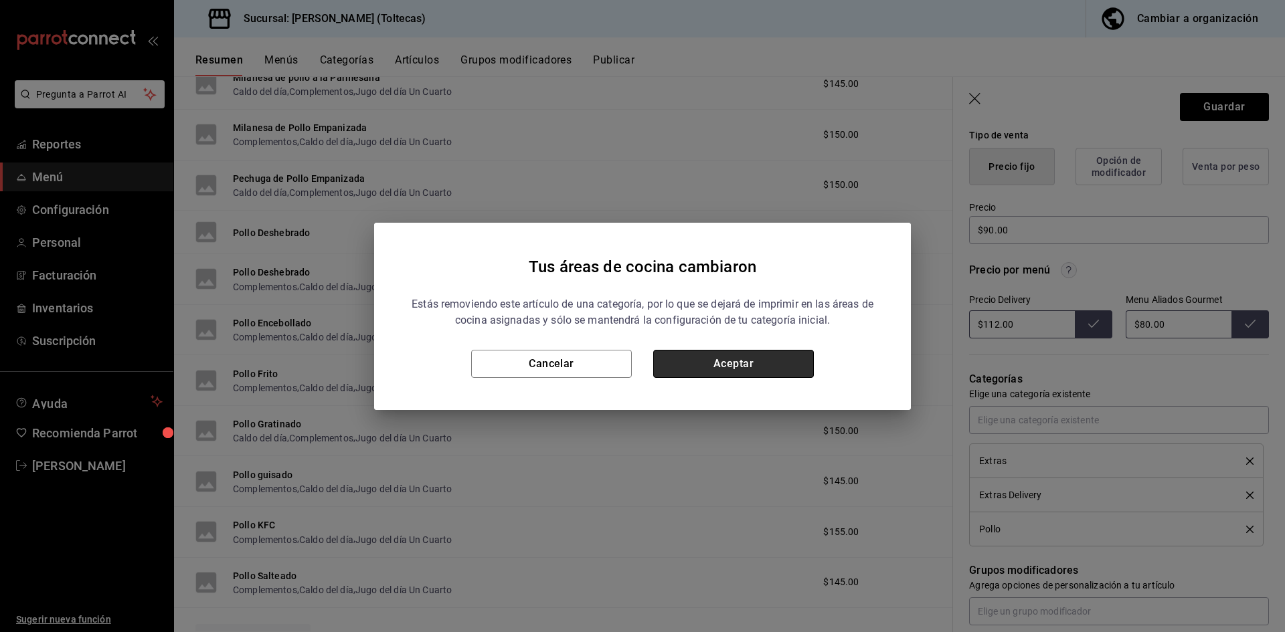
click at [719, 353] on button "Aceptar" at bounding box center [733, 364] width 161 height 28
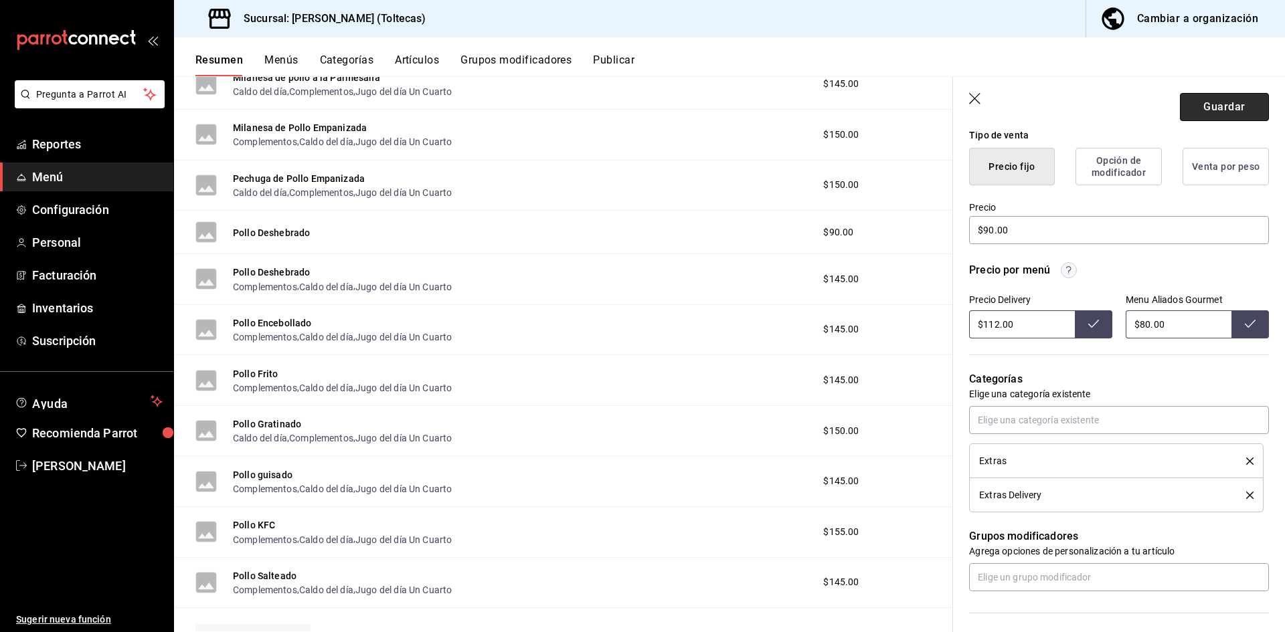
click at [1200, 102] on button "Guardar" at bounding box center [1224, 107] width 89 height 28
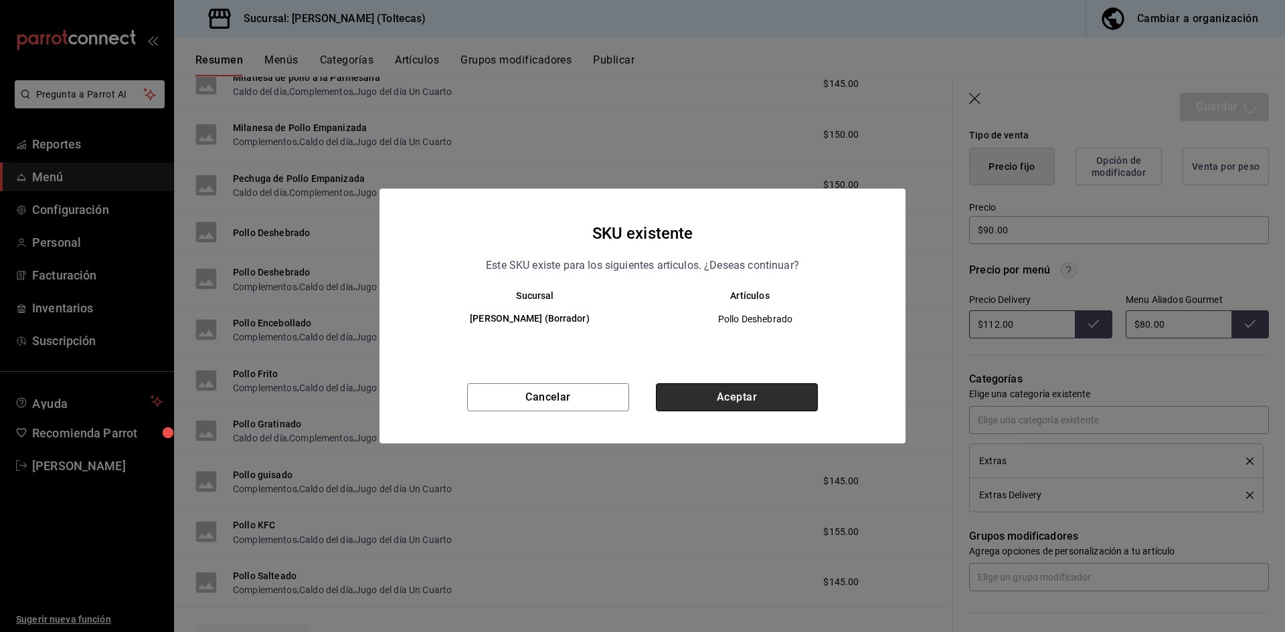
click at [748, 404] on button "Aceptar" at bounding box center [737, 398] width 162 height 28
type textarea "x"
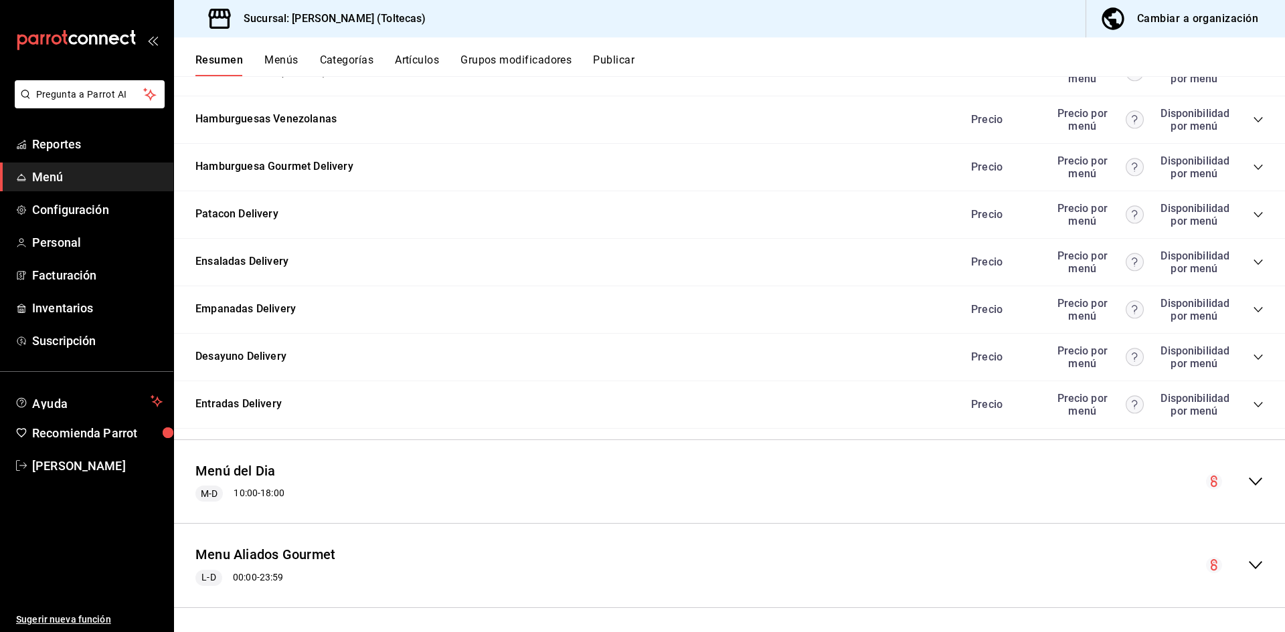
scroll to position [1373, 0]
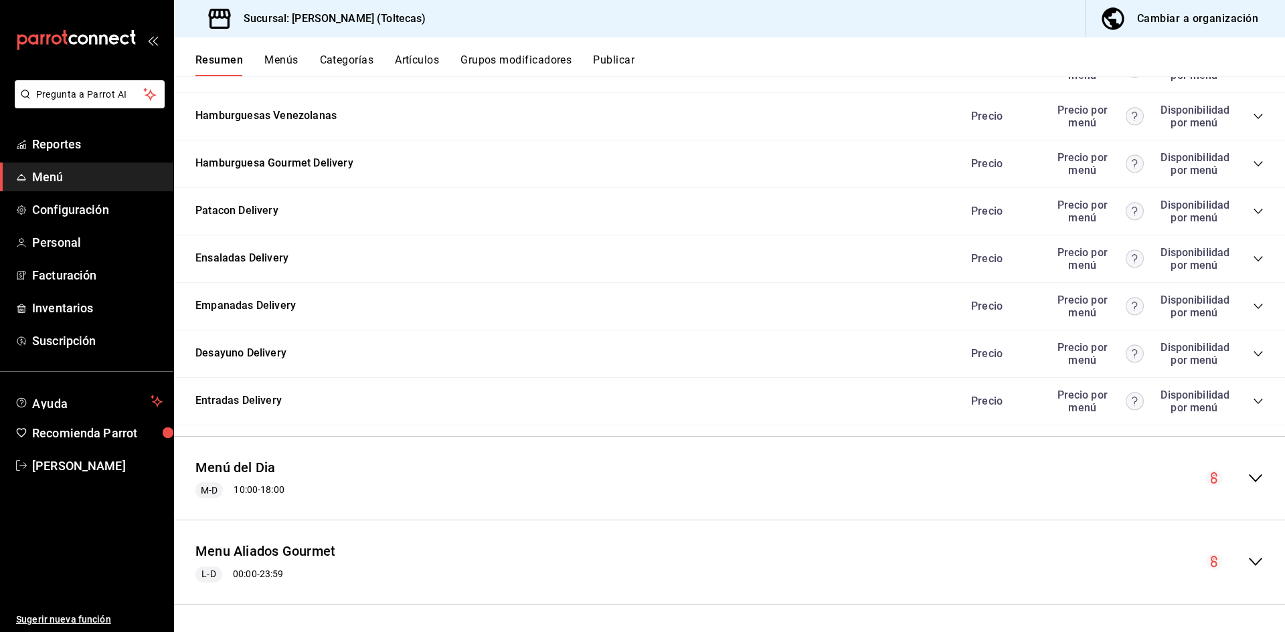
click at [1248, 475] on icon "collapse-menu-row" at bounding box center [1256, 479] width 16 height 16
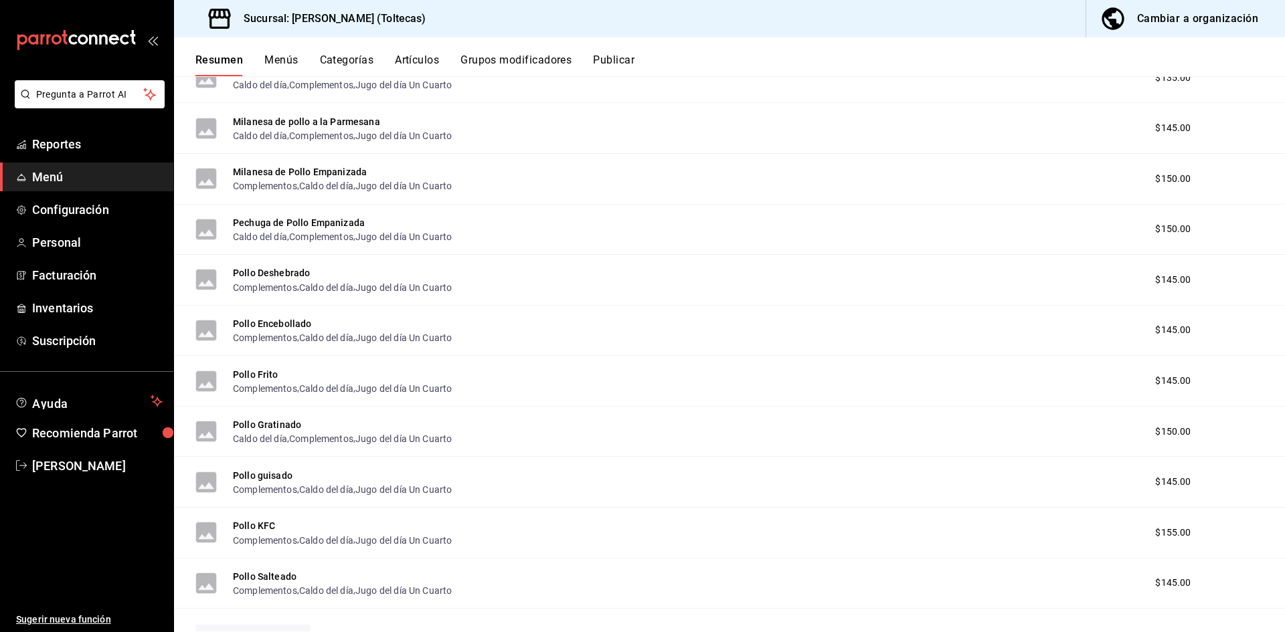
scroll to position [2377, 0]
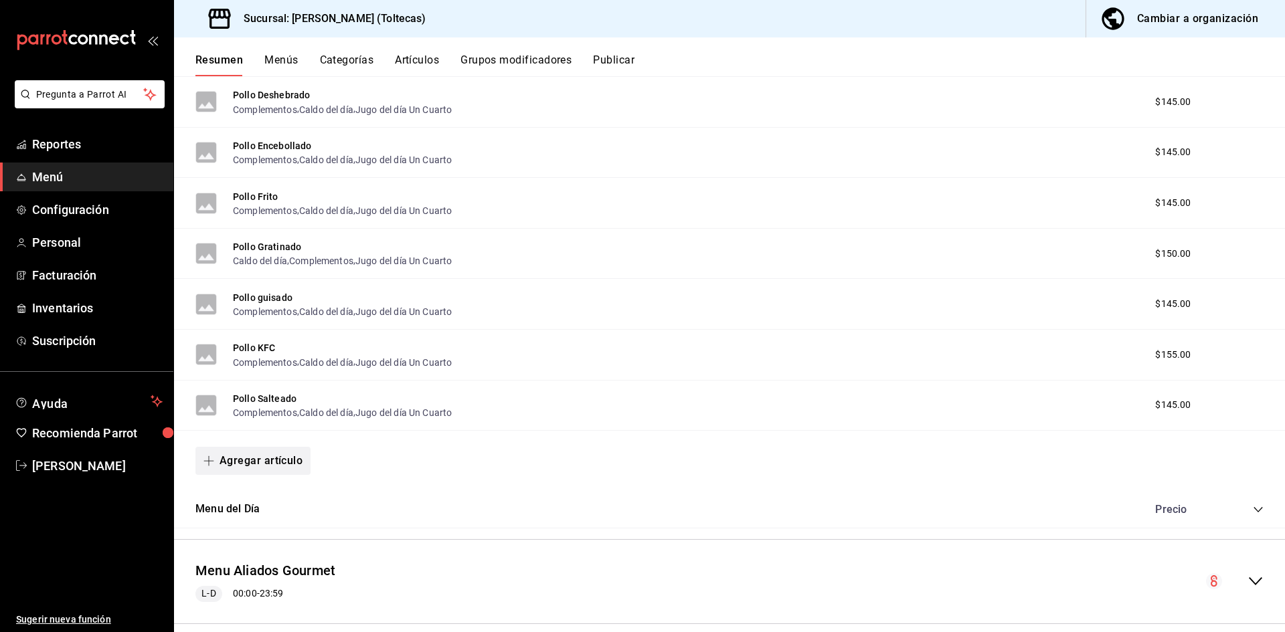
click at [266, 459] on button "Agregar artículo" at bounding box center [252, 461] width 115 height 28
click at [578, 483] on div at bounding box center [642, 316] width 1285 height 632
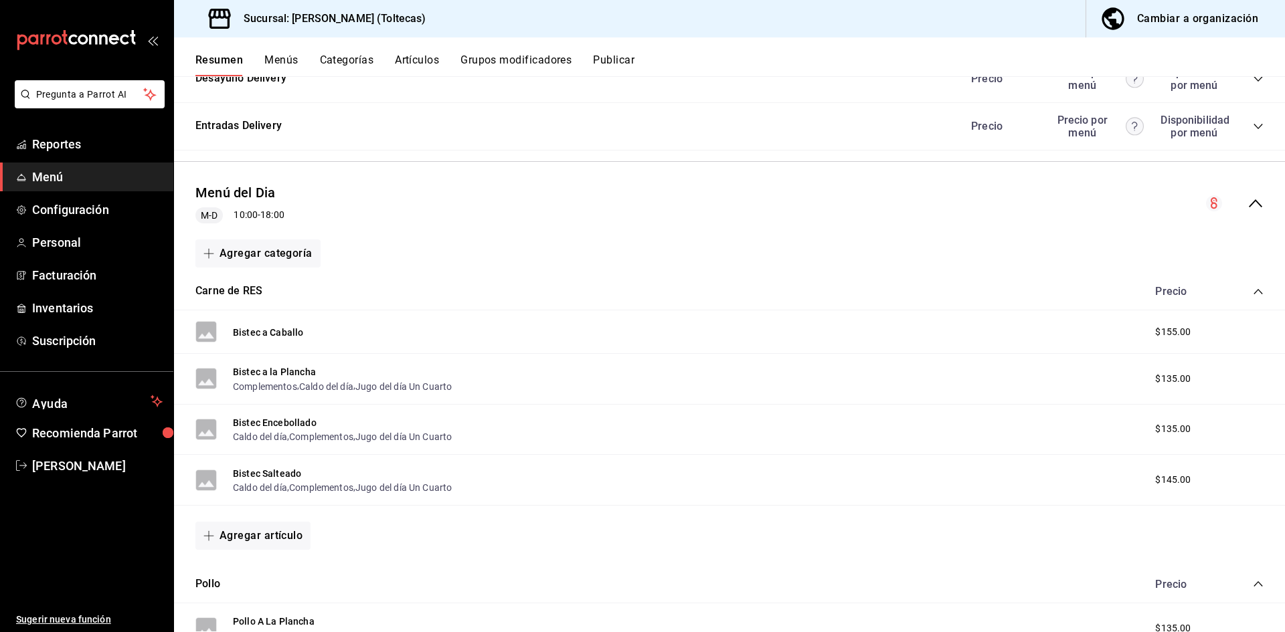
scroll to position [1641, 0]
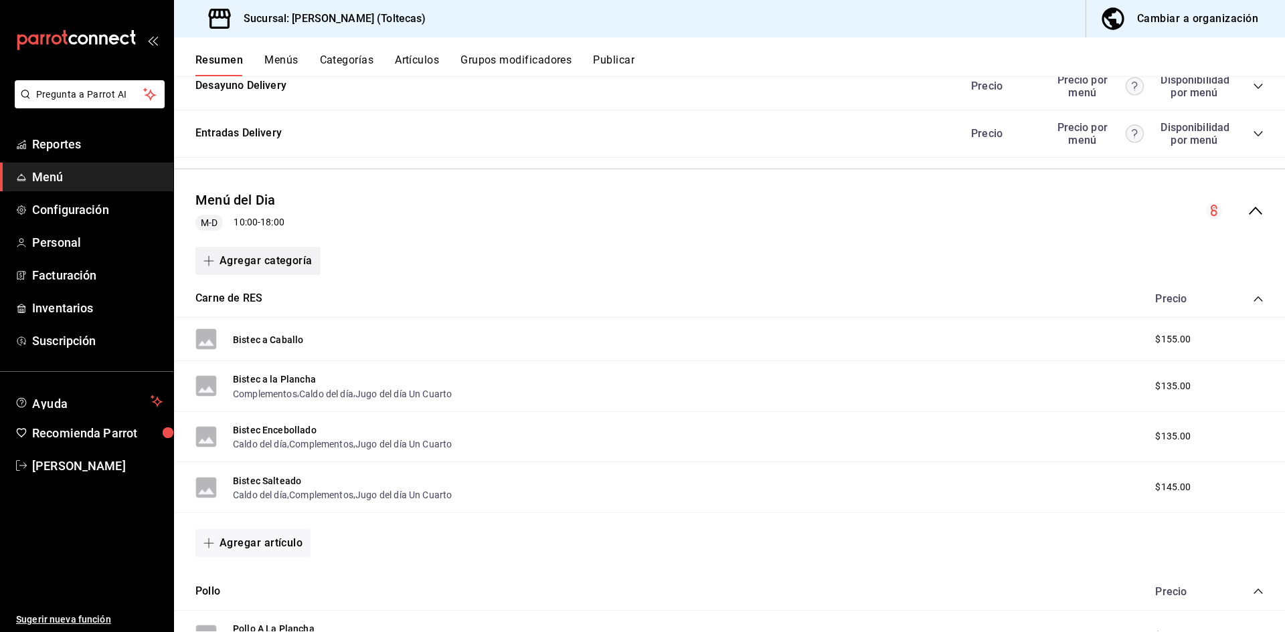
click at [273, 264] on button "Agregar categoría" at bounding box center [257, 261] width 125 height 28
click at [261, 333] on li "Categoría nueva" at bounding box center [252, 329] width 114 height 33
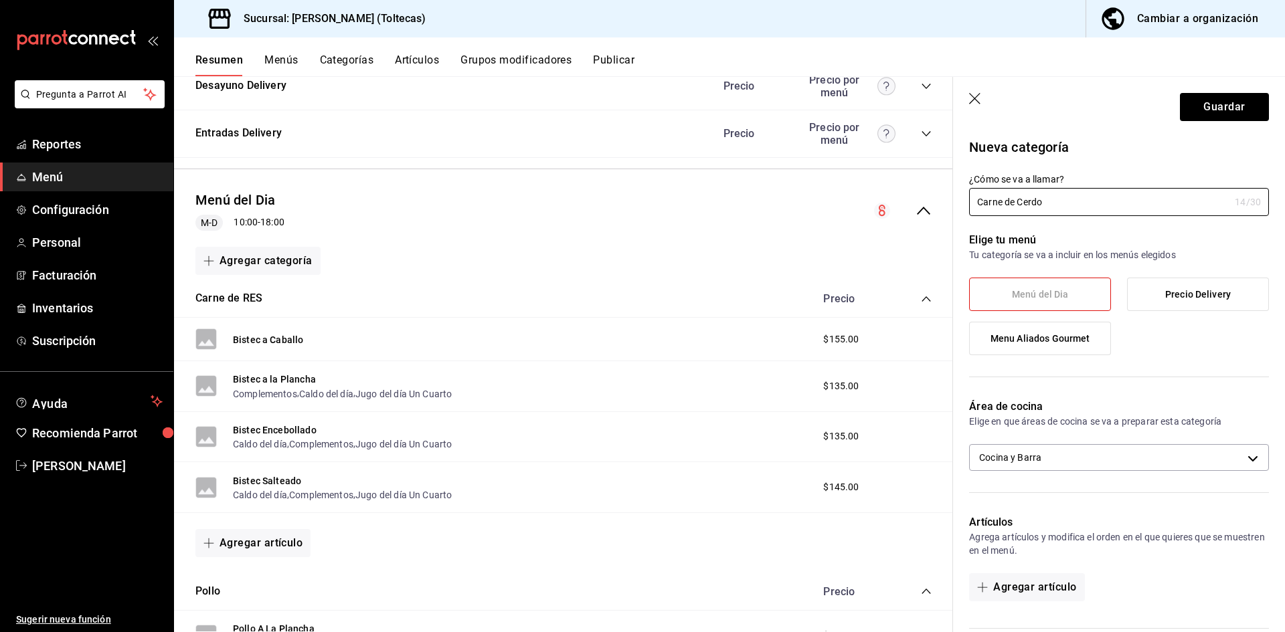
scroll to position [134, 0]
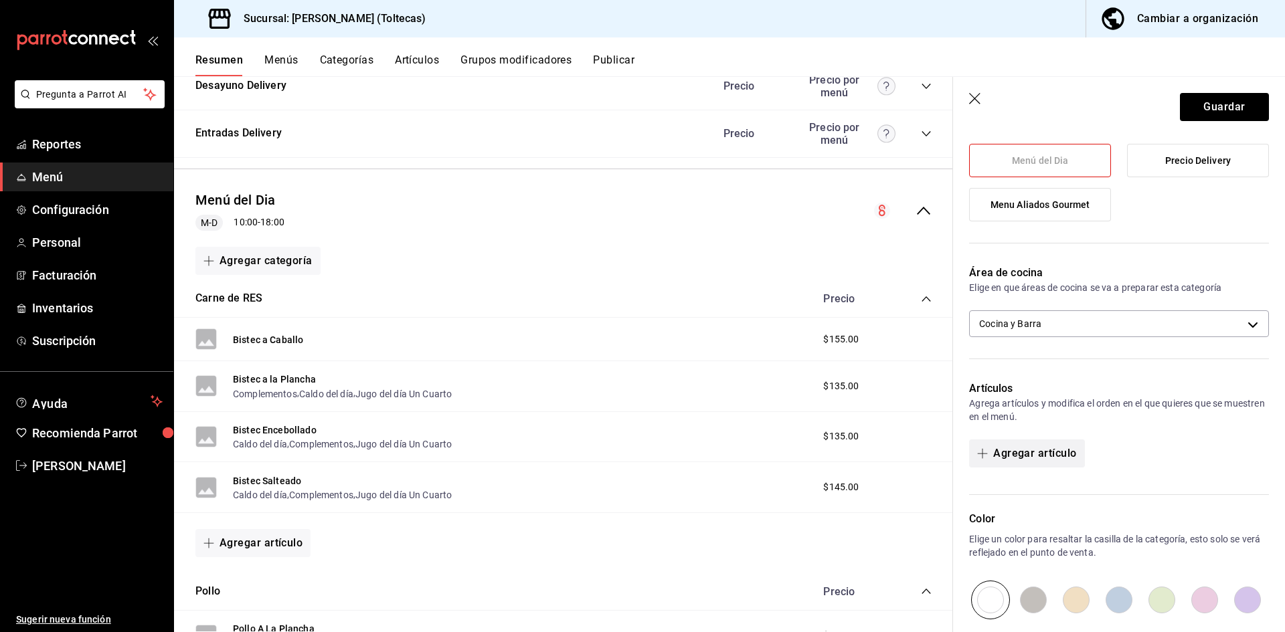
type input "Carne de Cerdo"
click at [1043, 452] on button "Agregar artículo" at bounding box center [1026, 454] width 115 height 28
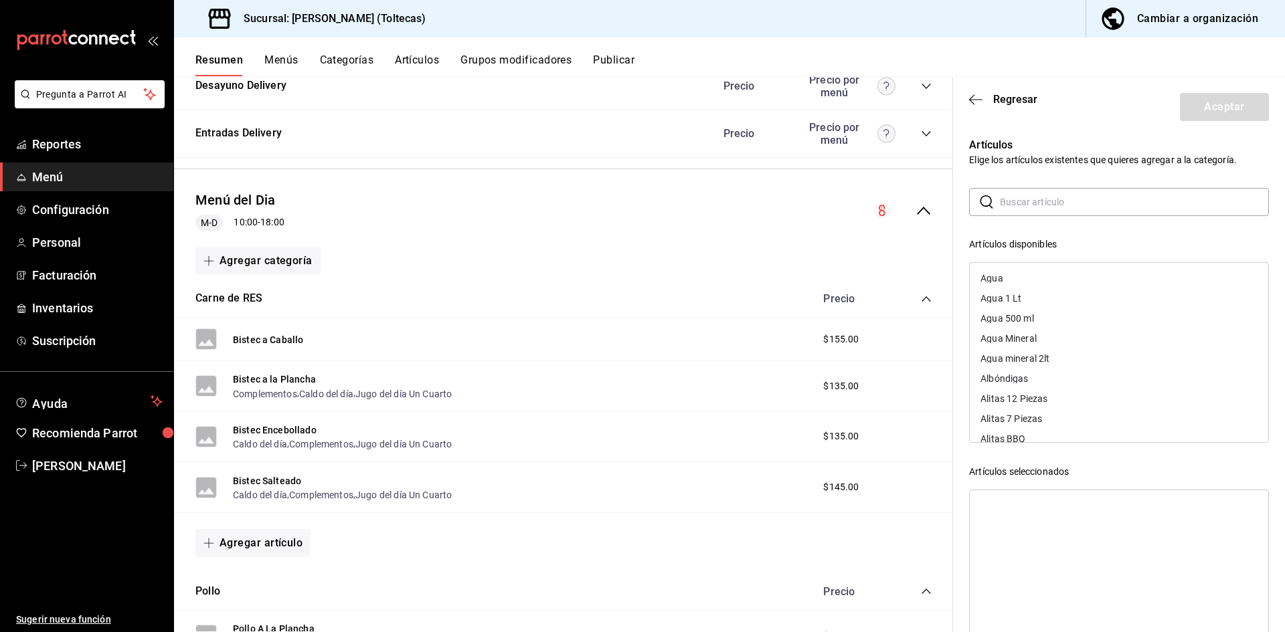
click at [1043, 197] on input "text" at bounding box center [1134, 202] width 269 height 27
type input "chule"
click at [1042, 276] on div "Chuleta Ahumada" at bounding box center [1017, 278] width 73 height 9
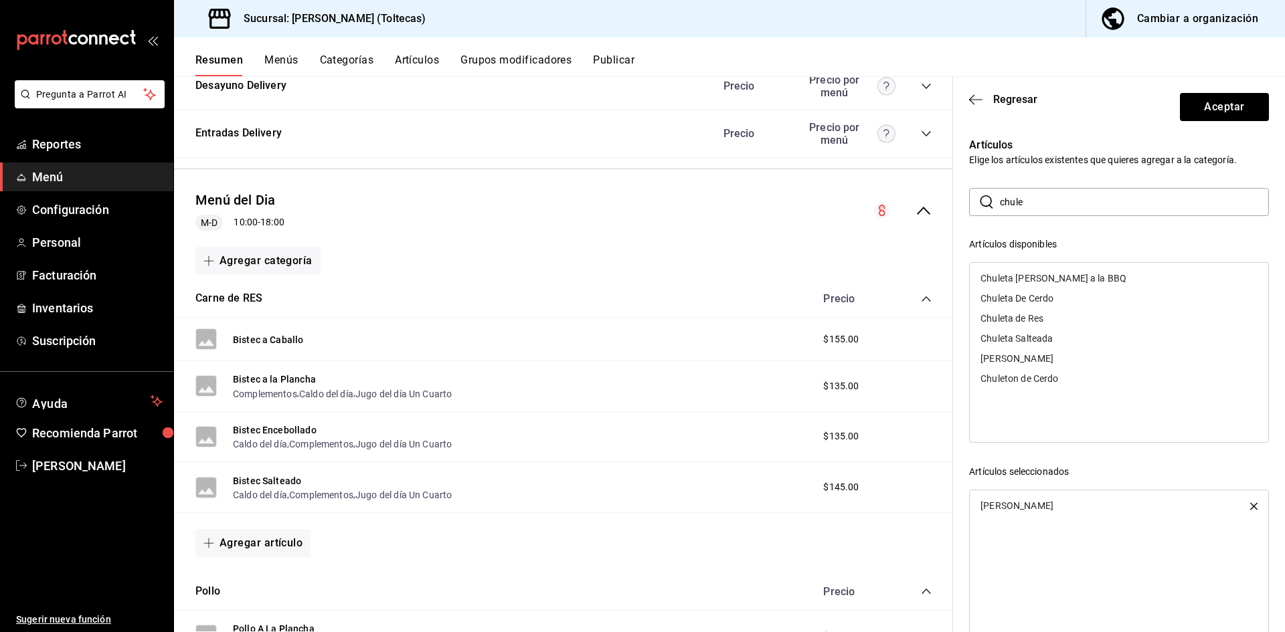
click at [1041, 278] on div "Chuleta ahumada a la BBQ" at bounding box center [1054, 278] width 146 height 9
click at [1041, 278] on div "Chuleta De Cerdo" at bounding box center [1017, 278] width 73 height 9
click at [1038, 282] on div "Chuleta de Res" at bounding box center [1012, 278] width 63 height 9
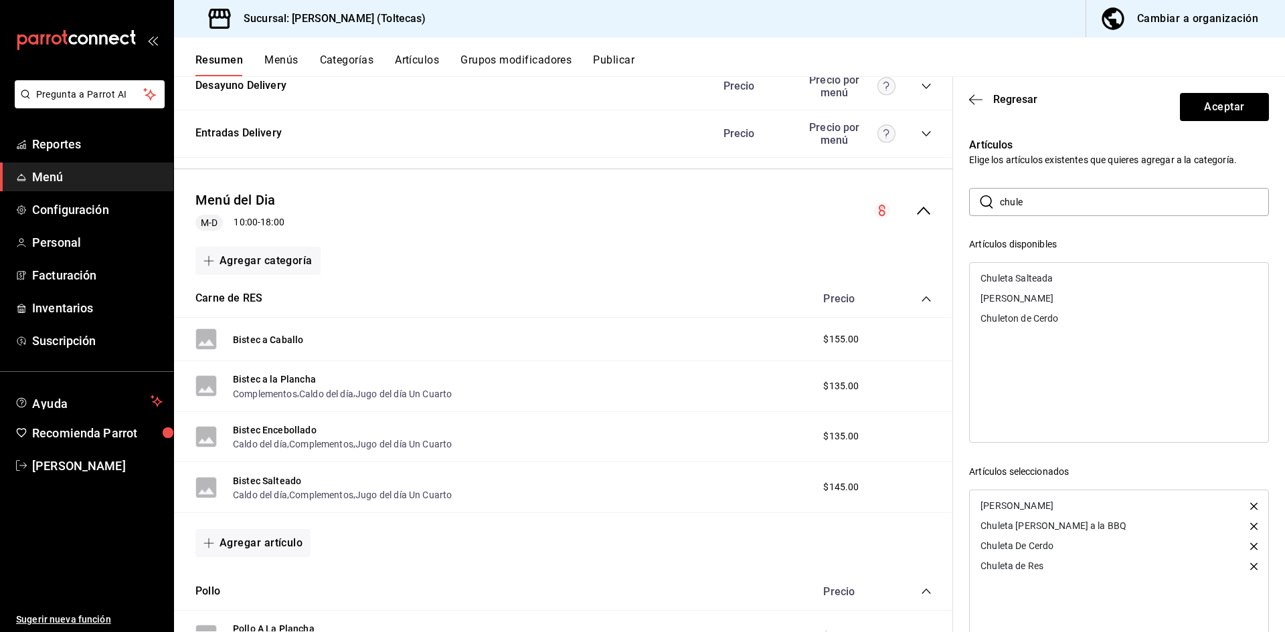
click at [1039, 281] on div "Chuleta Salteada" at bounding box center [1017, 278] width 72 height 9
click at [1047, 278] on div "Chuleton Ahumado" at bounding box center [1017, 278] width 73 height 9
click at [1047, 278] on div "Chuleton de Cerdo" at bounding box center [1020, 278] width 78 height 9
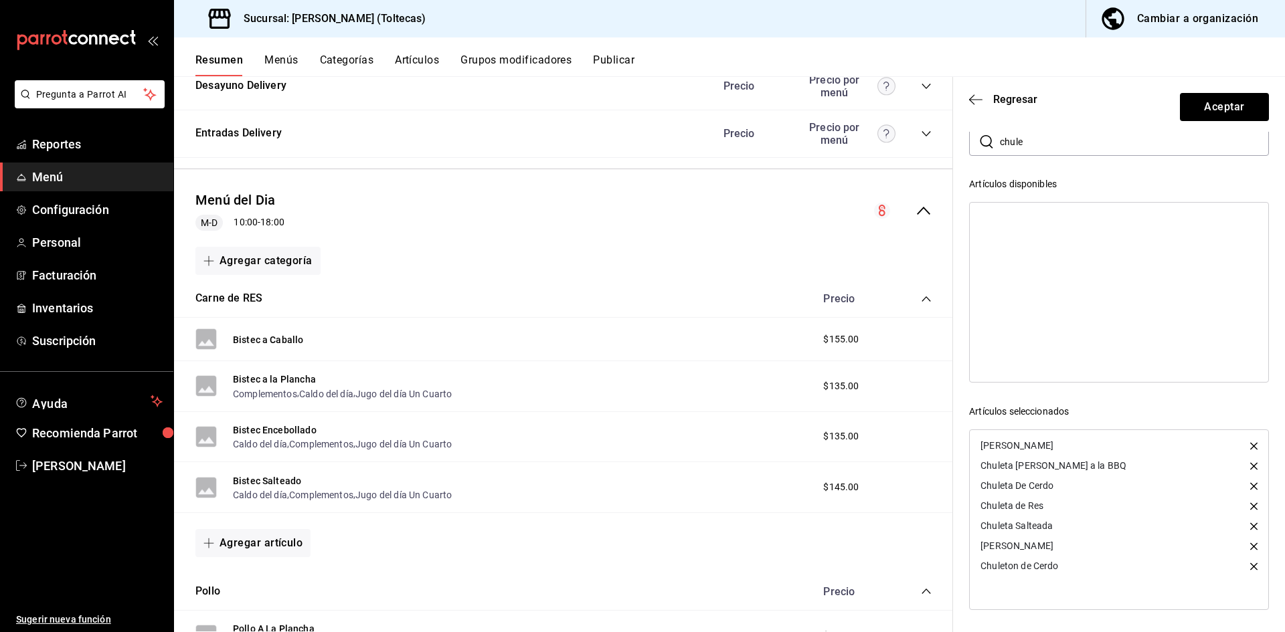
click at [1250, 509] on icon "button" at bounding box center [1253, 506] width 7 height 7
click at [1203, 101] on button "Aceptar" at bounding box center [1224, 107] width 89 height 28
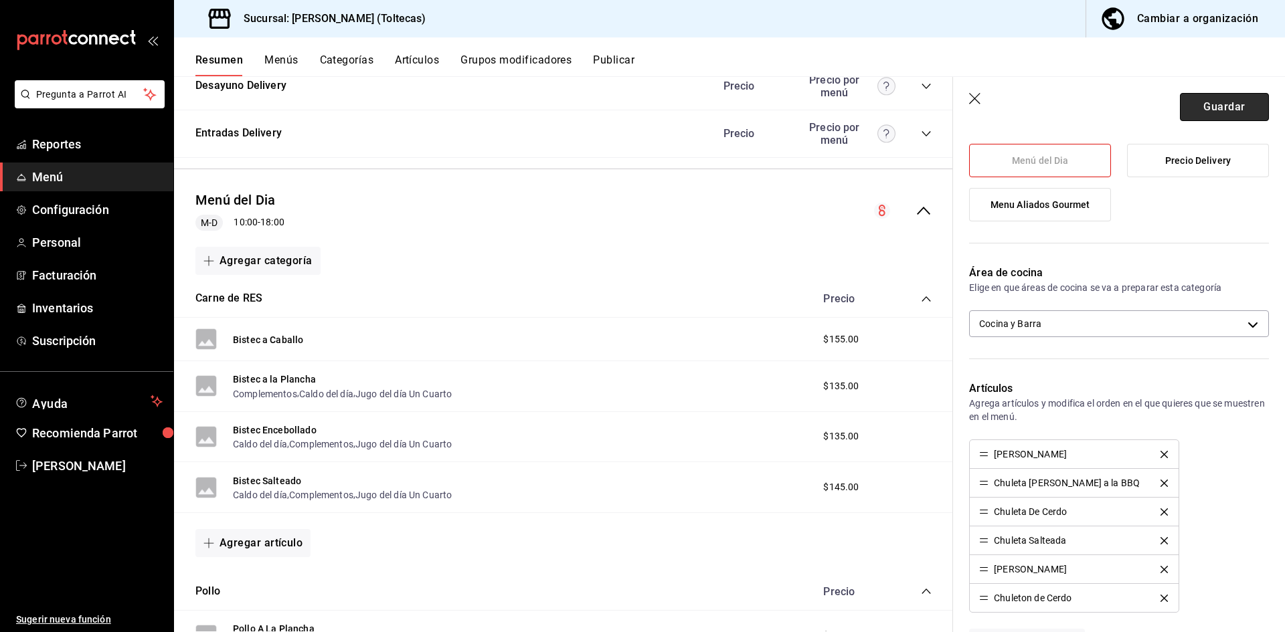
click at [1212, 109] on button "Guardar" at bounding box center [1224, 107] width 89 height 28
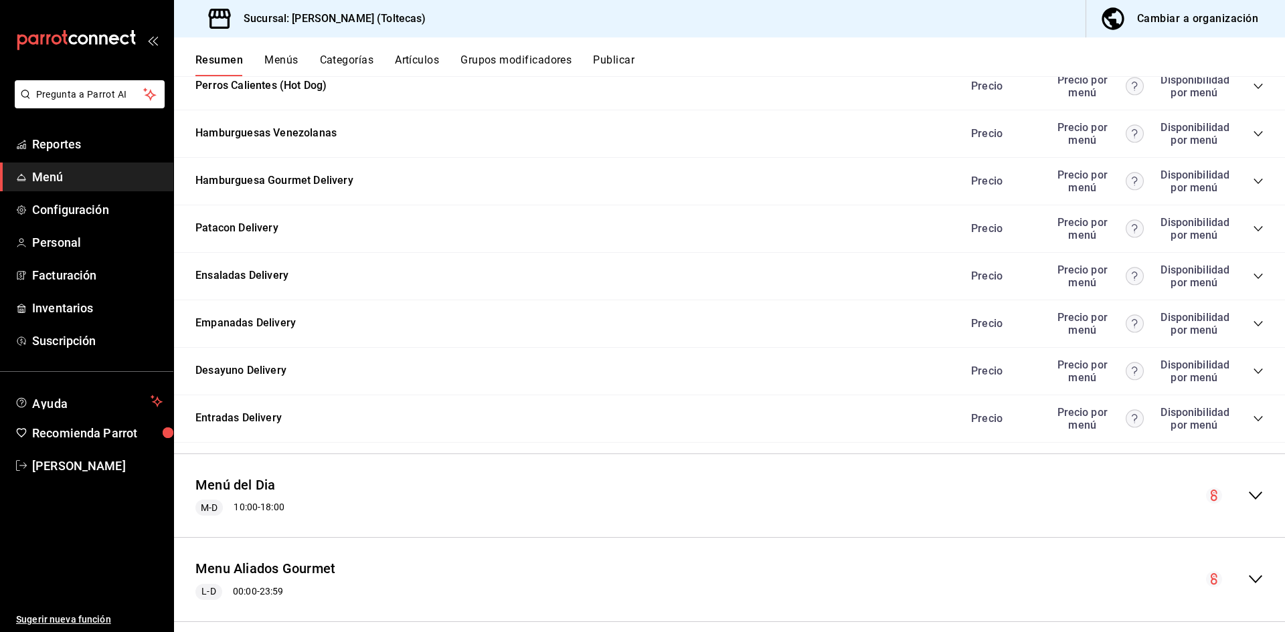
scroll to position [1373, 0]
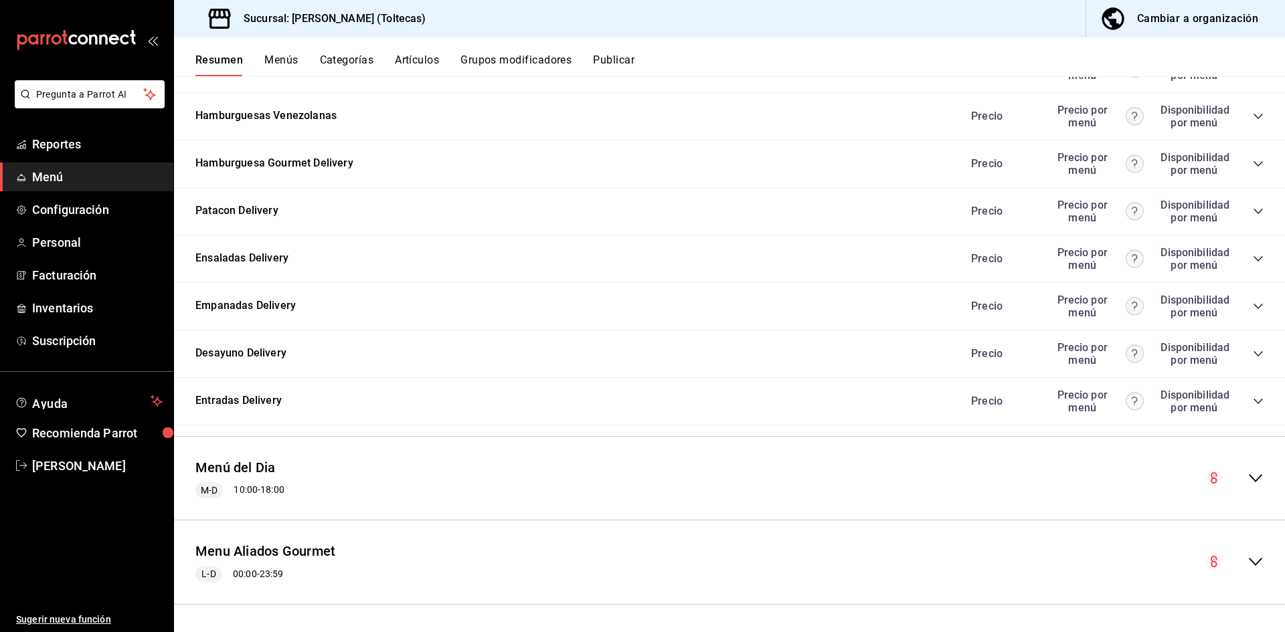
click at [1248, 475] on icon "collapse-menu-row" at bounding box center [1256, 479] width 16 height 16
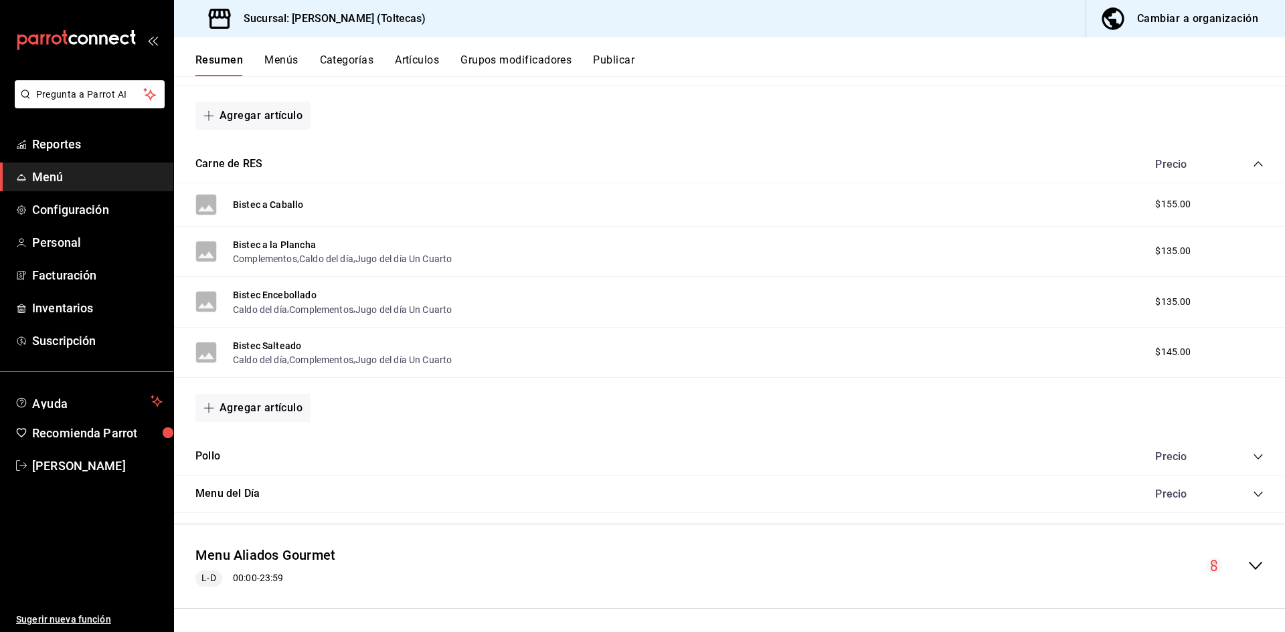
scroll to position [2181, 0]
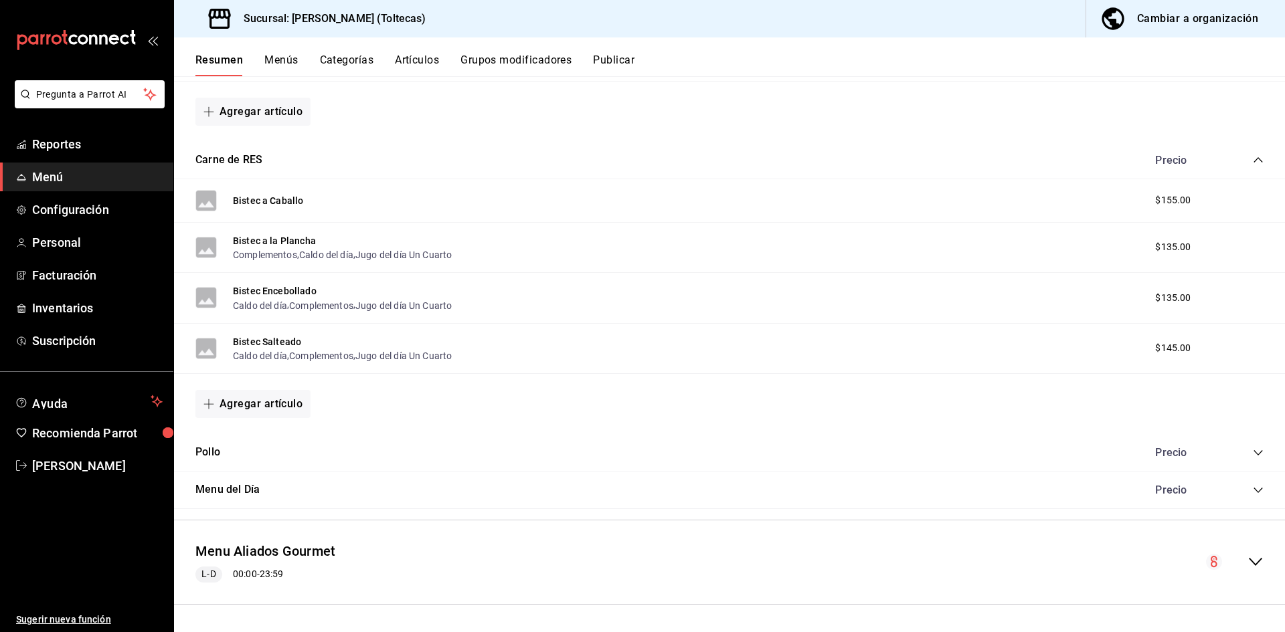
drag, startPoint x: 74, startPoint y: 179, endPoint x: 711, endPoint y: 541, distance: 733.2
click at [74, 179] on span "Menú" at bounding box center [97, 177] width 131 height 18
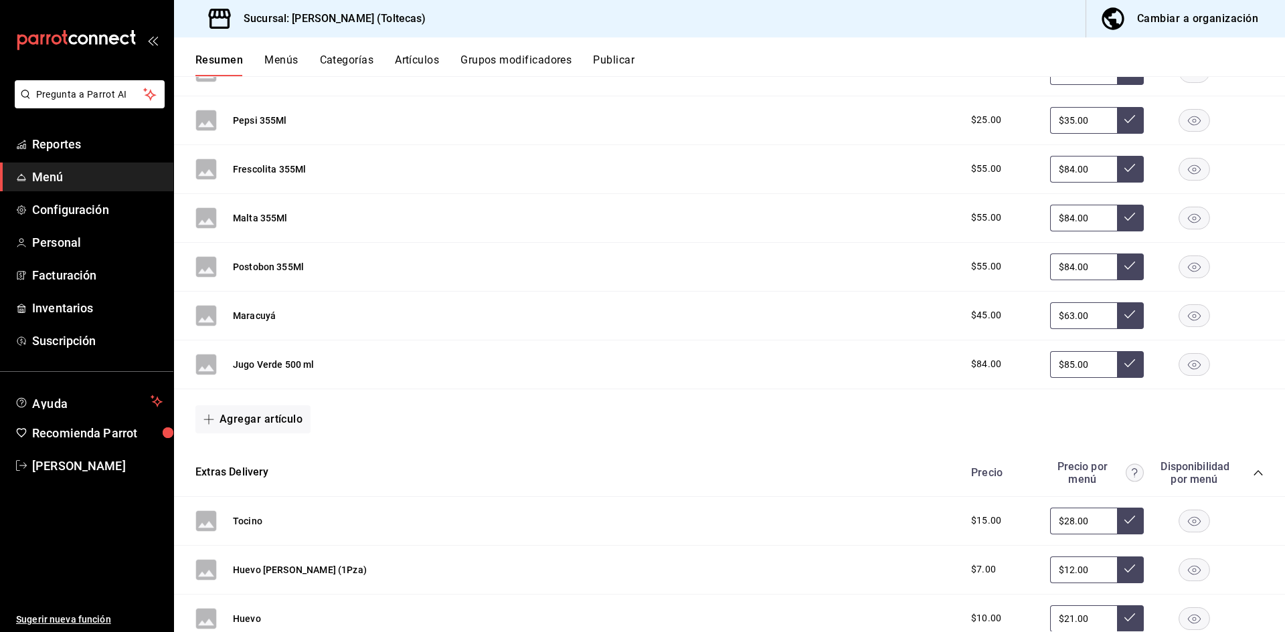
scroll to position [106, 0]
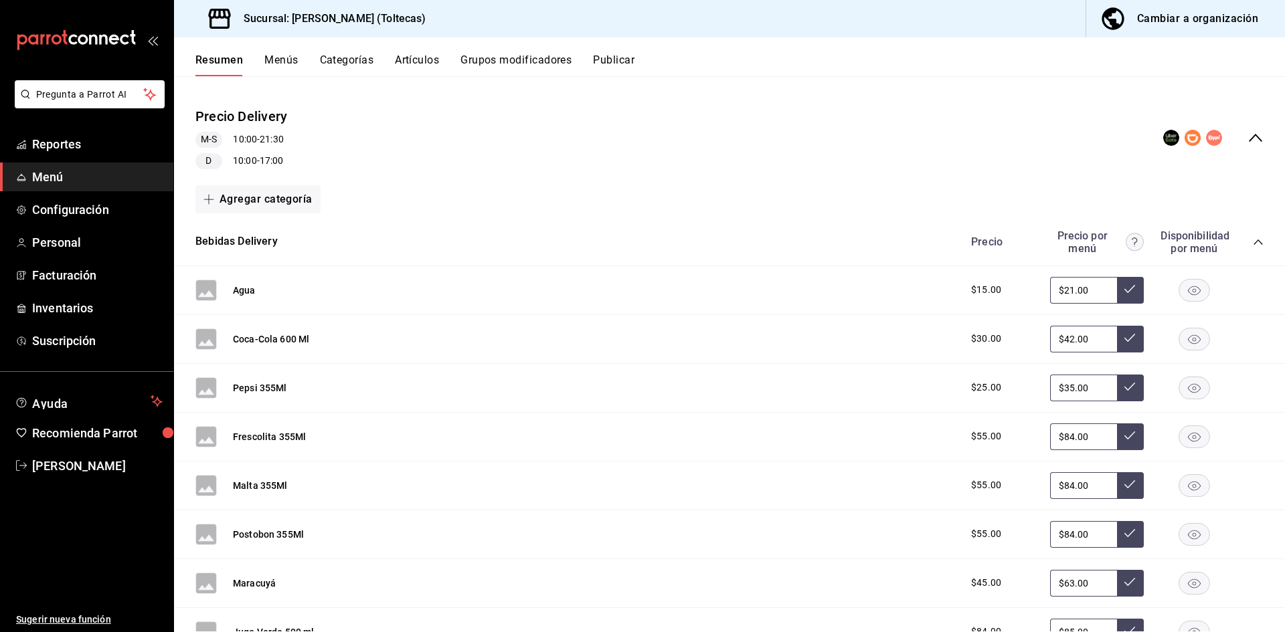
click at [624, 60] on button "Publicar" at bounding box center [613, 65] width 41 height 23
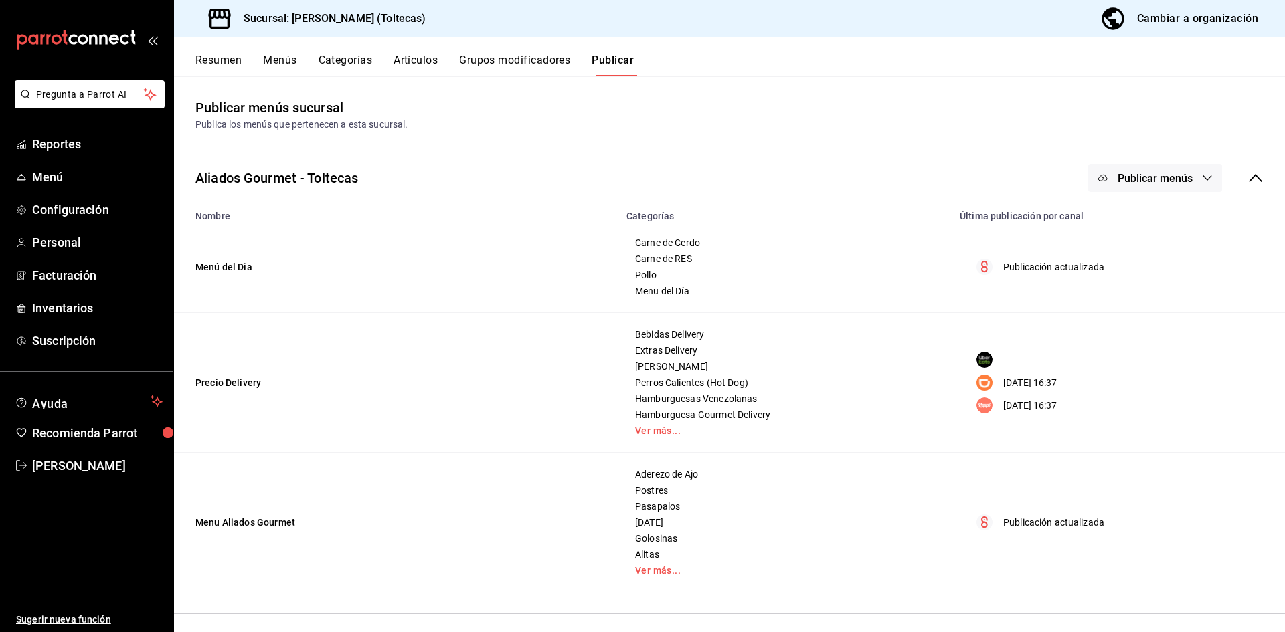
click at [1159, 181] on span "Publicar menús" at bounding box center [1155, 178] width 75 height 13
click at [1147, 223] on span "Punto de venta" at bounding box center [1175, 222] width 64 height 14
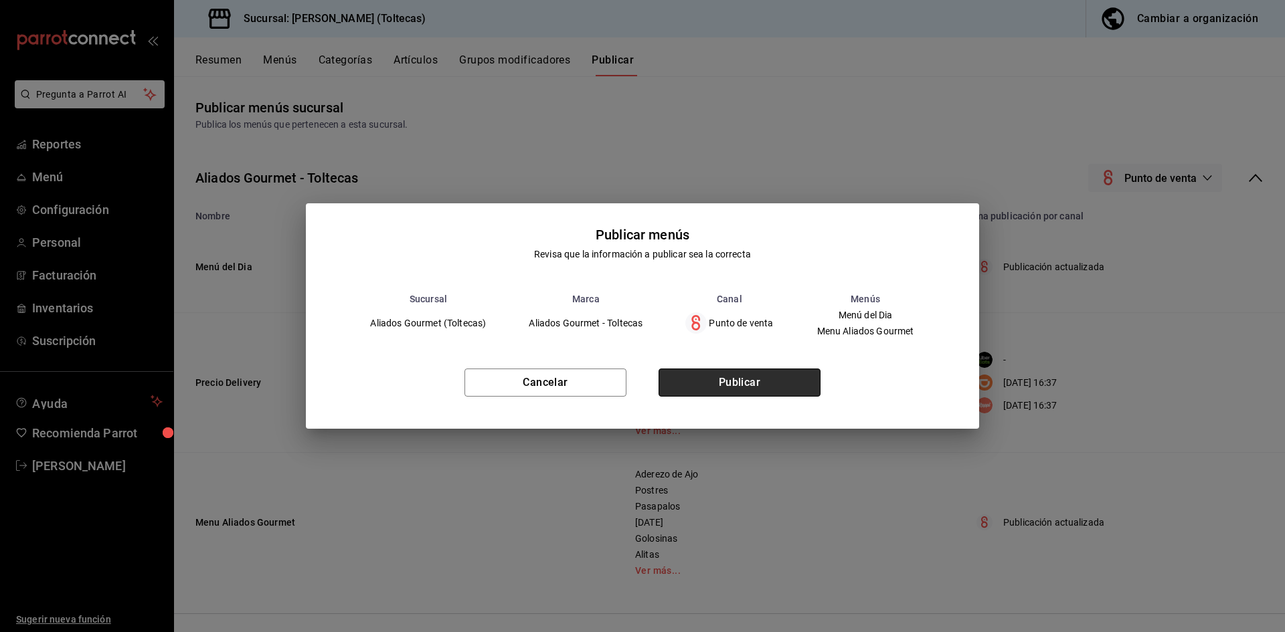
click at [772, 390] on button "Publicar" at bounding box center [740, 383] width 162 height 28
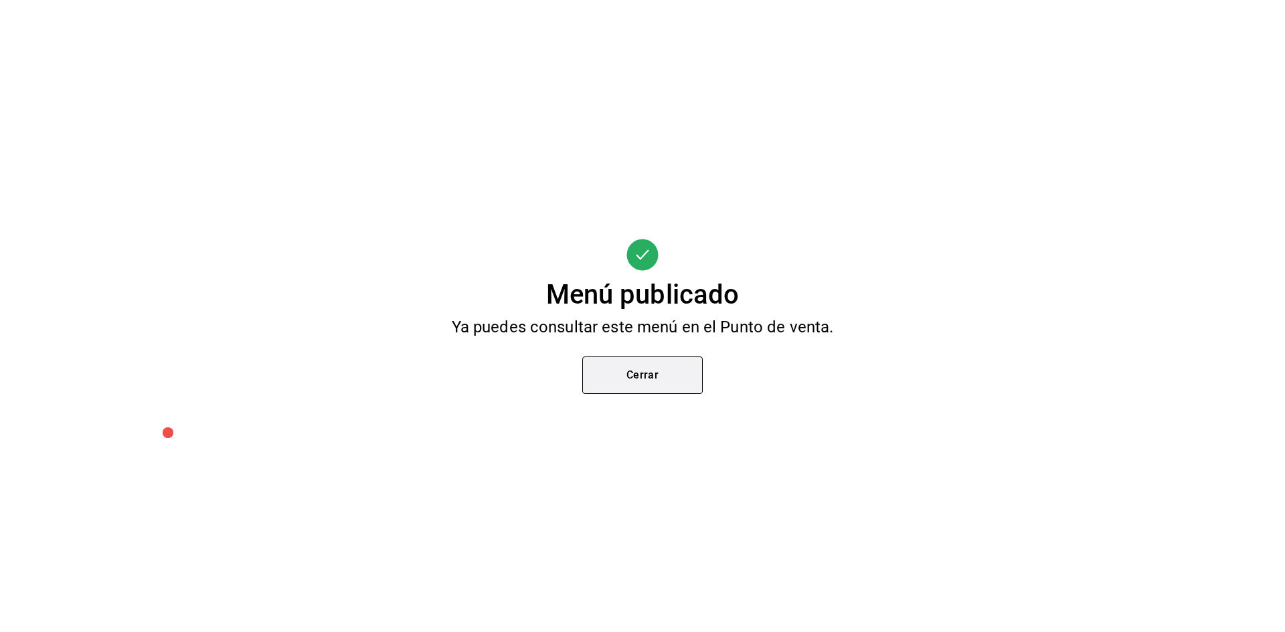
click at [630, 374] on button "Cerrar" at bounding box center [642, 375] width 120 height 37
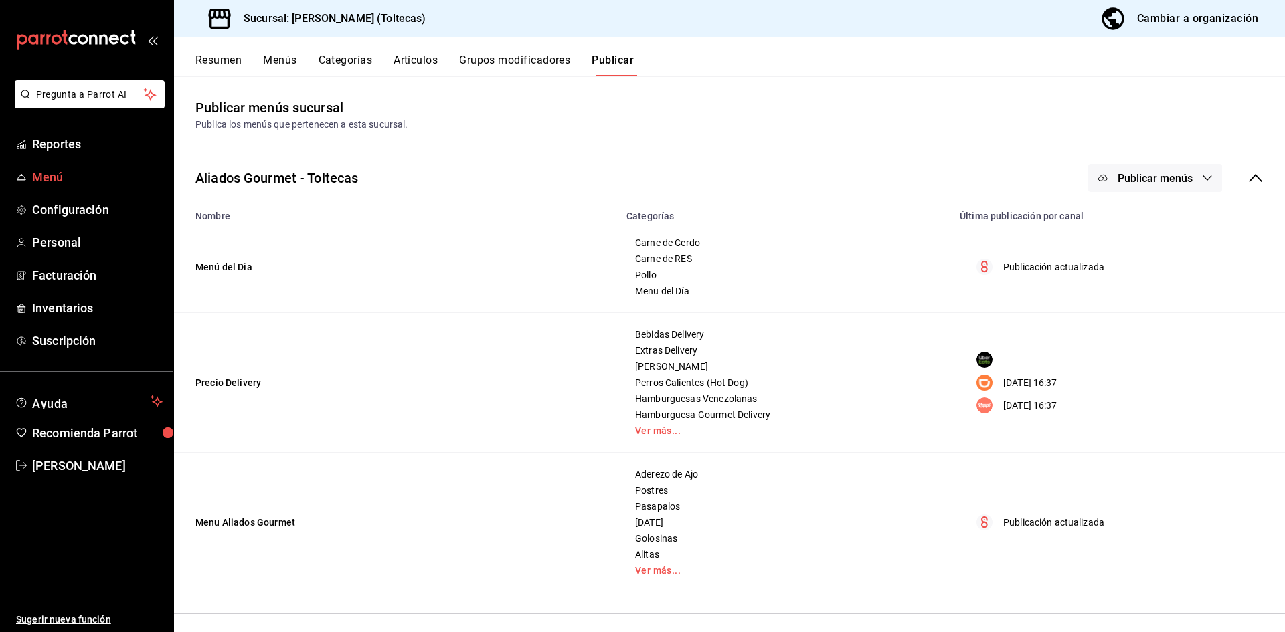
click at [51, 179] on span "Menú" at bounding box center [97, 177] width 131 height 18
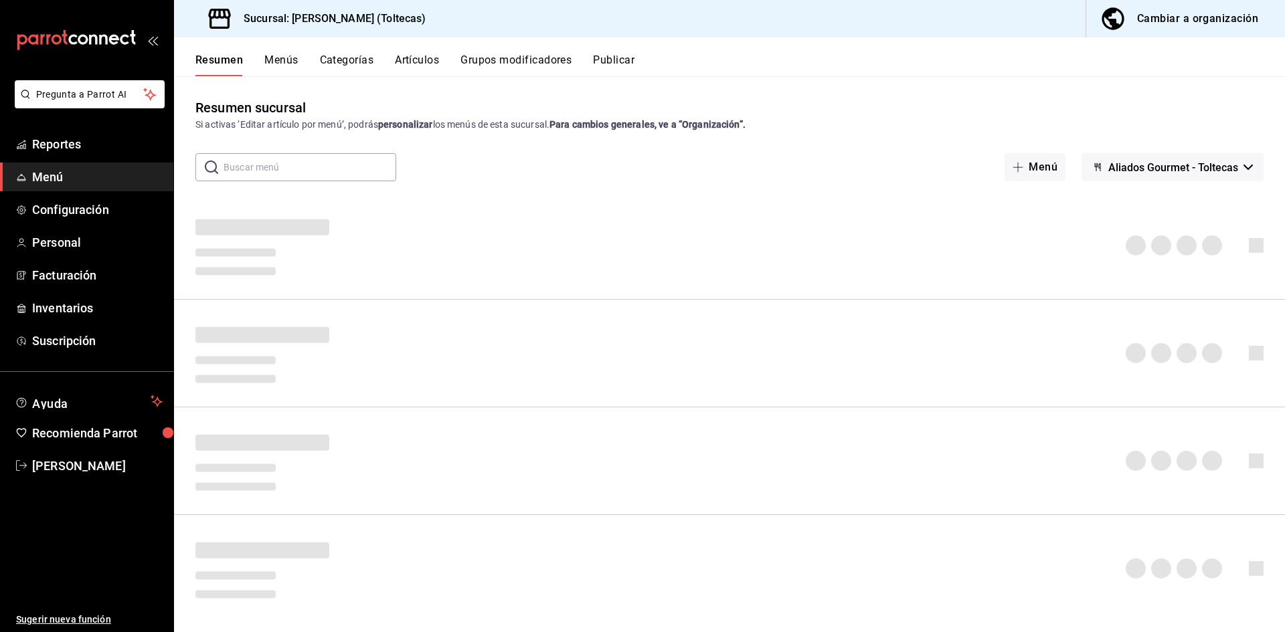
click at [813, 179] on div "​ ​ Menú Aliados Gourmet - Toltecas" at bounding box center [729, 167] width 1111 height 28
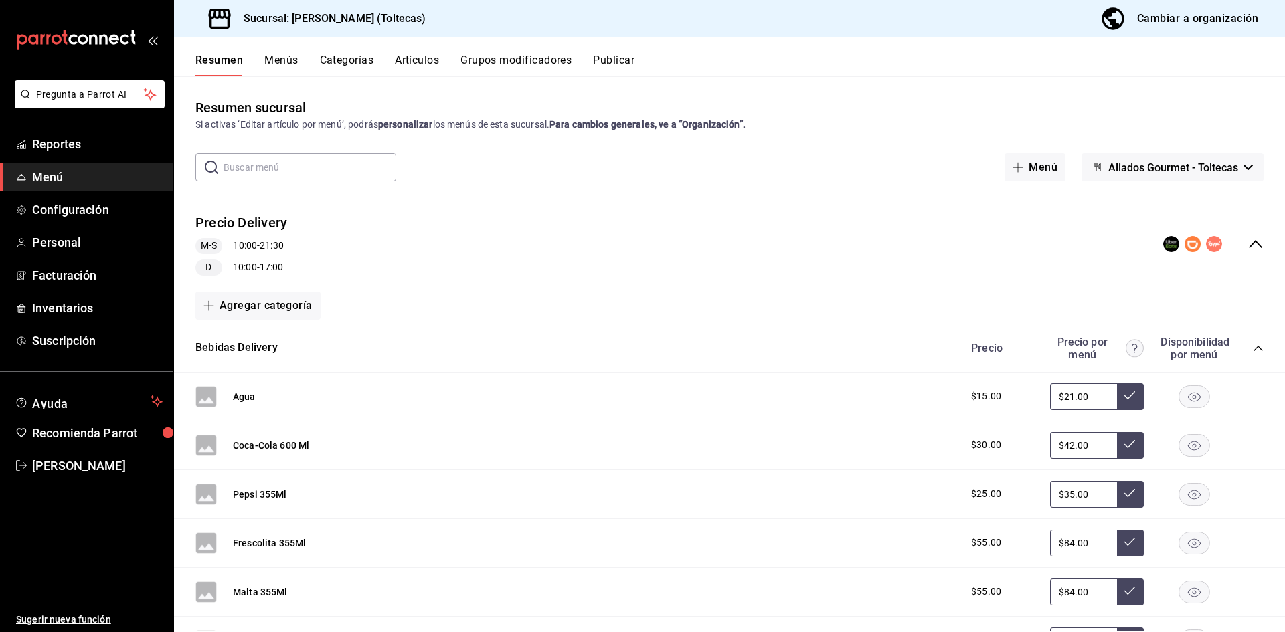
click at [86, 174] on span "Menú" at bounding box center [97, 177] width 131 height 18
click at [949, 118] on div "Si activas ‘Editar artículo por menú’, podrás personalizar los menús de esta su…" at bounding box center [729, 125] width 1068 height 14
click at [66, 176] on span "Menú" at bounding box center [97, 177] width 131 height 18
click at [894, 185] on div "Resumen sucursal Si activas ‘Editar artículo por menú’, podrás personalizar los…" at bounding box center [729, 365] width 1111 height 534
click at [60, 177] on span "Menú" at bounding box center [97, 177] width 131 height 18
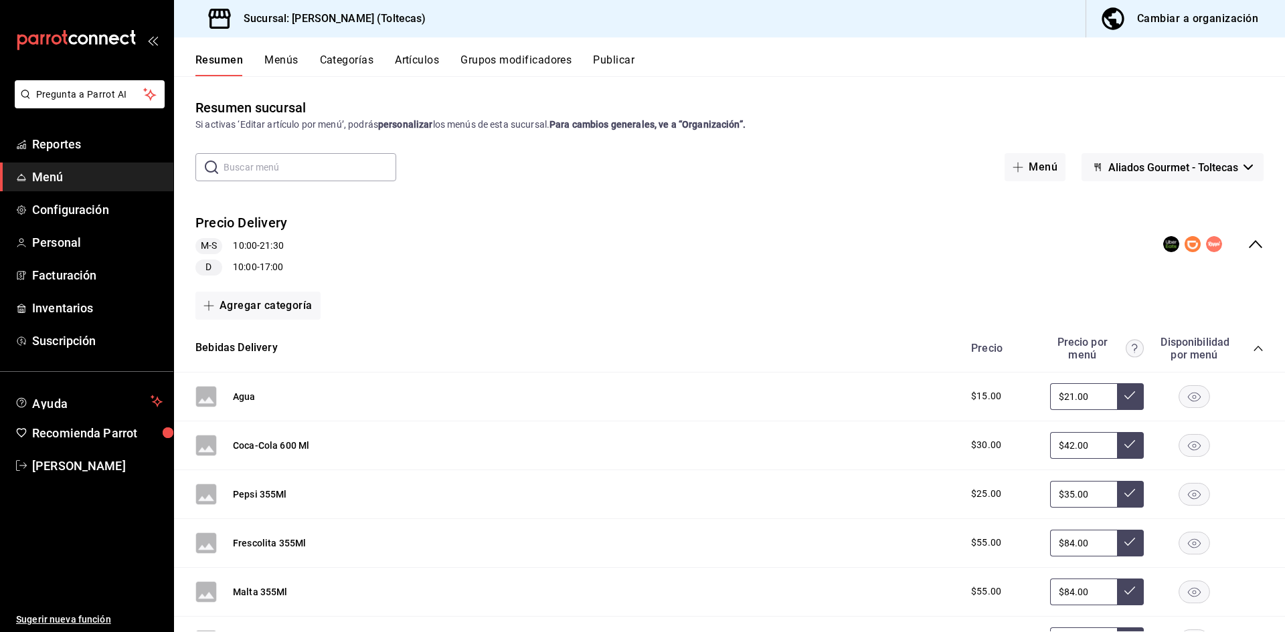
click at [60, 177] on span "Menú" at bounding box center [97, 177] width 131 height 18
click at [404, 63] on button "Artículos" at bounding box center [417, 65] width 44 height 23
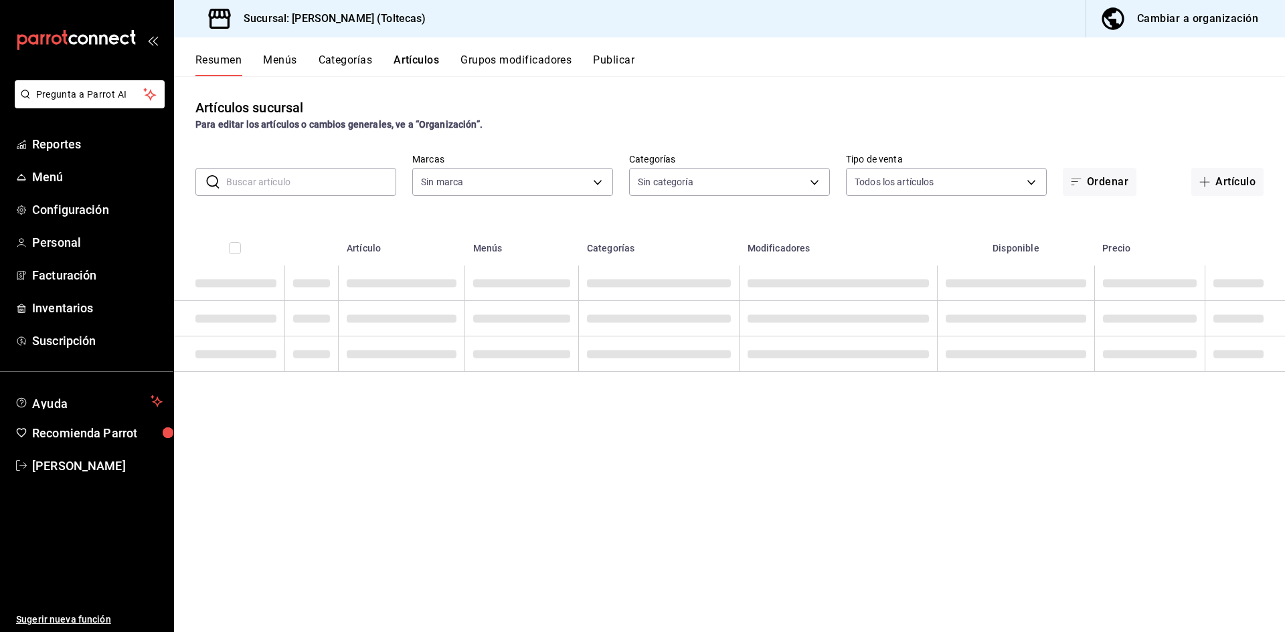
click at [265, 178] on input "text" at bounding box center [311, 182] width 170 height 27
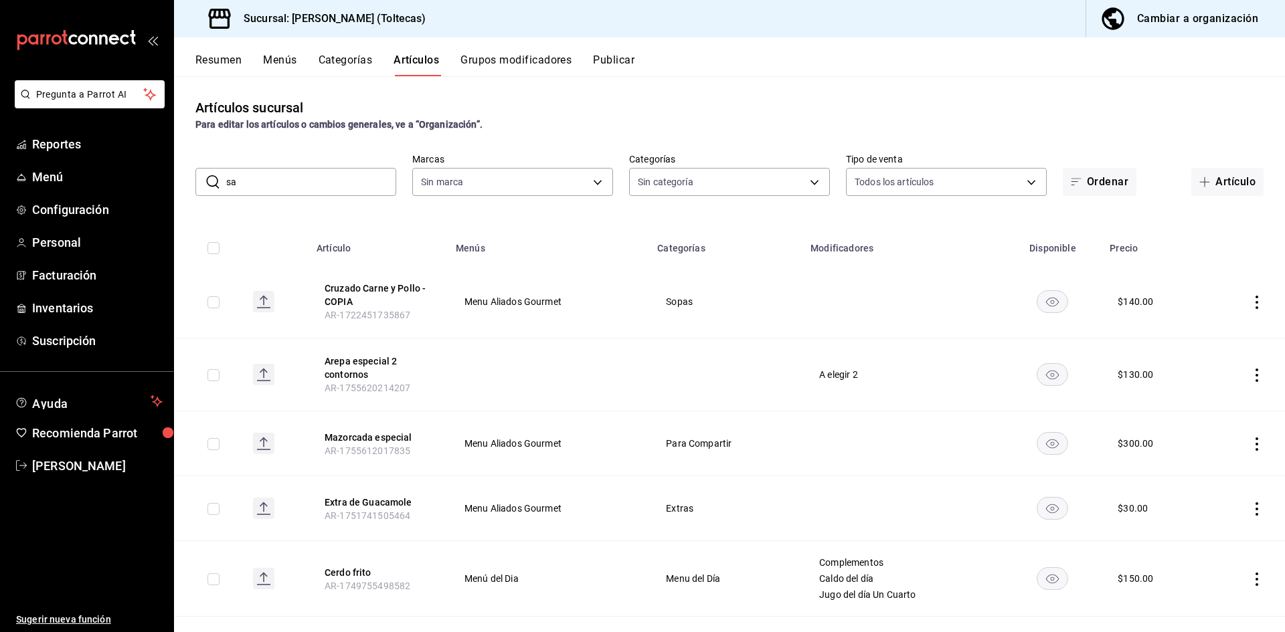
type input "san"
type input "0138ea5e-59c4-49f1-8472-1983a076d5a2"
type input "dece4451-42b1-4e02-9086-d2669826af8d,cb91a66e-b6fd-4055-b831-2e669f93cb24,b505b…"
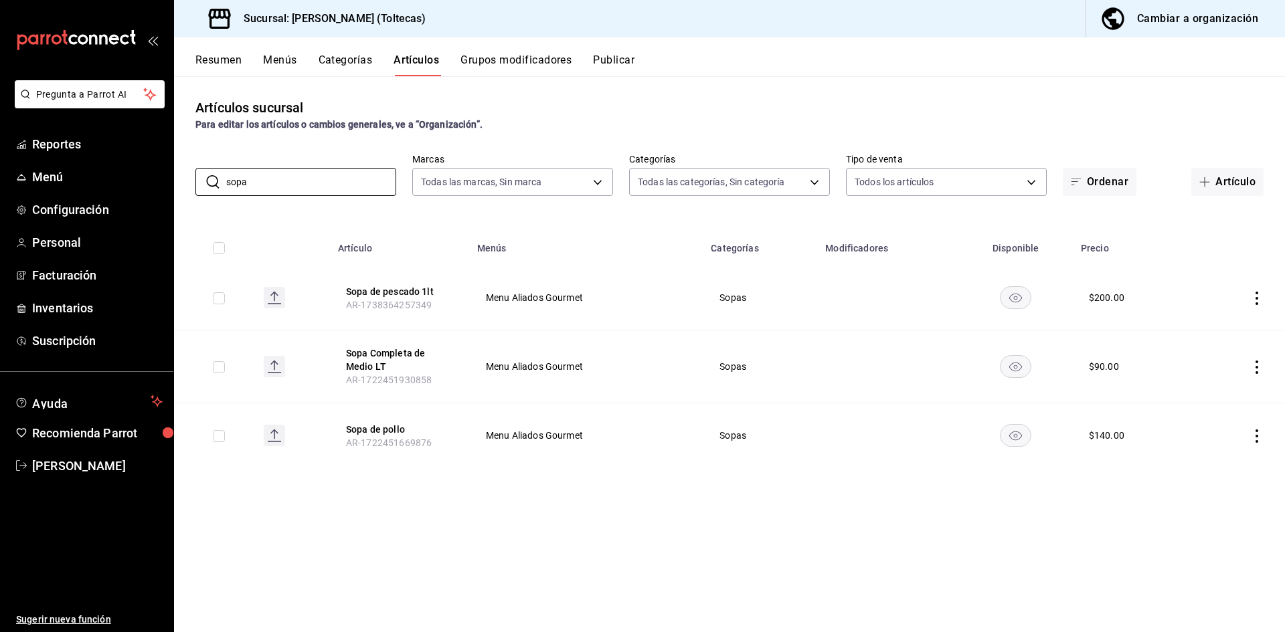
type input "sopa"
click at [1255, 439] on icon "actions" at bounding box center [1256, 436] width 13 height 13
click at [1183, 471] on icon at bounding box center [1183, 467] width 16 height 16
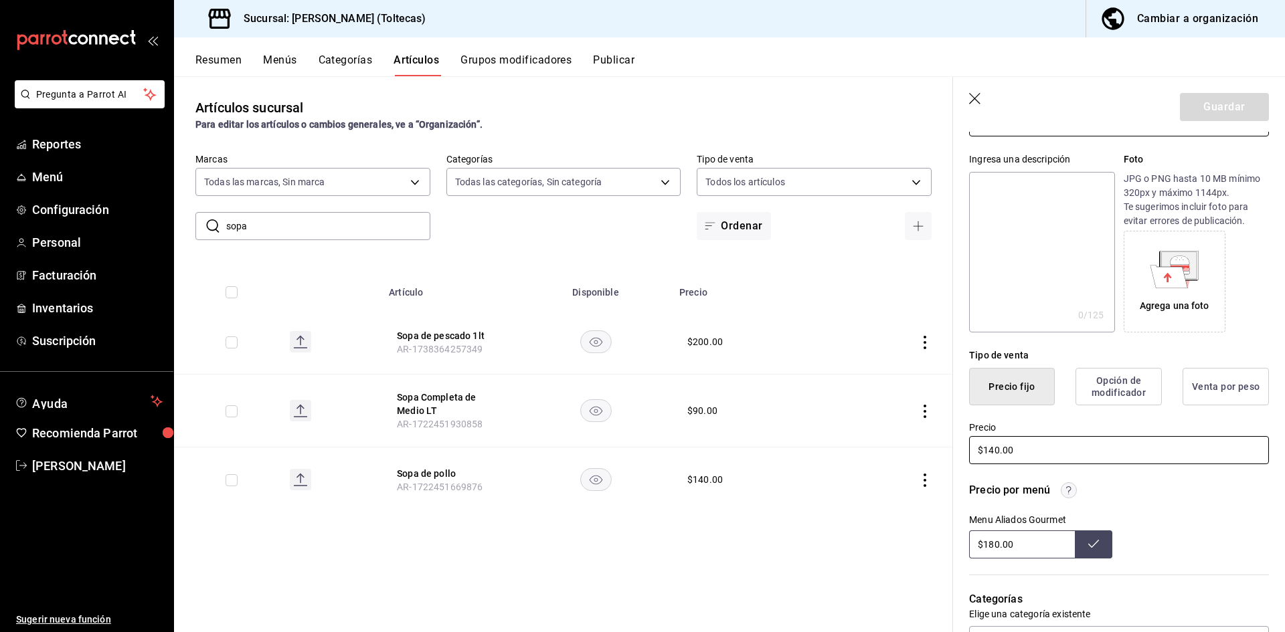
scroll to position [134, 0]
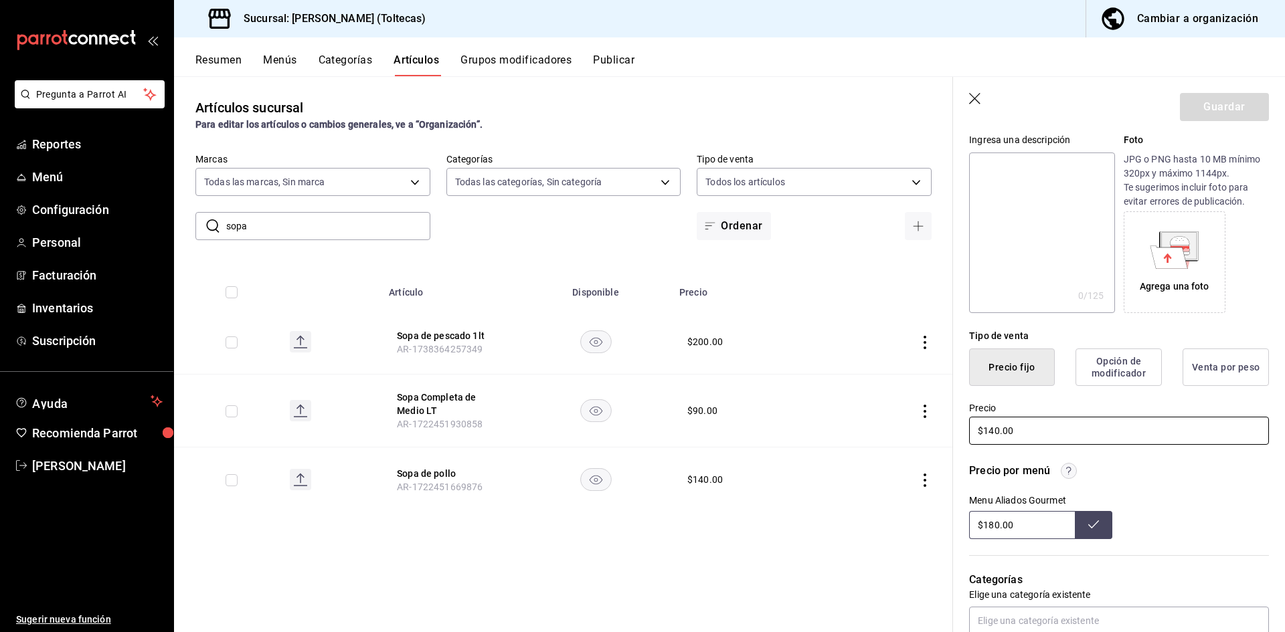
drag, startPoint x: 1035, startPoint y: 430, endPoint x: 942, endPoint y: 424, distance: 93.9
click at [942, 424] on main "Artículos sucursal Para editar los artículos o cambios generales, ve a “Organiz…" at bounding box center [729, 354] width 1111 height 556
type input "$200.00"
drag, startPoint x: 1038, startPoint y: 533, endPoint x: 885, endPoint y: 531, distance: 153.3
click at [885, 531] on main "Artículos sucursal Para editar los artículos o cambios generales, ve a “Organiz…" at bounding box center [729, 354] width 1111 height 556
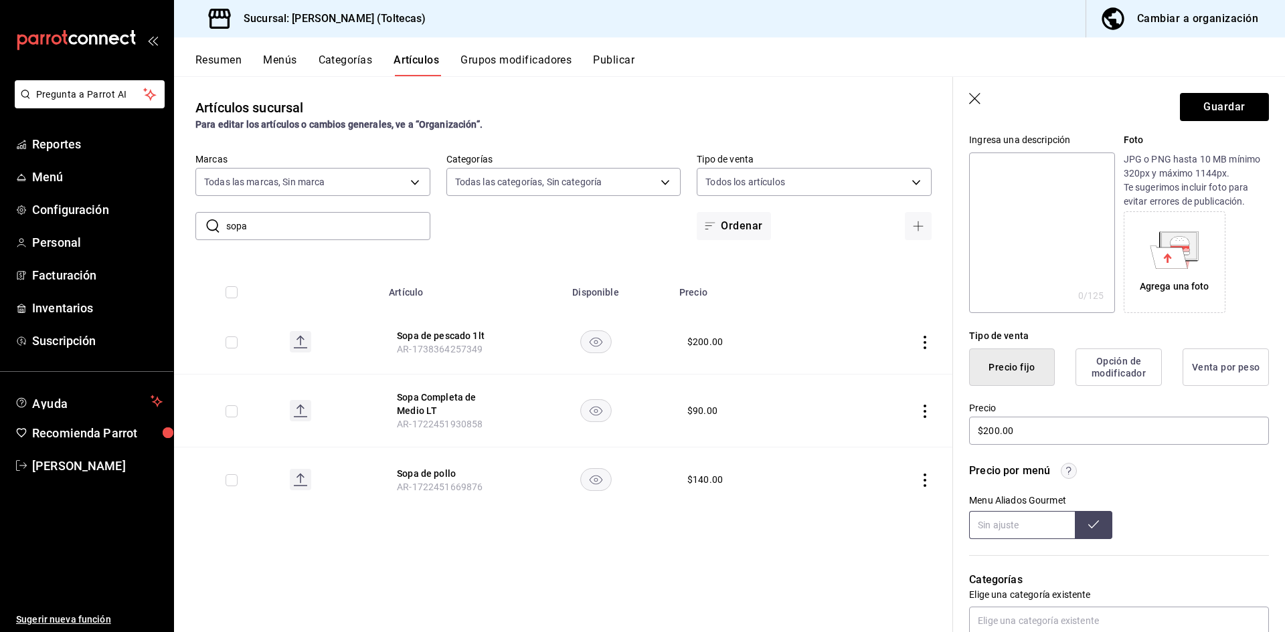
click at [1078, 529] on button at bounding box center [1093, 525] width 37 height 28
click at [1189, 110] on button "Guardar" at bounding box center [1224, 107] width 89 height 28
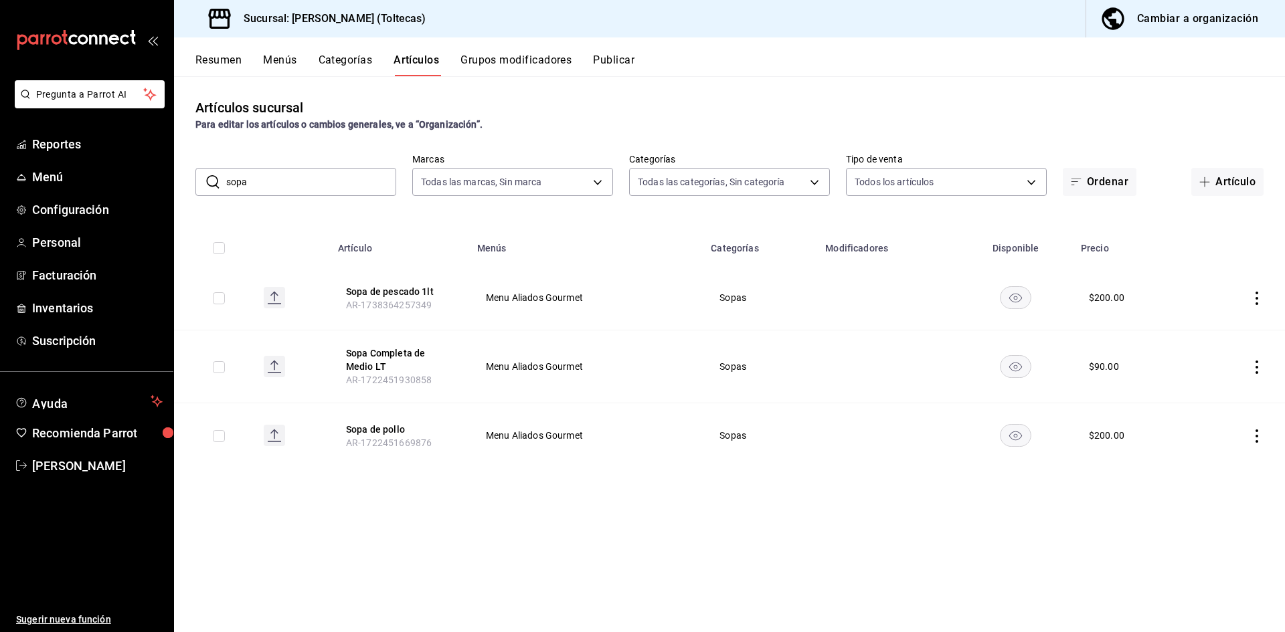
click at [1258, 363] on icon "actions" at bounding box center [1256, 367] width 13 height 13
click at [1204, 394] on span "Editar" at bounding box center [1216, 398] width 35 height 14
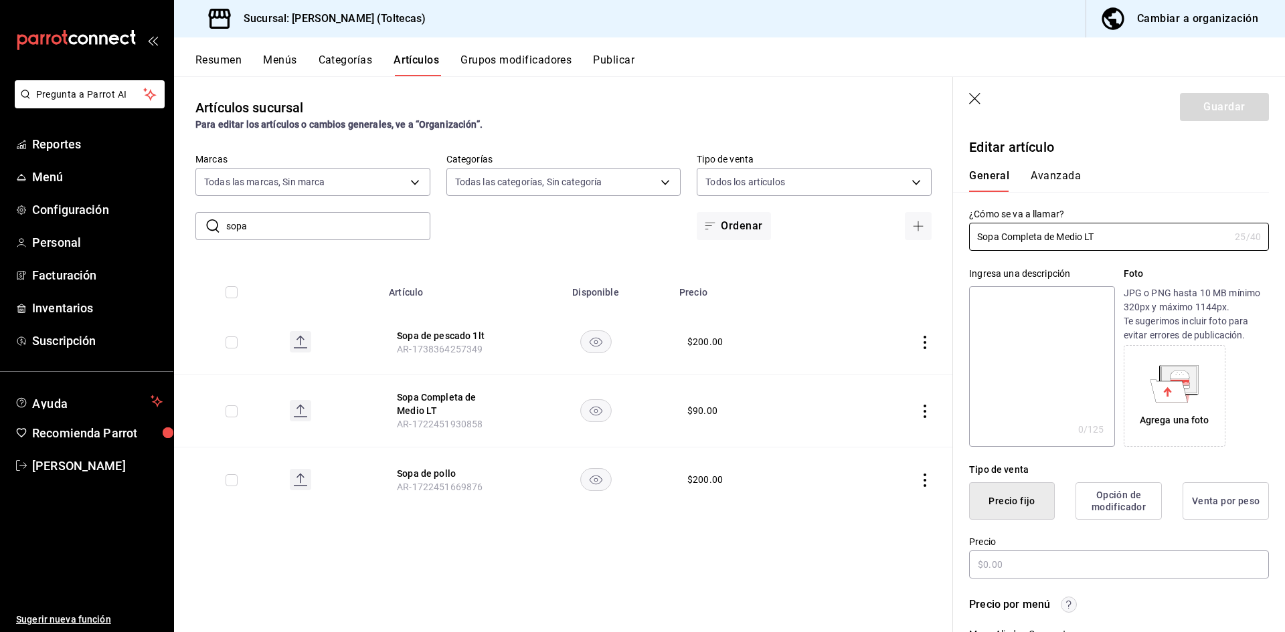
type input "$90.00"
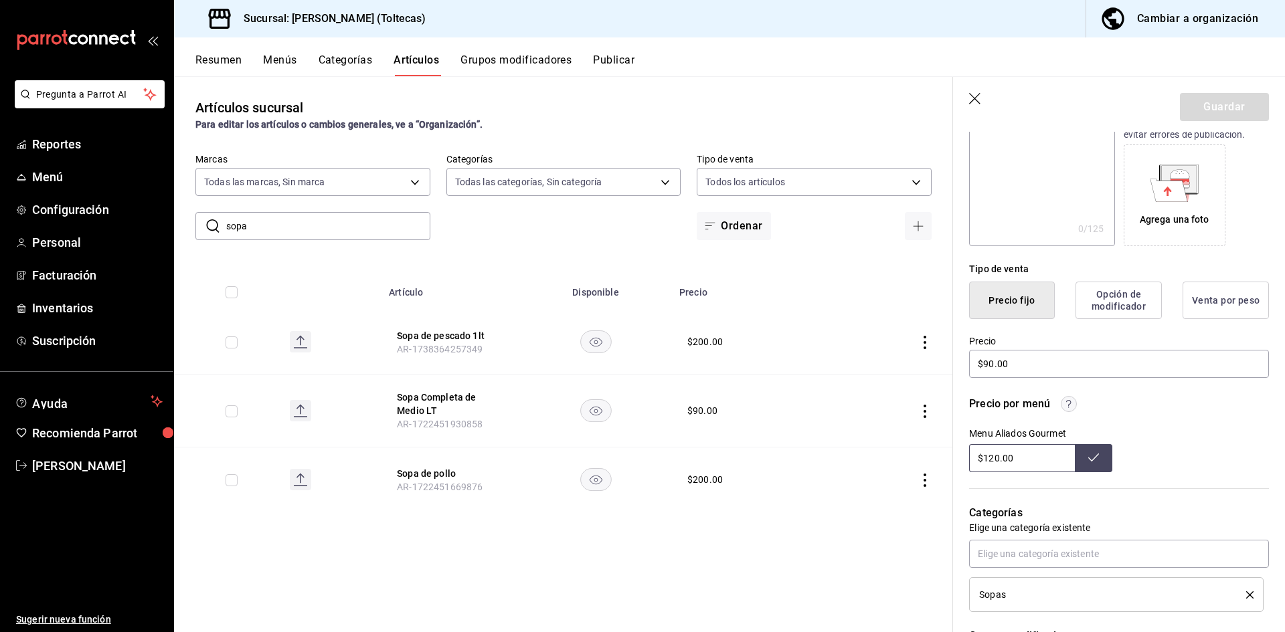
drag, startPoint x: 1022, startPoint y: 458, endPoint x: 970, endPoint y: 457, distance: 51.5
click at [970, 457] on input "$120.00" at bounding box center [1022, 458] width 106 height 28
click at [1088, 454] on icon at bounding box center [1093, 457] width 11 height 11
drag, startPoint x: 1016, startPoint y: 363, endPoint x: 904, endPoint y: 358, distance: 111.9
click at [904, 359] on main "Artículos sucursal Para editar los artículos o cambios generales, ve a “Organiz…" at bounding box center [729, 354] width 1111 height 556
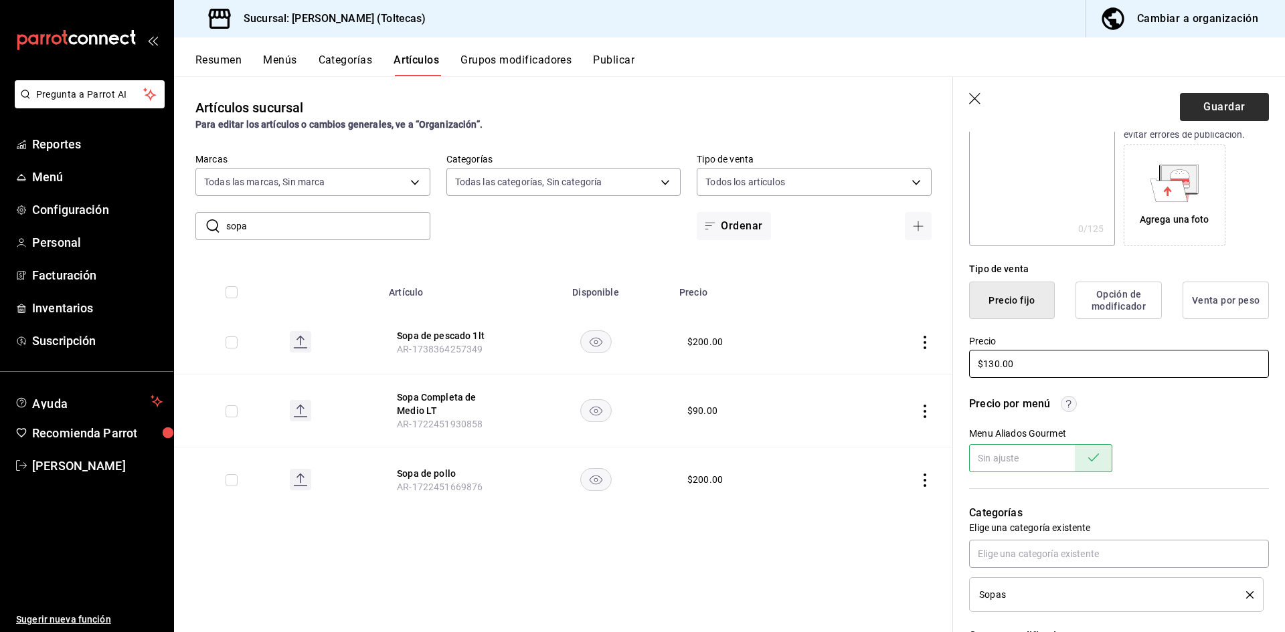
type input "$130.00"
click at [1195, 116] on button "Guardar" at bounding box center [1224, 107] width 89 height 28
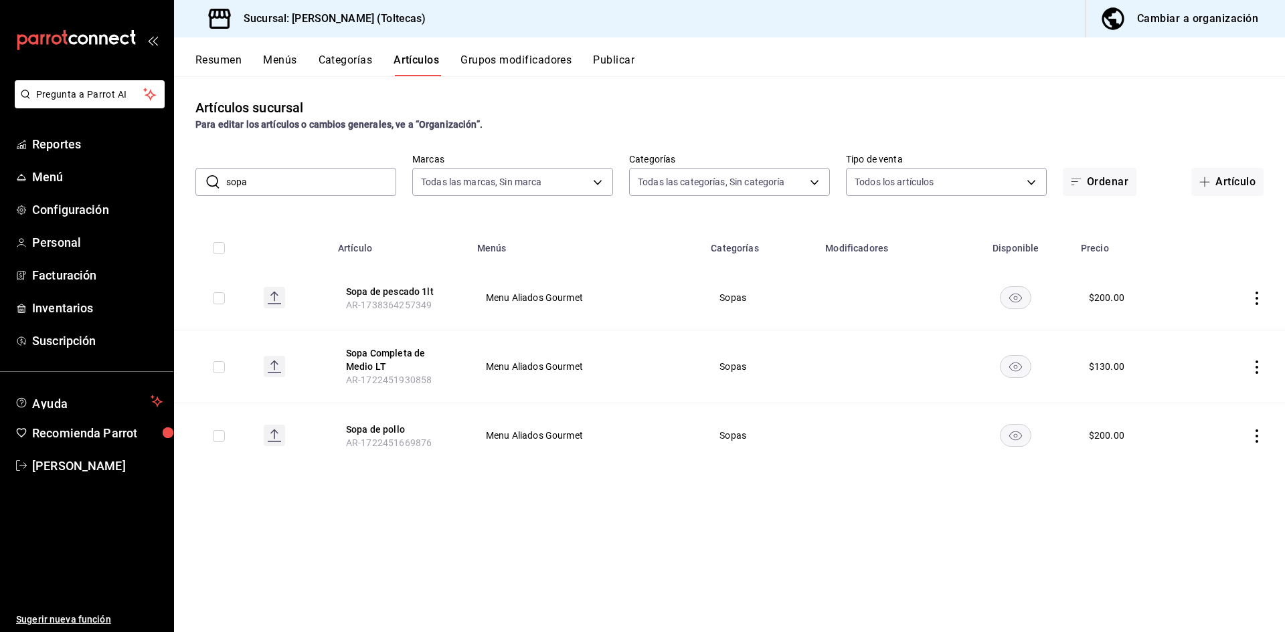
drag, startPoint x: 298, startPoint y: 184, endPoint x: 239, endPoint y: 173, distance: 60.0
click at [239, 173] on input "sopa" at bounding box center [311, 182] width 170 height 27
type input "s"
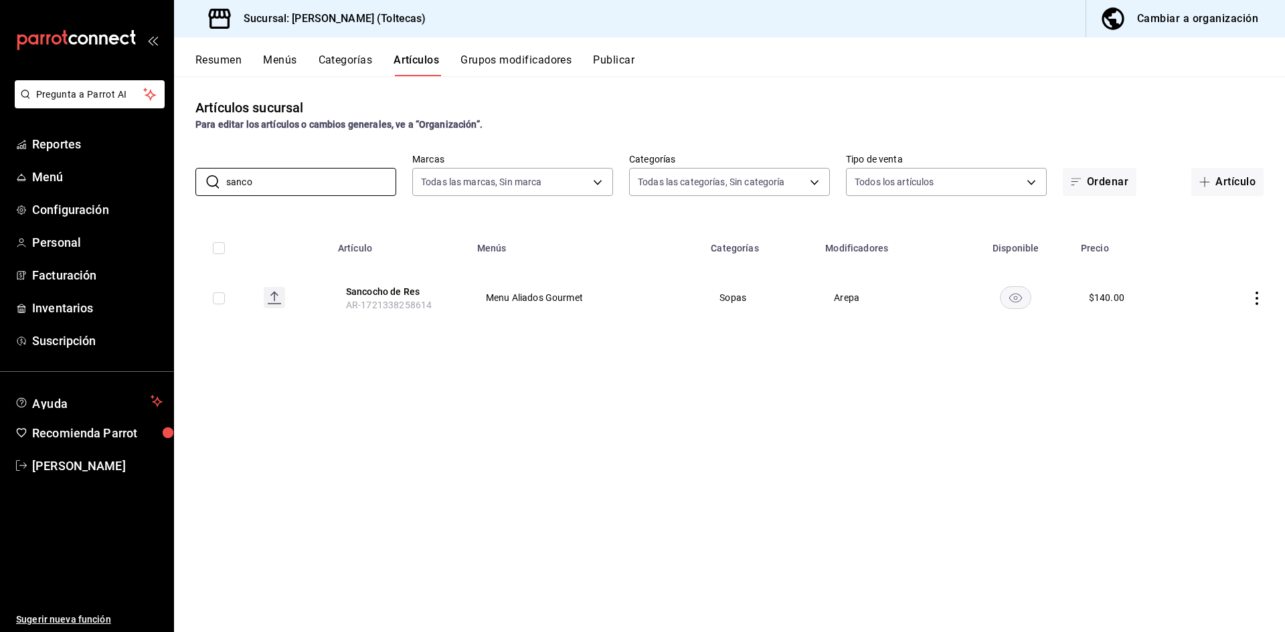
type input "sanco"
click at [1256, 301] on icon "actions" at bounding box center [1256, 298] width 13 height 13
click at [1190, 334] on icon at bounding box center [1183, 329] width 16 height 16
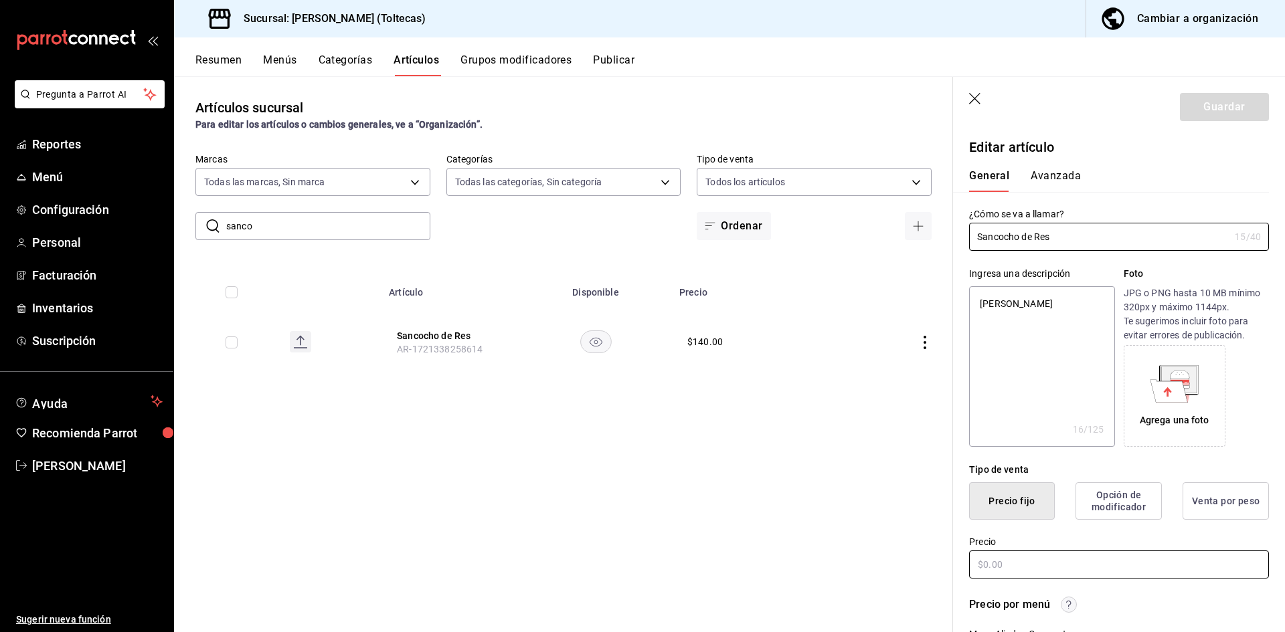
type textarea "x"
type input "$140.00"
drag, startPoint x: 1021, startPoint y: 568, endPoint x: 875, endPoint y: 566, distance: 145.9
click at [875, 566] on main "Artículos sucursal Para editar los artículos o cambios generales, ve a “Organiz…" at bounding box center [729, 354] width 1111 height 556
type textarea "x"
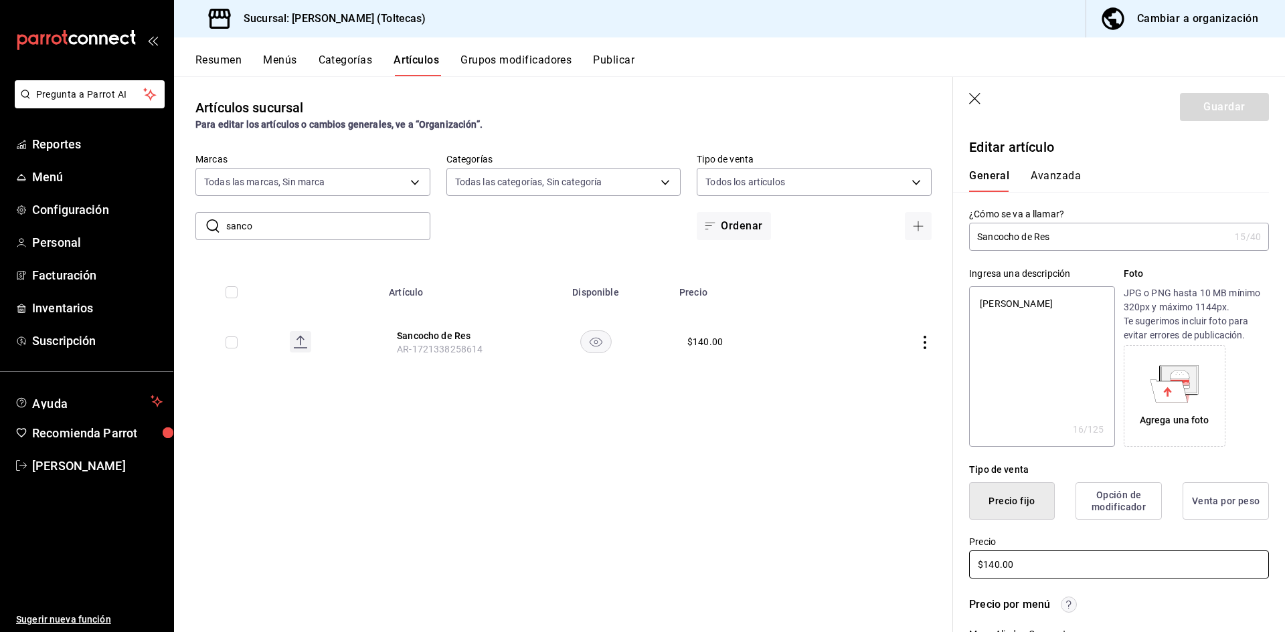
type input "$2.00"
type textarea "x"
type input "$20.00"
type textarea "x"
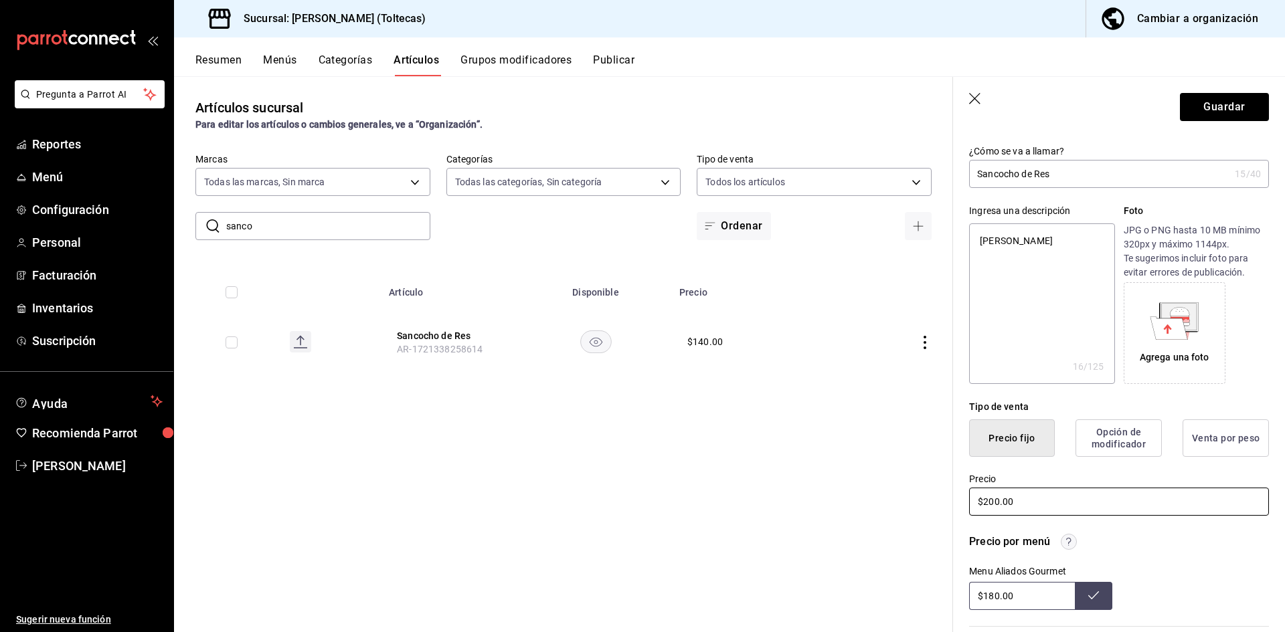
scroll to position [134, 0]
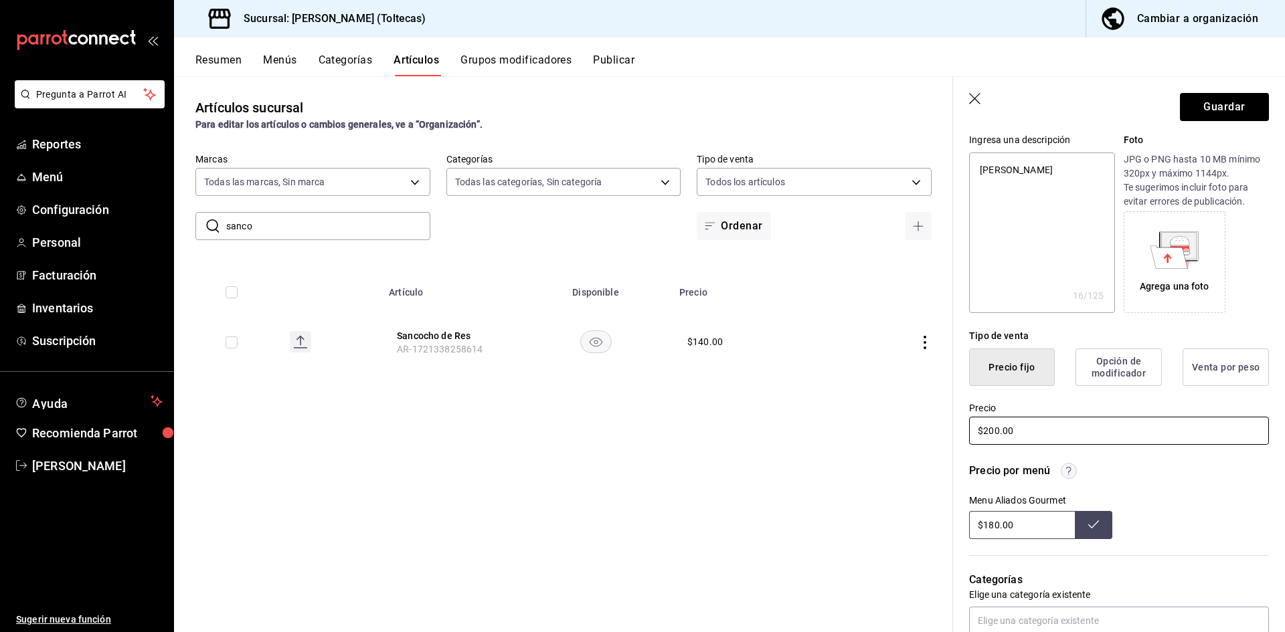
type input "$200.00"
drag, startPoint x: 1030, startPoint y: 530, endPoint x: 933, endPoint y: 527, distance: 97.1
click at [933, 527] on main "Artículos sucursal Para editar los artículos o cambios generales, ve a “Organiz…" at bounding box center [729, 354] width 1111 height 556
click at [1088, 526] on icon at bounding box center [1093, 525] width 11 height 8
click at [1207, 103] on button "Guardar" at bounding box center [1224, 107] width 89 height 28
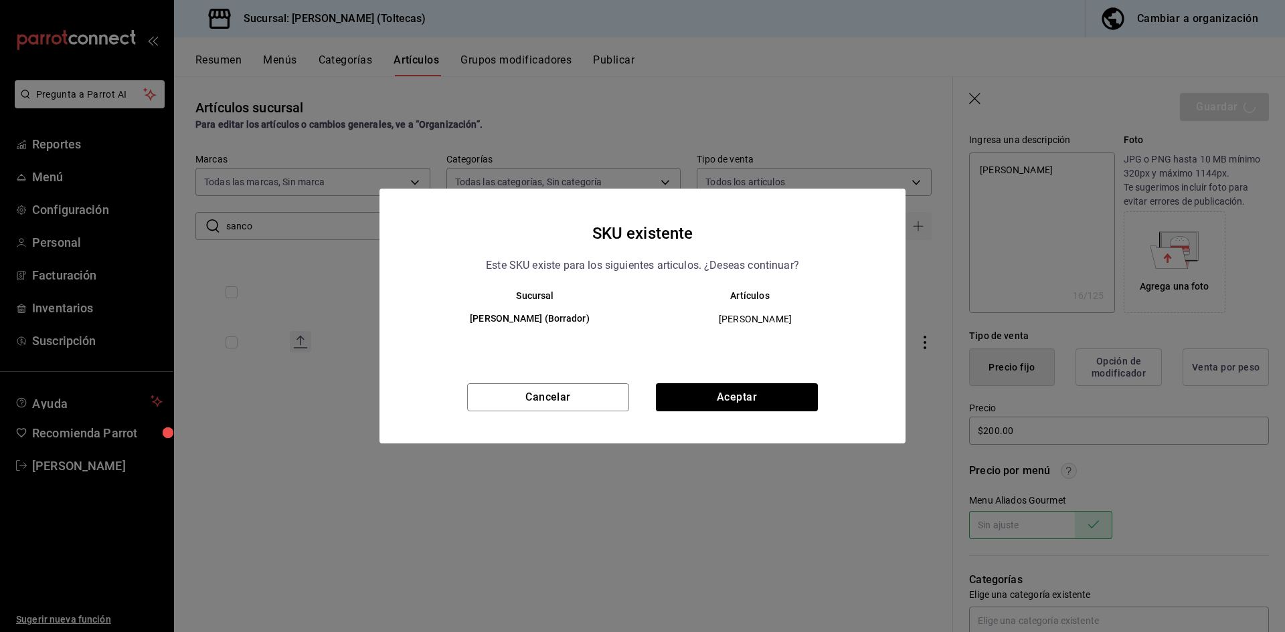
click at [757, 376] on div "SKU existente Este SKU existe para los siguientes articulos. ¿Deseas continuar?…" at bounding box center [642, 316] width 526 height 255
click at [734, 396] on button "Aceptar" at bounding box center [737, 398] width 162 height 28
type textarea "x"
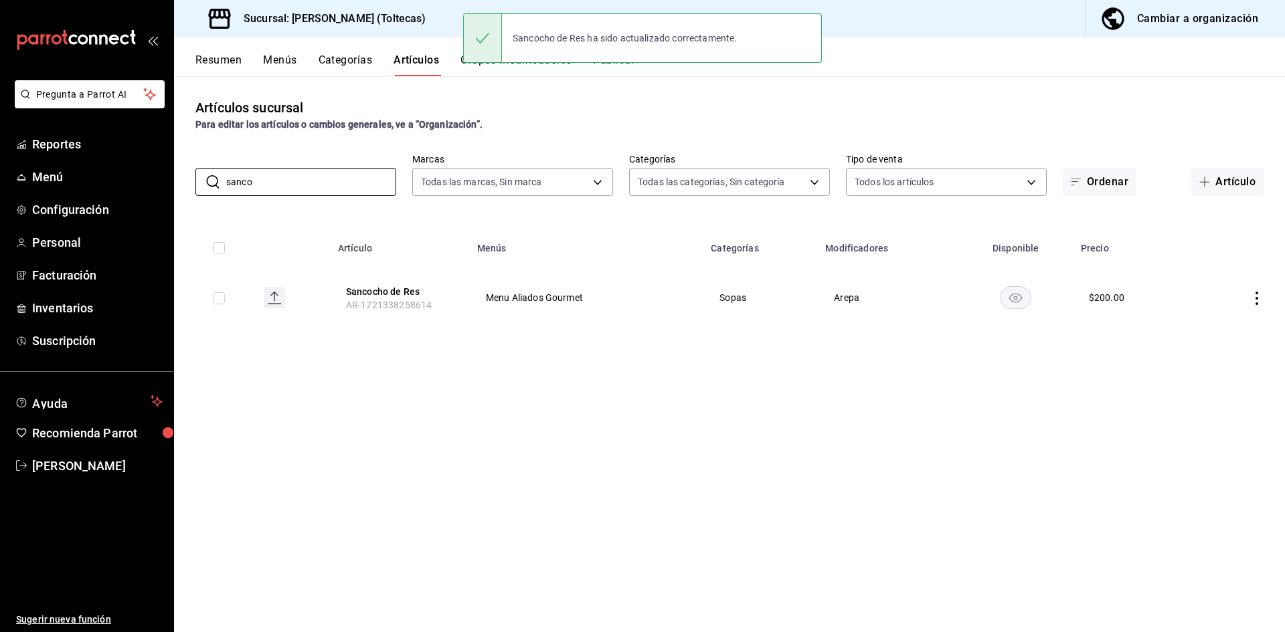
drag, startPoint x: 298, startPoint y: 183, endPoint x: 170, endPoint y: 161, distance: 129.8
click at [171, 161] on div "Pregunta a Parrot AI Reportes Menú Configuración Personal Facturación Inventari…" at bounding box center [642, 316] width 1285 height 632
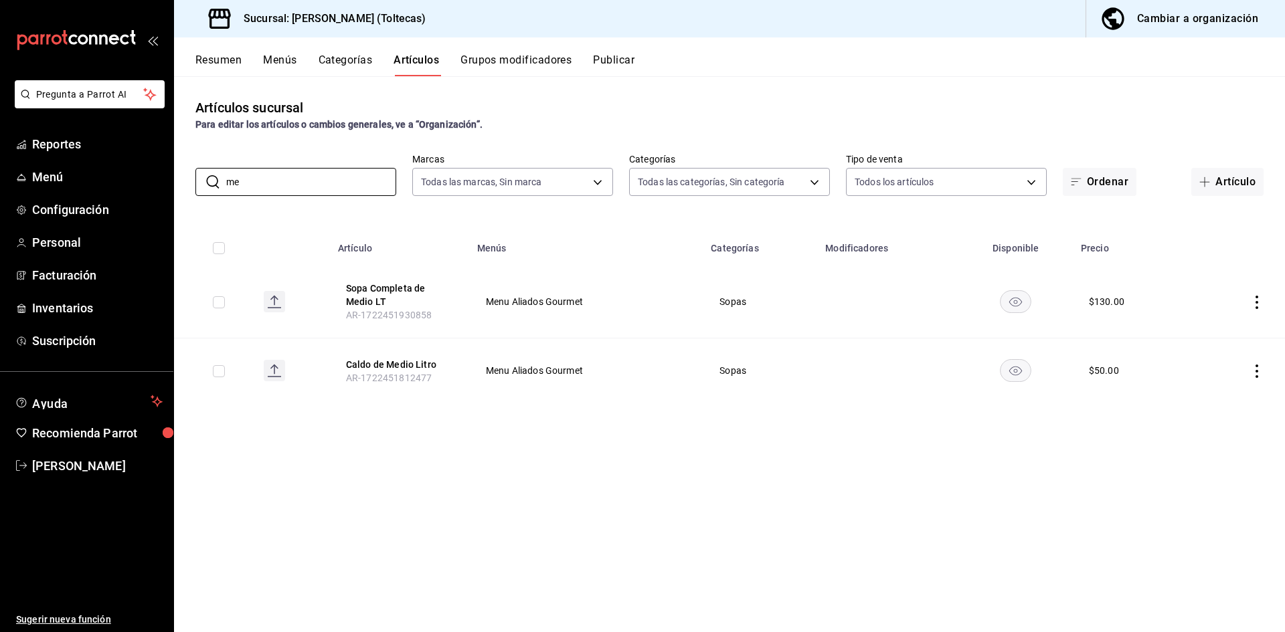
type input "m"
type input "cruza"
click at [1251, 300] on icon "actions" at bounding box center [1256, 302] width 13 height 13
click at [904, 446] on div at bounding box center [642, 316] width 1285 height 632
click at [1260, 299] on icon "actions" at bounding box center [1256, 302] width 13 height 13
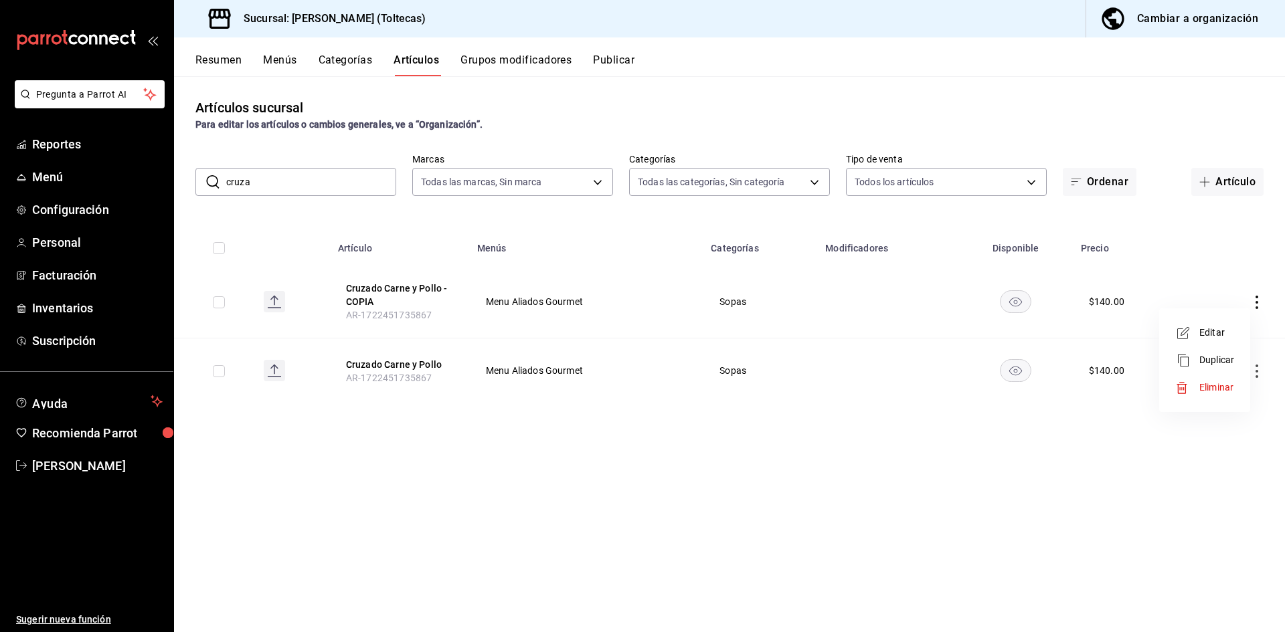
click at [1204, 380] on li "Eliminar" at bounding box center [1205, 387] width 80 height 27
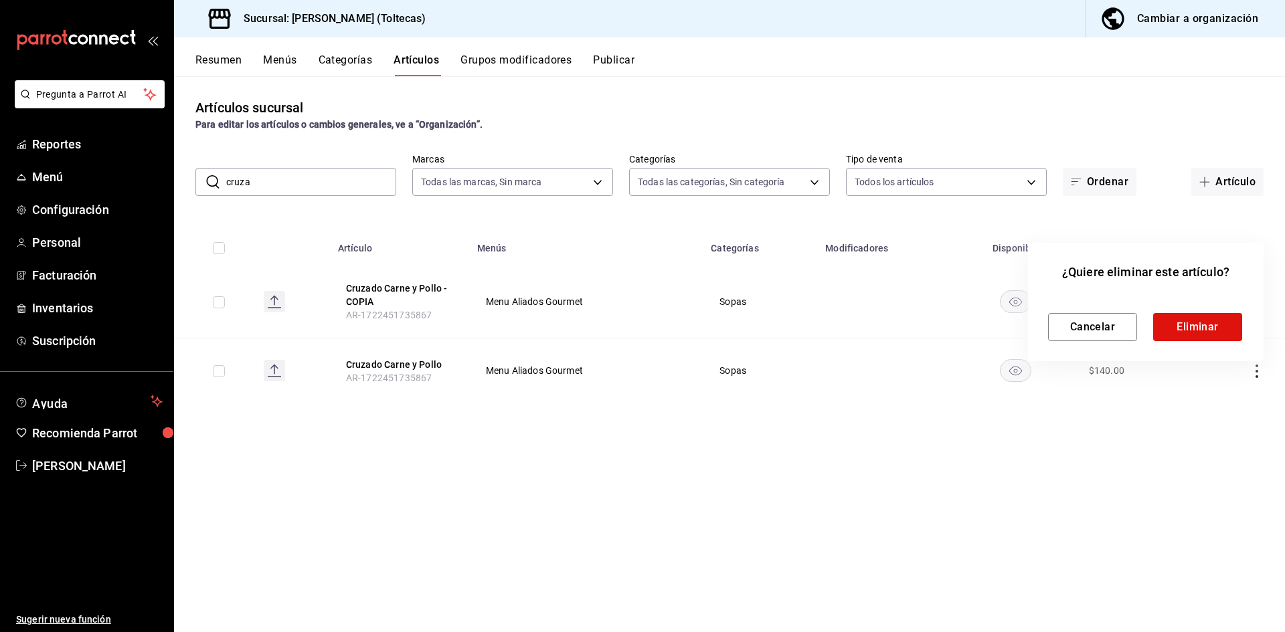
click at [1183, 311] on div "Cancelar Eliminar" at bounding box center [1145, 317] width 195 height 50
click at [1206, 333] on button "Eliminar" at bounding box center [1197, 327] width 89 height 28
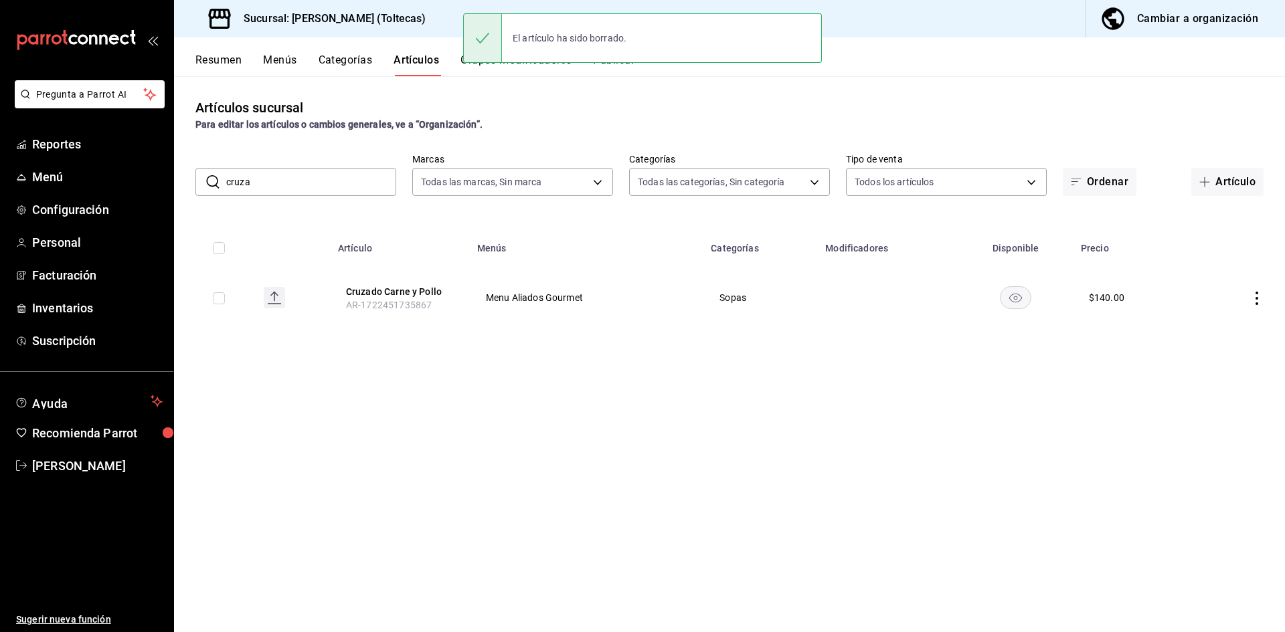
click at [1258, 299] on icon "actions" at bounding box center [1256, 298] width 13 height 13
click at [1208, 333] on span "Editar" at bounding box center [1216, 329] width 35 height 14
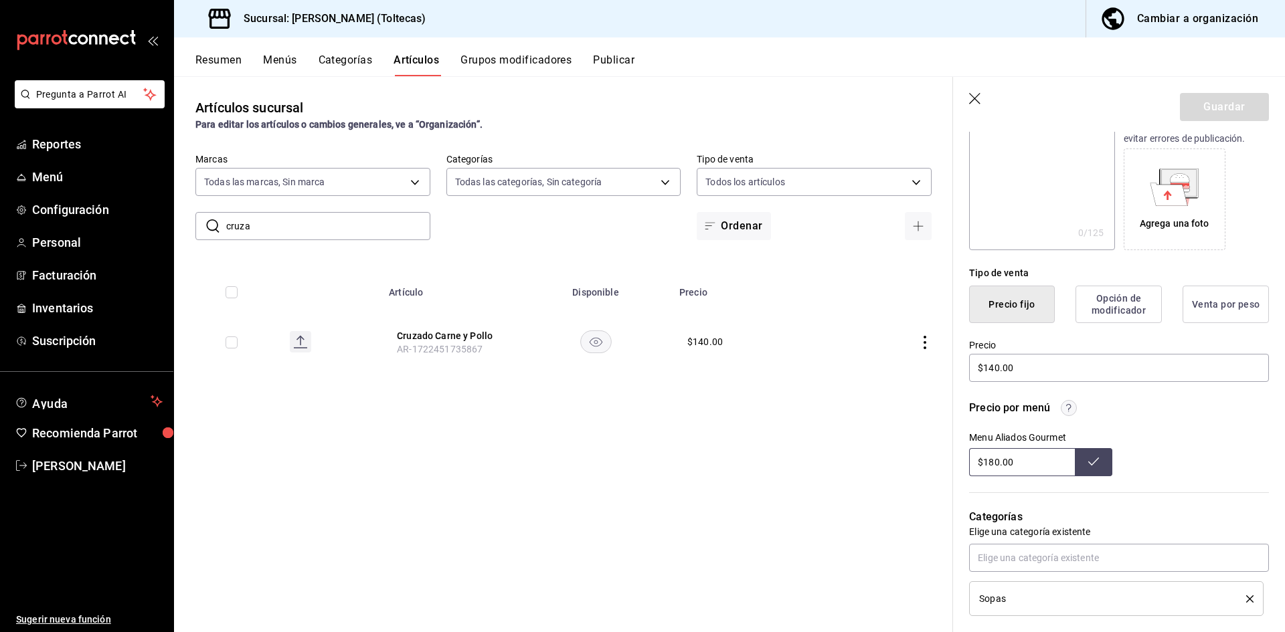
scroll to position [335, 0]
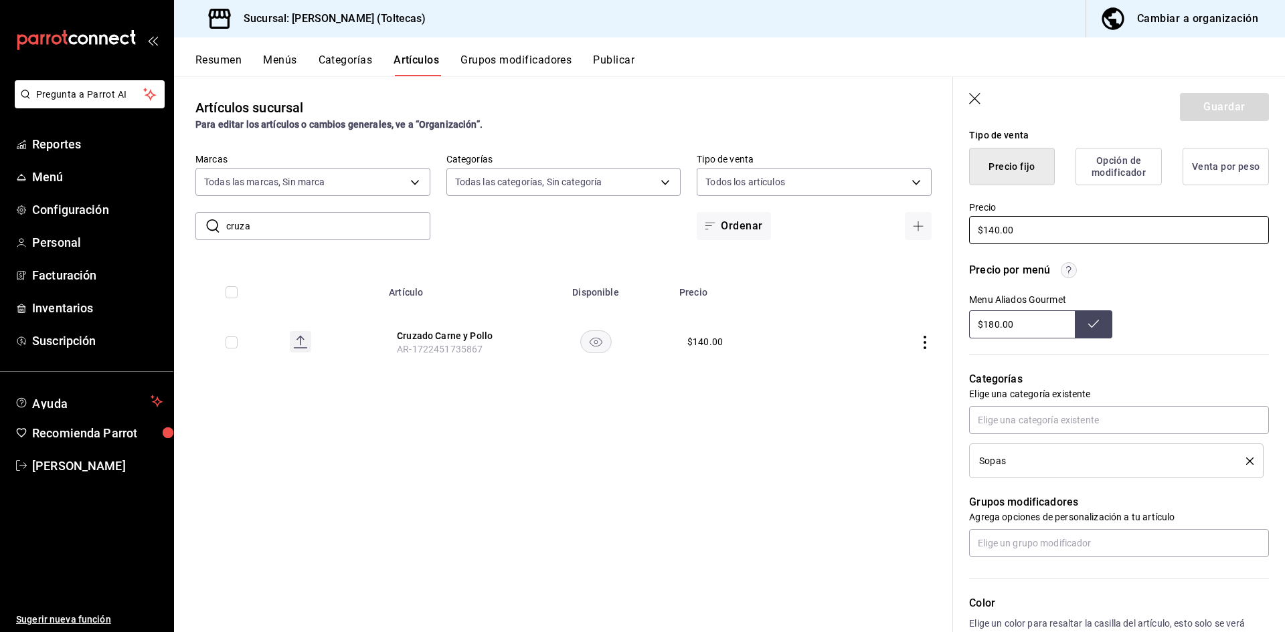
drag, startPoint x: 1048, startPoint y: 232, endPoint x: 867, endPoint y: 221, distance: 181.0
click at [867, 221] on main "Artículos sucursal Para editar los artículos o cambios generales, ve a “Organiz…" at bounding box center [729, 354] width 1111 height 556
type input "$200.00"
drag, startPoint x: 1020, startPoint y: 324, endPoint x: 926, endPoint y: 323, distance: 93.7
click at [926, 323] on main "Artículos sucursal Para editar los artículos o cambios generales, ve a “Organiz…" at bounding box center [729, 354] width 1111 height 556
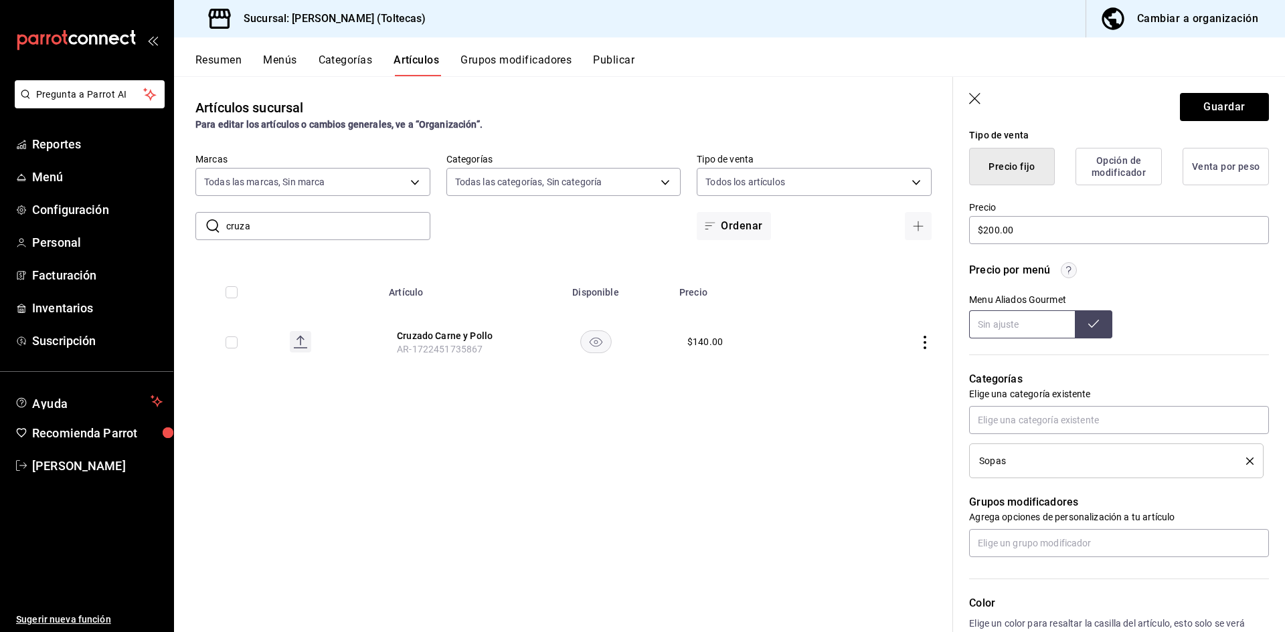
click at [1088, 321] on icon at bounding box center [1093, 324] width 11 height 11
click at [1235, 108] on button "Guardar" at bounding box center [1224, 107] width 89 height 28
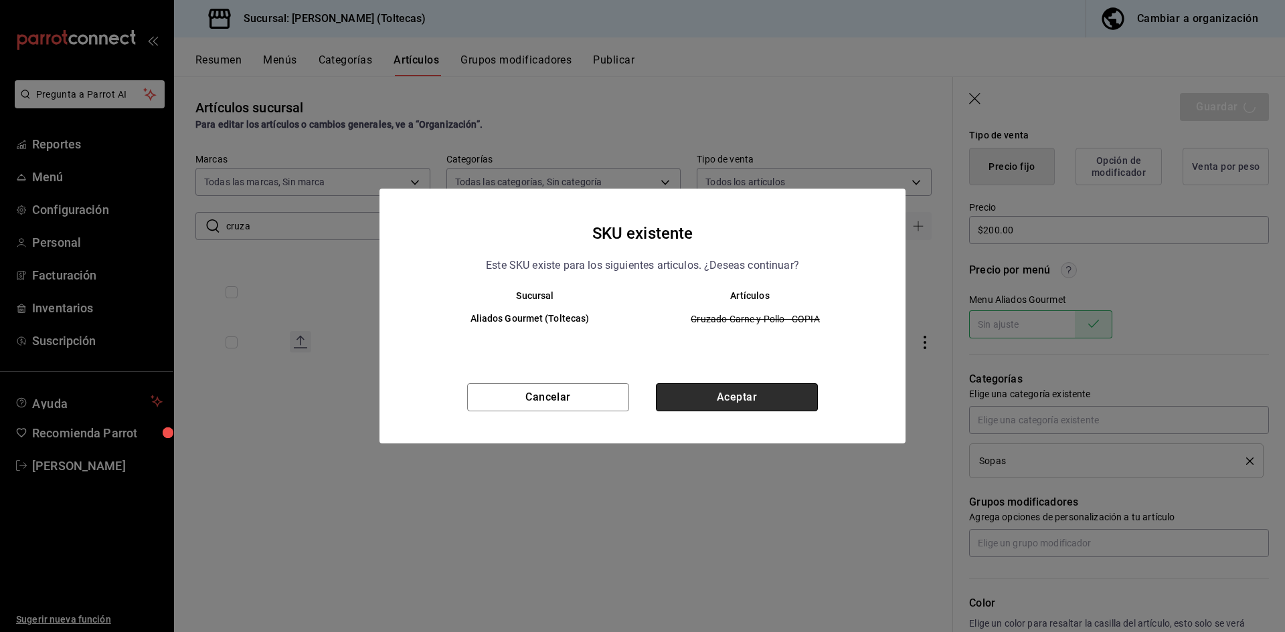
click at [767, 390] on button "Aceptar" at bounding box center [737, 398] width 162 height 28
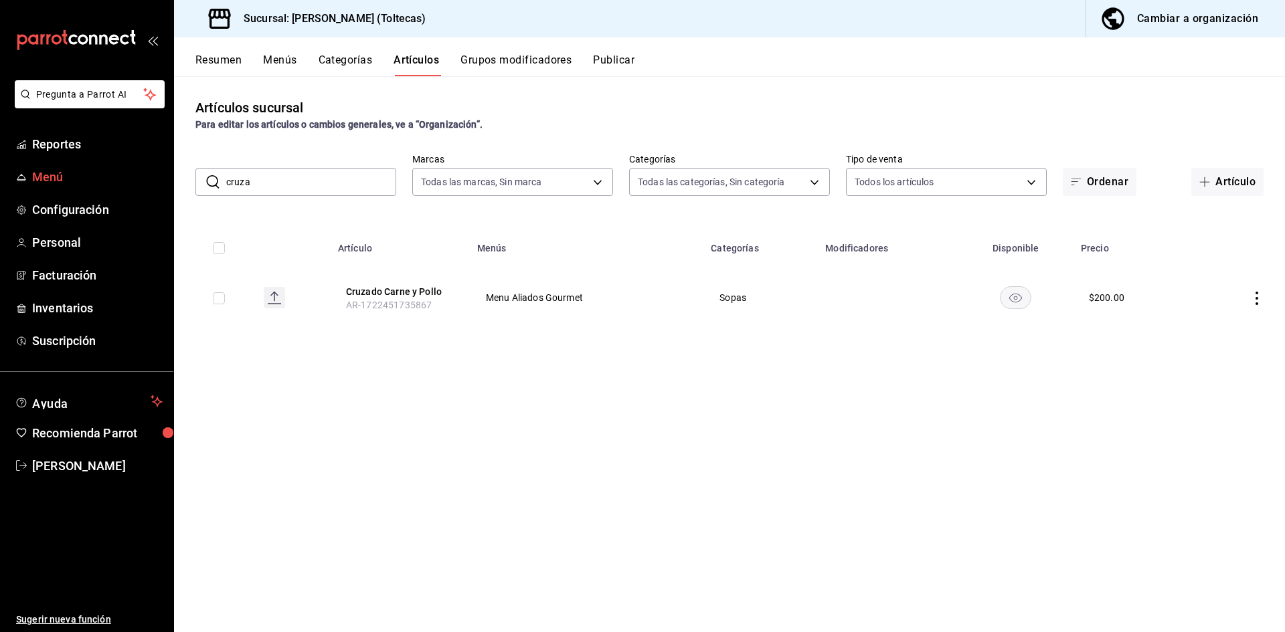
click at [50, 177] on span "Menú" at bounding box center [97, 177] width 131 height 18
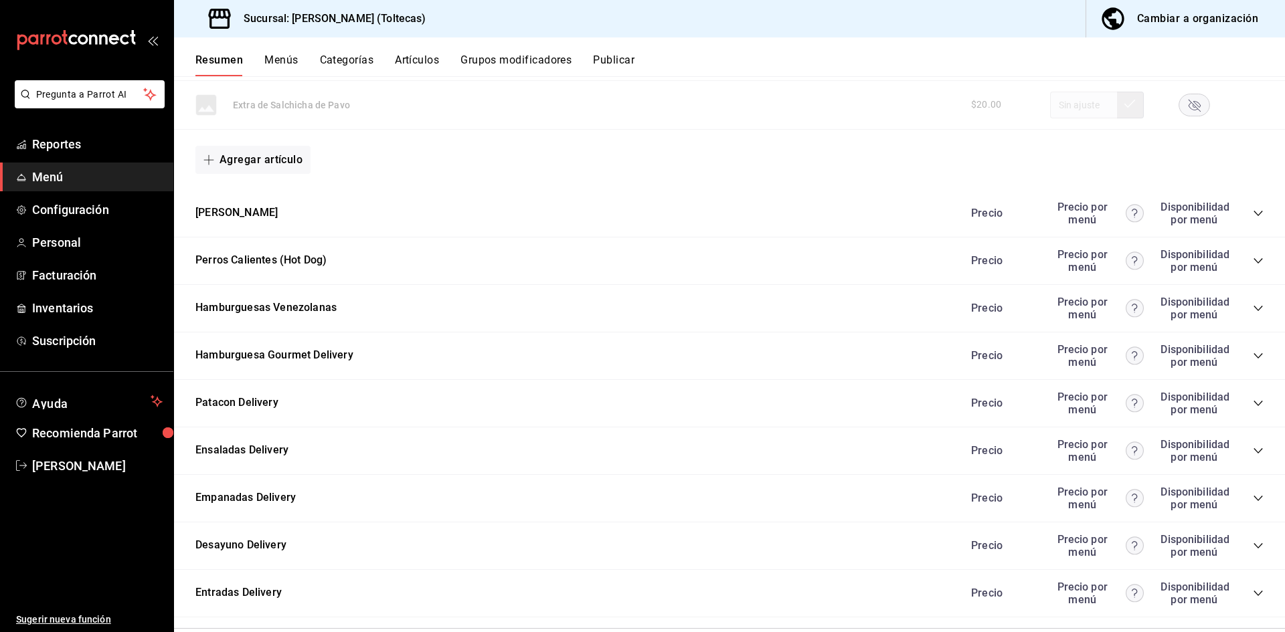
scroll to position [1205, 0]
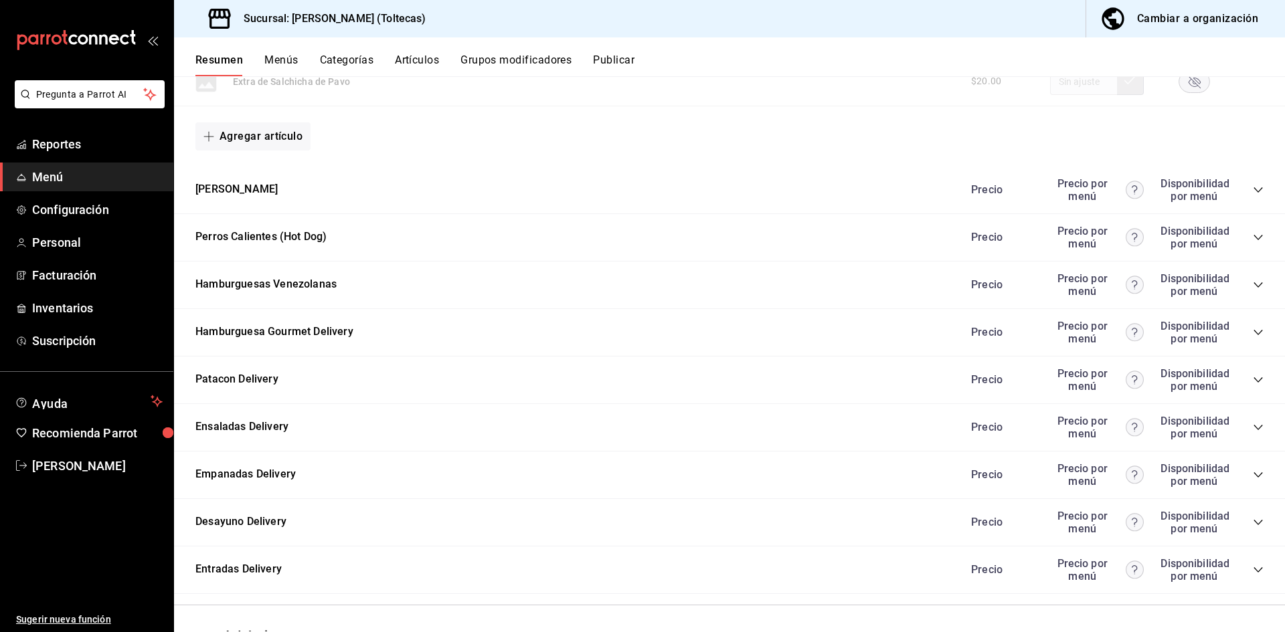
click at [76, 183] on span "Menú" at bounding box center [97, 177] width 131 height 18
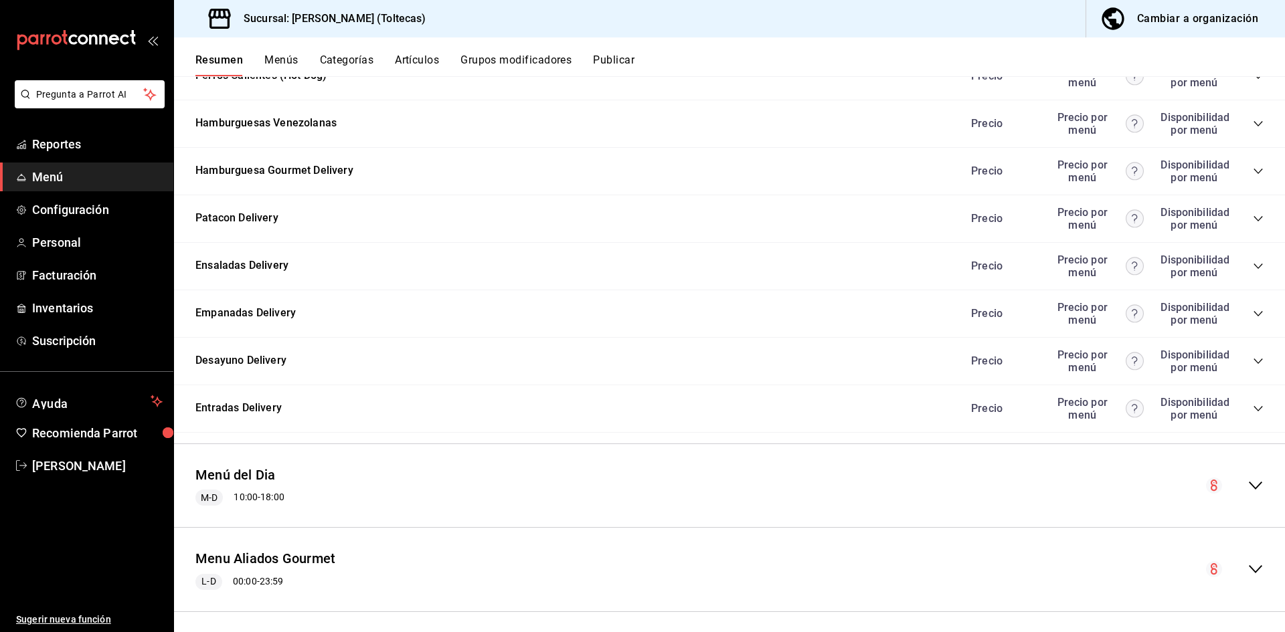
scroll to position [1373, 0]
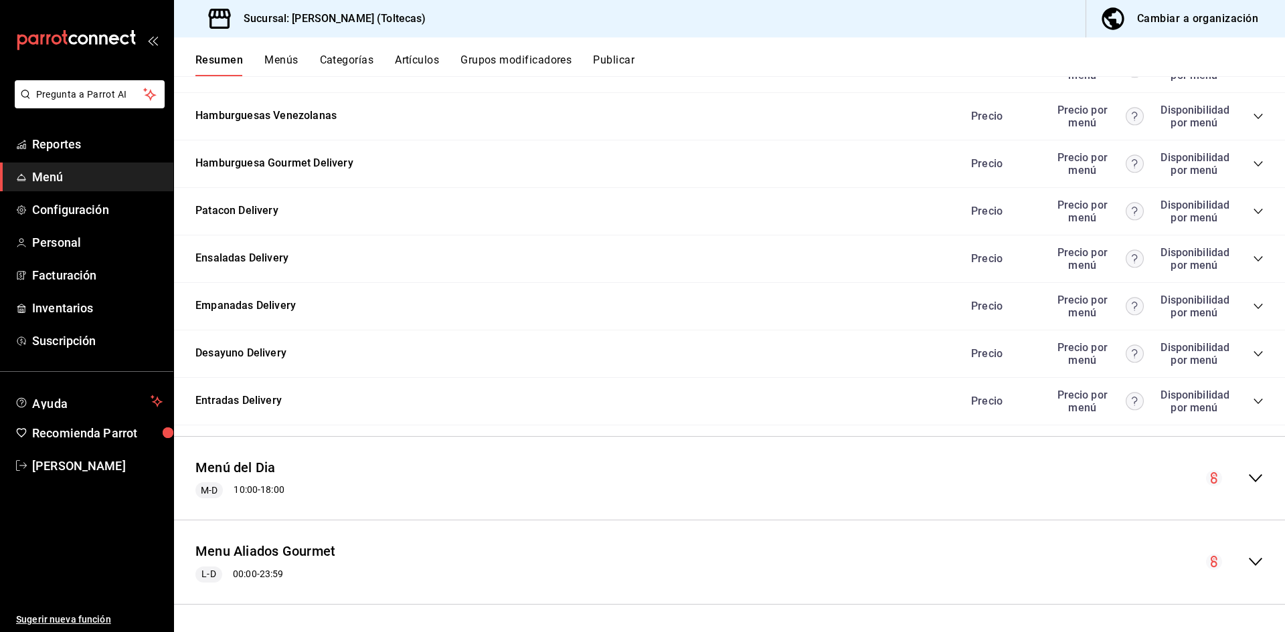
click at [1248, 486] on icon "collapse-menu-row" at bounding box center [1256, 479] width 16 height 16
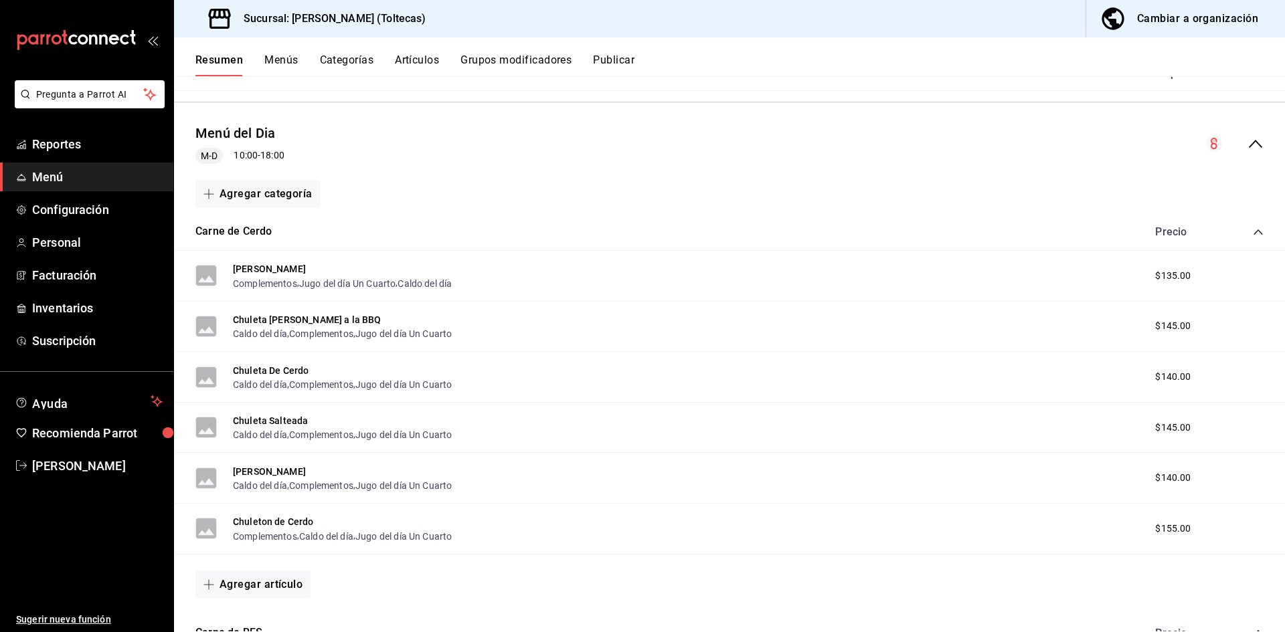
scroll to position [1775, 0]
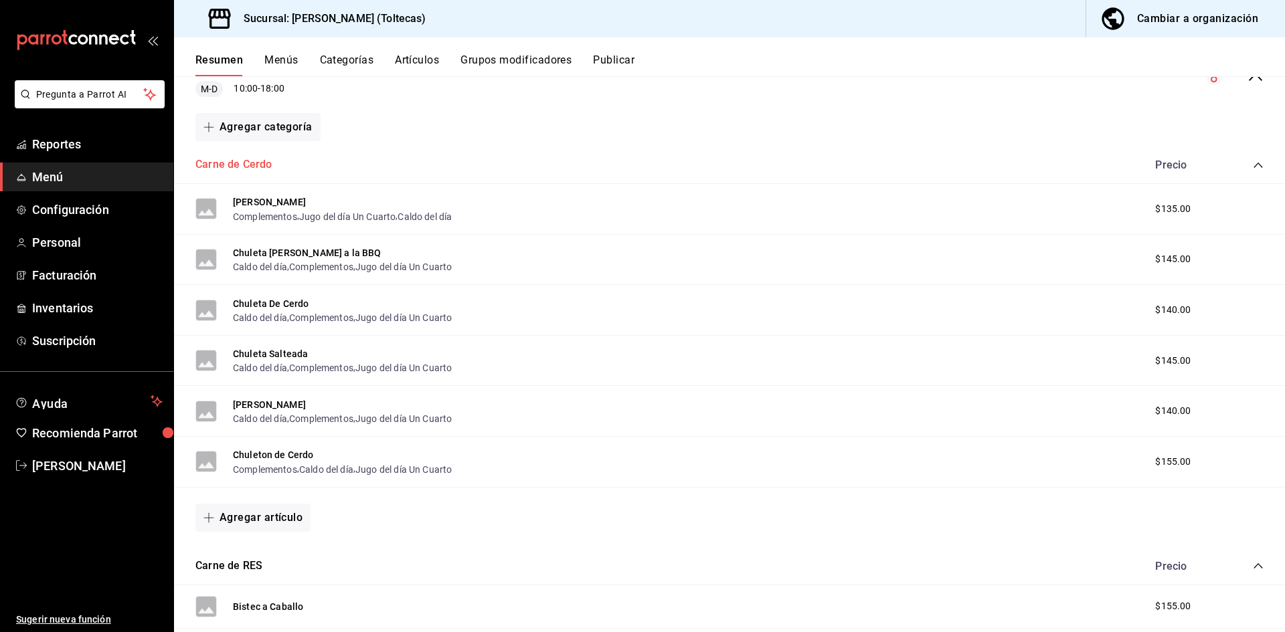
click at [250, 161] on button "Carne de Cerdo" at bounding box center [233, 164] width 76 height 15
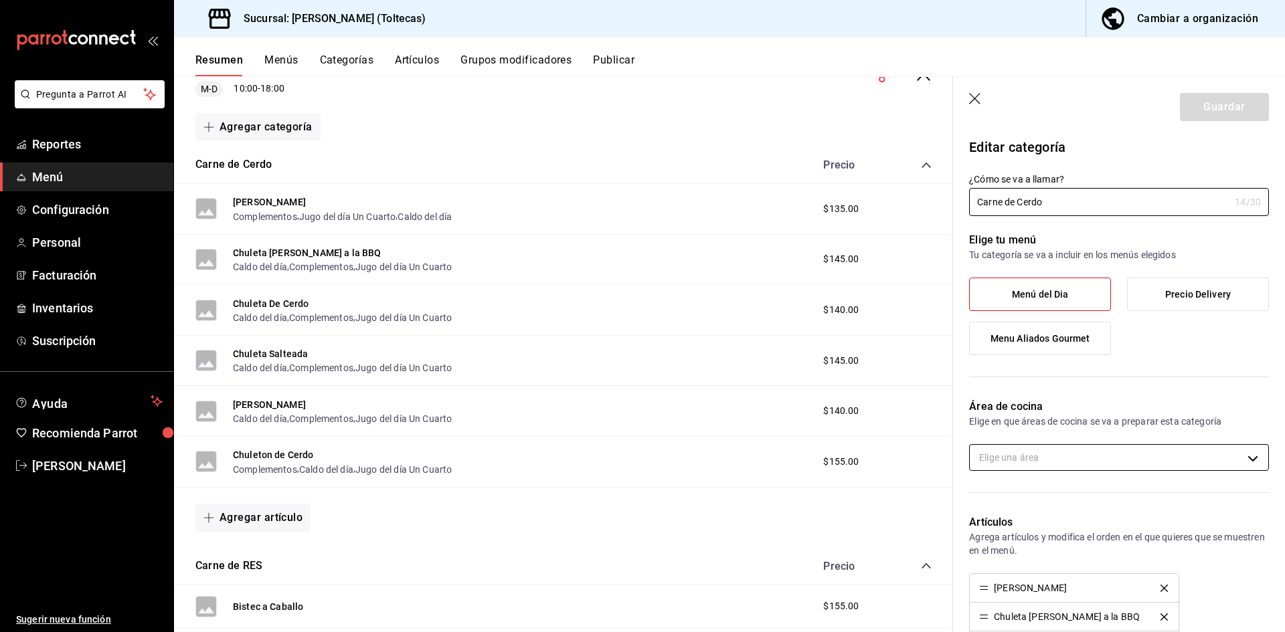
type input "8485e1c0-381d-464a-9ddd-69e78cd0a21e"
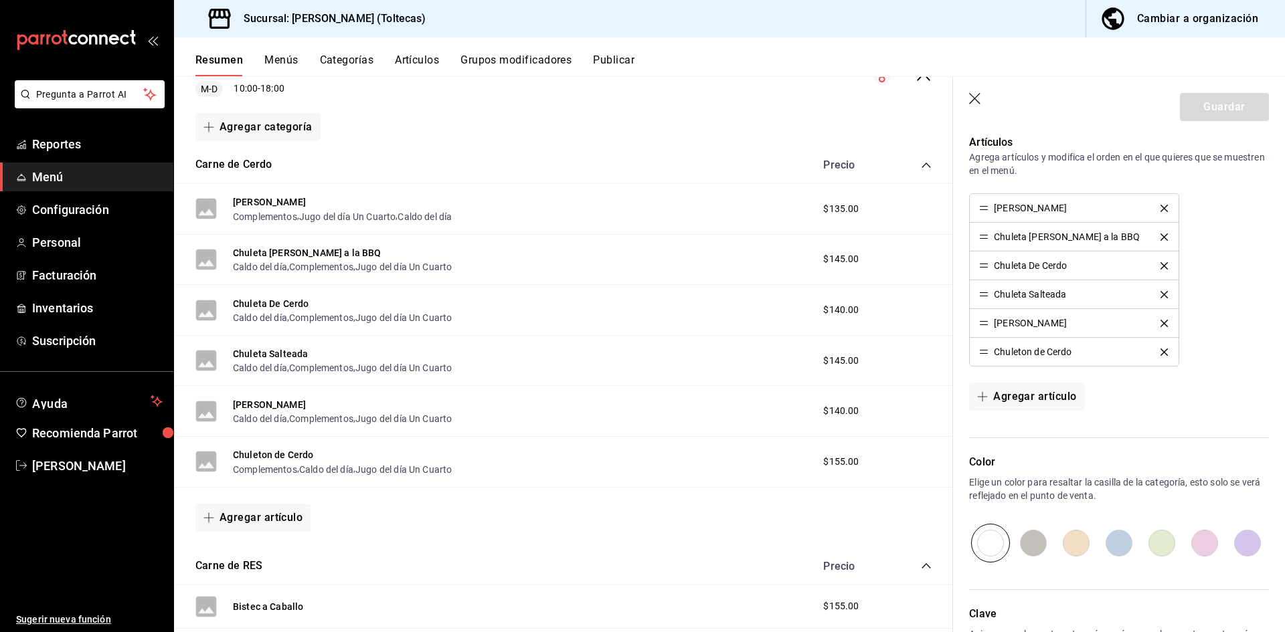
scroll to position [402, 0]
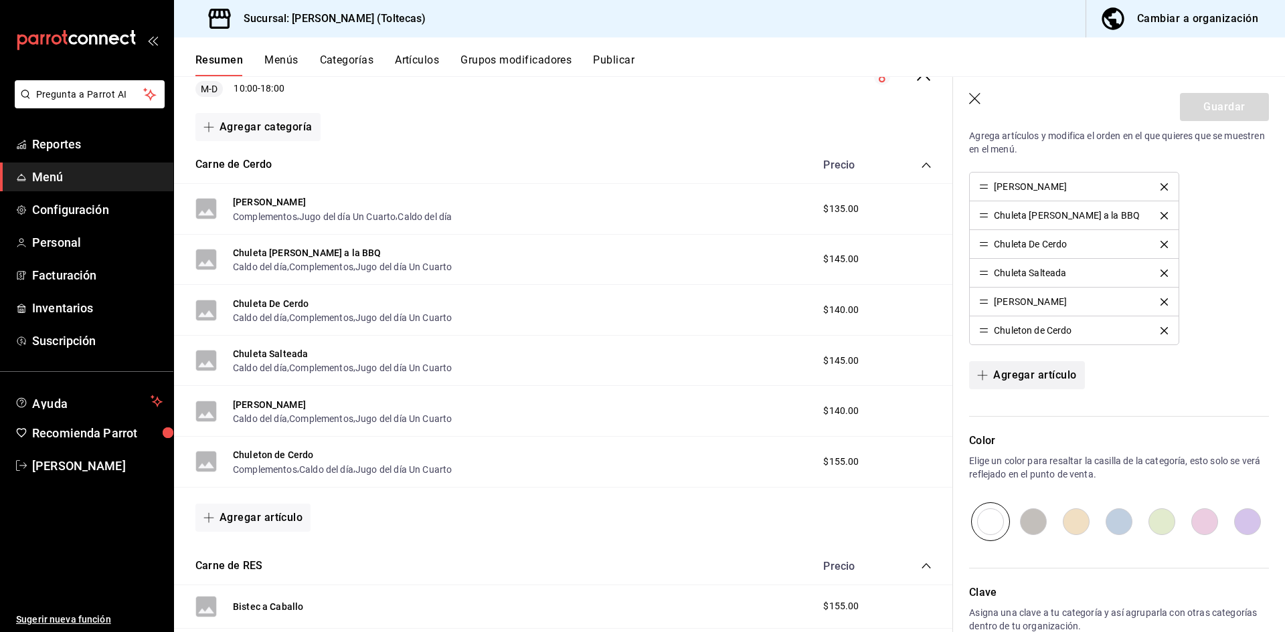
click at [1014, 372] on button "Agregar artículo" at bounding box center [1026, 375] width 115 height 28
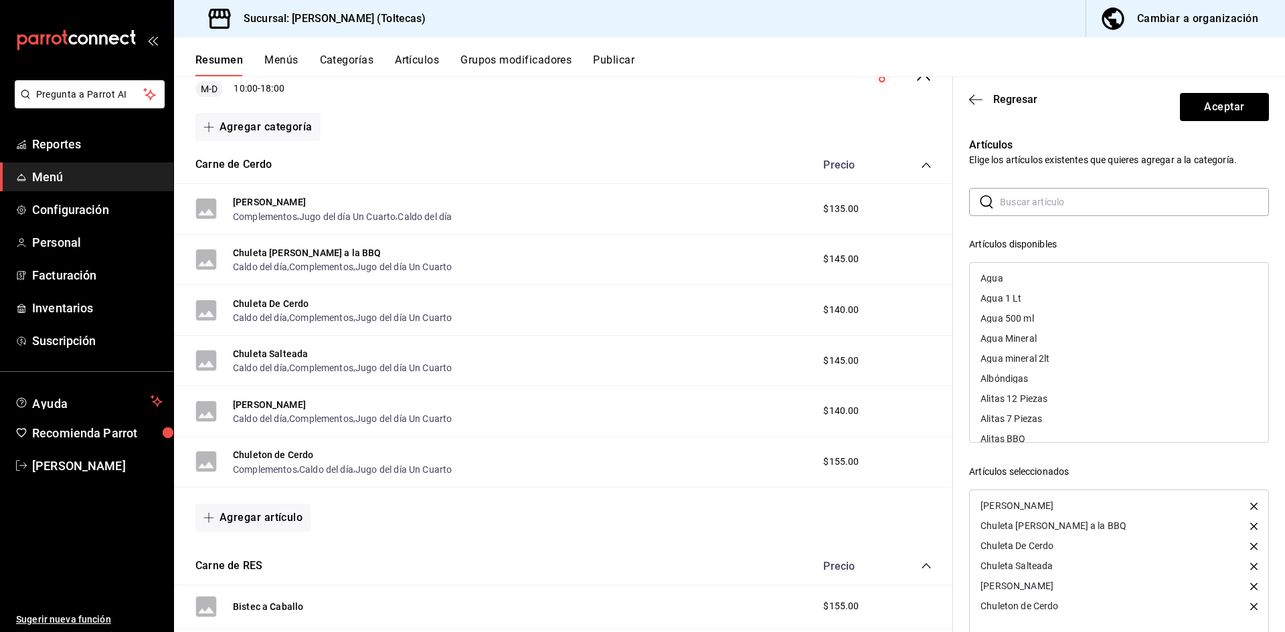
click at [1018, 195] on input "text" at bounding box center [1134, 202] width 269 height 27
type input "cer"
click at [1019, 276] on div "Cerdo frito" at bounding box center [1003, 278] width 45 height 9
click at [1027, 321] on div "Costilla de cerdo guisada" at bounding box center [1040, 318] width 118 height 9
drag, startPoint x: 1040, startPoint y: 206, endPoint x: 929, endPoint y: 192, distance: 112.0
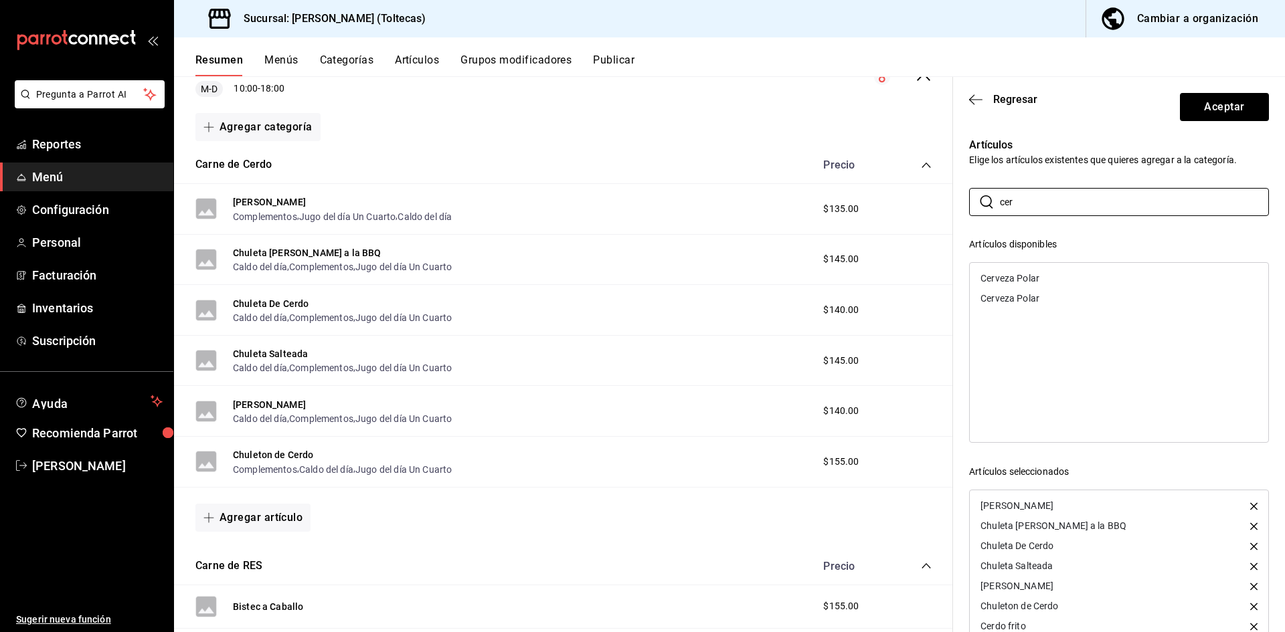
click at [929, 192] on main "Resumen sucursal Si activas ‘Editar artículo por menú’, podrás personalizar los…" at bounding box center [729, 354] width 1111 height 556
type input "chi"
drag, startPoint x: 1019, startPoint y: 195, endPoint x: 982, endPoint y: 197, distance: 37.5
click at [982, 197] on div "​ chi ​" at bounding box center [1119, 202] width 300 height 28
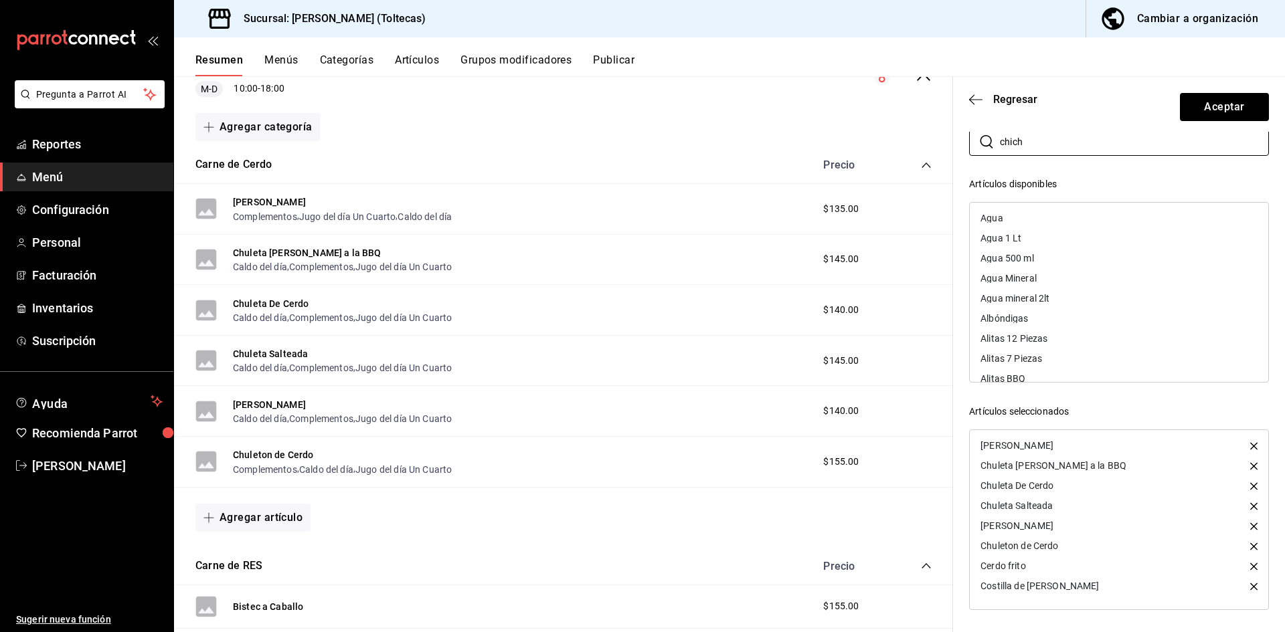
type input "chicha"
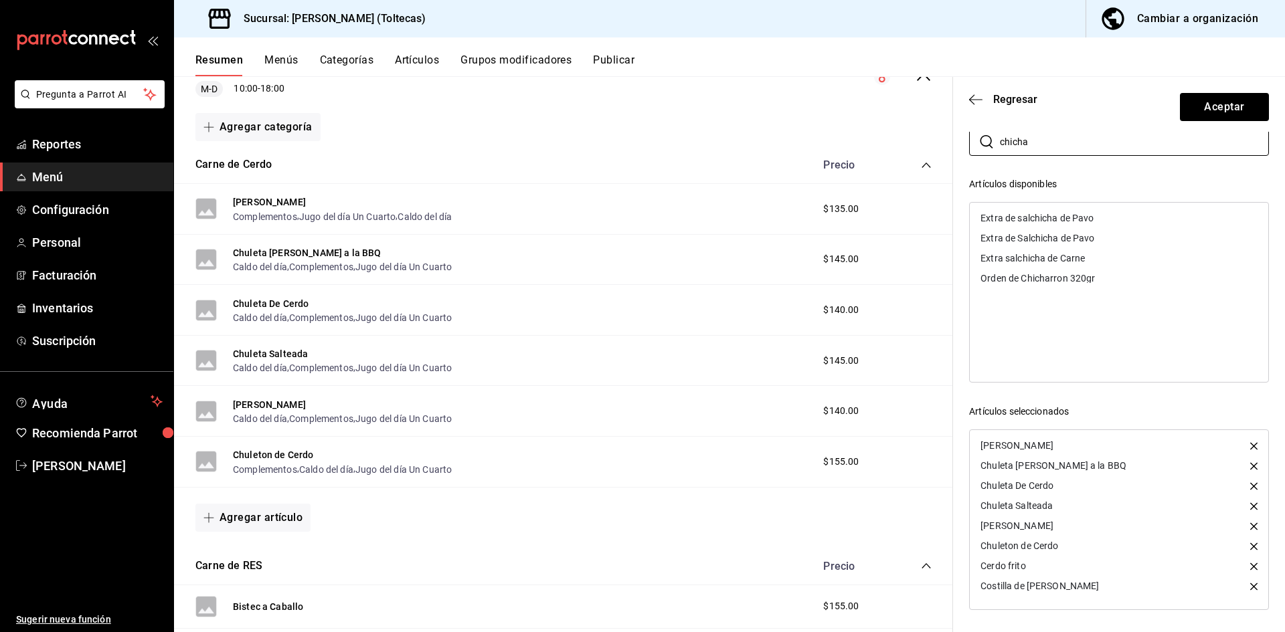
drag, startPoint x: 1035, startPoint y: 142, endPoint x: 944, endPoint y: 143, distance: 91.0
click at [944, 143] on main "Resumen sucursal Si activas ‘Editar artículo por menú’, podrás personalizar los…" at bounding box center [729, 354] width 1111 height 556
type input "p"
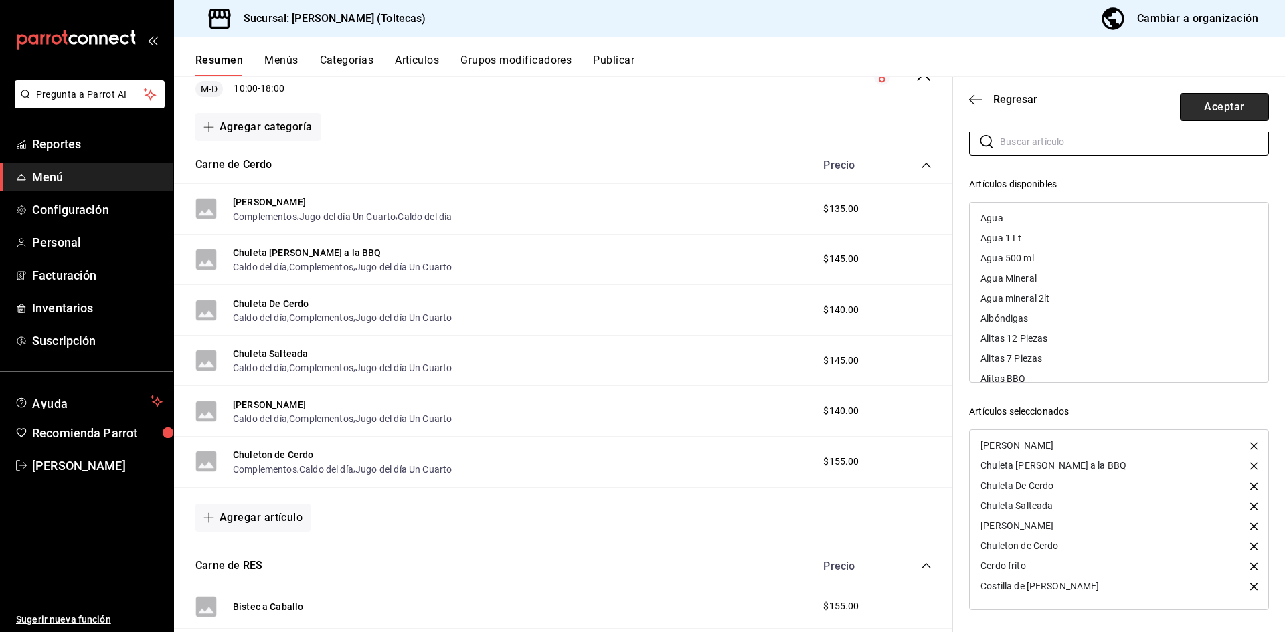
click at [1202, 106] on button "Aceptar" at bounding box center [1224, 107] width 89 height 28
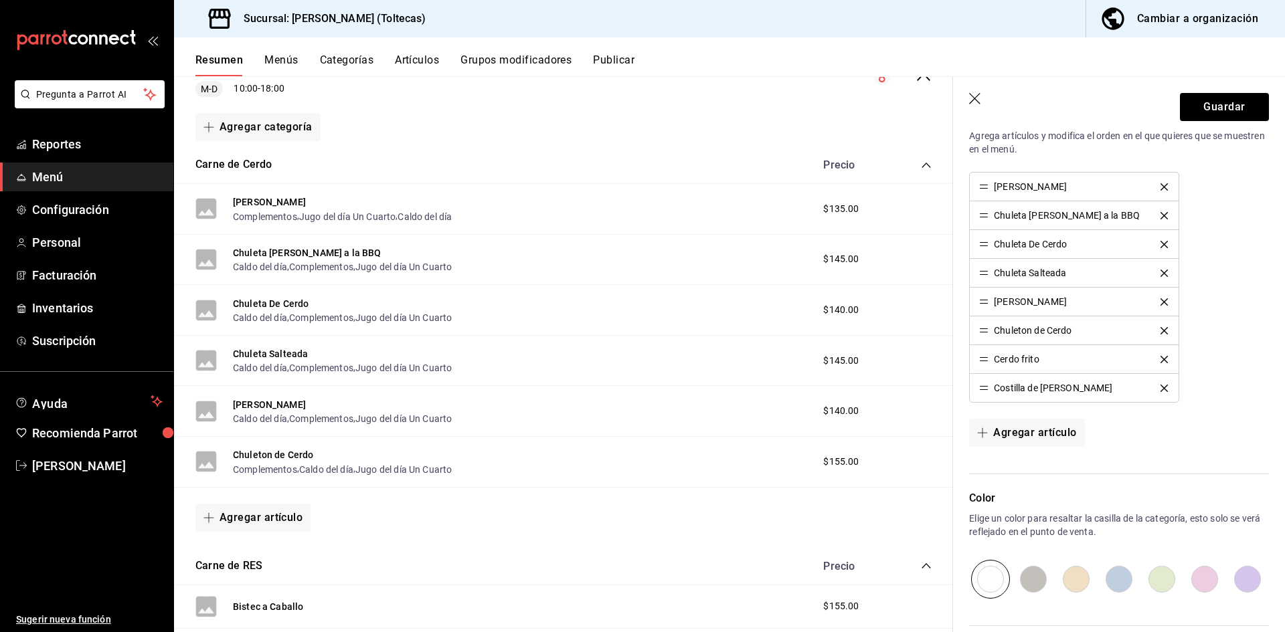
click at [1207, 92] on header "Guardar" at bounding box center [1119, 104] width 332 height 55
click at [1203, 110] on button "Guardar" at bounding box center [1224, 107] width 89 height 28
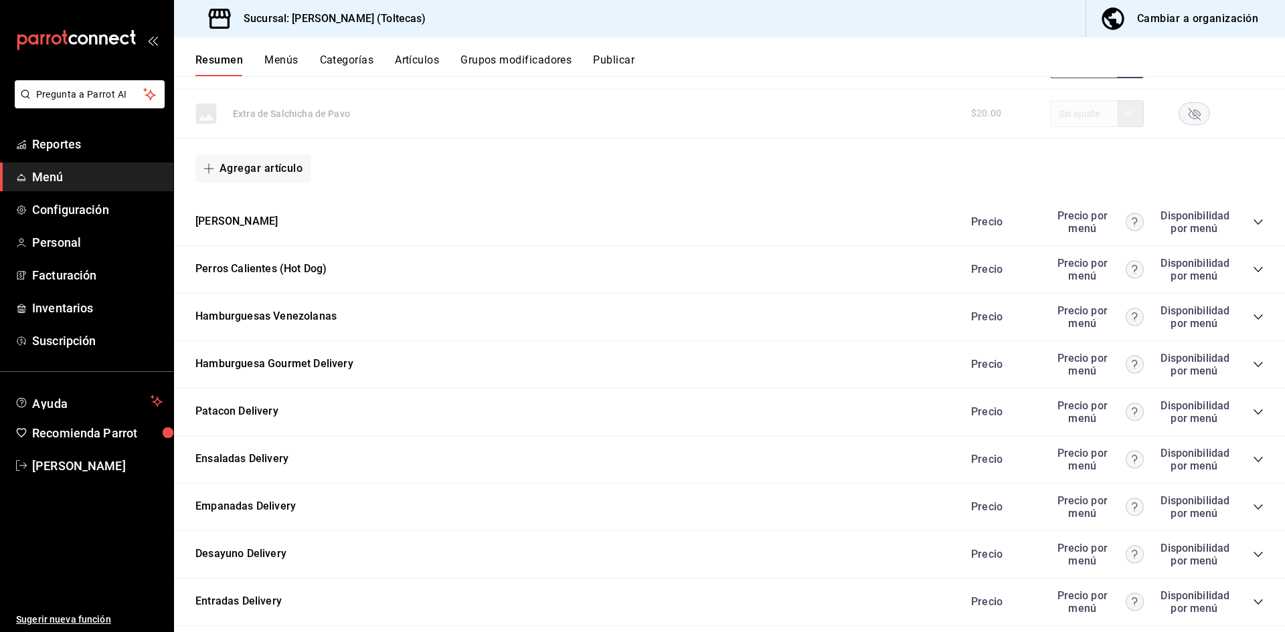
scroll to position [1373, 0]
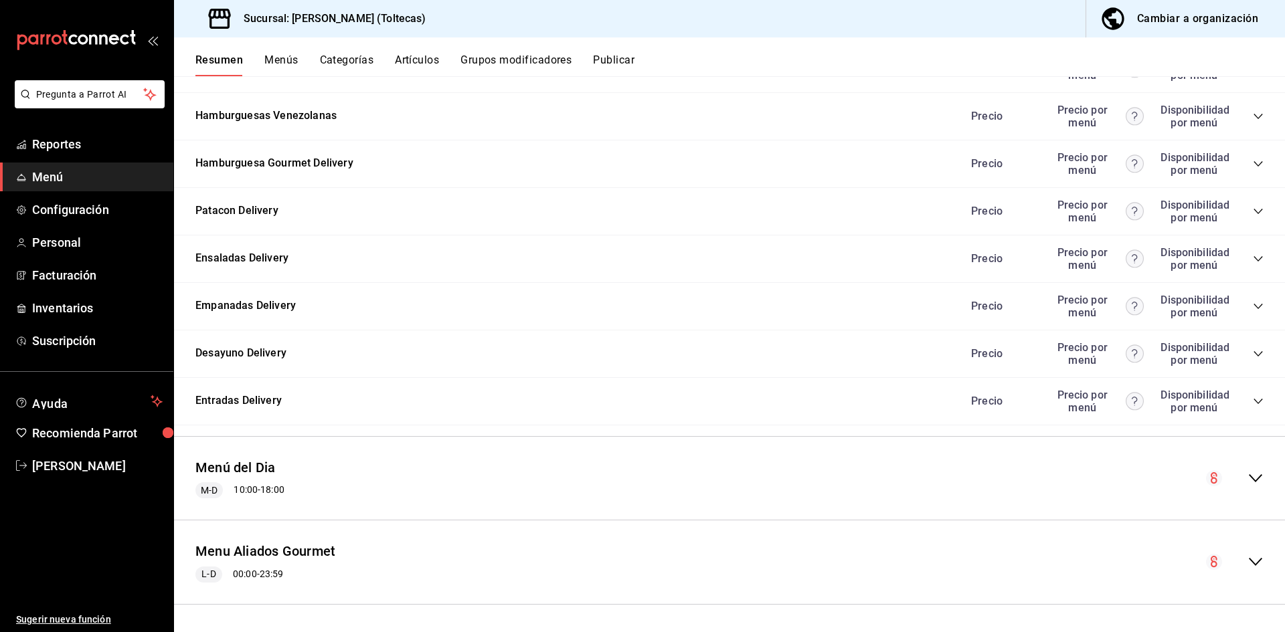
click at [1248, 473] on icon "collapse-menu-row" at bounding box center [1256, 479] width 16 height 16
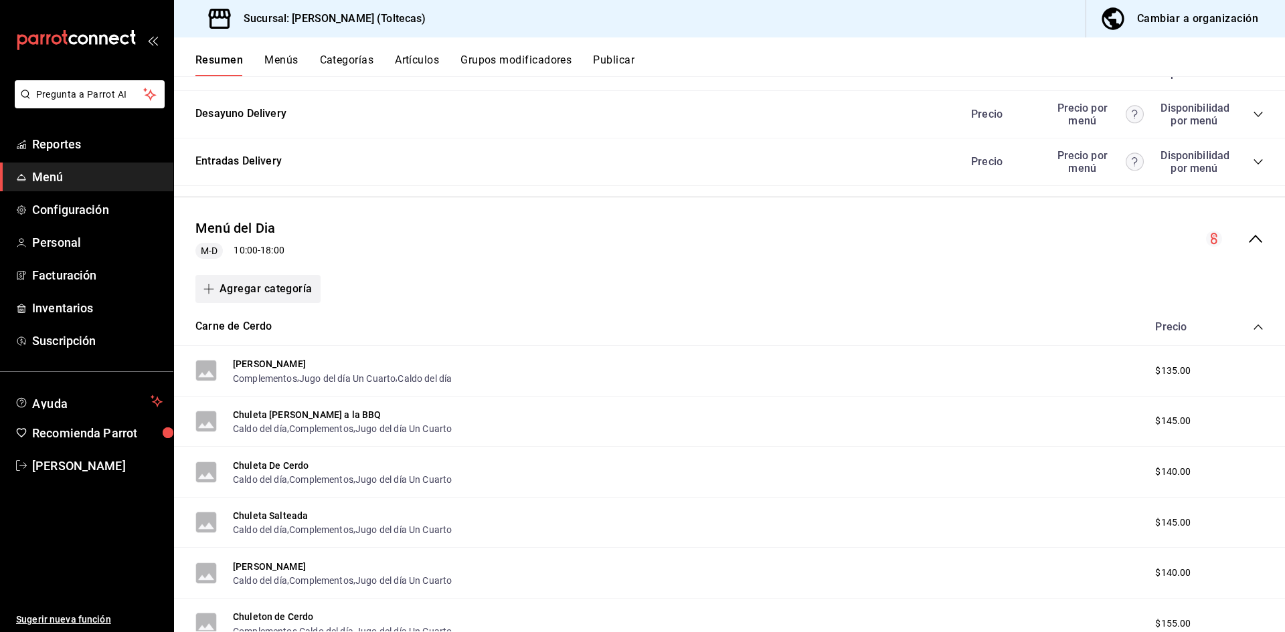
scroll to position [1546, 0]
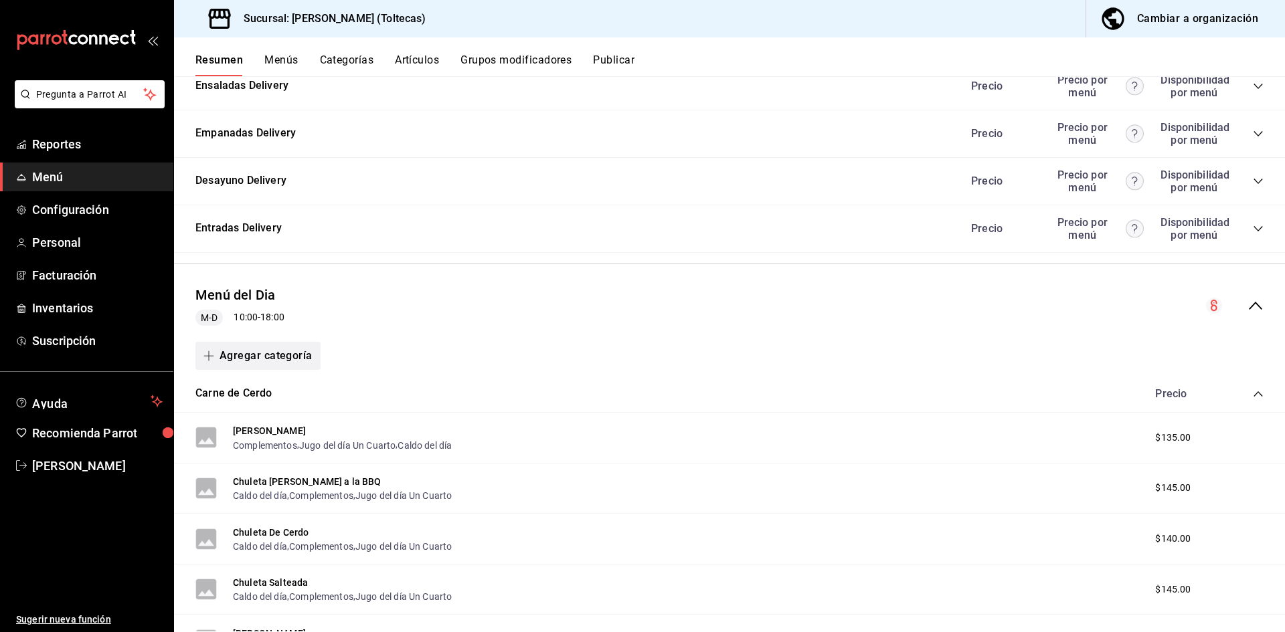
click at [258, 354] on button "Agregar categoría" at bounding box center [257, 356] width 125 height 28
click at [248, 428] on li "Categoría nueva" at bounding box center [252, 424] width 114 height 33
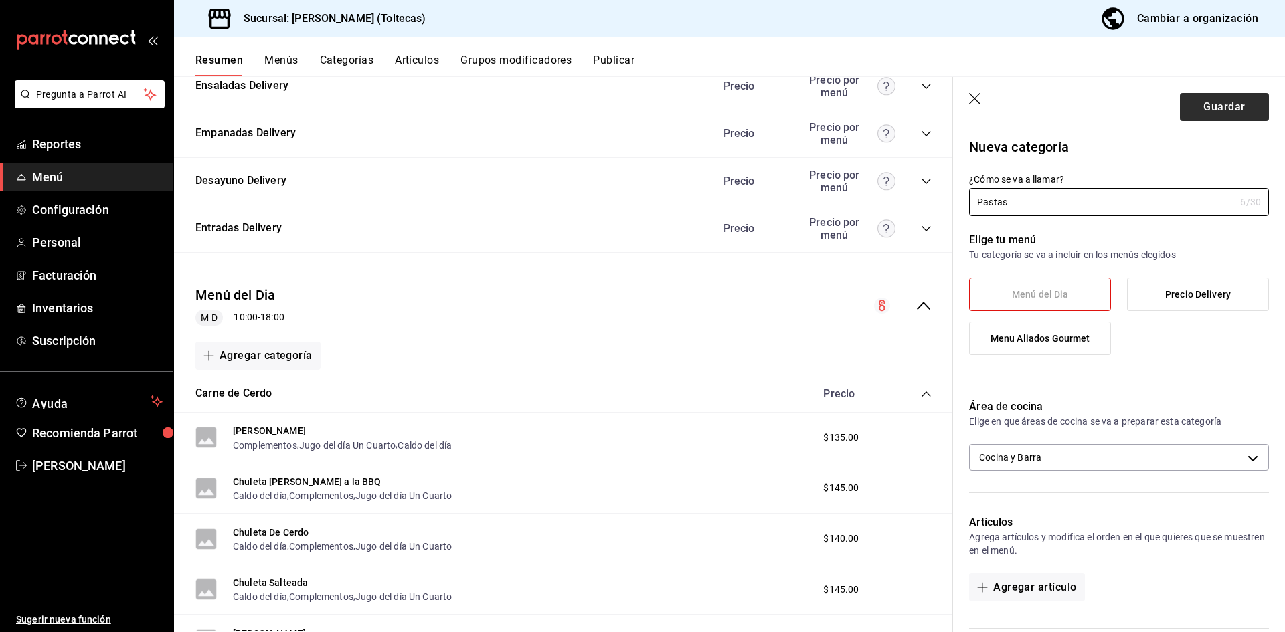
type input "Pastas"
click at [1206, 110] on button "Guardar" at bounding box center [1224, 107] width 89 height 28
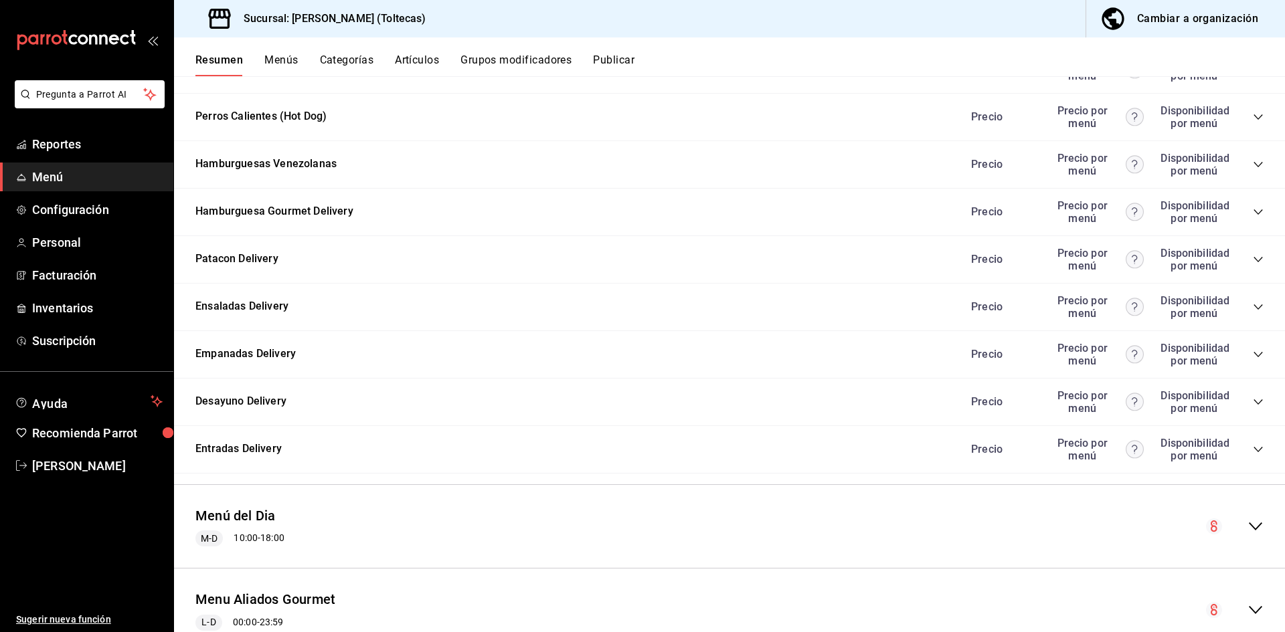
scroll to position [1373, 0]
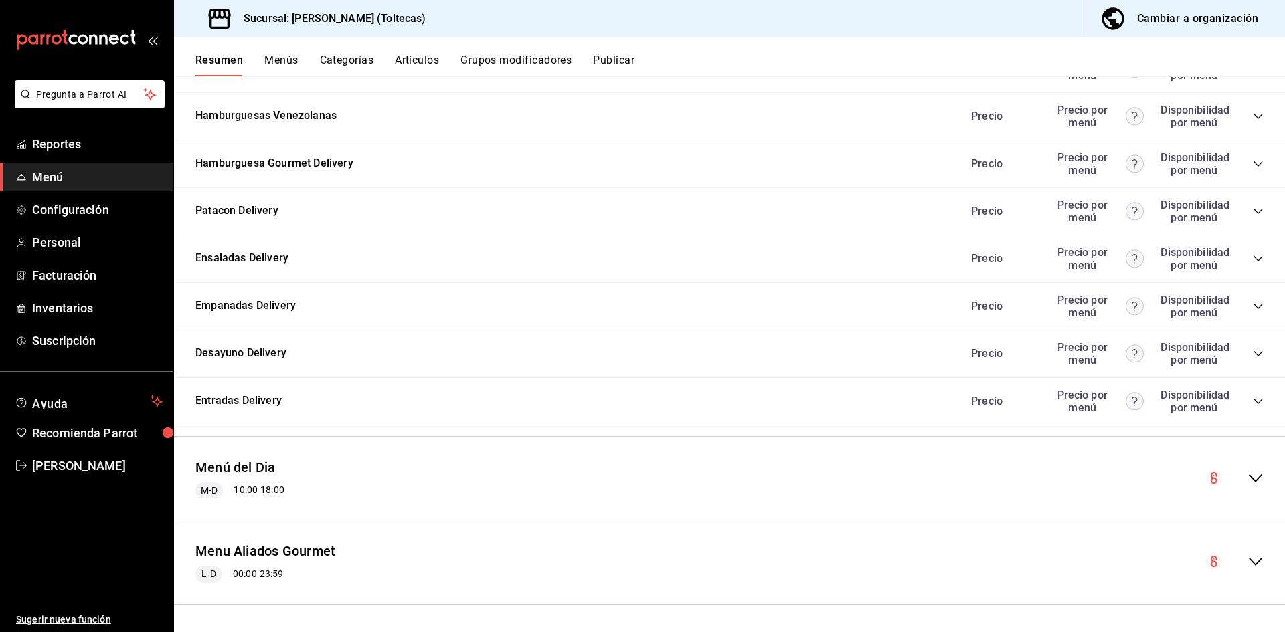
drag, startPoint x: 1246, startPoint y: 477, endPoint x: 802, endPoint y: 483, distance: 443.8
click at [1248, 477] on icon "collapse-menu-row" at bounding box center [1256, 479] width 16 height 16
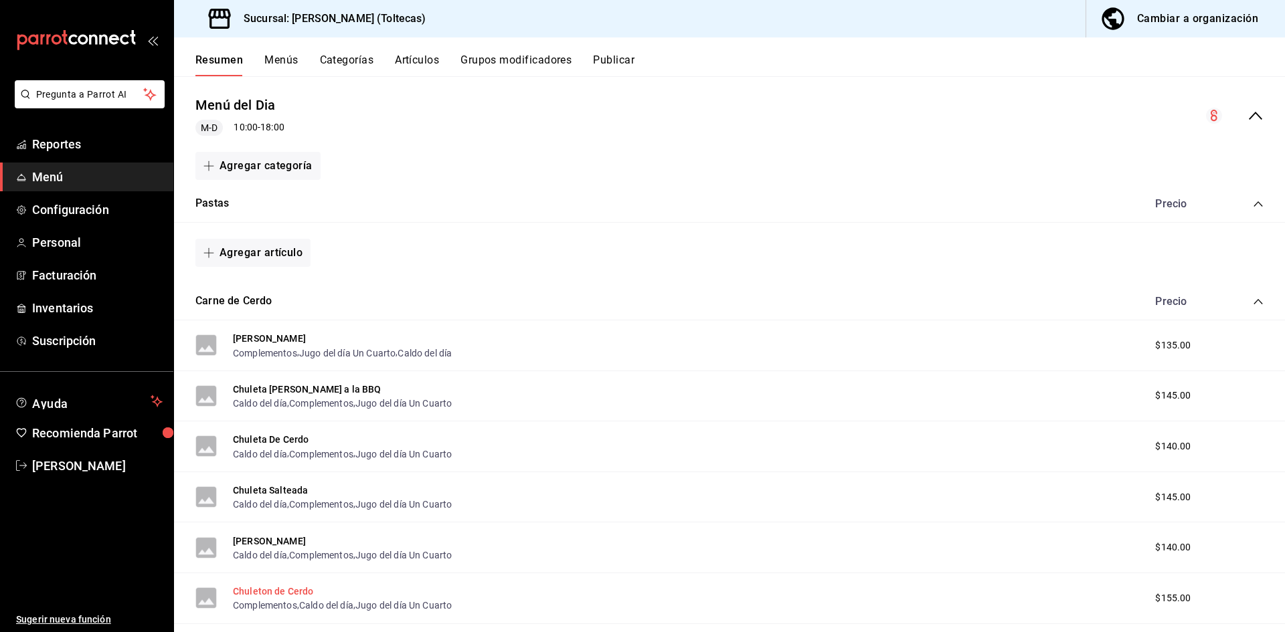
scroll to position [1723, 0]
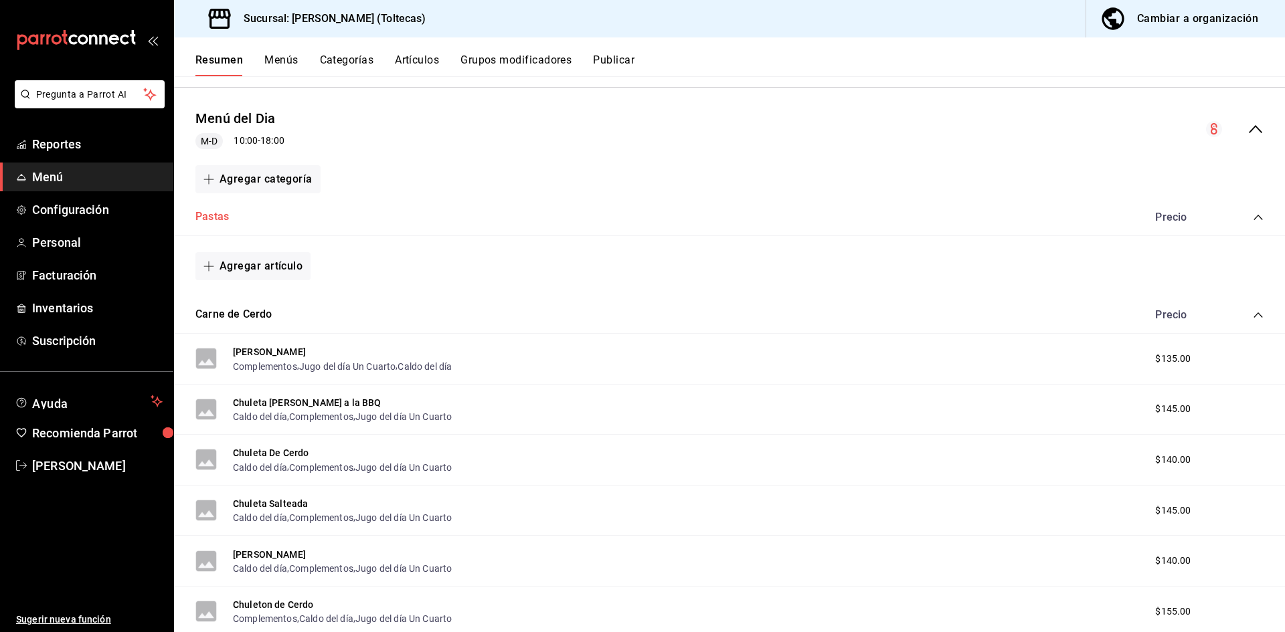
click at [205, 213] on button "Pastas" at bounding box center [211, 216] width 33 height 15
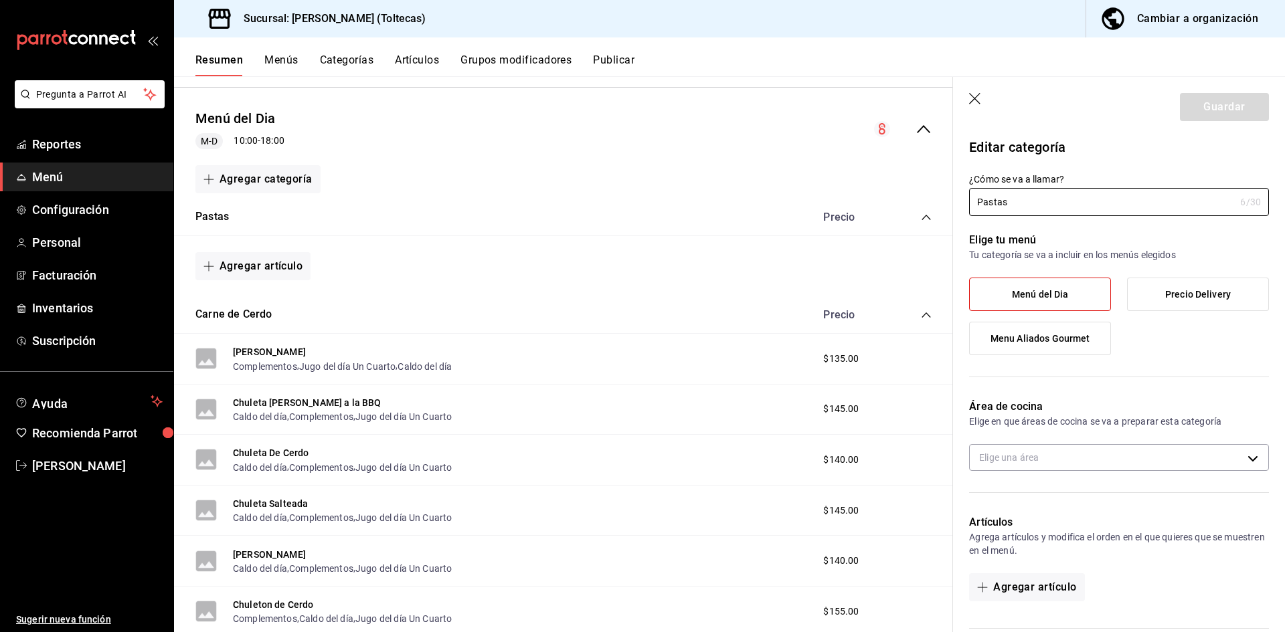
type input "8485e1c0-381d-464a-9ddd-69e78cd0a21e"
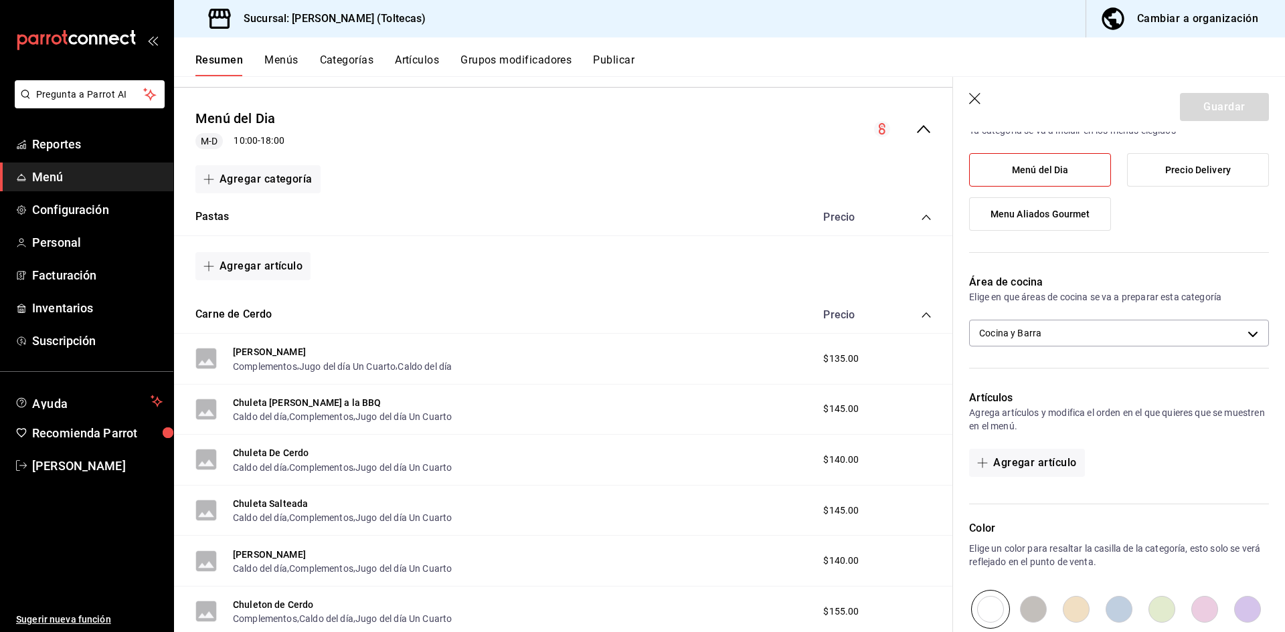
scroll to position [134, 0]
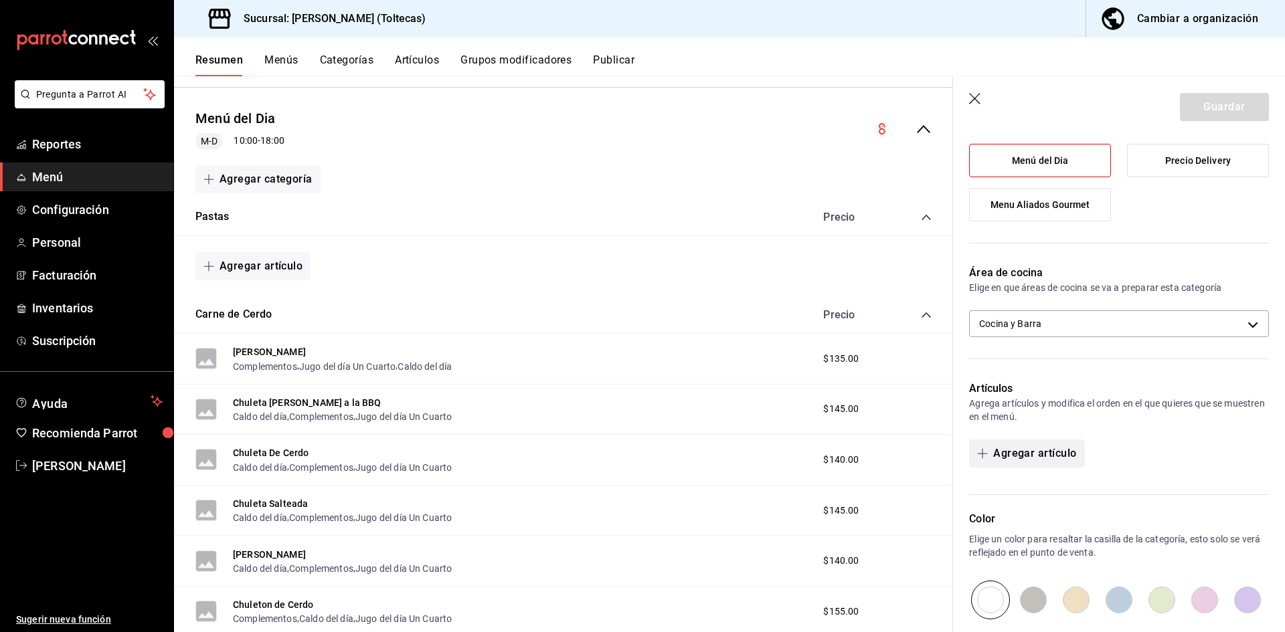
click at [1037, 458] on button "Agregar artículo" at bounding box center [1026, 454] width 115 height 28
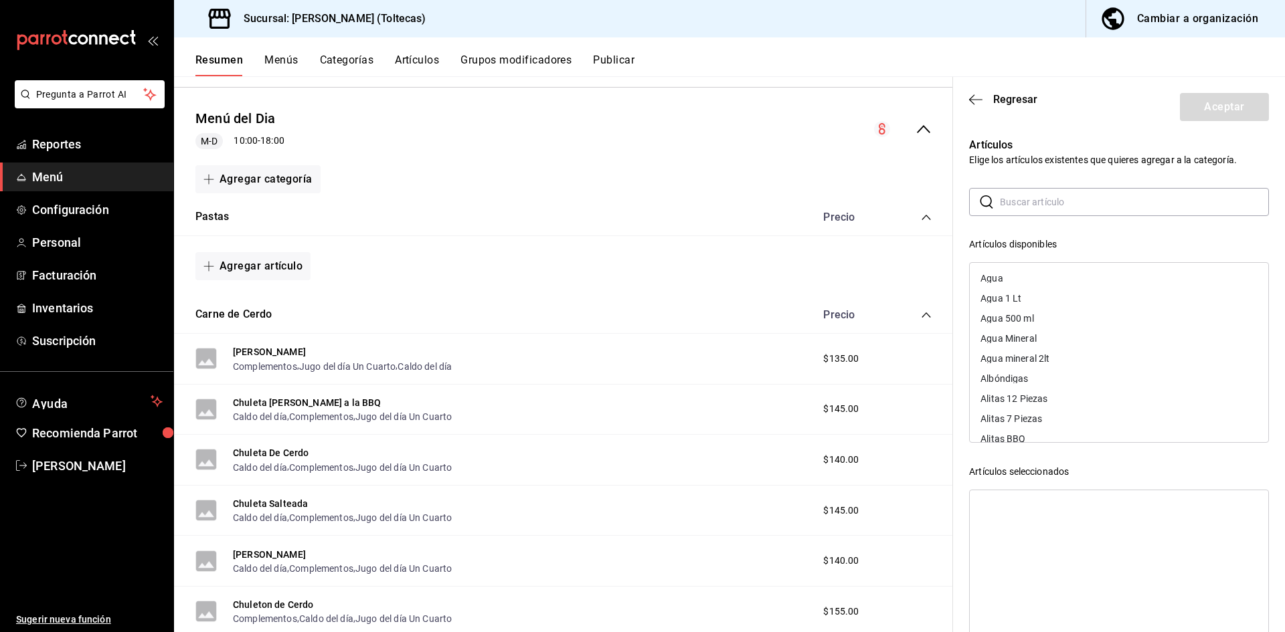
click at [1060, 197] on input "text" at bounding box center [1134, 202] width 269 height 27
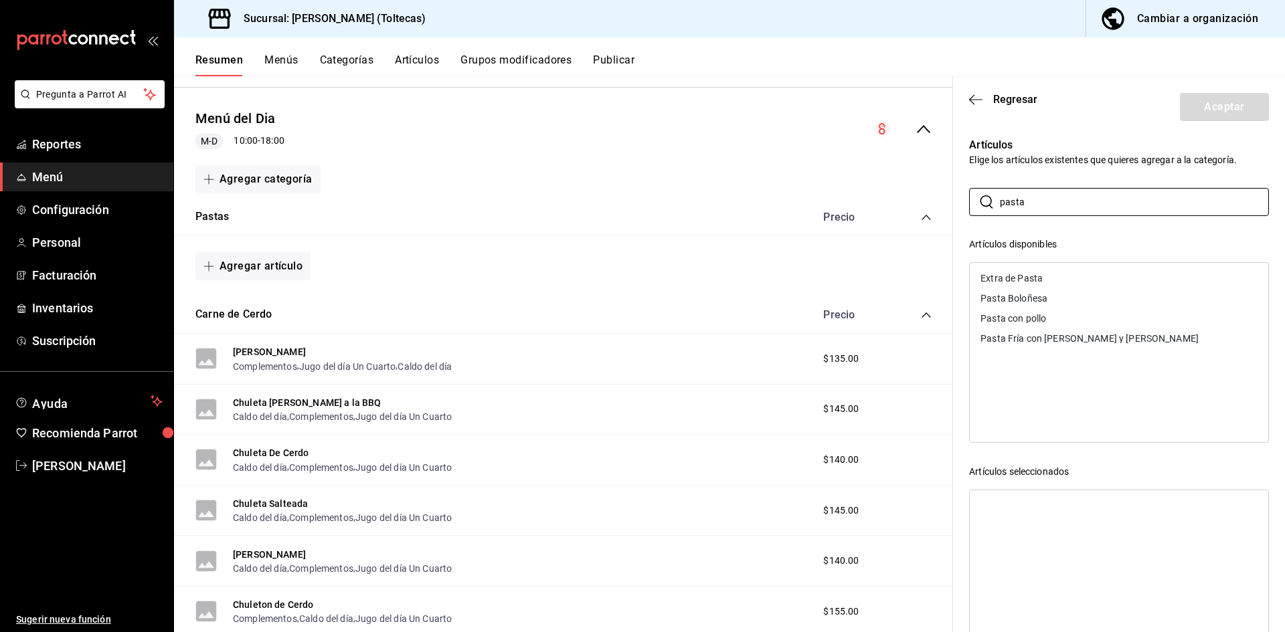
type input "pasta"
click at [1060, 298] on div "Pasta Boloñesa" at bounding box center [1119, 298] width 299 height 20
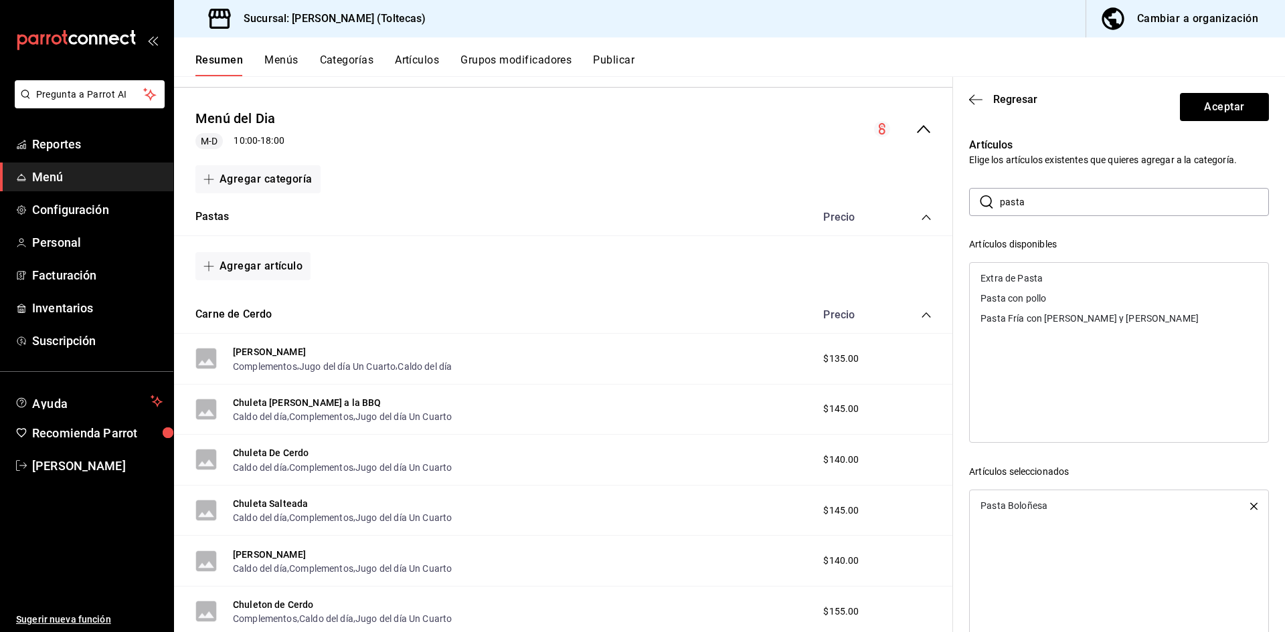
click at [1060, 298] on div "Pasta con pollo" at bounding box center [1119, 298] width 299 height 20
click at [1060, 298] on div "Pasta Fría con Pollo y Tocino" at bounding box center [1090, 298] width 218 height 9
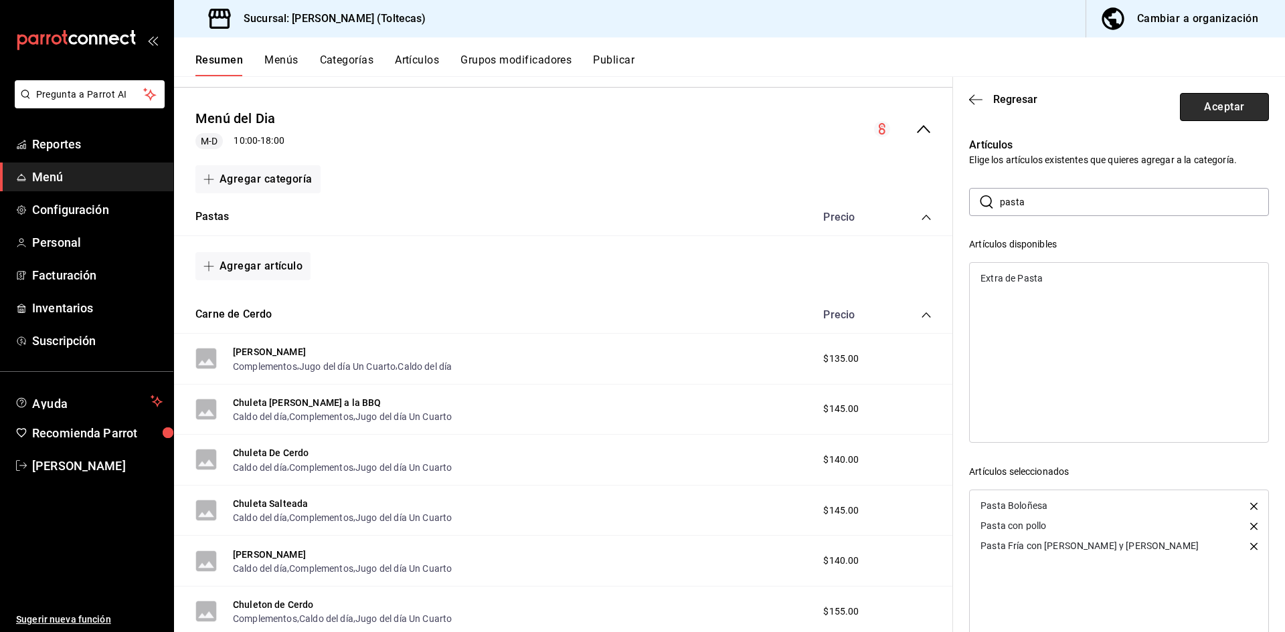
click at [1201, 100] on button "Aceptar" at bounding box center [1224, 107] width 89 height 28
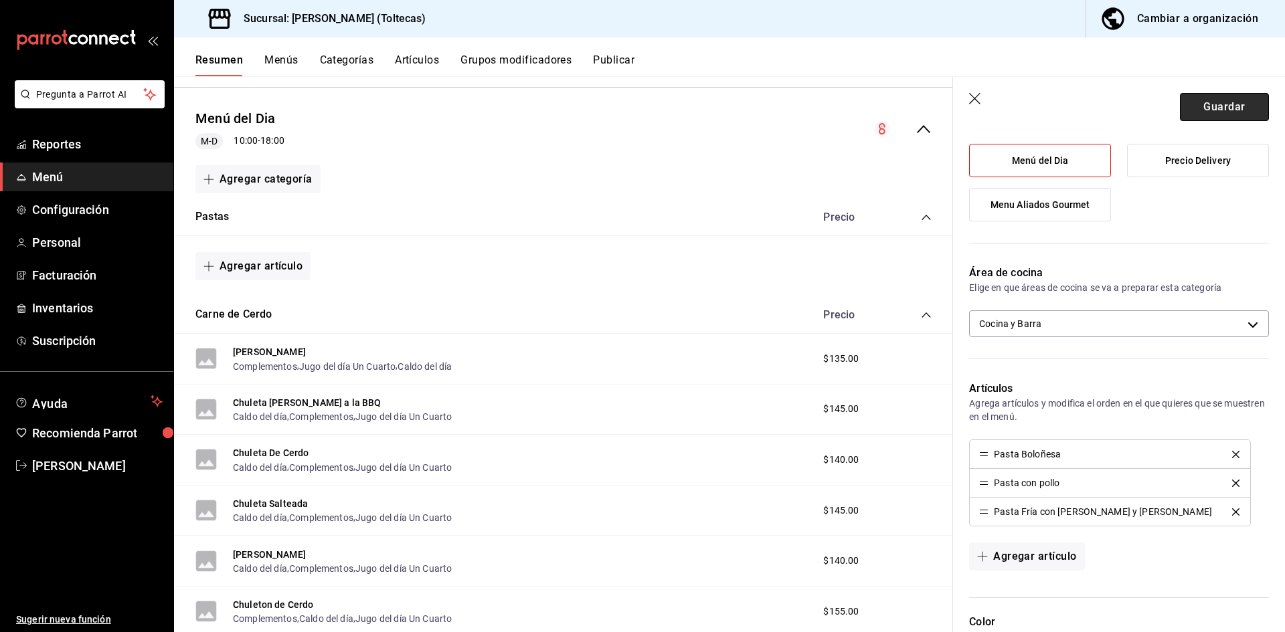
click at [1207, 108] on button "Guardar" at bounding box center [1224, 107] width 89 height 28
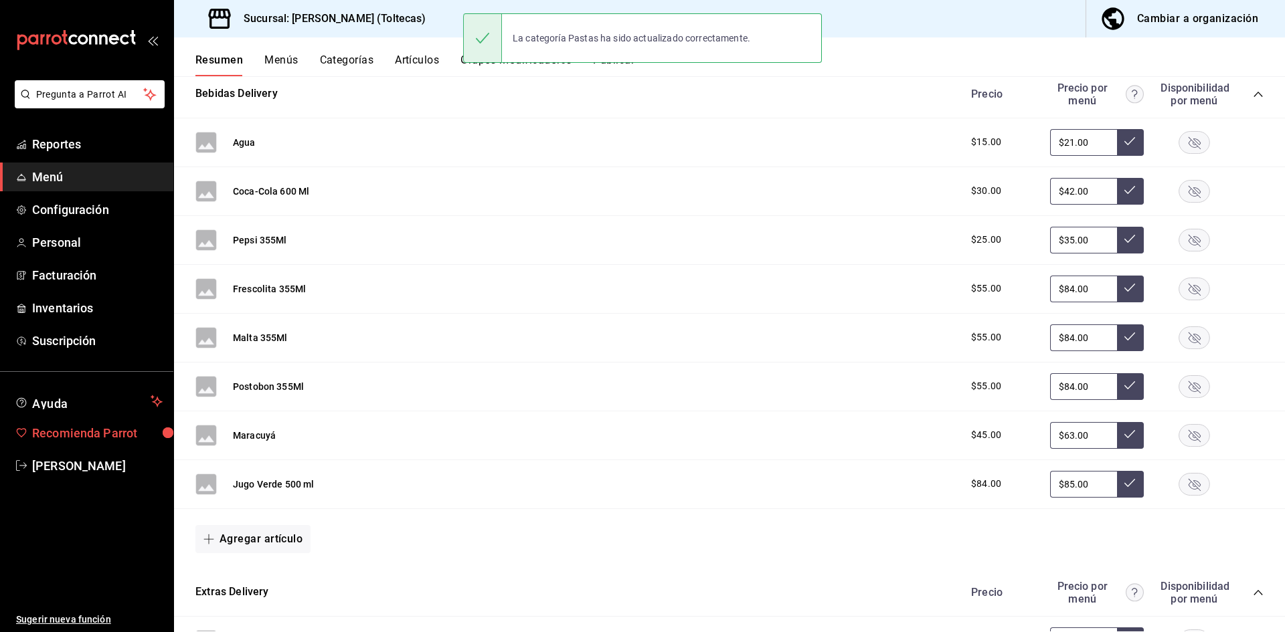
scroll to position [1373, 0]
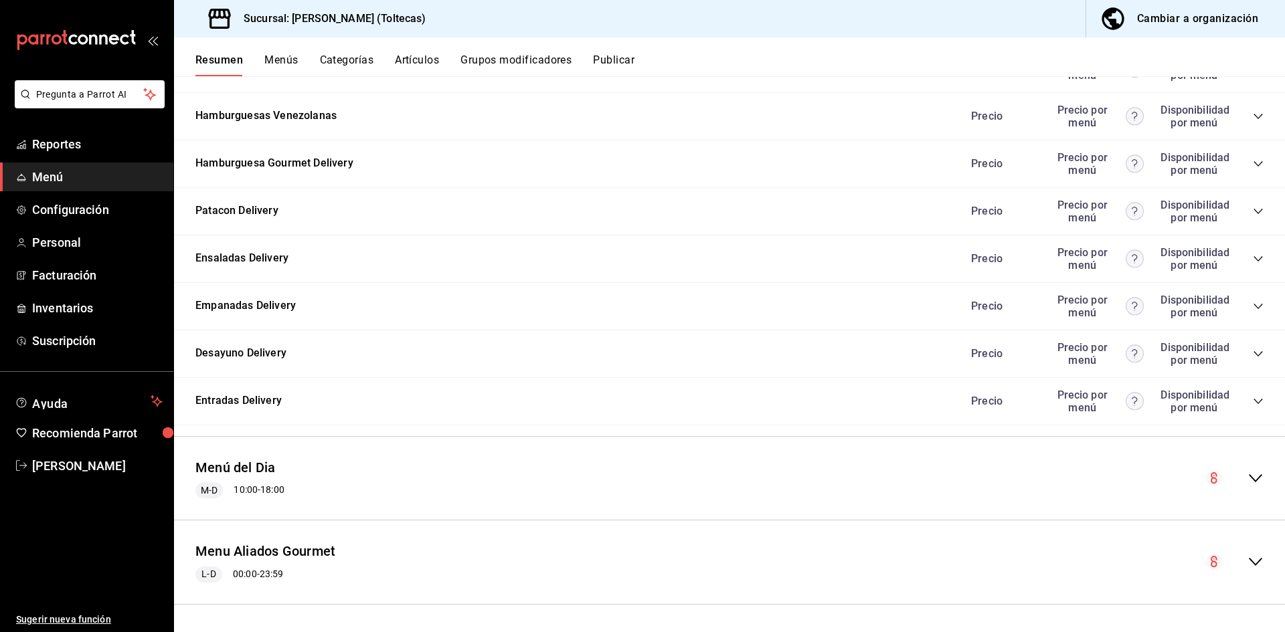
click at [1248, 478] on icon "collapse-menu-row" at bounding box center [1256, 479] width 16 height 16
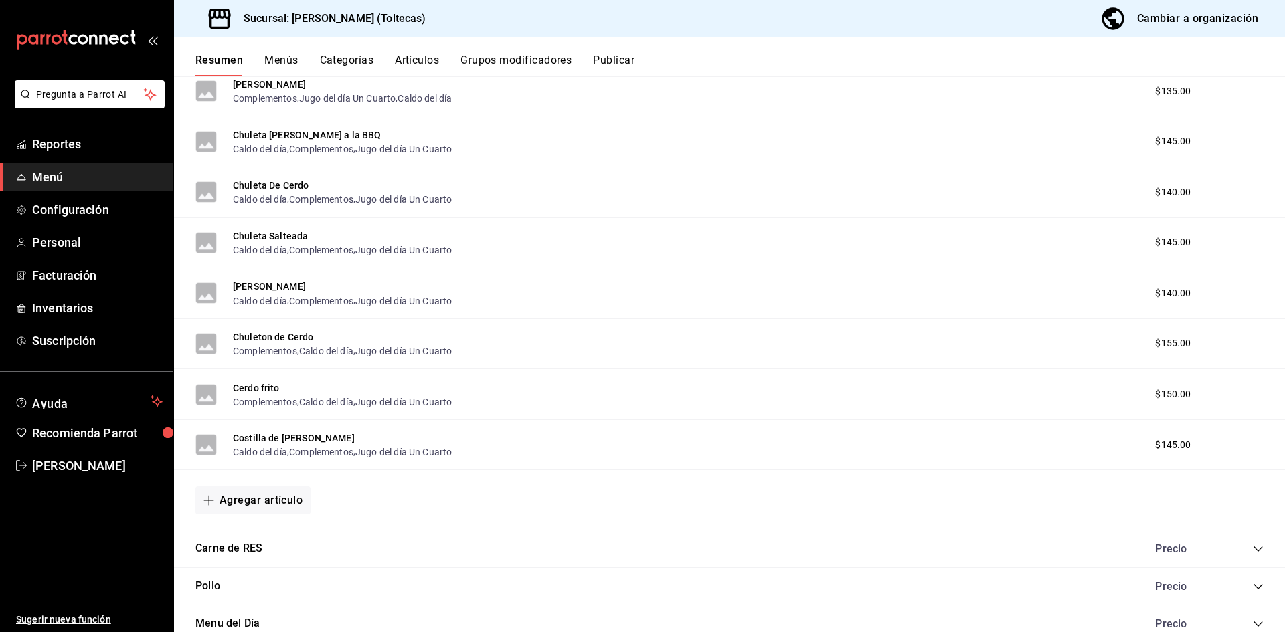
scroll to position [2276, 0]
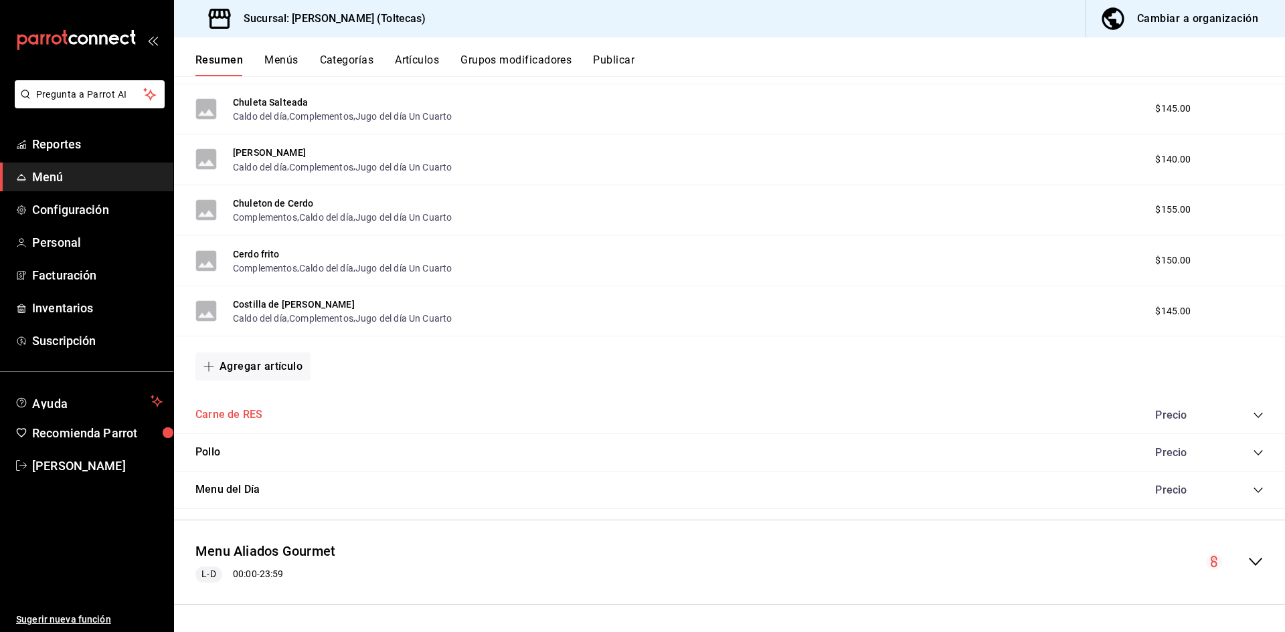
click at [224, 418] on button "Carne de RES" at bounding box center [228, 415] width 67 height 15
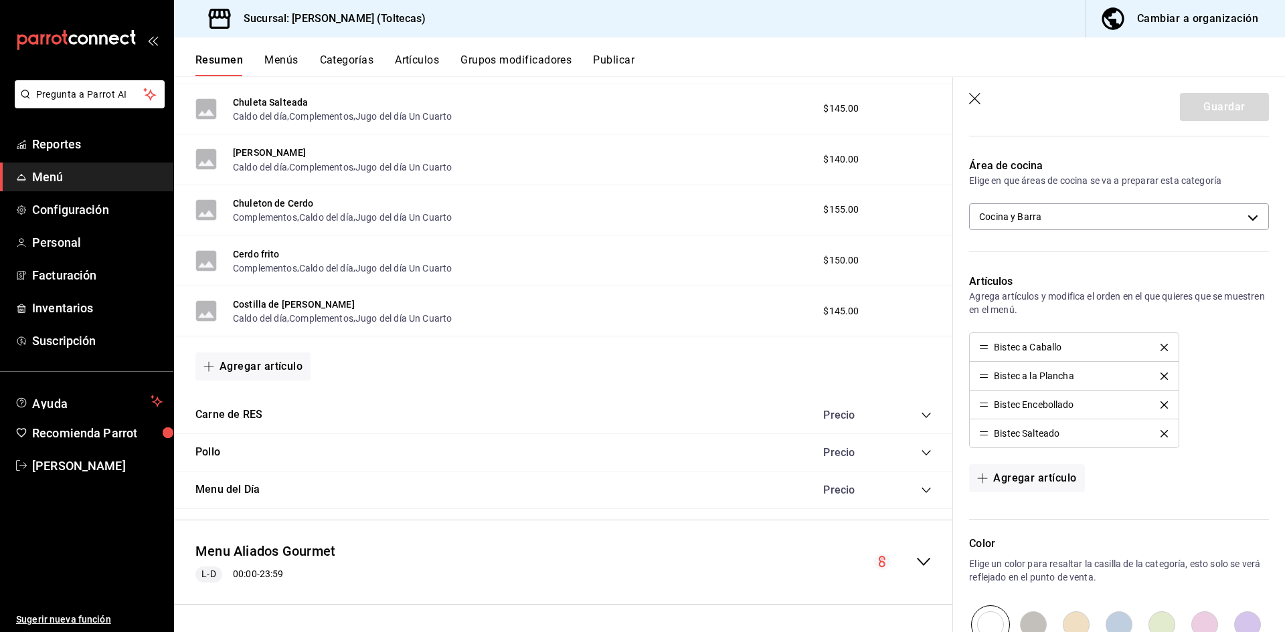
scroll to position [268, 0]
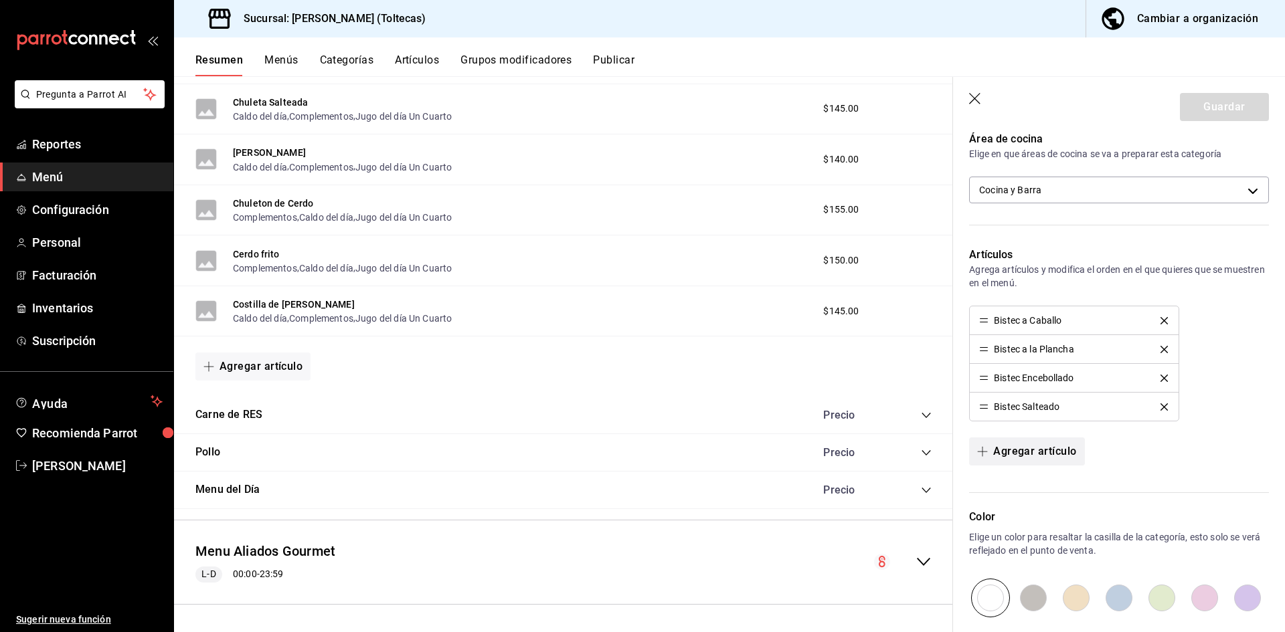
click at [1051, 450] on button "Agregar artículo" at bounding box center [1026, 452] width 115 height 28
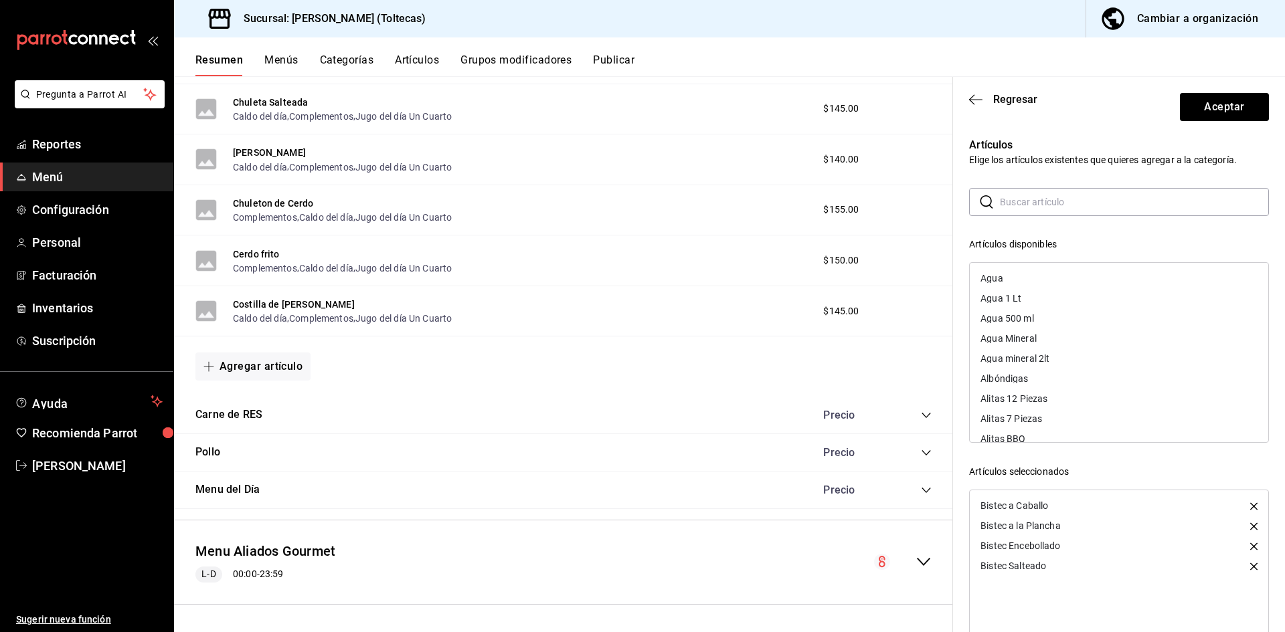
click at [1086, 203] on input "text" at bounding box center [1134, 202] width 269 height 27
click at [1044, 361] on div "Carne Guisada" at bounding box center [1119, 359] width 299 height 20
click at [1044, 361] on div "Carne Molida" at bounding box center [1119, 359] width 299 height 20
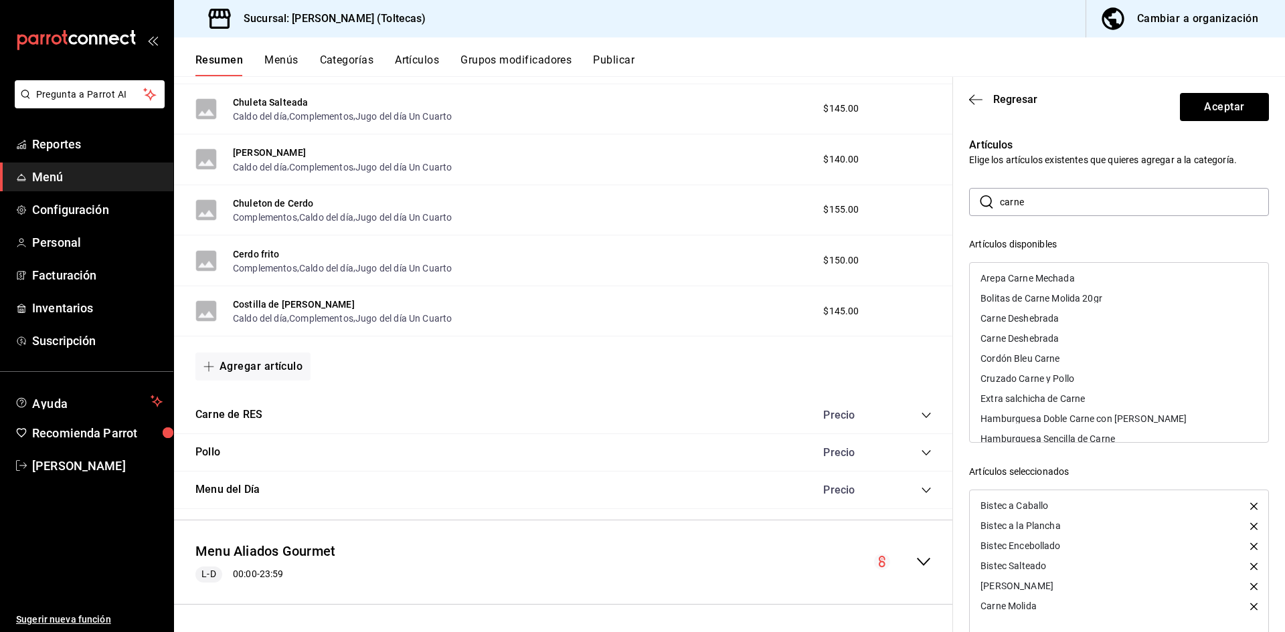
click at [1044, 361] on div "Cordón Bleu Carne" at bounding box center [1020, 358] width 79 height 9
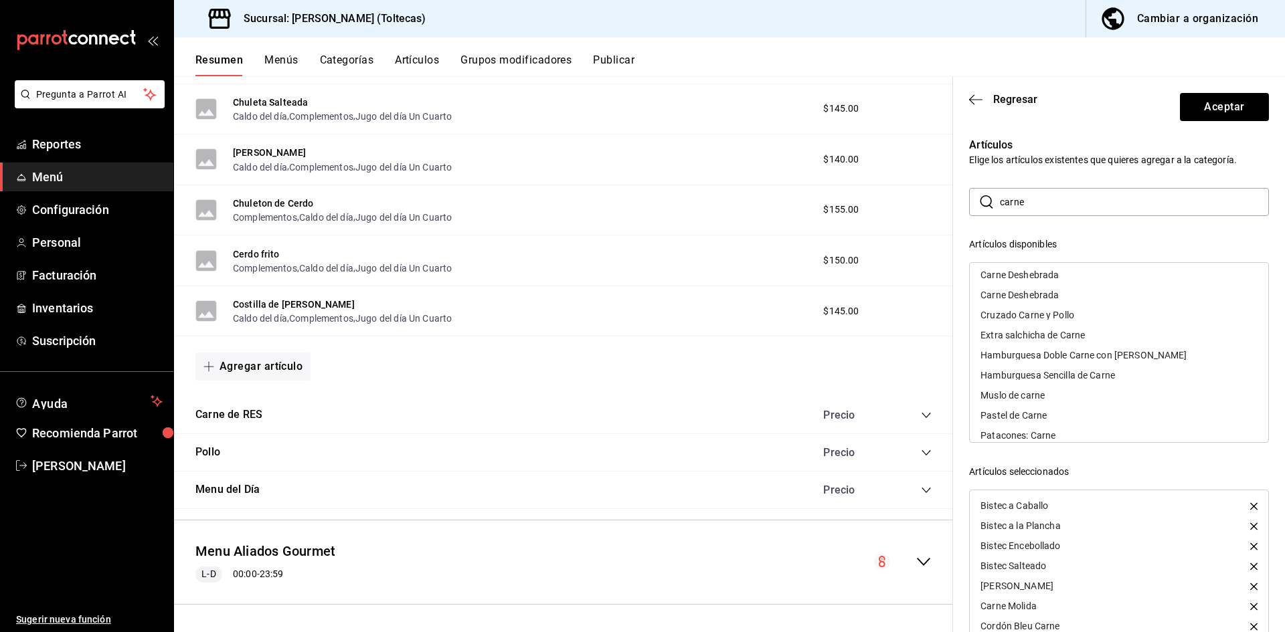
scroll to position [67, 0]
click at [1039, 368] on div "Muslo de carne" at bounding box center [1013, 371] width 64 height 9
click at [1039, 383] on div "Pastel de Carne" at bounding box center [1014, 381] width 66 height 9
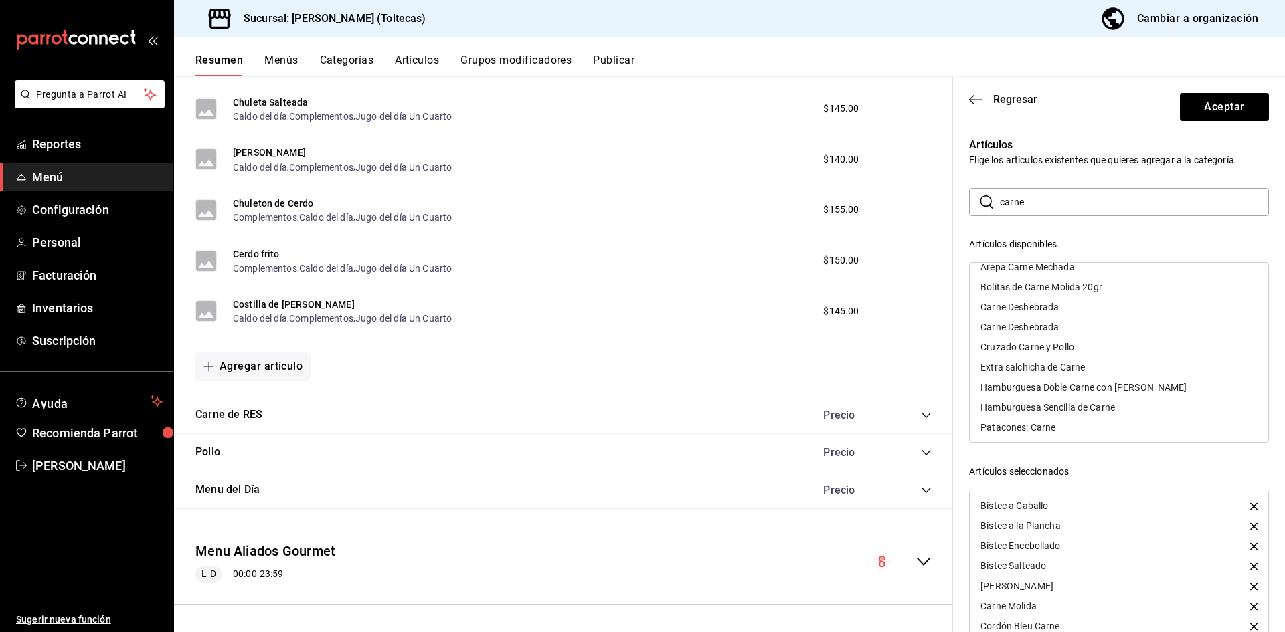
scroll to position [0, 0]
click at [1035, 321] on div "Carne Deshebrada" at bounding box center [1020, 318] width 78 height 9
click at [1034, 321] on div "Carne Deshebrada" at bounding box center [1020, 318] width 78 height 9
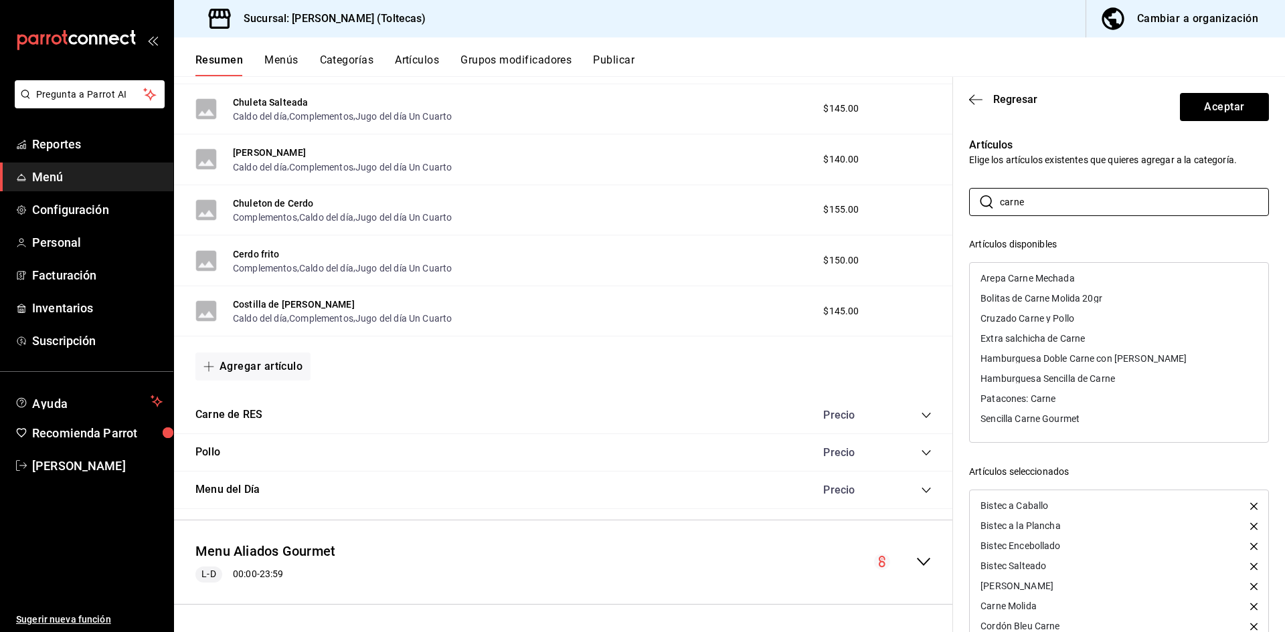
drag, startPoint x: 1039, startPoint y: 212, endPoint x: 939, endPoint y: 201, distance: 101.0
click at [939, 201] on main "Resumen sucursal Si activas ‘Editar artículo por menú’, podrás personalizar los…" at bounding box center [729, 354] width 1111 height 556
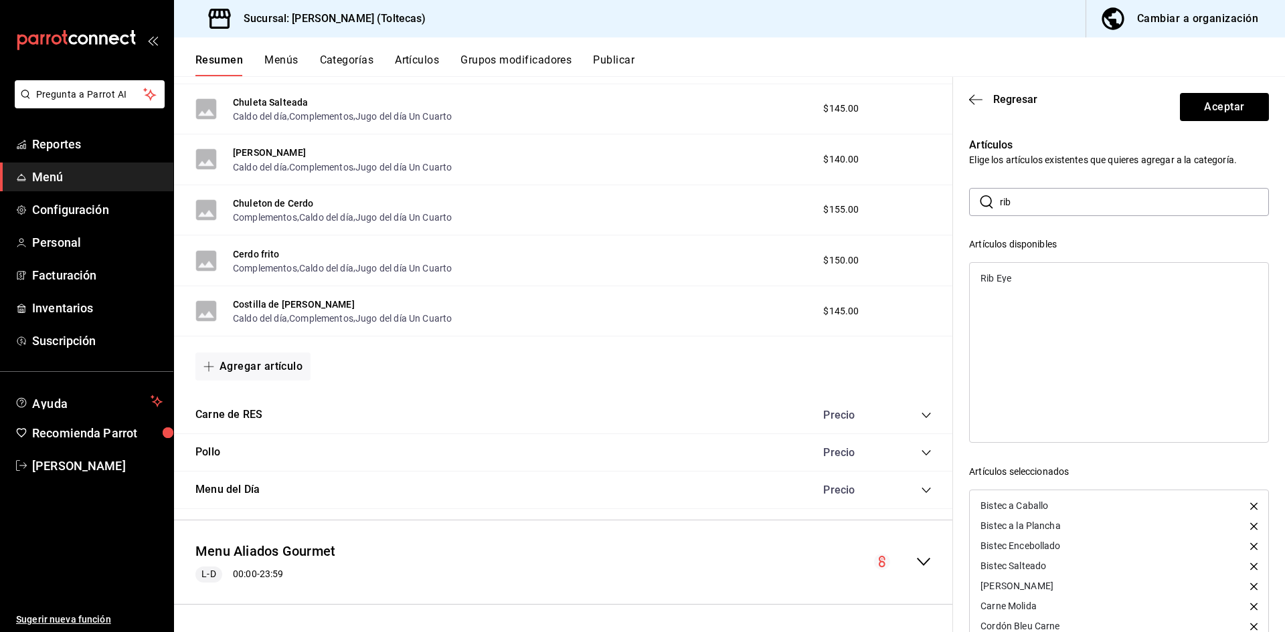
click at [1064, 281] on div "Rib Eye" at bounding box center [1119, 278] width 299 height 20
drag, startPoint x: 1030, startPoint y: 207, endPoint x: 975, endPoint y: 197, distance: 56.6
click at [975, 197] on div "​ rib ​" at bounding box center [1119, 202] width 300 height 28
click at [1027, 282] on div "Arrachera" at bounding box center [1119, 278] width 299 height 20
drag, startPoint x: 1042, startPoint y: 202, endPoint x: 945, endPoint y: 200, distance: 97.1
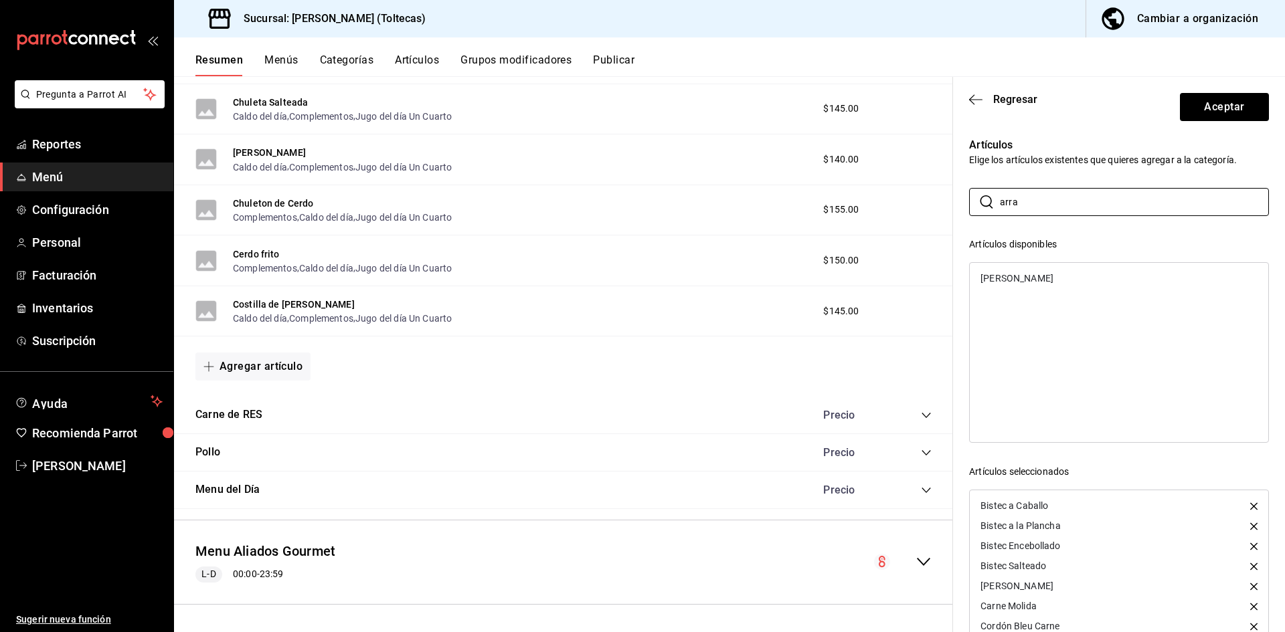
click at [945, 200] on main "Resumen sucursal Si activas ‘Editar artículo por menú’, podrás personalizar los…" at bounding box center [729, 354] width 1111 height 556
click at [1051, 302] on div "Chuleta de Res" at bounding box center [1119, 298] width 299 height 20
drag, startPoint x: 1064, startPoint y: 205, endPoint x: 934, endPoint y: 198, distance: 130.7
click at [934, 198] on main "Resumen sucursal Si activas ‘Editar artículo por menú’, podrás personalizar los…" at bounding box center [729, 354] width 1111 height 556
click at [1066, 204] on input "bistec" at bounding box center [1134, 202] width 269 height 27
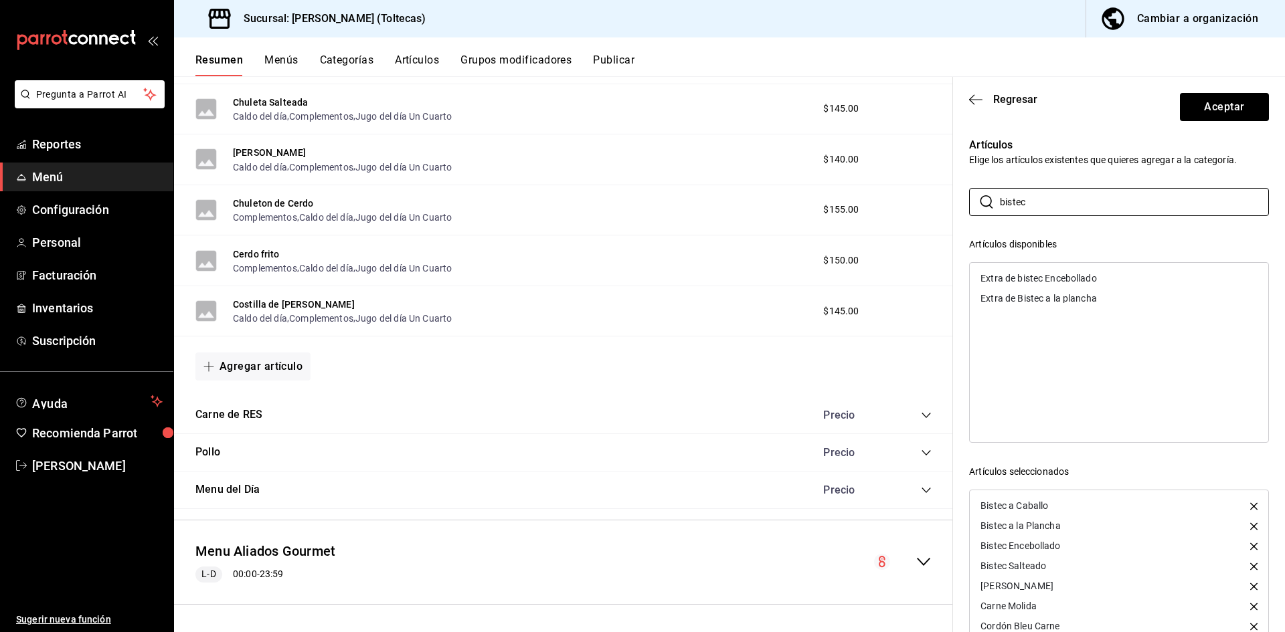
drag, startPoint x: 1066, startPoint y: 204, endPoint x: 962, endPoint y: 201, distance: 103.8
click at [962, 201] on div "Artículos Elige los artículos existentes que quieres agregar a la categoría. ​ …" at bounding box center [1111, 393] width 316 height 545
type input "pica"
click at [1030, 299] on div "Picaña 200gr" at bounding box center [1009, 298] width 57 height 9
drag, startPoint x: 1044, startPoint y: 199, endPoint x: 938, endPoint y: 212, distance: 107.2
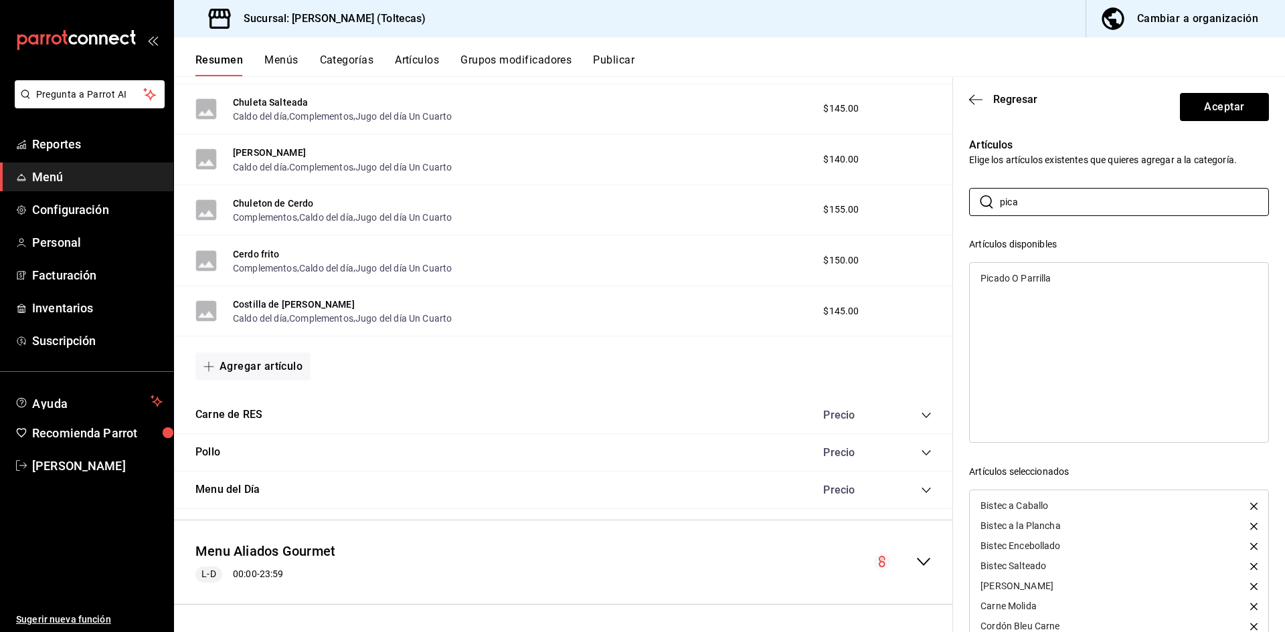
click at [938, 212] on main "Resumen sucursal Si activas ‘Editar artículo por menú’, podrás personalizar los…" at bounding box center [729, 354] width 1111 height 556
type input "cec"
click at [1042, 280] on div "Cecina de Res" at bounding box center [1119, 278] width 299 height 20
drag, startPoint x: 1038, startPoint y: 201, endPoint x: 944, endPoint y: 206, distance: 93.9
click at [944, 206] on main "Resumen sucursal Si activas ‘Editar artículo por menú’, podrás personalizar los…" at bounding box center [729, 354] width 1111 height 556
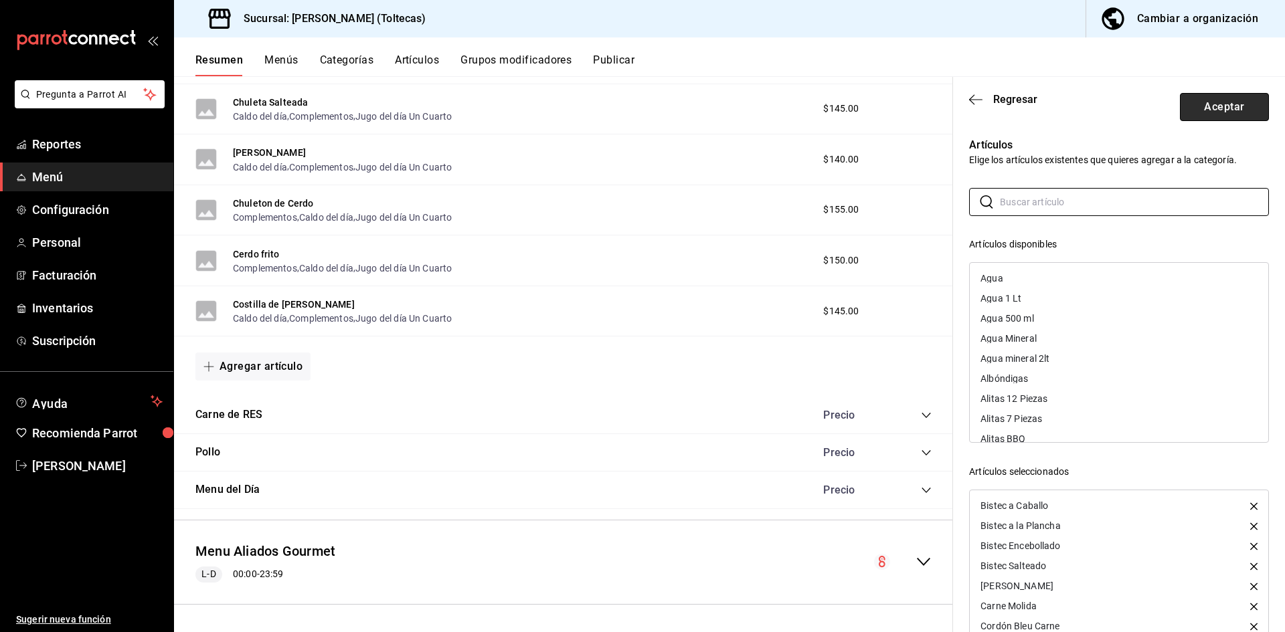
click at [1203, 104] on button "Aceptar" at bounding box center [1224, 107] width 89 height 28
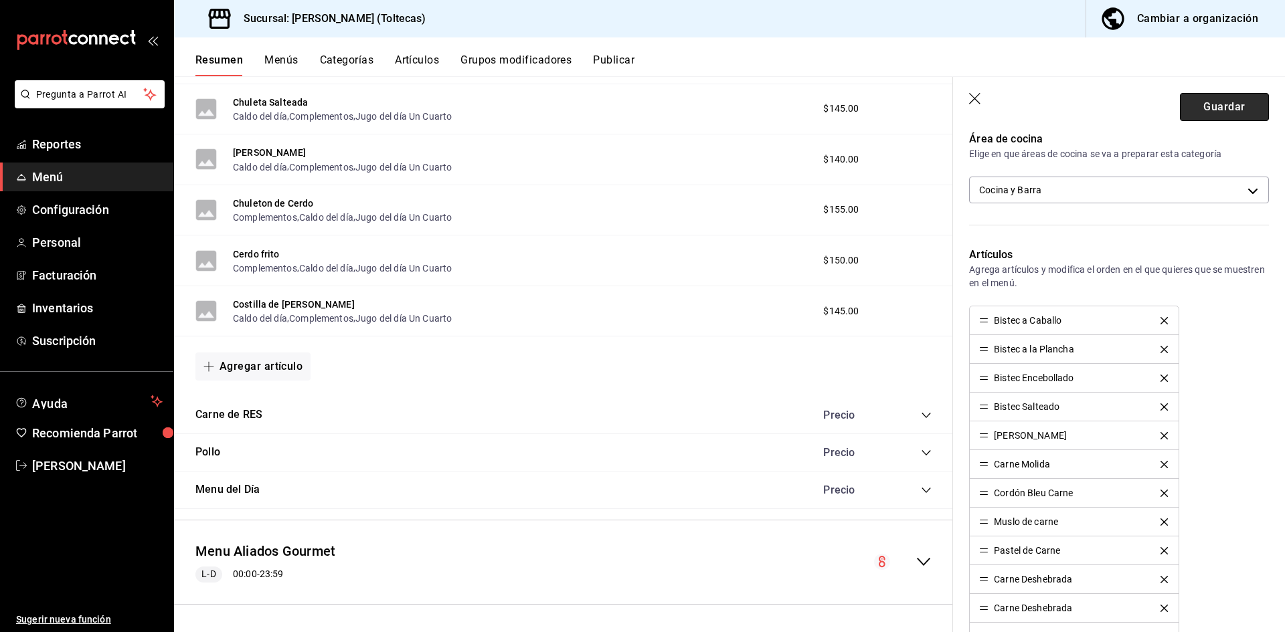
click at [1224, 108] on button "Guardar" at bounding box center [1224, 107] width 89 height 28
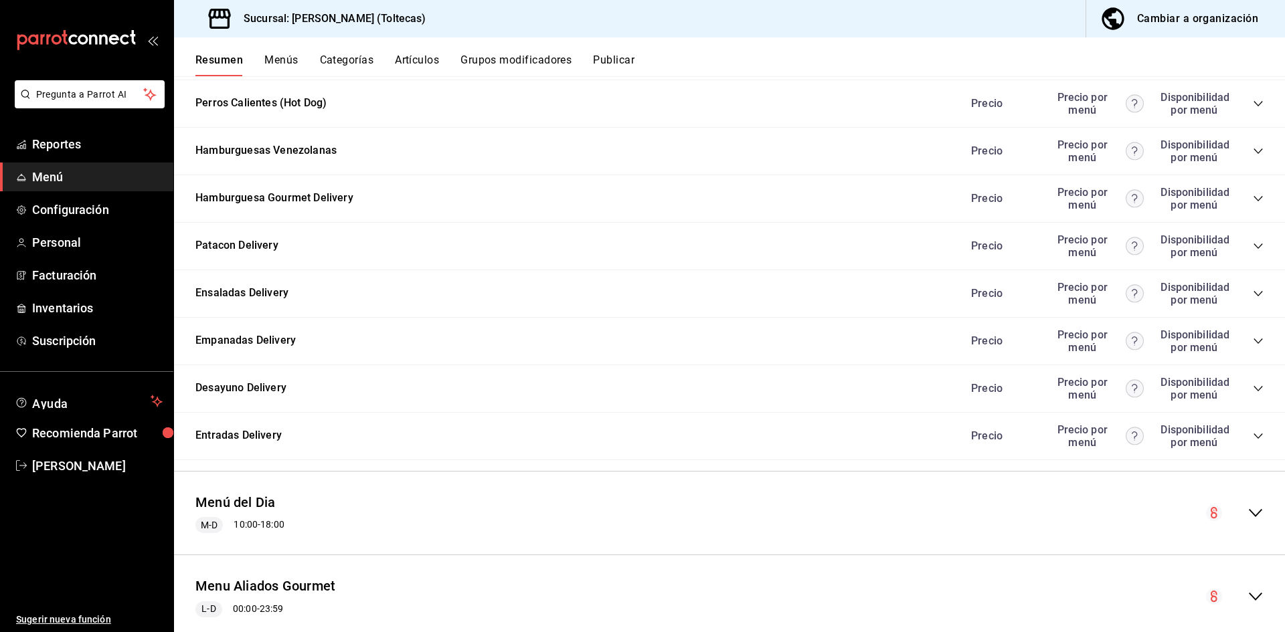
scroll to position [1373, 0]
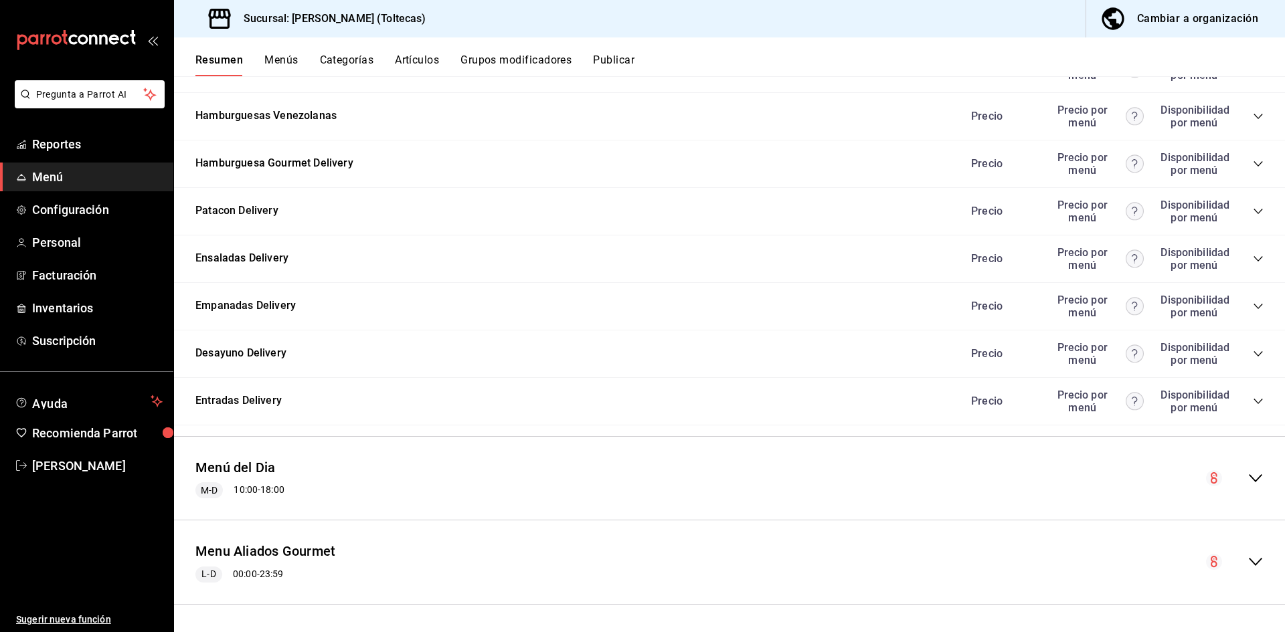
click at [1248, 479] on icon "collapse-menu-row" at bounding box center [1256, 479] width 16 height 16
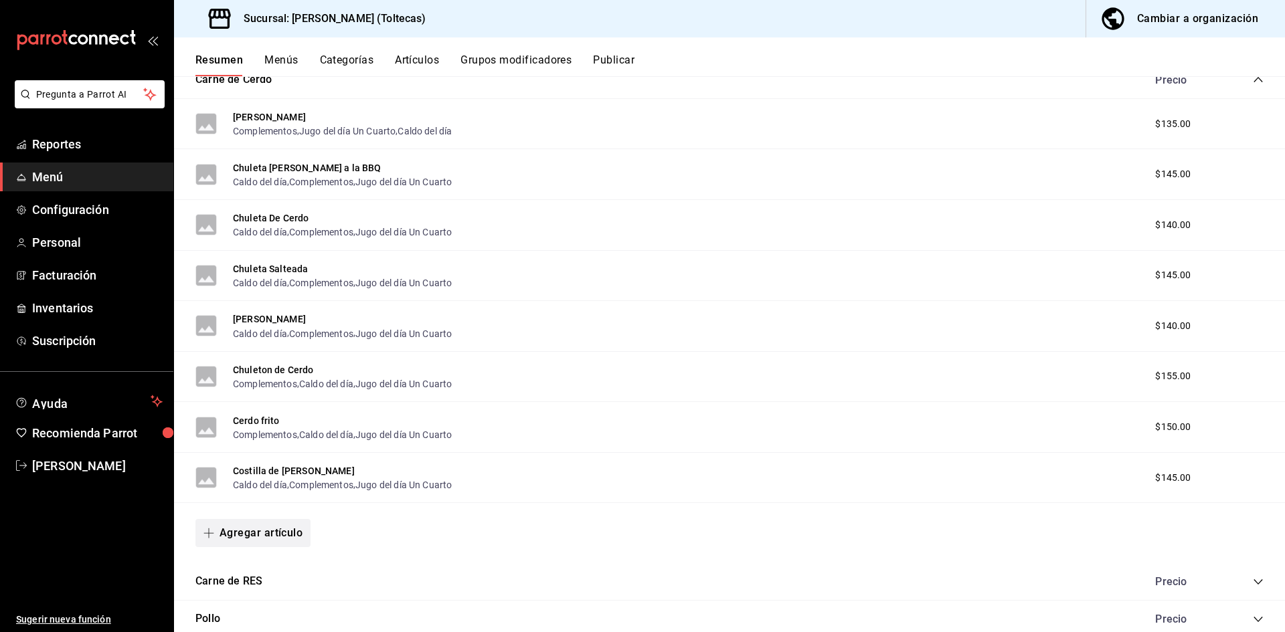
scroll to position [2276, 0]
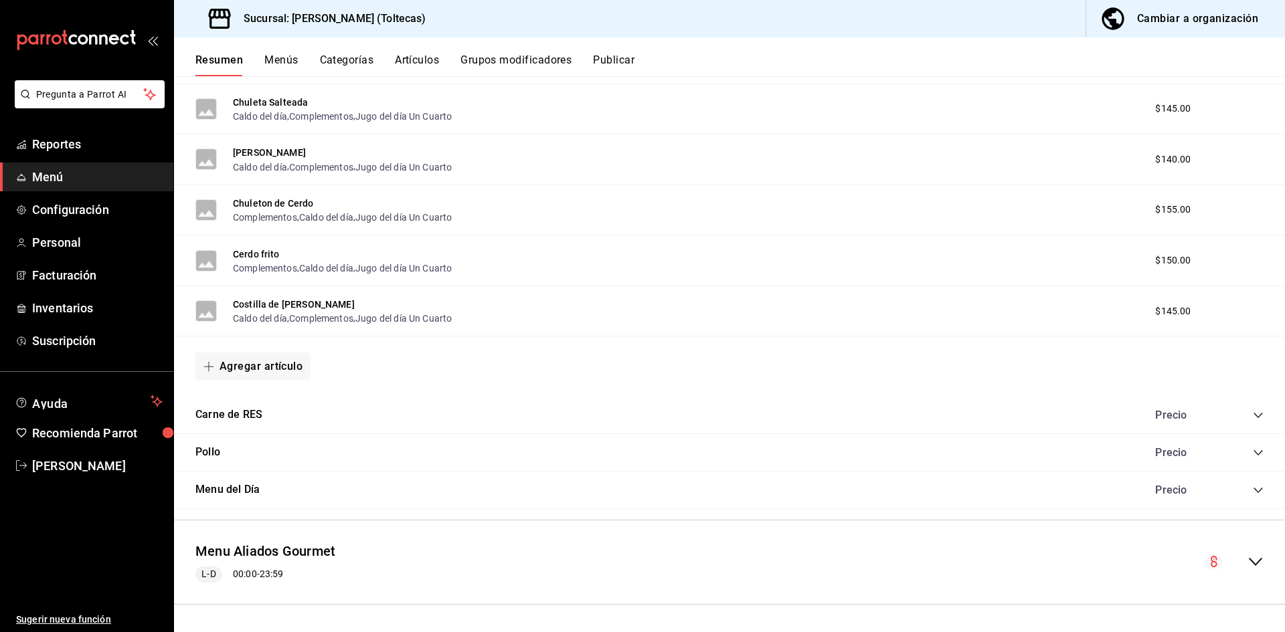
drag, startPoint x: 202, startPoint y: 454, endPoint x: 475, endPoint y: 428, distance: 274.4
click at [203, 454] on button "Pollo" at bounding box center [207, 452] width 25 height 15
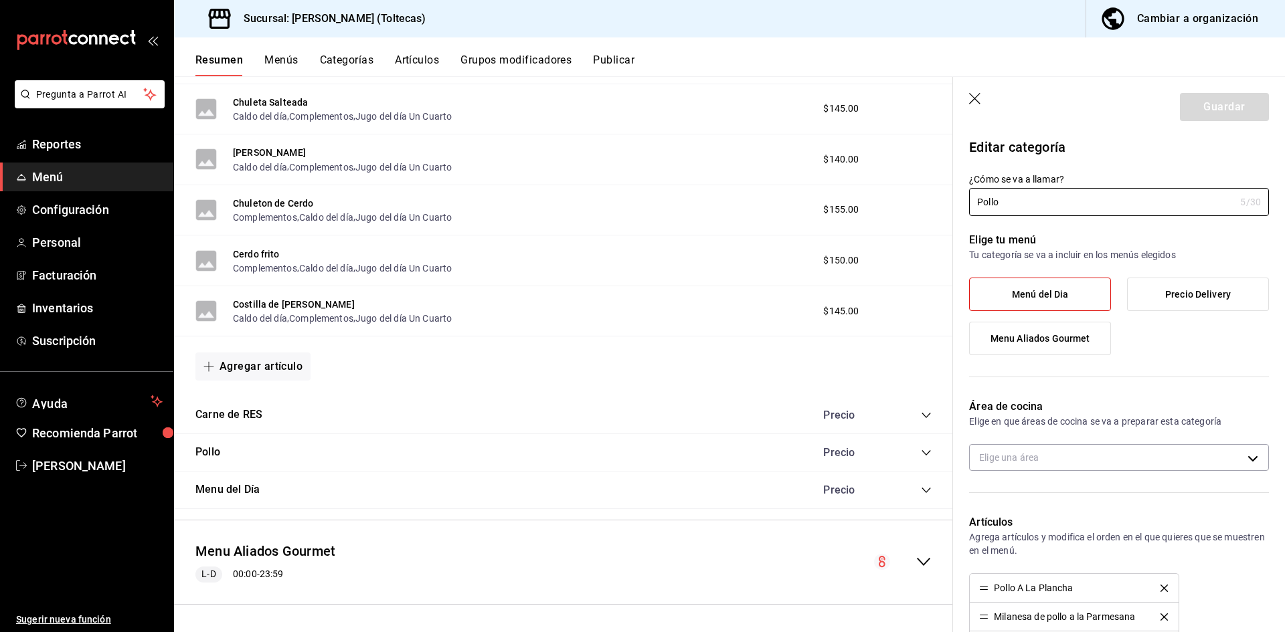
type input "8485e1c0-381d-464a-9ddd-69e78cd0a21e"
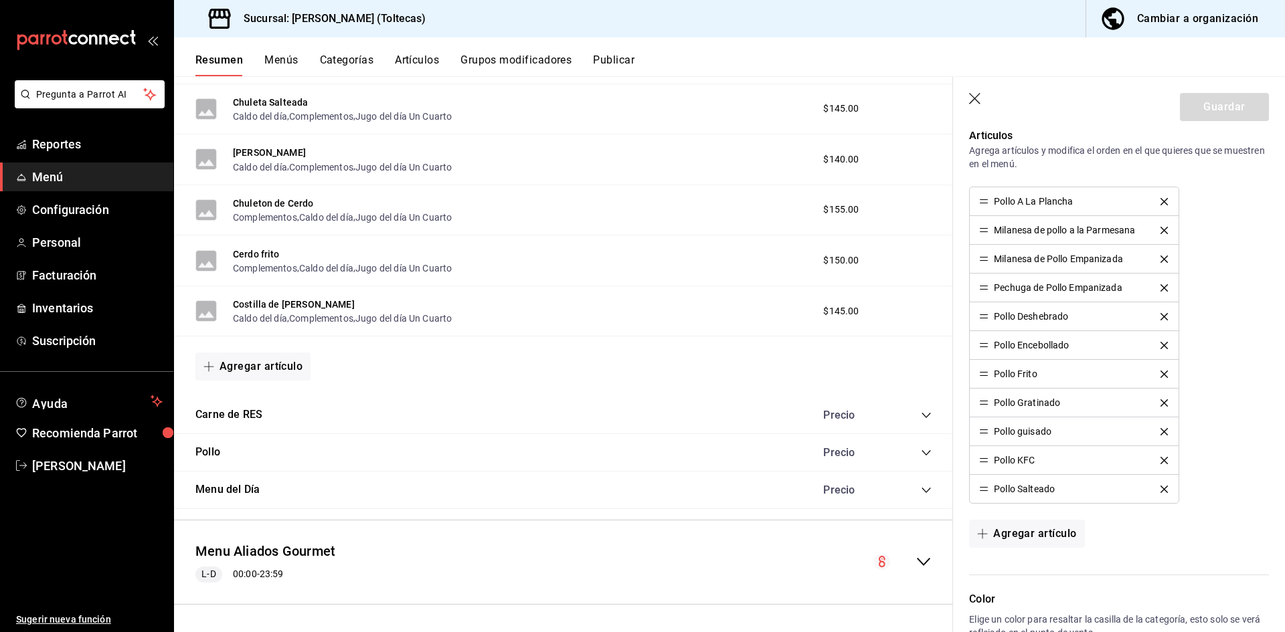
scroll to position [402, 0]
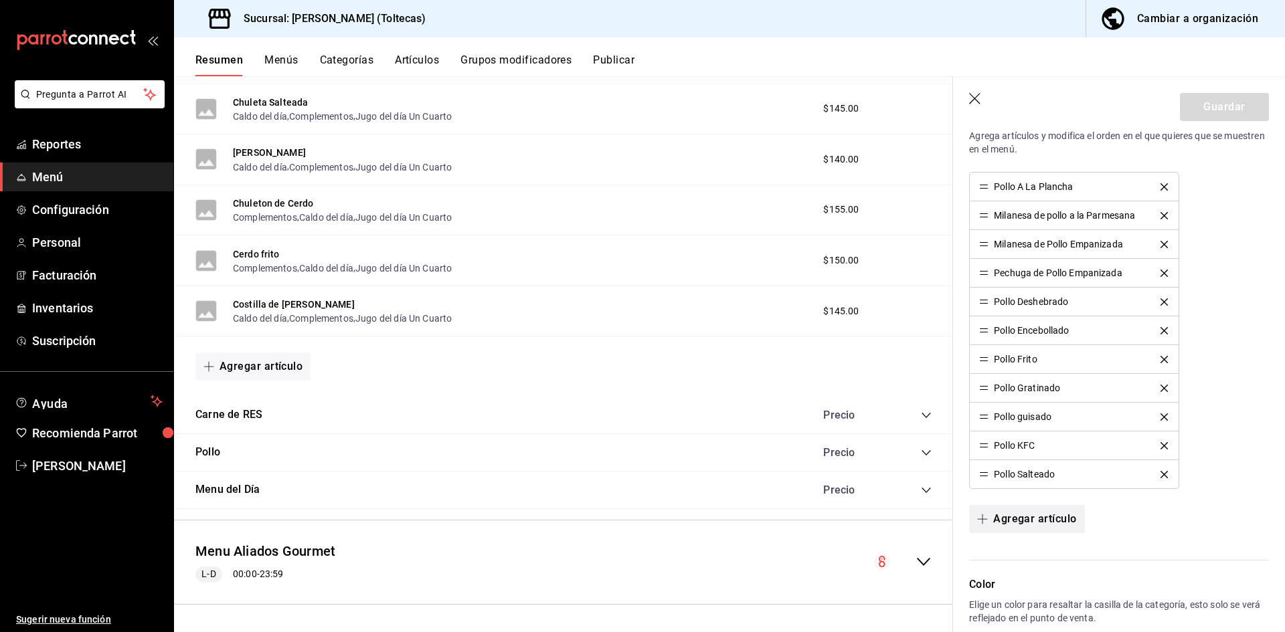
click at [1023, 524] on button "Agregar artículo" at bounding box center [1026, 519] width 115 height 28
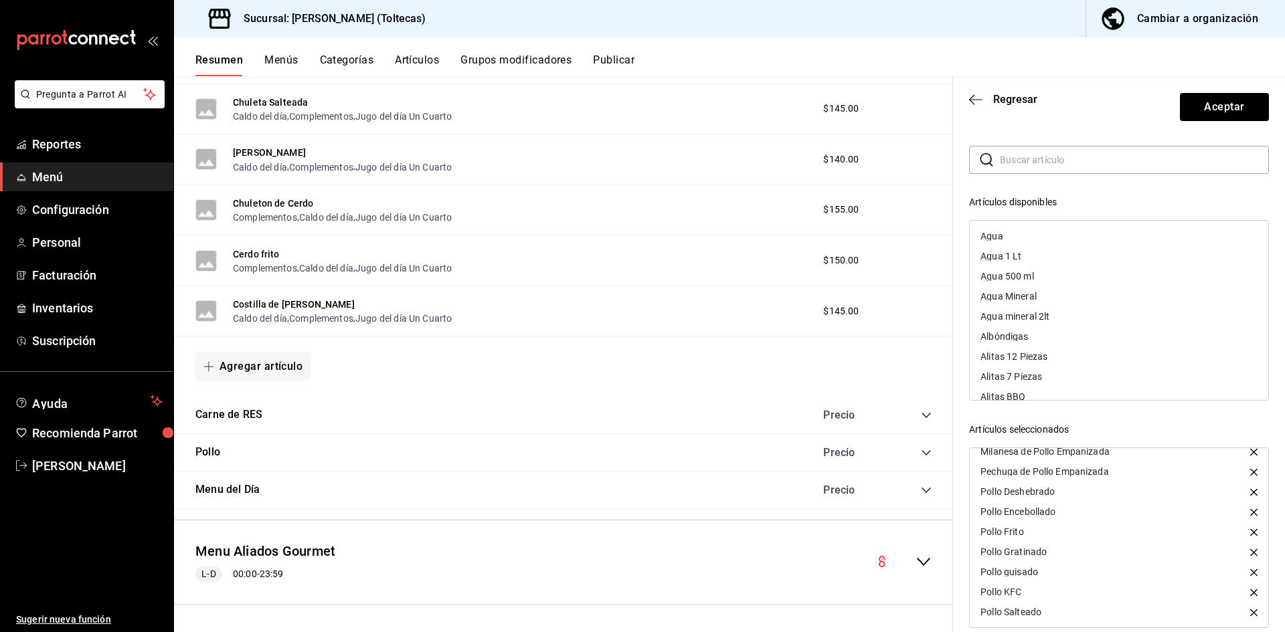
scroll to position [60, 0]
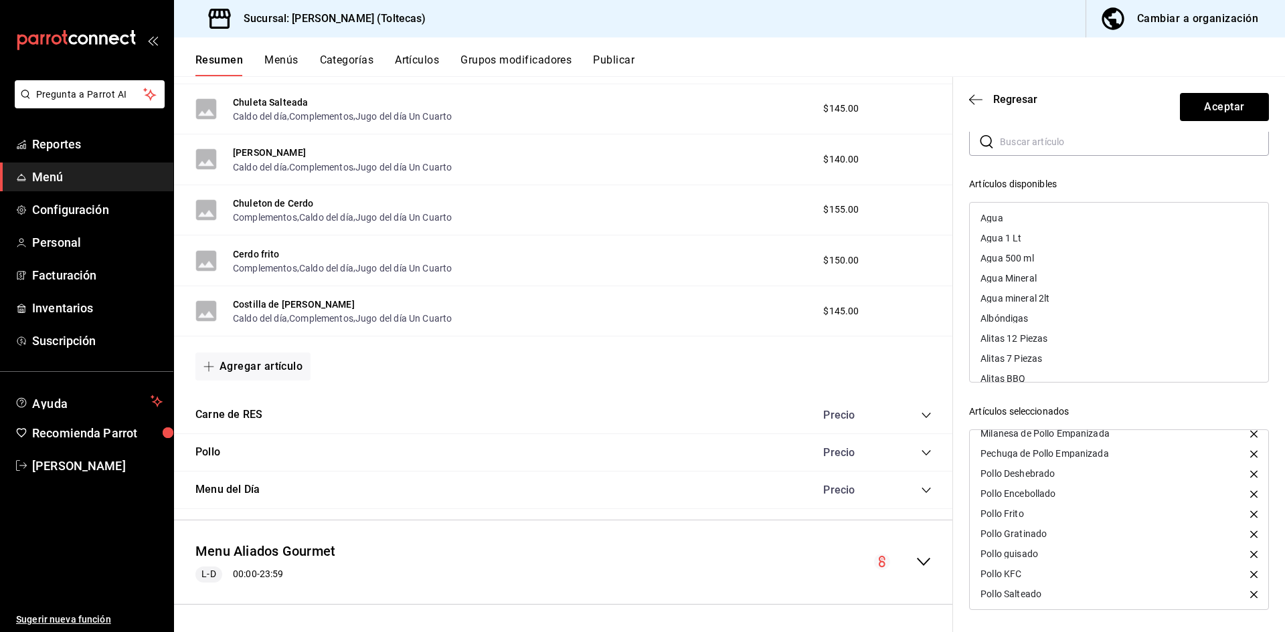
click at [1037, 149] on input "text" at bounding box center [1134, 142] width 269 height 27
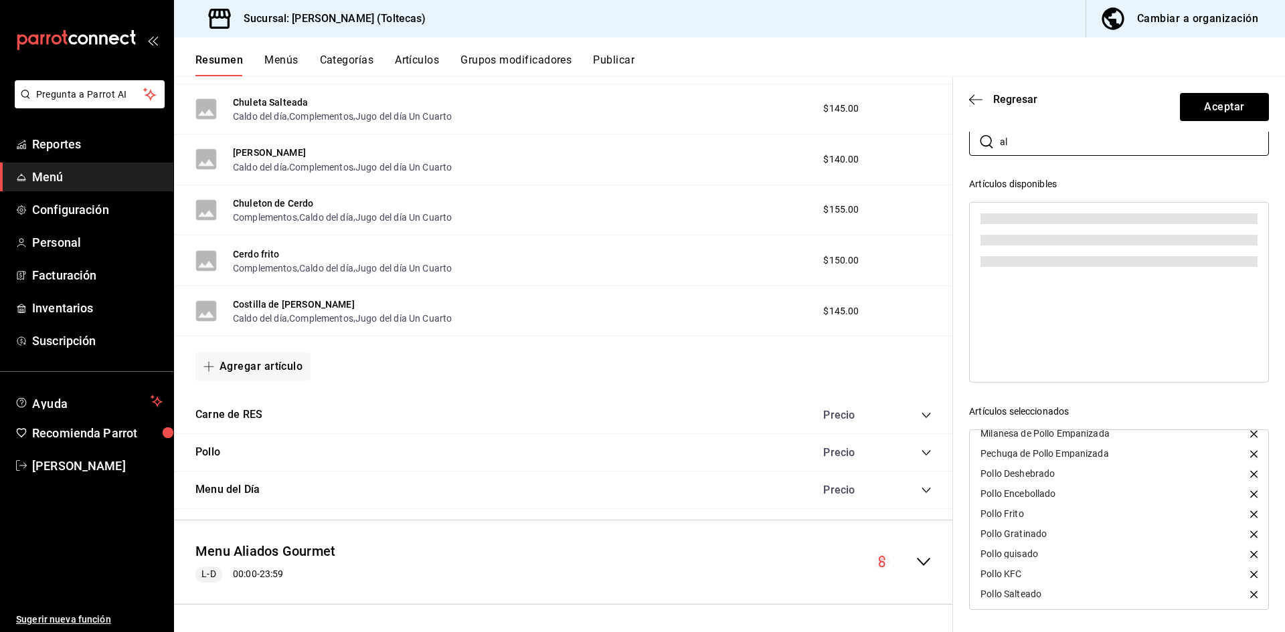
type input "a"
click at [1042, 187] on div "Artículos disponibles" at bounding box center [1119, 184] width 300 height 14
click at [1077, 177] on div "Artículos disponibles" at bounding box center [1119, 184] width 300 height 14
click at [1035, 141] on input "cord" at bounding box center [1134, 142] width 269 height 27
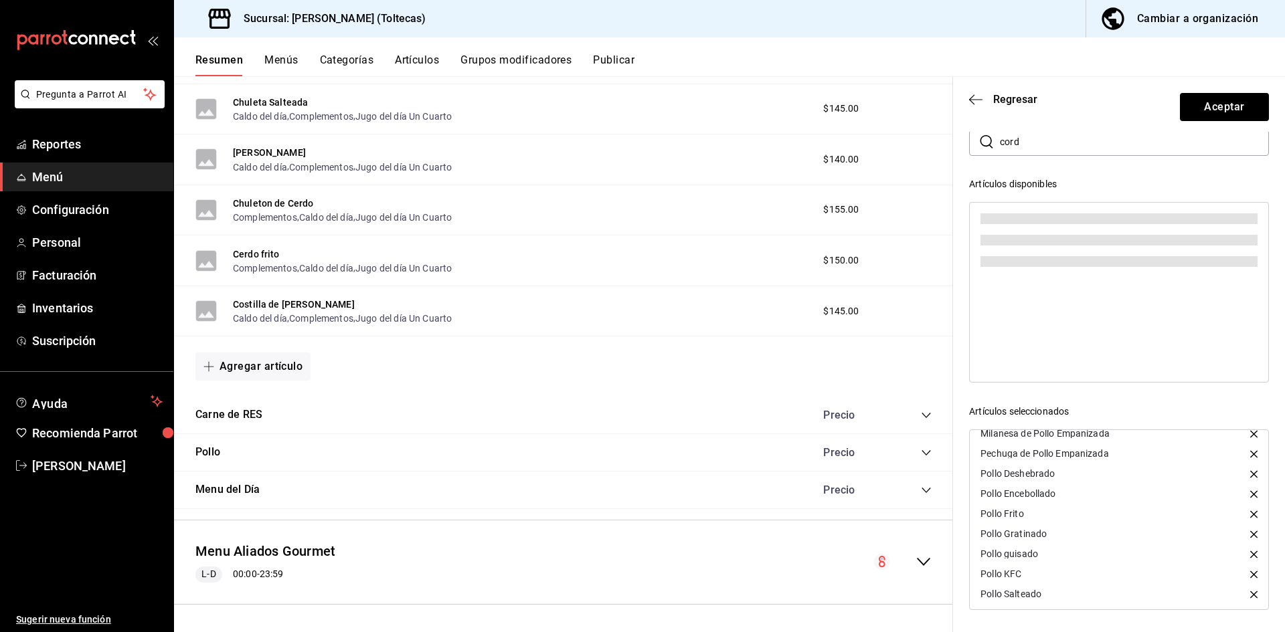
click at [1035, 141] on input "cord" at bounding box center [1134, 142] width 269 height 27
type input "c"
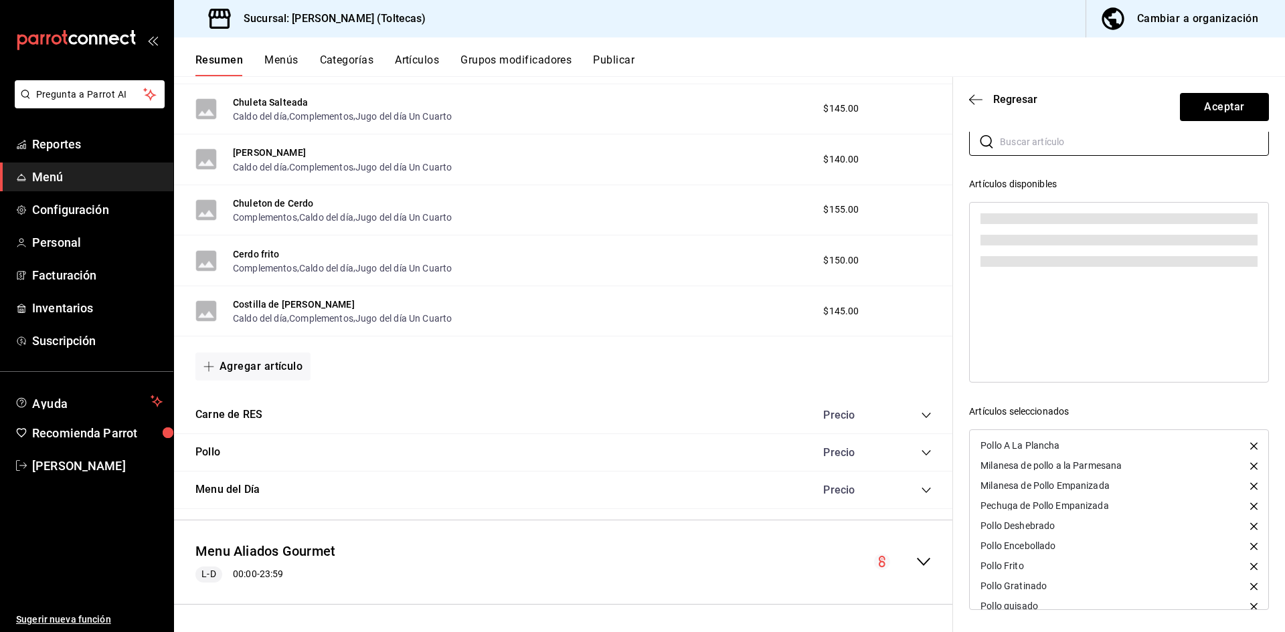
scroll to position [0, 0]
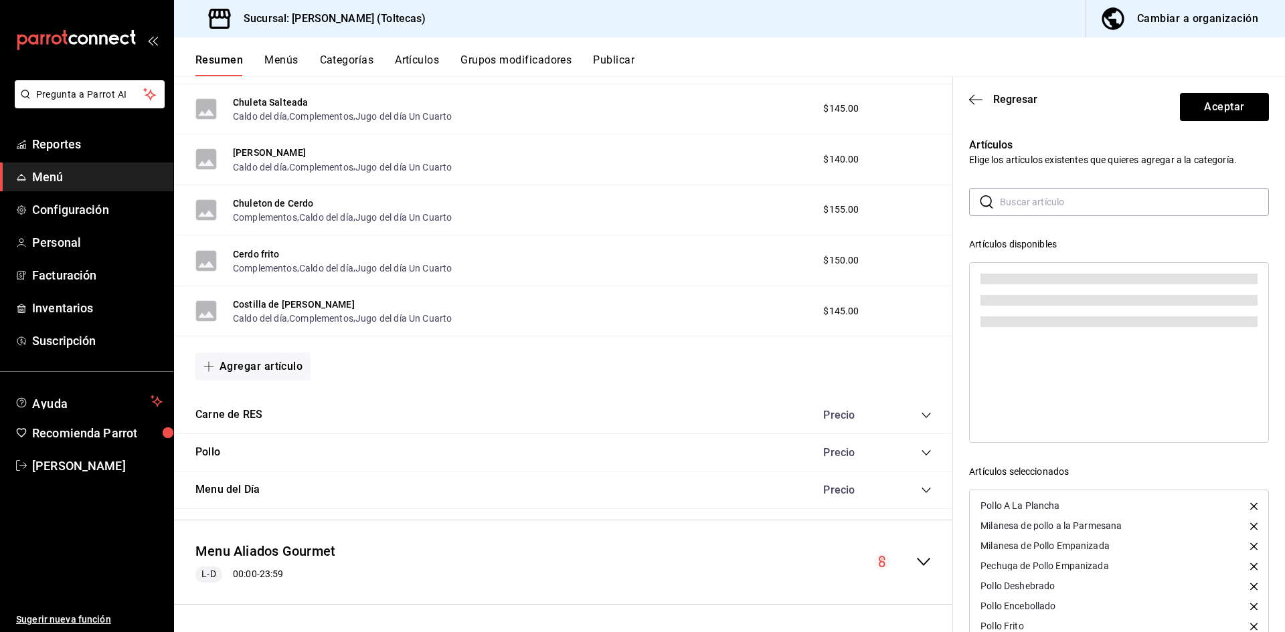
click at [1034, 203] on input "text" at bounding box center [1134, 202] width 269 height 27
click at [981, 197] on icon at bounding box center [987, 202] width 16 height 16
click at [1013, 208] on input "text" at bounding box center [1134, 202] width 269 height 27
click at [975, 90] on header "Regresar Aceptar" at bounding box center [1119, 104] width 332 height 55
click at [975, 103] on icon "button" at bounding box center [975, 100] width 13 height 12
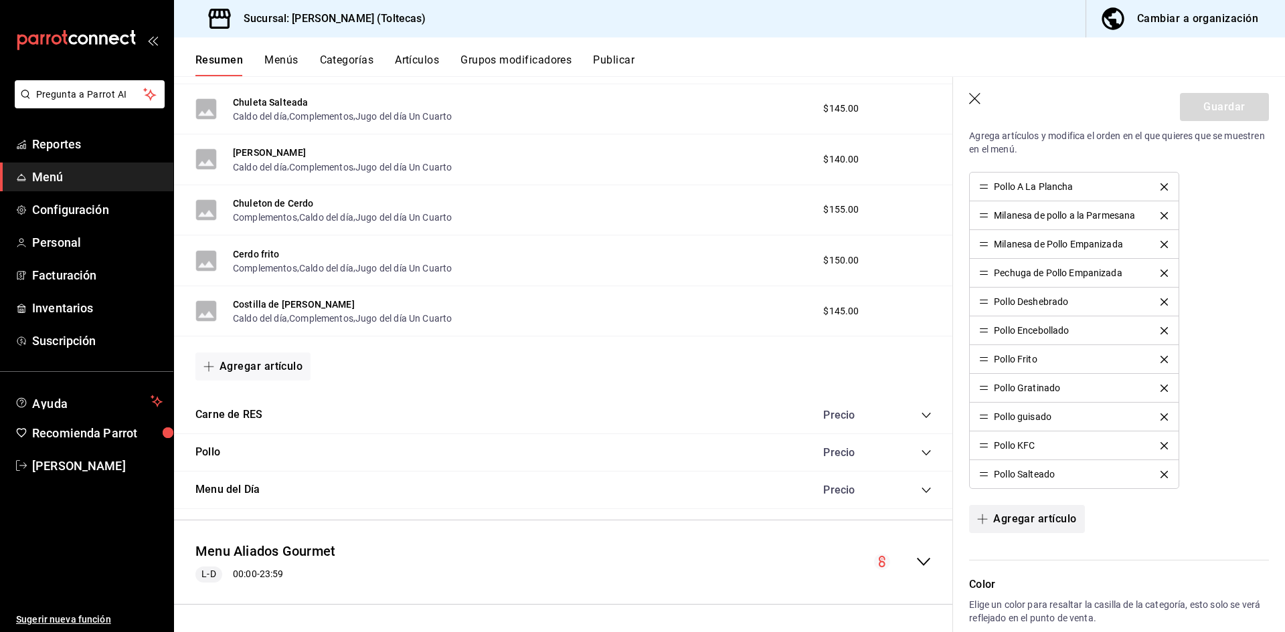
click at [1028, 520] on button "Agregar artículo" at bounding box center [1026, 519] width 115 height 28
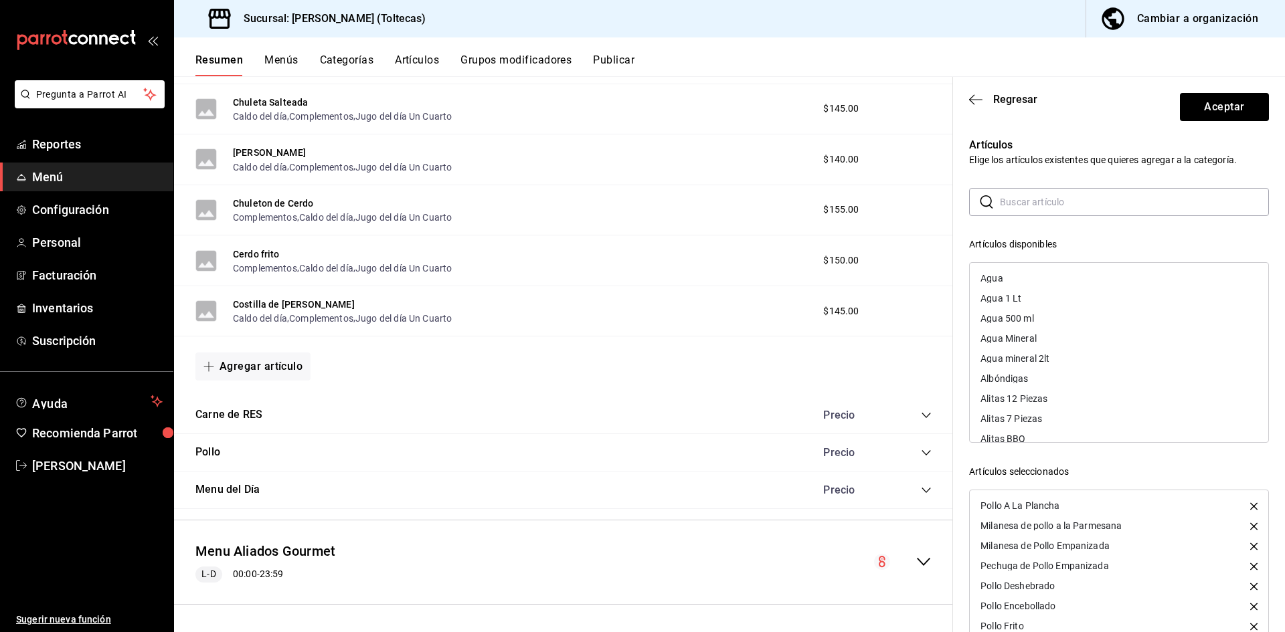
click at [1013, 212] on input "text" at bounding box center [1134, 202] width 269 height 27
click at [1074, 276] on div "Cordon Bleu Jamón y Queso" at bounding box center [1041, 278] width 120 height 9
drag, startPoint x: 1029, startPoint y: 207, endPoint x: 993, endPoint y: 205, distance: 36.2
click at [993, 205] on div "​ cor ​" at bounding box center [1119, 202] width 300 height 28
type input "alita"
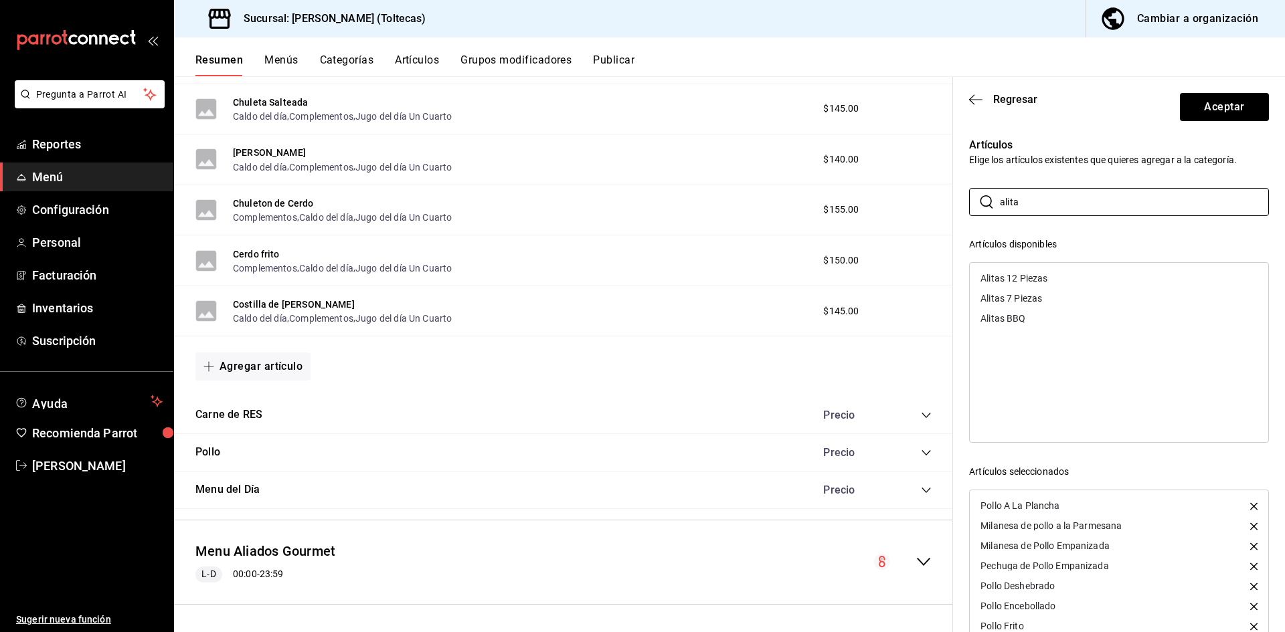
click at [999, 319] on div "Alitas BBQ" at bounding box center [1003, 318] width 45 height 9
drag, startPoint x: 1064, startPoint y: 205, endPoint x: 893, endPoint y: 185, distance: 172.5
click at [893, 185] on main "Resumen sucursal Si activas ‘Editar artículo por menú’, podrás personalizar los…" at bounding box center [729, 354] width 1111 height 556
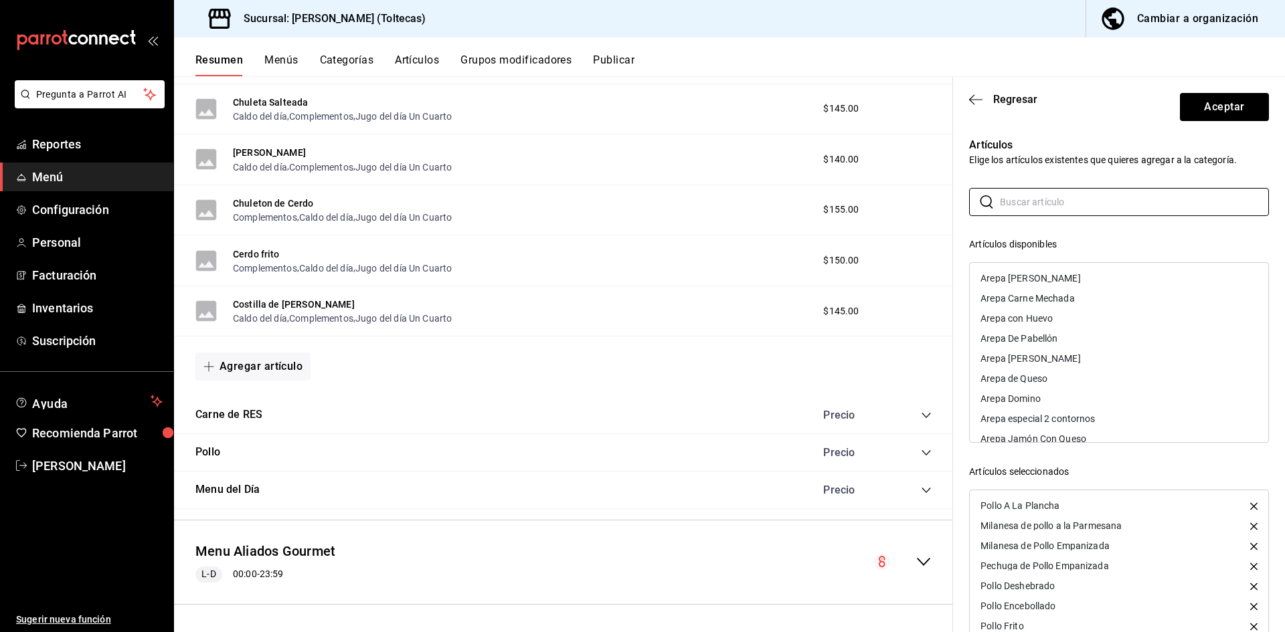
scroll to position [268, 0]
click at [1005, 202] on input "text" at bounding box center [1134, 202] width 269 height 27
type input "pollo fri"
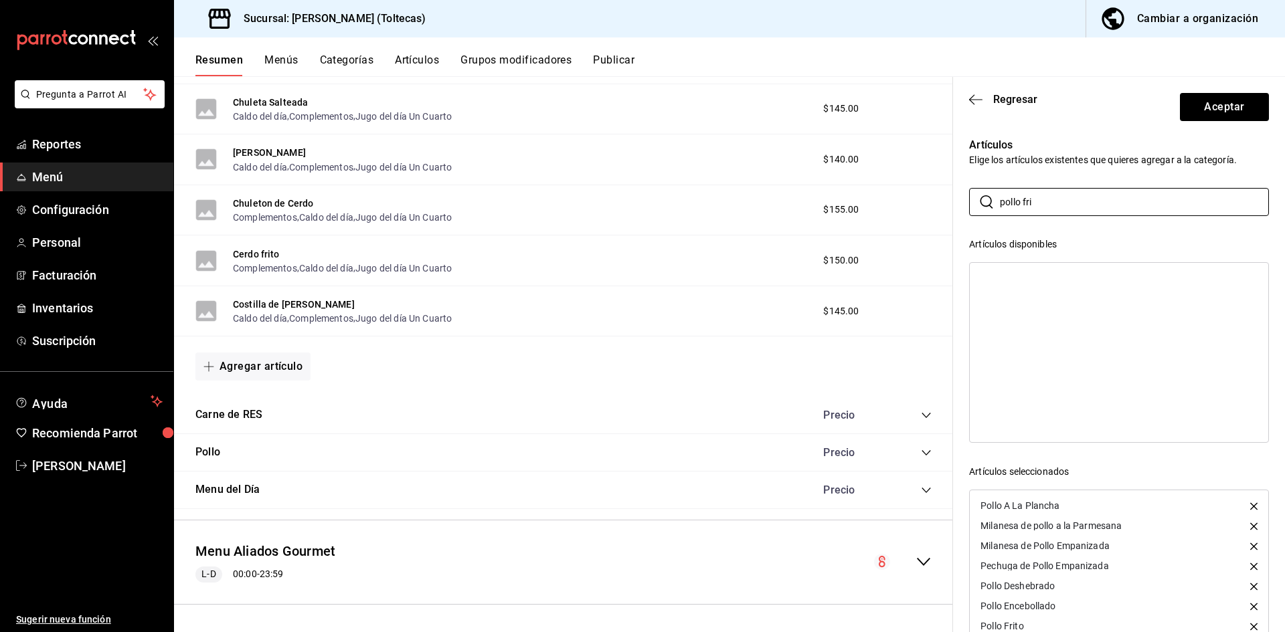
drag, startPoint x: 1055, startPoint y: 195, endPoint x: 940, endPoint y: 198, distance: 115.2
click at [940, 198] on main "Resumen sucursal Si activas ‘Editar artículo por menú’, podrás personalizar los…" at bounding box center [729, 354] width 1111 height 556
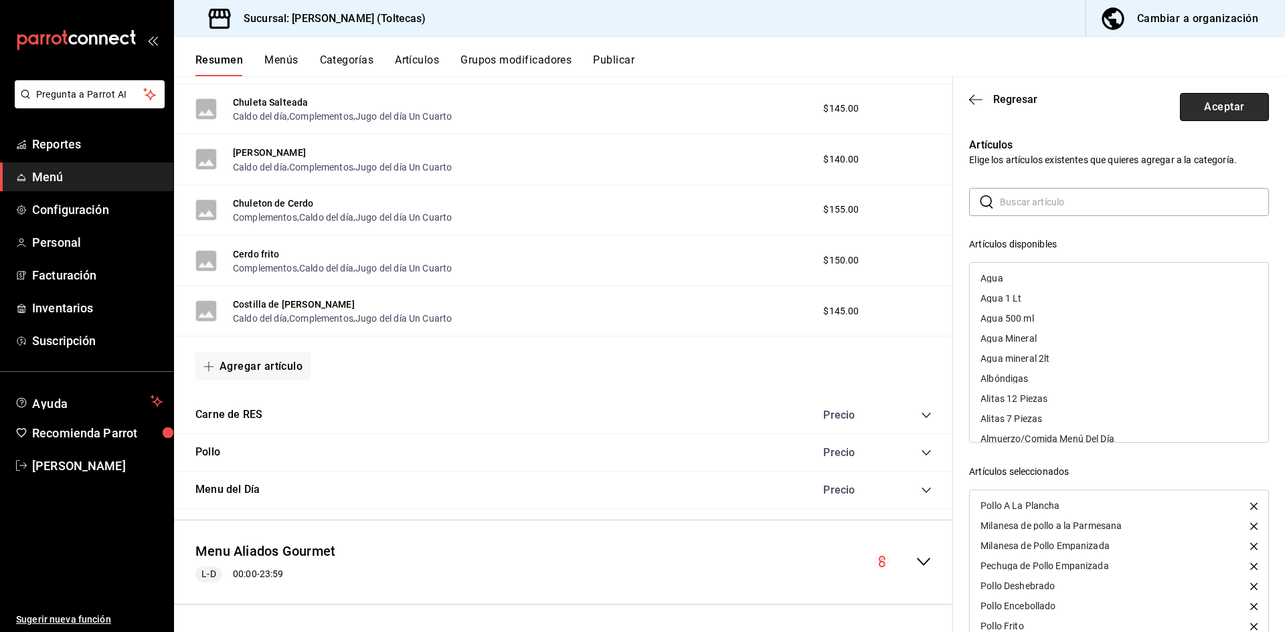
click at [1217, 116] on button "Aceptar" at bounding box center [1224, 107] width 89 height 28
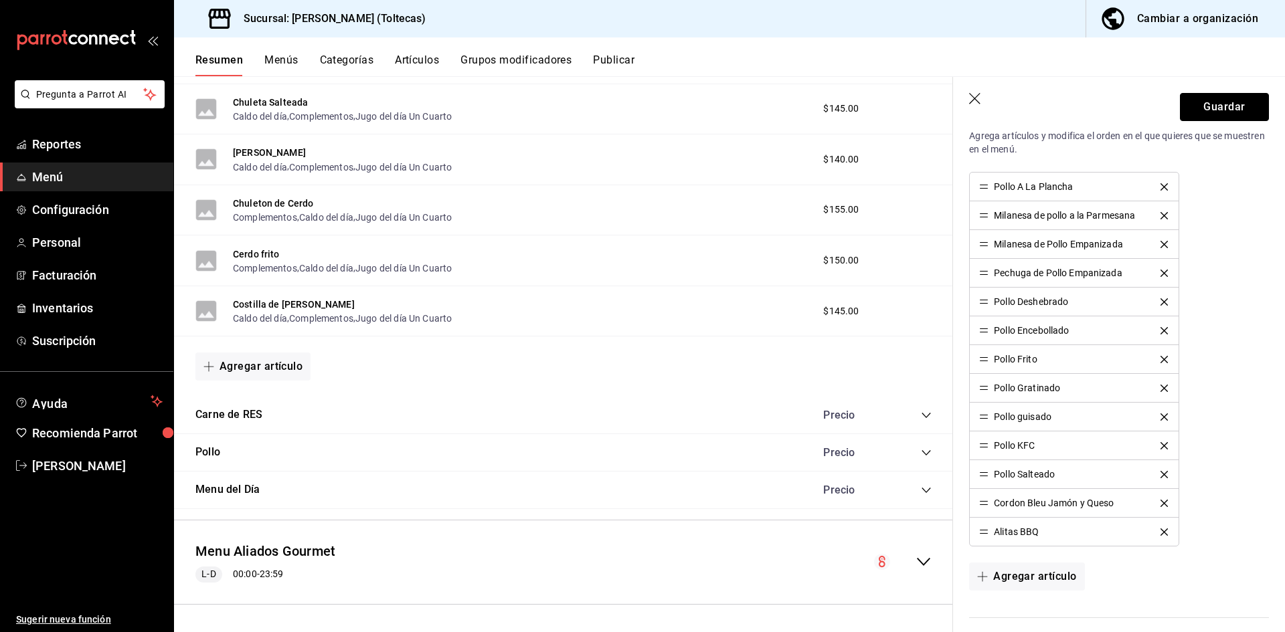
click at [1218, 110] on button "Guardar" at bounding box center [1224, 107] width 89 height 28
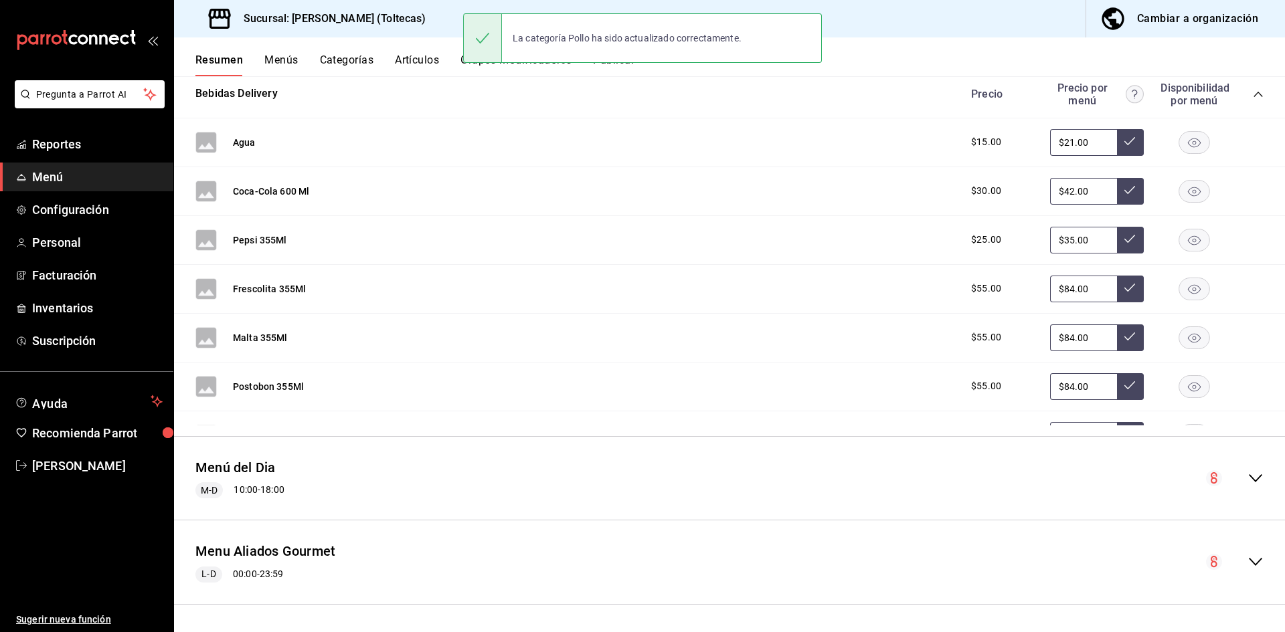
scroll to position [254, 0]
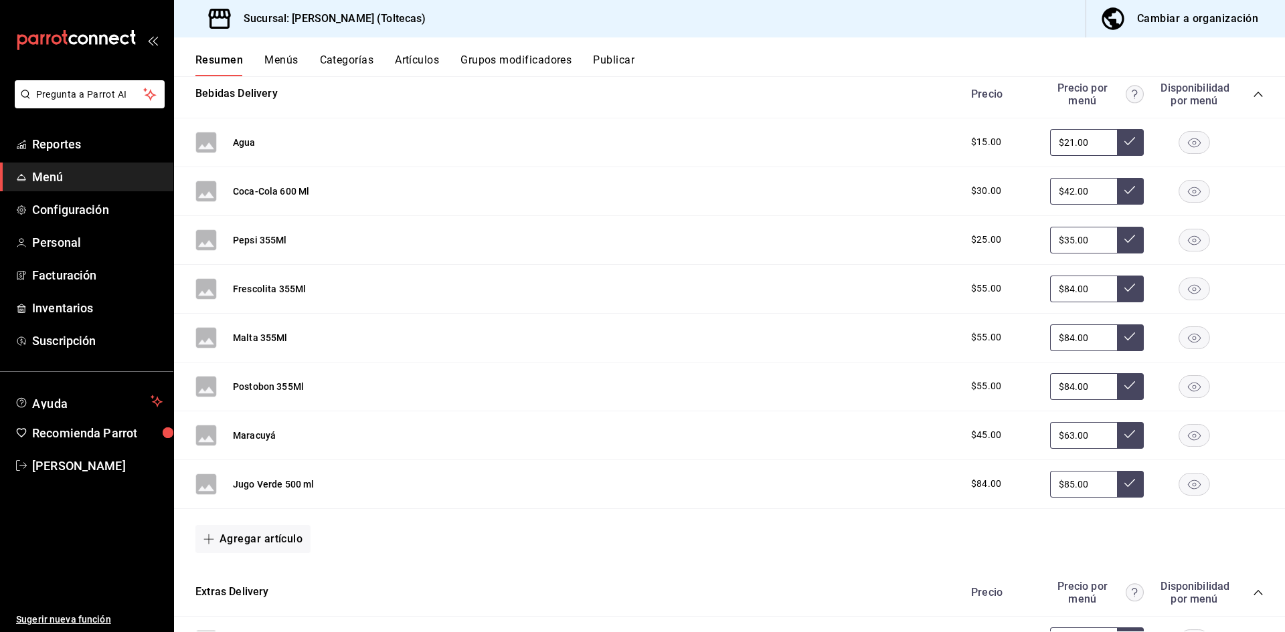
click at [622, 60] on div "La categoría Pollo ha sido actualizado correctamente." at bounding box center [642, 38] width 359 height 50
click at [613, 61] on button "Publicar" at bounding box center [613, 65] width 41 height 23
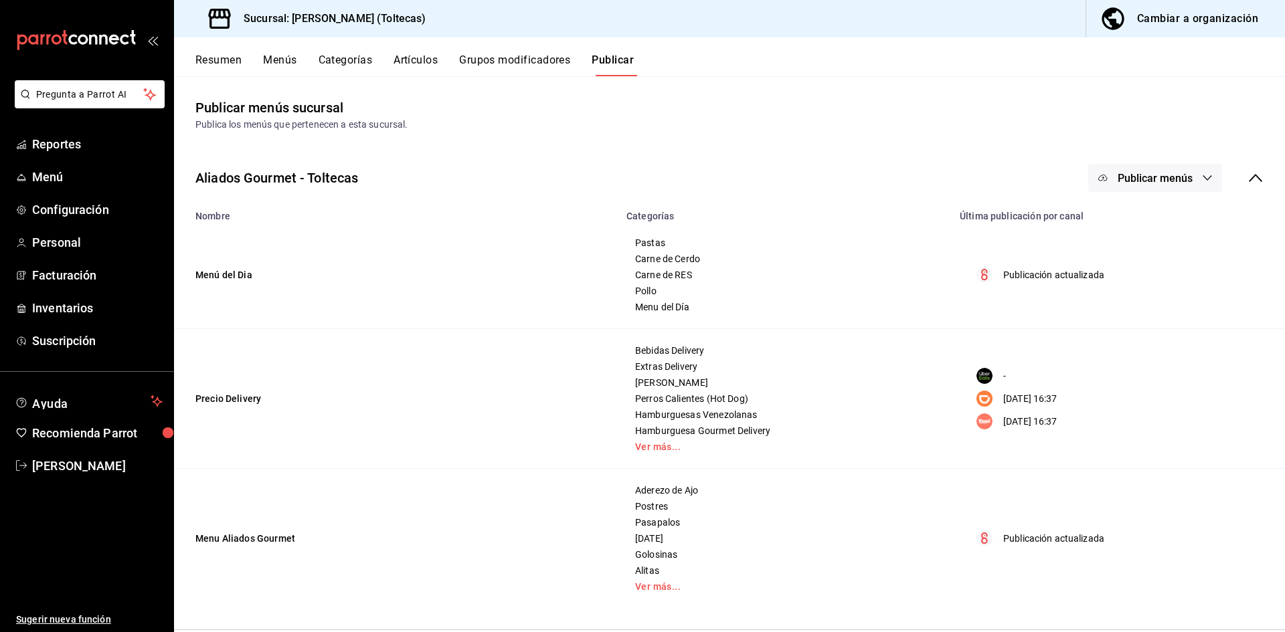
click at [1149, 185] on button "Publicar menús" at bounding box center [1155, 178] width 134 height 28
click at [1144, 217] on span "Punto de venta" at bounding box center [1175, 222] width 64 height 14
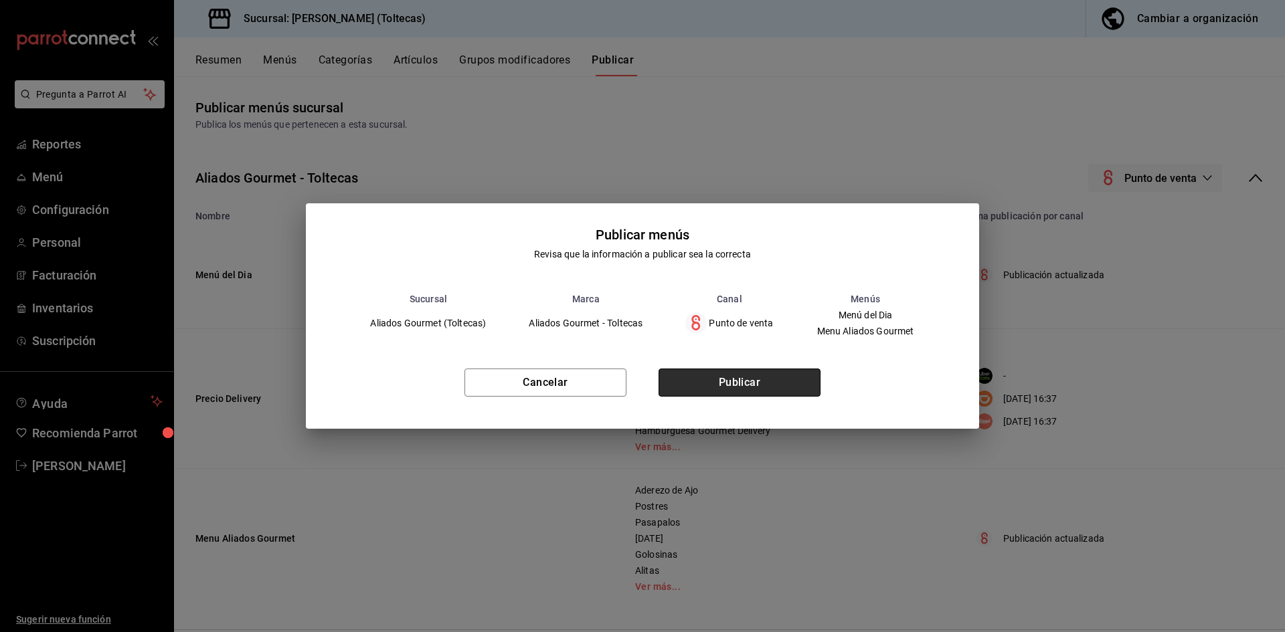
click at [759, 382] on button "Publicar" at bounding box center [740, 383] width 162 height 28
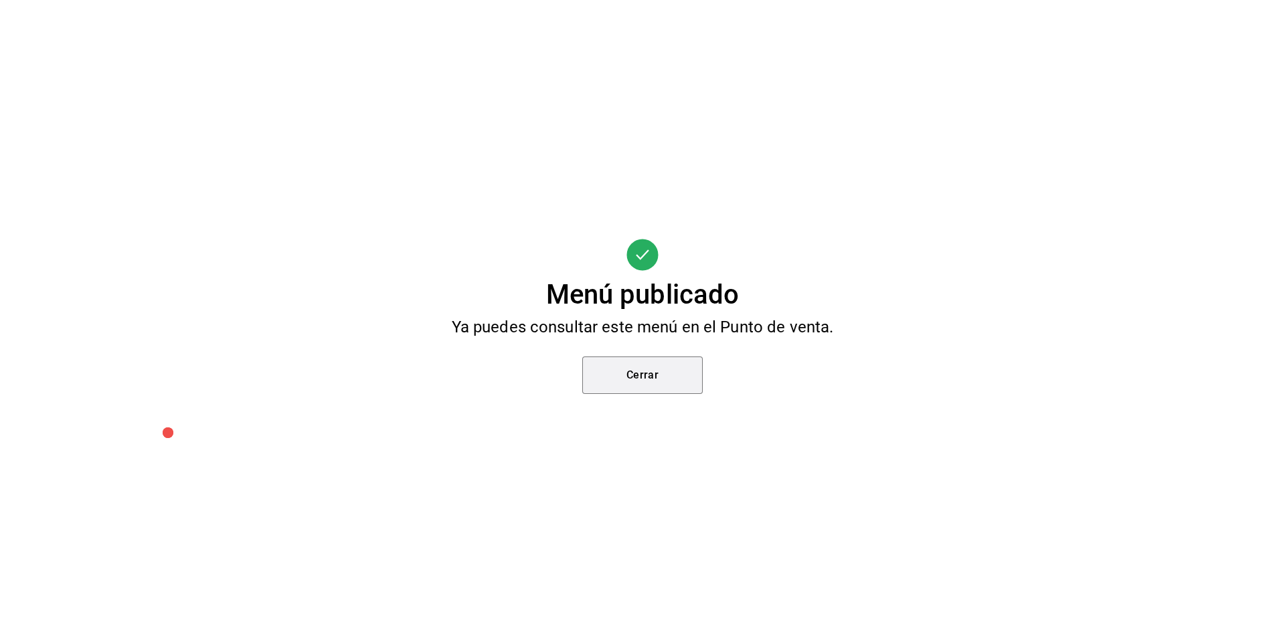
click at [620, 365] on button "Cerrar" at bounding box center [642, 375] width 120 height 37
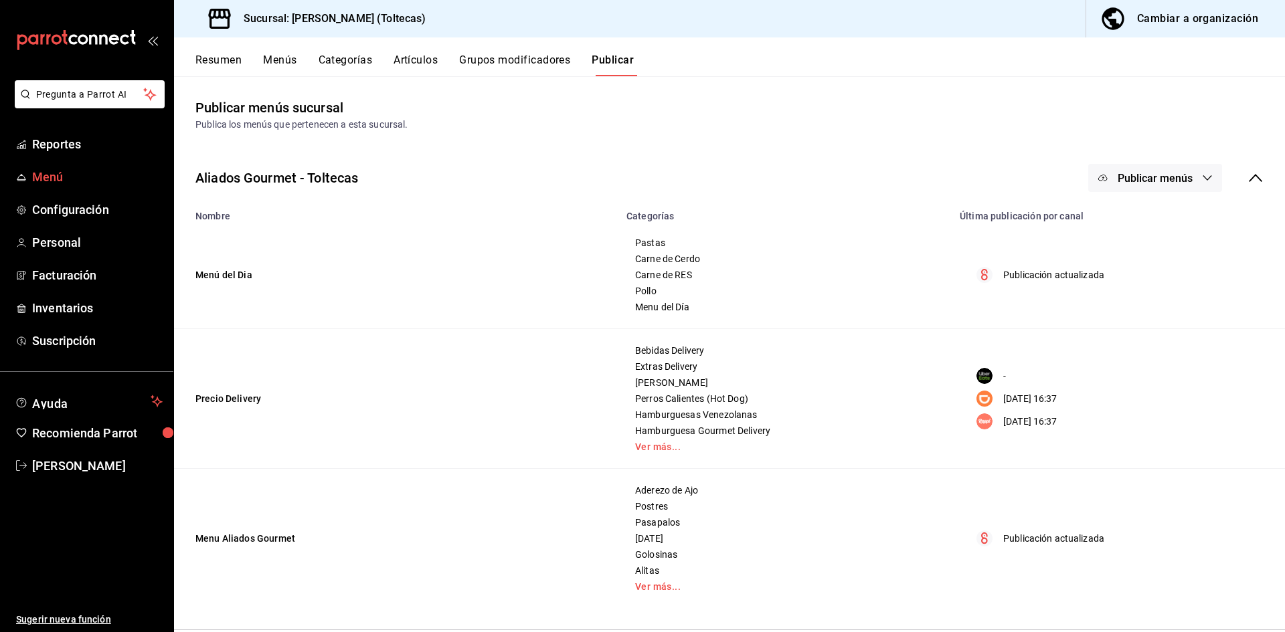
drag, startPoint x: 52, startPoint y: 173, endPoint x: 63, endPoint y: 171, distance: 11.5
click at [52, 173] on span "Menú" at bounding box center [97, 177] width 131 height 18
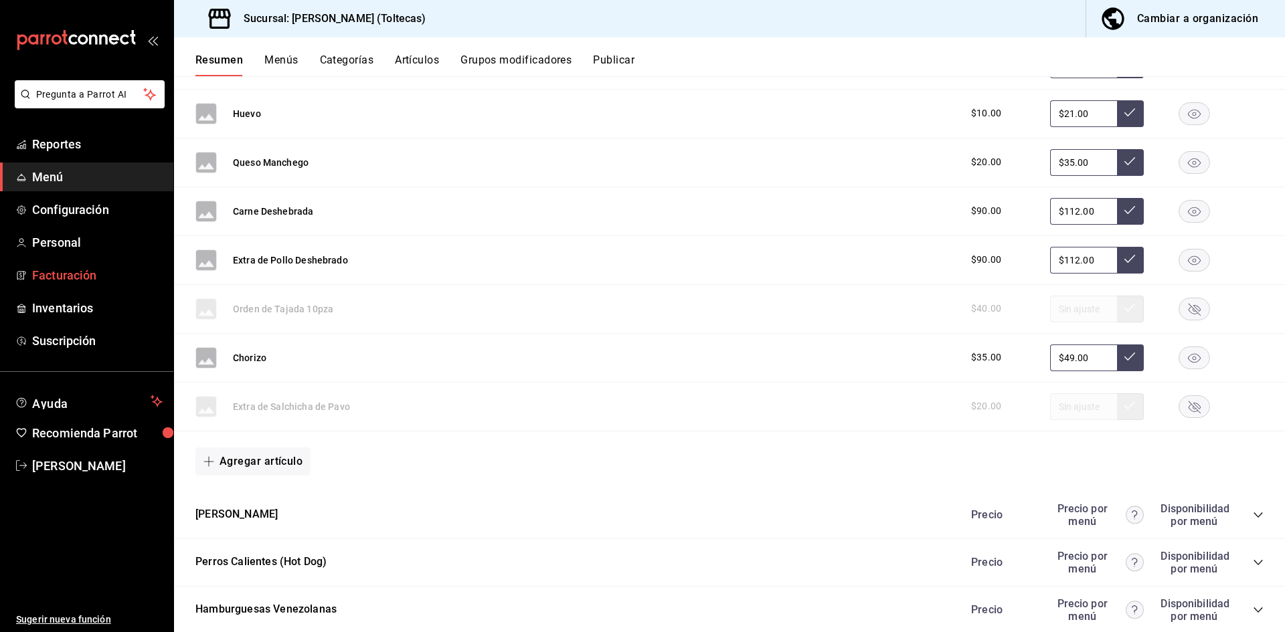
scroll to position [1004, 0]
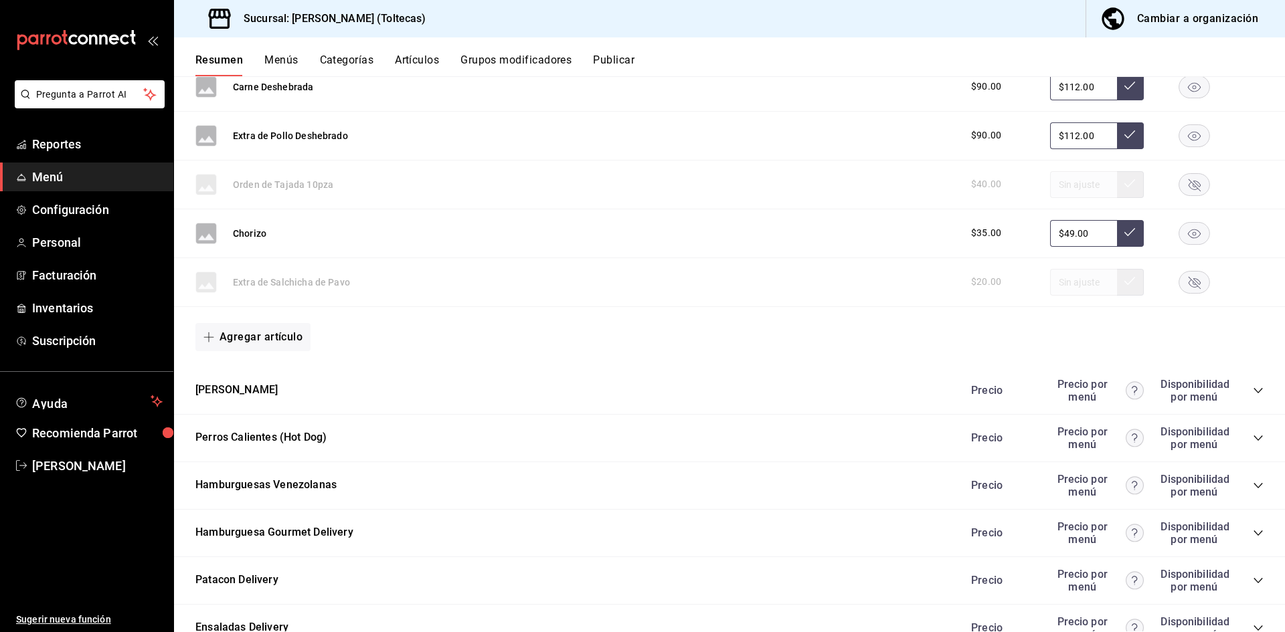
click at [56, 175] on span "Menú" at bounding box center [97, 177] width 131 height 18
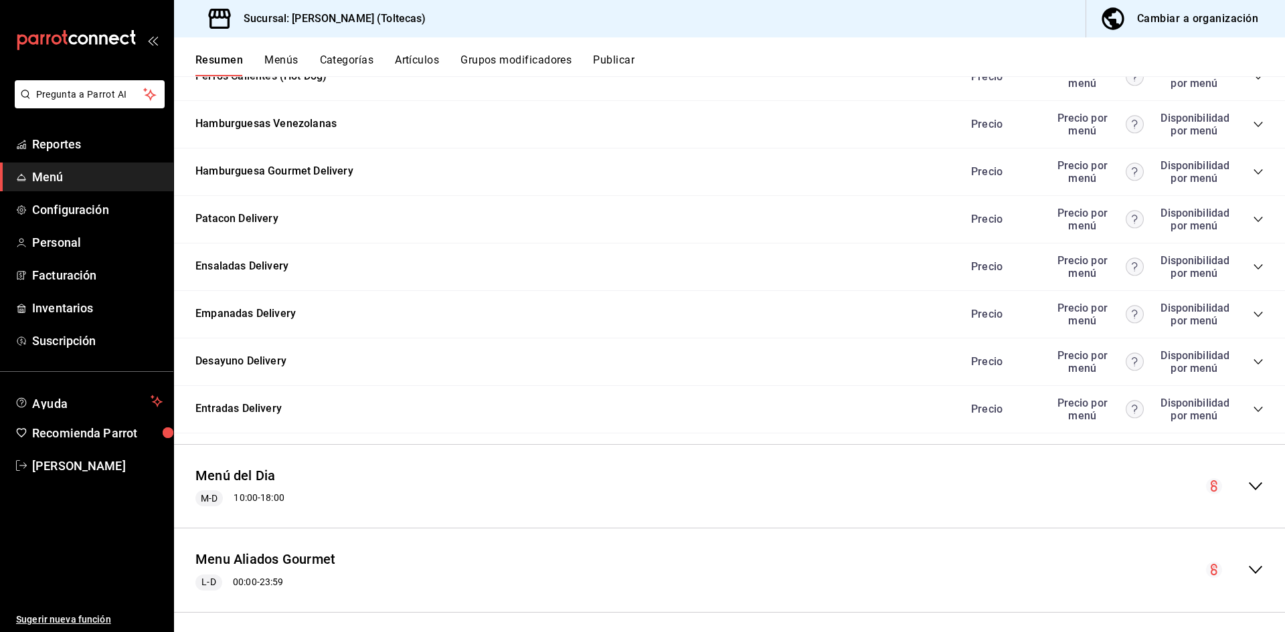
scroll to position [1373, 0]
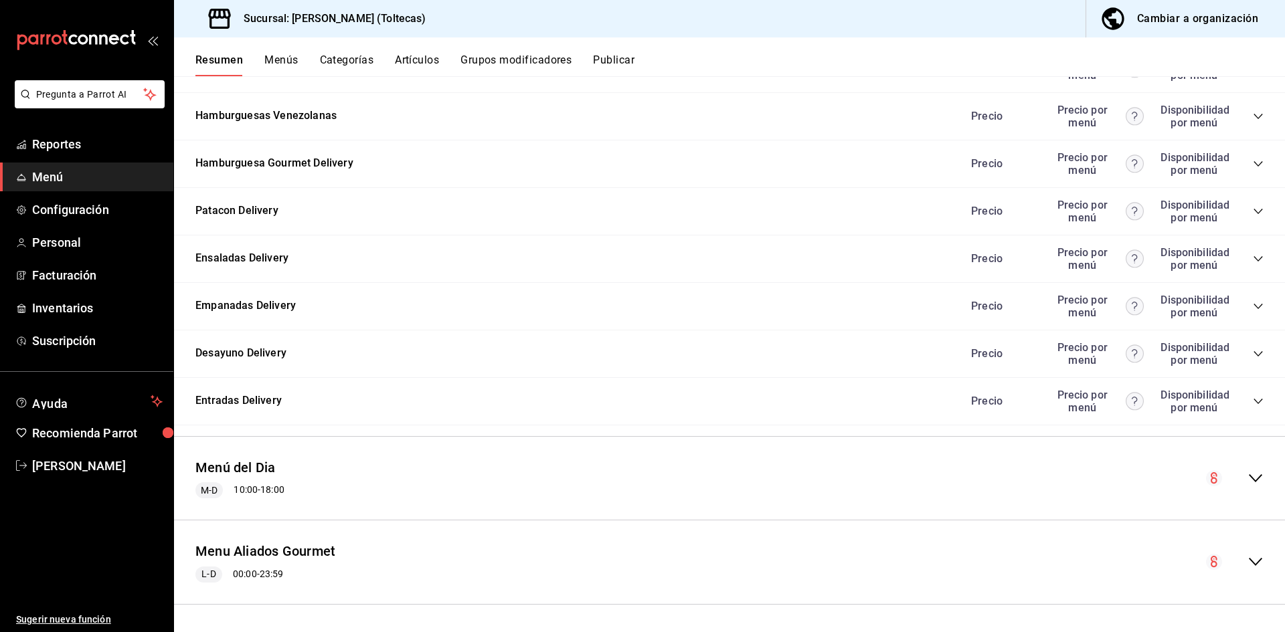
click at [1246, 487] on div "Menú del Dia M-D 10:00 - 18:00" at bounding box center [729, 479] width 1111 height 62
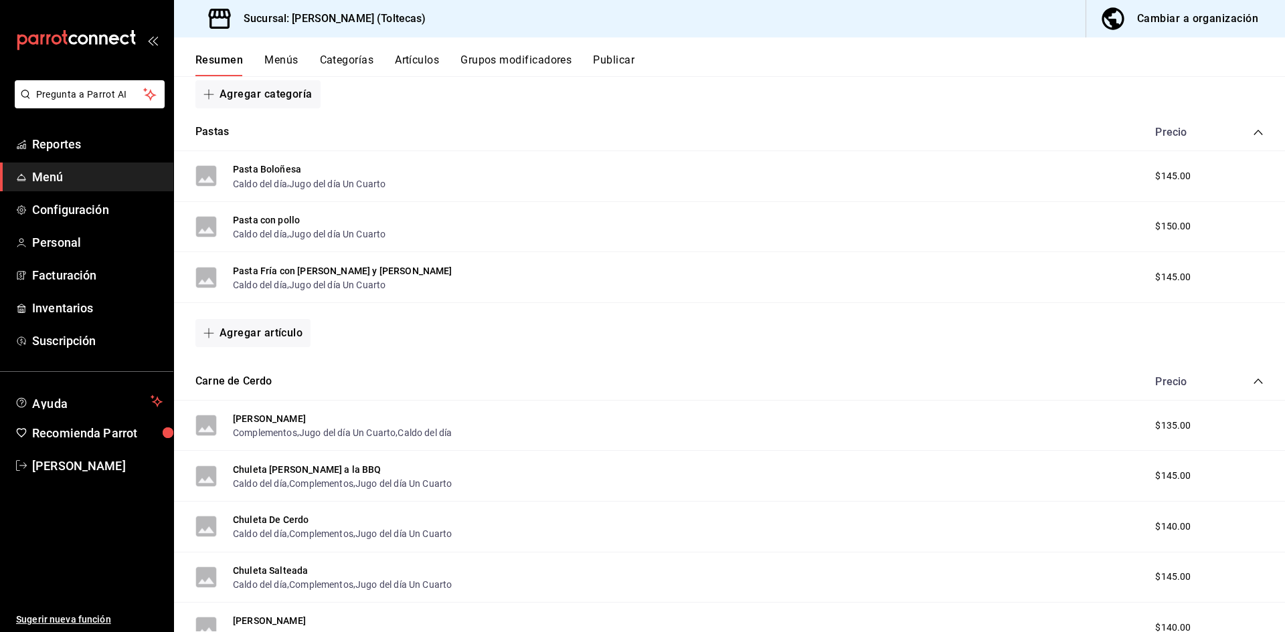
scroll to position [1607, 0]
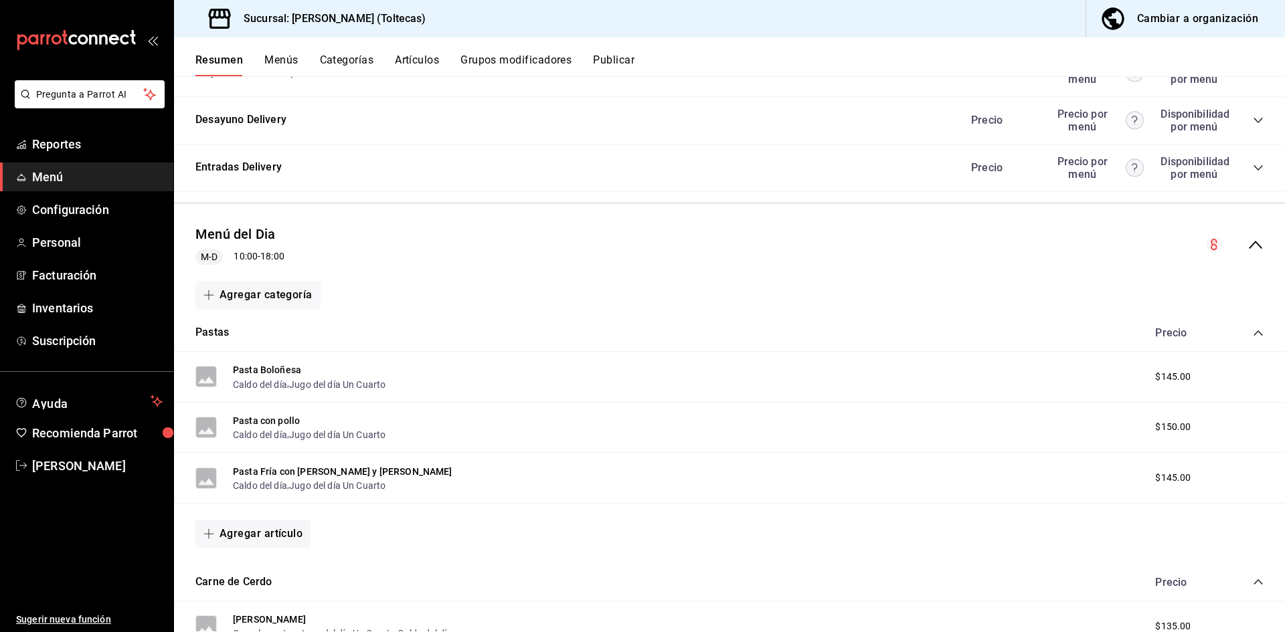
click at [266, 294] on button "Agregar categoría" at bounding box center [257, 295] width 125 height 28
click at [260, 370] on li "Categoría nueva" at bounding box center [252, 363] width 114 height 33
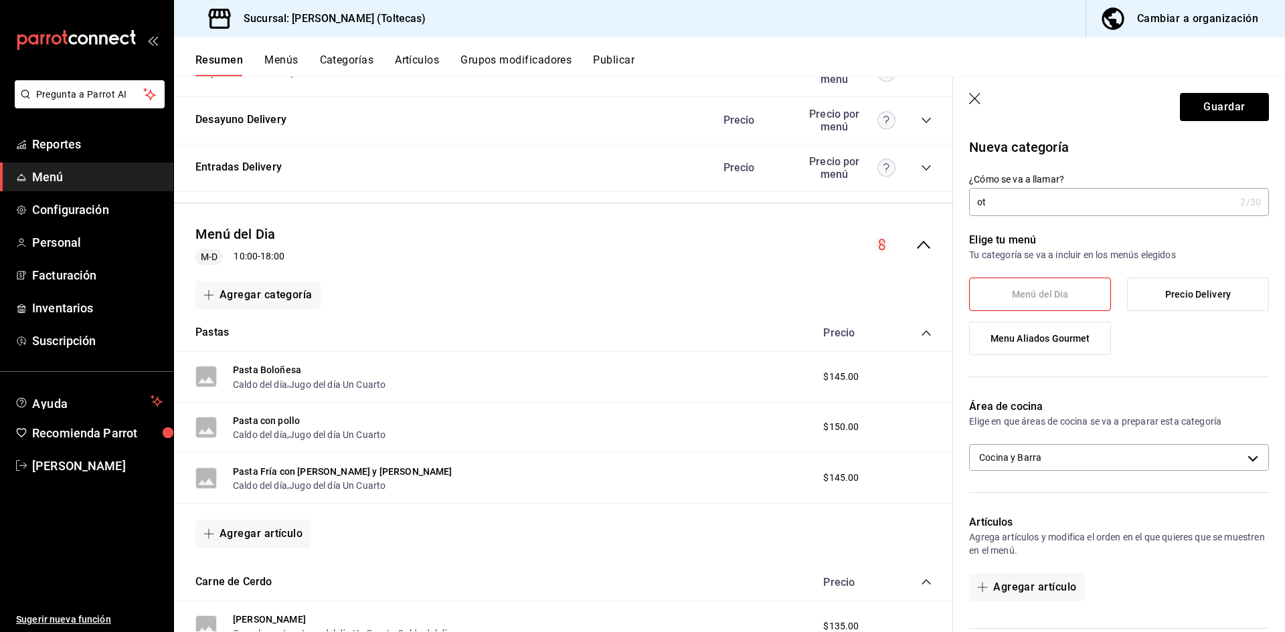
type input "o"
type input "O"
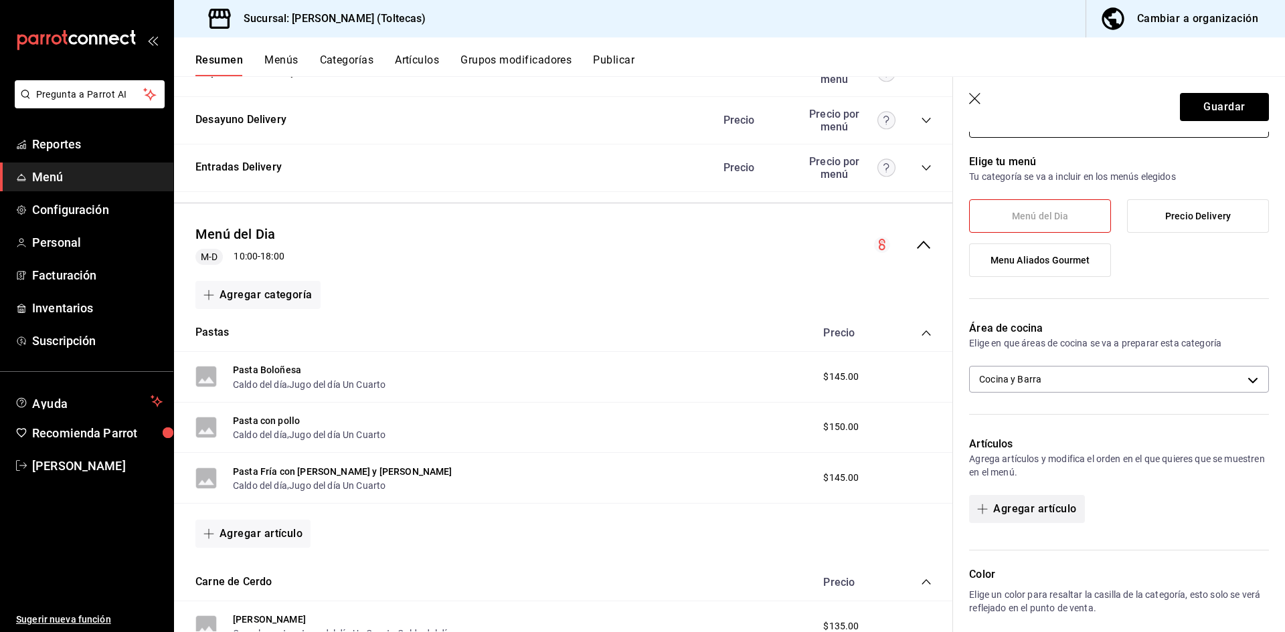
scroll to position [201, 0]
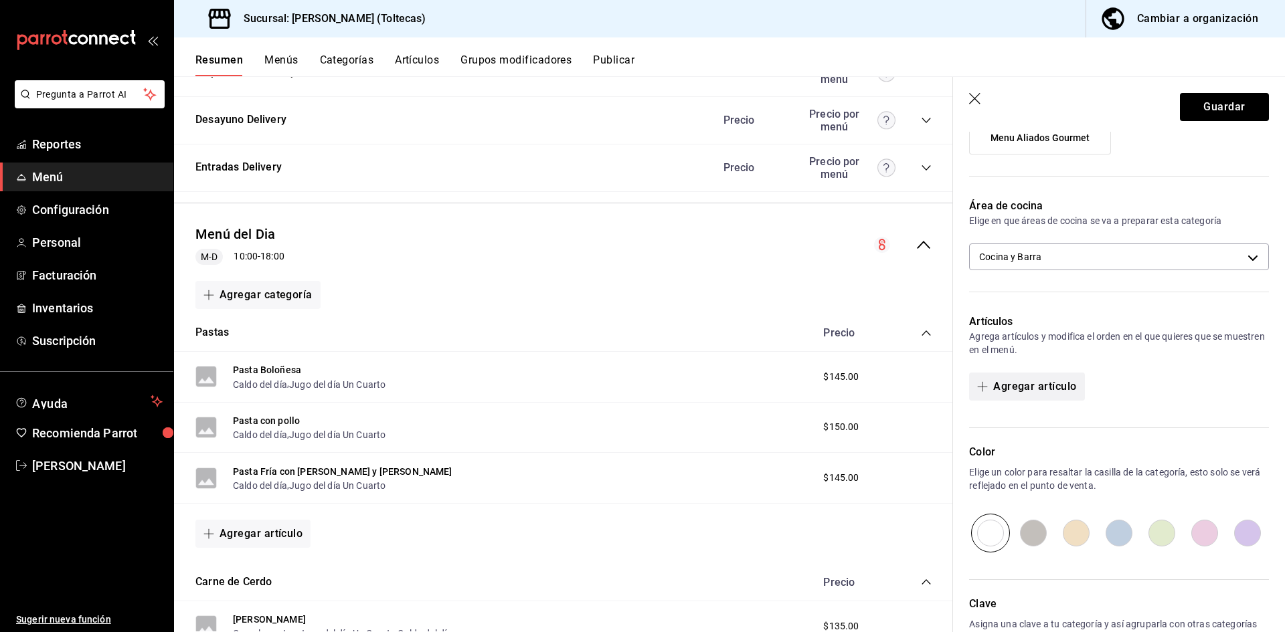
type input "Pescado"
click at [1039, 392] on button "Agregar artículo" at bounding box center [1026, 387] width 115 height 28
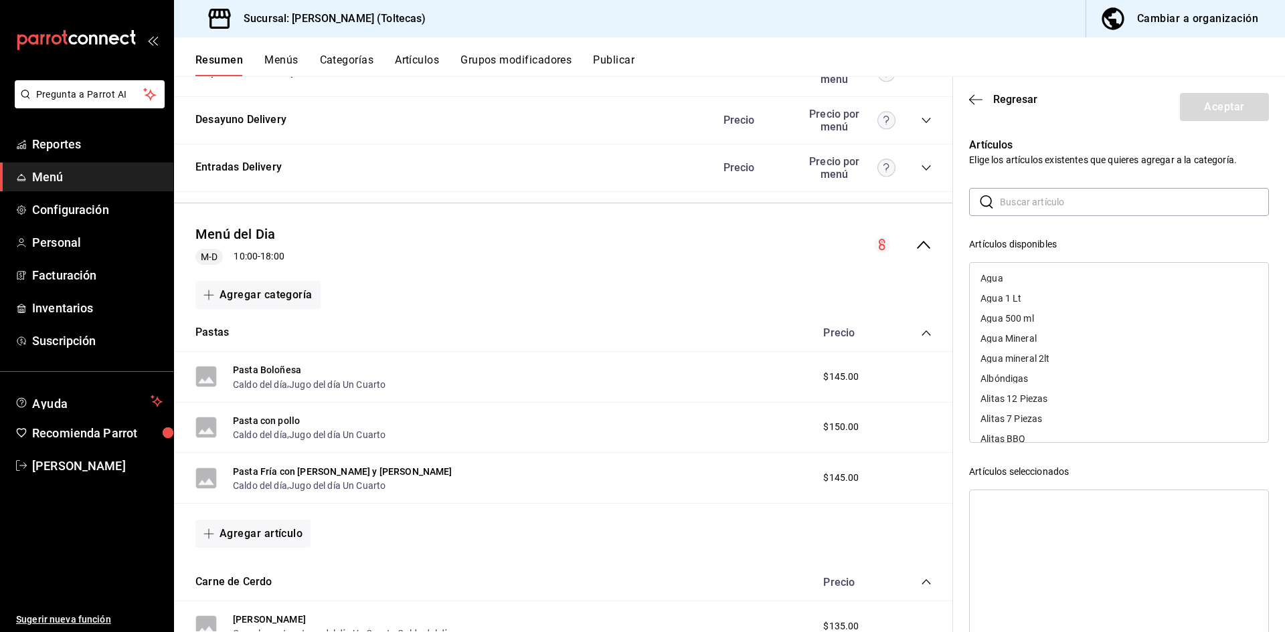
click at [1015, 205] on input "text" at bounding box center [1134, 202] width 269 height 27
click at [1023, 282] on div "Filete de Pescado" at bounding box center [1018, 278] width 74 height 9
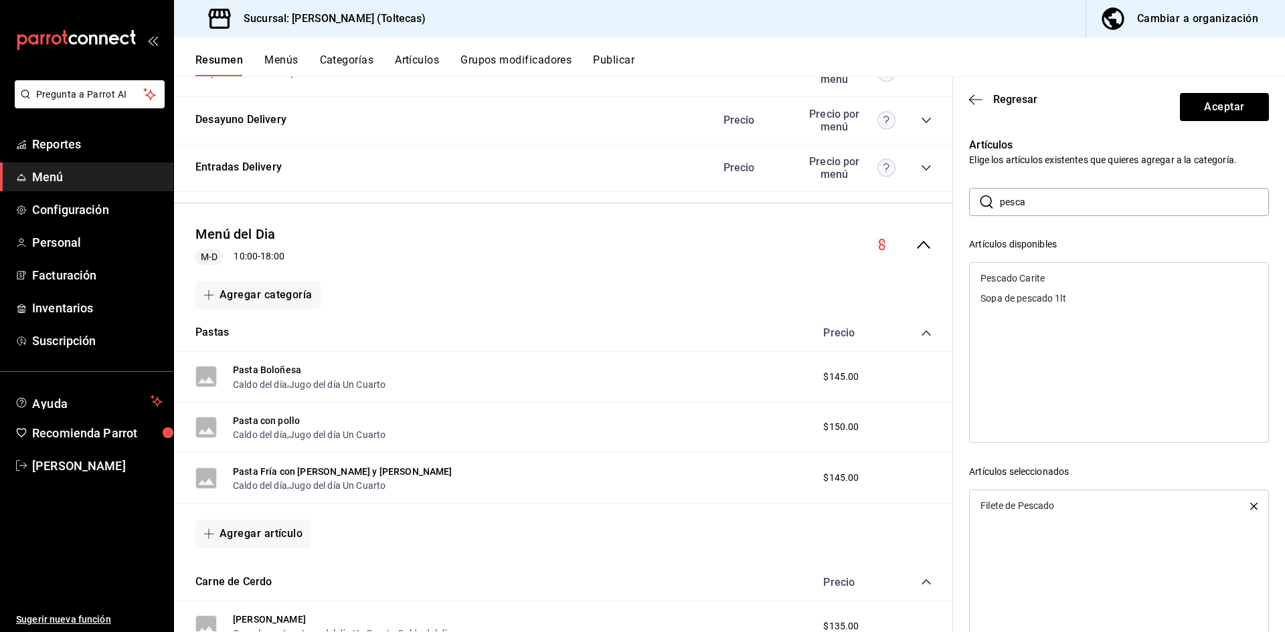
click at [1051, 282] on div "Pescado Carite" at bounding box center [1119, 278] width 299 height 20
drag, startPoint x: 1047, startPoint y: 201, endPoint x: 943, endPoint y: 188, distance: 104.6
click at [943, 189] on main "Resumen sucursal Si activas ‘Editar artículo por menú’, podrás personalizar los…" at bounding box center [729, 354] width 1111 height 556
click at [1040, 197] on input "cazo" at bounding box center [1134, 202] width 269 height 27
click at [1018, 205] on input "cazon" at bounding box center [1134, 202] width 269 height 27
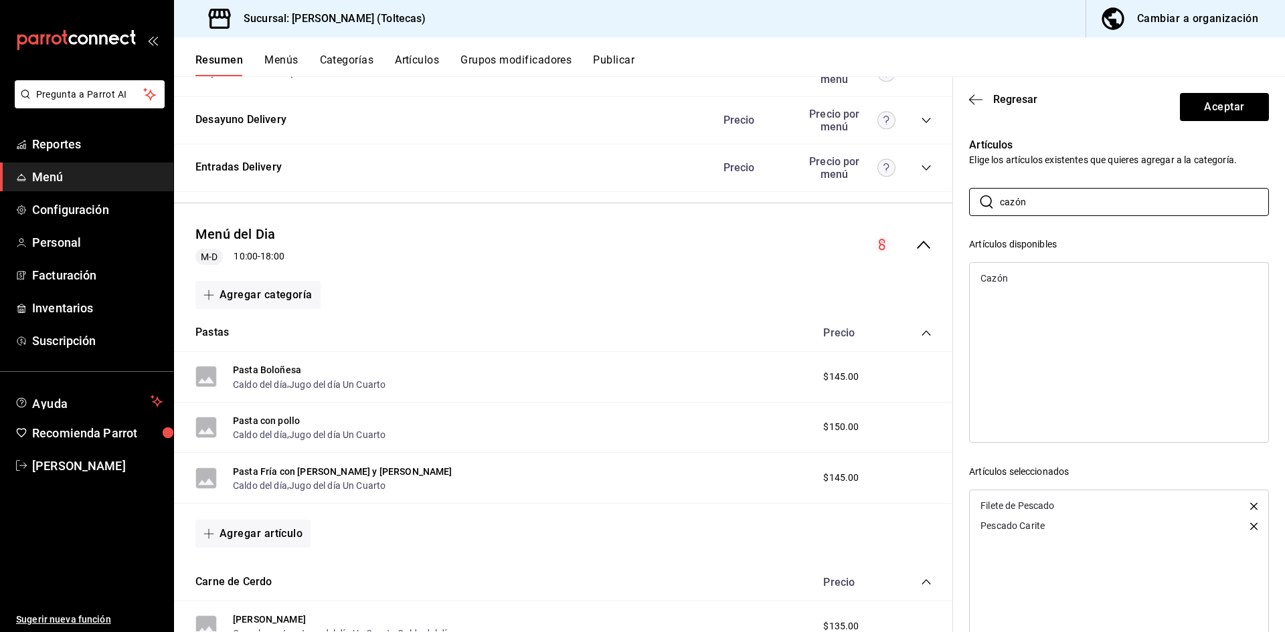
click at [977, 272] on div "Cazón" at bounding box center [1119, 278] width 299 height 20
click at [1037, 207] on input "cazón" at bounding box center [1134, 202] width 269 height 27
drag, startPoint x: 1039, startPoint y: 198, endPoint x: 970, endPoint y: 196, distance: 69.0
click at [970, 196] on div "​ cazón ​" at bounding box center [1119, 202] width 300 height 28
click at [1007, 280] on div "Atun" at bounding box center [1119, 278] width 299 height 20
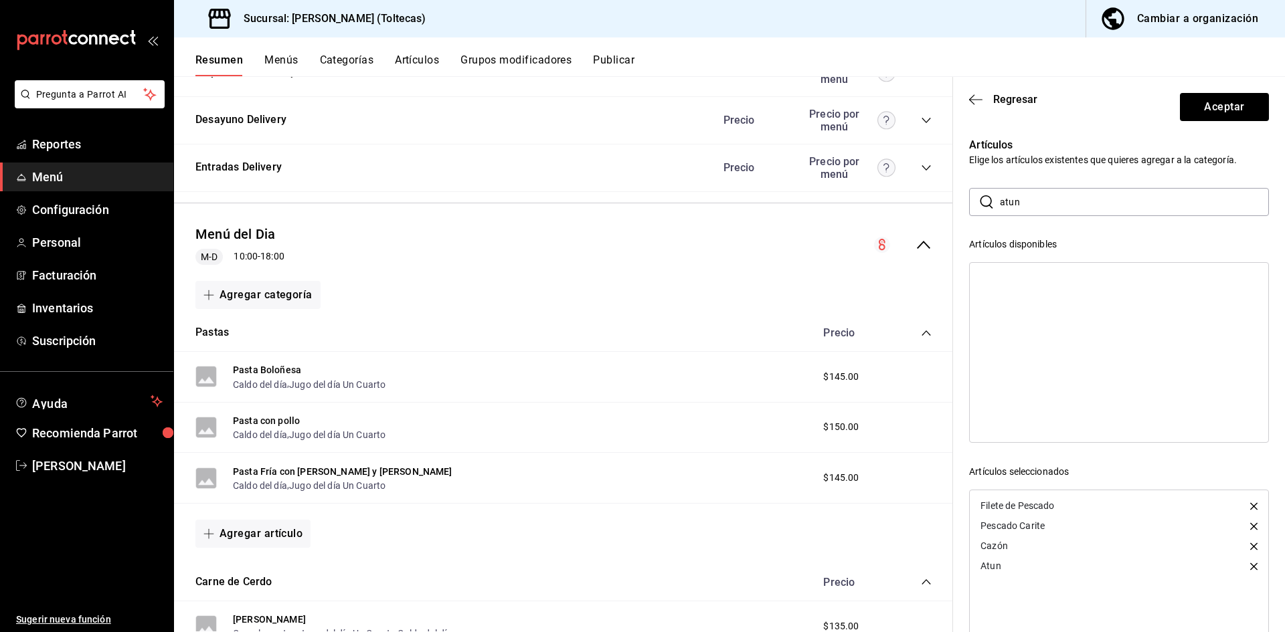
drag, startPoint x: 1041, startPoint y: 204, endPoint x: 984, endPoint y: 201, distance: 57.0
click at [984, 201] on div "​ atun ​" at bounding box center [1119, 202] width 300 height 28
type input "salmon"
click at [1023, 285] on div "Salmon" at bounding box center [1119, 278] width 299 height 20
click at [1024, 277] on div "Salmon" at bounding box center [1119, 278] width 299 height 20
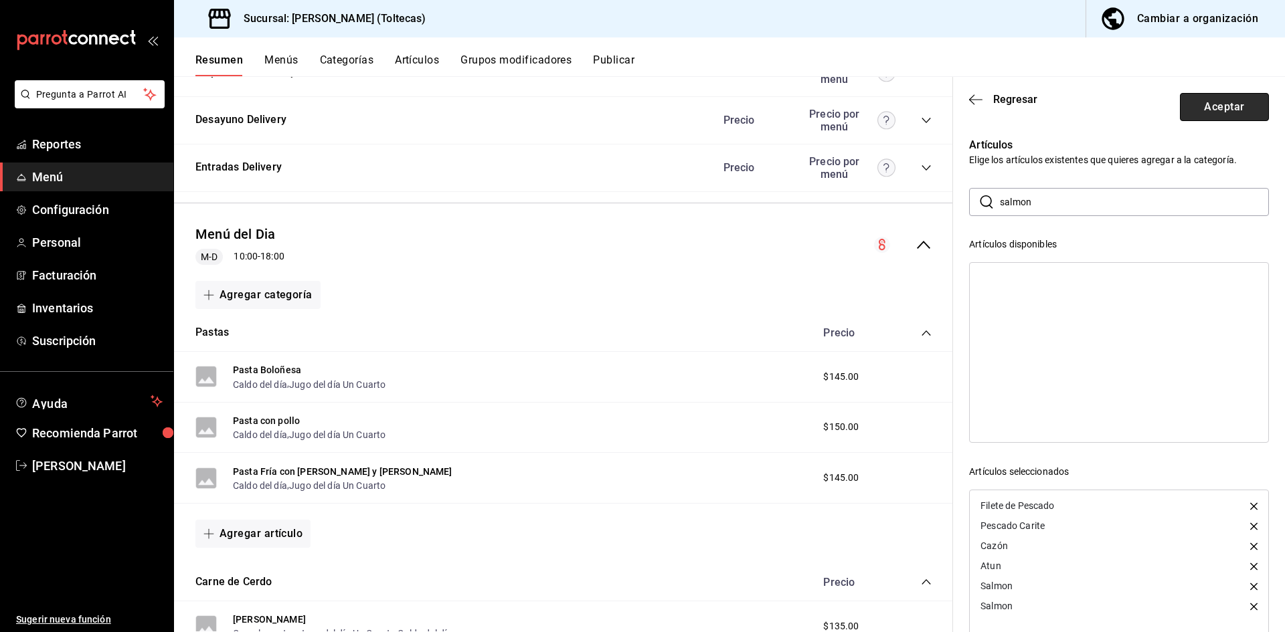
click at [1207, 107] on button "Aceptar" at bounding box center [1224, 107] width 89 height 28
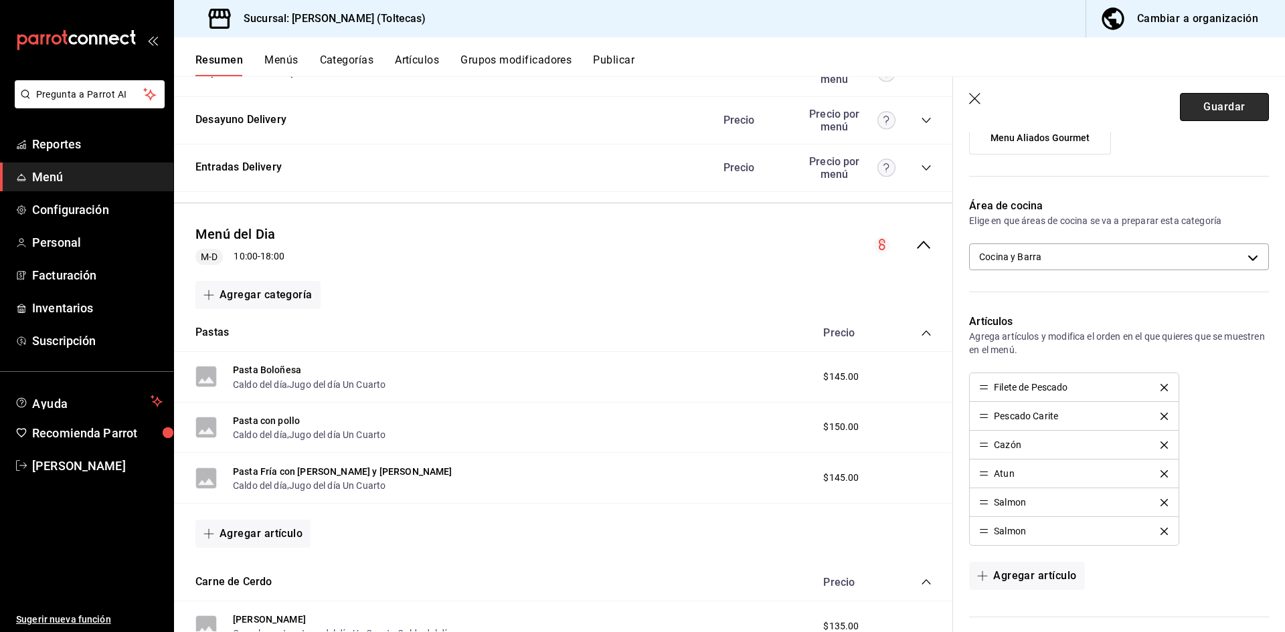
click at [1225, 105] on button "Guardar" at bounding box center [1224, 107] width 89 height 28
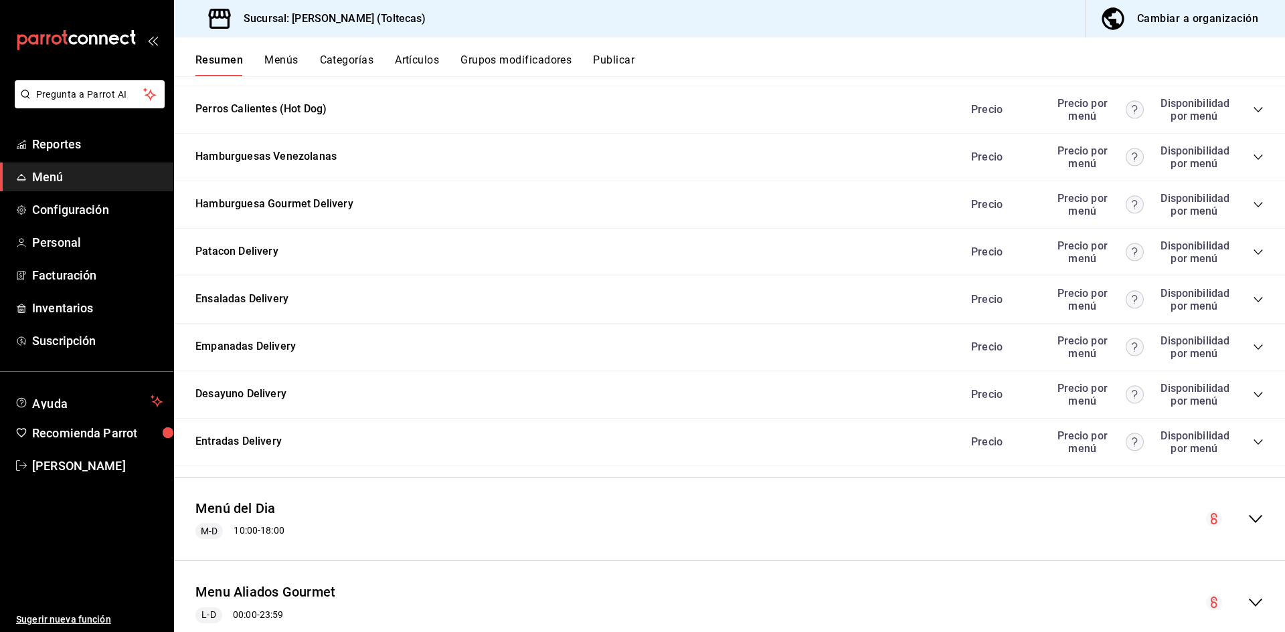
scroll to position [1373, 0]
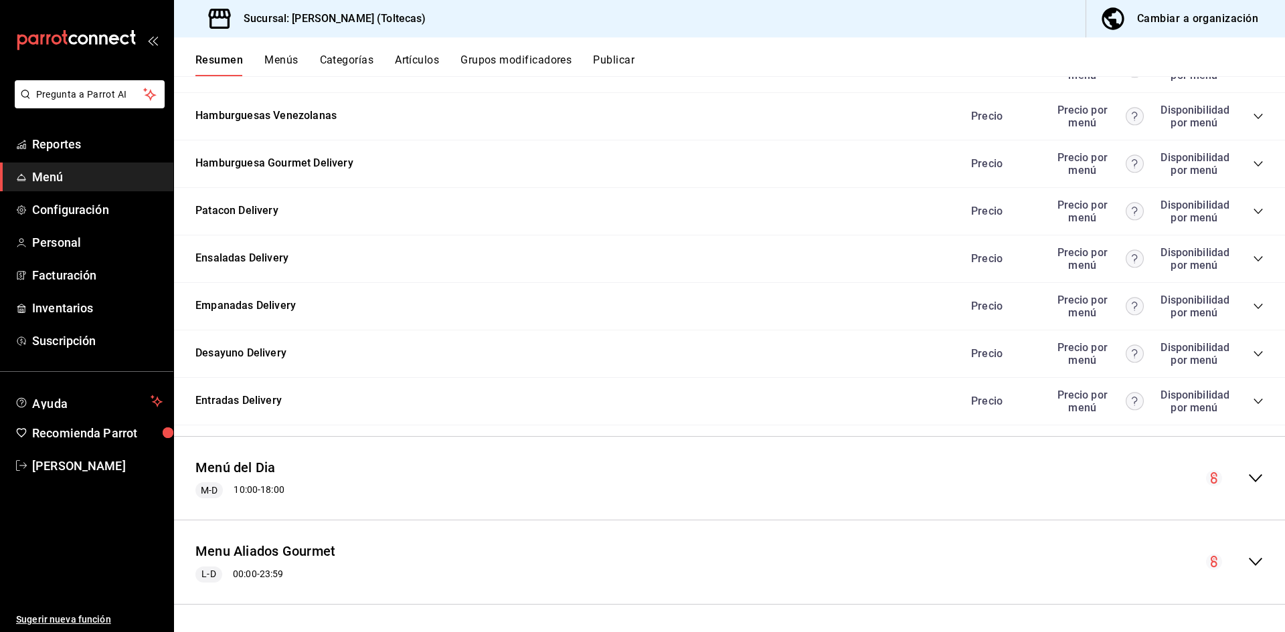
click at [1248, 484] on icon "collapse-menu-row" at bounding box center [1256, 479] width 16 height 16
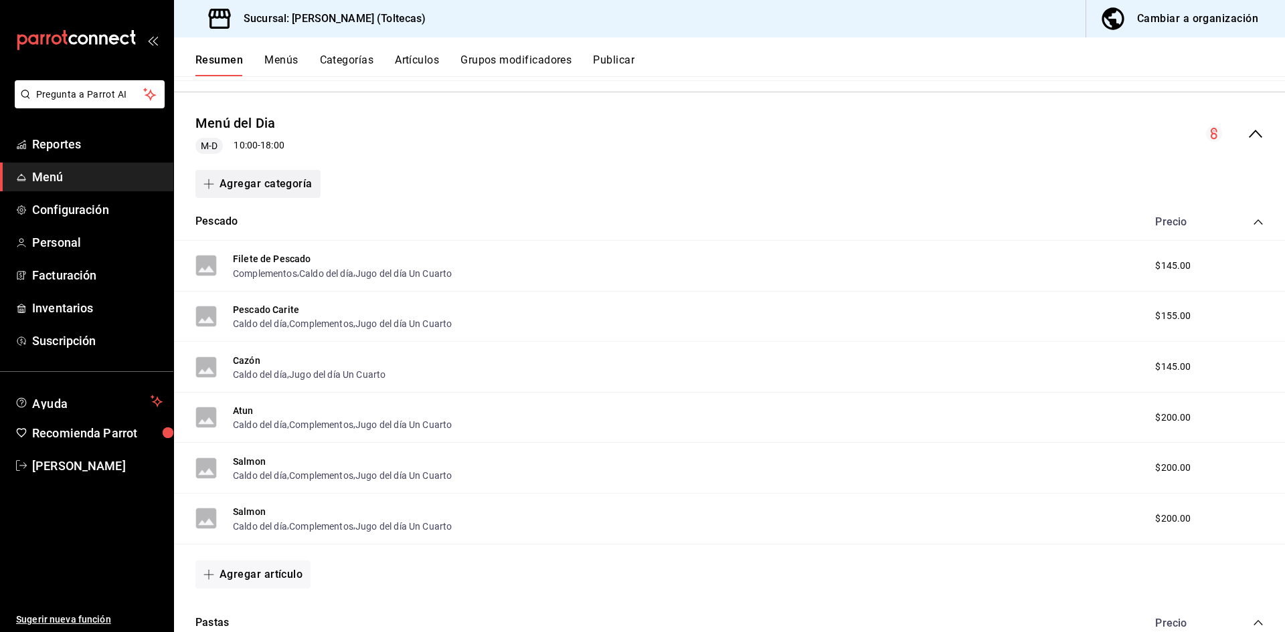
scroll to position [1641, 0]
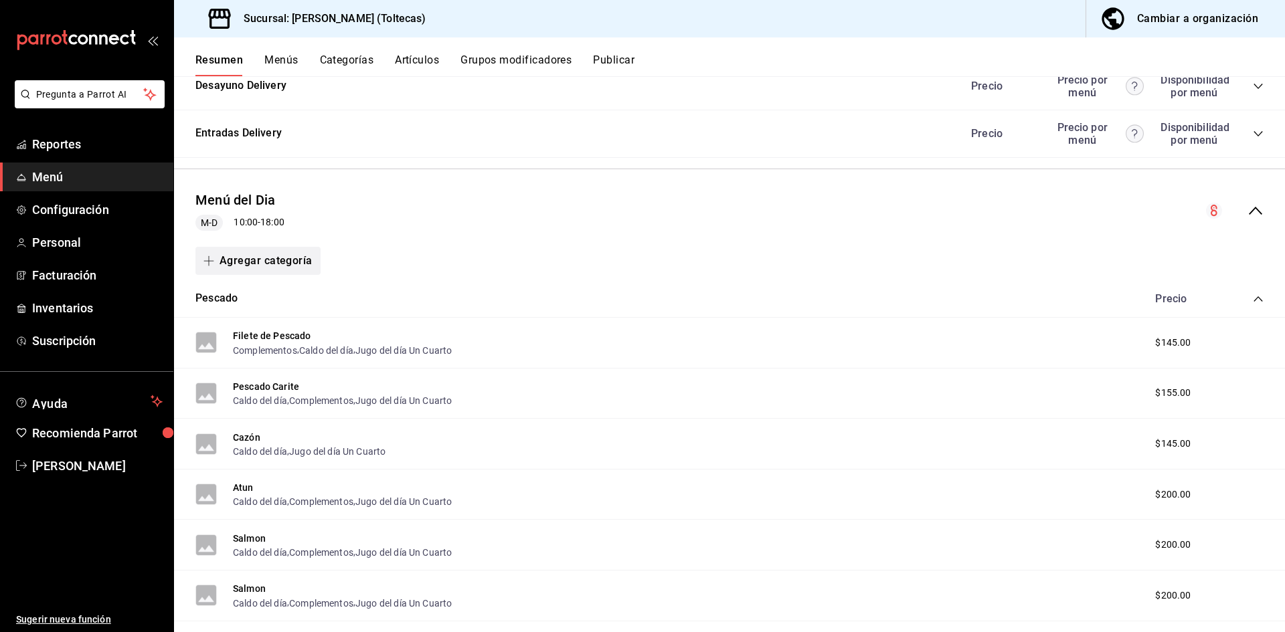
click at [273, 257] on button "Agregar categoría" at bounding box center [257, 261] width 125 height 28
click at [254, 331] on li "Categoría nueva" at bounding box center [252, 329] width 114 height 33
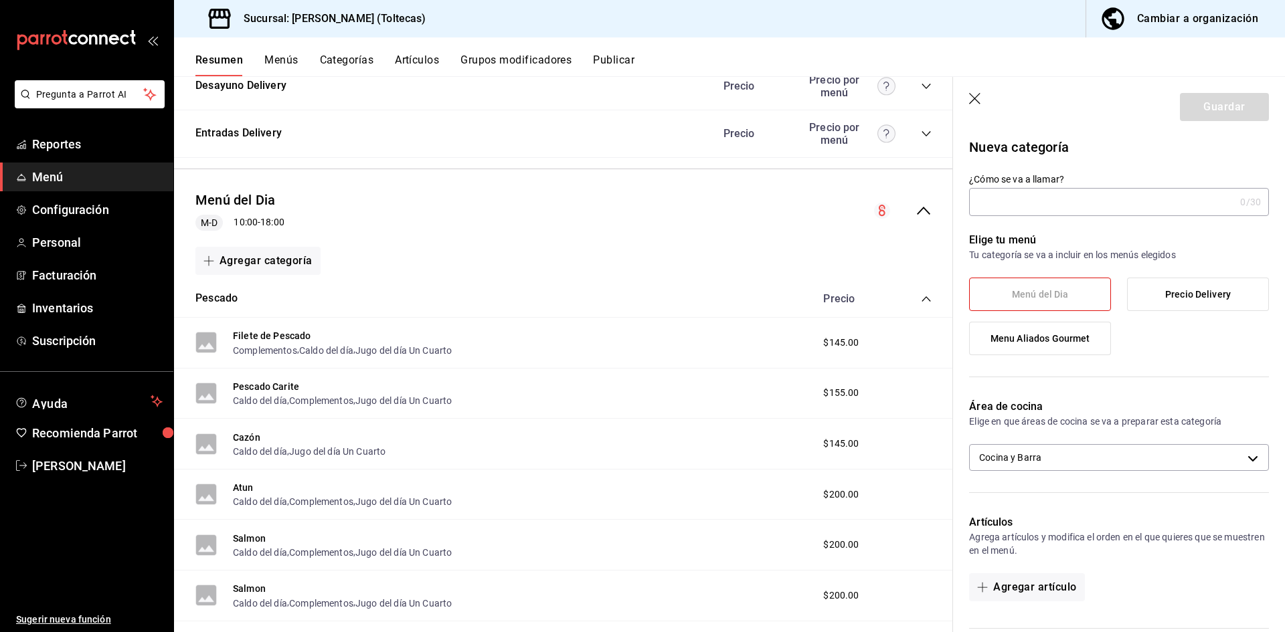
click at [1029, 208] on input "¿Cómo se va a llamar?" at bounding box center [1102, 202] width 266 height 27
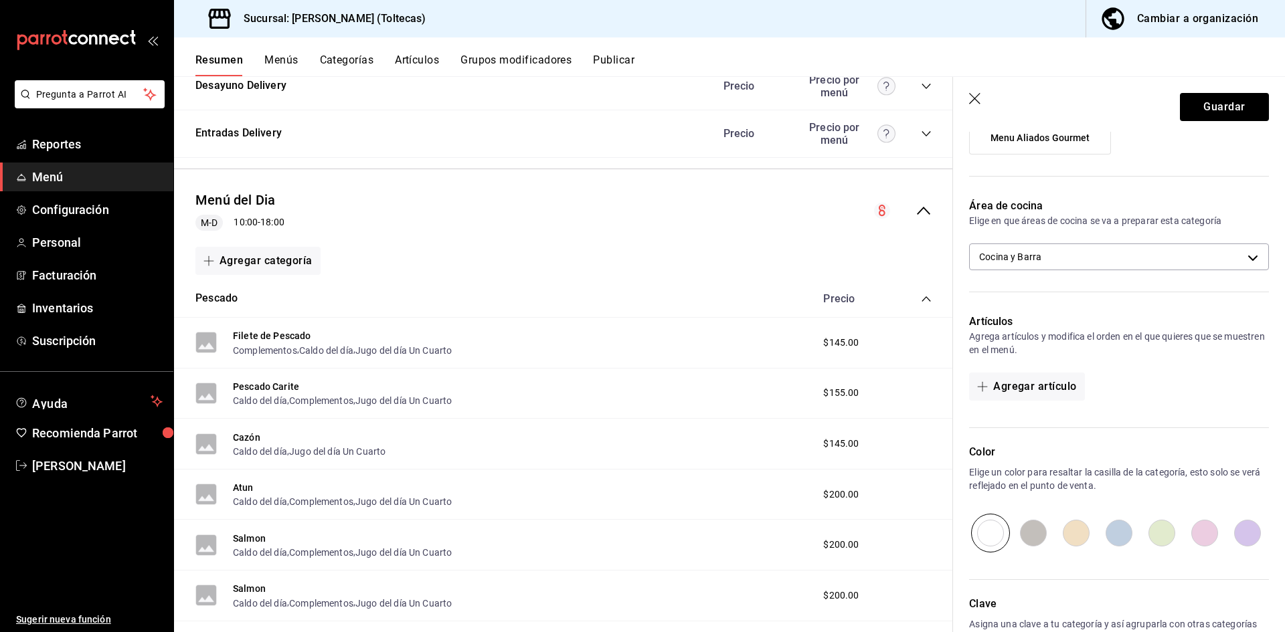
scroll to position [290, 0]
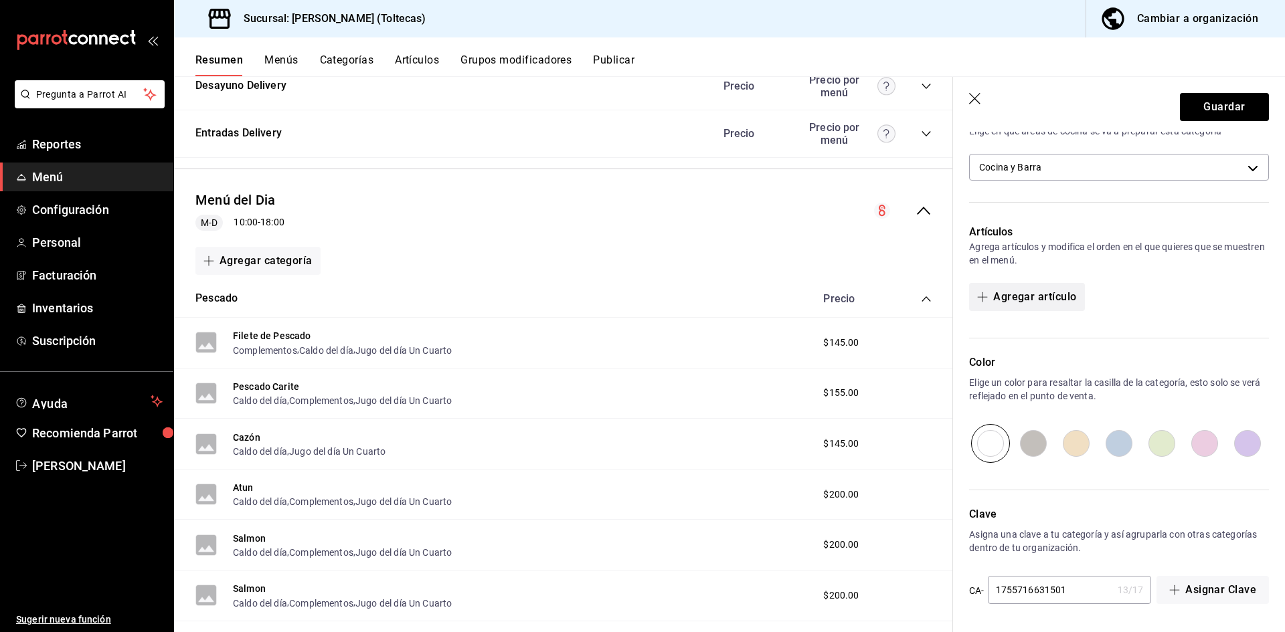
type input "Otros Platillos"
click at [1038, 288] on button "Agregar artículo" at bounding box center [1026, 297] width 115 height 28
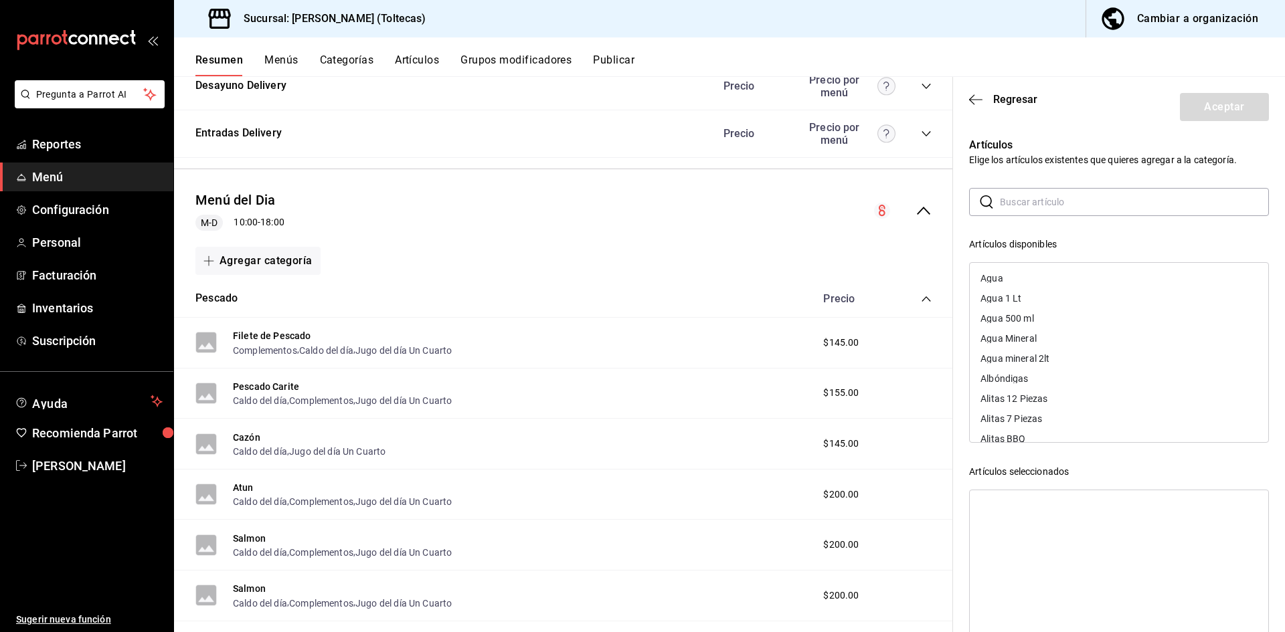
click at [1055, 205] on input "text" at bounding box center [1134, 202] width 269 height 27
type input "pabell"
click at [1054, 318] on div "Pabellón Criollo" at bounding box center [1119, 319] width 299 height 20
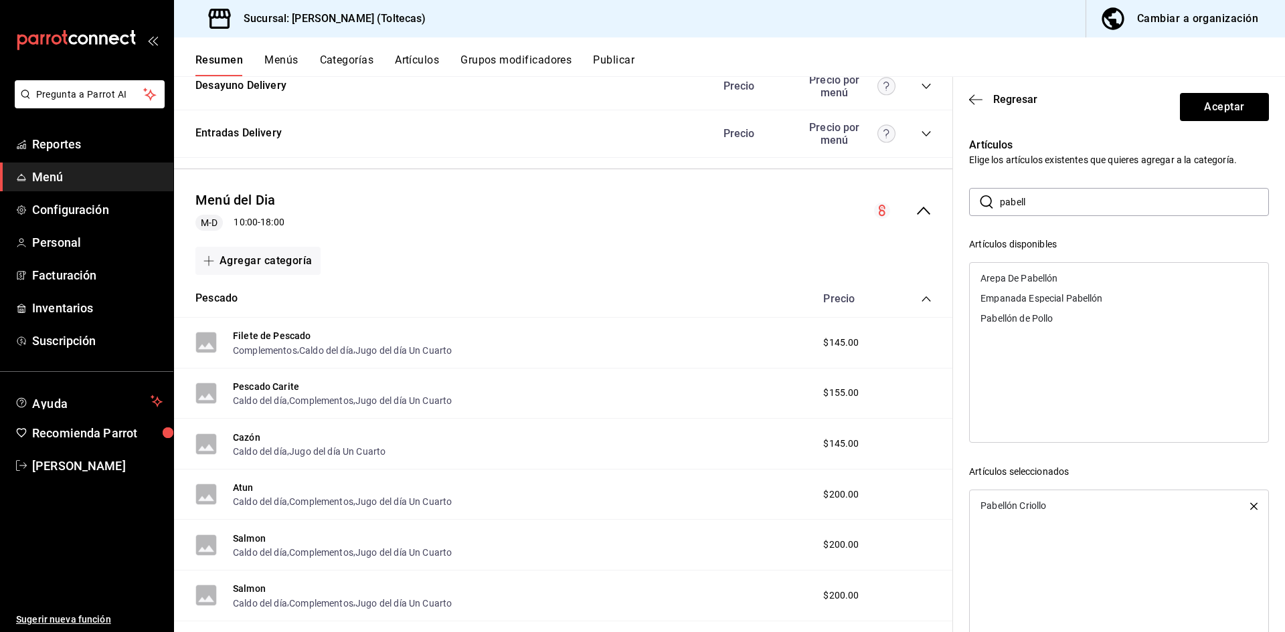
click at [1053, 319] on div "Pabellón de Pollo" at bounding box center [1017, 318] width 72 height 9
drag, startPoint x: 1046, startPoint y: 199, endPoint x: 944, endPoint y: 203, distance: 101.8
click at [944, 203] on main "Resumen sucursal Si activas ‘Editar artículo por menú’, podrás personalizar los…" at bounding box center [729, 354] width 1111 height 556
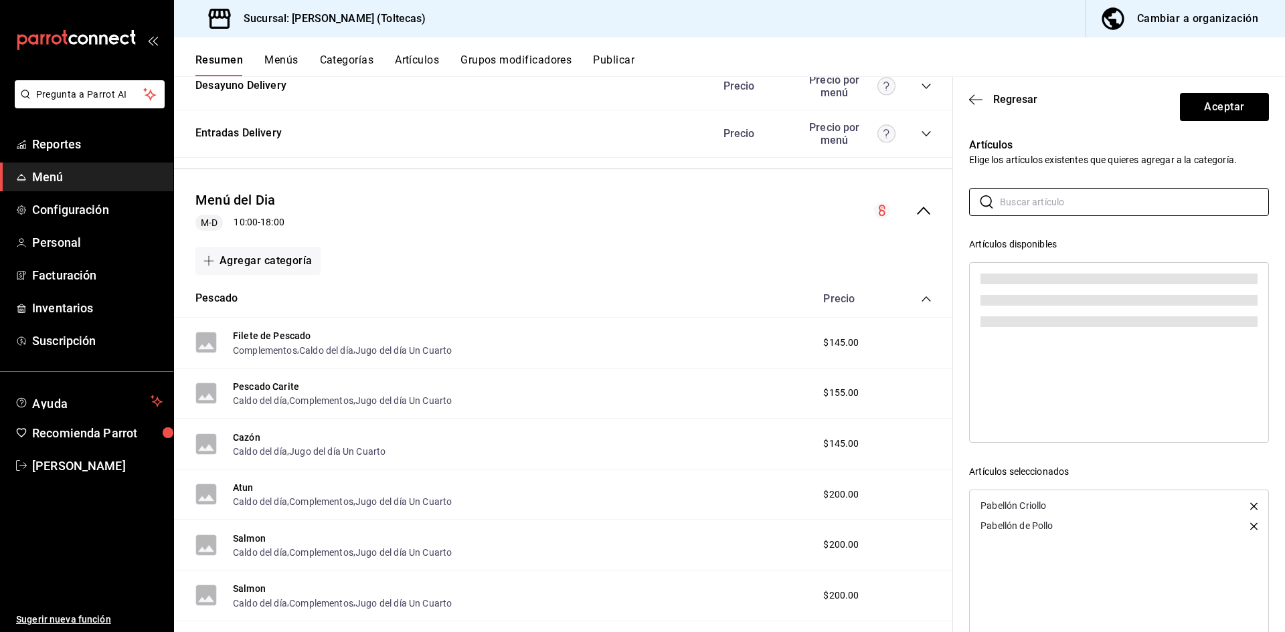
type input "p"
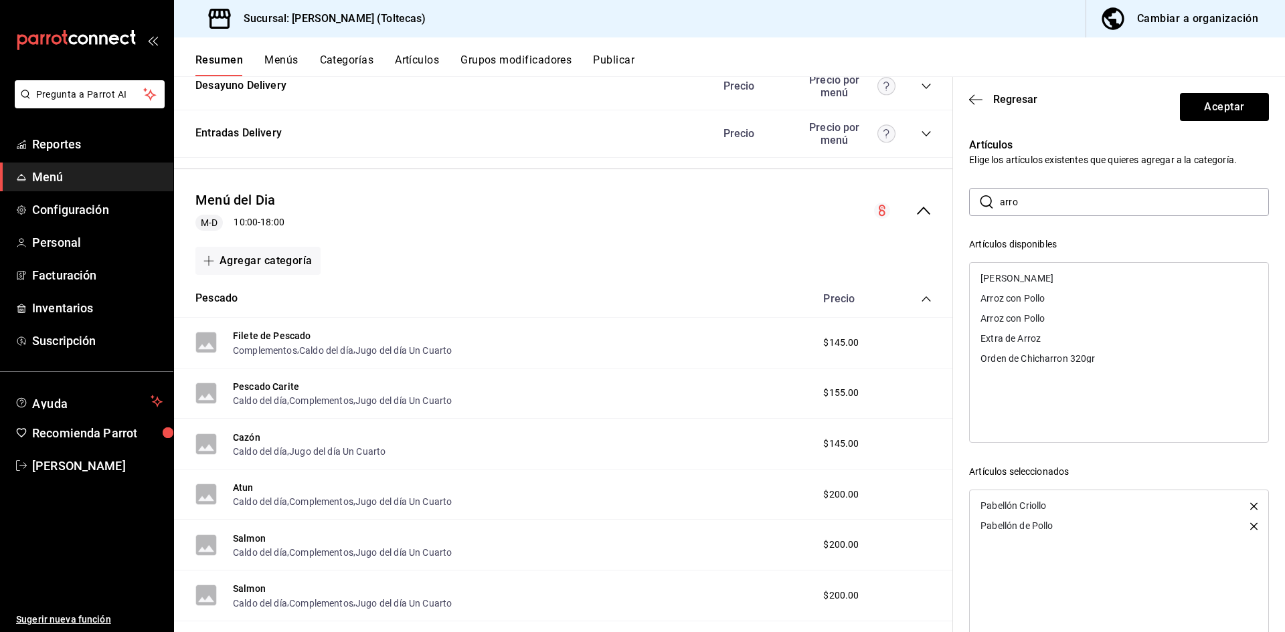
click at [1061, 307] on div "Arroz con Pollo" at bounding box center [1119, 298] width 299 height 20
drag, startPoint x: 1029, startPoint y: 207, endPoint x: 961, endPoint y: 199, distance: 68.1
click at [962, 199] on div "Artículos Elige los artículos existentes que quieres agregar a la categoría. ​ …" at bounding box center [1111, 393] width 316 height 545
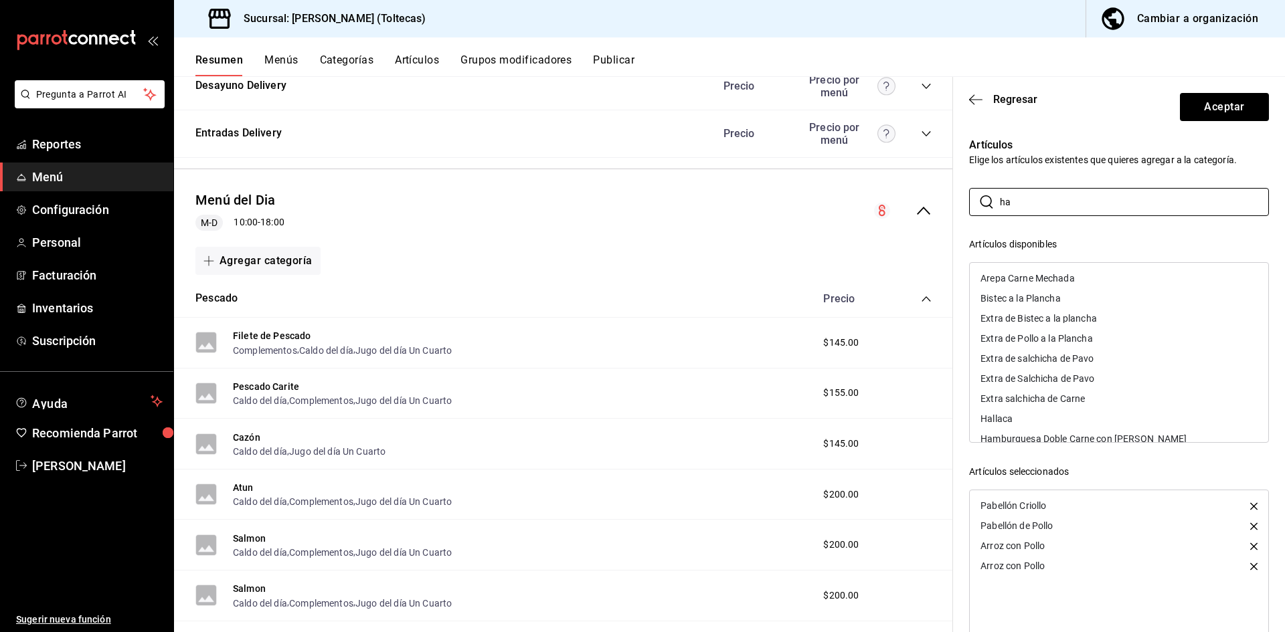
click at [1021, 411] on div "Hallaca" at bounding box center [1119, 419] width 299 height 20
click at [1039, 199] on input "ha" at bounding box center [1134, 202] width 269 height 27
type input "h"
click at [599, 236] on div "Menú del Dia M-D 10:00 - 18:00" at bounding box center [563, 211] width 779 height 62
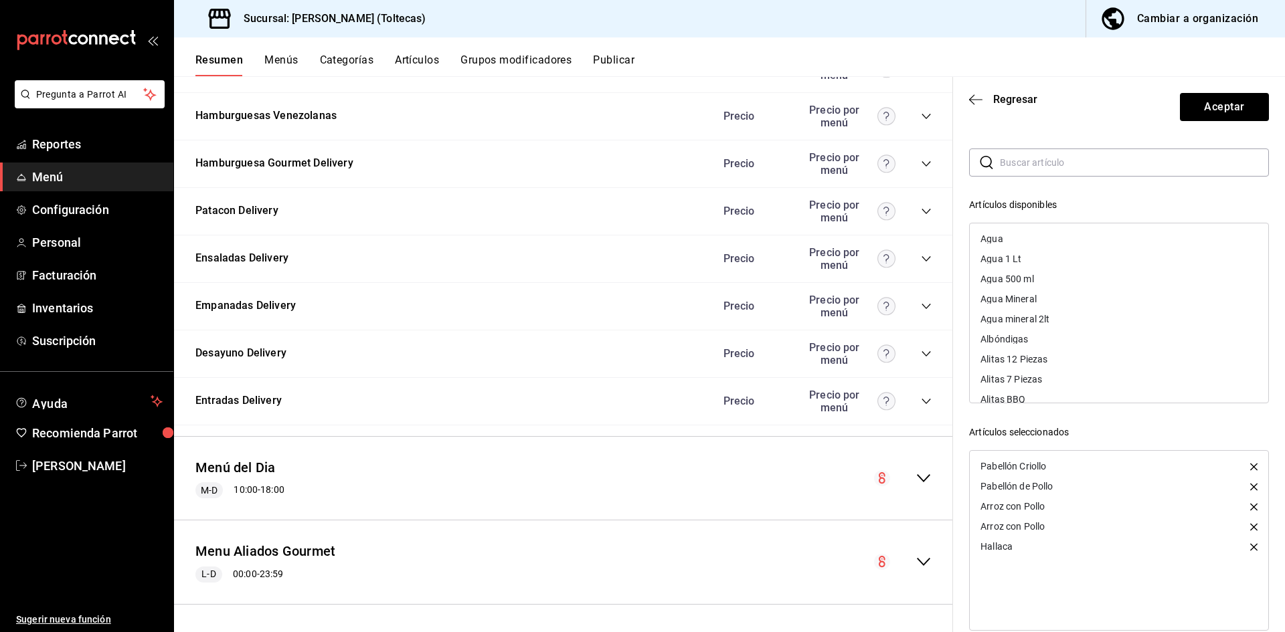
scroll to position [60, 0]
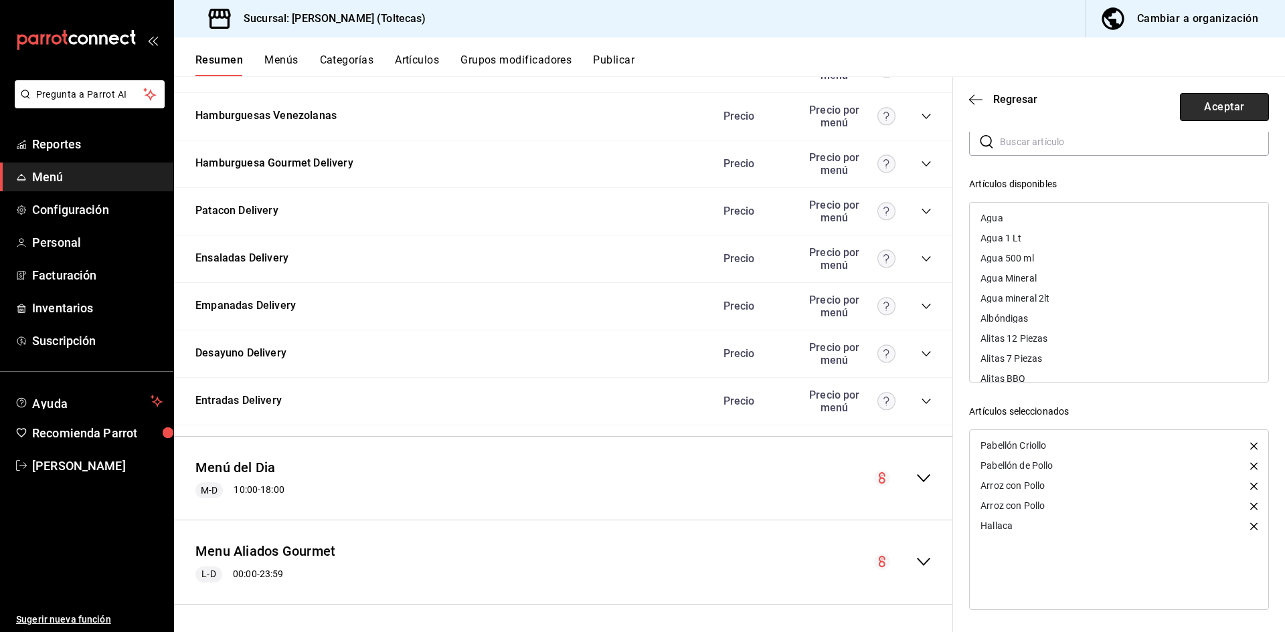
click at [1191, 112] on button "Aceptar" at bounding box center [1224, 107] width 89 height 28
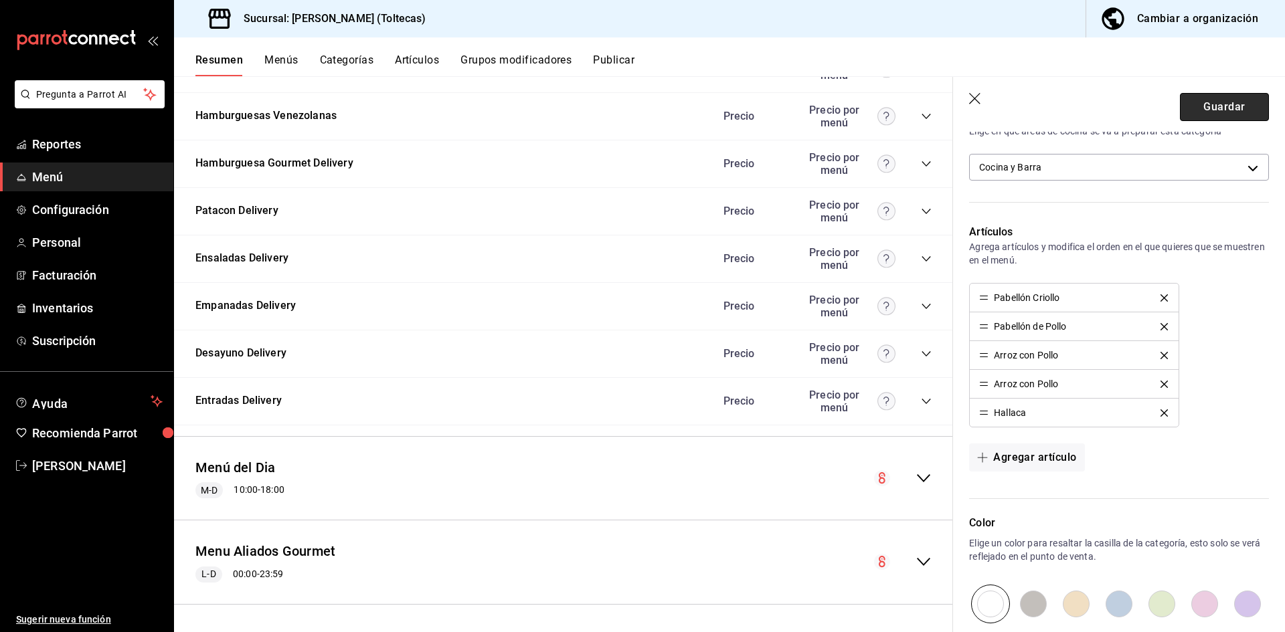
click at [1215, 101] on button "Guardar" at bounding box center [1224, 107] width 89 height 28
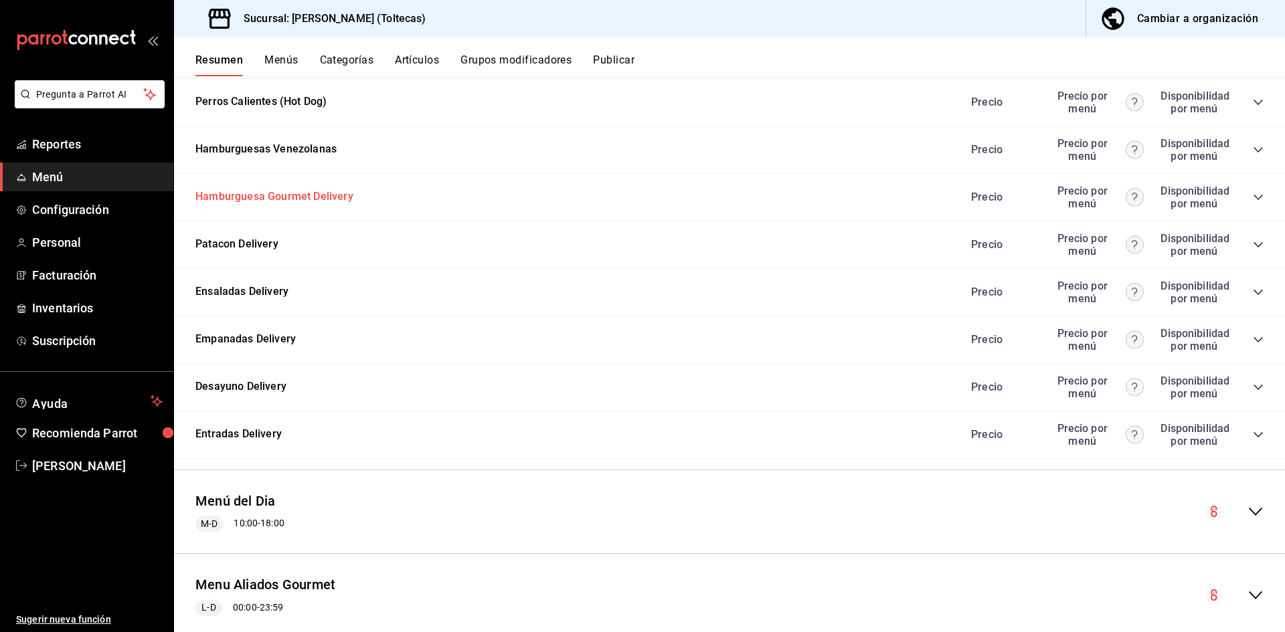
scroll to position [1373, 0]
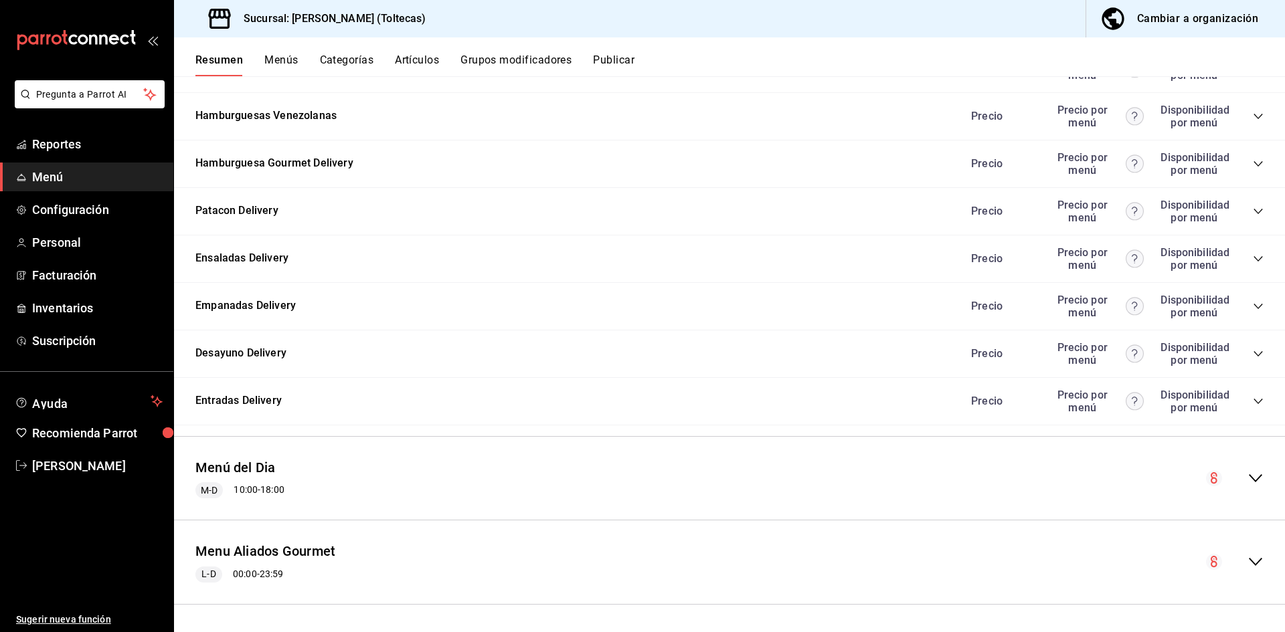
click at [1248, 476] on icon "collapse-menu-row" at bounding box center [1256, 479] width 16 height 16
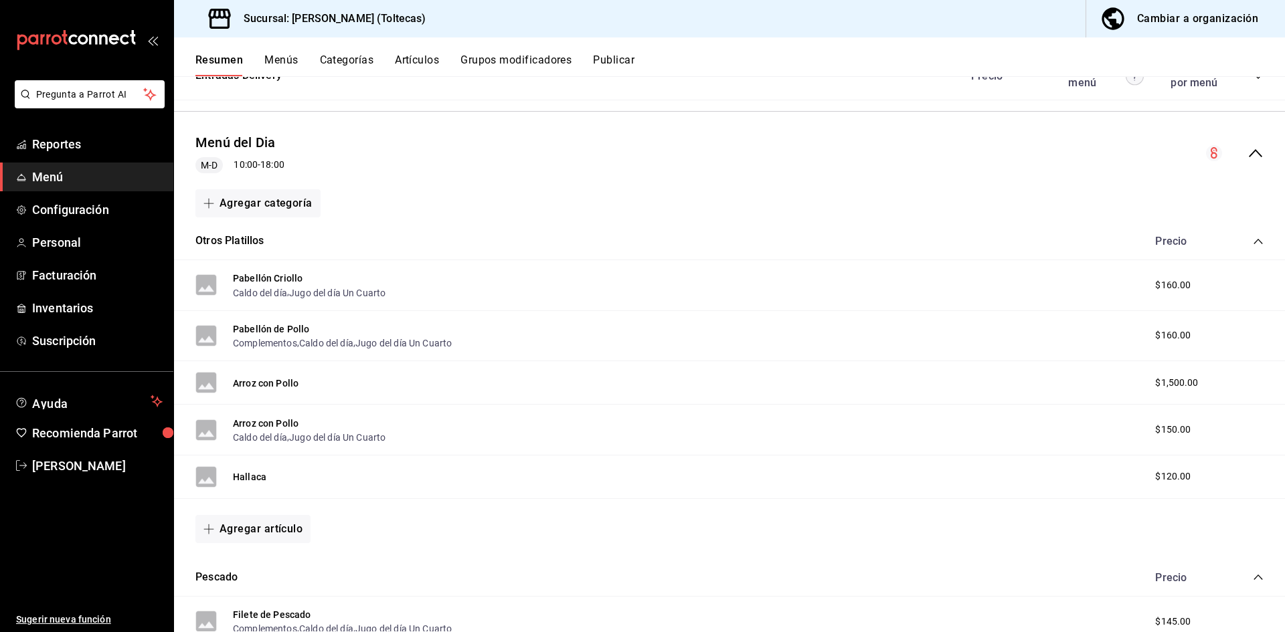
scroll to position [1734, 0]
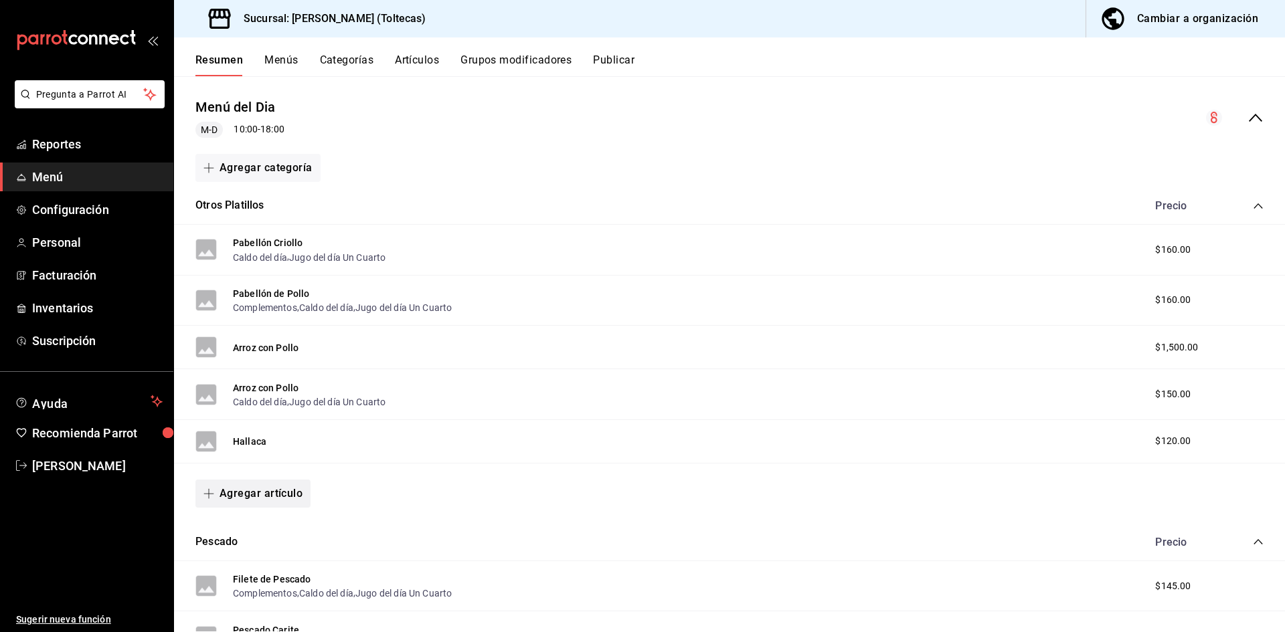
click at [262, 492] on button "Agregar artículo" at bounding box center [252, 494] width 115 height 28
click at [240, 205] on div at bounding box center [642, 316] width 1285 height 632
drag, startPoint x: 240, startPoint y: 205, endPoint x: 778, endPoint y: 243, distance: 538.8
click at [240, 205] on button "Otros Platillos" at bounding box center [229, 205] width 69 height 15
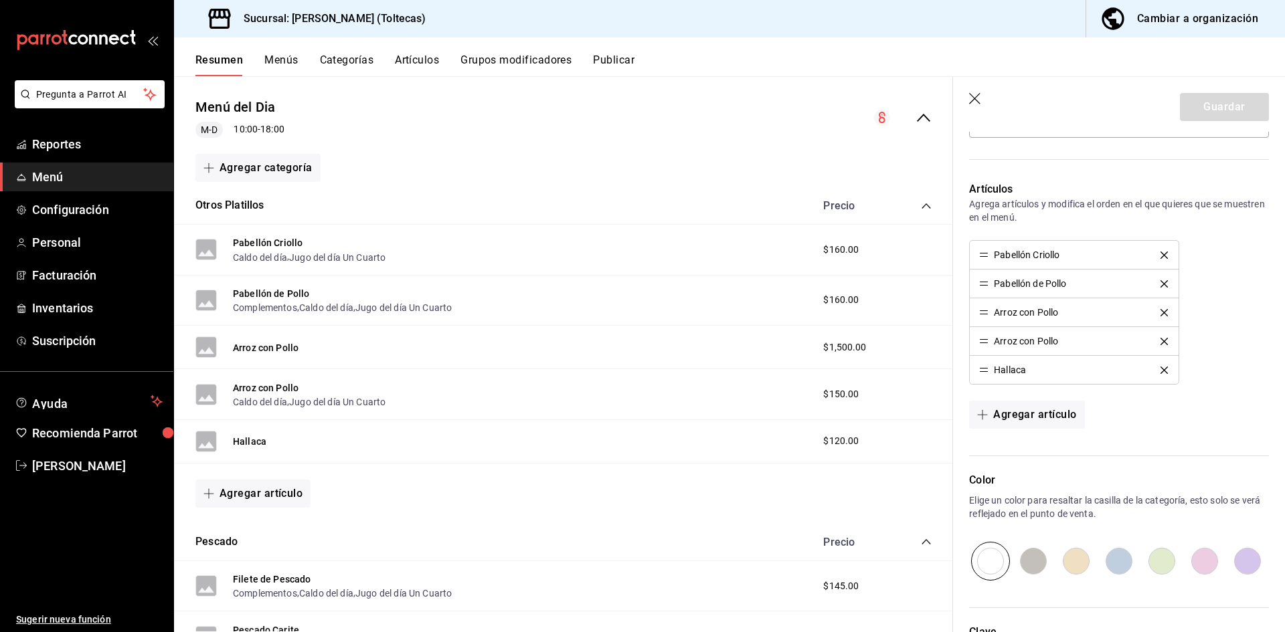
scroll to position [402, 0]
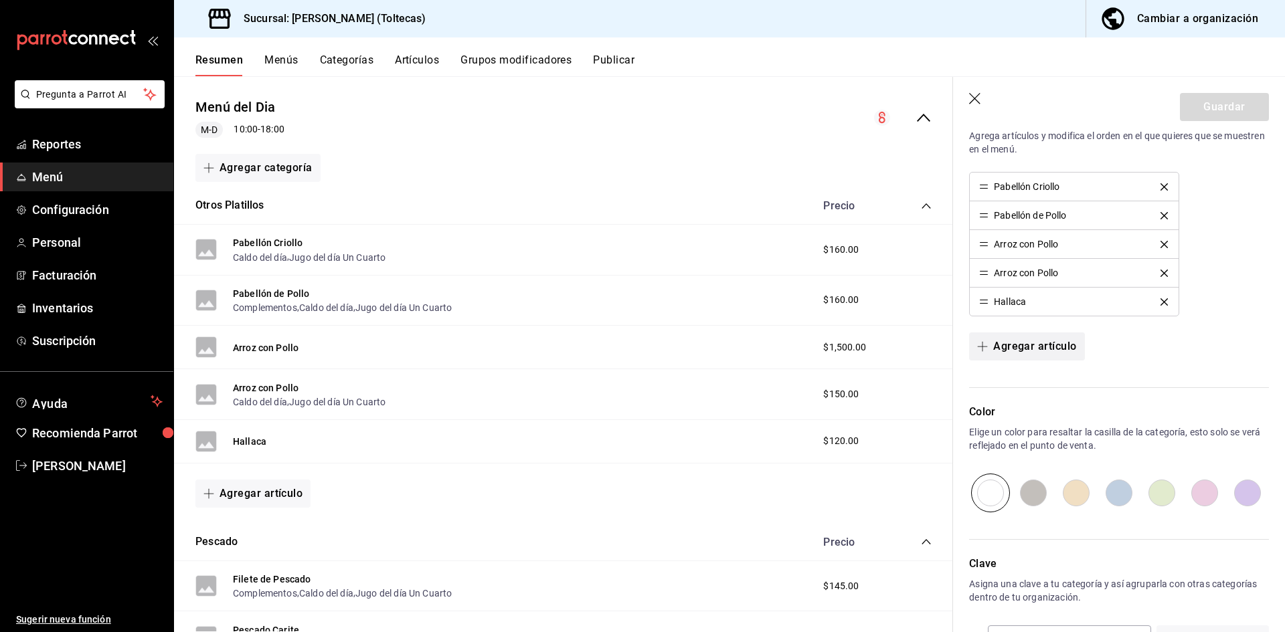
click at [1021, 346] on button "Agregar artículo" at bounding box center [1026, 347] width 115 height 28
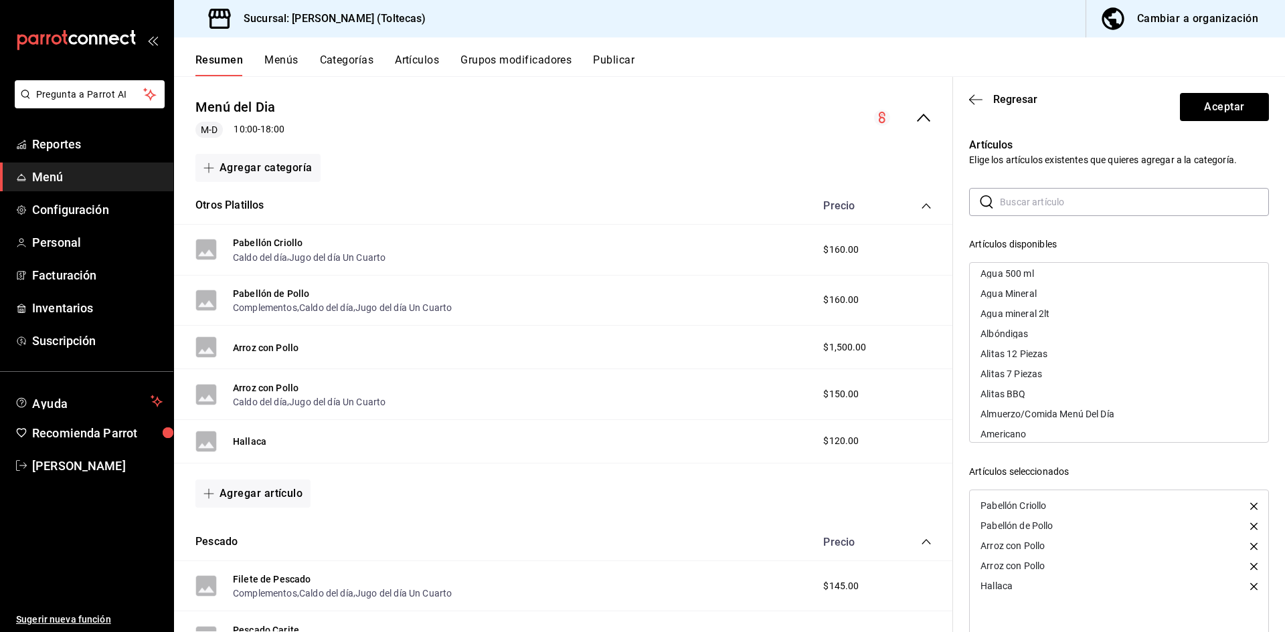
scroll to position [67, 0]
click at [1023, 206] on input "text" at bounding box center [1134, 202] width 269 height 27
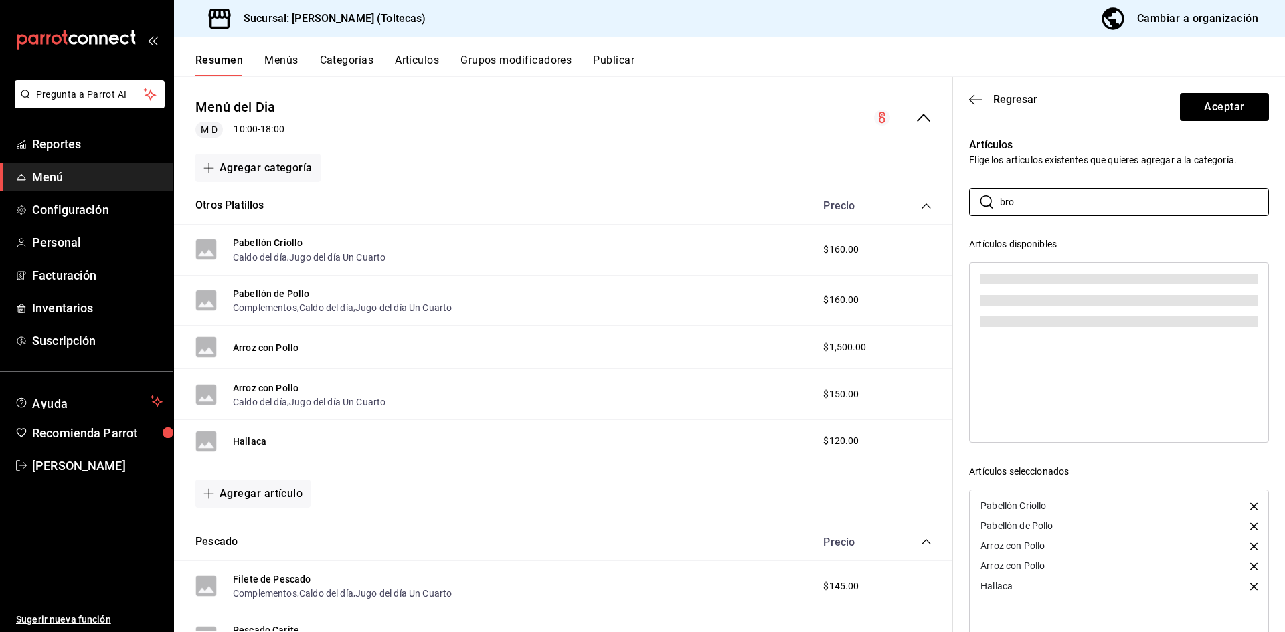
scroll to position [0, 0]
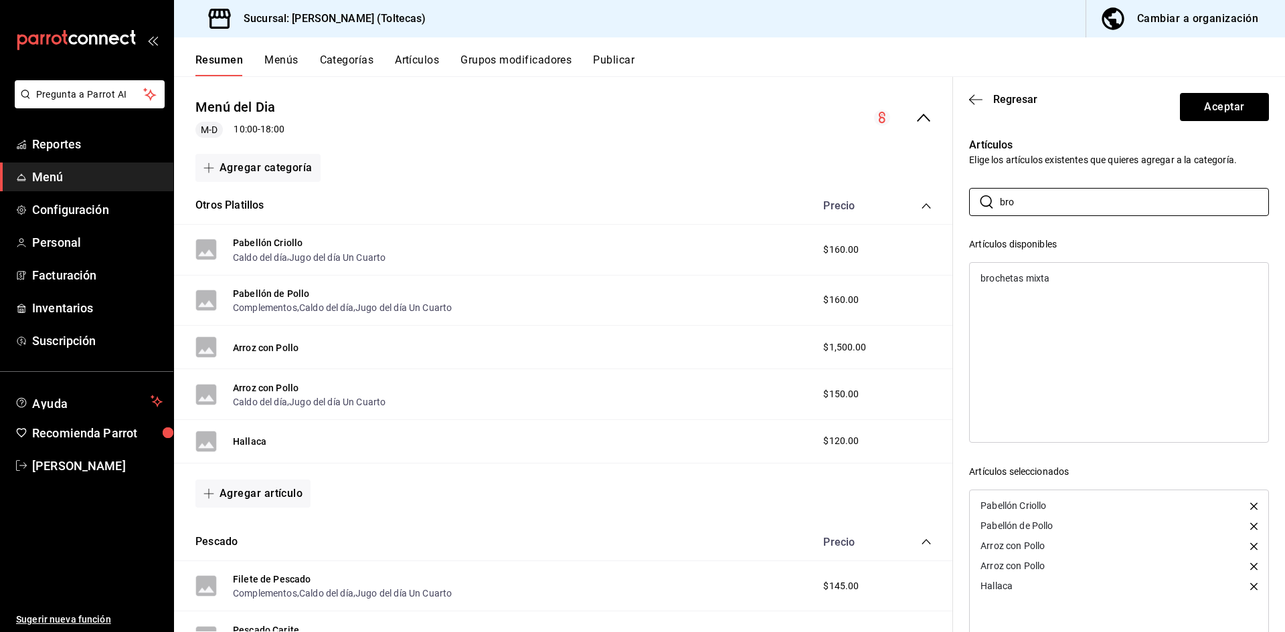
click at [1032, 278] on div "brochetas mixta" at bounding box center [1015, 278] width 69 height 9
drag, startPoint x: 1025, startPoint y: 199, endPoint x: 904, endPoint y: 216, distance: 122.9
click at [904, 216] on main "Resumen sucursal Si activas ‘Editar artículo por menú’, podrás personalizar los…" at bounding box center [729, 354] width 1111 height 556
click at [1013, 284] on div "Arroz Chino" at bounding box center [1119, 278] width 299 height 20
drag, startPoint x: 1055, startPoint y: 207, endPoint x: 952, endPoint y: 207, distance: 102.4
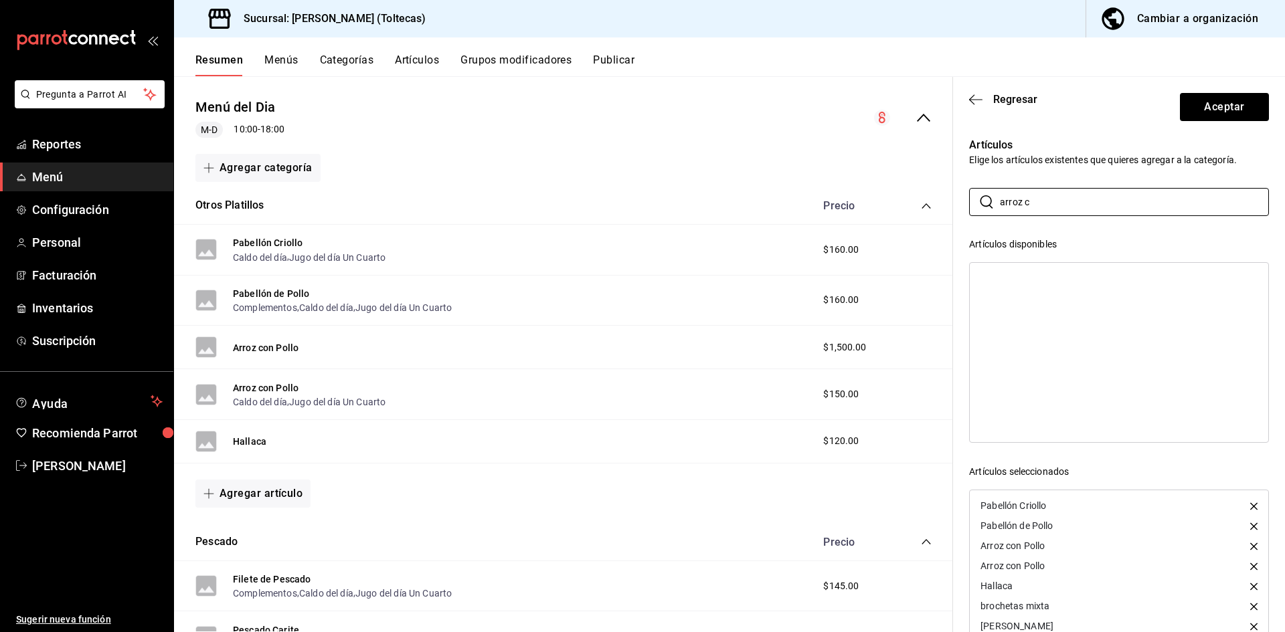
click at [952, 207] on div "Guardar Editar categoría ¿Cómo se va a llamar? Otros Platillos 15 /30 ¿Cómo se …" at bounding box center [1118, 393] width 333 height 632
click at [1049, 199] on input "paella" at bounding box center [1134, 202] width 269 height 27
drag, startPoint x: 1037, startPoint y: 203, endPoint x: 980, endPoint y: 199, distance: 57.0
click at [980, 199] on div "​ paella ​" at bounding box center [1119, 202] width 300 height 28
type input "plata"
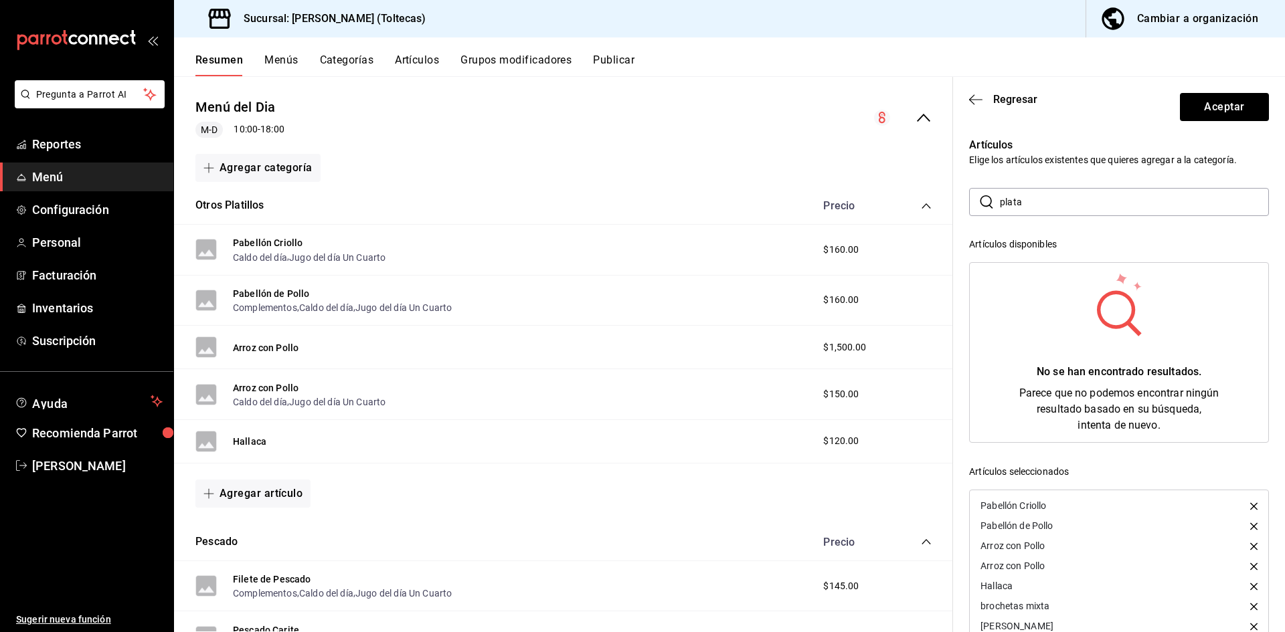
click at [1045, 202] on input "plata" at bounding box center [1134, 202] width 269 height 27
drag, startPoint x: 1045, startPoint y: 202, endPoint x: 963, endPoint y: 199, distance: 82.4
click at [970, 199] on div "​ plata ​" at bounding box center [1119, 202] width 300 height 28
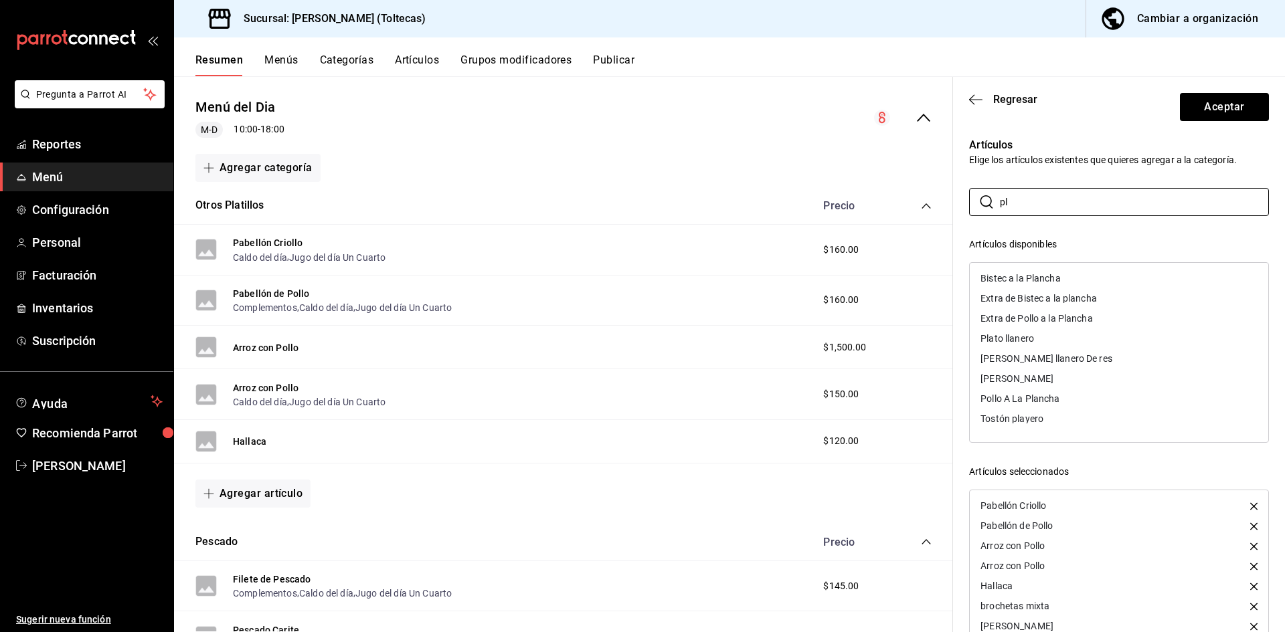
type input "p"
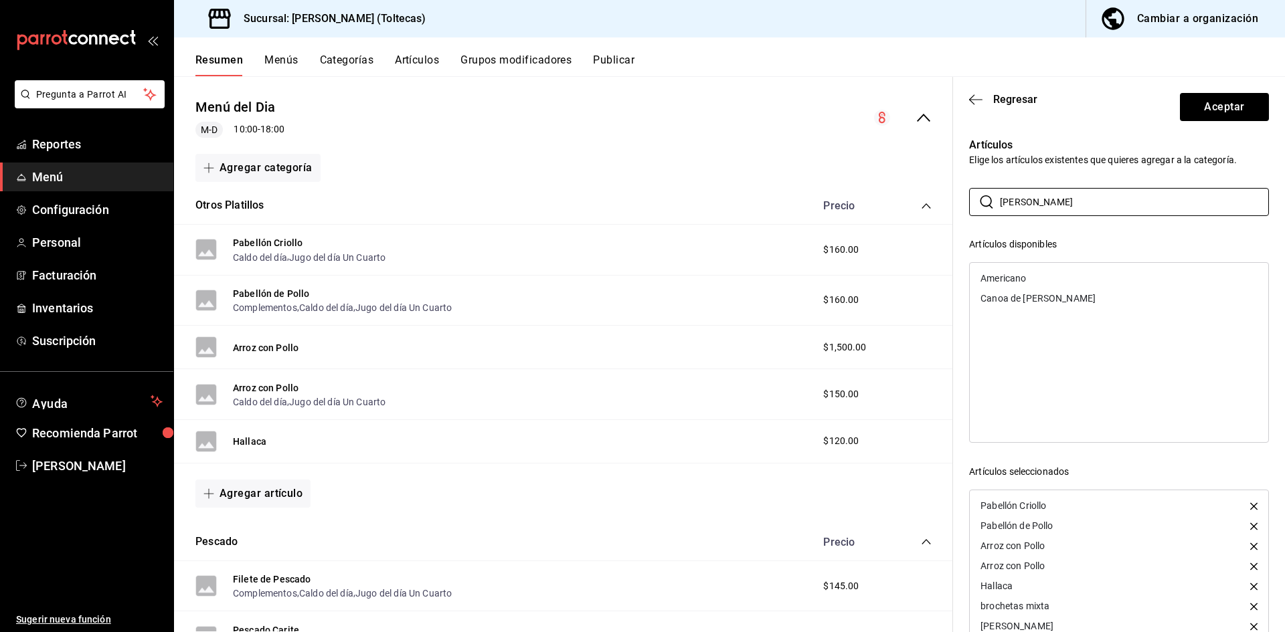
type input "cano"
click at [1046, 303] on div "Canoa de [PERSON_NAME]" at bounding box center [1038, 298] width 115 height 9
click at [1214, 104] on button "Aceptar" at bounding box center [1224, 107] width 89 height 28
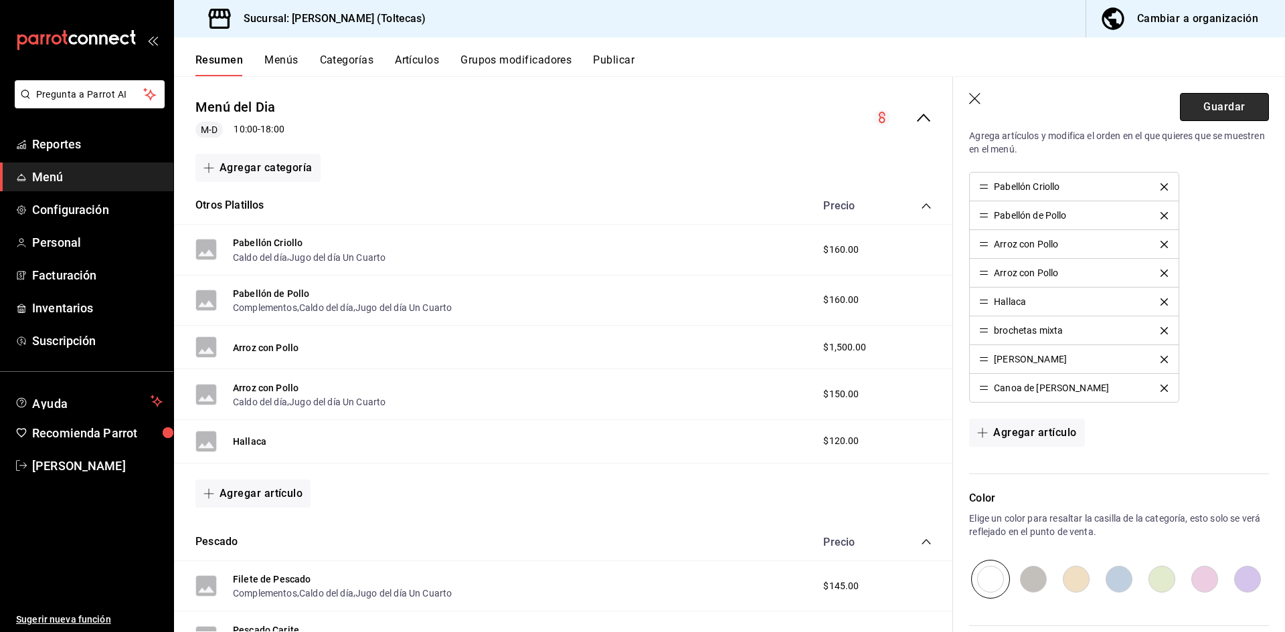
click at [1217, 102] on button "Guardar" at bounding box center [1224, 107] width 89 height 28
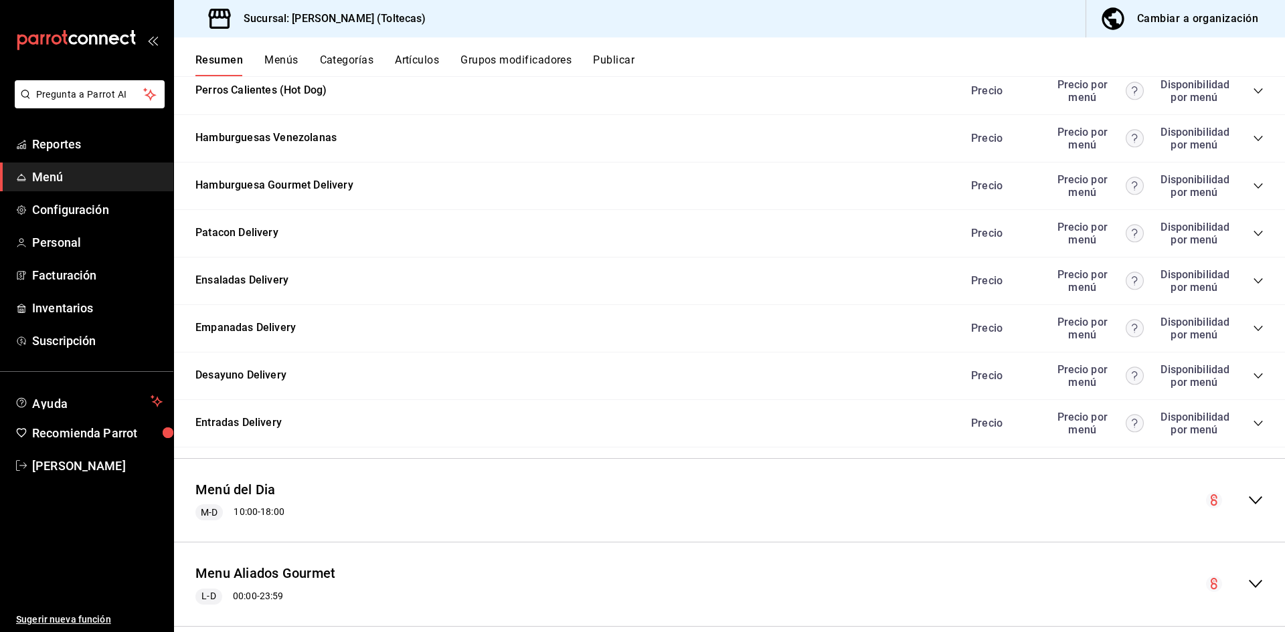
scroll to position [1373, 0]
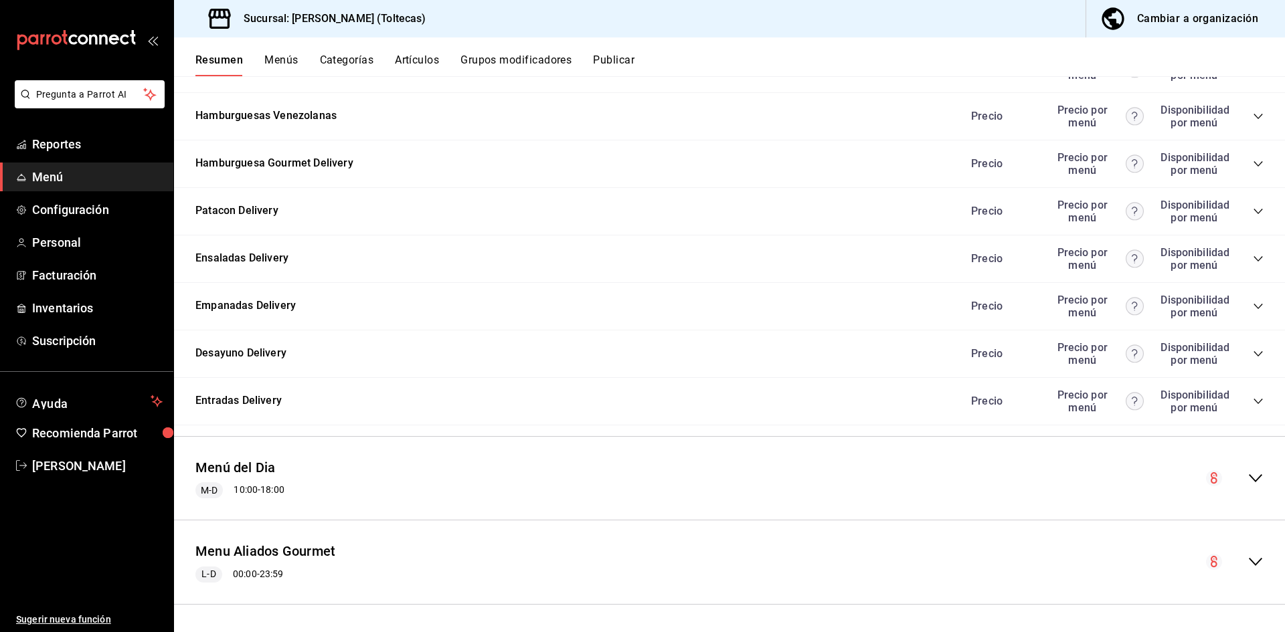
click at [1255, 476] on div "Menú del Dia M-D 10:00 - 18:00" at bounding box center [729, 479] width 1111 height 62
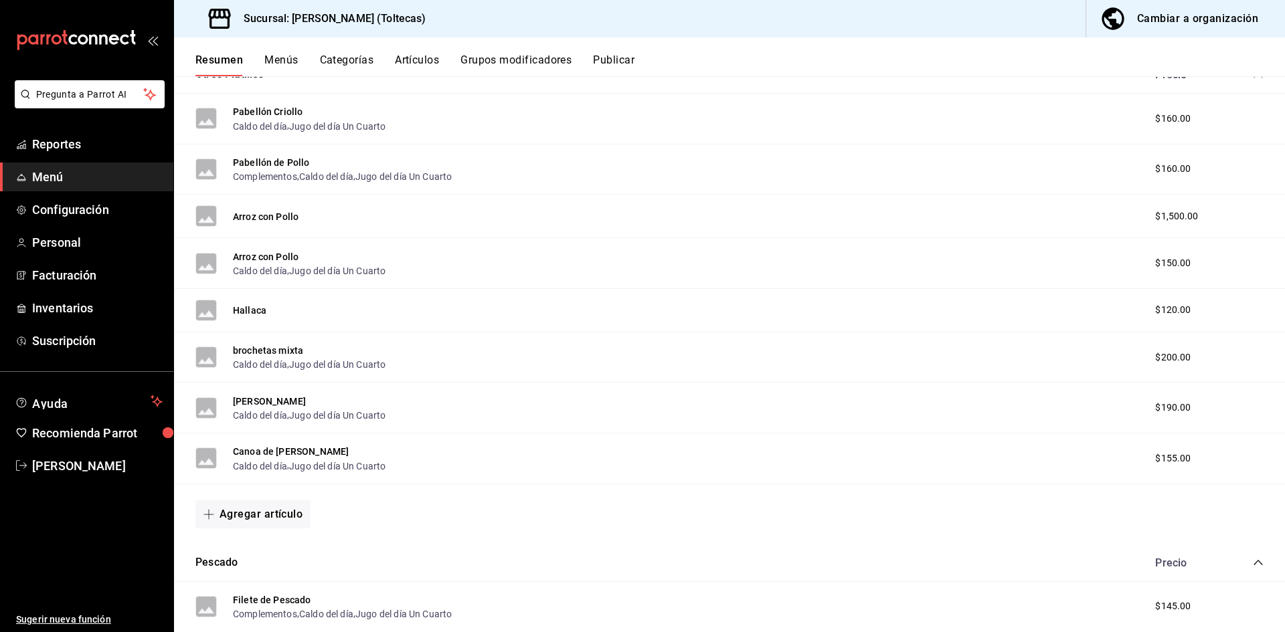
scroll to position [1842, 0]
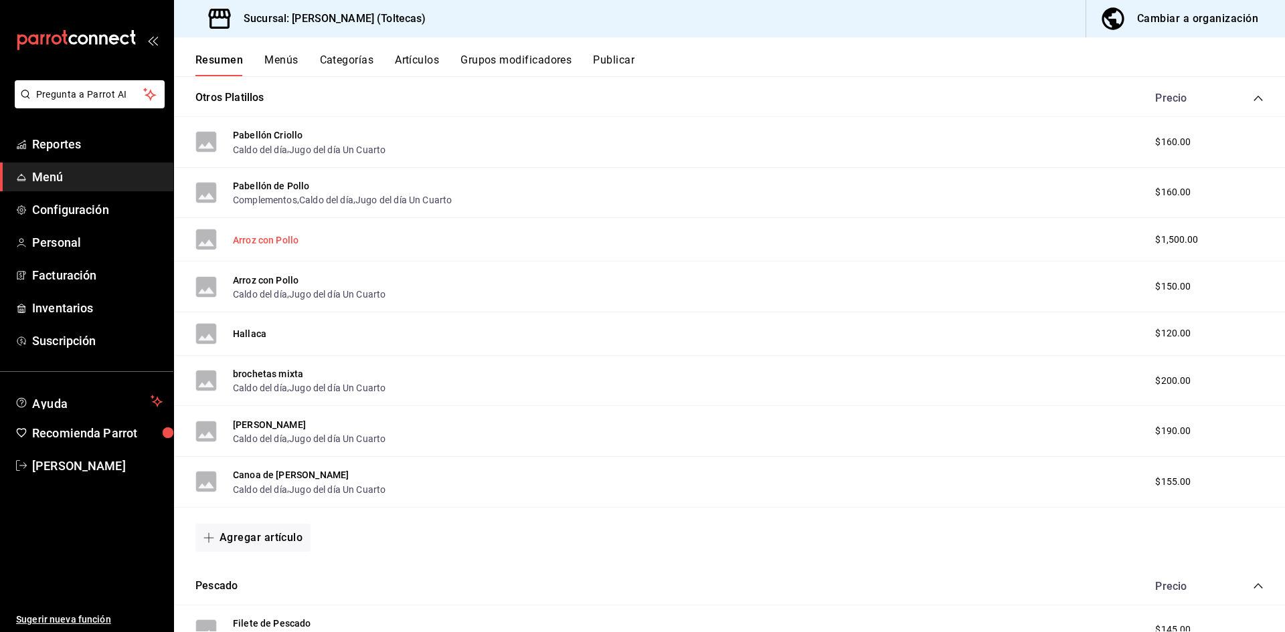
click at [258, 237] on button "Arroz con Pollo" at bounding box center [266, 240] width 66 height 13
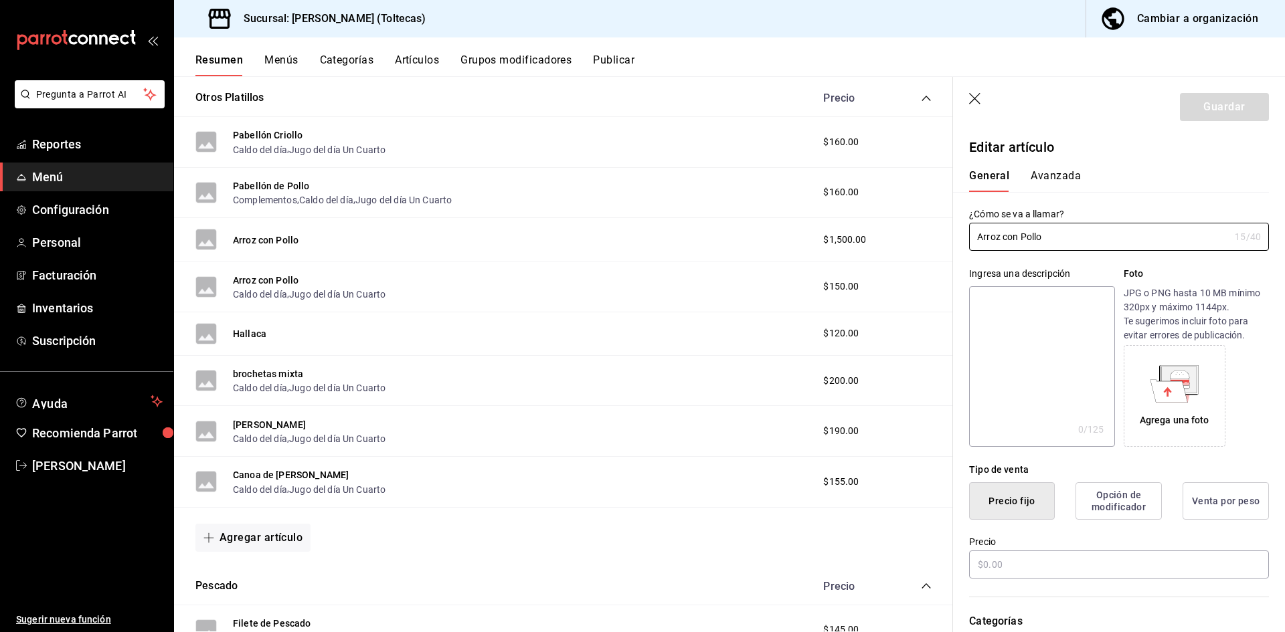
type input "$1500.00"
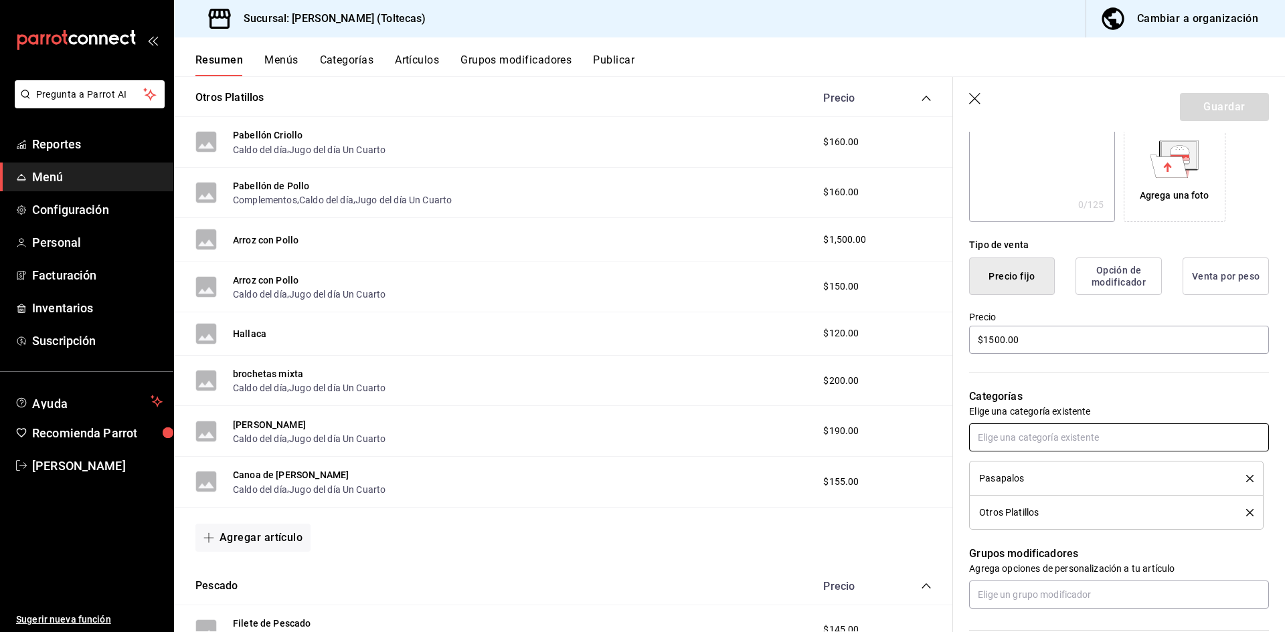
scroll to position [201, 0]
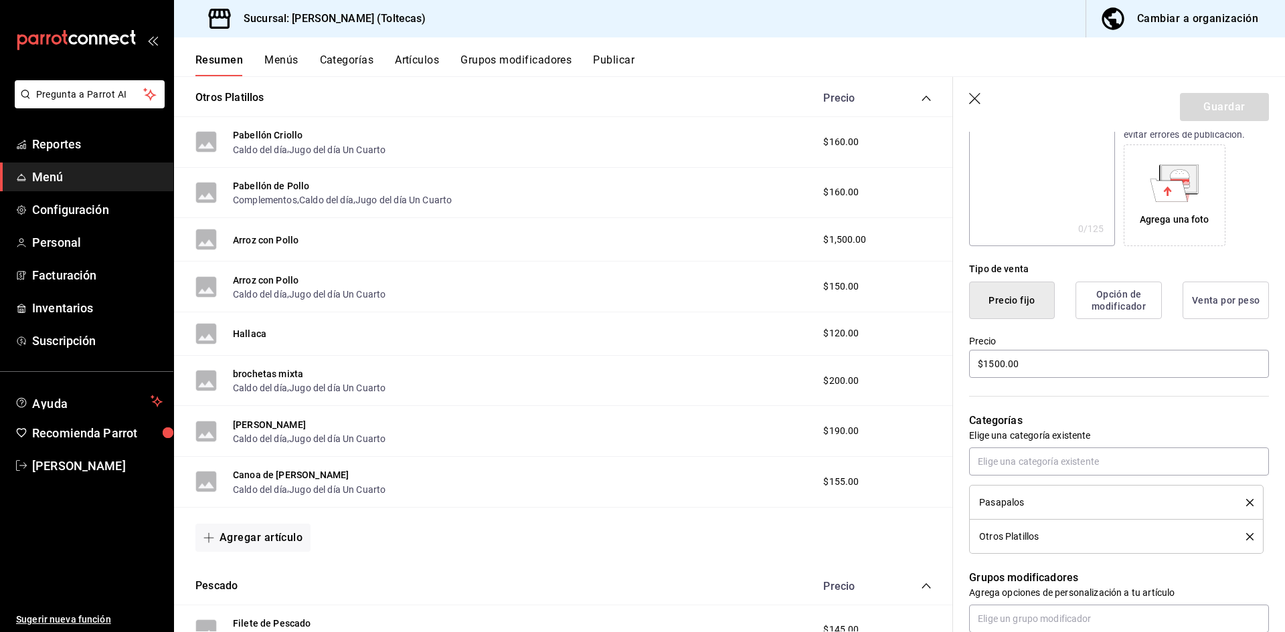
click at [1246, 537] on icon "delete" at bounding box center [1249, 536] width 7 height 7
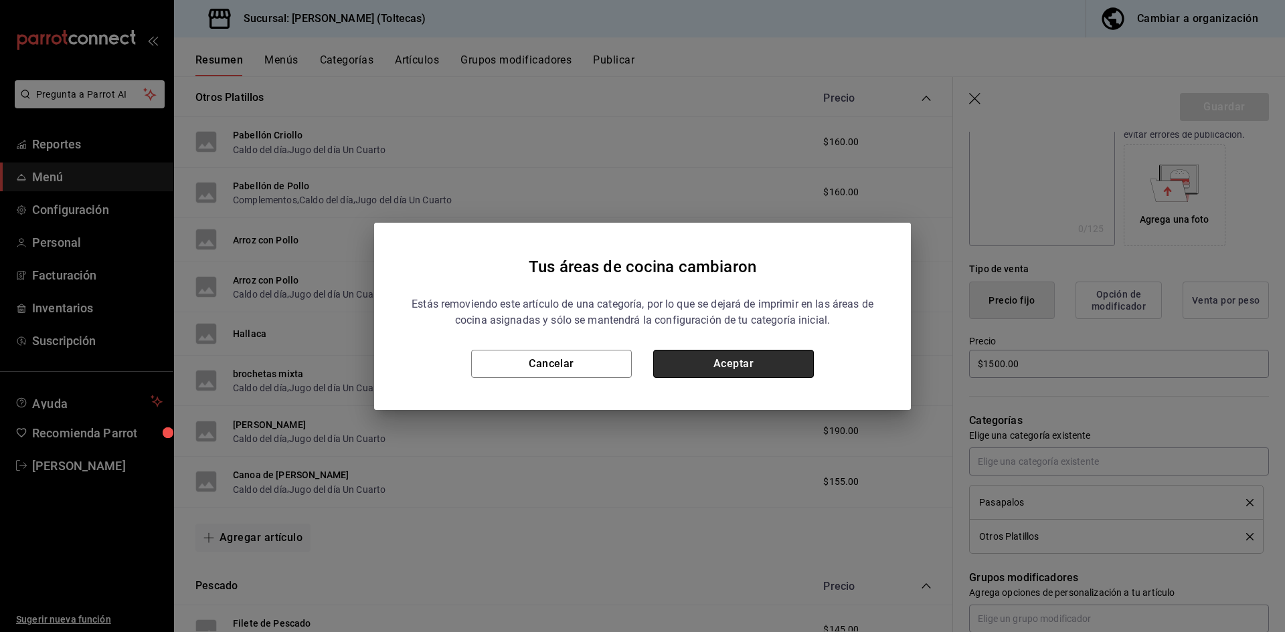
click at [766, 366] on button "Aceptar" at bounding box center [733, 364] width 161 height 28
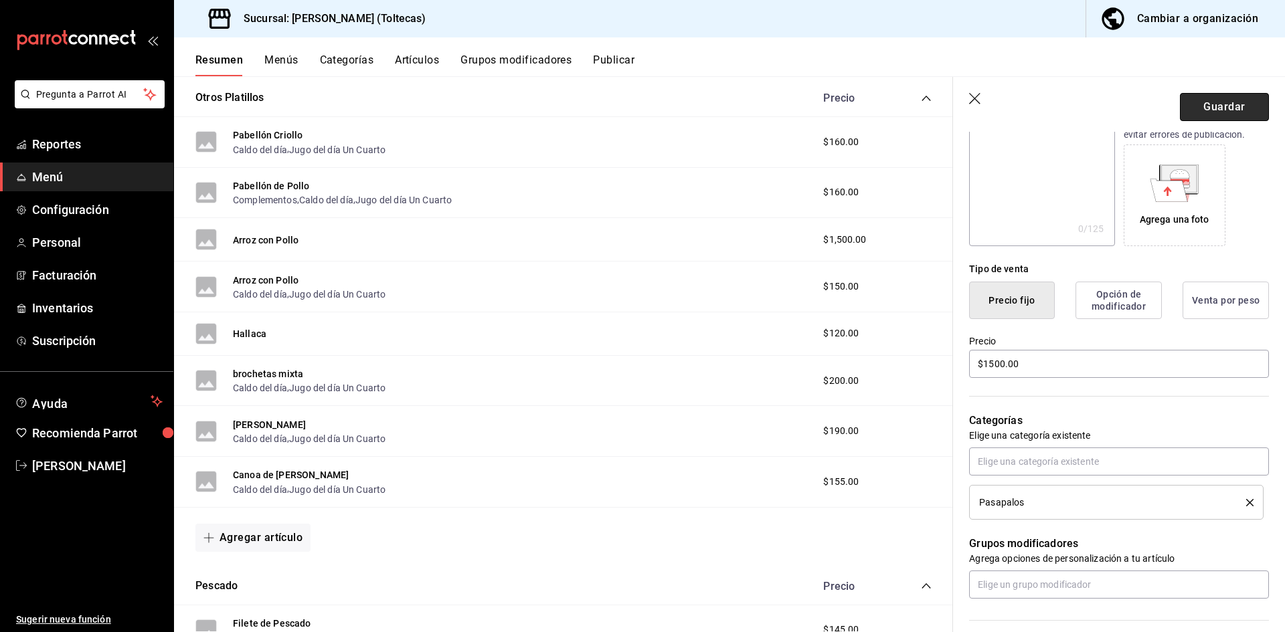
click at [1192, 106] on button "Guardar" at bounding box center [1224, 107] width 89 height 28
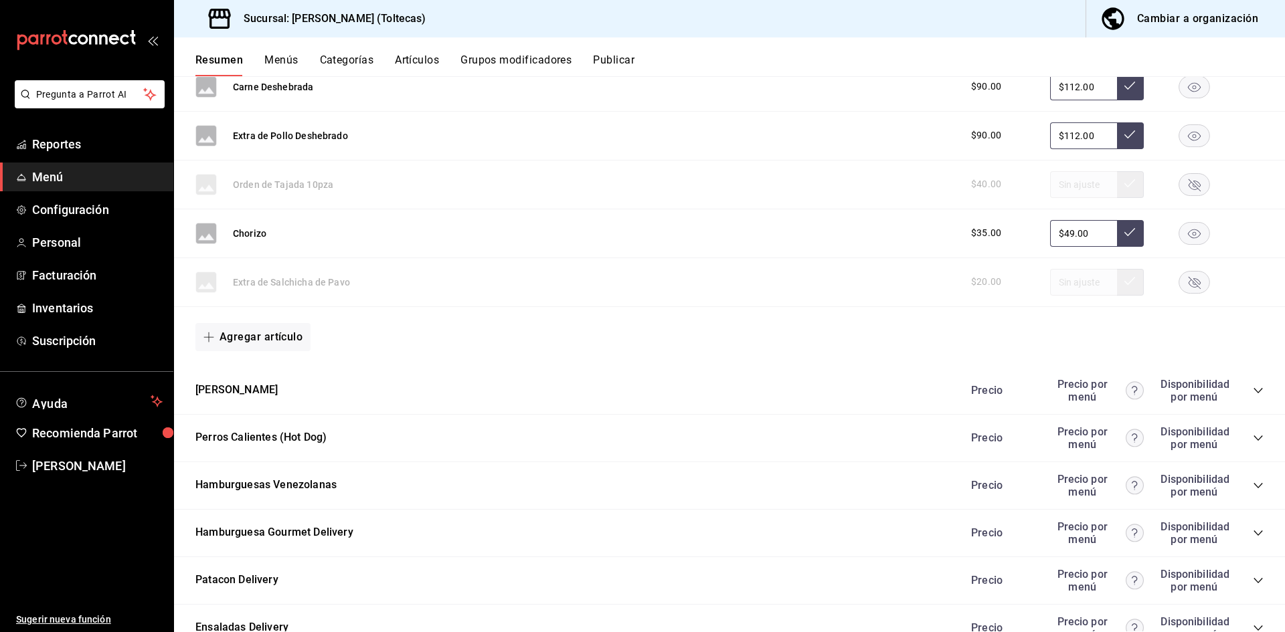
scroll to position [469, 0]
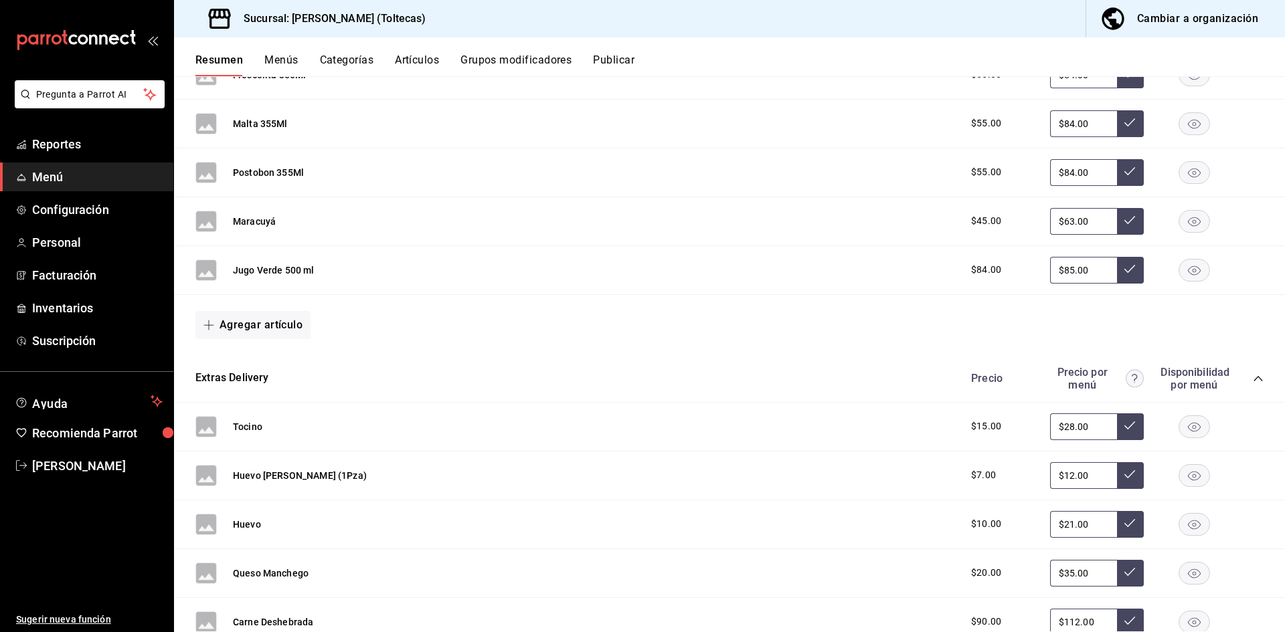
click at [604, 64] on button "Publicar" at bounding box center [613, 65] width 41 height 23
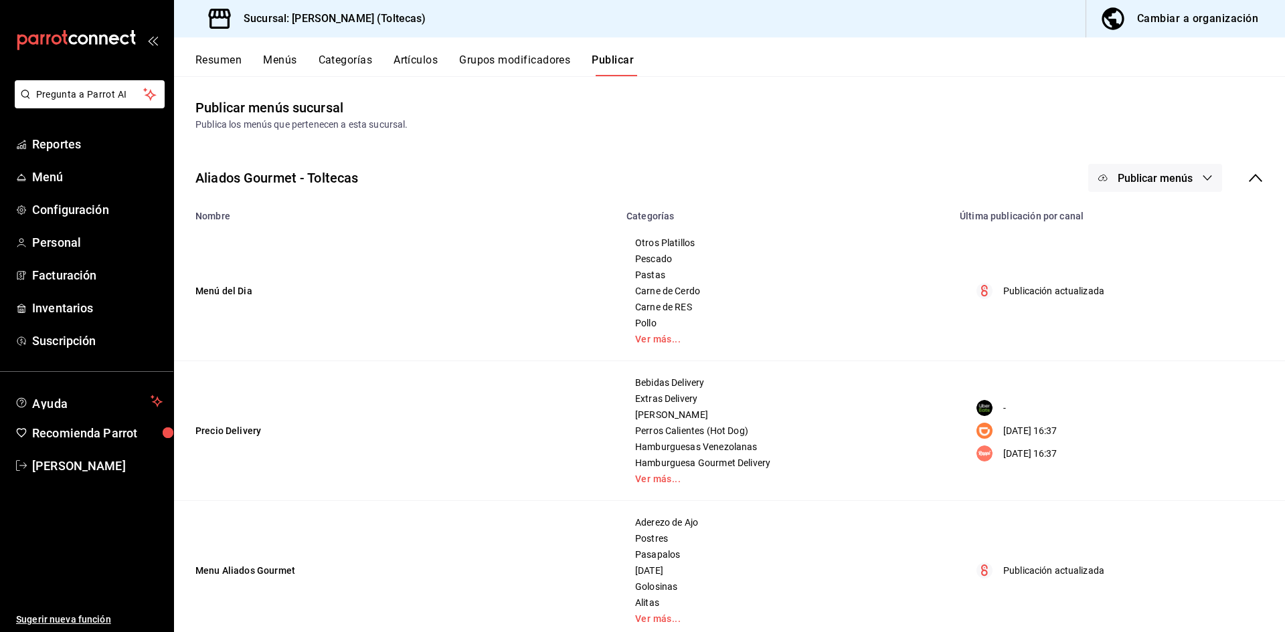
click at [1151, 187] on button "Publicar menús" at bounding box center [1155, 178] width 134 height 28
click at [1136, 211] on li "Punto de venta" at bounding box center [1145, 221] width 123 height 37
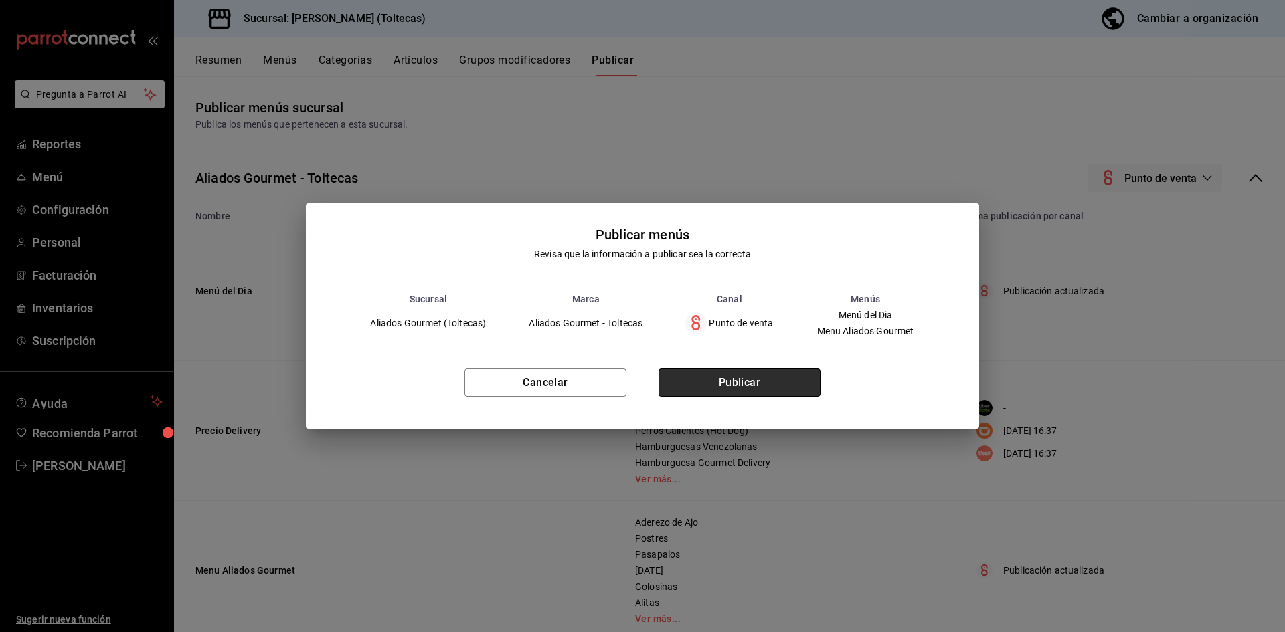
click at [744, 382] on button "Publicar" at bounding box center [740, 383] width 162 height 28
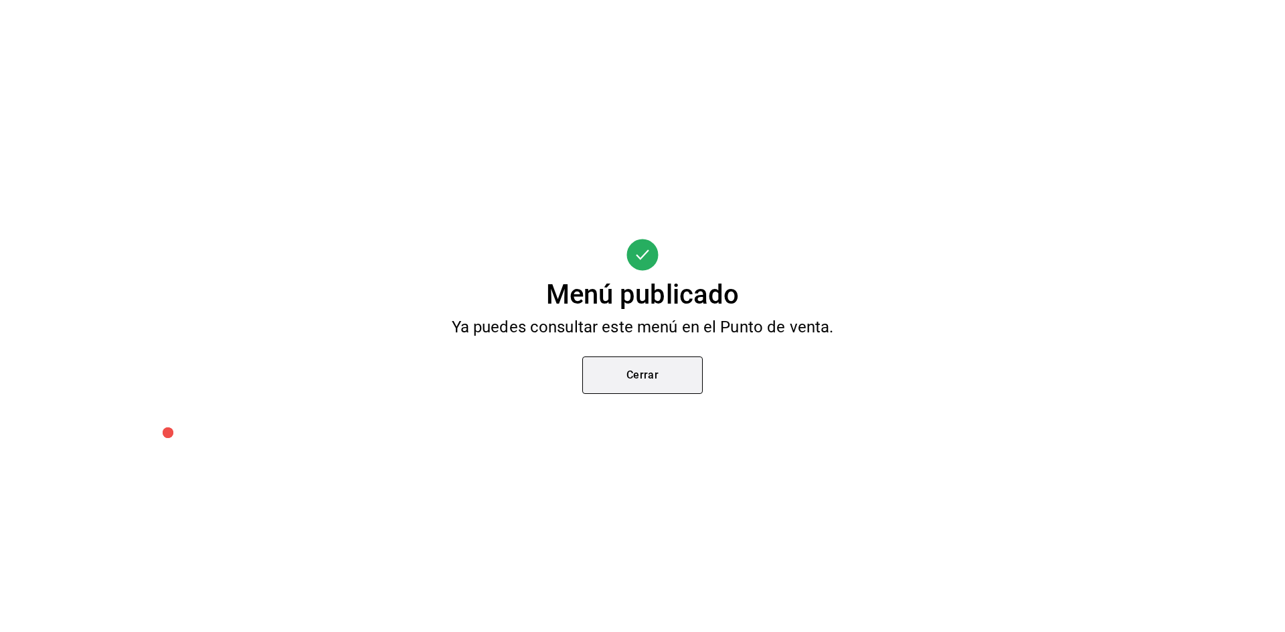
click at [677, 386] on button "Cerrar" at bounding box center [642, 375] width 120 height 37
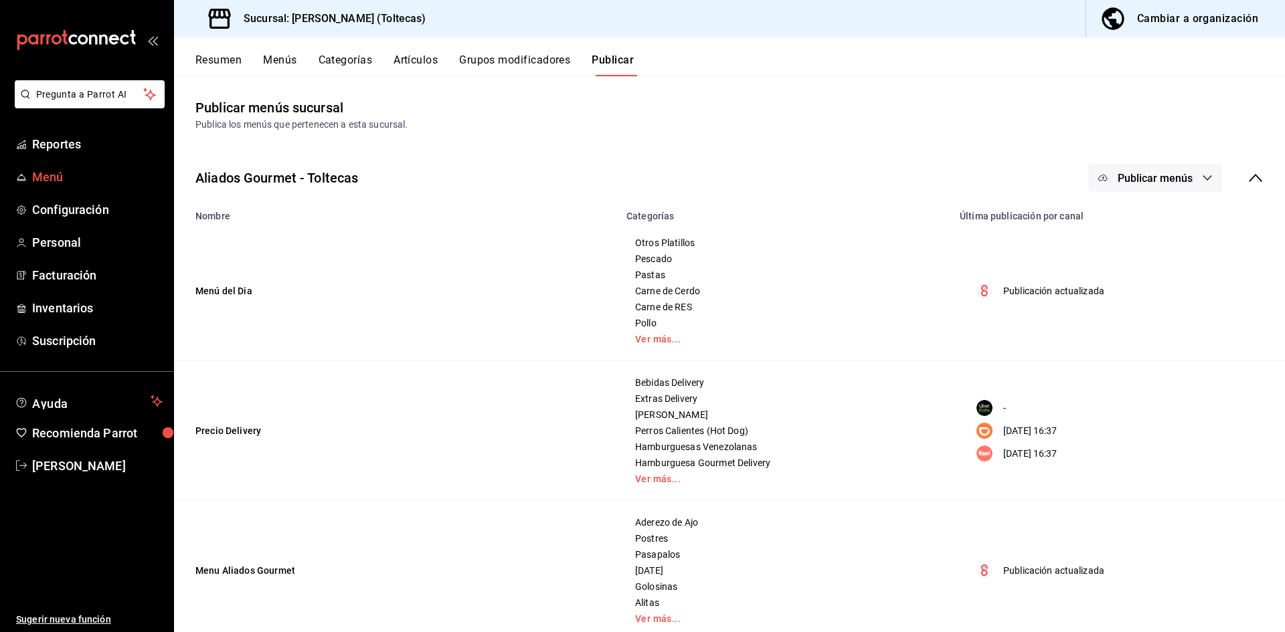
click at [65, 167] on link "Menú" at bounding box center [86, 177] width 173 height 29
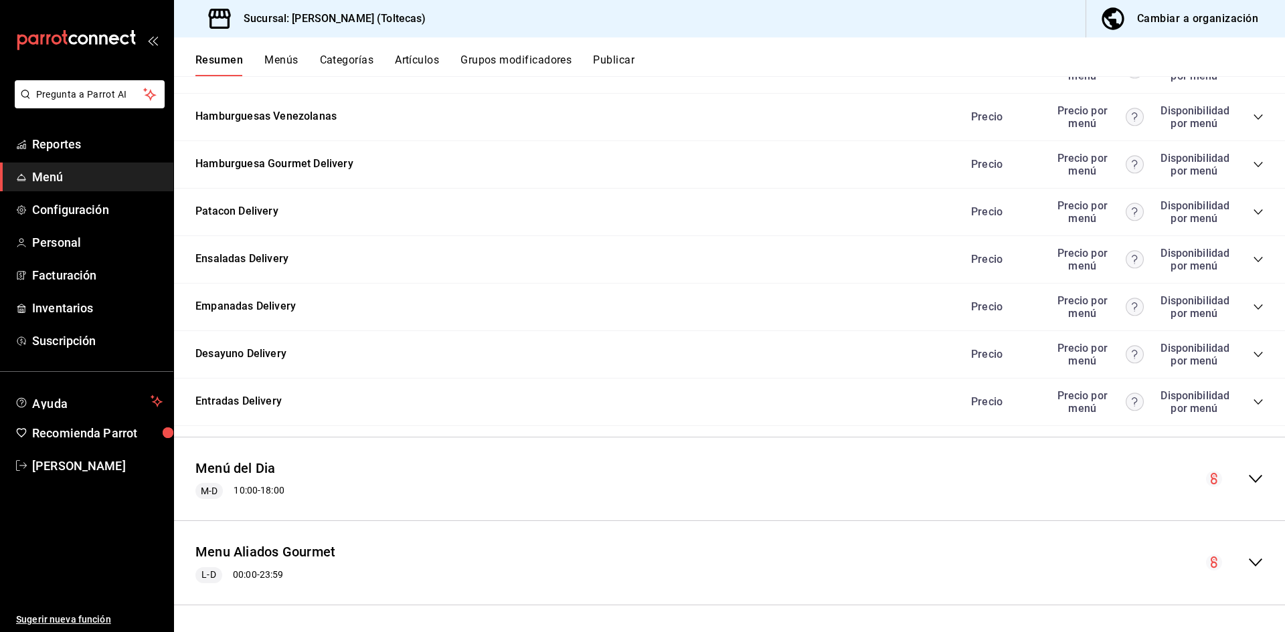
scroll to position [1373, 0]
click at [1248, 473] on icon "collapse-menu-row" at bounding box center [1256, 479] width 16 height 16
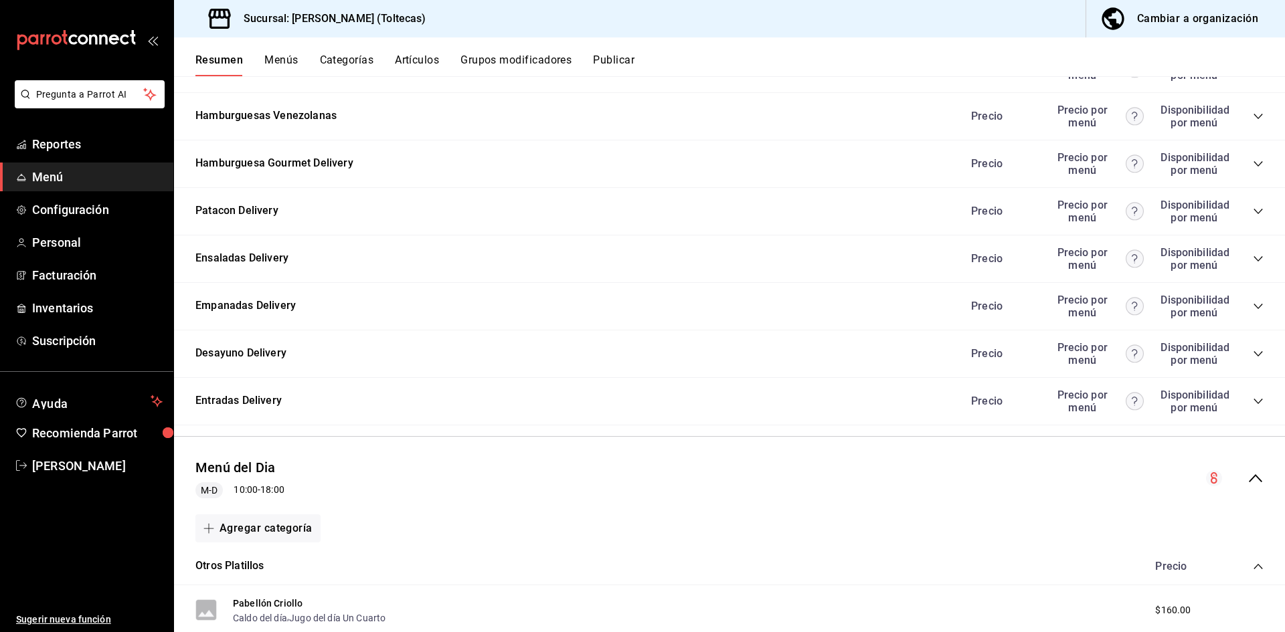
scroll to position [1641, 0]
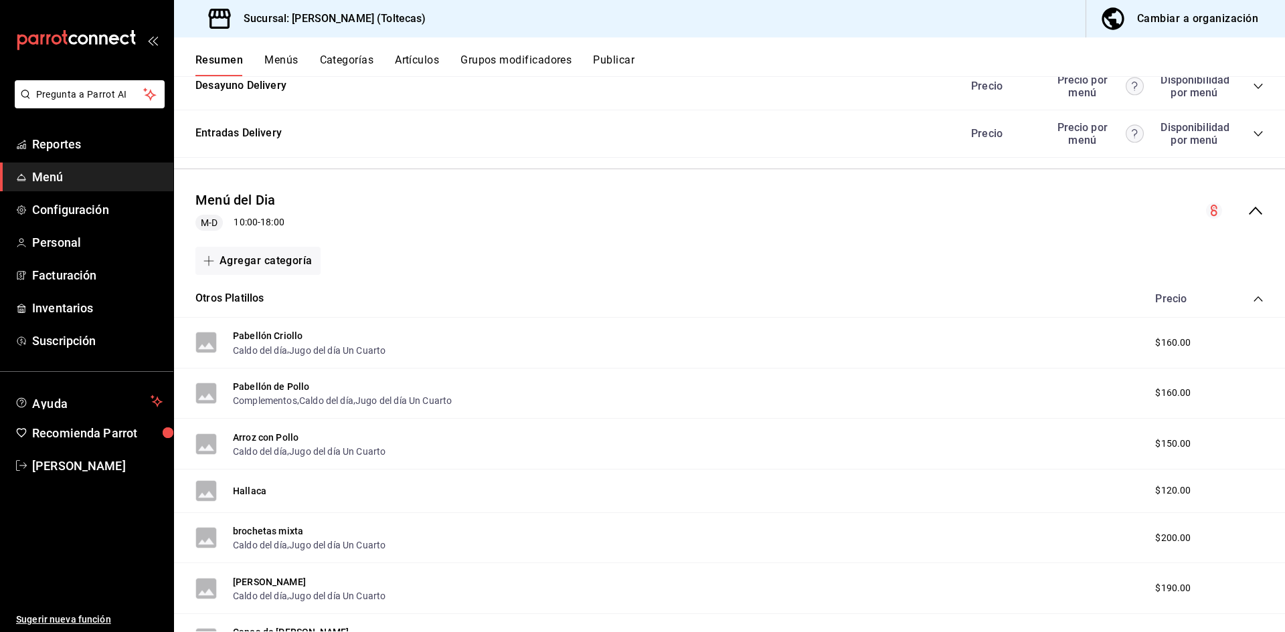
click at [417, 60] on button "Artículos" at bounding box center [417, 65] width 44 height 23
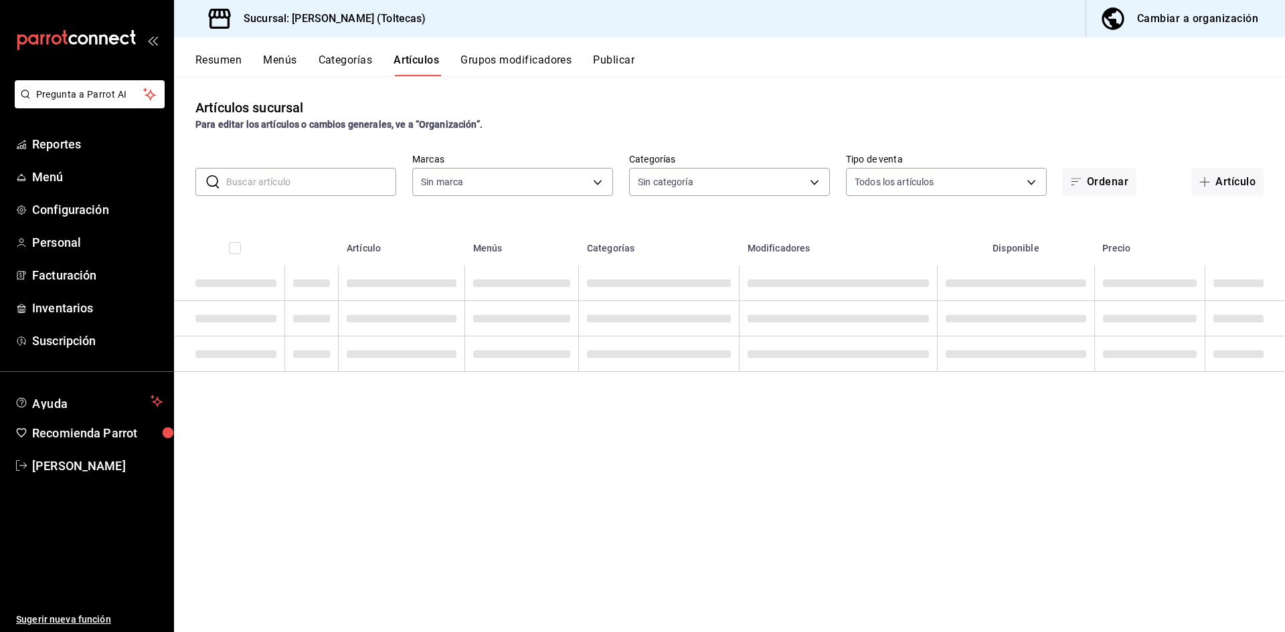
type input "0138ea5e-59c4-49f1-8472-1983a076d5a2"
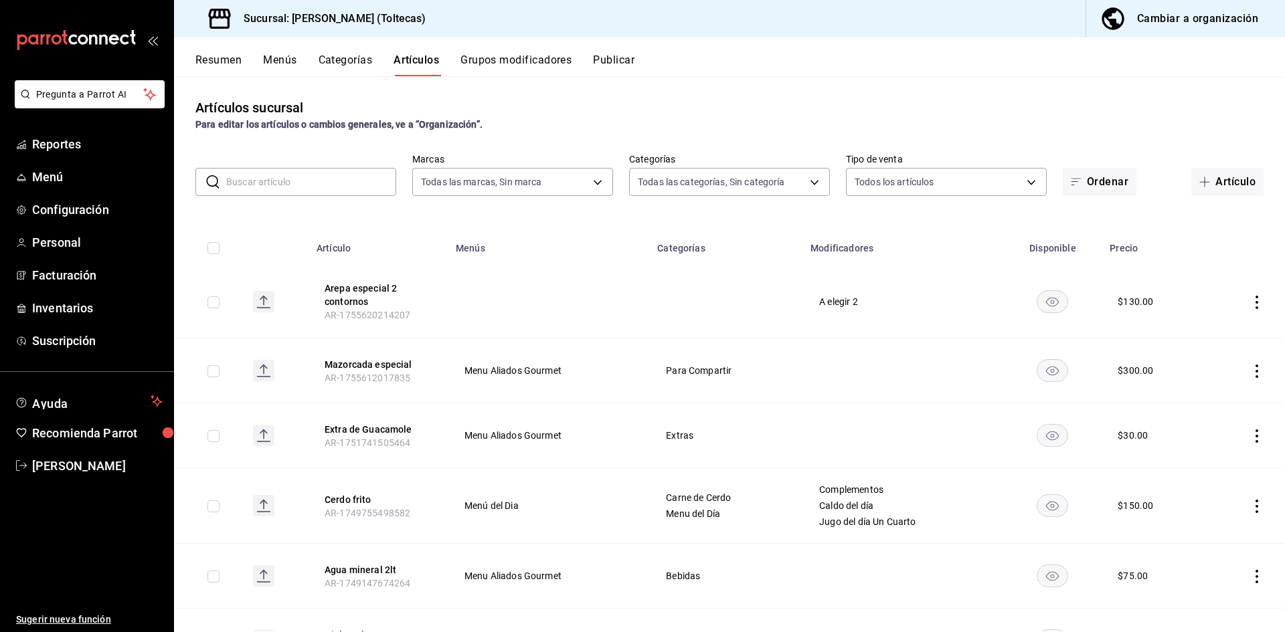
type input "fde9b975-e268-4313-8517-690a01f273c5,183eb271-2a11-4f88-9ce5-733513b6dba0,49725…"
click at [26, 172] on icon "mailbox folders" at bounding box center [21, 177] width 11 height 11
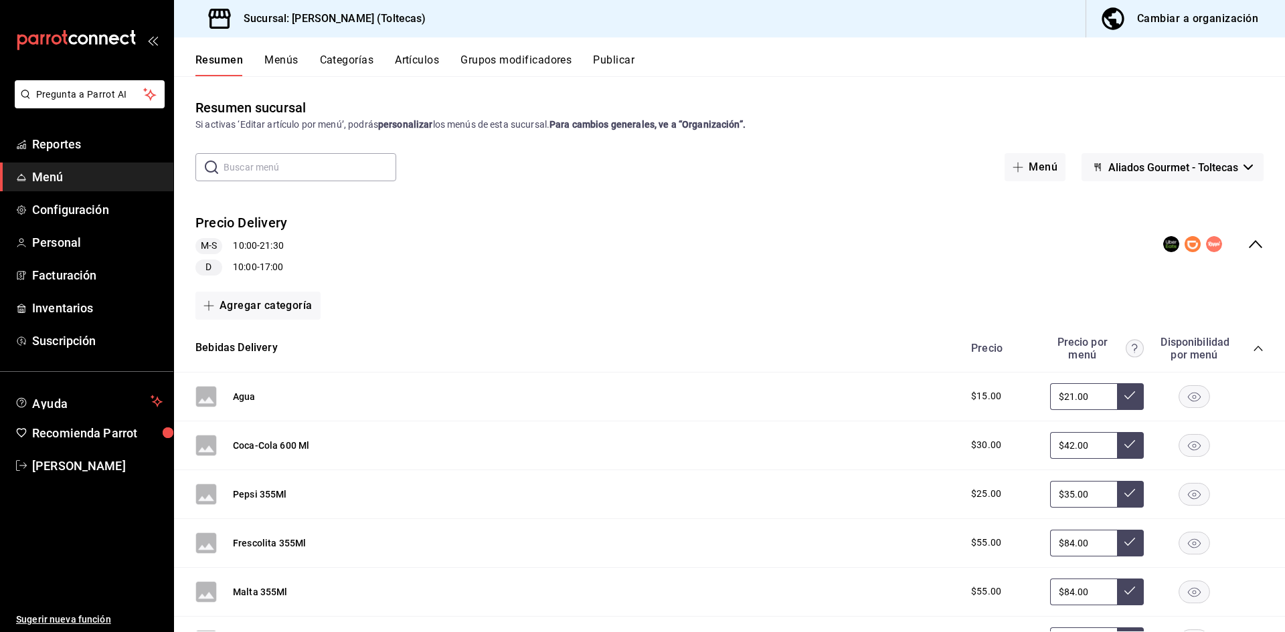
click at [1147, 283] on div "Precio Delivery M-S 10:00 - 21:30 D 10:00 - 17:00" at bounding box center [729, 245] width 1111 height 84
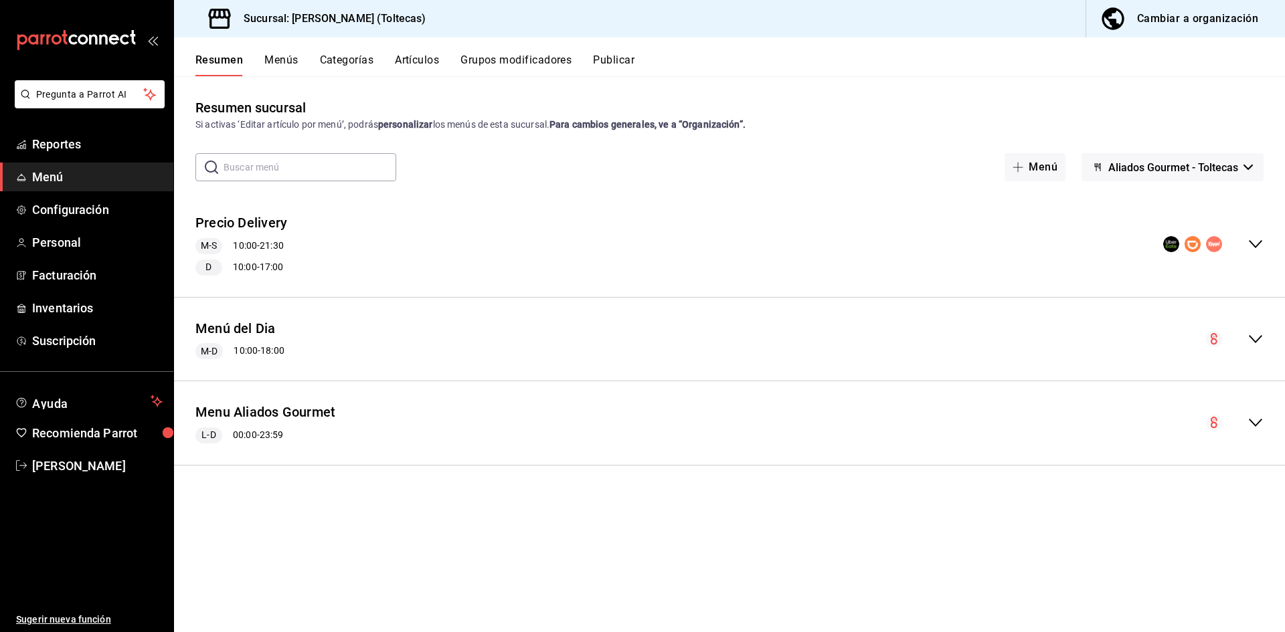
click at [1157, 298] on div "Precio Delivery M-S 10:00 - 21:30 D 10:00 - 17:00 Agregar categoría Bebidas Del…" at bounding box center [729, 245] width 1111 height 106
click at [60, 177] on span "Menú" at bounding box center [97, 177] width 131 height 18
click at [76, 180] on span "Menú" at bounding box center [97, 177] width 131 height 18
click at [1243, 333] on div "collapse-menu-row" at bounding box center [1235, 339] width 58 height 16
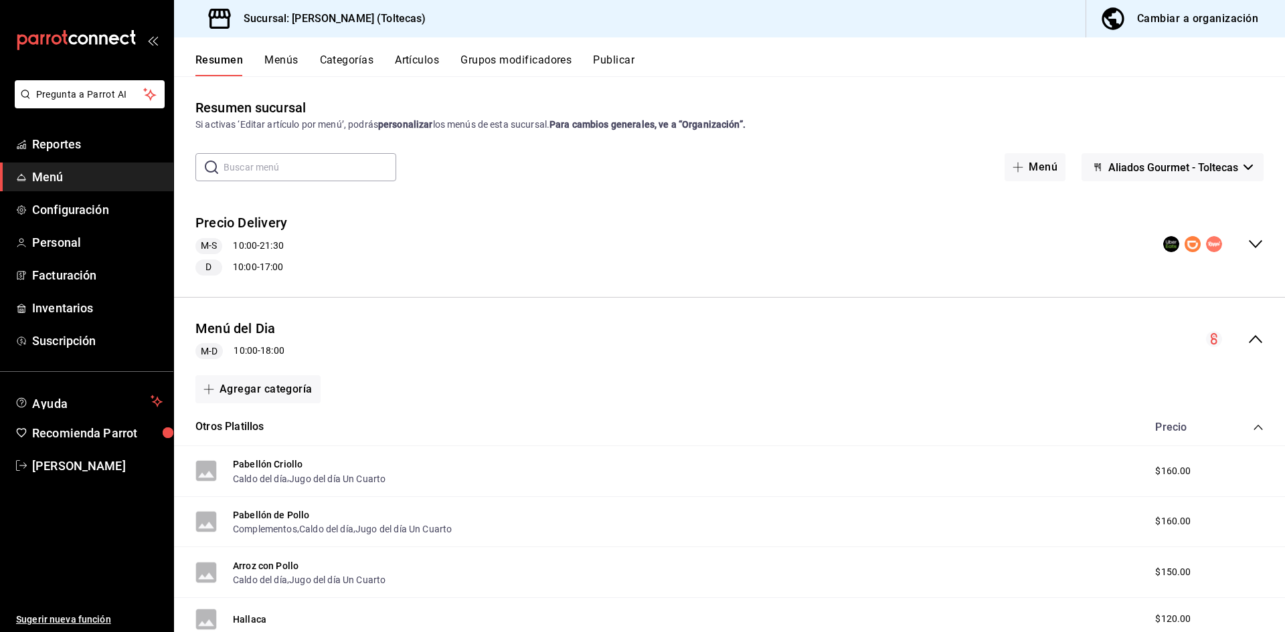
click at [1248, 335] on icon "collapse-menu-row" at bounding box center [1256, 339] width 16 height 16
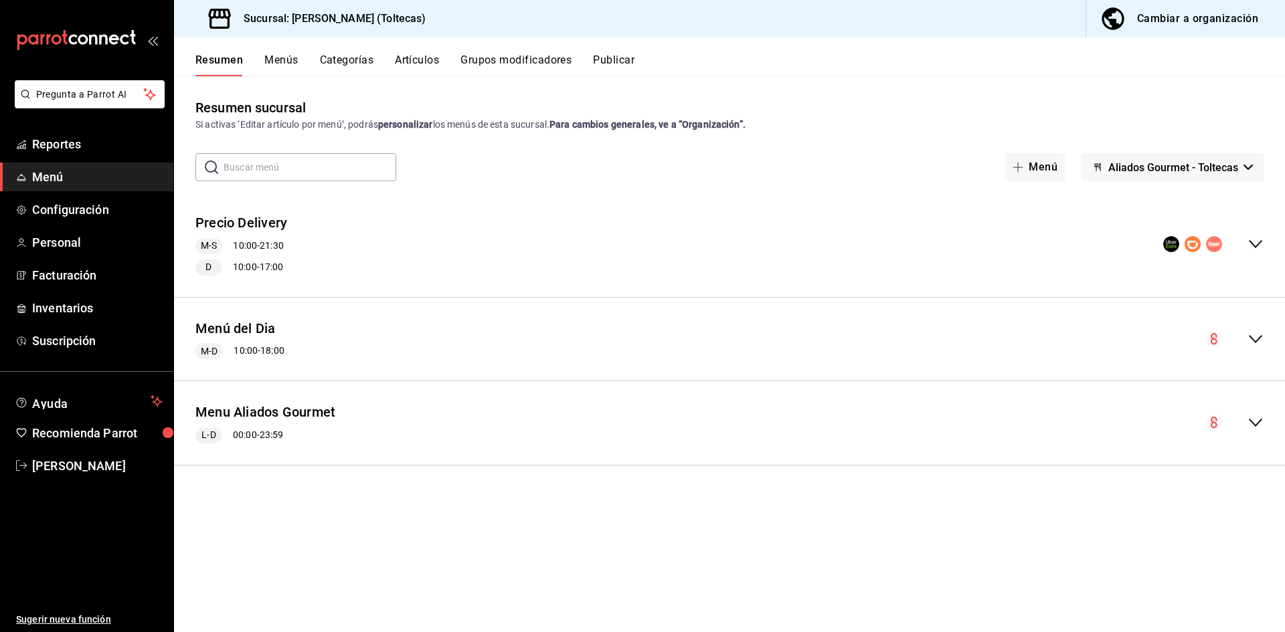
click at [1252, 412] on div "Menu Aliados Gourmet L-D 00:00 - 23:59" at bounding box center [729, 423] width 1111 height 62
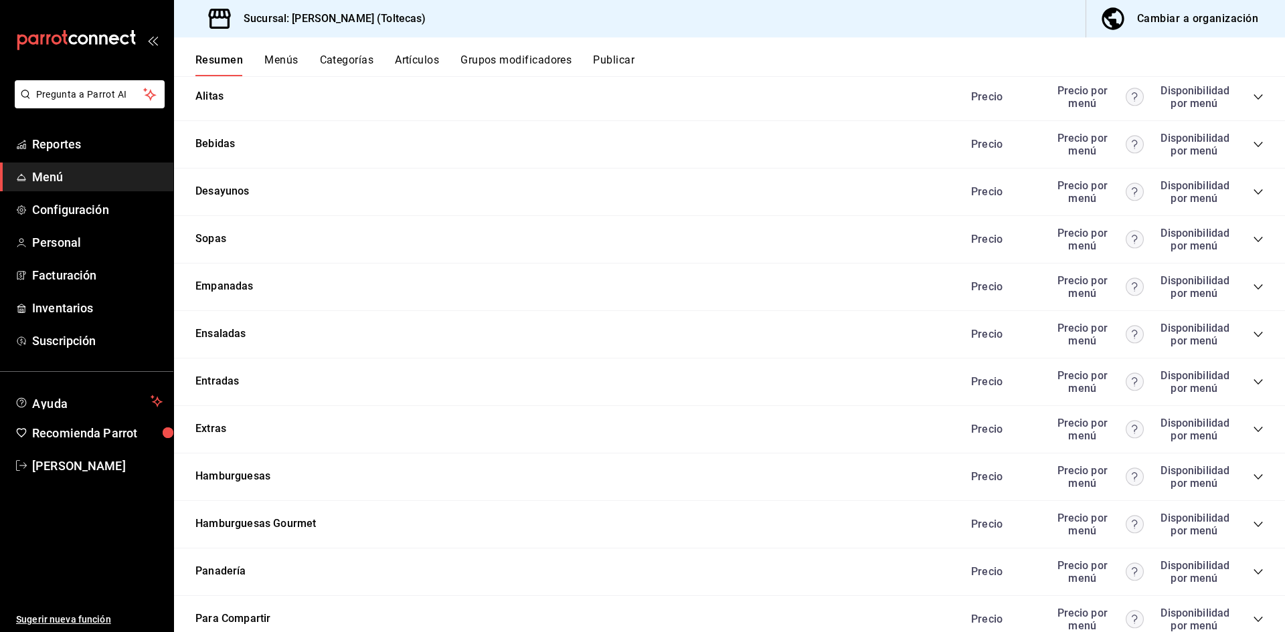
scroll to position [1138, 0]
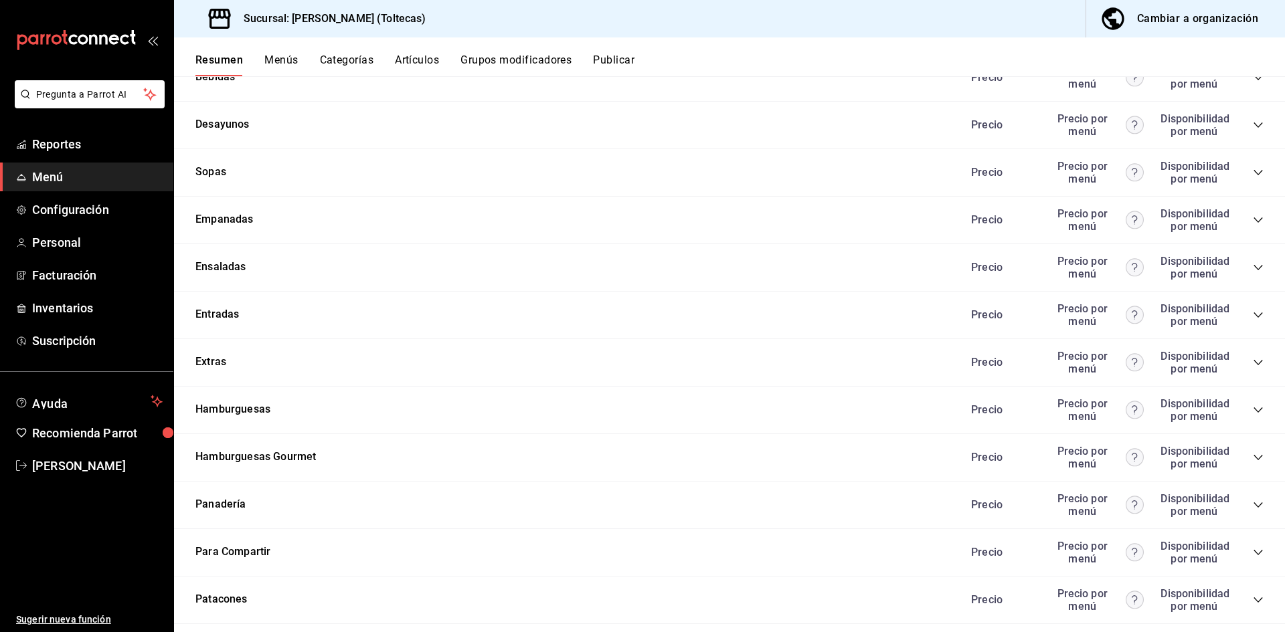
click at [1253, 317] on icon "collapse-category-row" at bounding box center [1258, 315] width 11 height 11
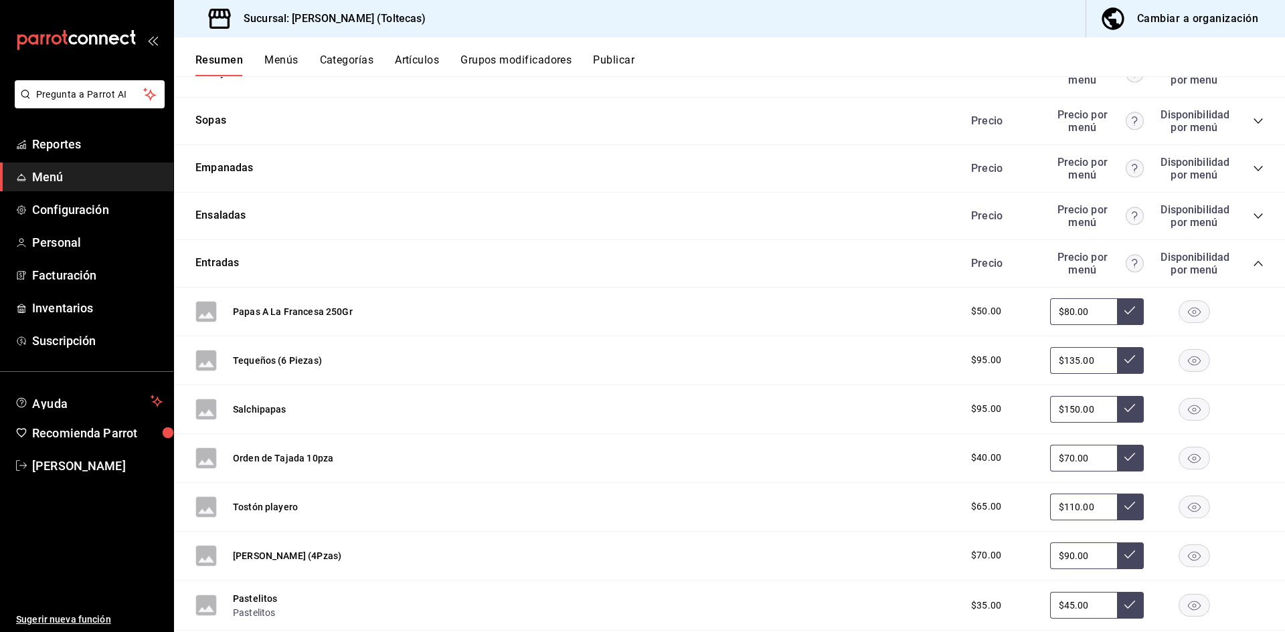
scroll to position [1205, 0]
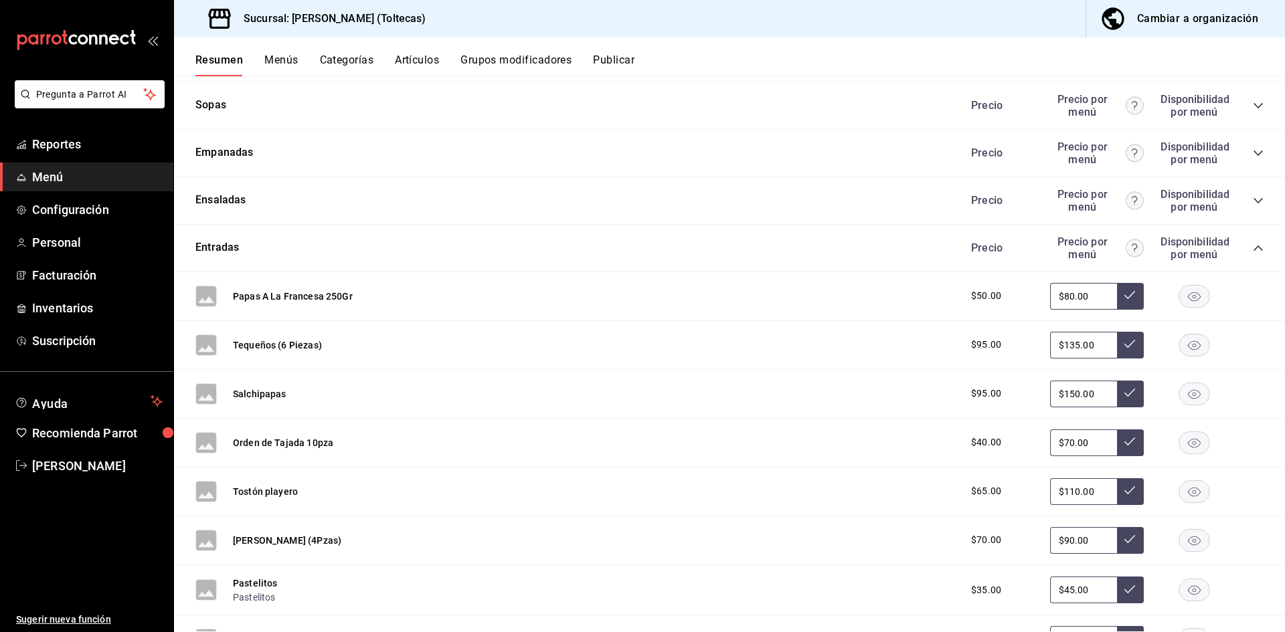
click at [535, 58] on button "Grupos modificadores" at bounding box center [515, 65] width 111 height 23
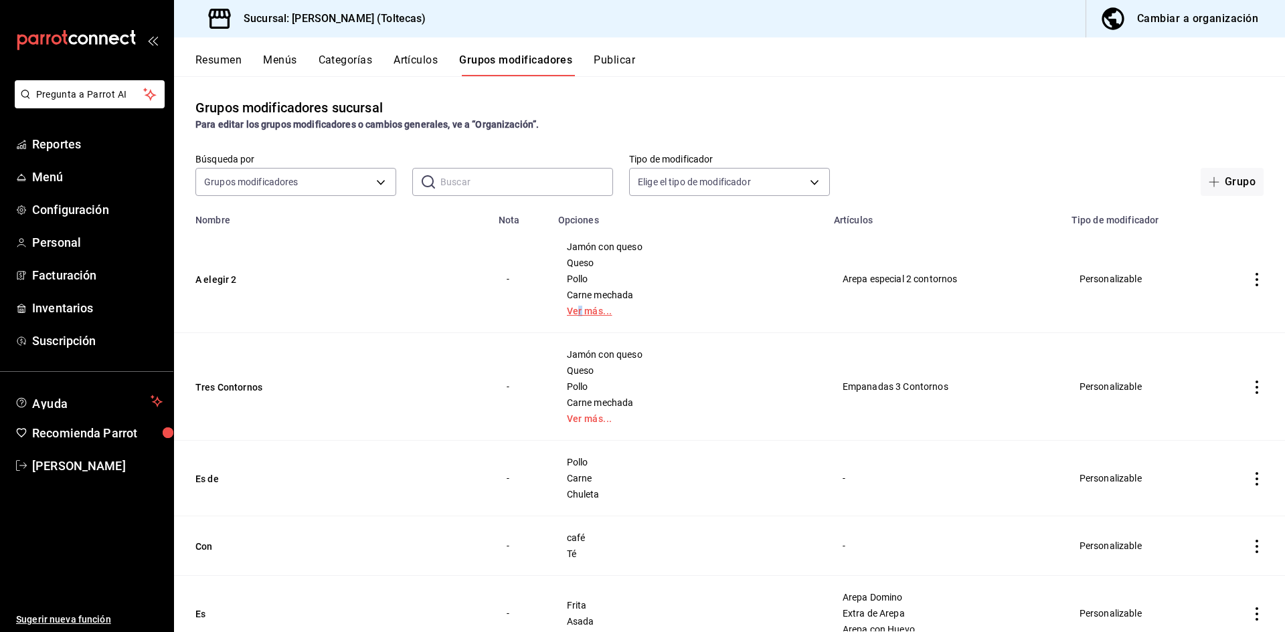
click at [616, 308] on link "Ver más..." at bounding box center [688, 311] width 242 height 9
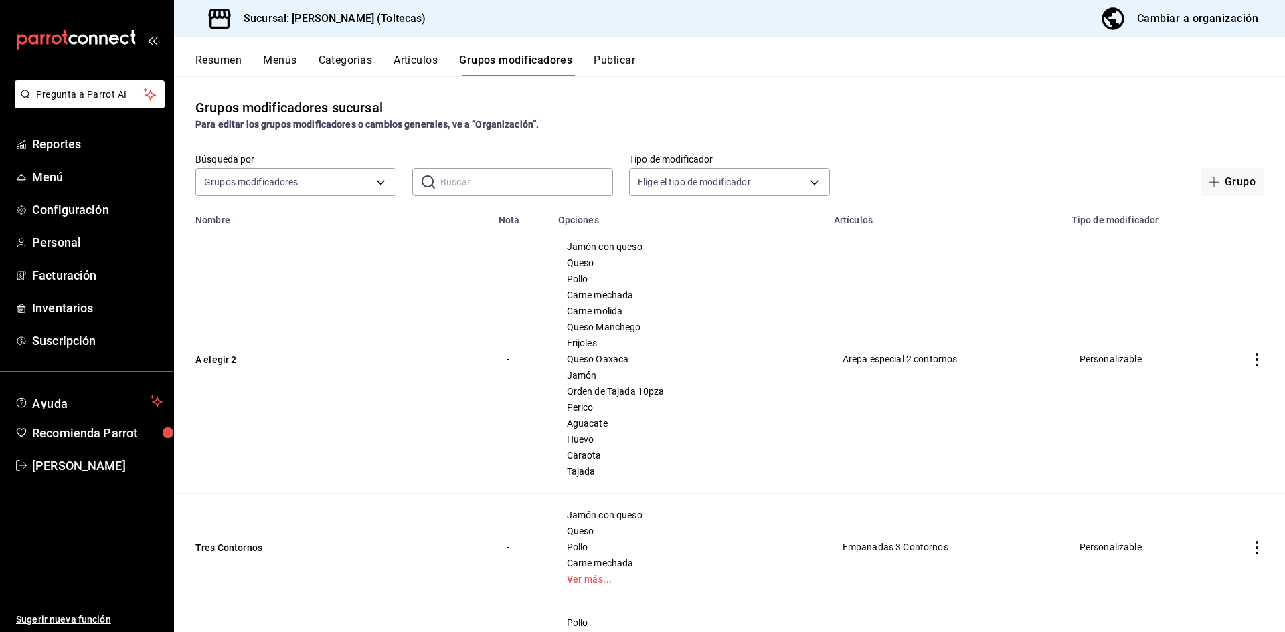
click at [1250, 358] on icon "actions" at bounding box center [1256, 359] width 13 height 13
click at [1174, 392] on icon at bounding box center [1173, 392] width 12 height 12
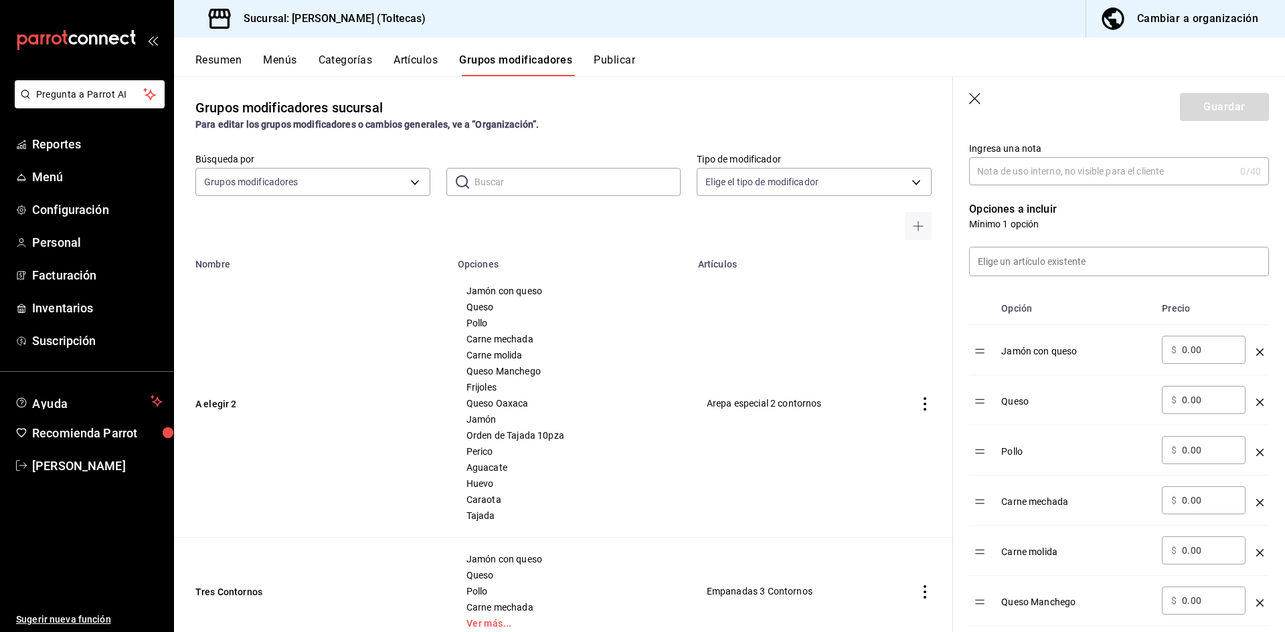
scroll to position [268, 0]
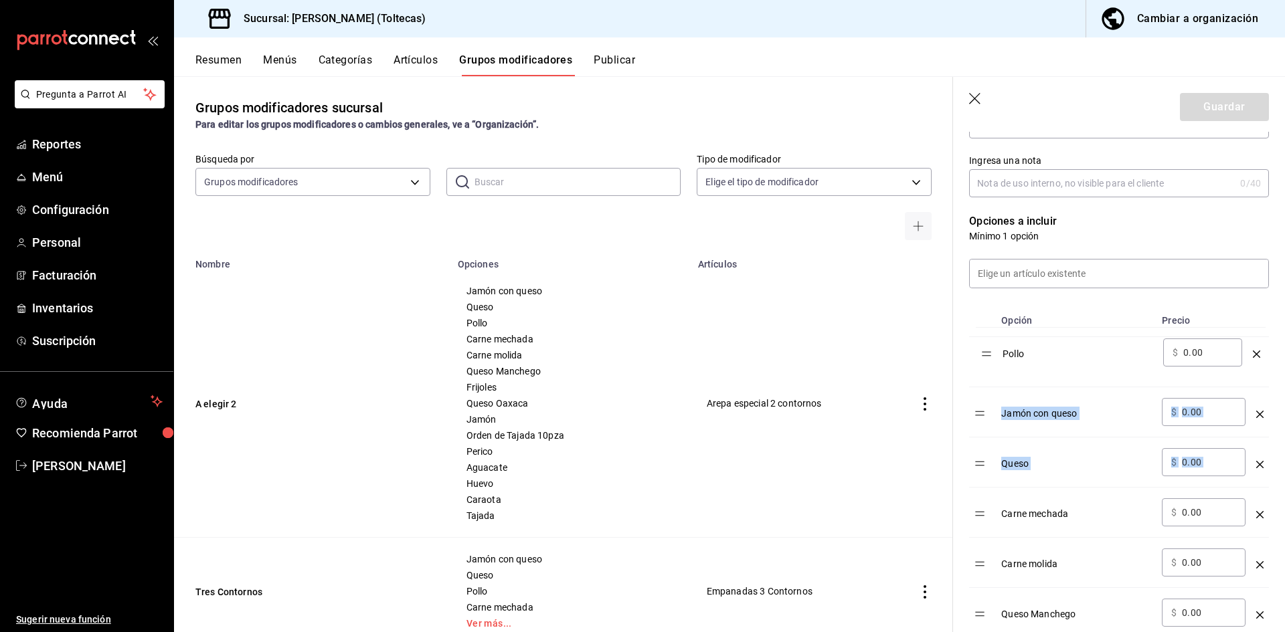
drag, startPoint x: 984, startPoint y: 470, endPoint x: 991, endPoint y: 359, distance: 111.3
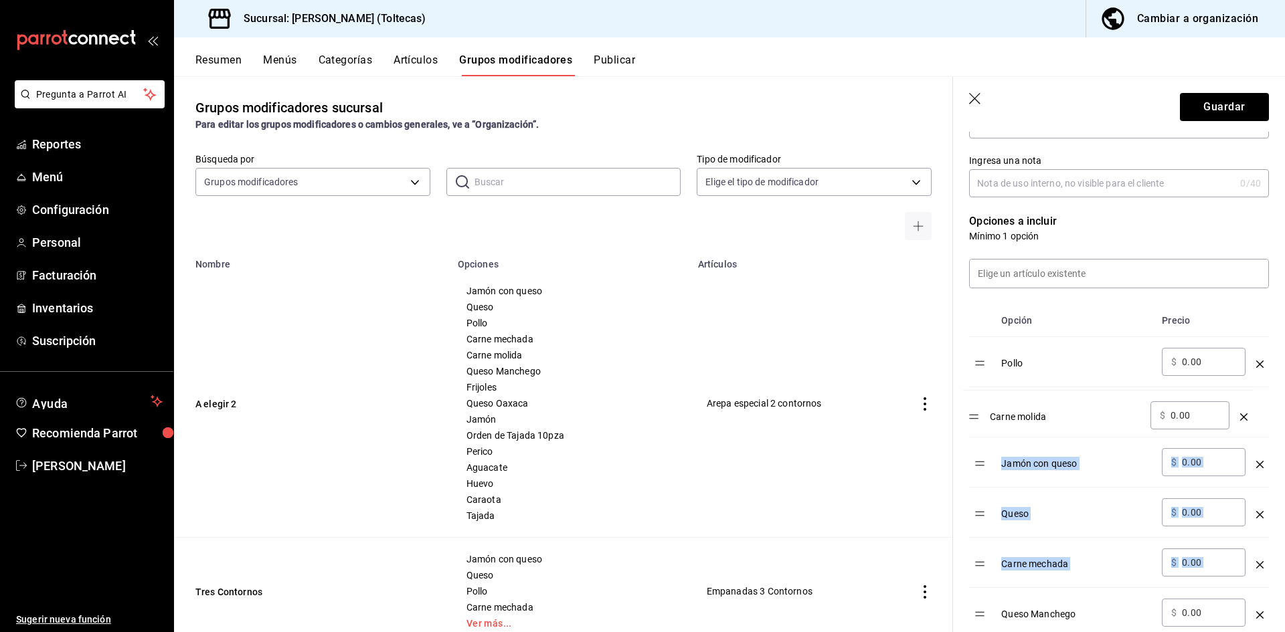
drag, startPoint x: 979, startPoint y: 572, endPoint x: 973, endPoint y: 424, distance: 148.7
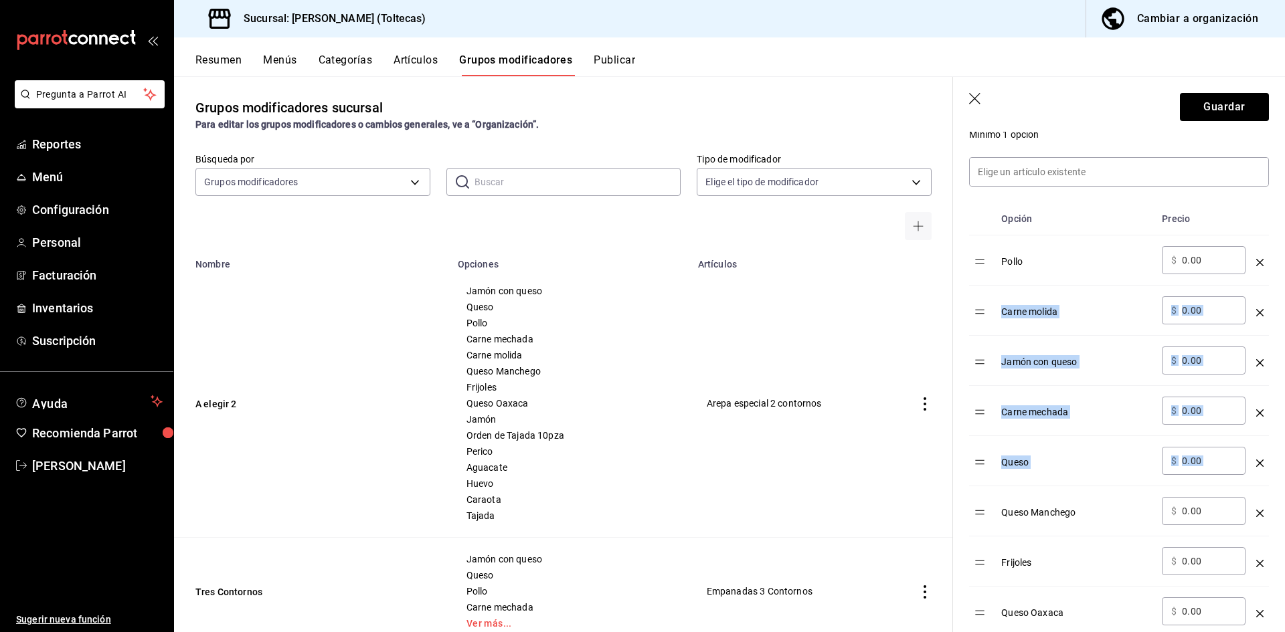
scroll to position [402, 0]
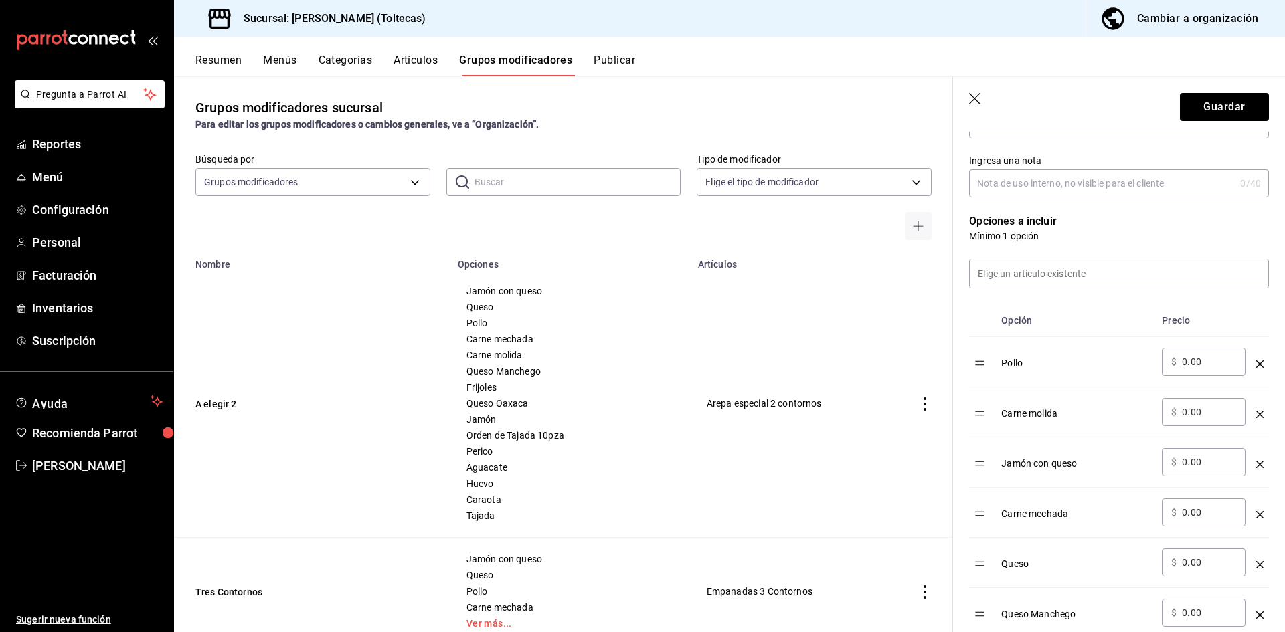
scroll to position [335, 0]
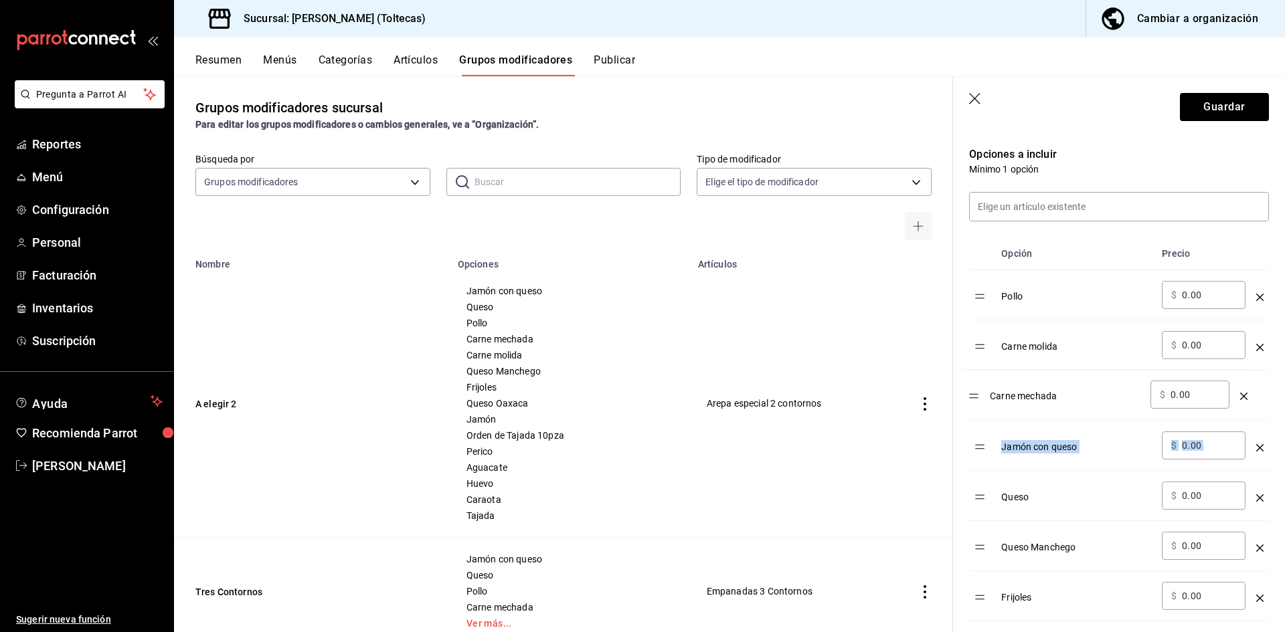
drag, startPoint x: 985, startPoint y: 450, endPoint x: 979, endPoint y: 398, distance: 52.6
click at [979, 398] on table "Opción Precio Pollo ​ $ 0.00 ​ Carne molida ​ $ 0.00 ​ Jamón con queso ​ $ 0.00…" at bounding box center [1119, 630] width 300 height 785
click at [979, 456] on table "Opción Precio Pollo ​ $ 0.00 ​ Carne molida ​ $ 0.00 ​ Carne mechada ​ $ 0.00 ​…" at bounding box center [1119, 630] width 300 height 785
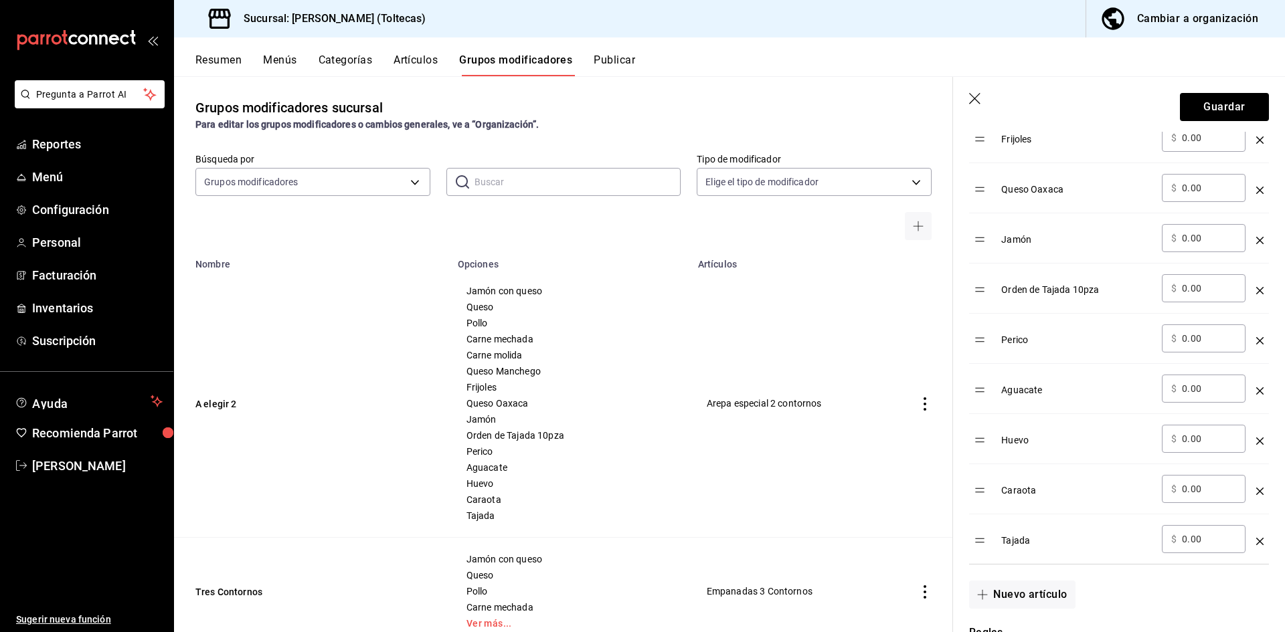
scroll to position [1004, 0]
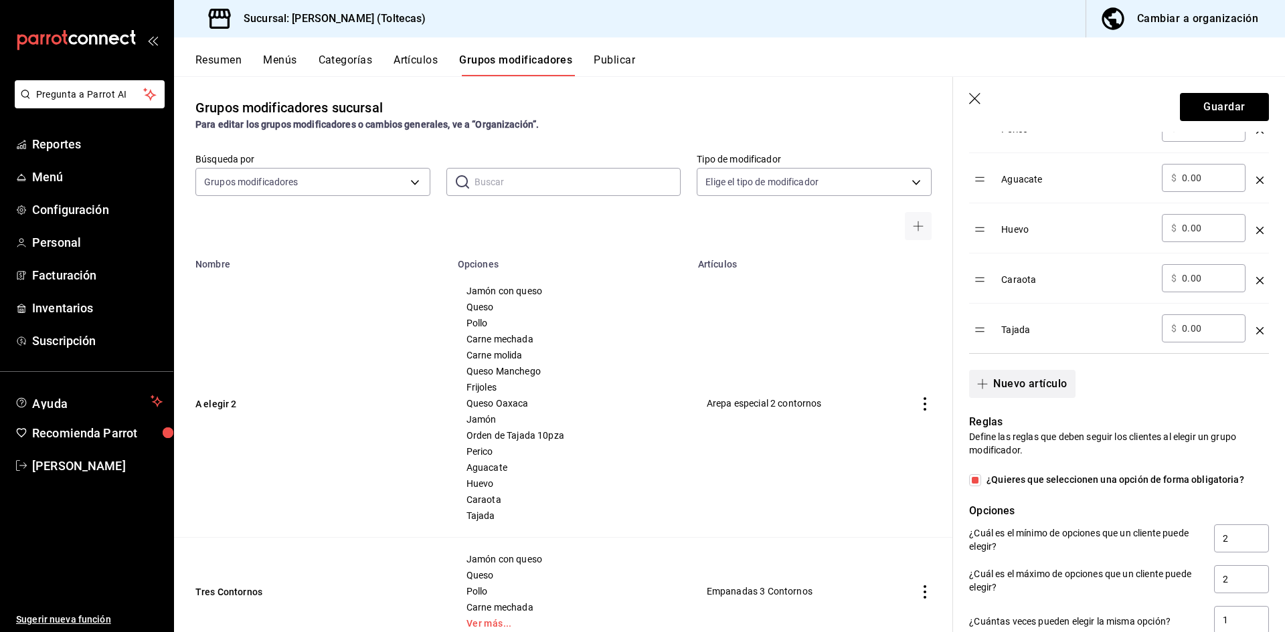
click at [1019, 390] on button "Nuevo artículo" at bounding box center [1022, 384] width 106 height 28
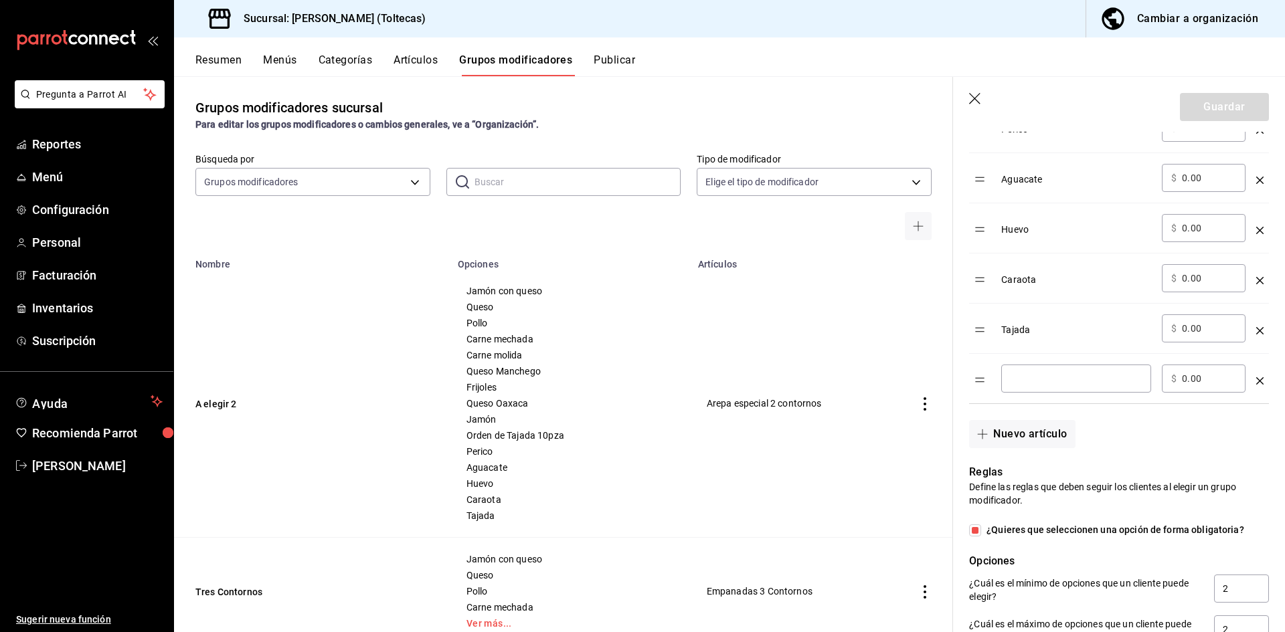
click at [1041, 387] on div "​" at bounding box center [1076, 379] width 150 height 28
type input "Queso suizo"
click at [1167, 438] on div "Nuevo artículo" at bounding box center [1111, 426] width 316 height 44
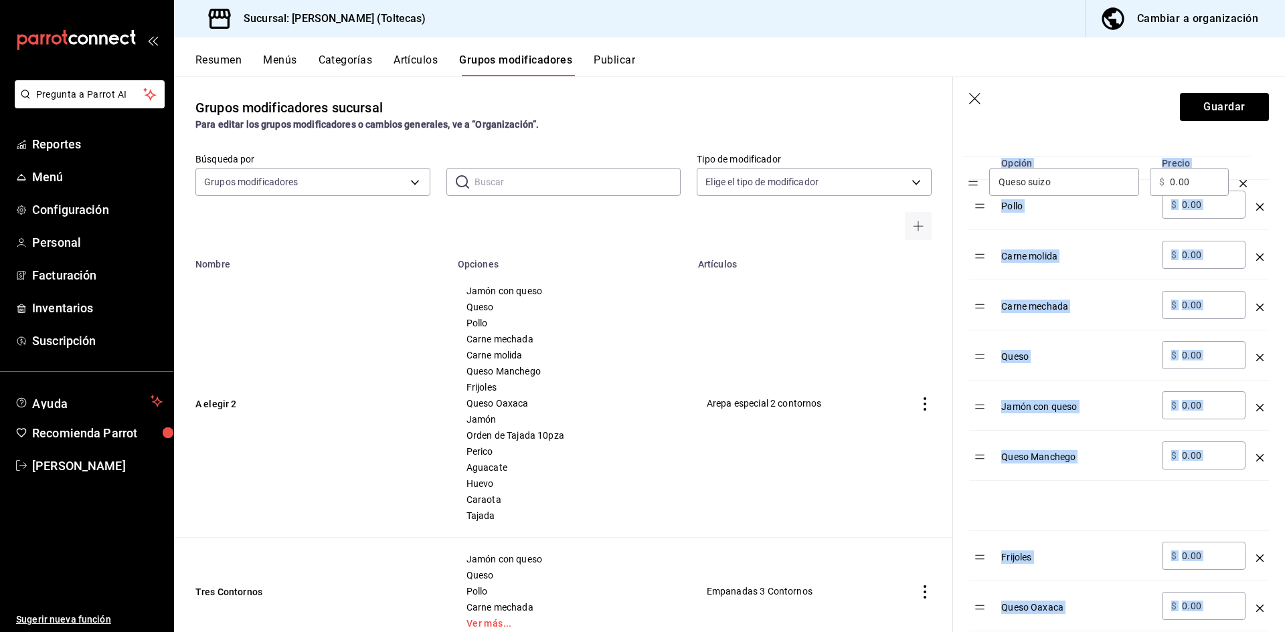
scroll to position [402, 0]
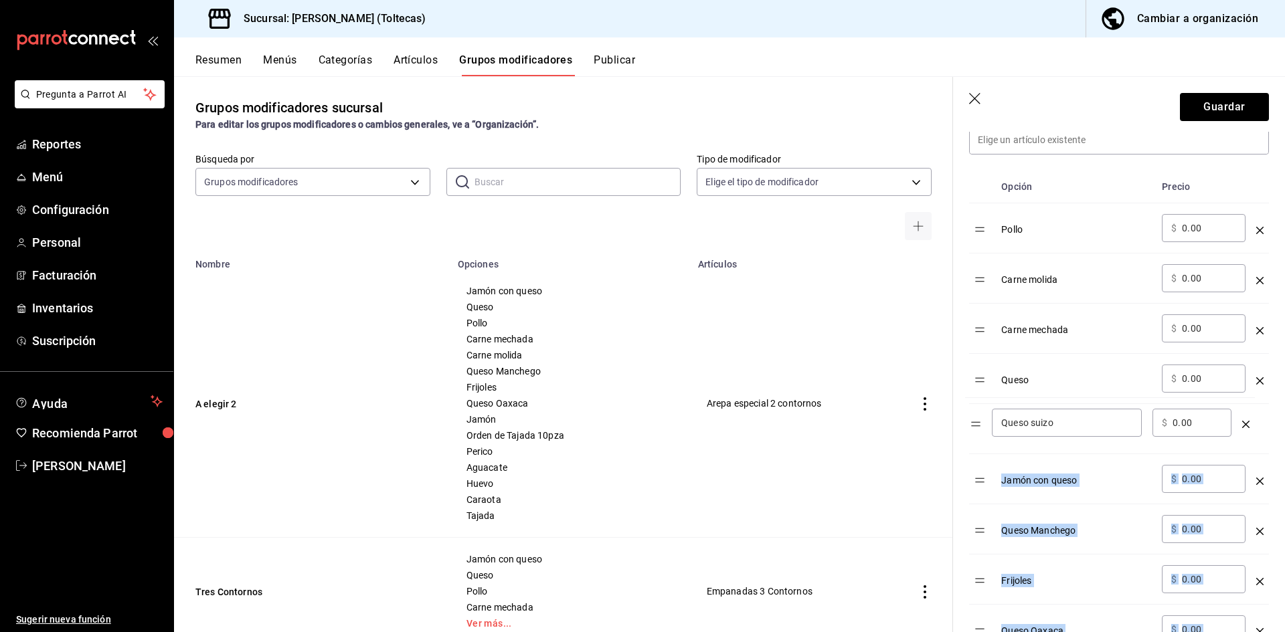
drag, startPoint x: 985, startPoint y: 384, endPoint x: 981, endPoint y: 427, distance: 43.0
click at [981, 427] on table "Opción Precio Pollo ​ $ 0.00 ​ Carne molida ​ $ 0.00 ​ Carne mechada ​ $ 0.00 ​…" at bounding box center [1119, 588] width 300 height 835
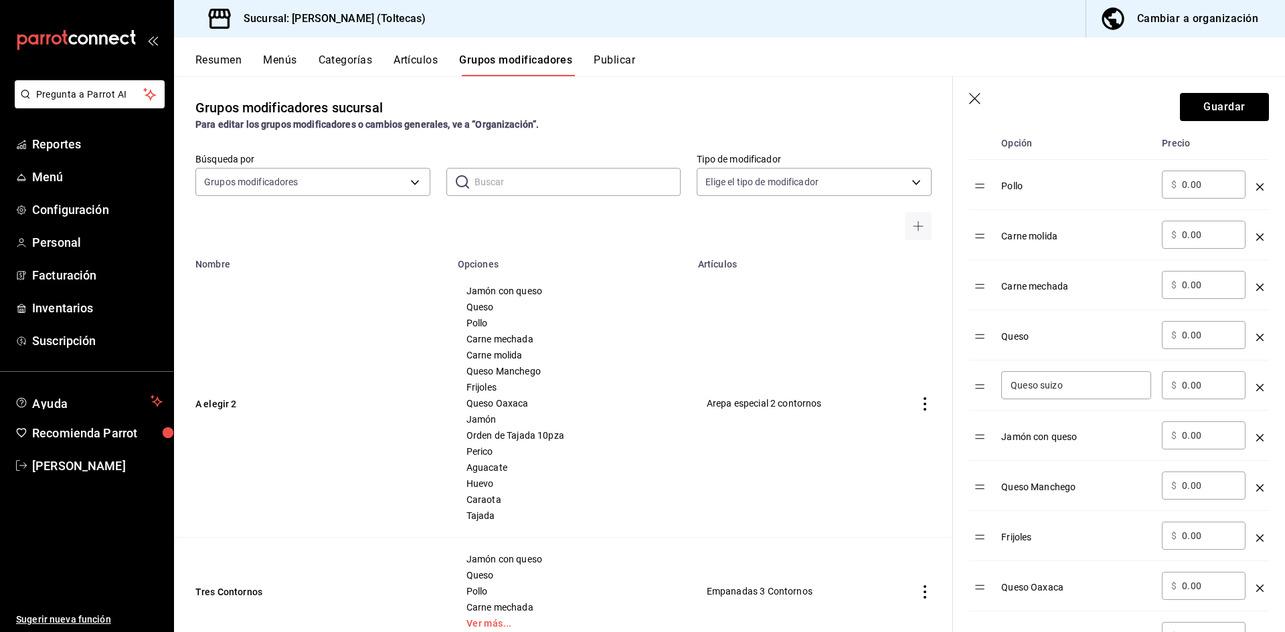
scroll to position [469, 0]
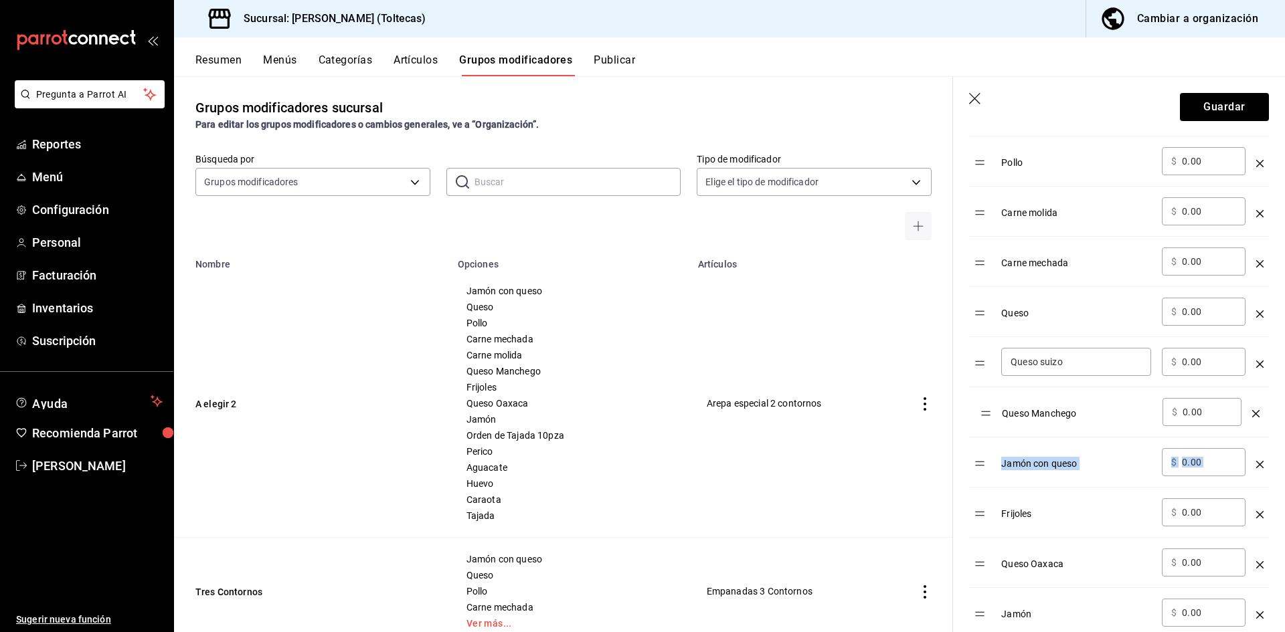
drag, startPoint x: 976, startPoint y: 469, endPoint x: 982, endPoint y: 417, distance: 51.9
click at [982, 417] on table "Opción Precio Pollo ​ $ 0.00 ​ Carne molida ​ $ 0.00 ​ Carne mechada ​ $ 0.00 ​…" at bounding box center [1119, 521] width 300 height 835
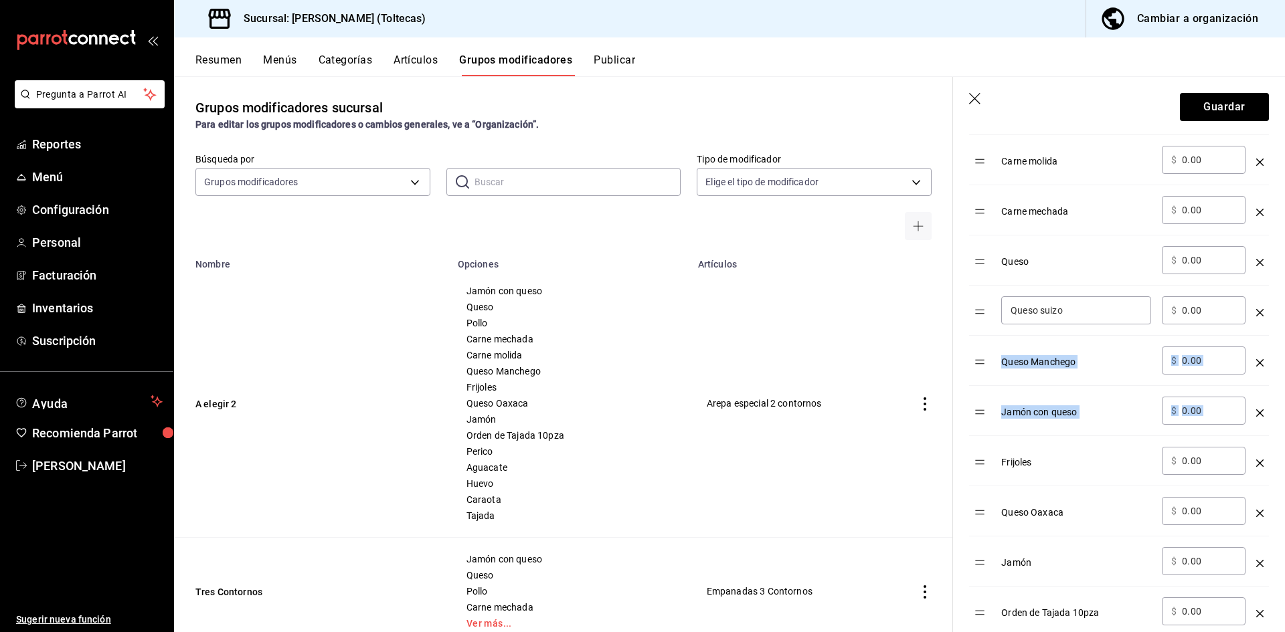
scroll to position [535, 0]
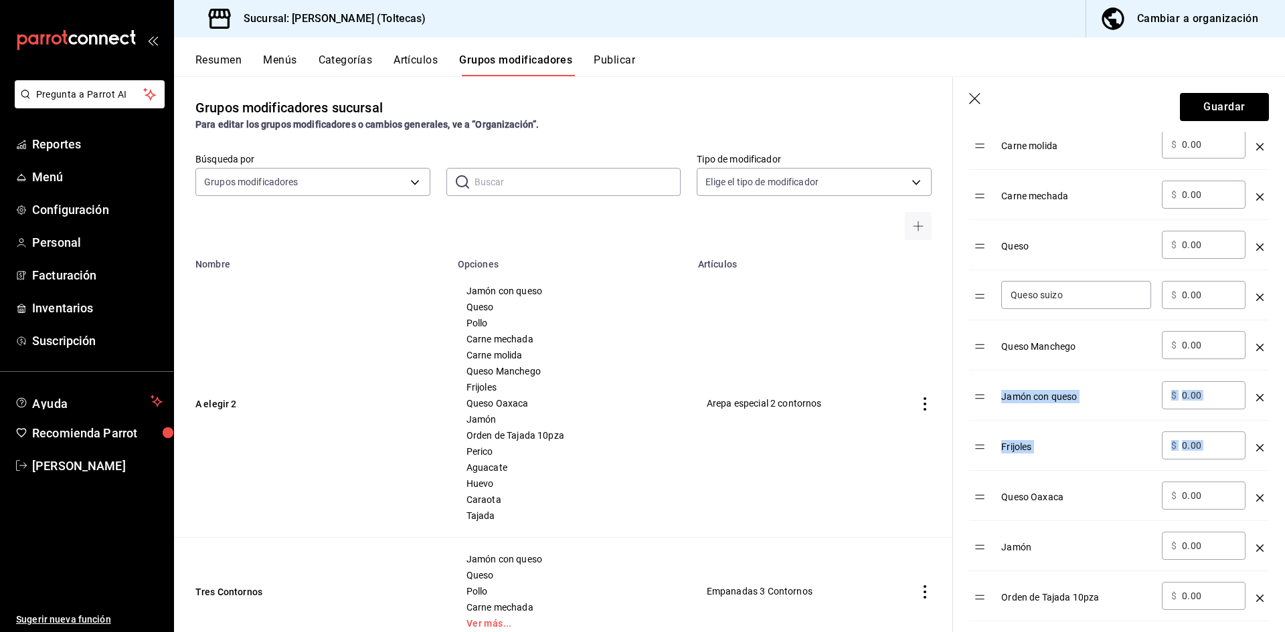
drag, startPoint x: 981, startPoint y: 510, endPoint x: 987, endPoint y: 402, distance: 108.6
click at [987, 402] on tbody "Pollo ​ $ 0.00 ​ Carne molida ​ $ 0.00 ​ Carne mechada ​ $ 0.00 ​ Queso ​ $ 0.0…" at bounding box center [1119, 471] width 300 height 803
click at [983, 406] on table "Opción Precio Pollo ​ $ 0.00 ​ Carne molida ​ $ 0.00 ​ Carne mechada ​ $ 0.00 ​…" at bounding box center [1119, 454] width 300 height 835
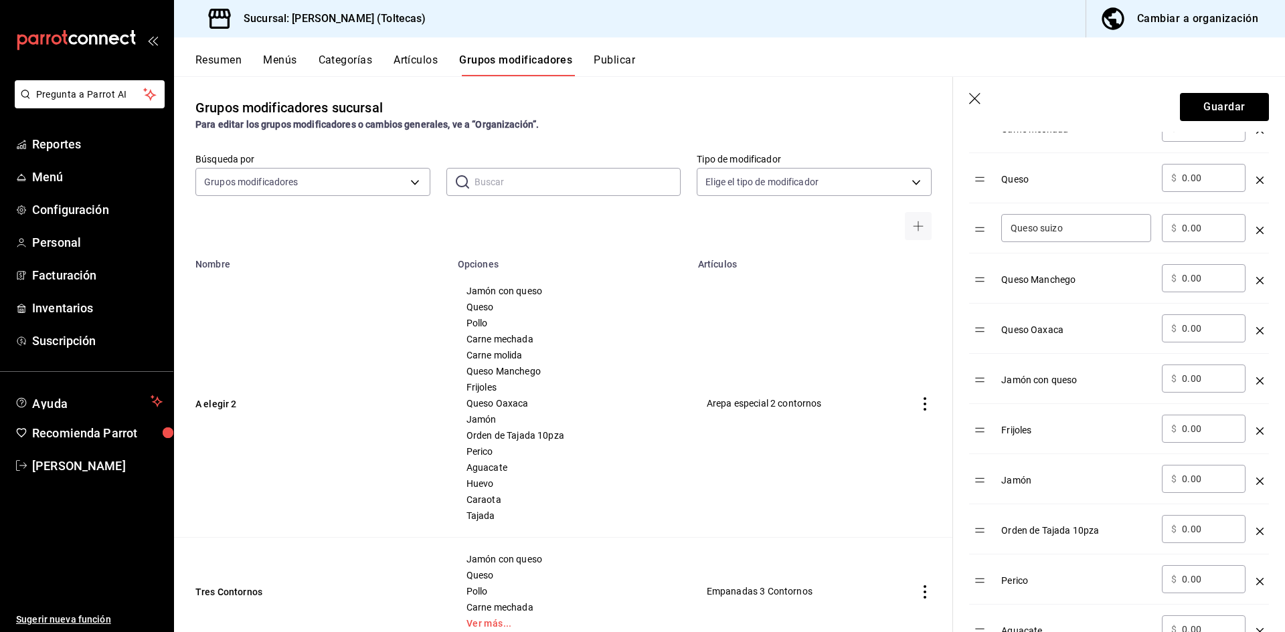
click at [1256, 379] on icon "optionsTable" at bounding box center [1259, 380] width 7 height 7
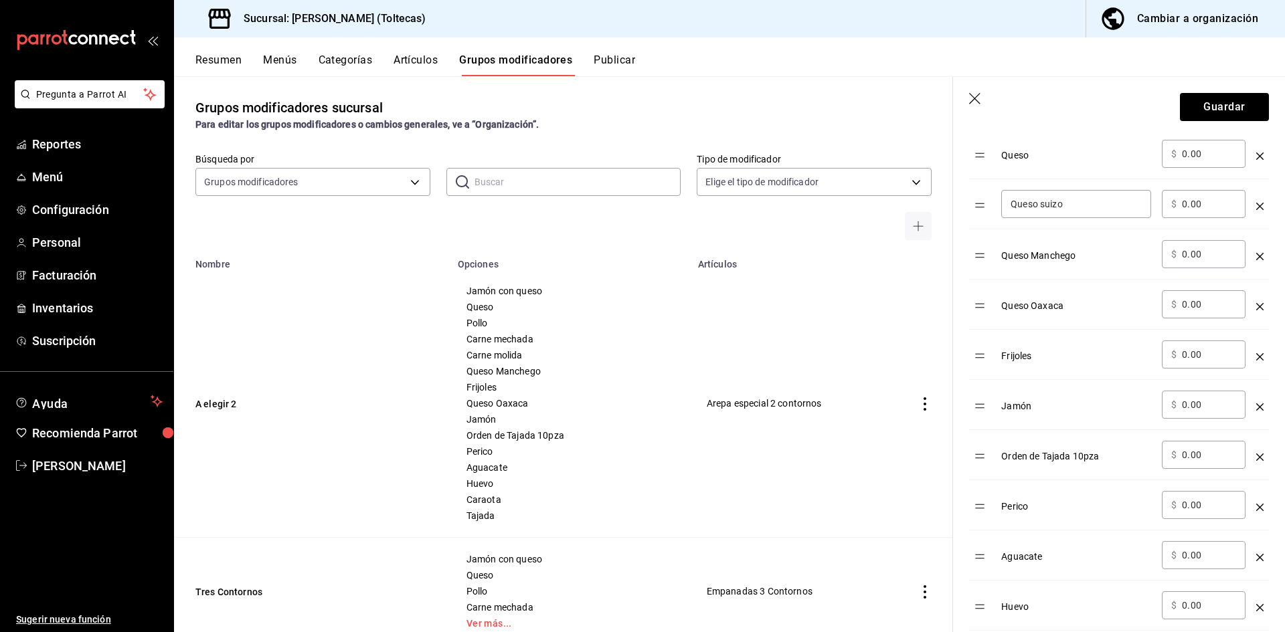
scroll to position [669, 0]
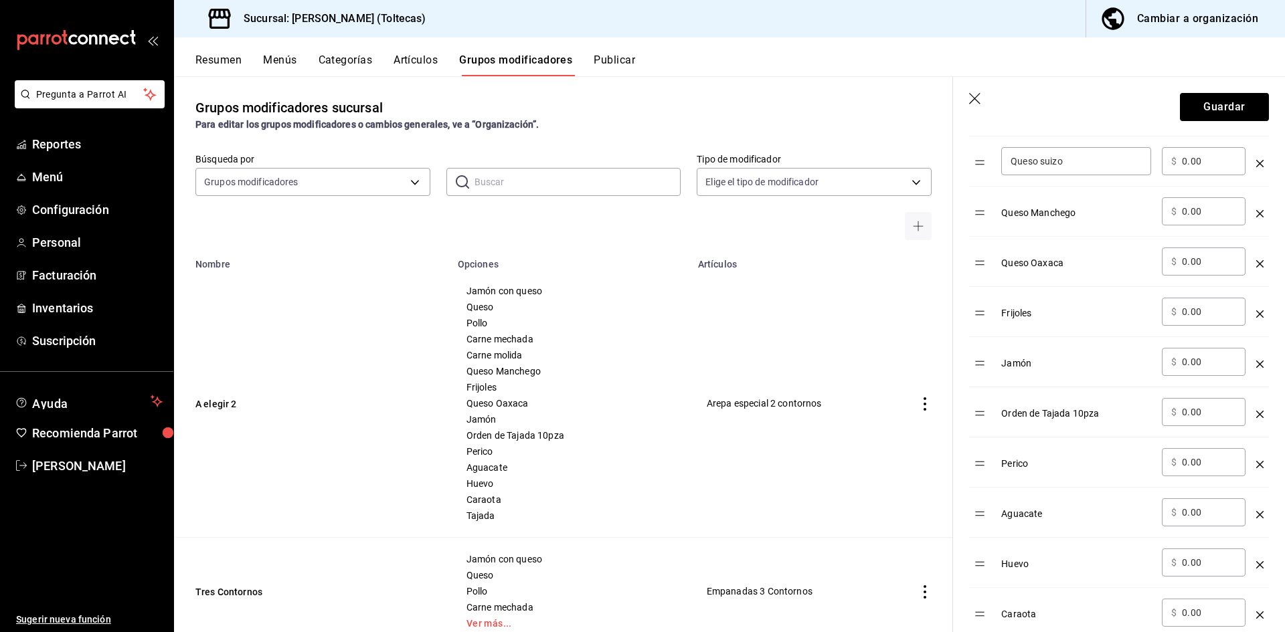
click at [1256, 418] on icon "optionsTable" at bounding box center [1259, 414] width 7 height 7
click at [1256, 414] on icon "optionsTable" at bounding box center [1259, 414] width 7 height 7
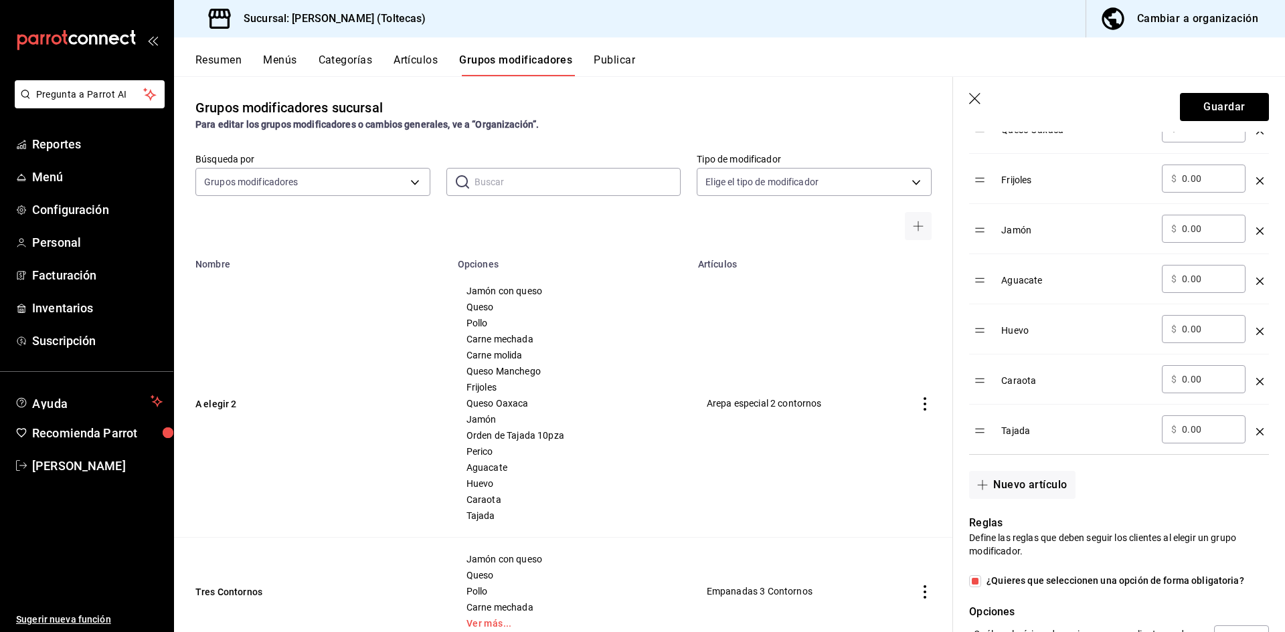
scroll to position [803, 0]
click at [1037, 487] on button "Nuevo artículo" at bounding box center [1022, 485] width 106 height 28
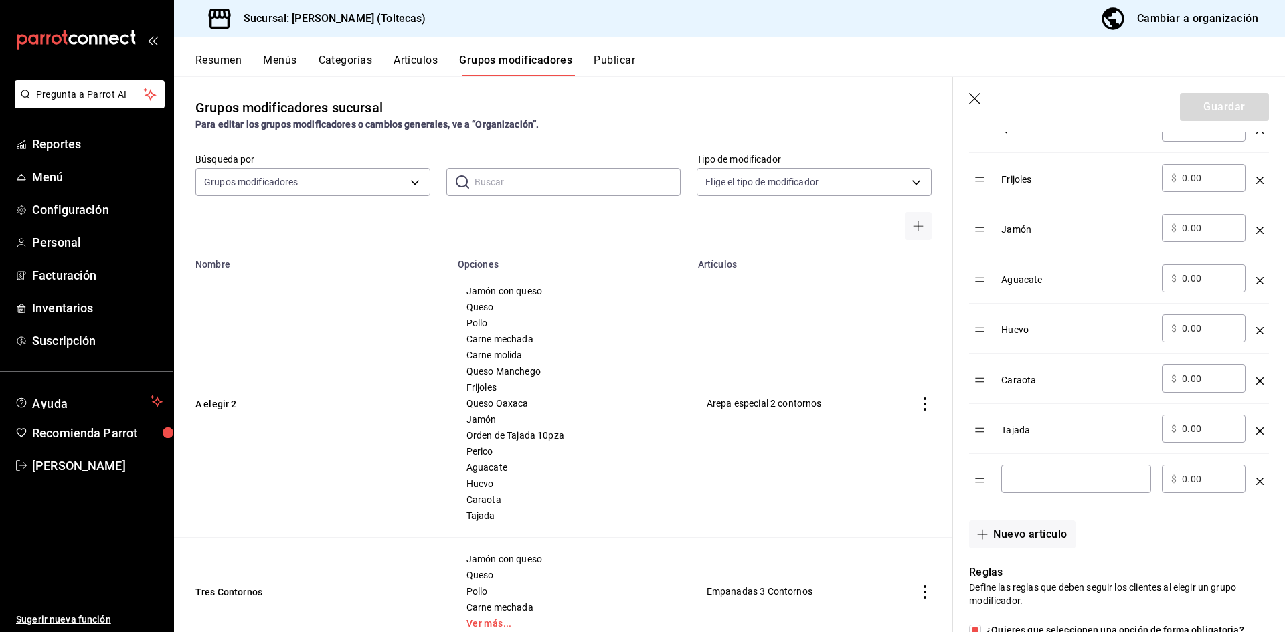
click at [1035, 486] on input "optionsTable" at bounding box center [1076, 479] width 131 height 13
type input "chorizo"
click at [1004, 535] on button "Nuevo artículo" at bounding box center [1022, 535] width 106 height 28
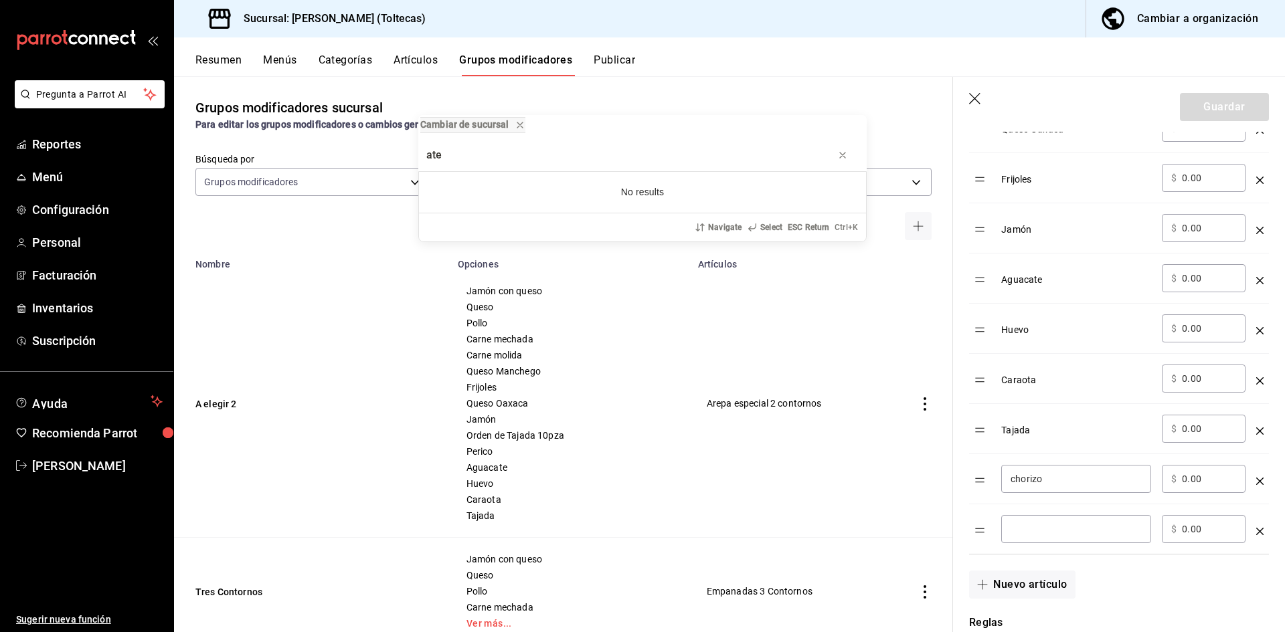
type input "ate"
click at [1023, 527] on div "Cambiar de sucursal ate No results Navigate Select ESC Return Ctrl+ K" at bounding box center [642, 316] width 1285 height 632
click at [1031, 528] on input "optionsTable" at bounding box center [1076, 529] width 131 height 13
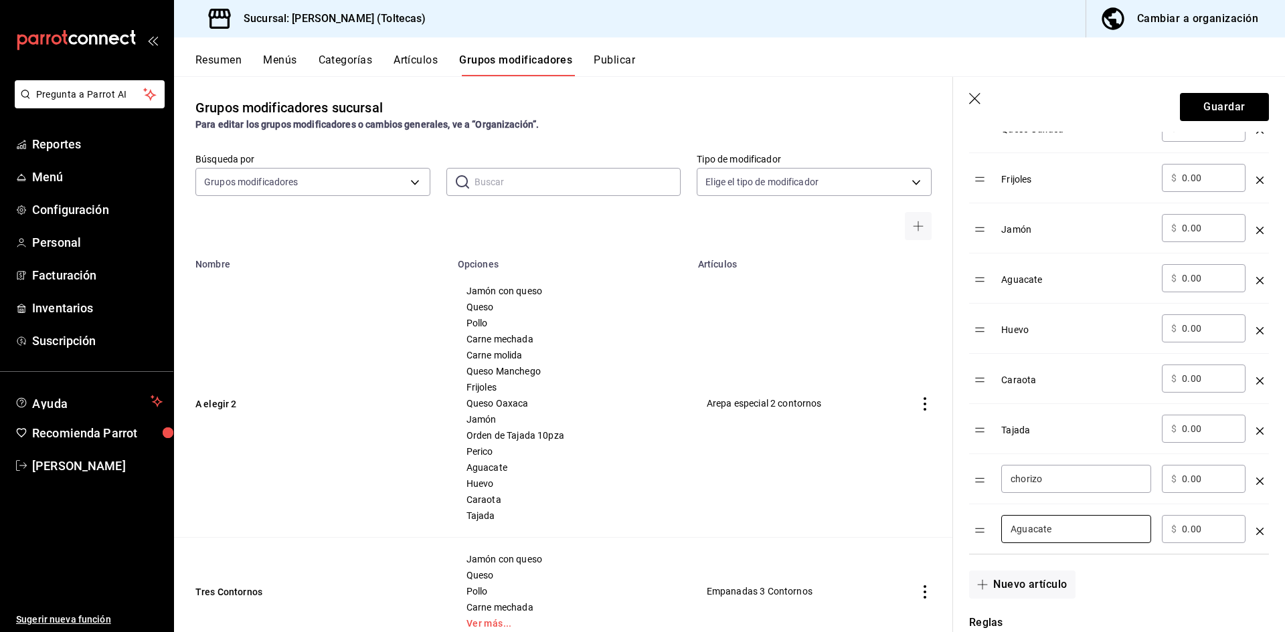
type input "Aguacate"
click at [1256, 531] on icon "optionsTable" at bounding box center [1259, 531] width 7 height 7
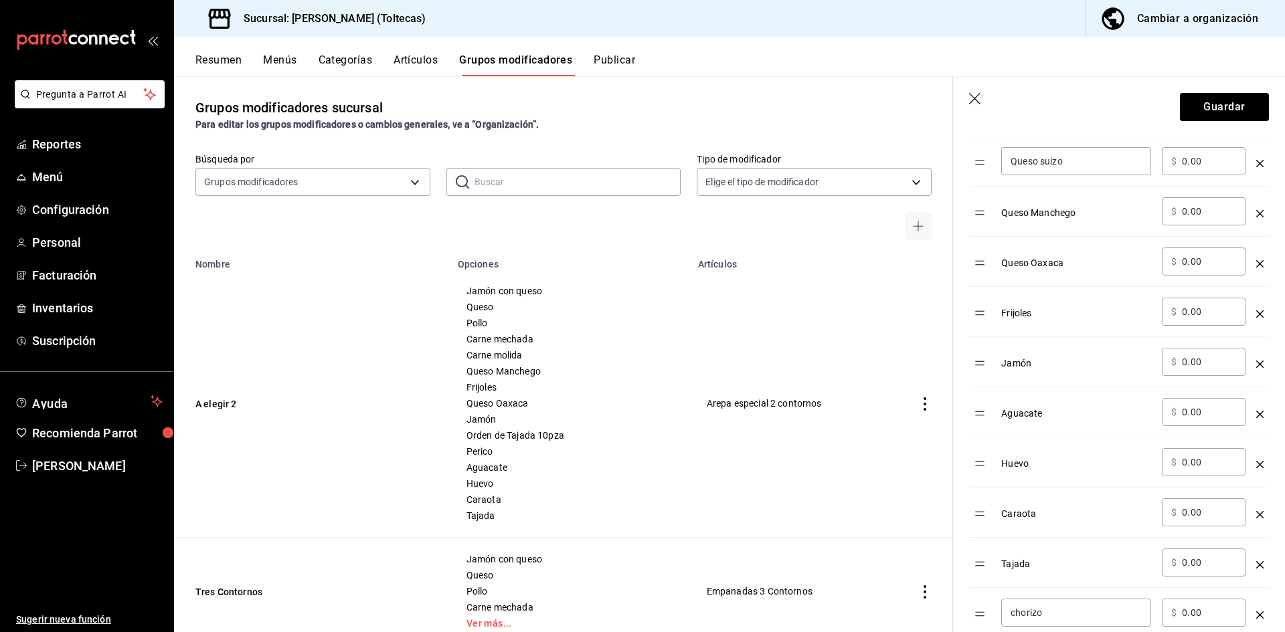
scroll to position [602, 0]
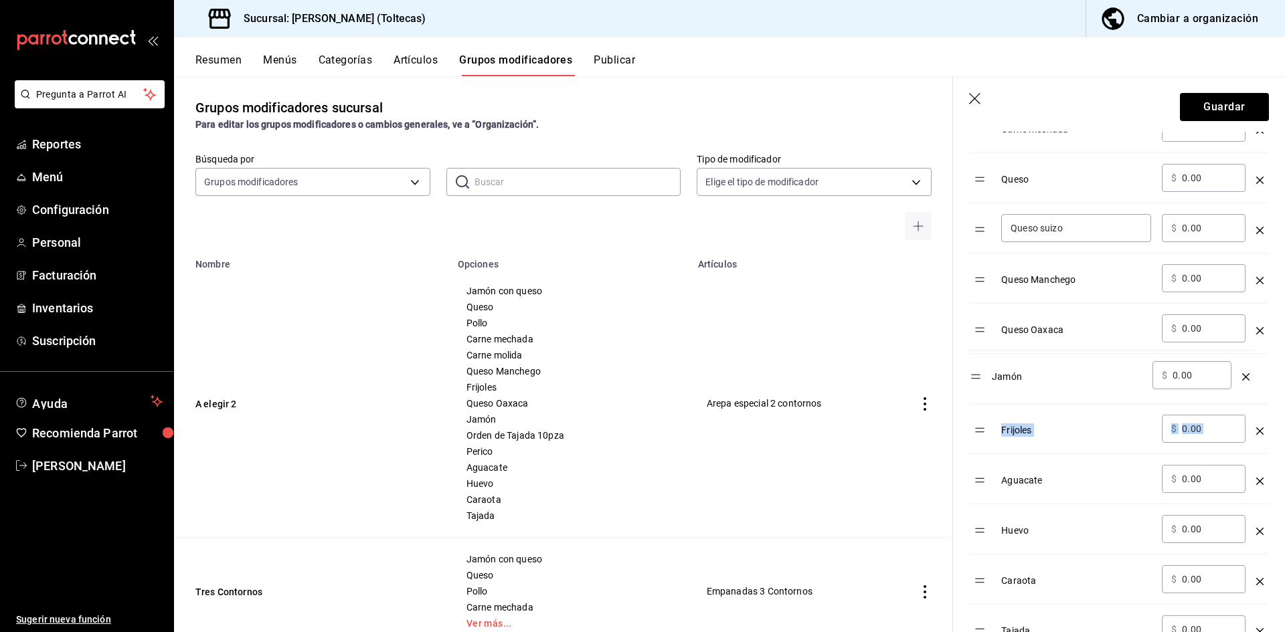
drag, startPoint x: 983, startPoint y: 435, endPoint x: 979, endPoint y: 380, distance: 55.0
click at [979, 380] on table "Opción Precio Pollo ​ $ 0.00 ​ Carne molida ​ $ 0.00 ​ Carne mechada ​ $ 0.00 ​…" at bounding box center [1119, 337] width 300 height 735
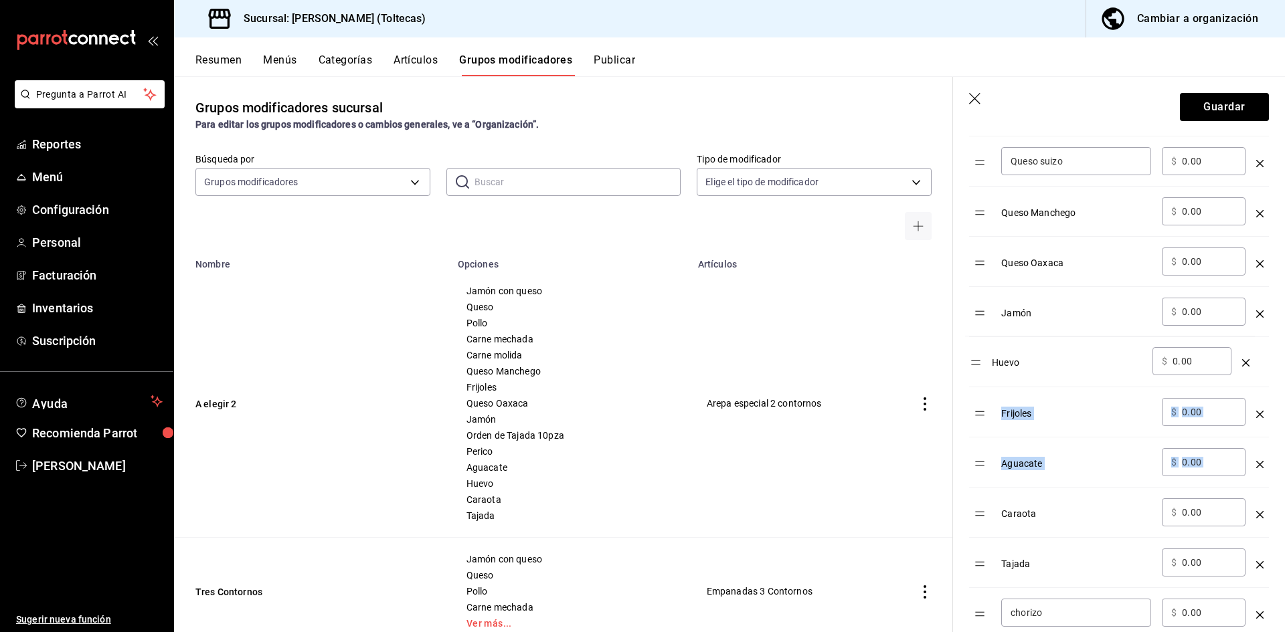
drag, startPoint x: 986, startPoint y: 464, endPoint x: 981, endPoint y: 362, distance: 102.5
click at [981, 362] on table "Opción Precio Pollo ​ $ 0.00 ​ Carne molida ​ $ 0.00 ​ Carne mechada ​ $ 0.00 ​…" at bounding box center [1119, 270] width 300 height 735
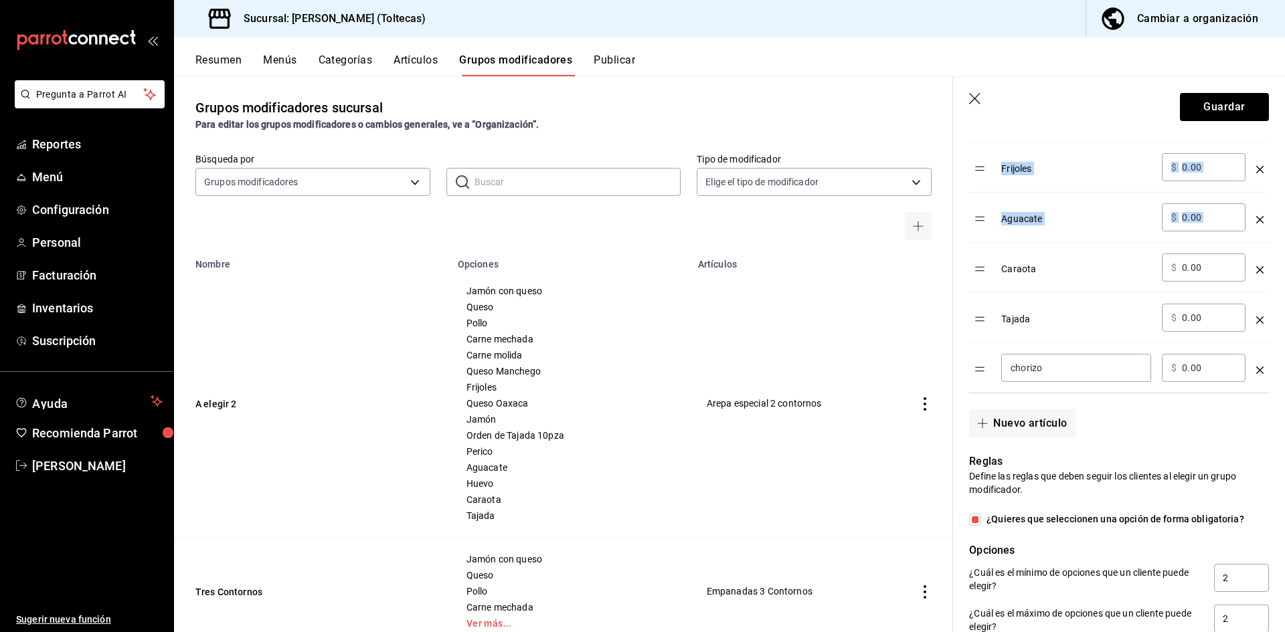
scroll to position [937, 0]
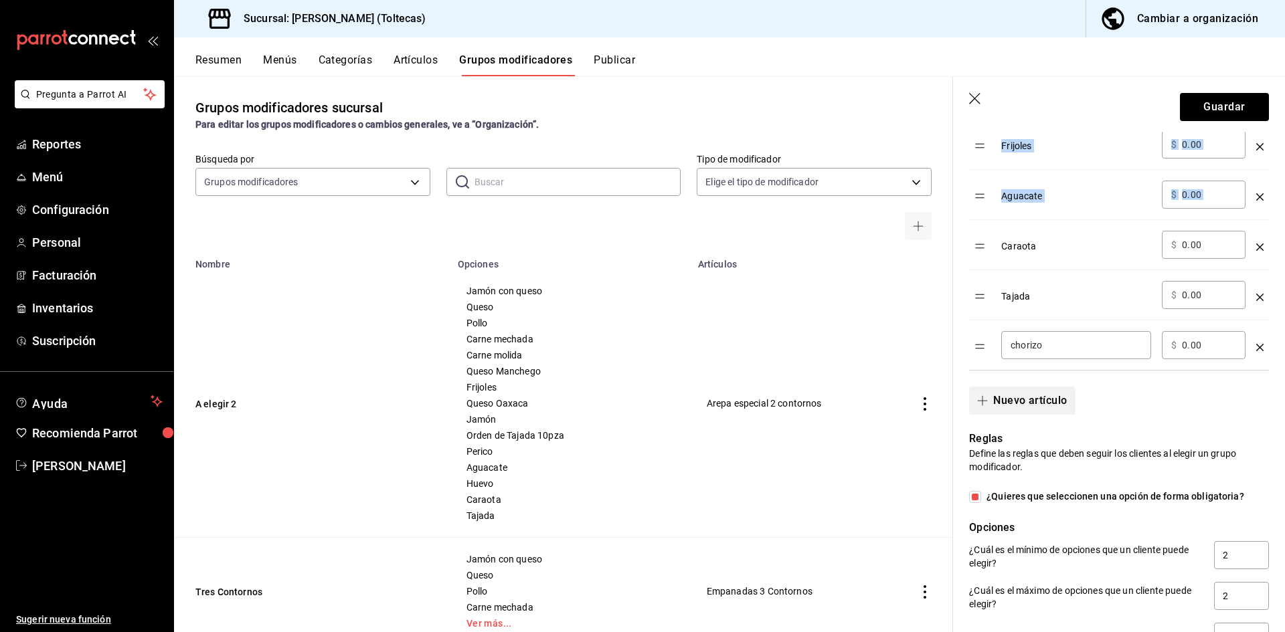
click at [1036, 405] on button "Nuevo artículo" at bounding box center [1022, 401] width 106 height 28
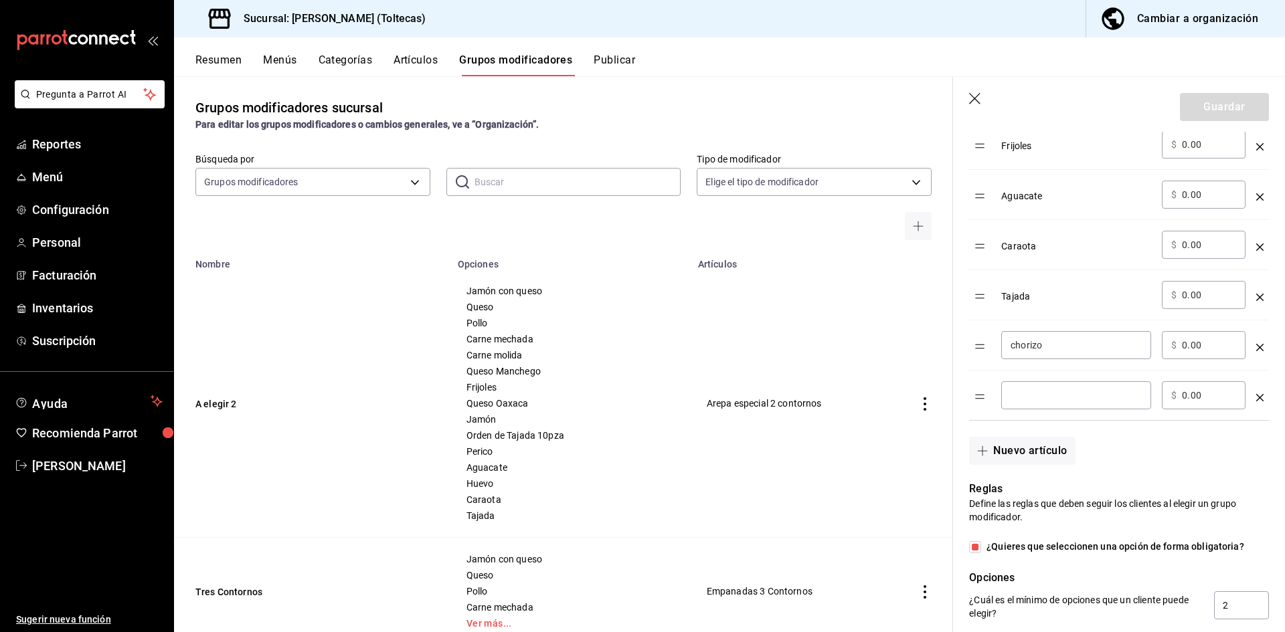
click at [1047, 402] on input "optionsTable" at bounding box center [1076, 395] width 131 height 13
type input "Tocino"
click at [1203, 458] on div "Nuevo artículo" at bounding box center [1111, 443] width 316 height 44
drag, startPoint x: 977, startPoint y: 305, endPoint x: 981, endPoint y: 404, distance: 99.1
click at [983, 398] on table "Opción Precio Pollo ​ $ 0.00 ​ Carne molida ​ $ 0.00 ​ Carne mechada ​ $ 0.00 ​…" at bounding box center [1119, 27] width 300 height 785
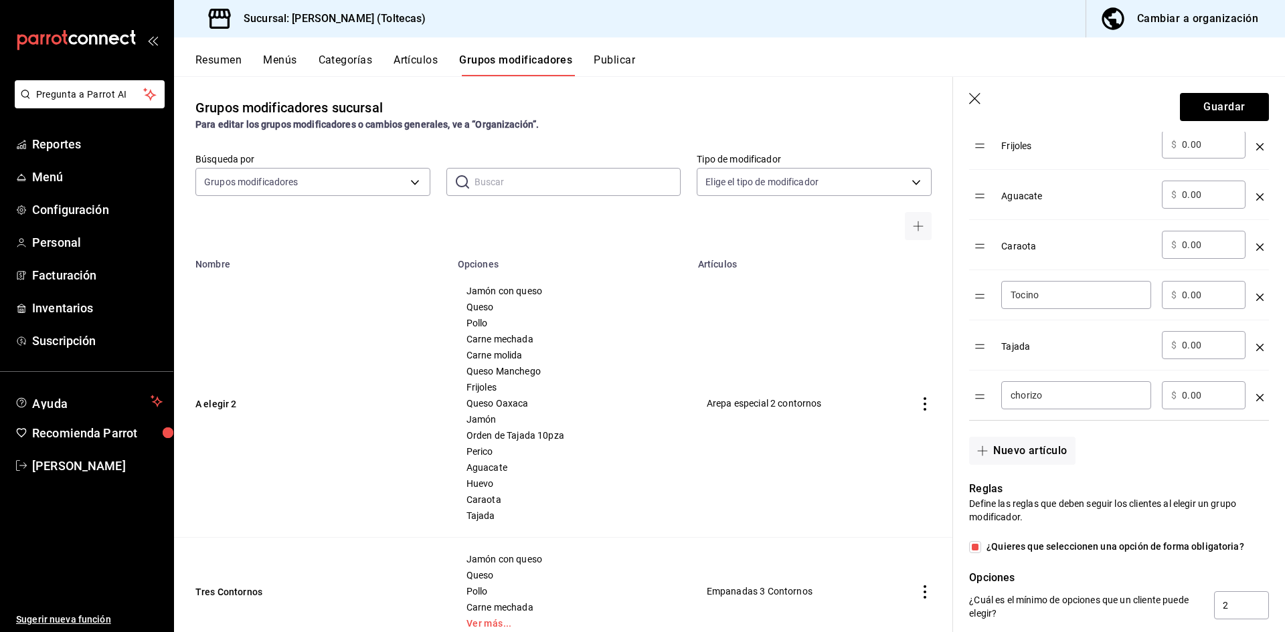
click at [1012, 398] on input "chorizo" at bounding box center [1076, 395] width 131 height 13
type input "Chorizo"
drag, startPoint x: 981, startPoint y: 201, endPoint x: 970, endPoint y: 395, distance: 194.4
drag, startPoint x: 982, startPoint y: 151, endPoint x: 985, endPoint y: 398, distance: 247.7
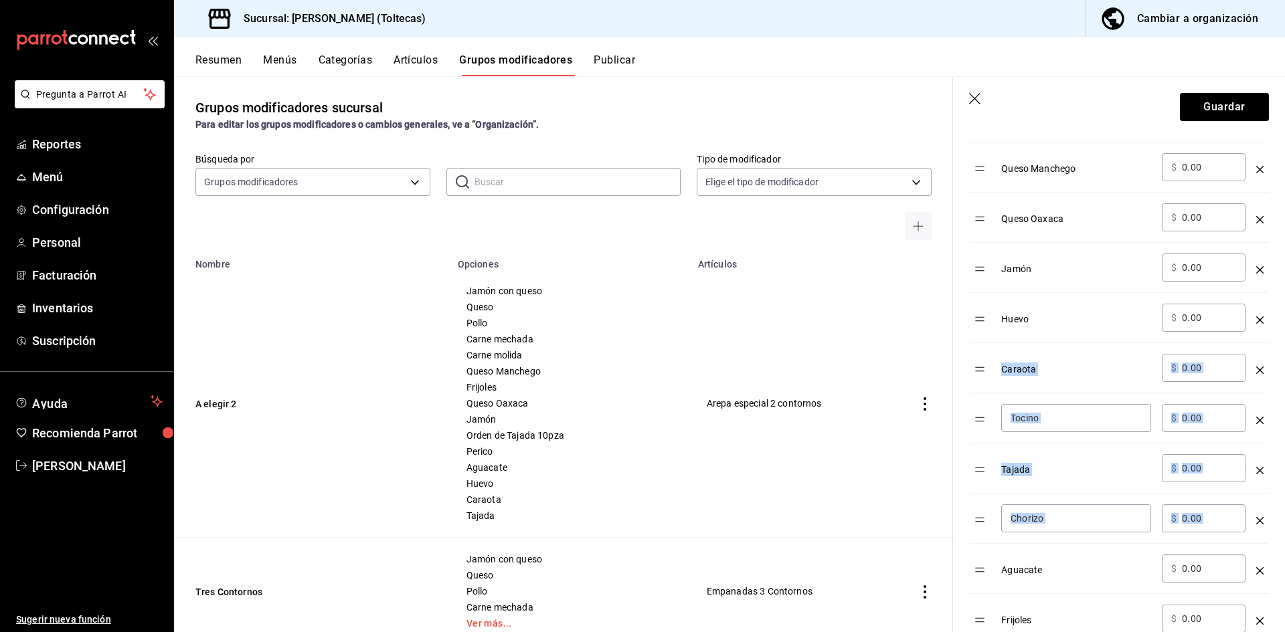
scroll to position [803, 0]
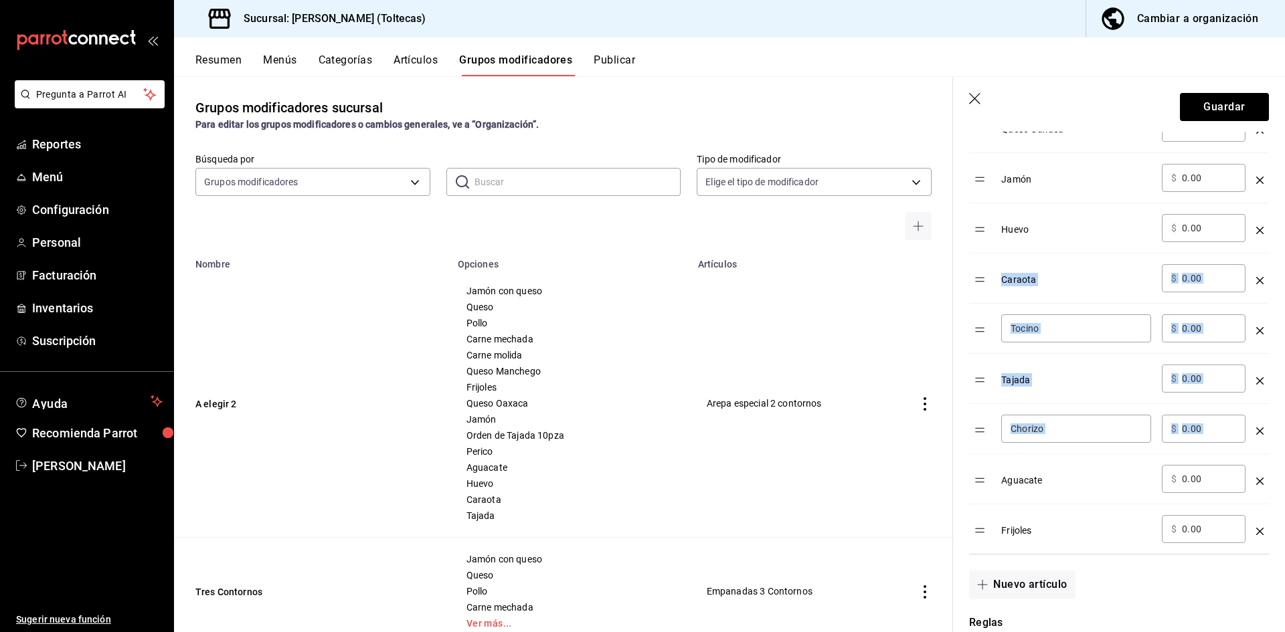
click at [1256, 278] on icon "optionsTable" at bounding box center [1259, 280] width 7 height 7
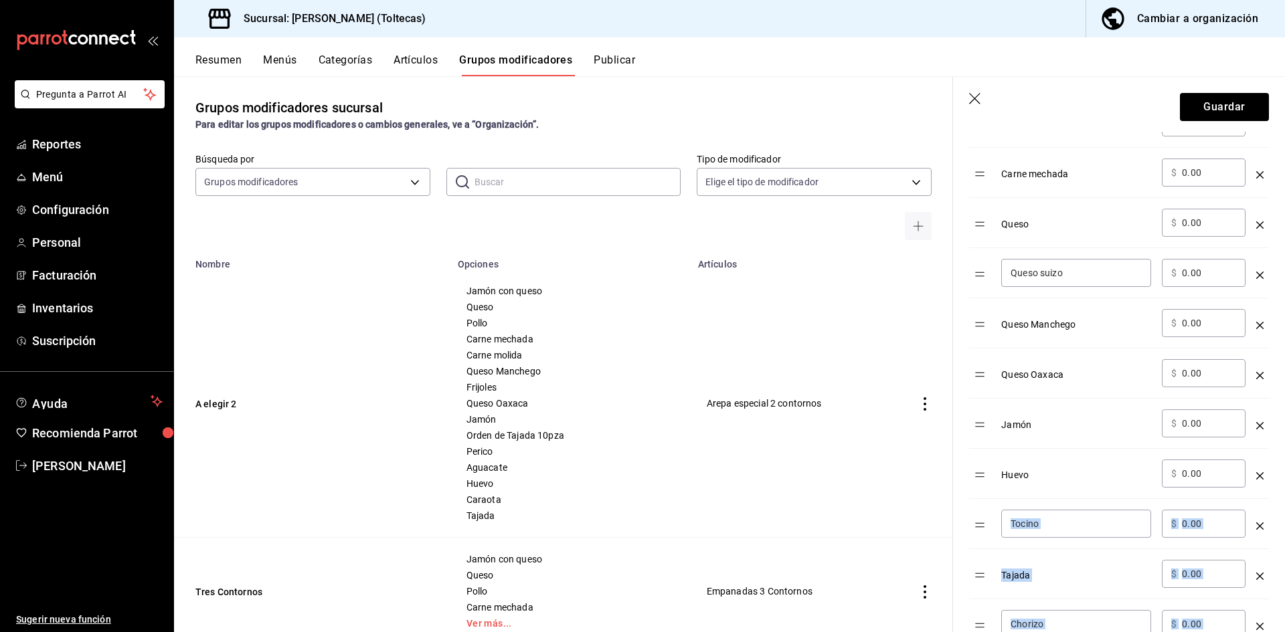
scroll to position [535, 0]
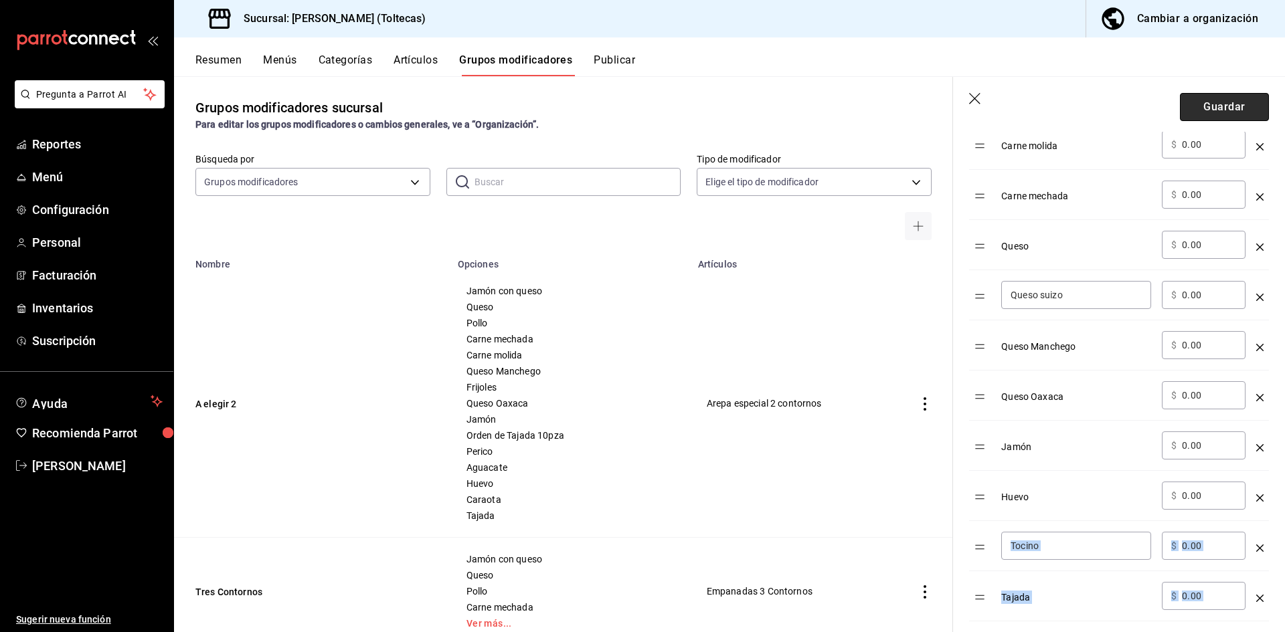
click at [1205, 102] on button "Guardar" at bounding box center [1224, 107] width 89 height 28
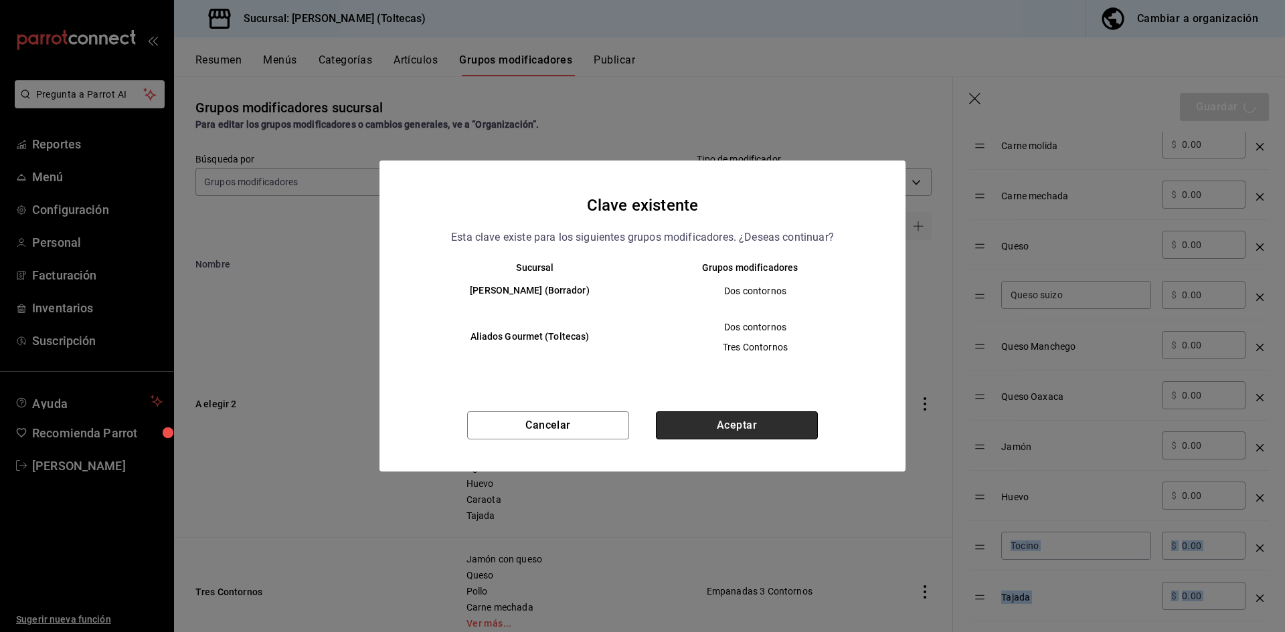
click at [718, 424] on button "Aceptar" at bounding box center [737, 426] width 162 height 28
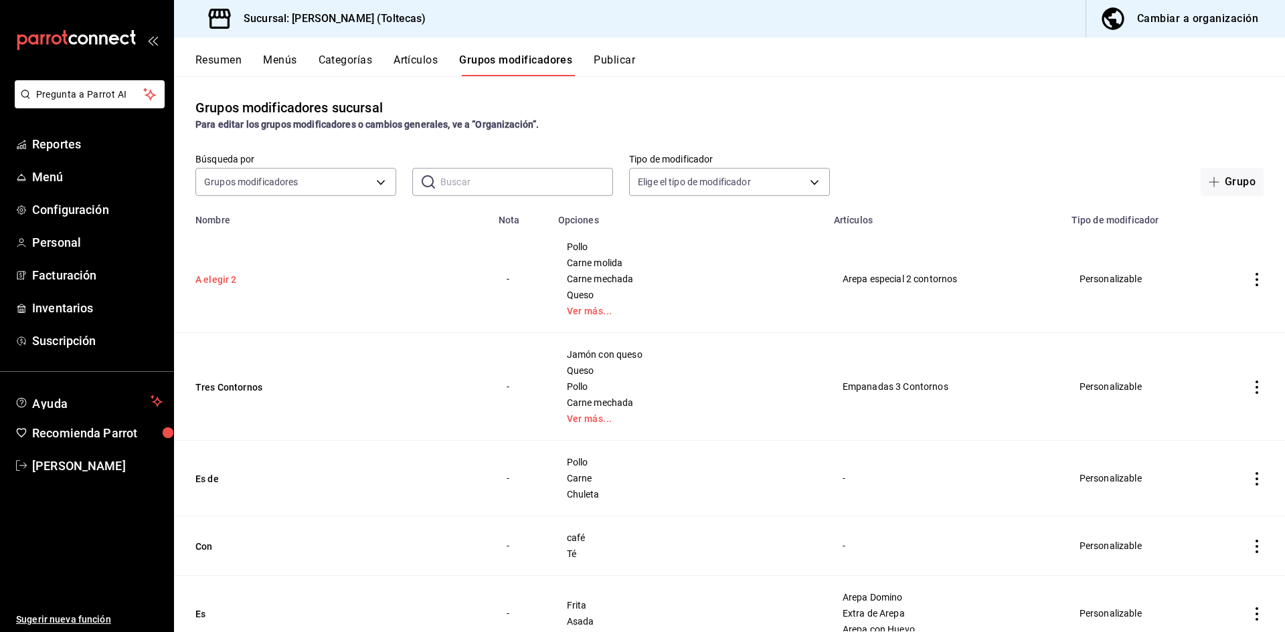
click at [207, 282] on button "A elegir 2" at bounding box center [275, 279] width 161 height 13
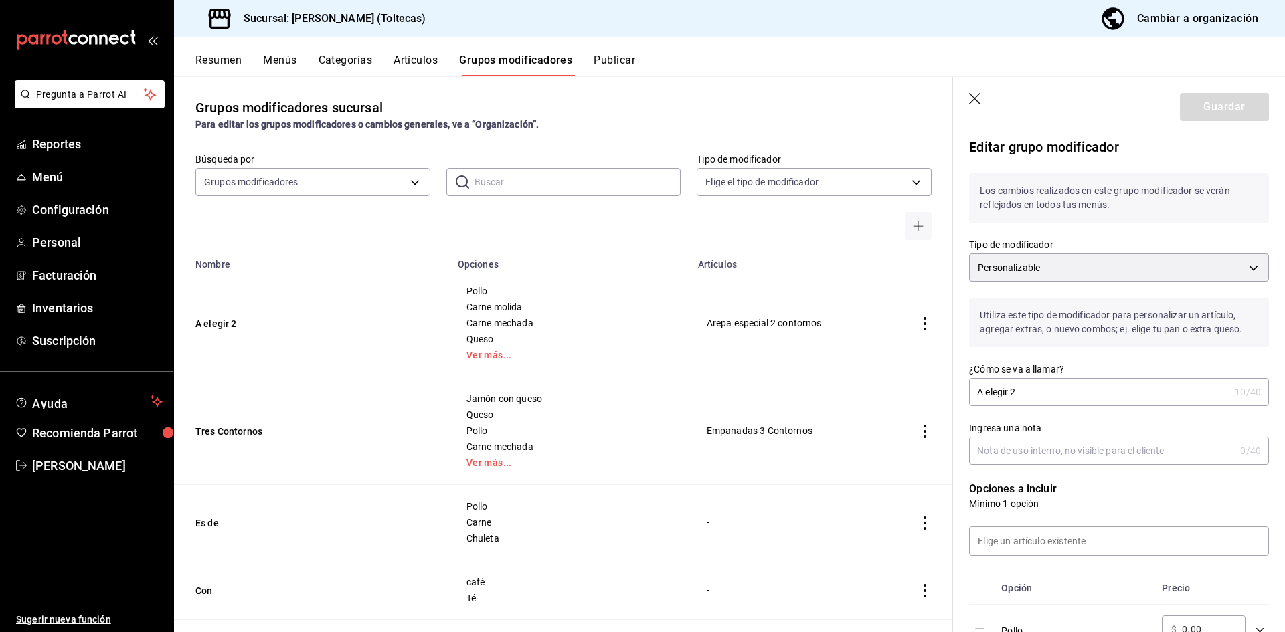
click at [974, 98] on icon "button" at bounding box center [975, 99] width 13 height 13
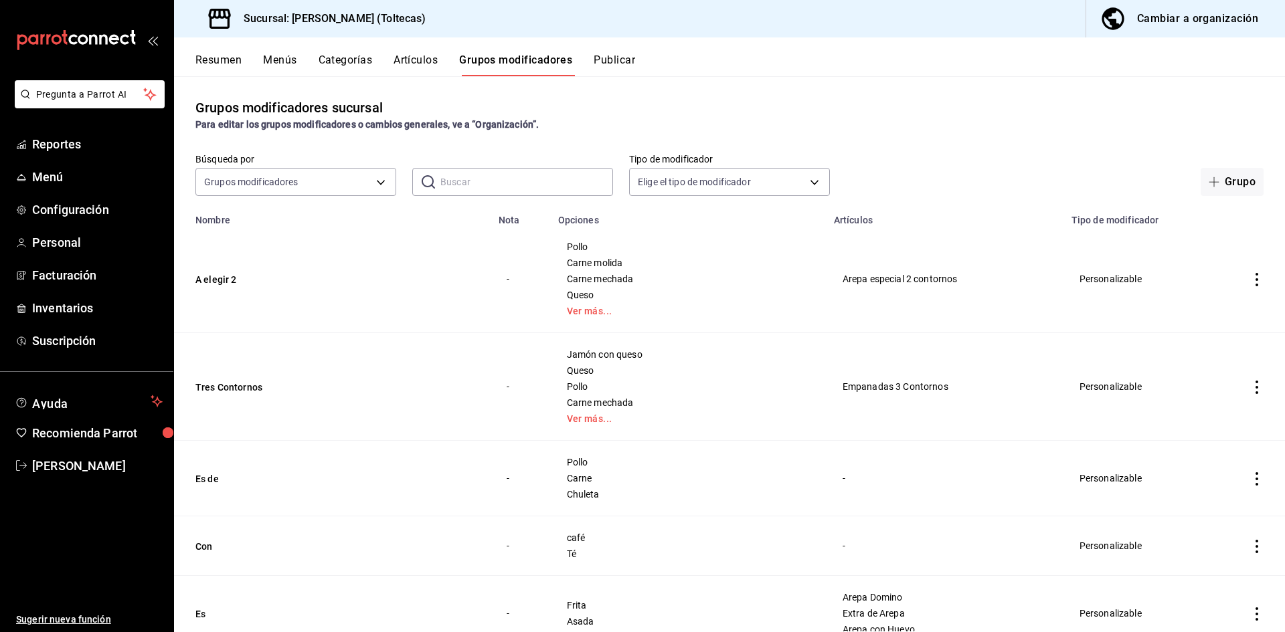
drag, startPoint x: 220, startPoint y: 281, endPoint x: 297, endPoint y: 254, distance: 81.7
click at [297, 254] on td "A elegir 2" at bounding box center [332, 280] width 317 height 108
click at [1251, 278] on icon "actions" at bounding box center [1256, 279] width 13 height 13
click at [1209, 338] on span "Duplicar" at bounding box center [1206, 338] width 35 height 14
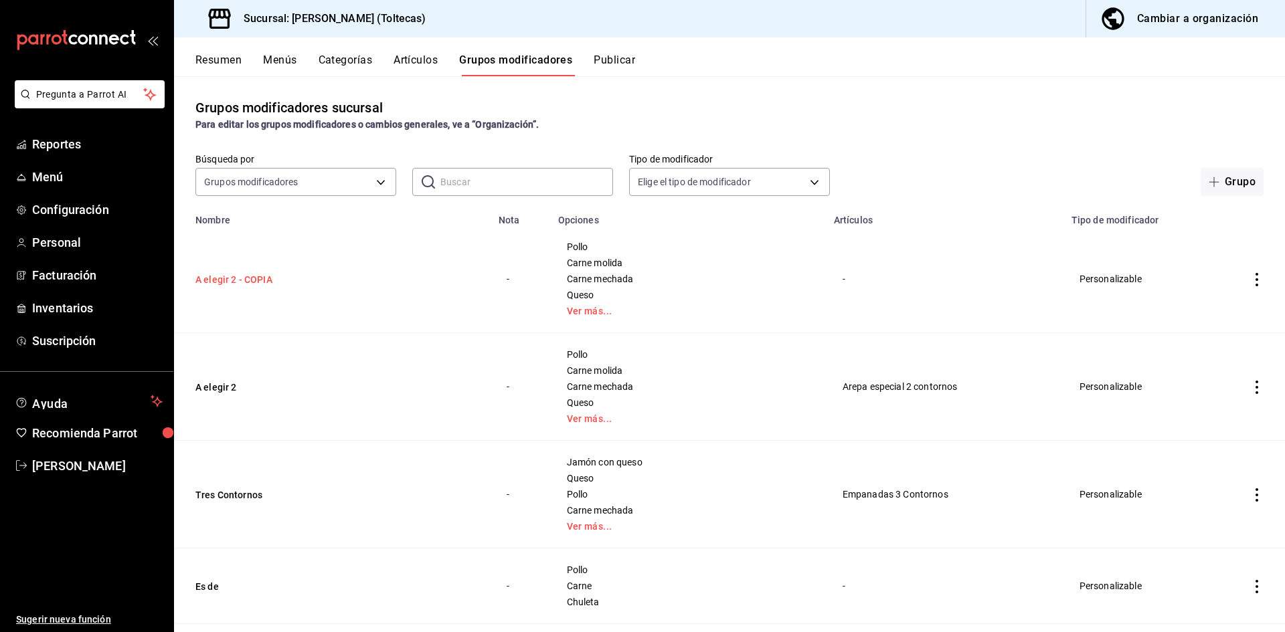
click at [219, 286] on button "A elegir 2 - COPIA" at bounding box center [275, 279] width 161 height 13
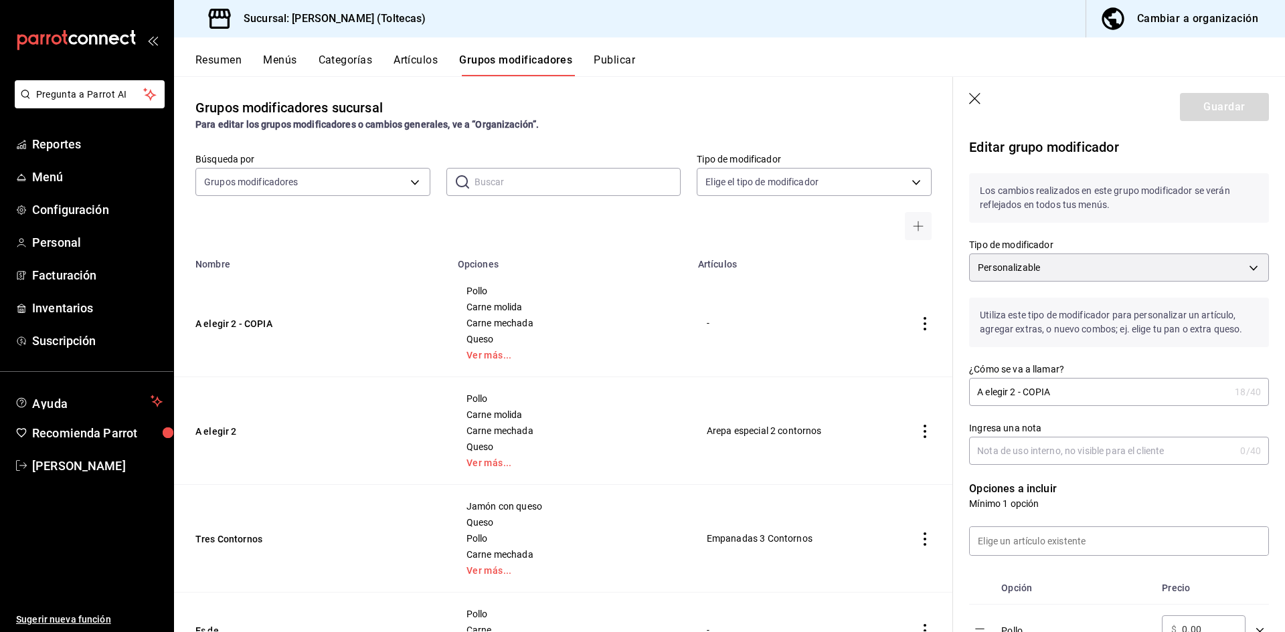
drag, startPoint x: 1058, startPoint y: 390, endPoint x: 1013, endPoint y: 393, distance: 45.6
click at [1013, 393] on input "A elegir 2 - COPIA" at bounding box center [1099, 392] width 260 height 27
type input "A elegir 3"
click at [1206, 102] on button "Guardar" at bounding box center [1224, 107] width 89 height 28
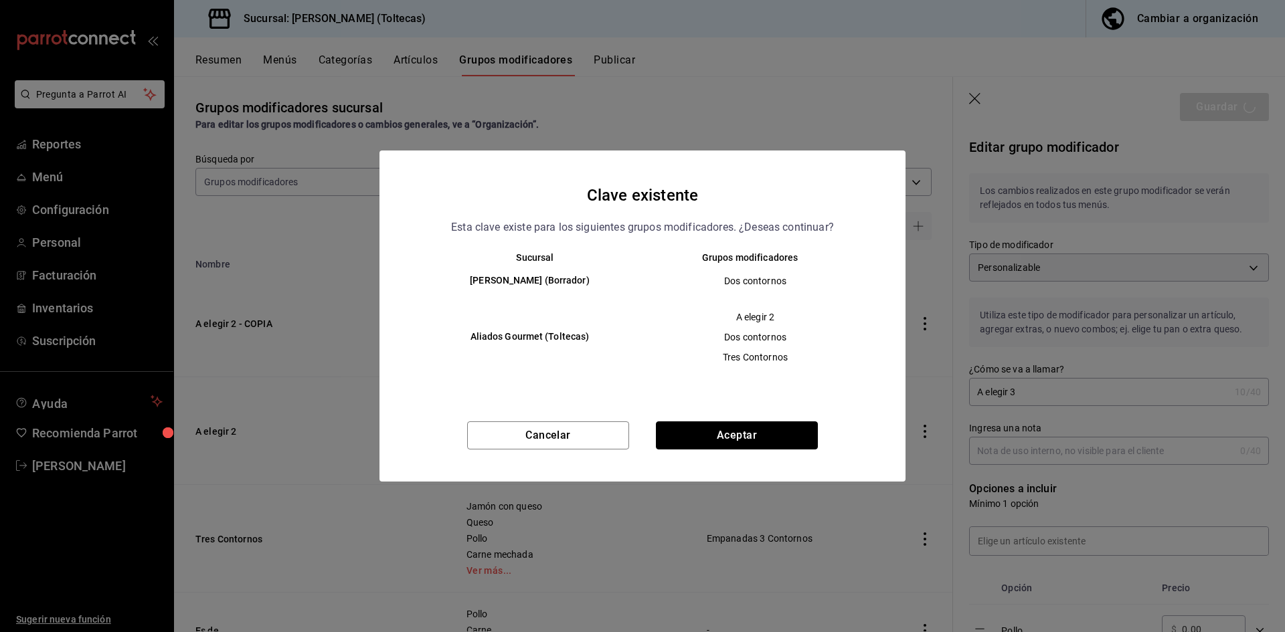
click at [712, 432] on button "Aceptar" at bounding box center [737, 436] width 162 height 28
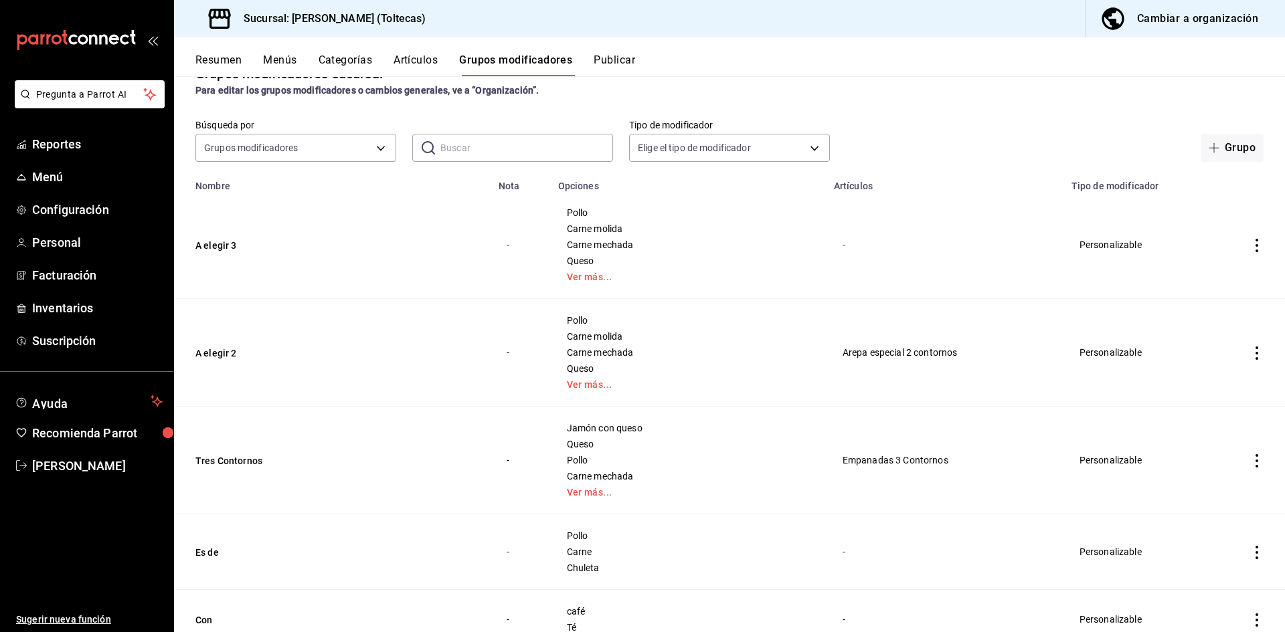
scroll to position [134, 0]
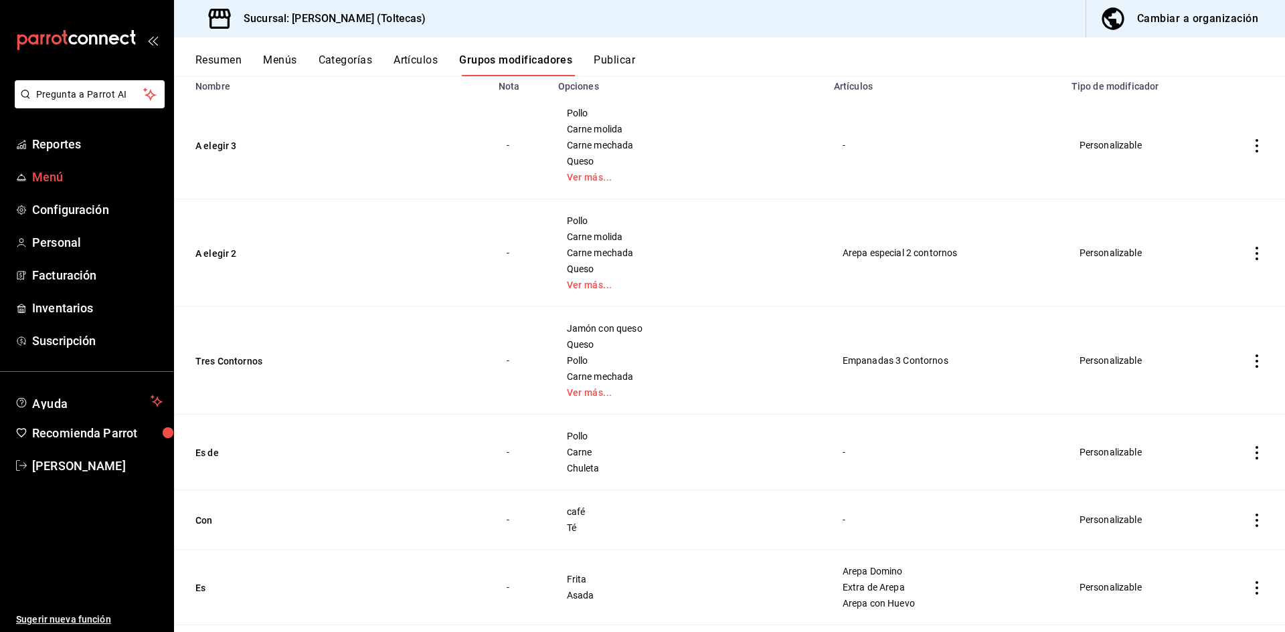
click at [66, 181] on span "Menú" at bounding box center [97, 177] width 131 height 18
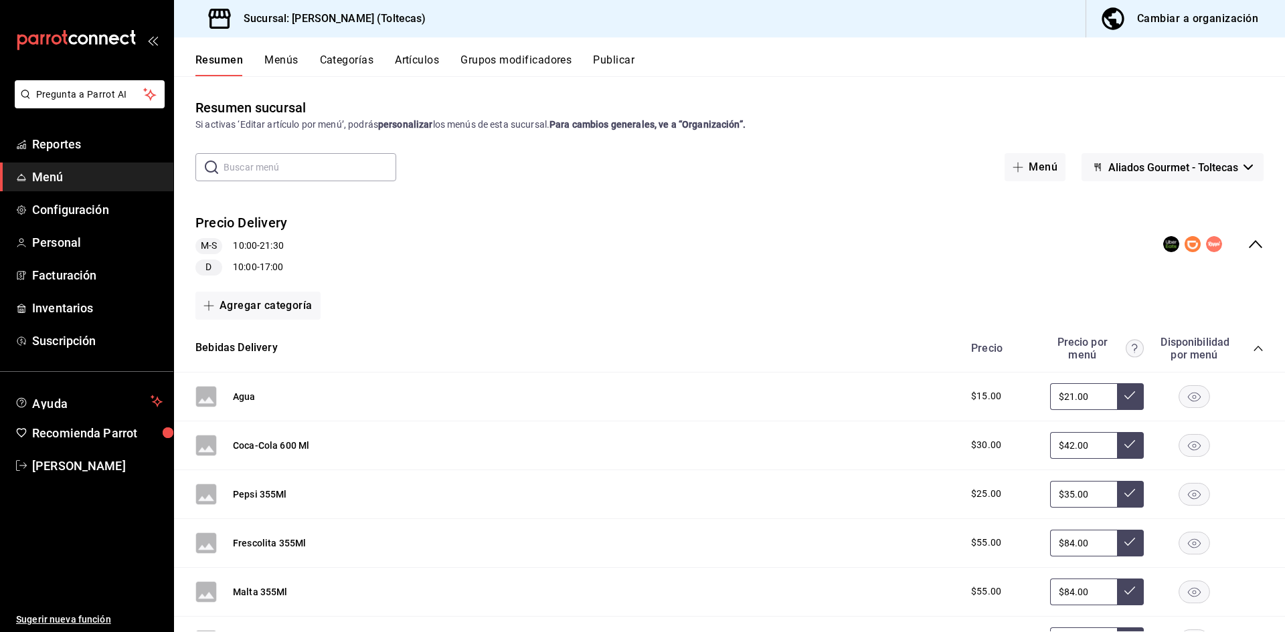
click at [89, 181] on span "Menú" at bounding box center [97, 177] width 131 height 18
click at [48, 167] on link "Menú" at bounding box center [86, 177] width 173 height 29
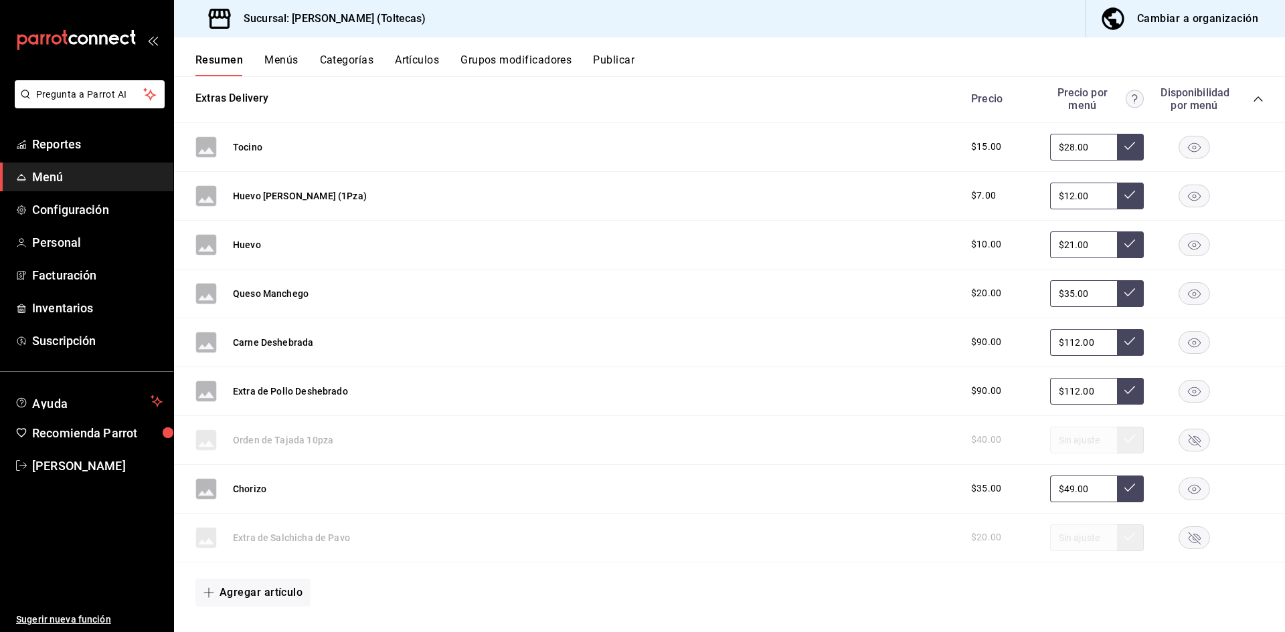
scroll to position [736, 0]
